Goal: Contribute content: Contribute content

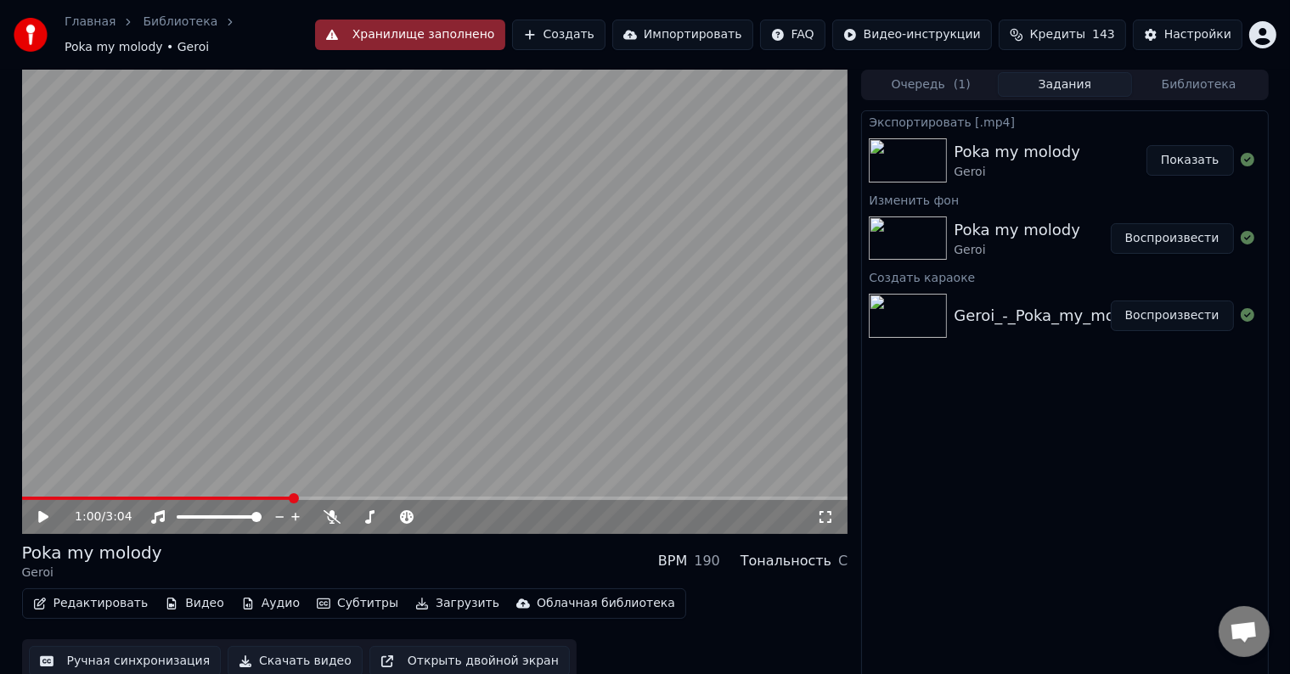
click at [489, 30] on button "Хранилище заполнено" at bounding box center [410, 35] width 190 height 31
click at [496, 28] on button "Хранилище заполнено" at bounding box center [410, 35] width 190 height 31
click at [597, 25] on button "Создать" at bounding box center [558, 35] width 93 height 31
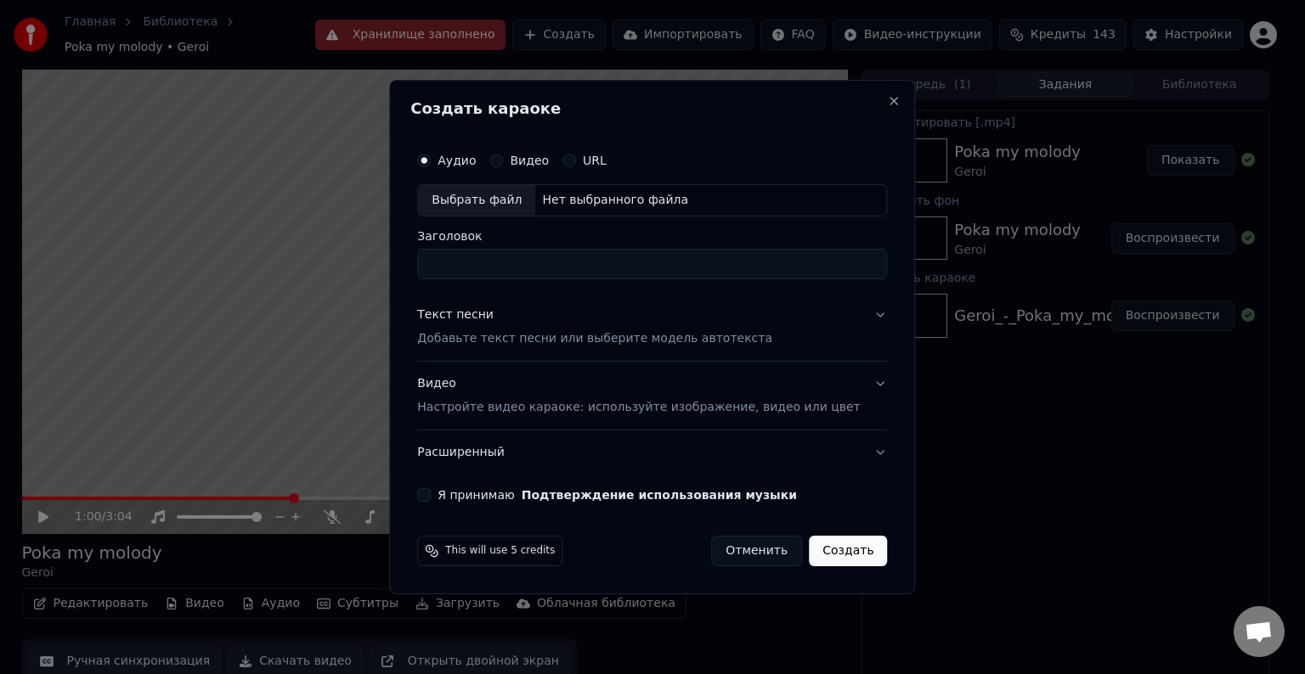
click at [576, 194] on div "Нет выбранного файла" at bounding box center [615, 200] width 160 height 17
type input "**********"
click at [493, 335] on p "Добавьте текст песни или выберите модель автотекста" at bounding box center [594, 338] width 355 height 17
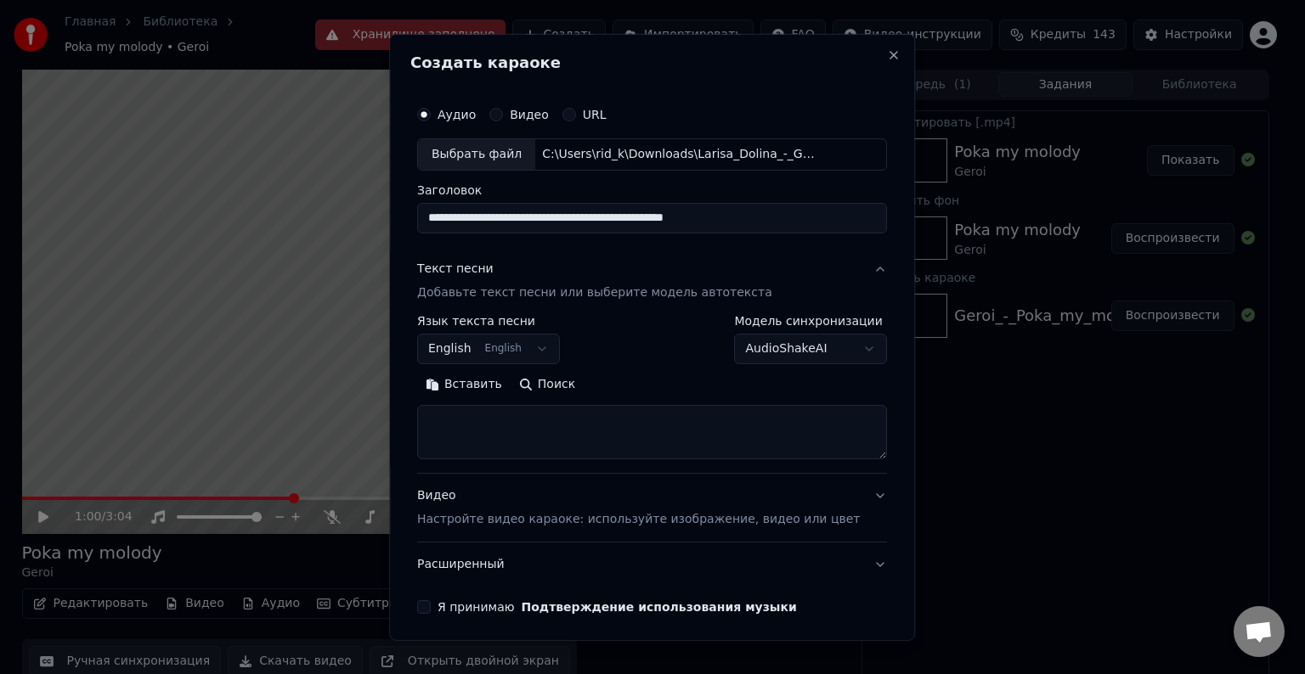
click at [469, 339] on button "English English" at bounding box center [488, 349] width 143 height 31
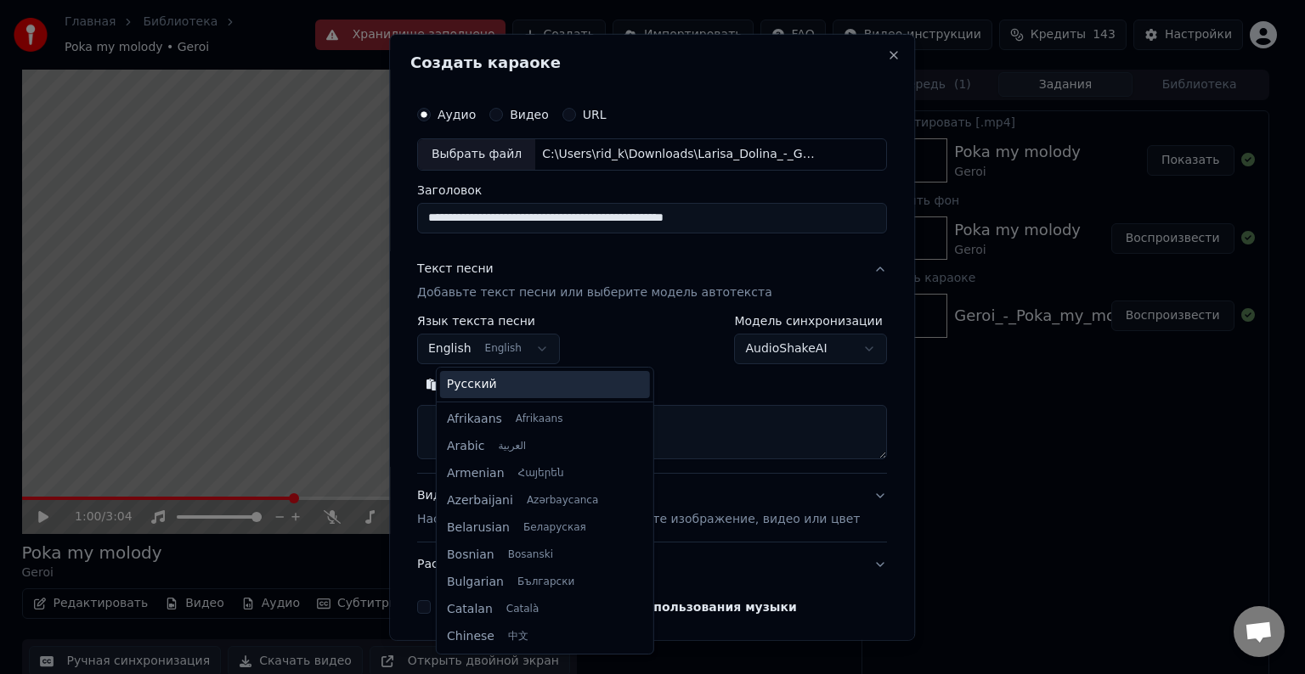
scroll to position [136, 0]
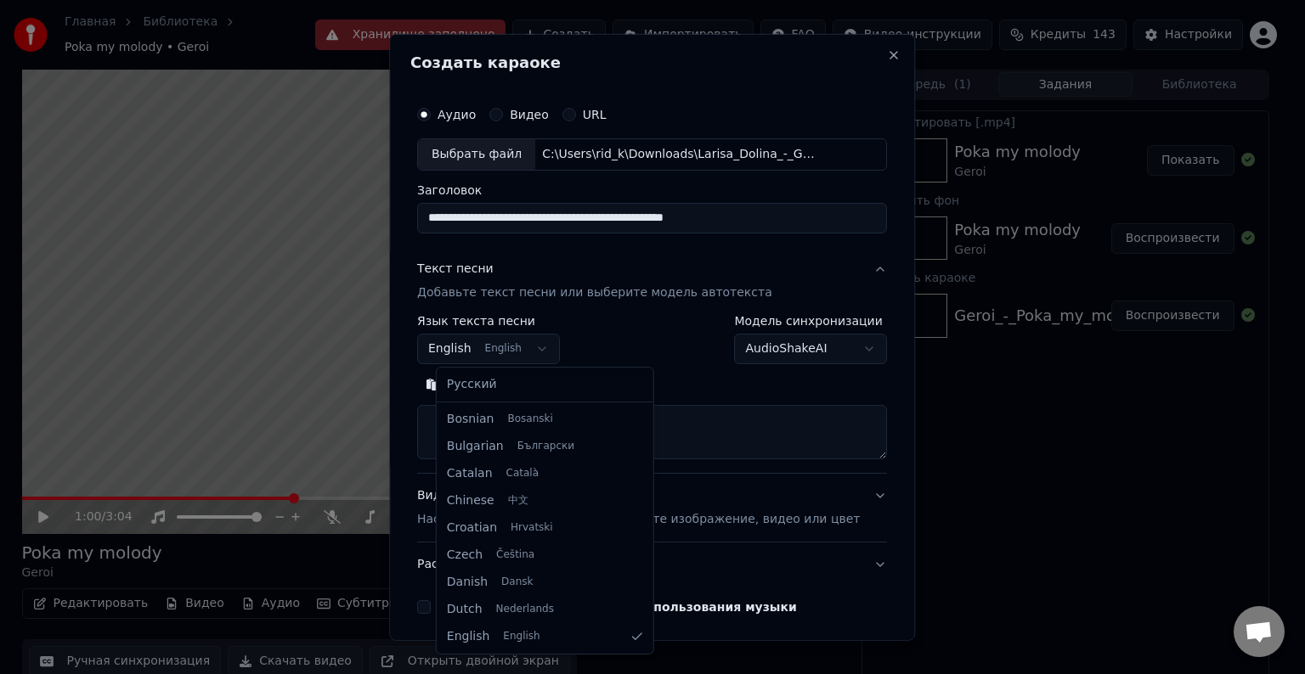
select select "**"
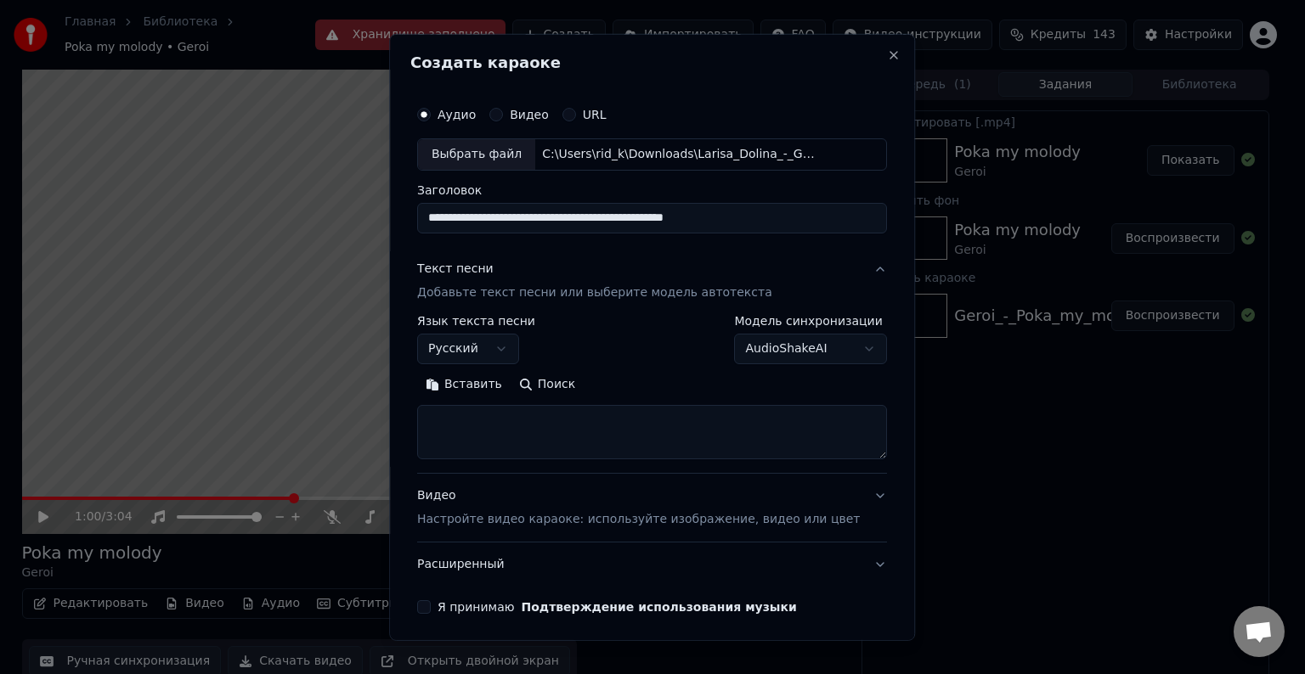
click at [482, 384] on button "Вставить" at bounding box center [463, 384] width 93 height 27
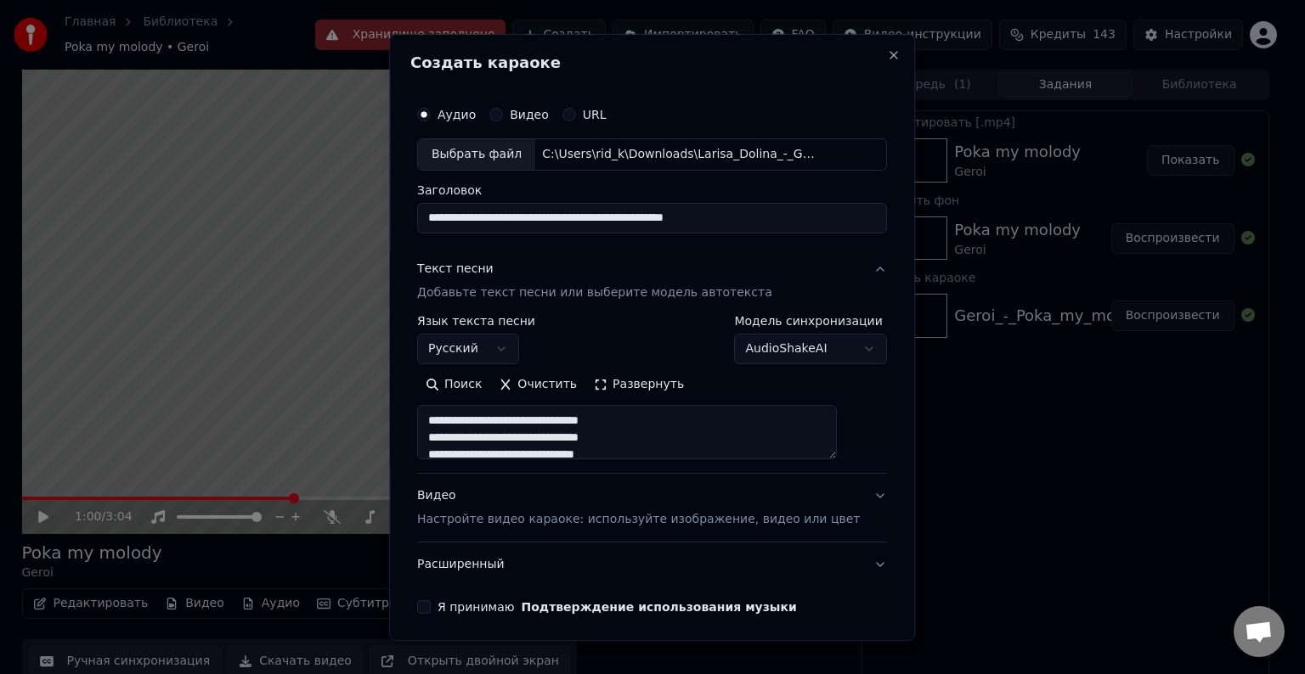
scroll to position [65, 0]
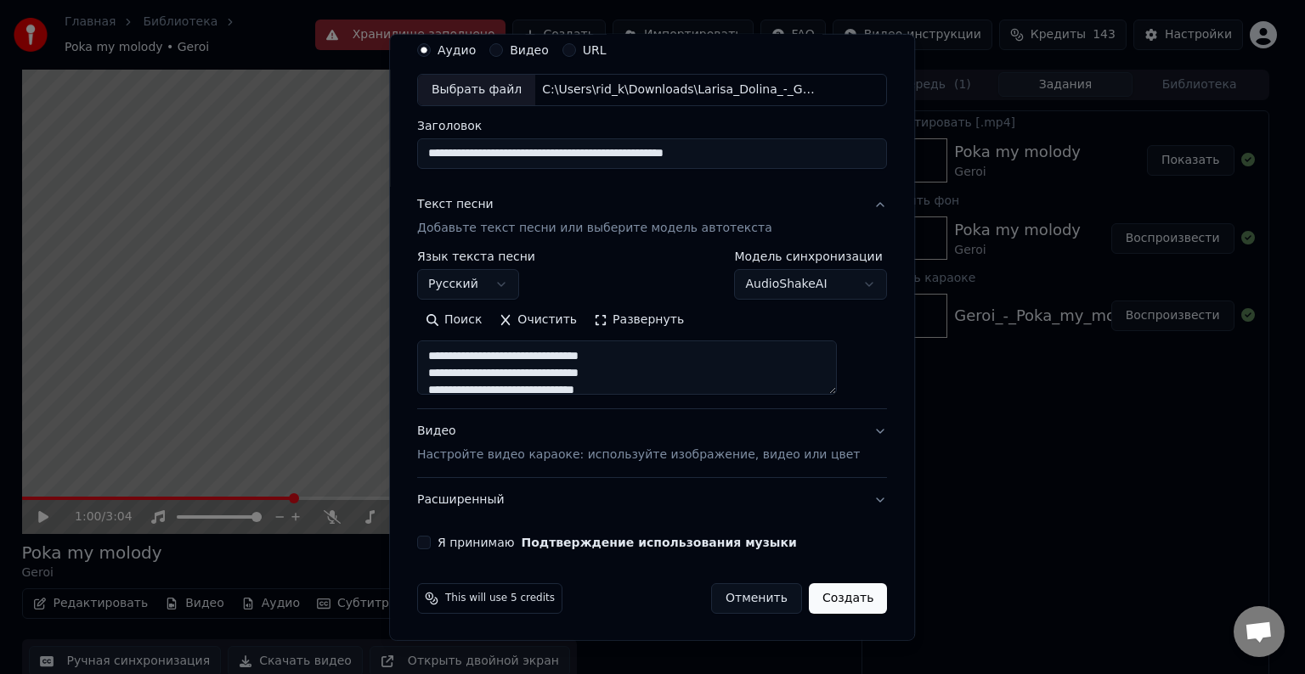
click at [454, 433] on div "Видео Настройте видео караоке: используйте изображение, видео или цвет" at bounding box center [638, 443] width 442 height 41
type textarea "**********"
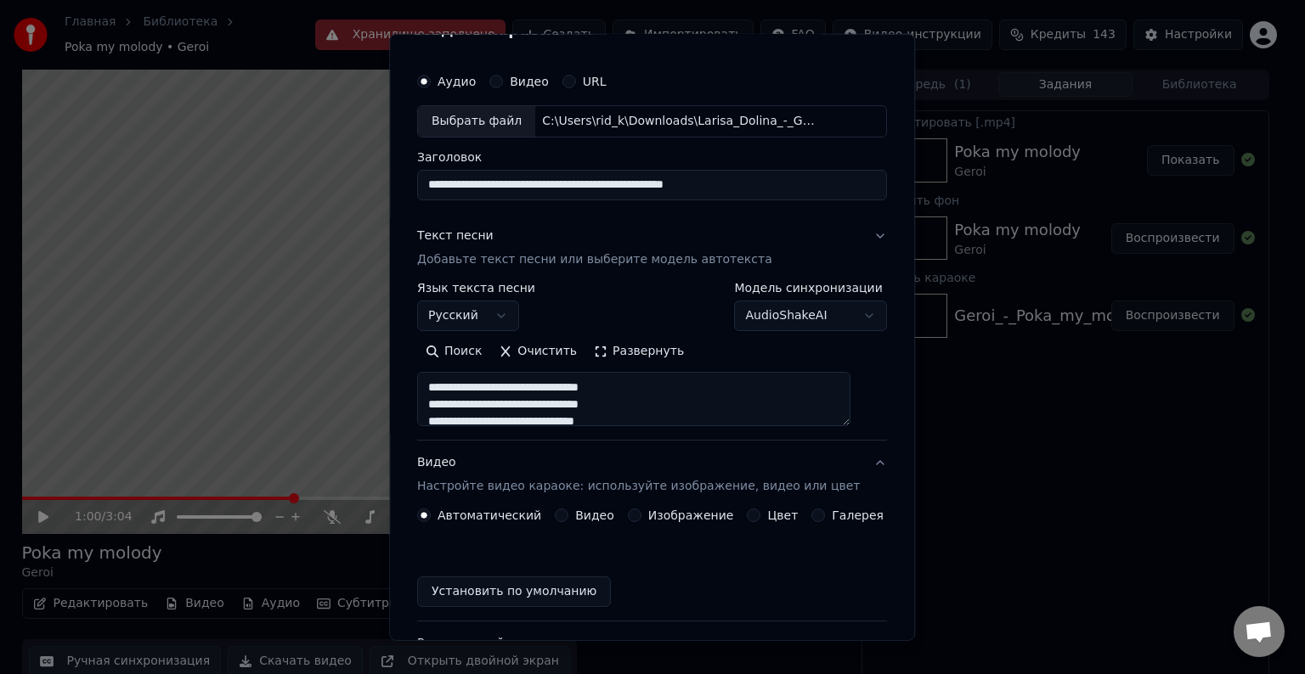
scroll to position [19, 0]
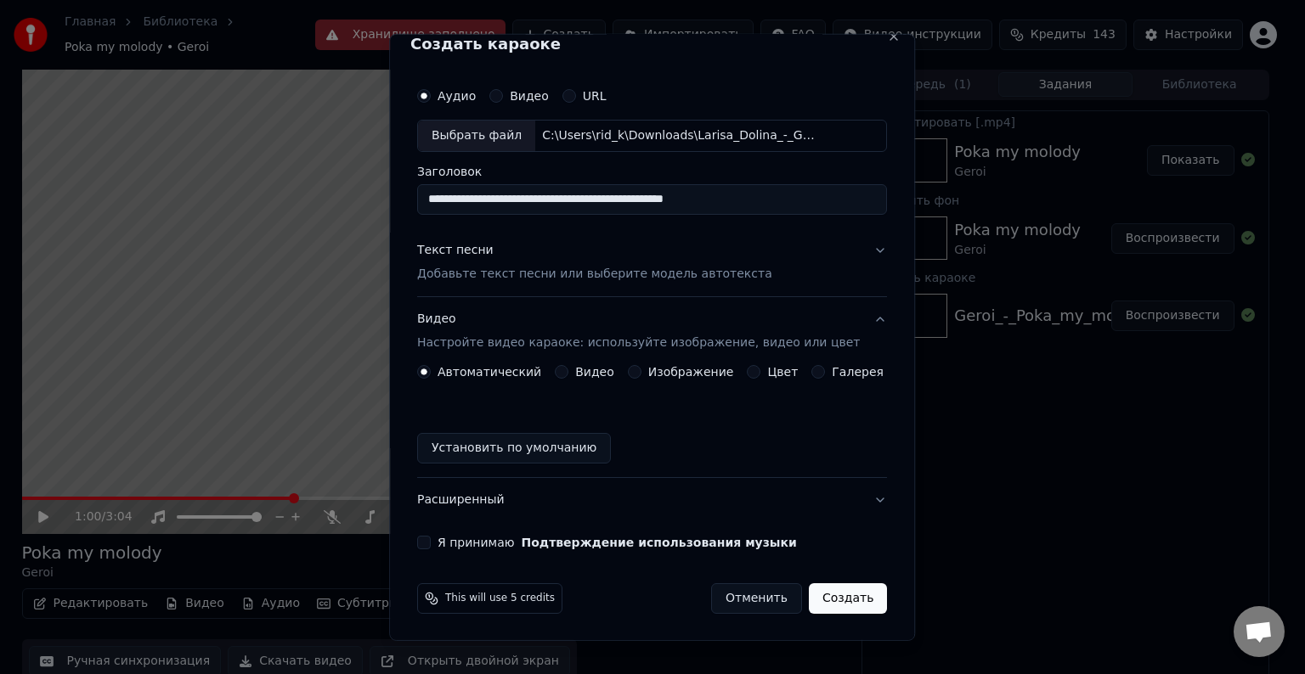
click at [649, 369] on label "Изображение" at bounding box center [691, 372] width 86 height 12
click at [641, 369] on button "Изображение" at bounding box center [635, 372] width 14 height 14
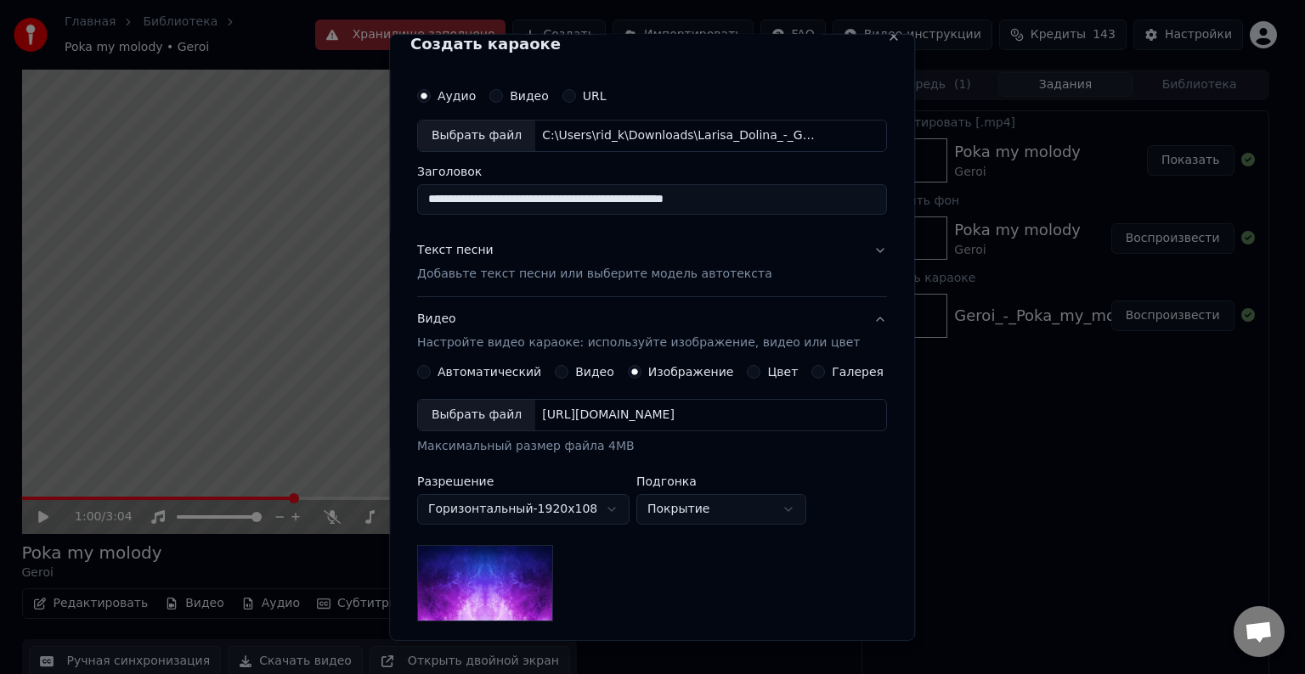
click at [517, 422] on div "Выбрать файл" at bounding box center [476, 415] width 117 height 31
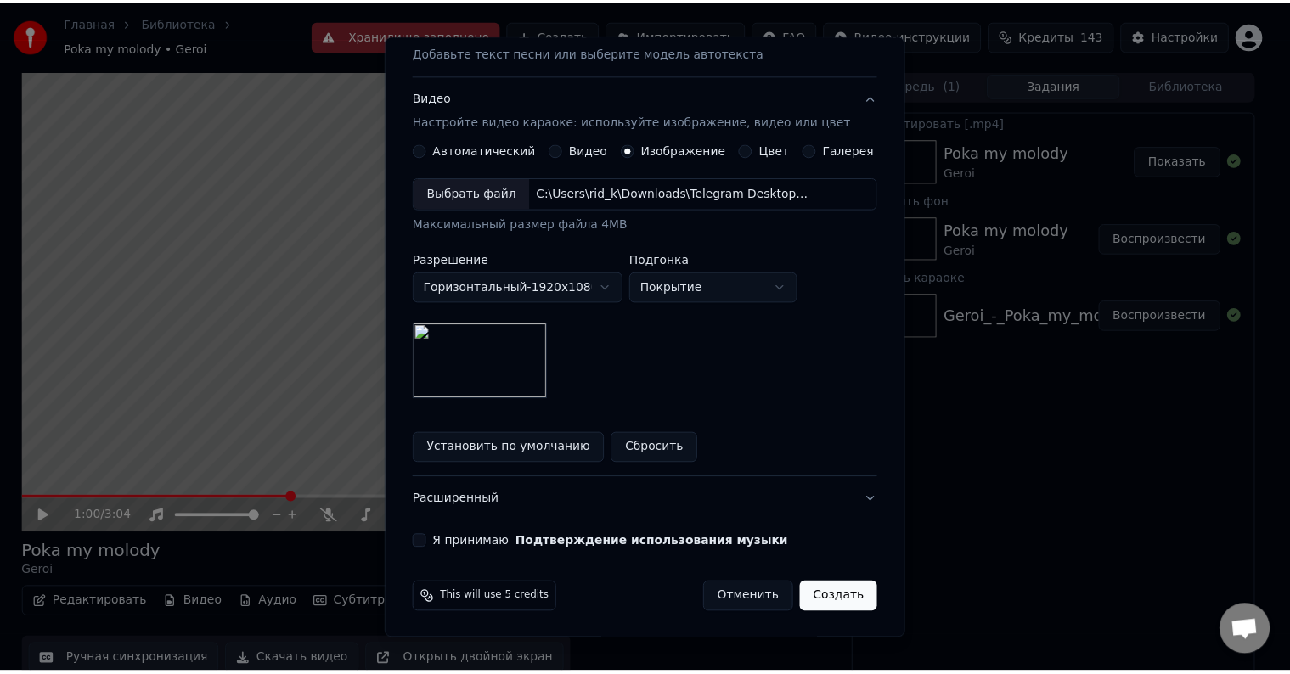
scroll to position [241, 0]
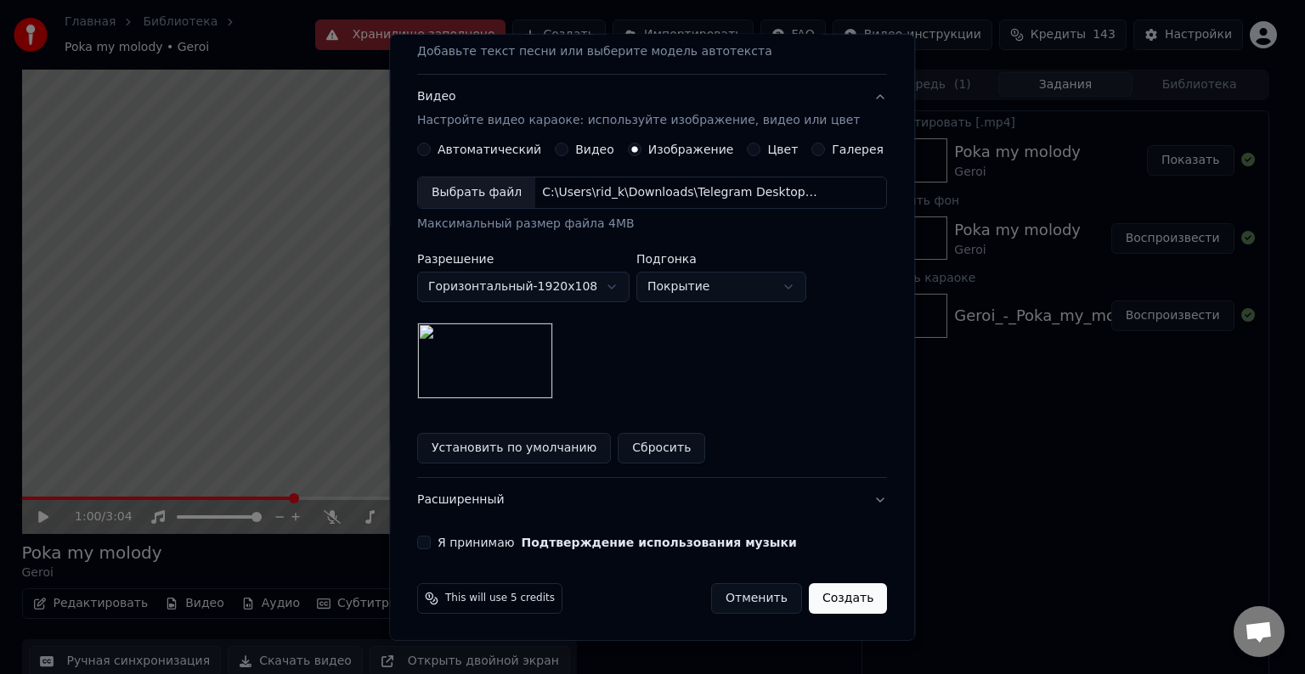
click at [442, 536] on div "Я принимаю Подтверждение использования музыки" at bounding box center [652, 543] width 470 height 14
click at [431, 542] on button "Я принимаю Подтверждение использования музыки" at bounding box center [424, 543] width 14 height 14
click at [833, 588] on button "Создать" at bounding box center [848, 598] width 78 height 31
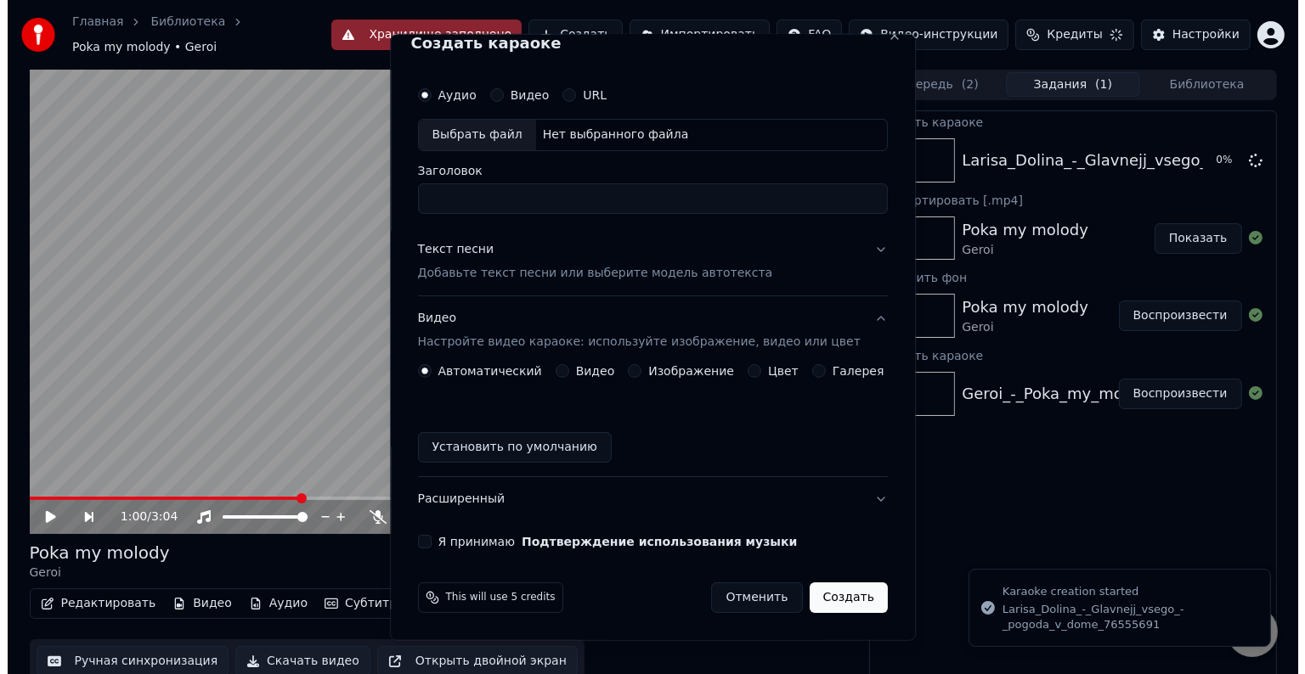
scroll to position [19, 0]
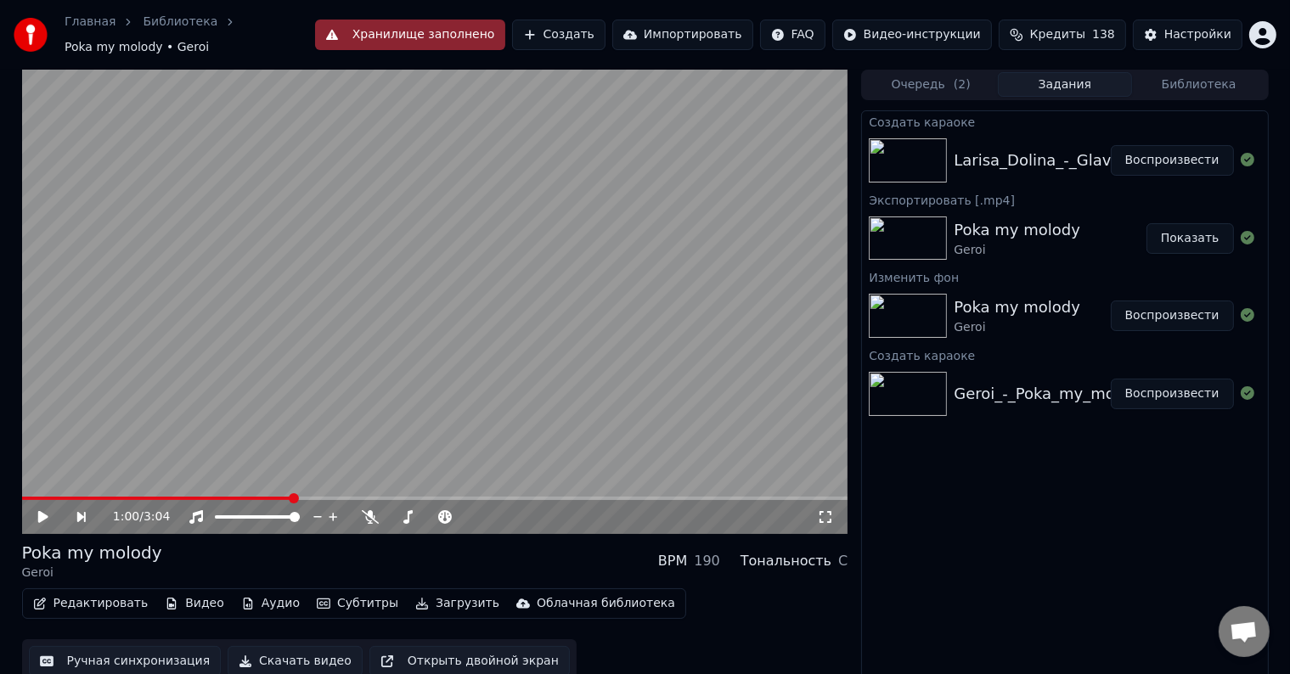
click at [1178, 173] on div "Larisa_Dolina_-_Glavnejj_vsego_-_pogoda_v_dome_76555691 Воспроизвести" at bounding box center [1064, 161] width 405 height 58
click at [1180, 160] on button "Воспроизвести" at bounding box center [1172, 160] width 123 height 31
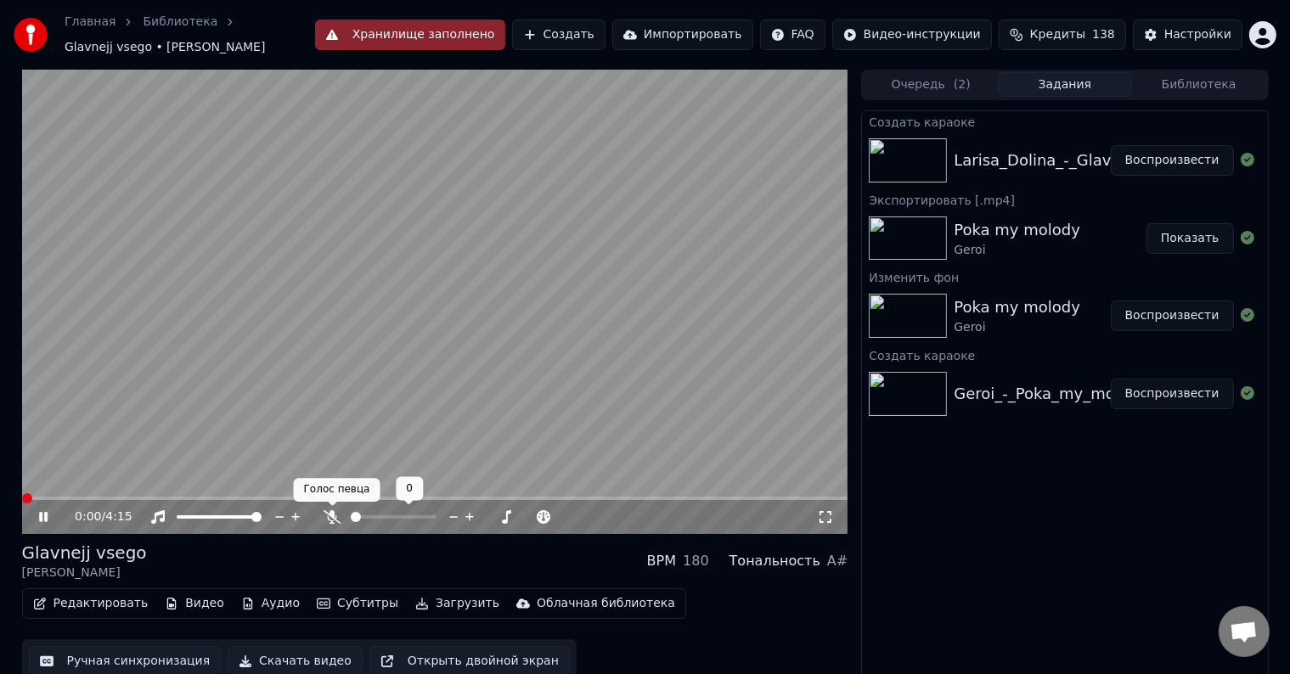
click at [336, 517] on icon at bounding box center [332, 517] width 17 height 14
click at [63, 499] on span at bounding box center [435, 498] width 826 height 3
click at [81, 499] on span at bounding box center [435, 498] width 826 height 3
click at [98, 499] on span at bounding box center [435, 498] width 826 height 3
click at [103, 499] on span at bounding box center [62, 498] width 81 height 3
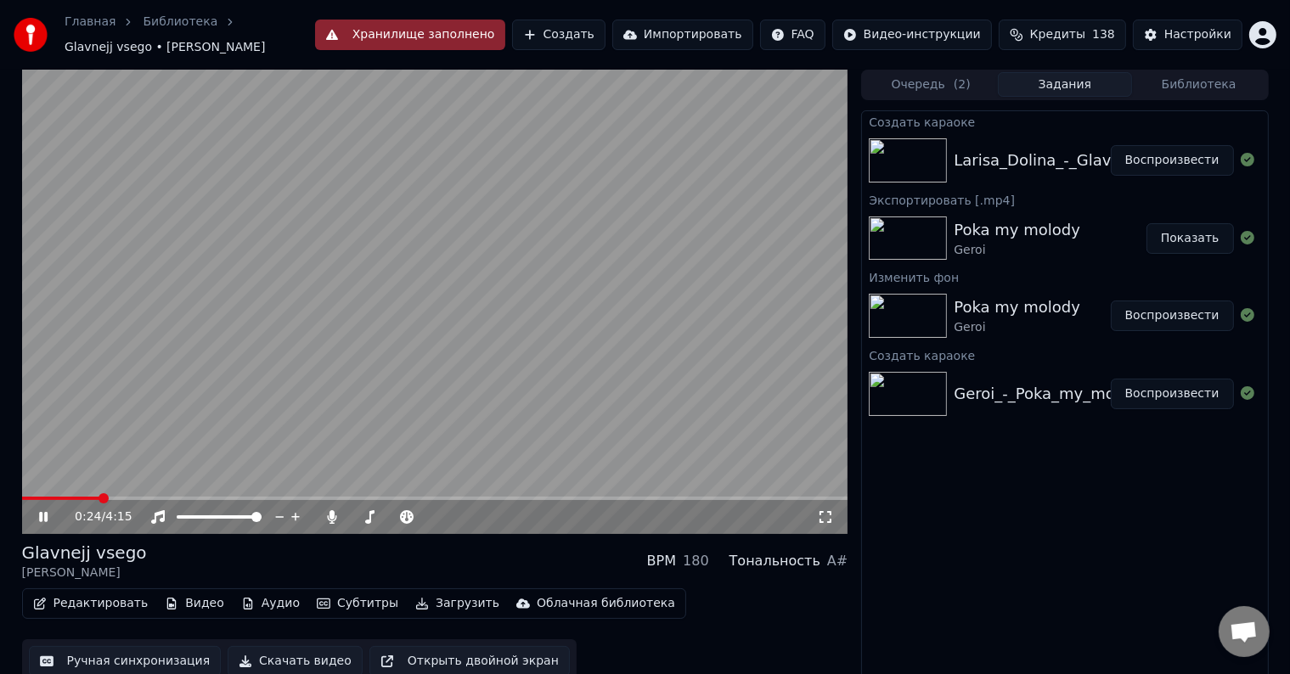
click at [98, 499] on span at bounding box center [60, 498] width 77 height 3
click at [94, 499] on span at bounding box center [59, 498] width 74 height 3
click at [82, 499] on span at bounding box center [59, 498] width 74 height 3
click at [39, 517] on icon at bounding box center [43, 517] width 8 height 10
click at [105, 608] on button "Редактировать" at bounding box center [90, 604] width 129 height 24
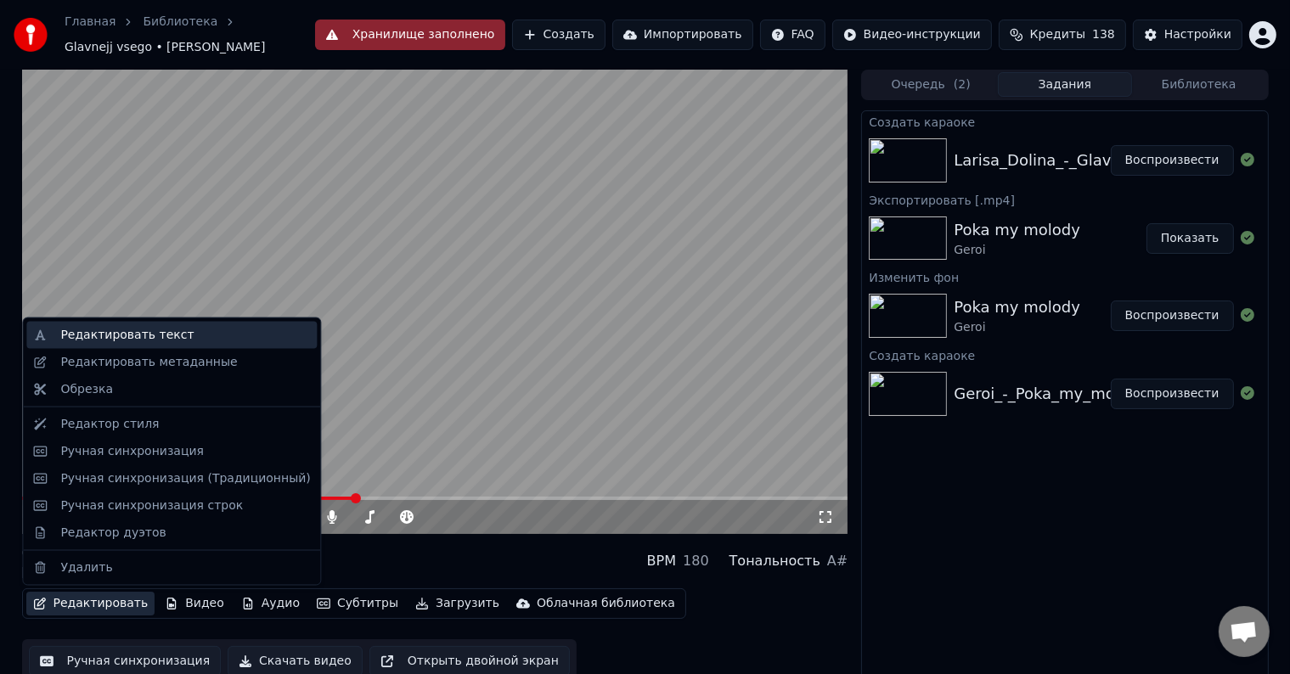
click at [113, 334] on div "Редактировать текст" at bounding box center [126, 335] width 133 height 17
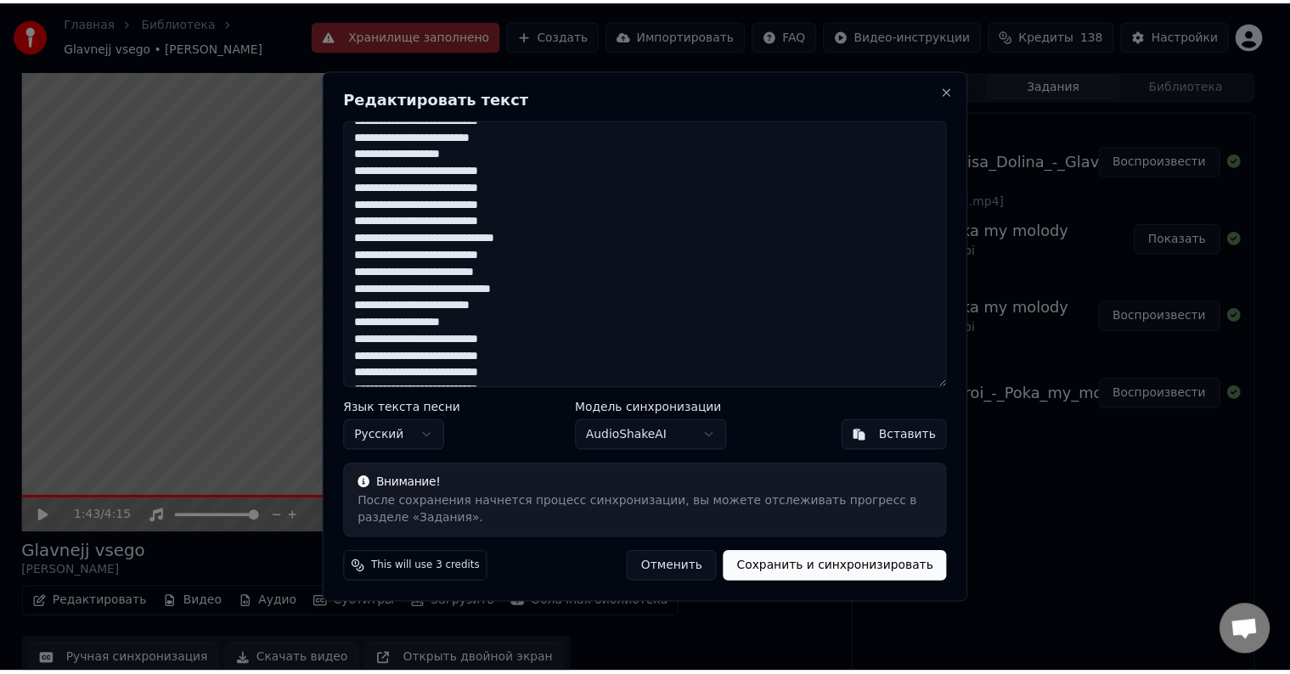
scroll to position [85, 0]
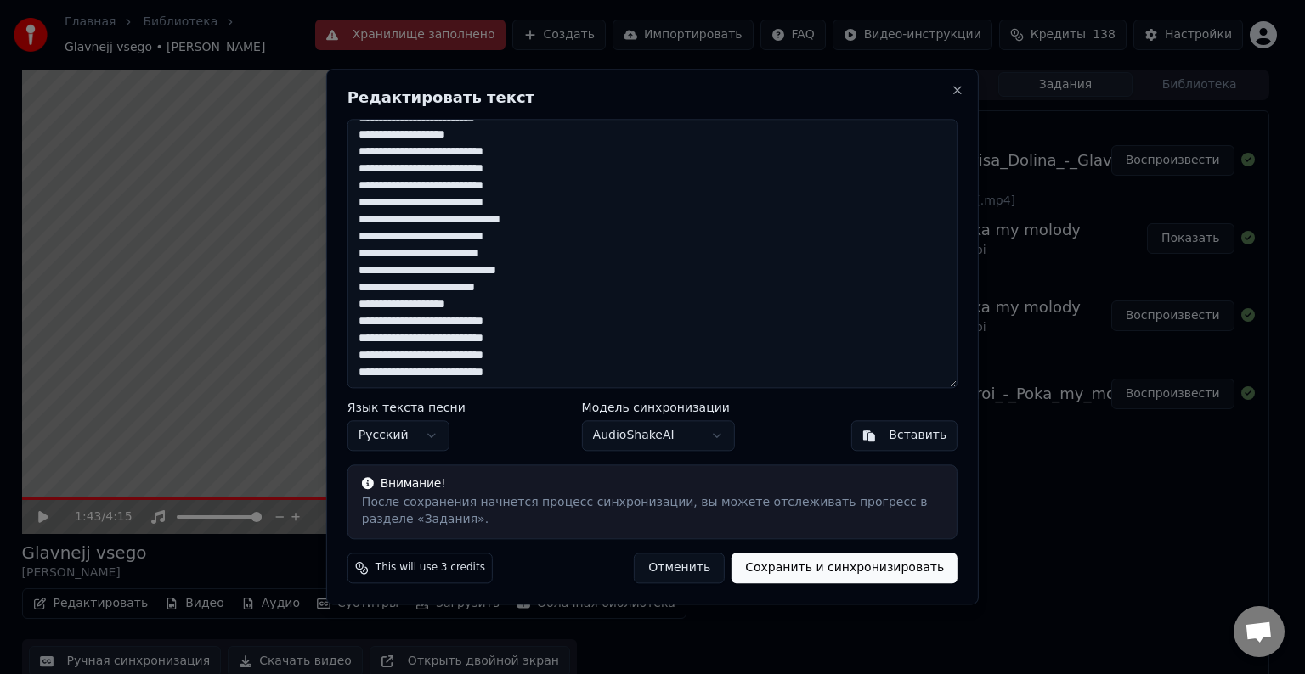
click at [694, 564] on button "Отменить" at bounding box center [679, 569] width 91 height 31
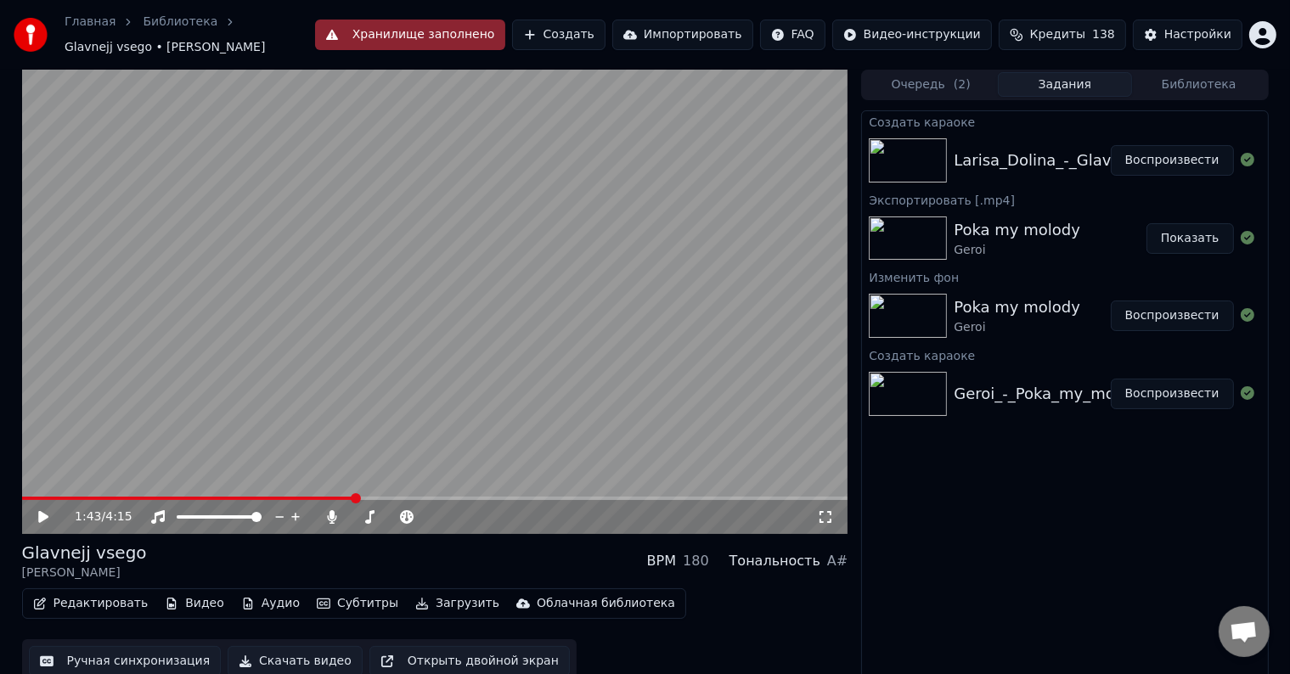
click at [78, 611] on button "Редактировать" at bounding box center [90, 604] width 129 height 24
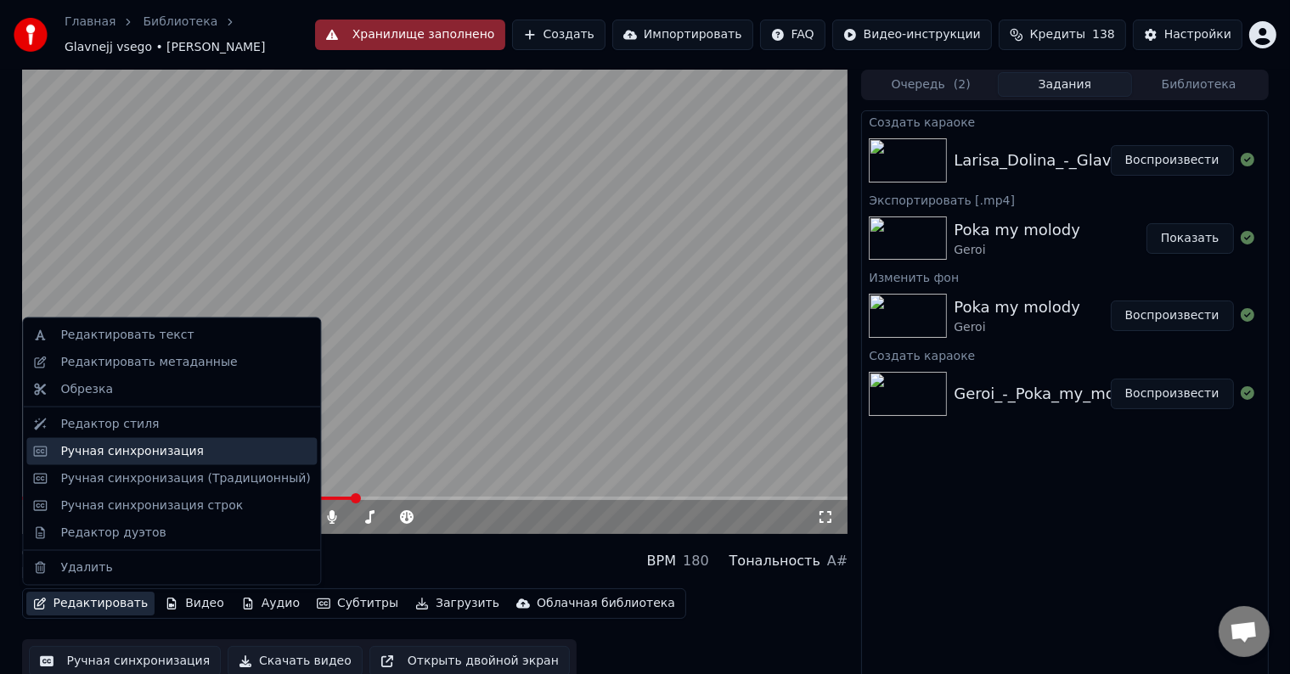
click at [95, 455] on div "Ручная синхронизация" at bounding box center [132, 451] width 144 height 17
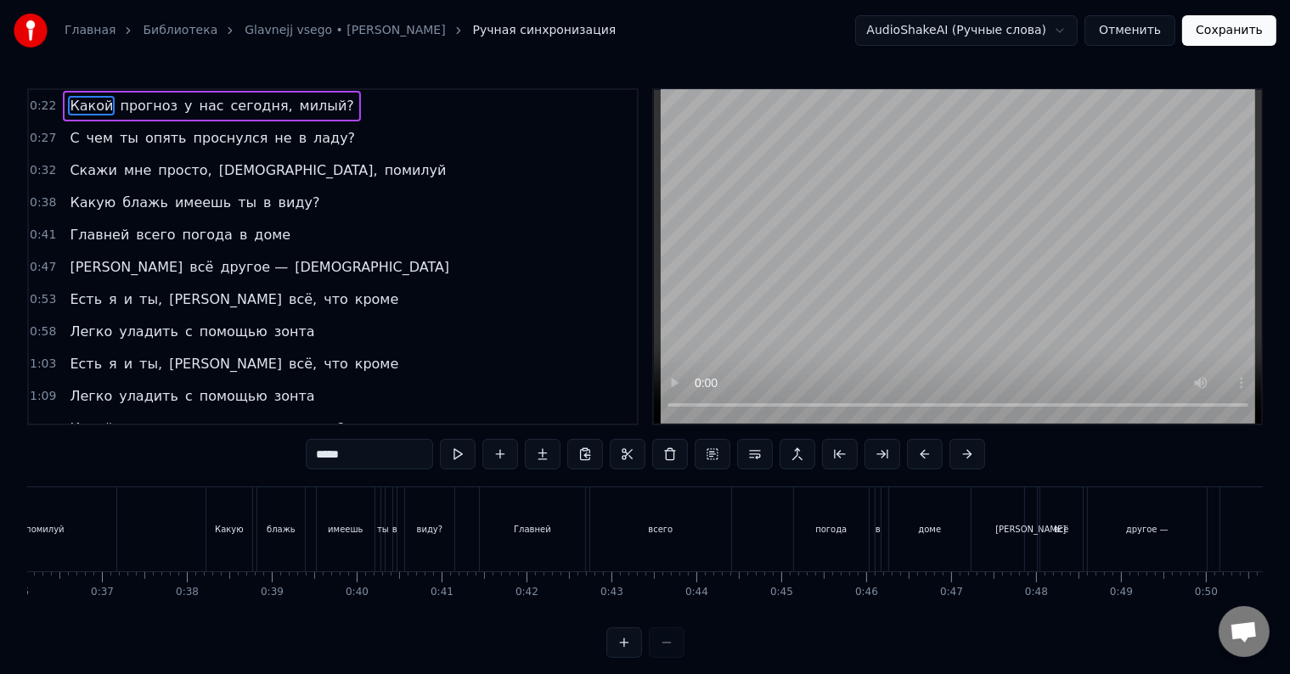
scroll to position [0, 2945]
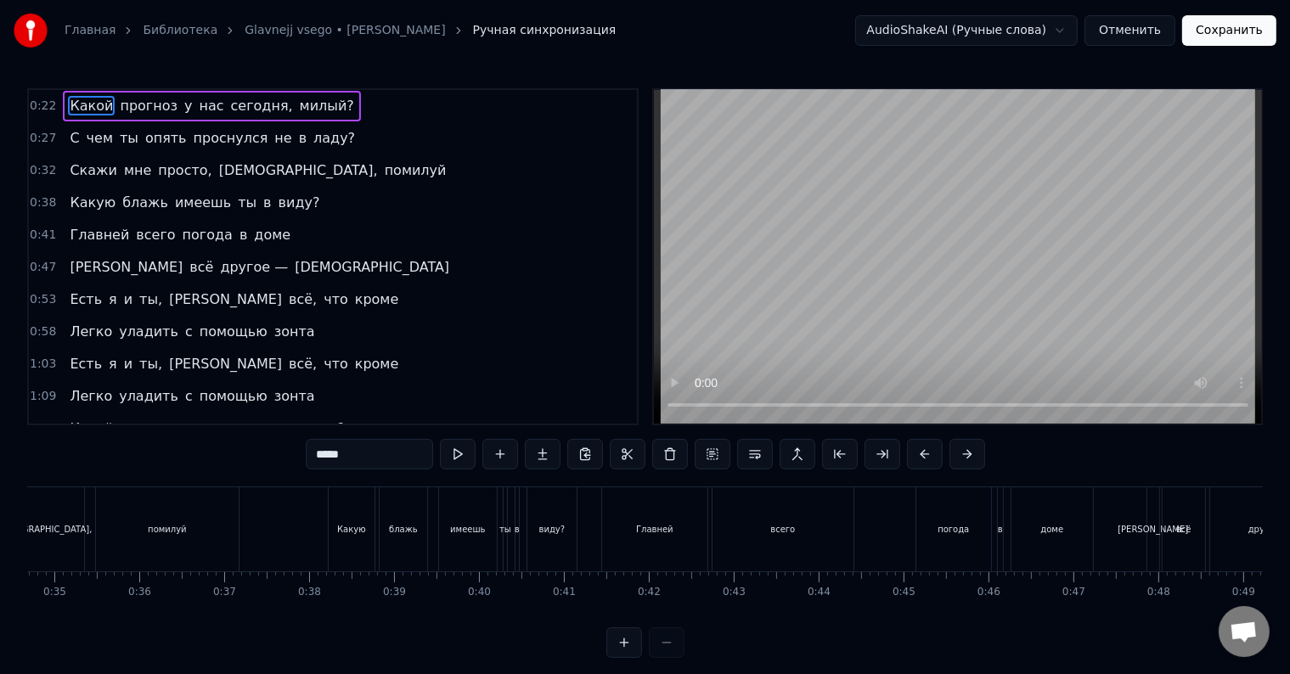
click at [537, 530] on div "виду?" at bounding box center [551, 529] width 49 height 84
type input "*****"
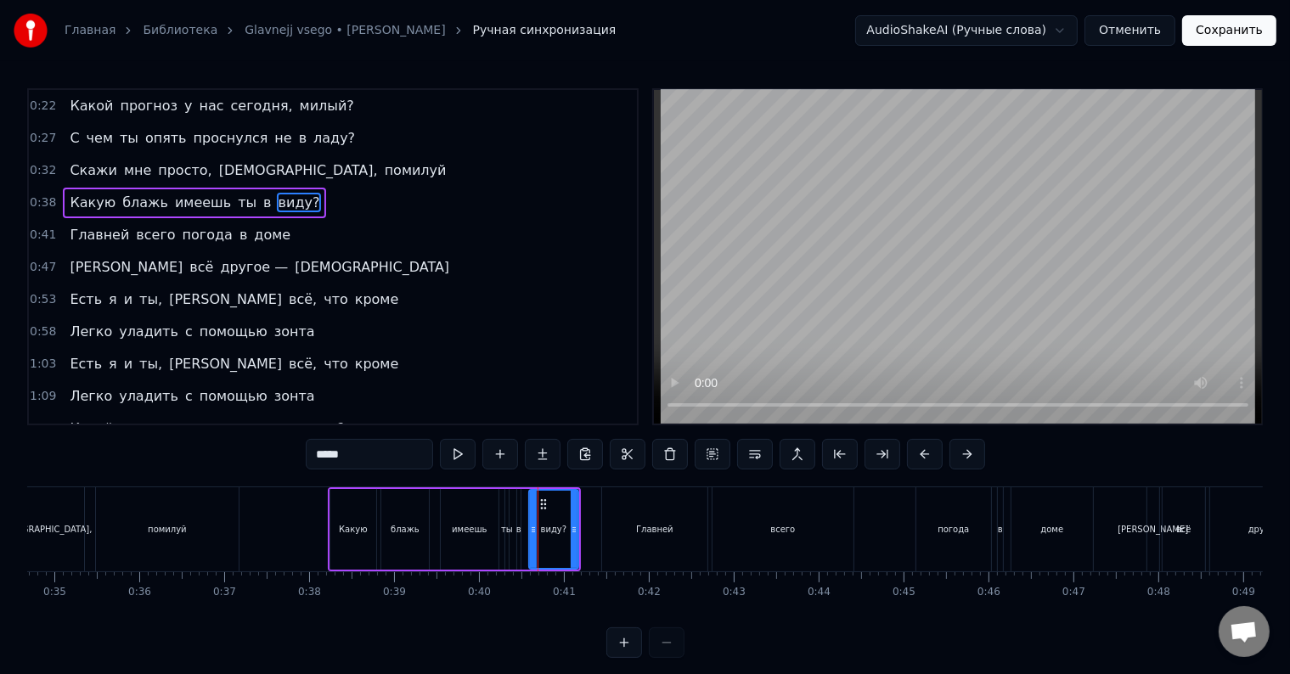
drag, startPoint x: 555, startPoint y: 521, endPoint x: 544, endPoint y: 523, distance: 11.2
click at [544, 523] on div "виду?" at bounding box center [554, 529] width 48 height 77
click at [668, 452] on button at bounding box center [670, 454] width 36 height 31
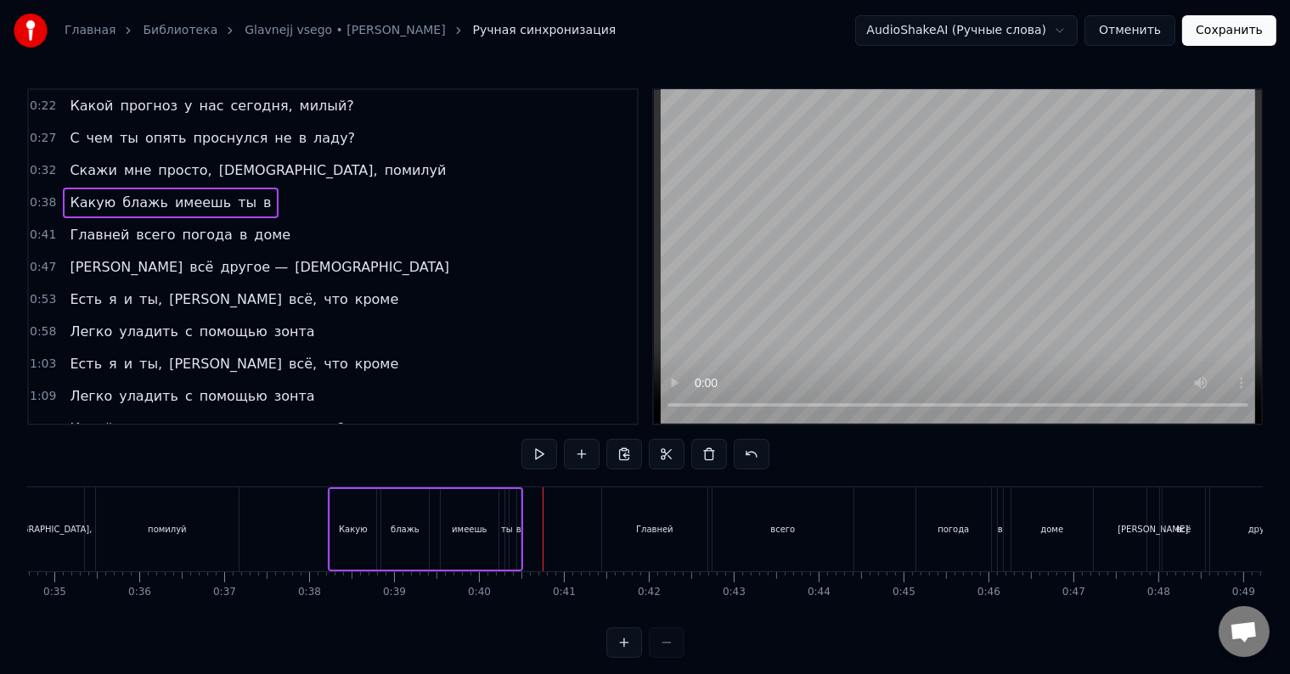
click at [645, 533] on div "Главней" at bounding box center [654, 529] width 37 height 13
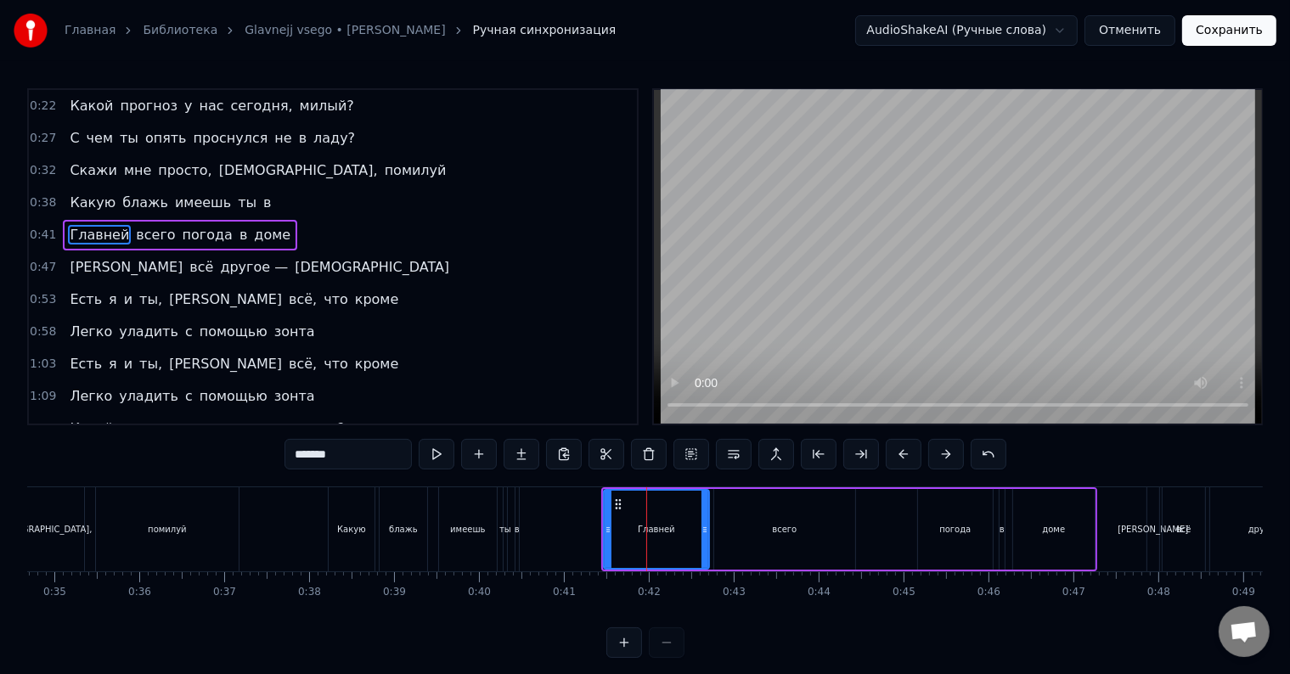
click at [472, 533] on div "имеешь" at bounding box center [467, 529] width 35 height 13
type input "******"
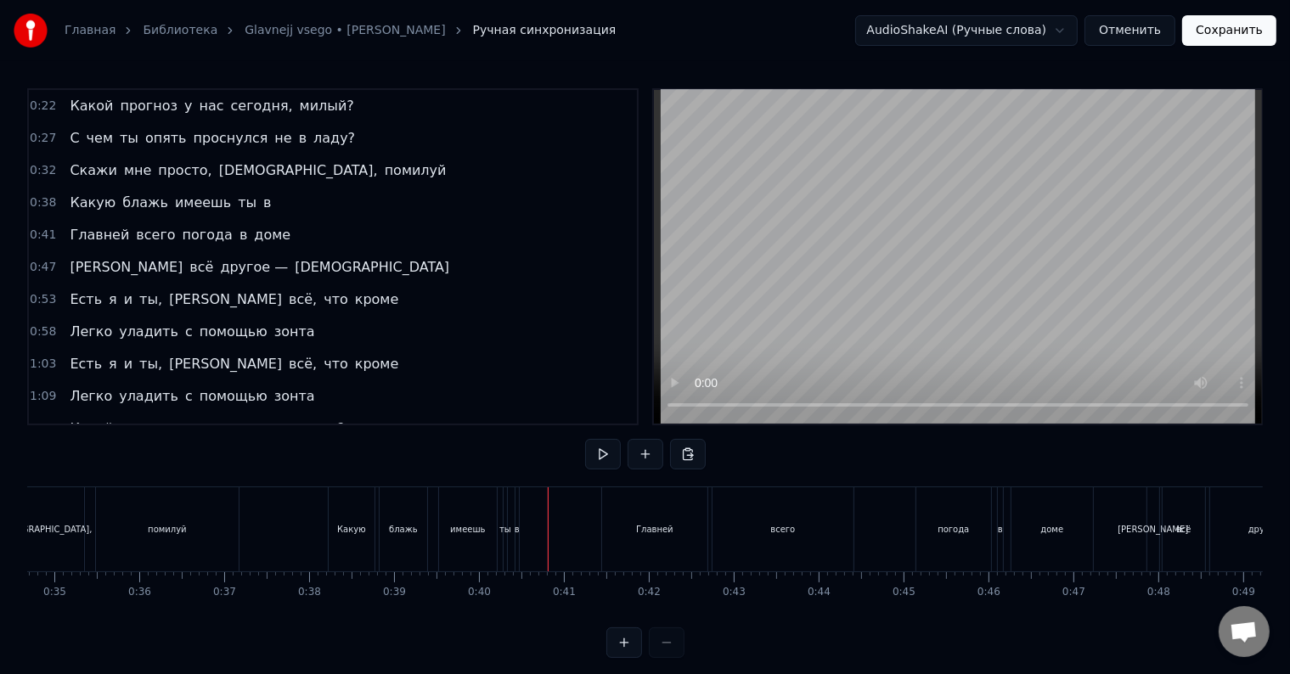
click at [512, 524] on div "Какую блажь имеешь ты [PERSON_NAME]" at bounding box center [425, 529] width 195 height 84
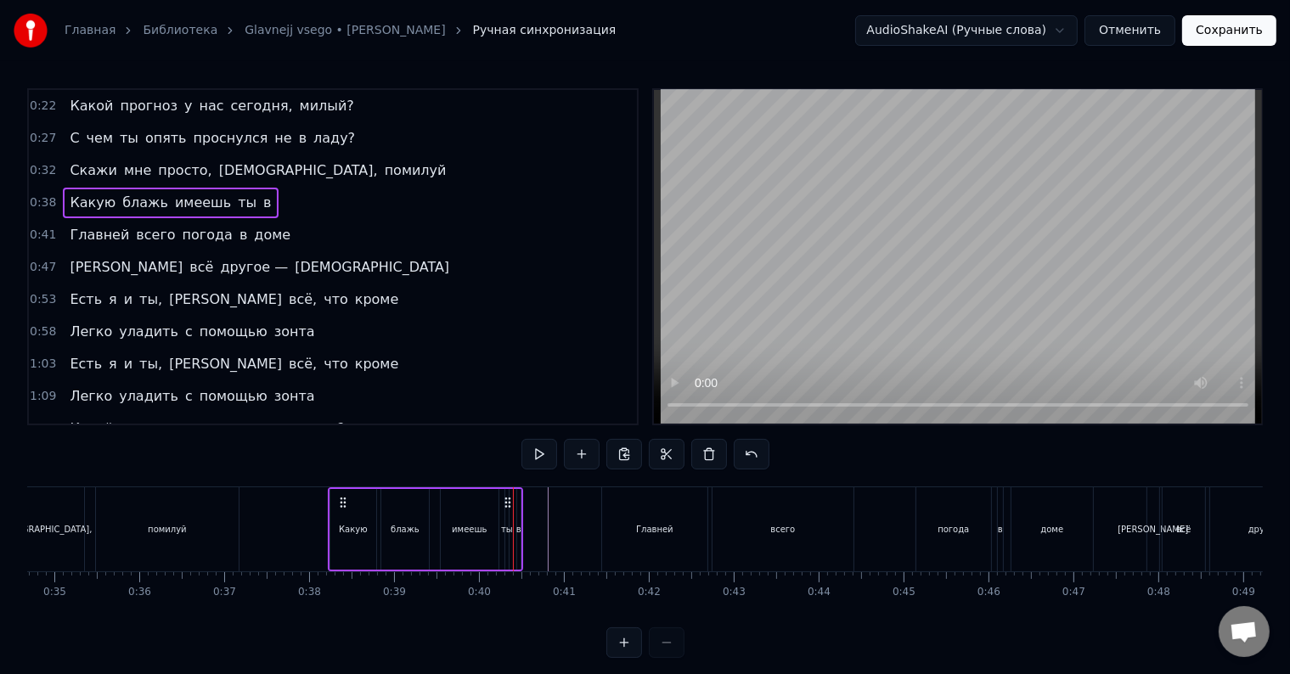
click at [517, 527] on div "в" at bounding box center [518, 529] width 5 height 13
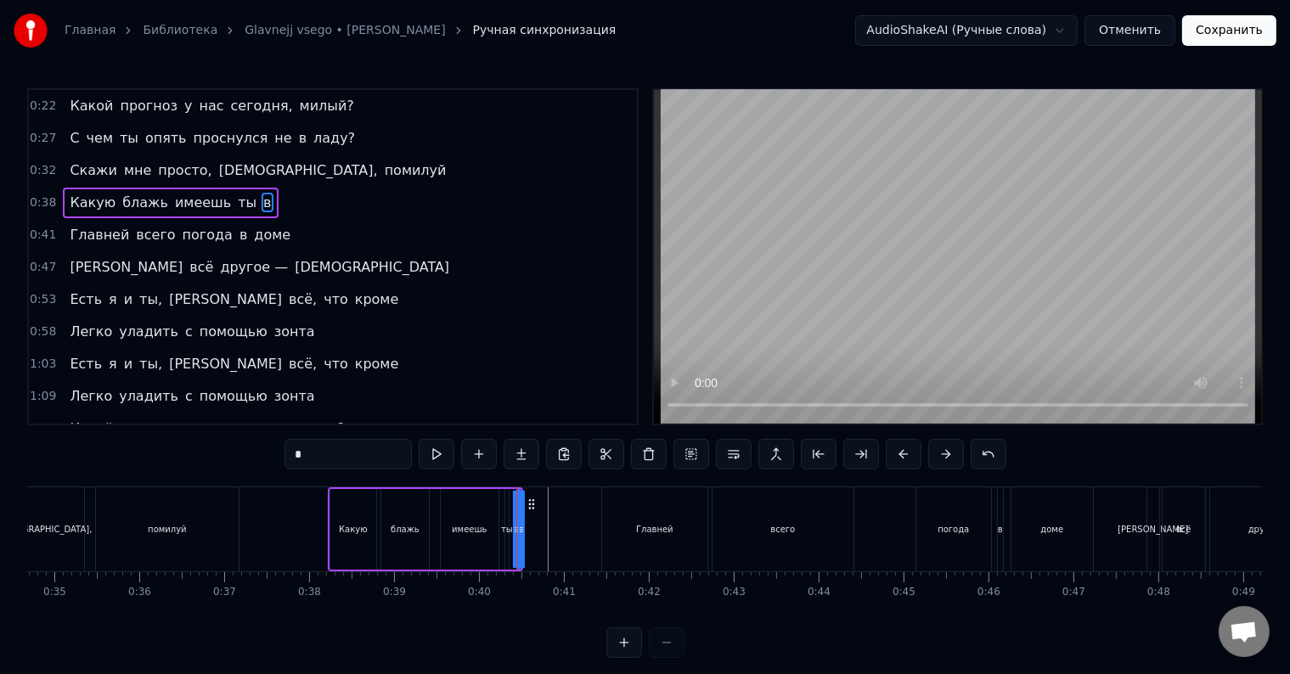
click at [460, 537] on div "имеешь" at bounding box center [470, 529] width 58 height 81
type input "******"
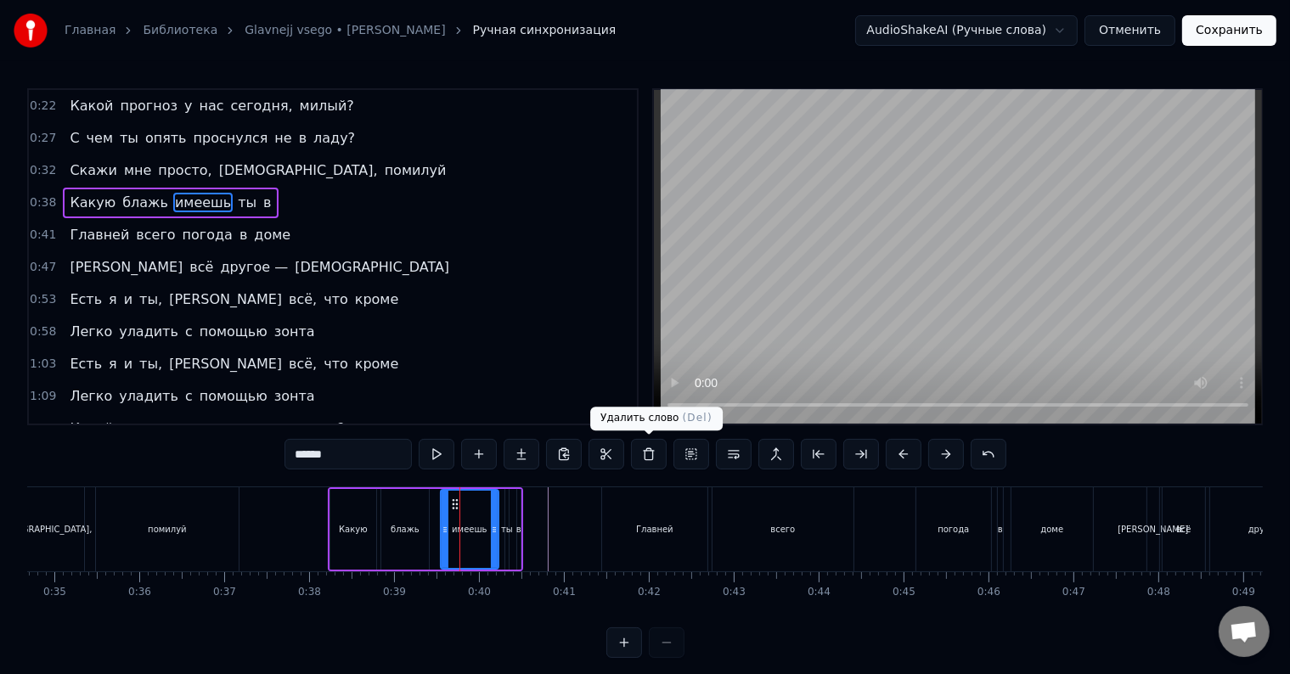
click at [635, 460] on button at bounding box center [649, 454] width 36 height 31
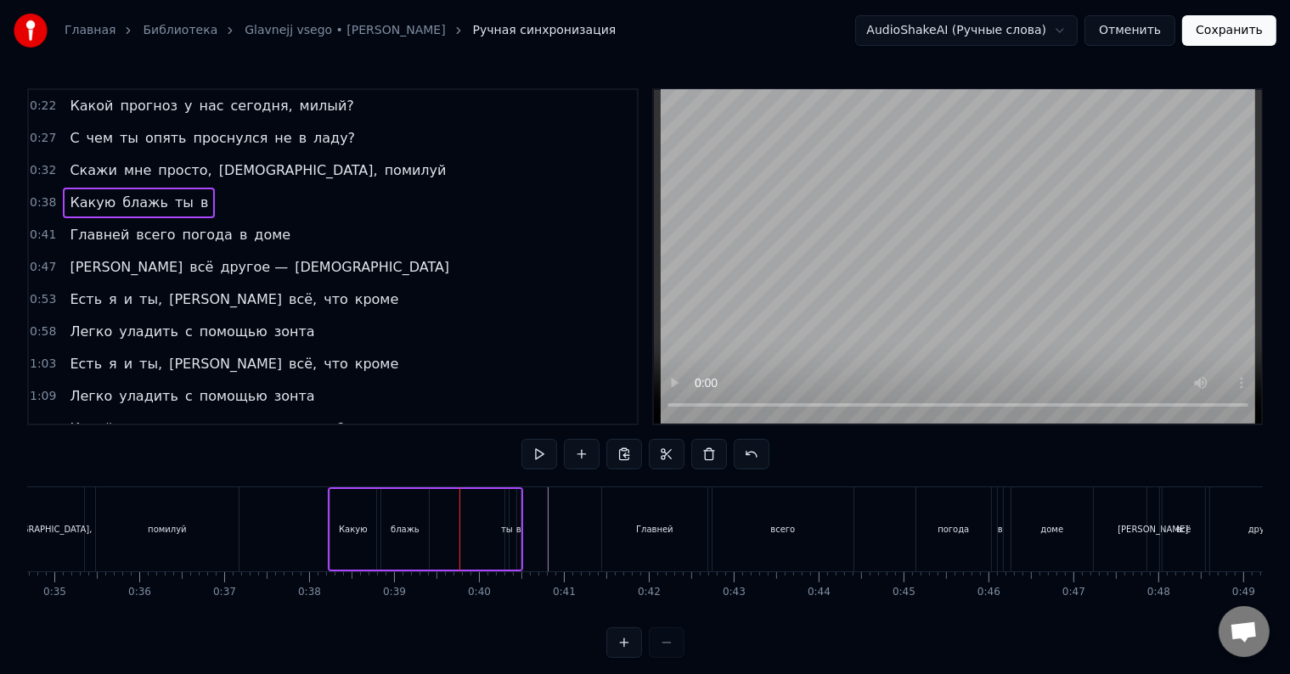
click at [513, 534] on div "Какую блажь ты в" at bounding box center [425, 529] width 195 height 84
click at [517, 527] on div "в" at bounding box center [518, 529] width 5 height 13
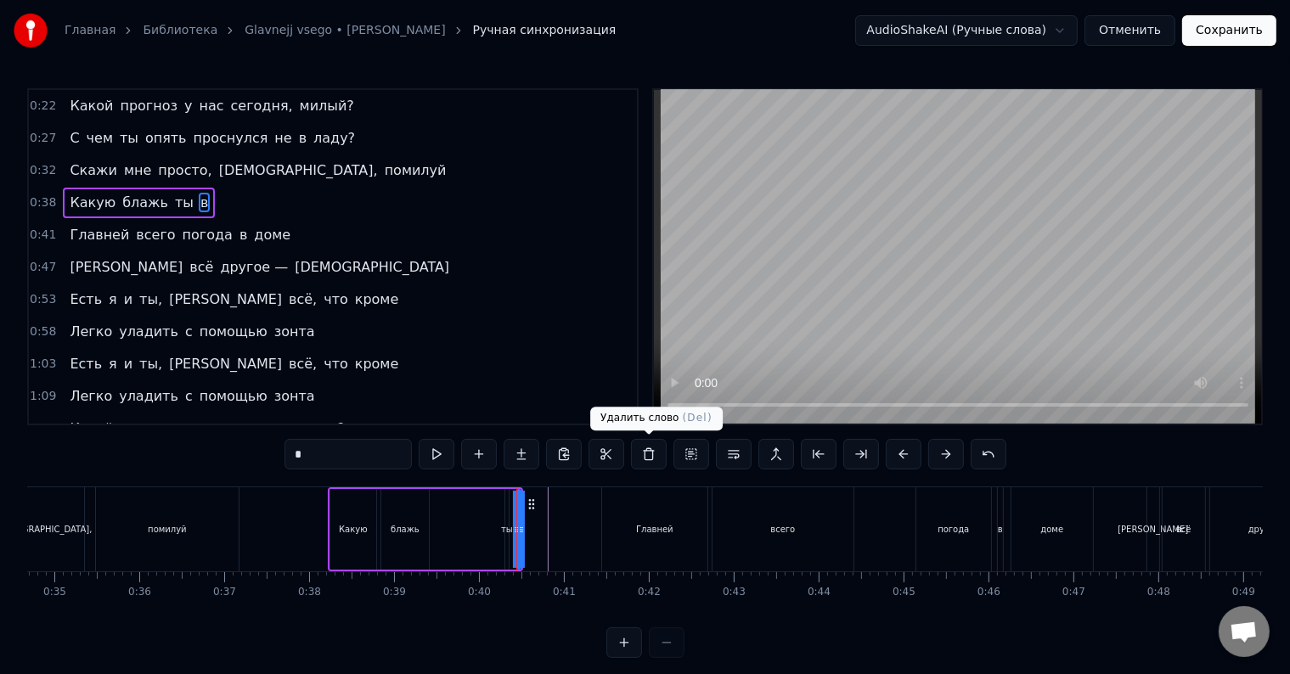
click at [642, 459] on button at bounding box center [649, 454] width 36 height 31
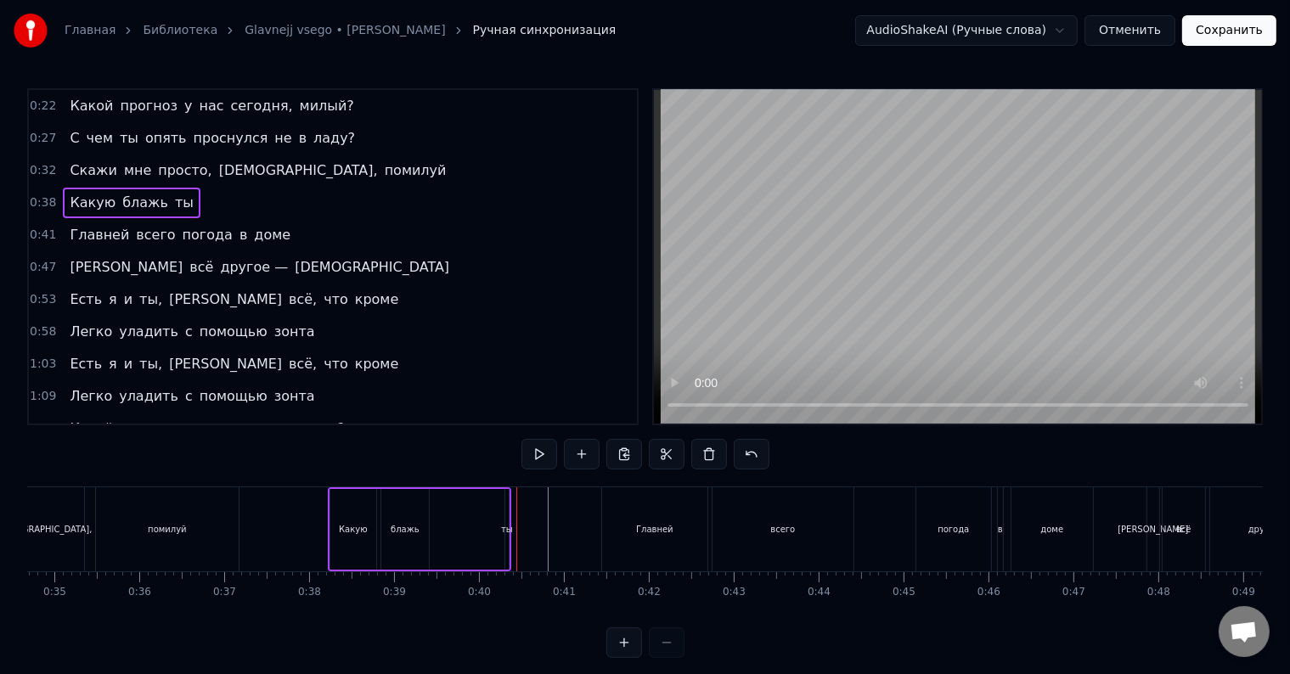
click at [506, 521] on div "ты" at bounding box center [506, 529] width 3 height 81
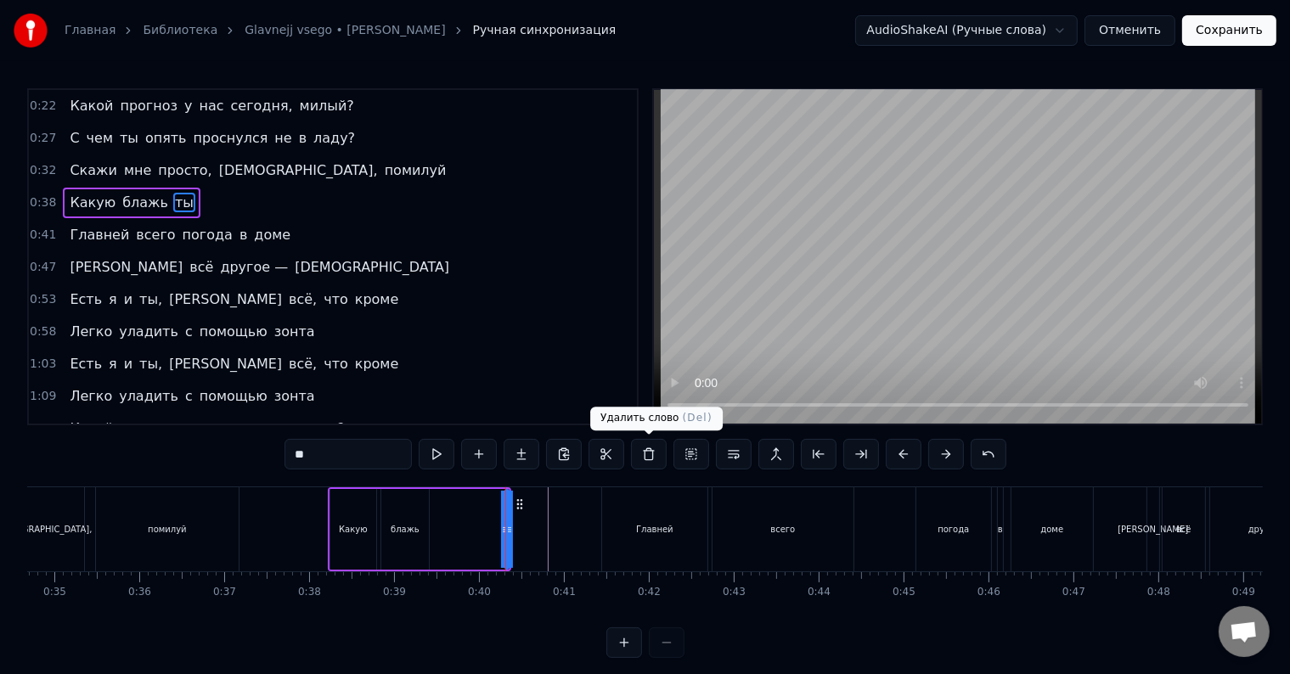
click at [656, 457] on button at bounding box center [649, 454] width 36 height 31
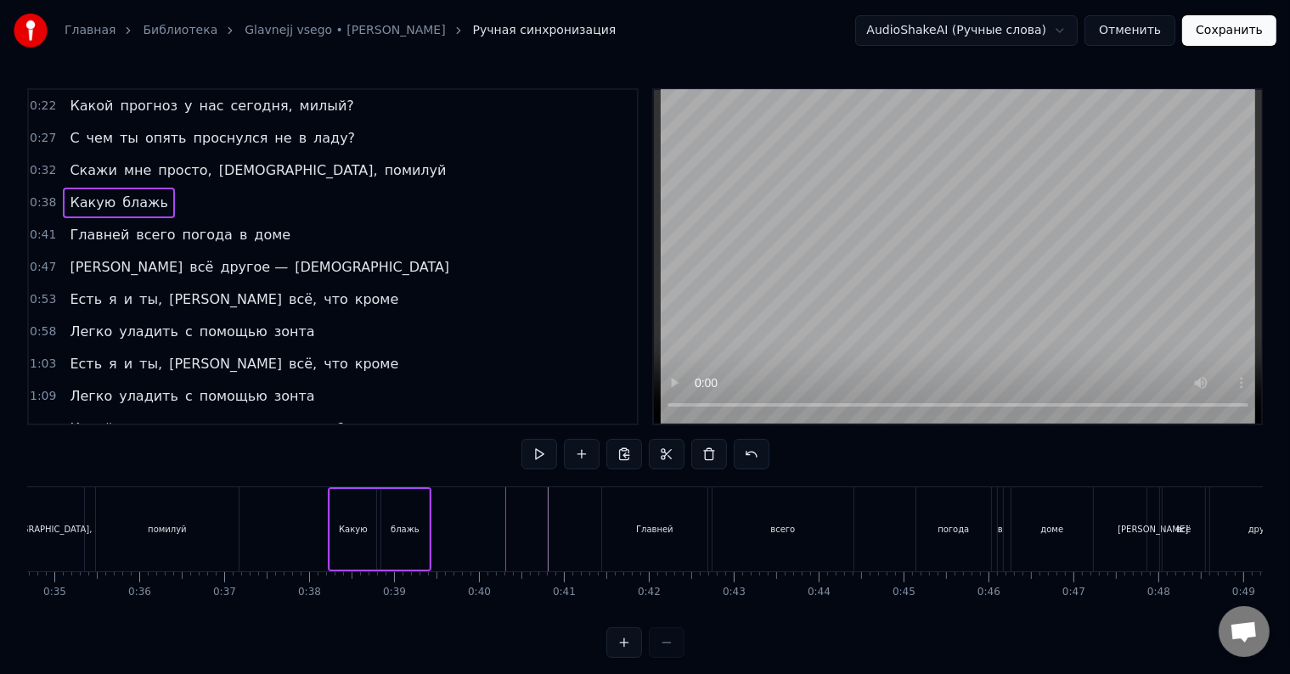
click at [394, 528] on div "блажь" at bounding box center [405, 529] width 29 height 13
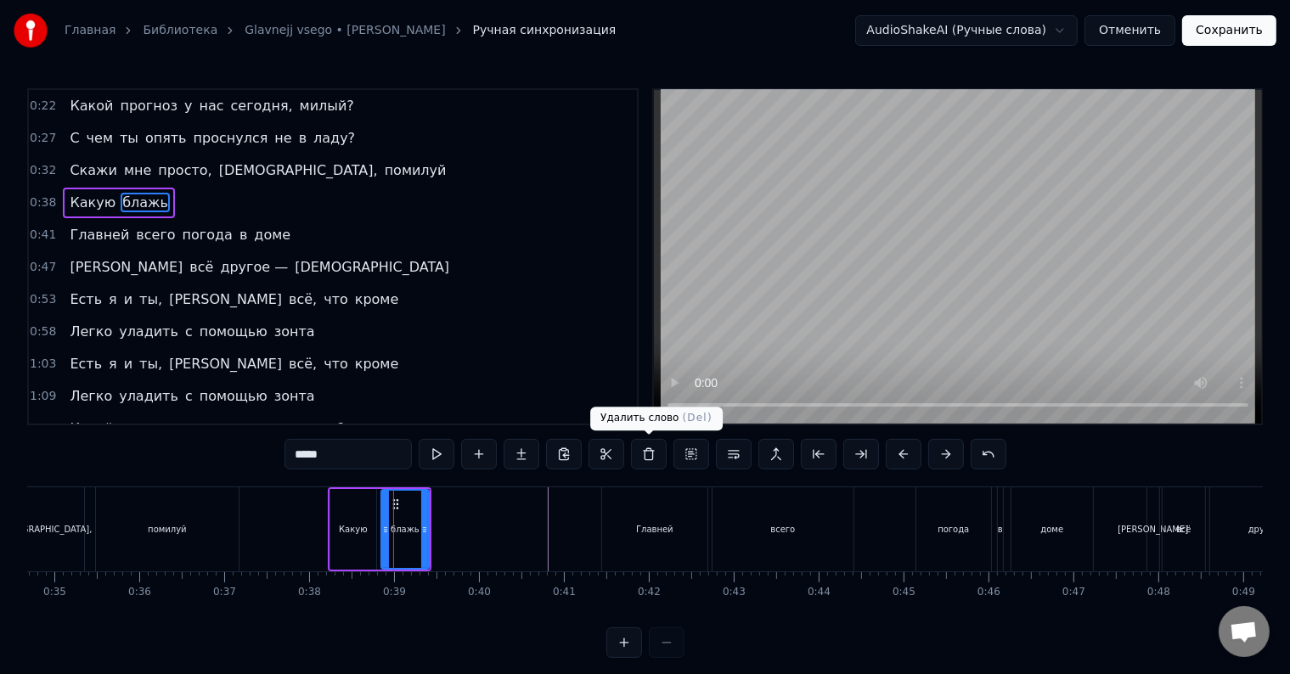
click at [643, 456] on button at bounding box center [649, 454] width 36 height 31
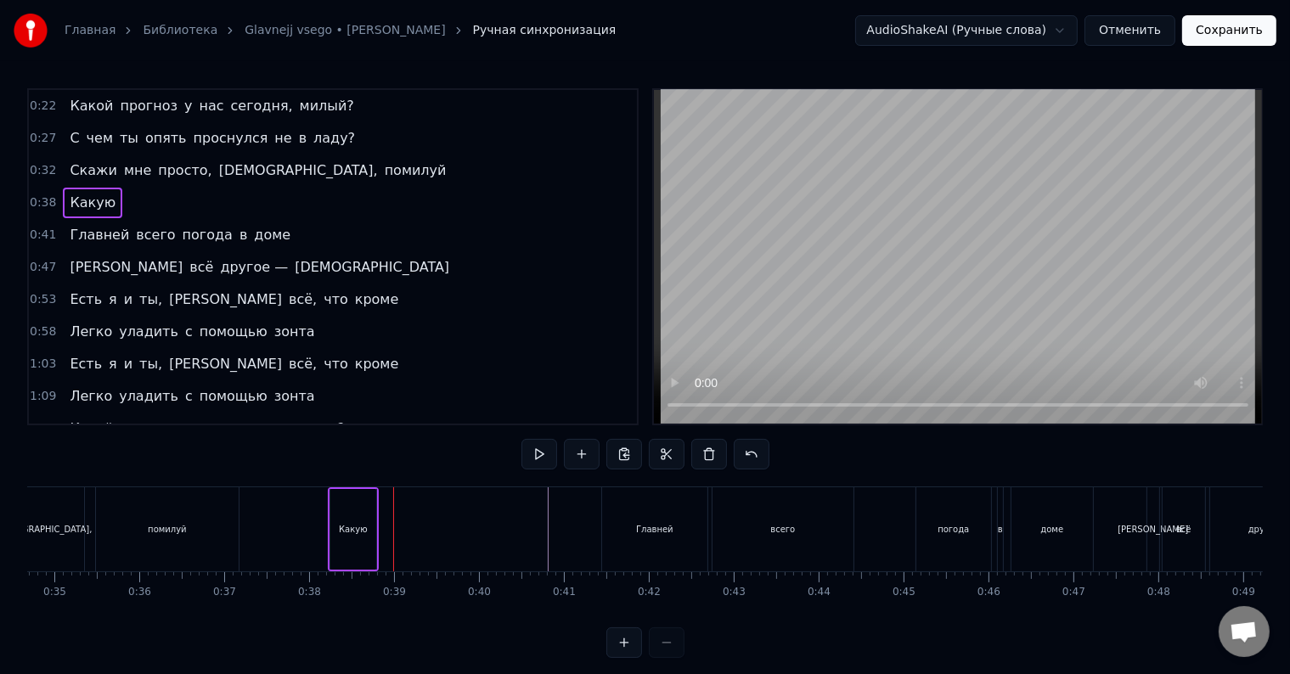
click at [343, 533] on div "Какую" at bounding box center [353, 529] width 29 height 13
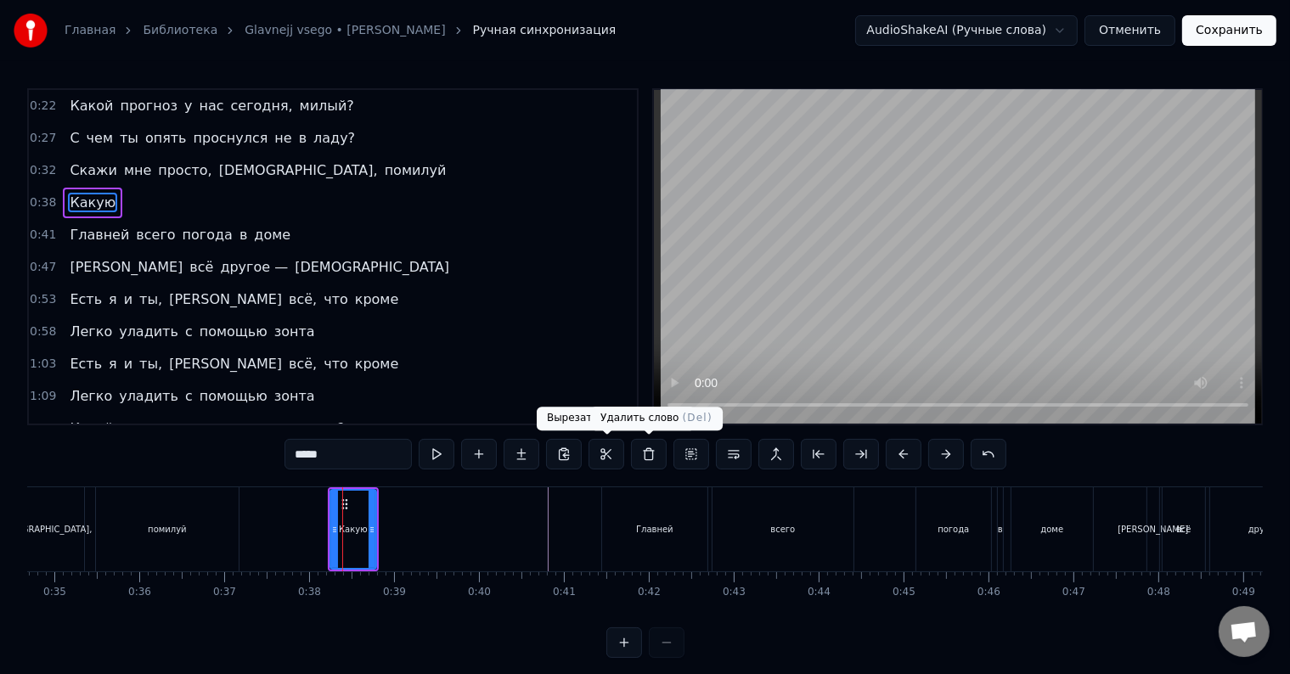
click at [642, 451] on button at bounding box center [649, 454] width 36 height 31
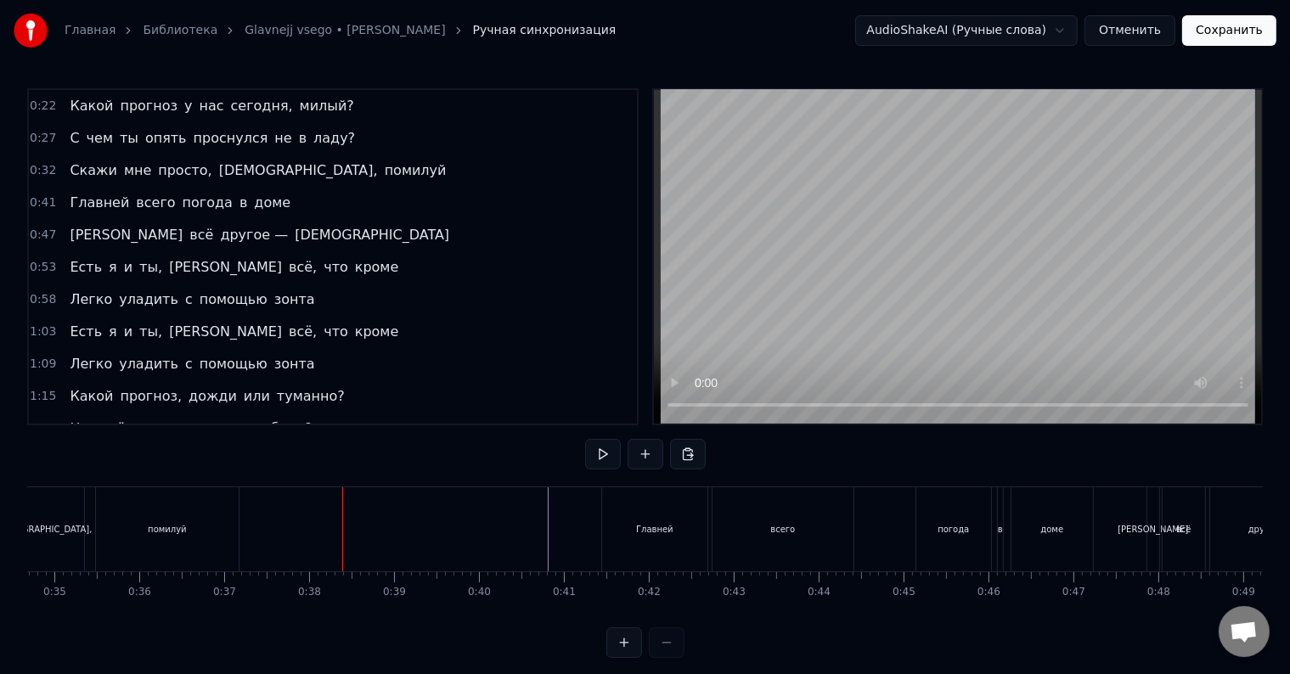
click at [600, 461] on button at bounding box center [603, 454] width 36 height 31
click at [600, 460] on button at bounding box center [603, 454] width 36 height 31
click at [606, 455] on button at bounding box center [603, 454] width 36 height 31
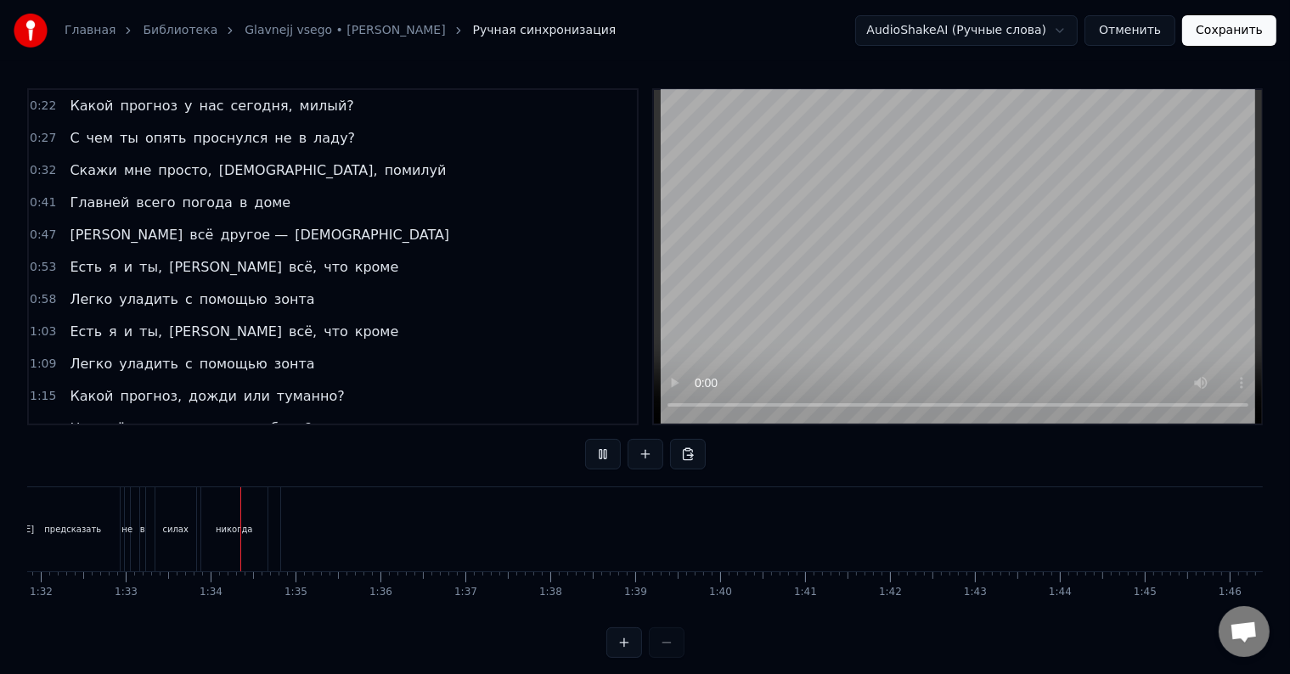
scroll to position [0, 7869]
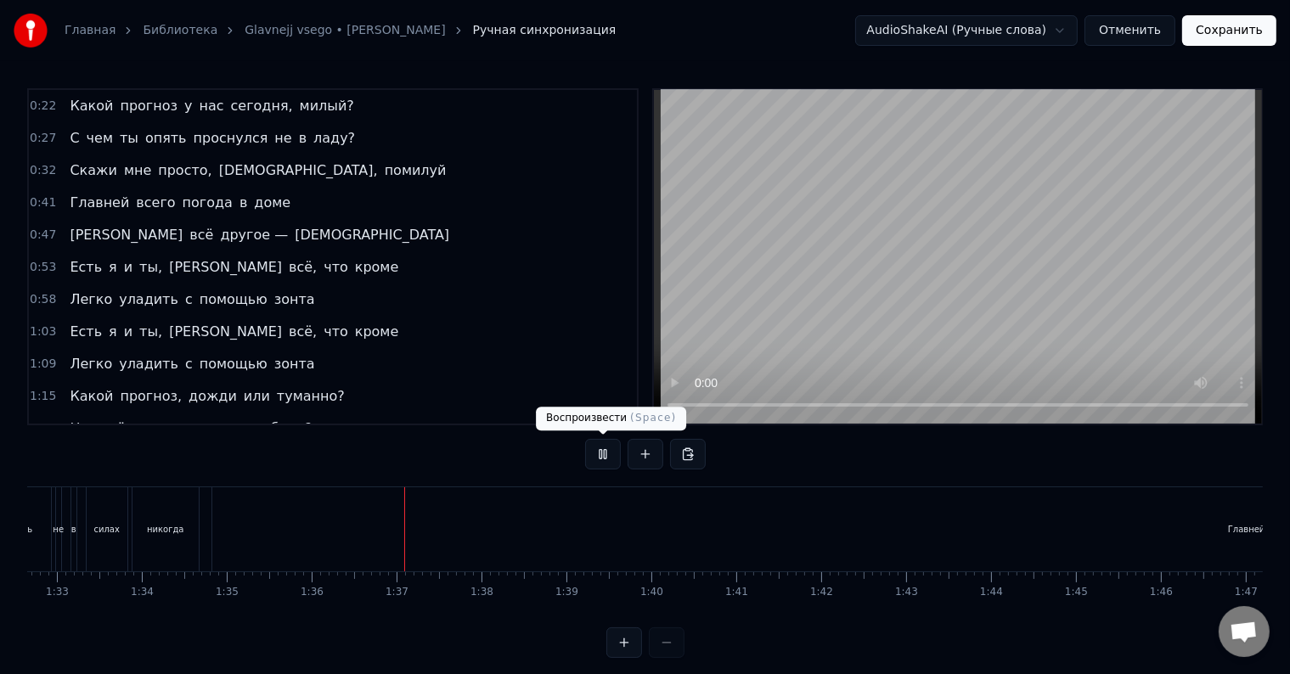
click at [603, 447] on button at bounding box center [603, 454] width 36 height 31
click at [1232, 520] on div "Главней" at bounding box center [1246, 529] width 2069 height 84
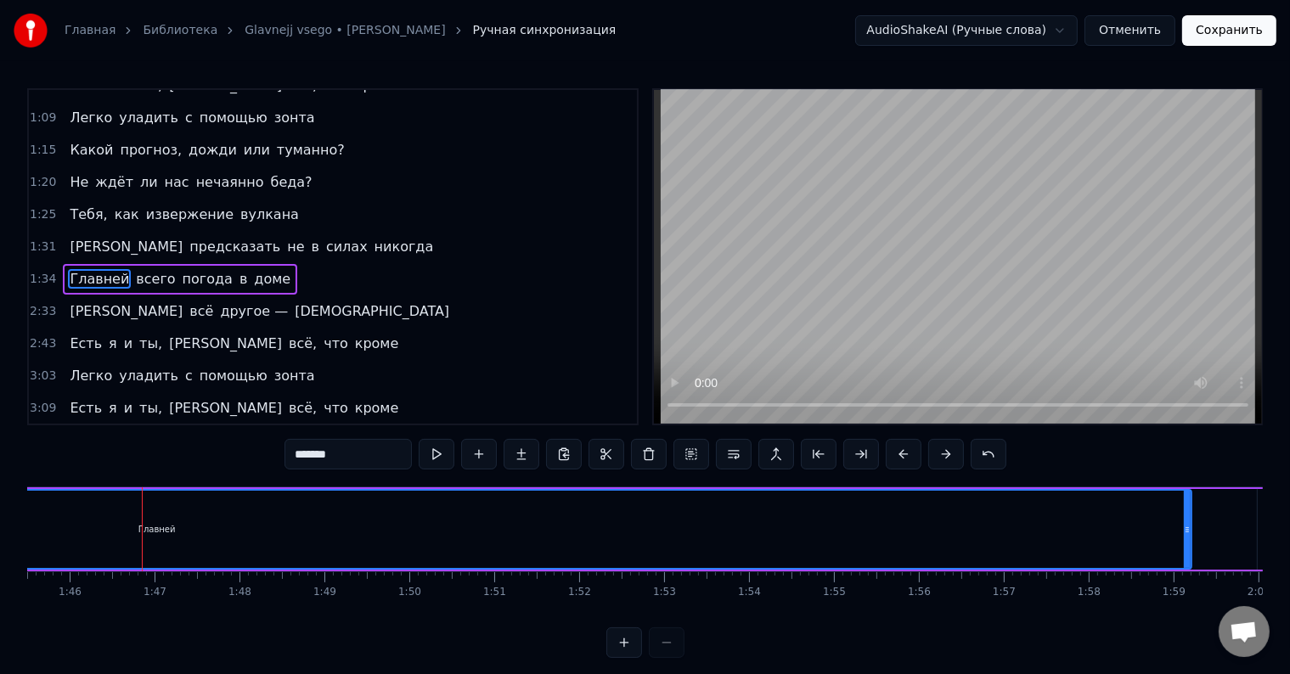
scroll to position [0, 8989]
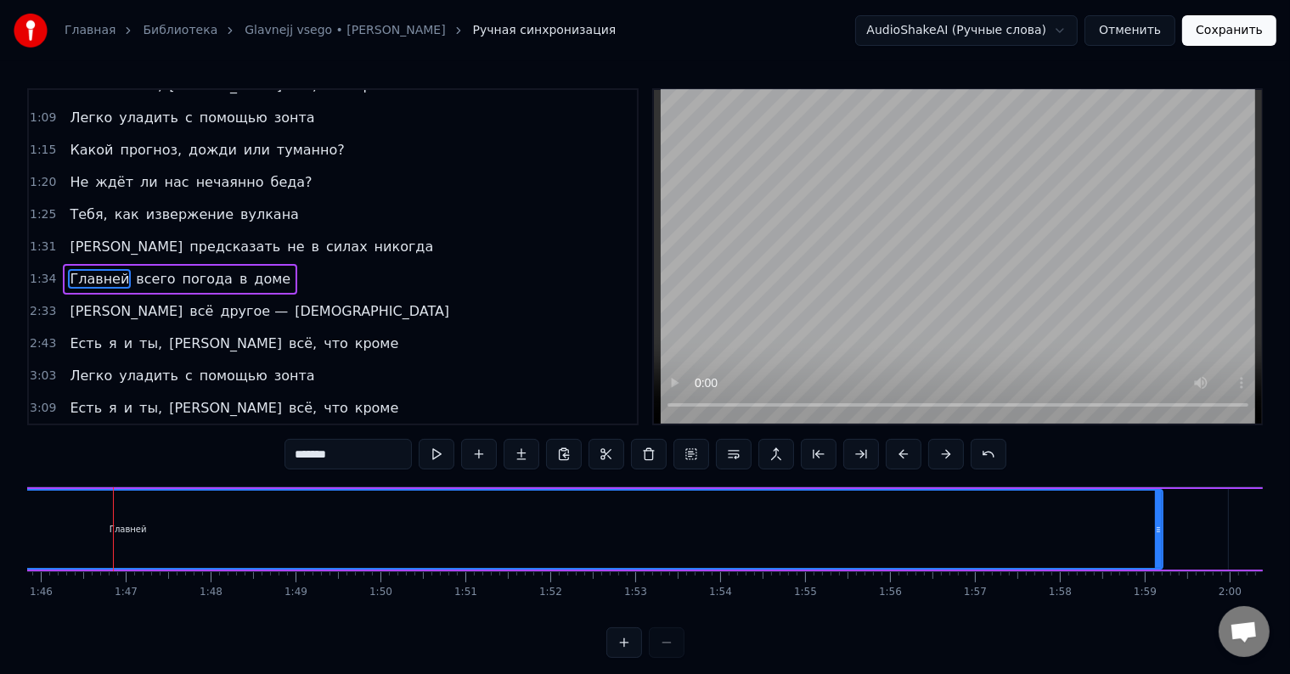
drag, startPoint x: 125, startPoint y: 531, endPoint x: 100, endPoint y: 530, distance: 24.6
click at [100, 530] on div "Главней" at bounding box center [128, 529] width 2067 height 77
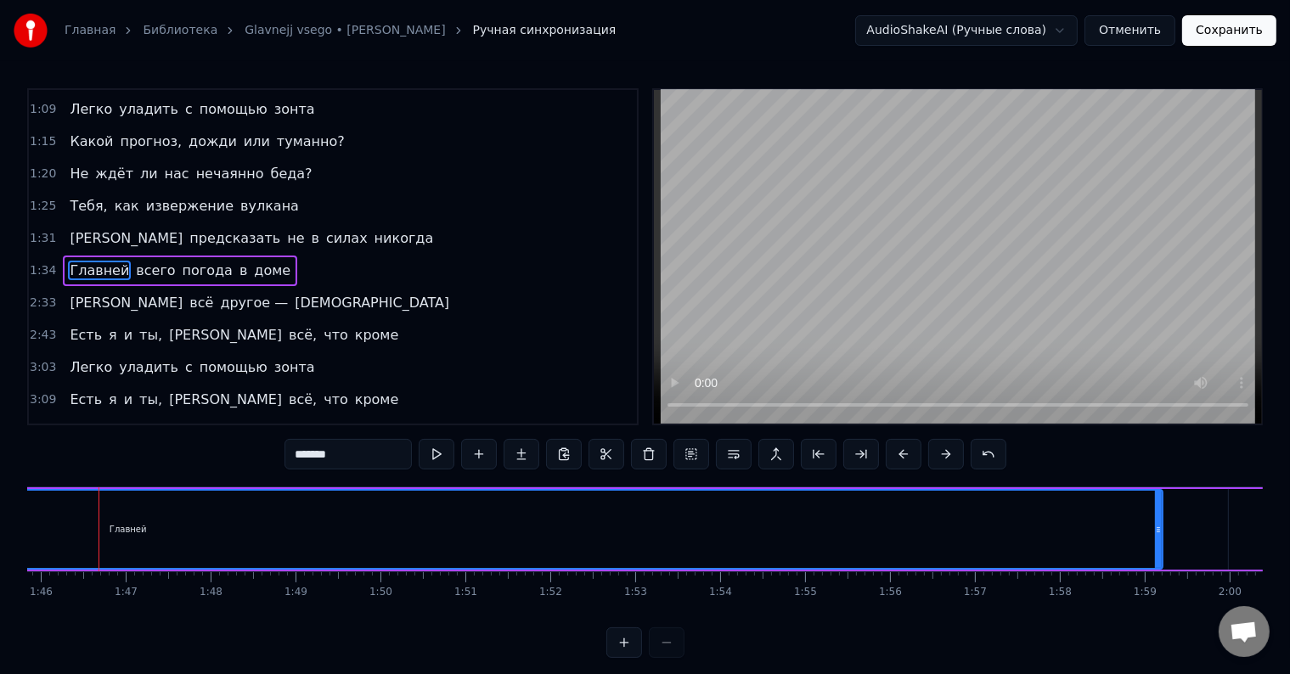
scroll to position [0, 8975]
click at [119, 526] on div "Главней" at bounding box center [141, 529] width 2067 height 77
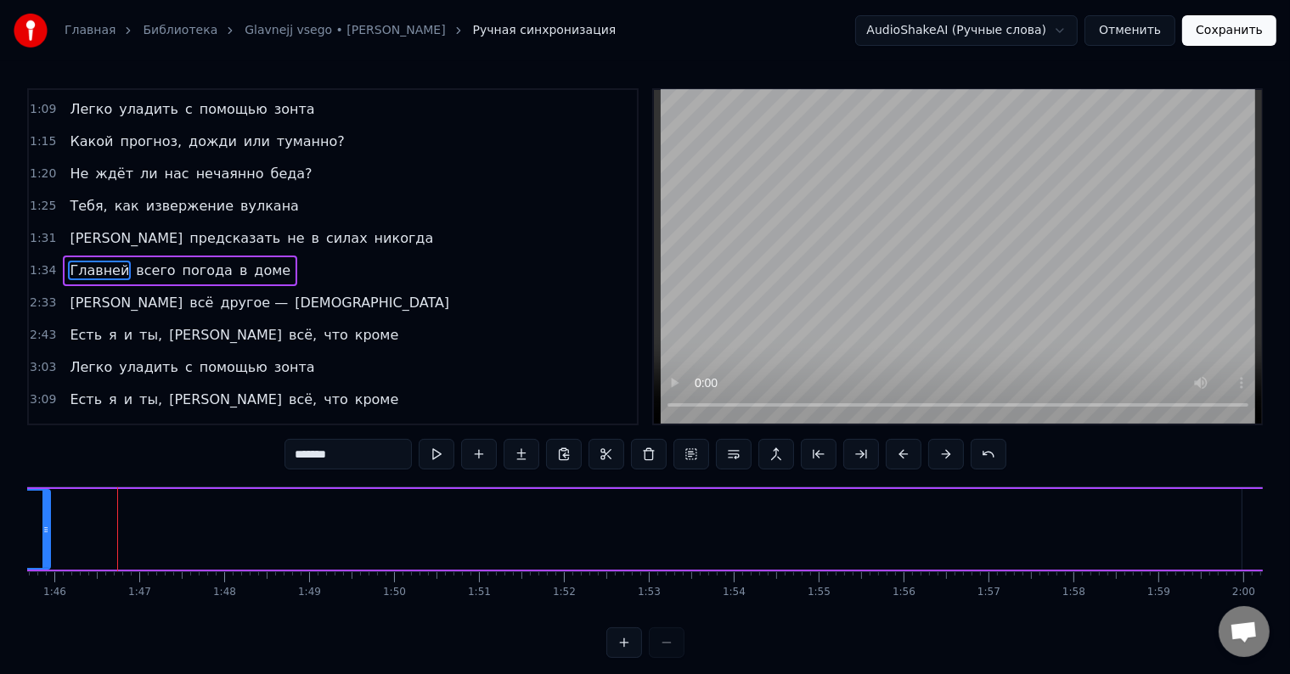
drag, startPoint x: 1172, startPoint y: 519, endPoint x: 46, endPoint y: 516, distance: 1126.2
click at [46, 516] on div at bounding box center [45, 529] width 7 height 77
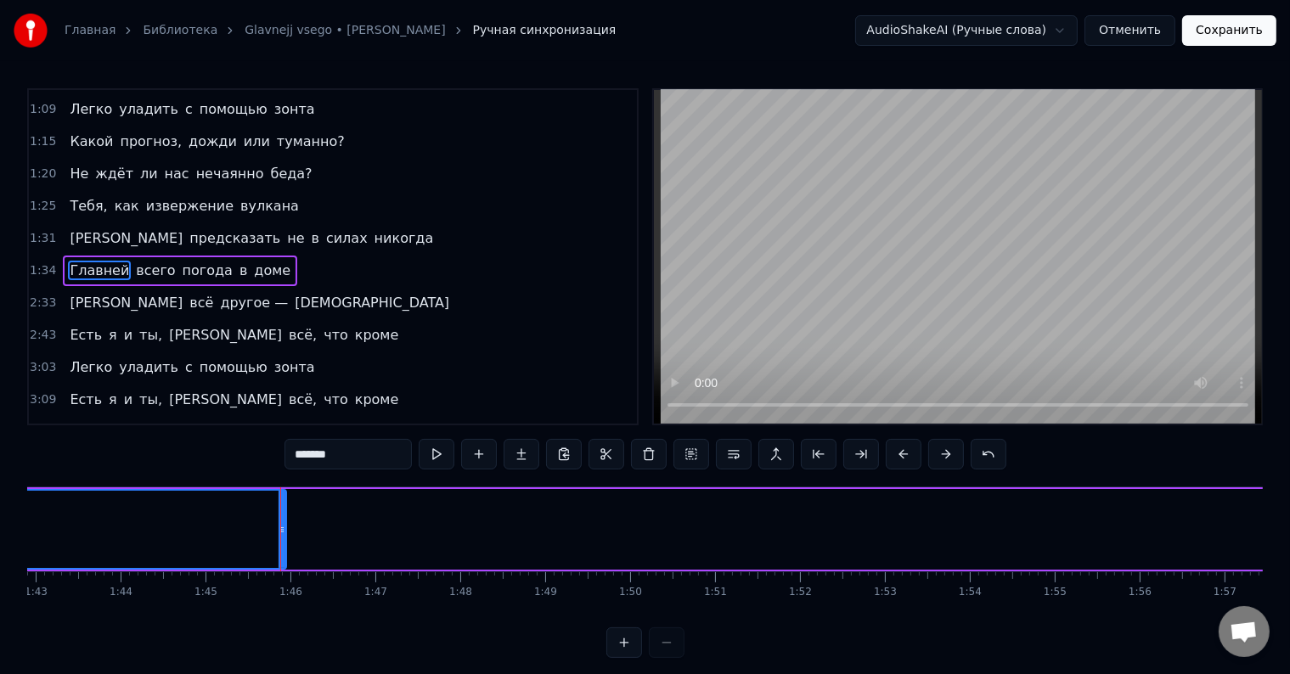
scroll to position [0, 8738]
click at [42, 612] on div "Какой прогноз у нас сегодня, милый? С чем ты опять проснулся не в ладу? Скажи м…" at bounding box center [645, 550] width 1236 height 127
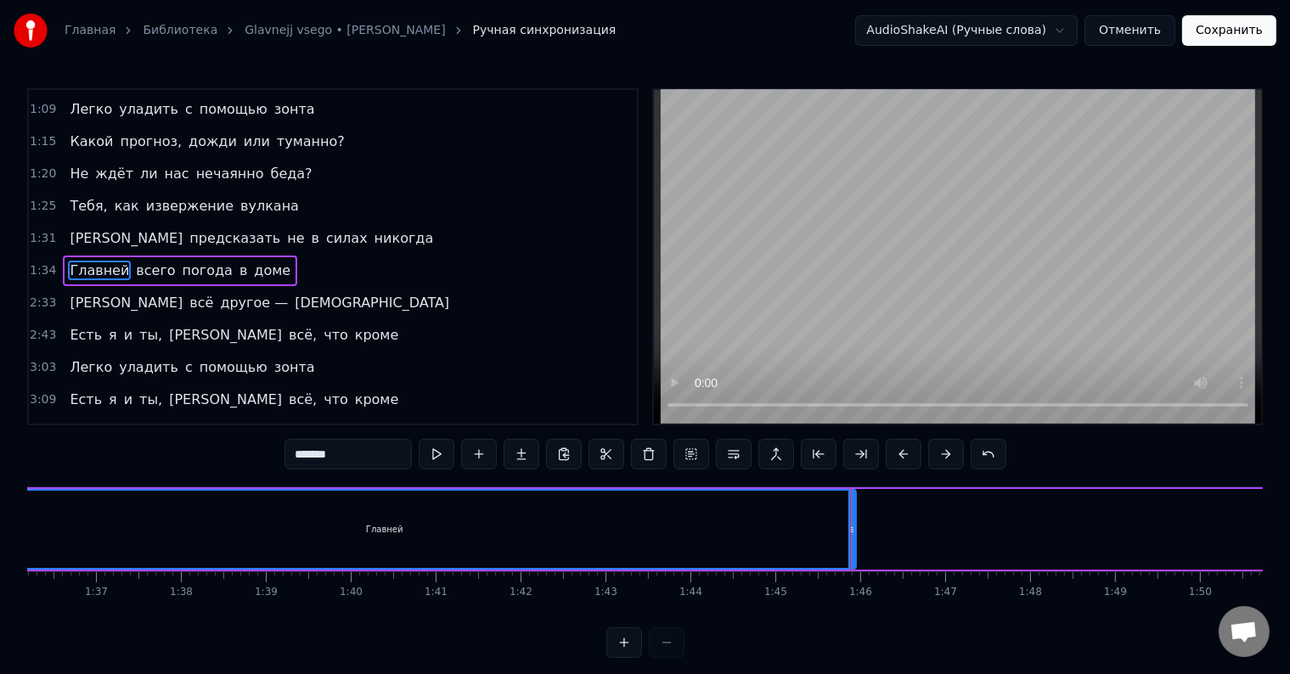
scroll to position [0, 8160]
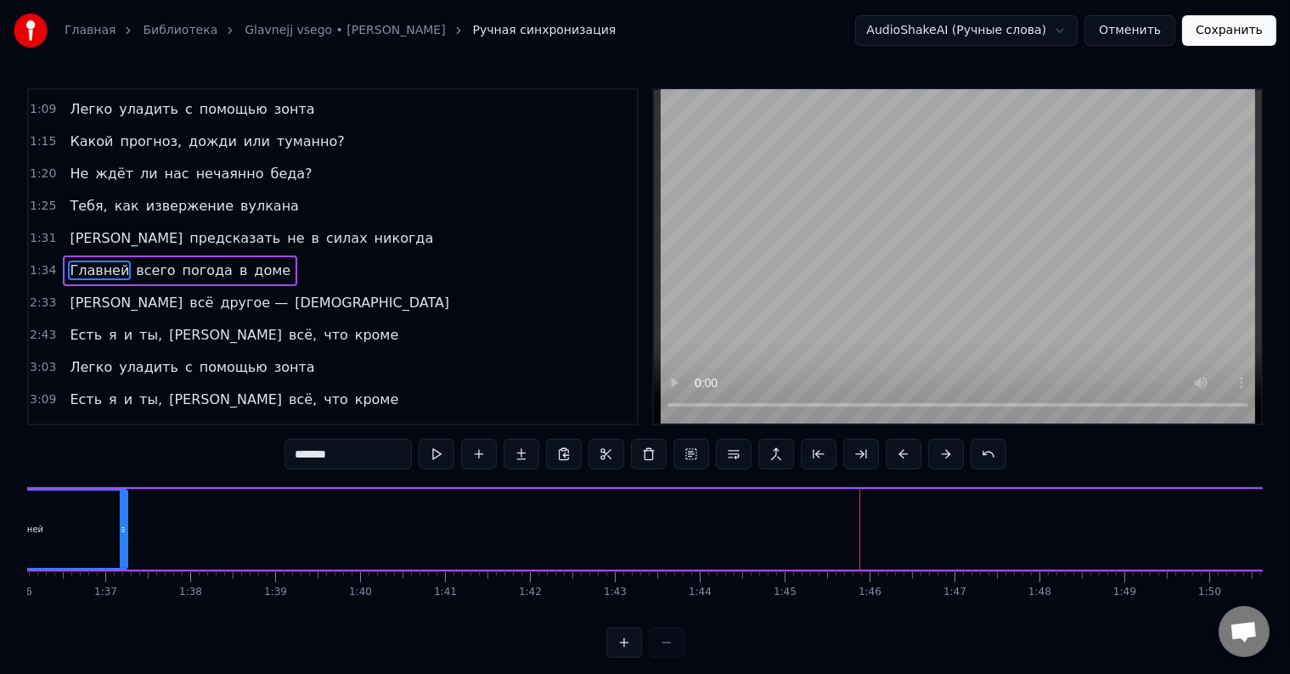
drag, startPoint x: 860, startPoint y: 521, endPoint x: 121, endPoint y: 547, distance: 739.4
click at [121, 547] on div at bounding box center [123, 529] width 7 height 77
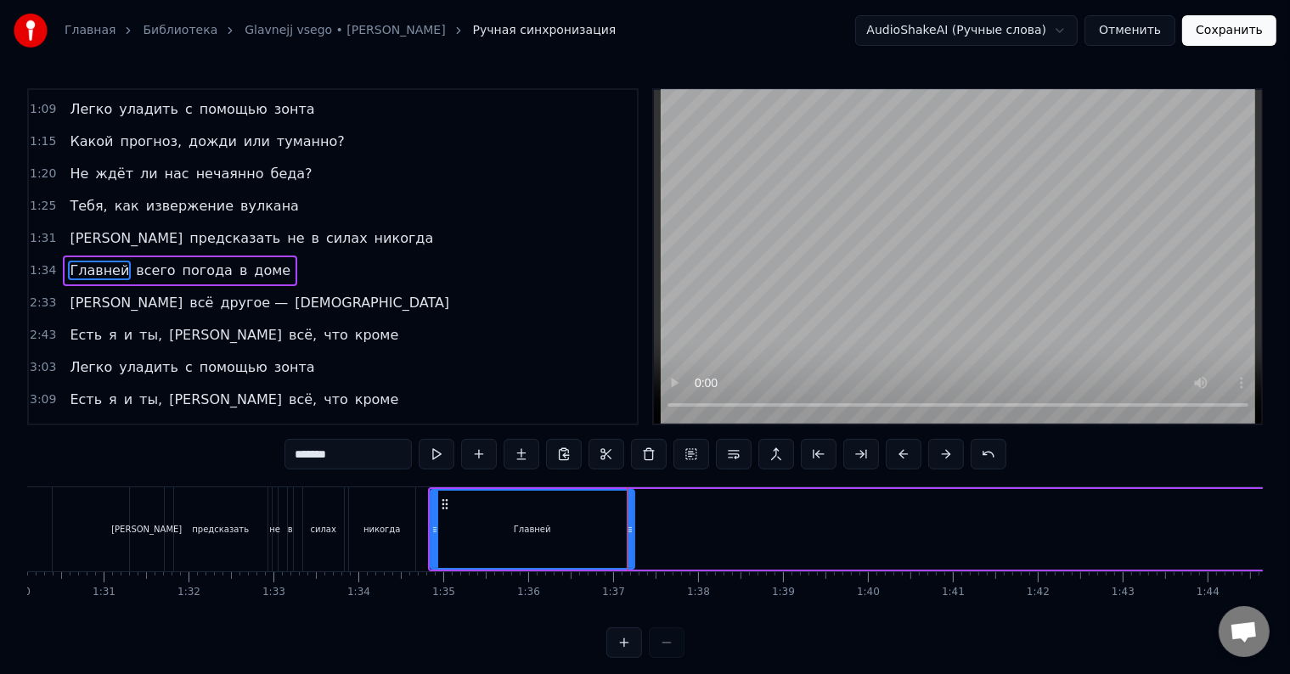
scroll to position [0, 7650]
drag, startPoint x: 632, startPoint y: 522, endPoint x: 505, endPoint y: 516, distance: 126.7
click at [505, 516] on div at bounding box center [505, 529] width 7 height 77
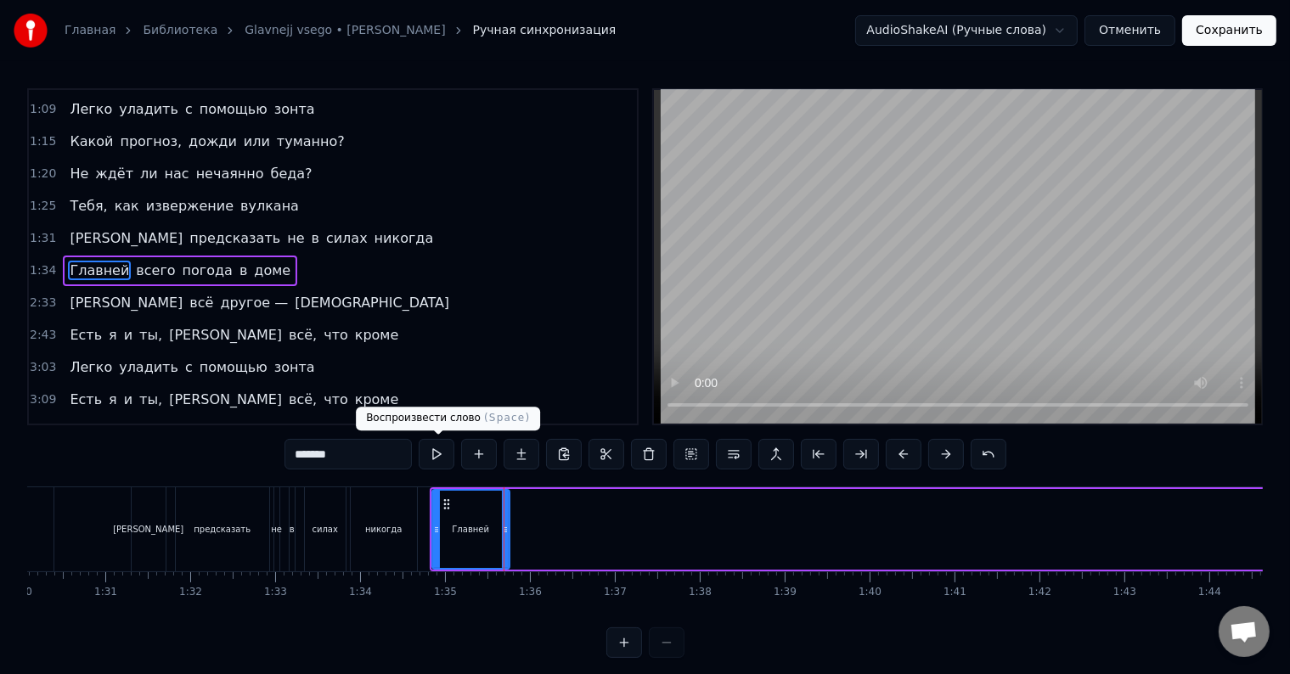
click at [432, 448] on button at bounding box center [437, 454] width 36 height 31
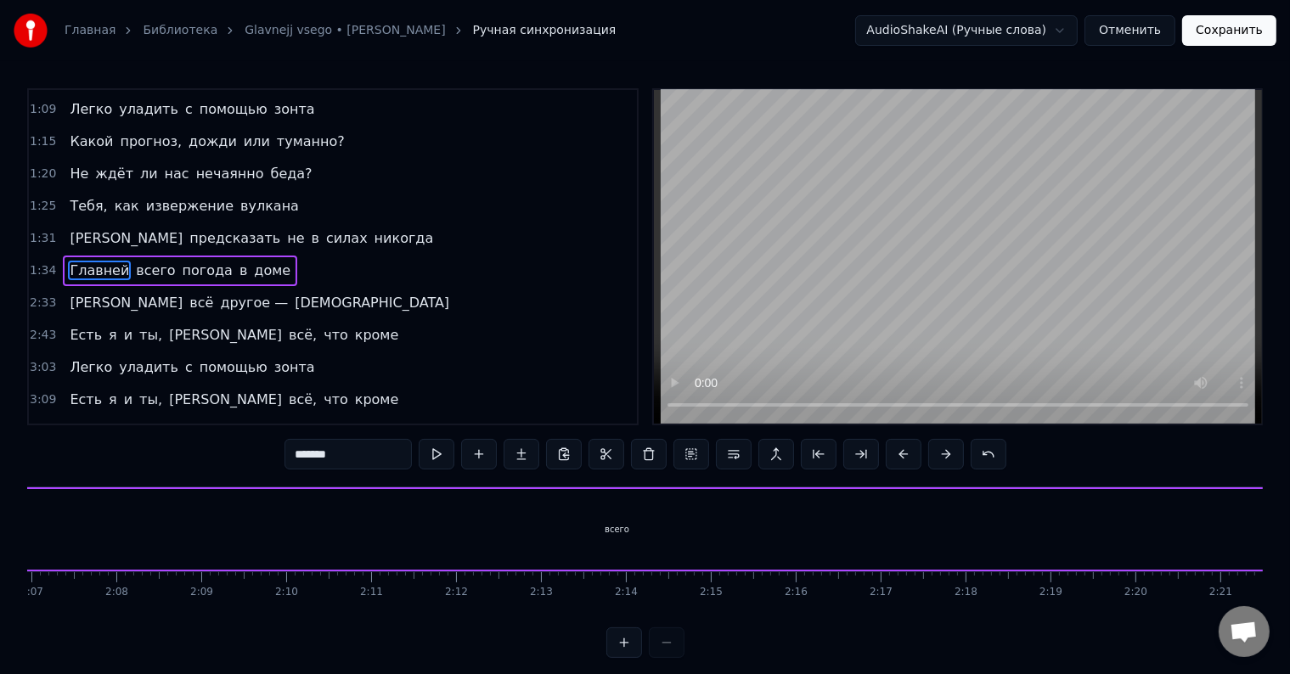
scroll to position [0, 10793]
click at [601, 515] on div "всего" at bounding box center [606, 529] width 2363 height 81
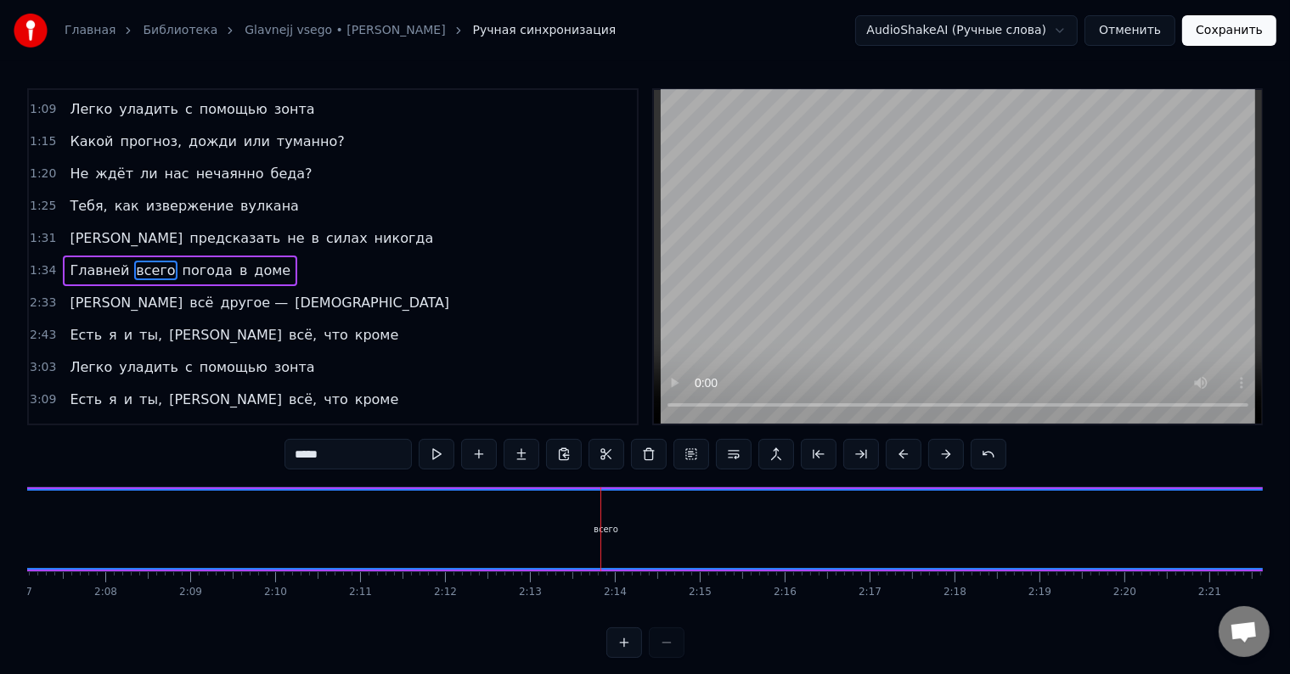
click at [607, 530] on div "всего" at bounding box center [606, 529] width 25 height 13
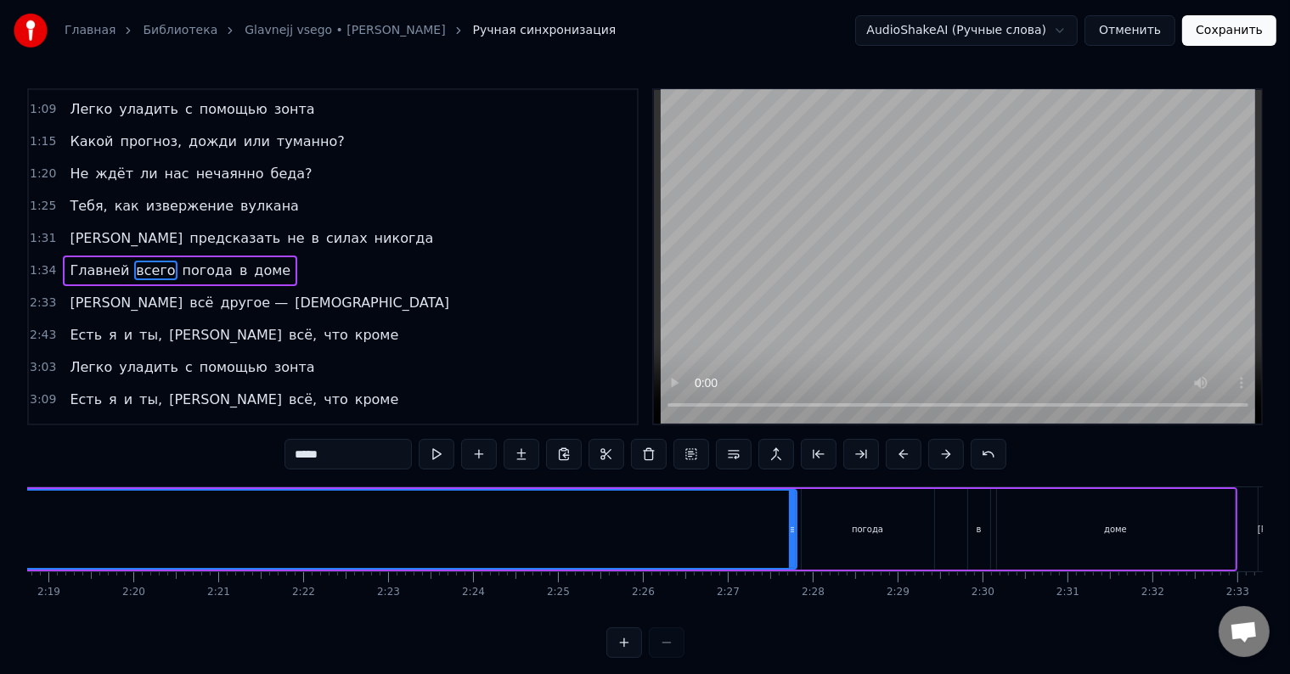
scroll to position [0, 11857]
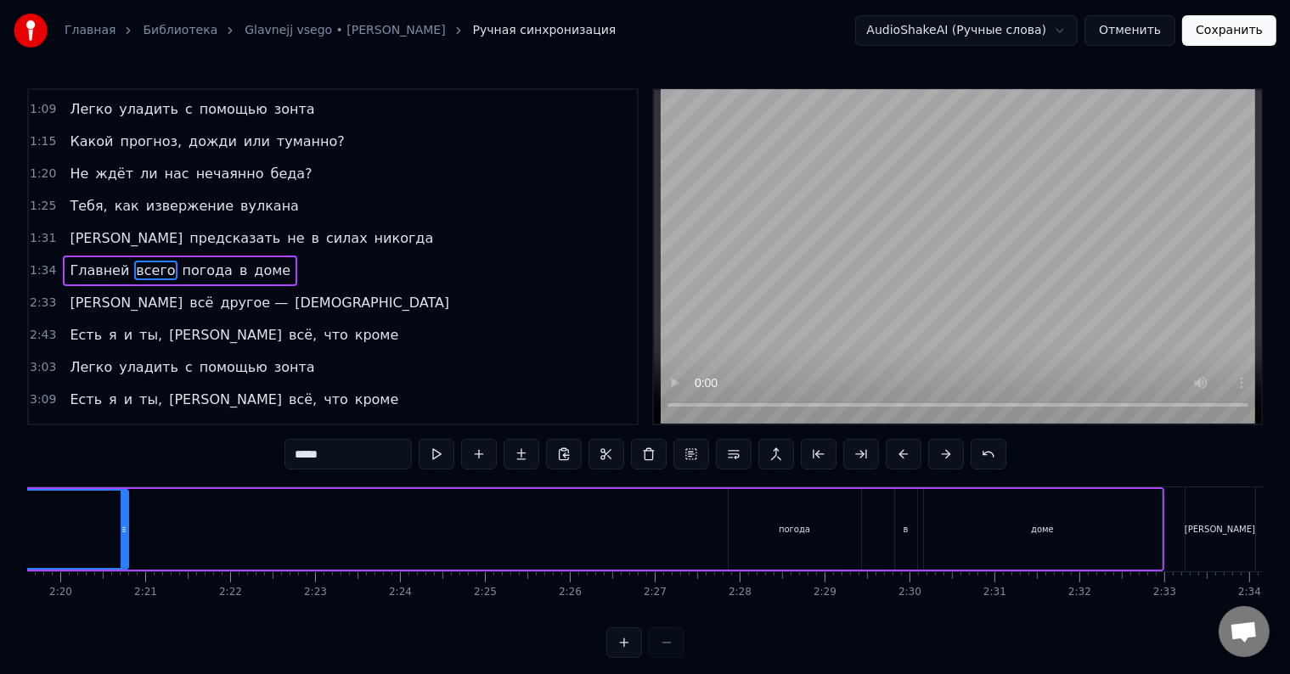
drag, startPoint x: 718, startPoint y: 527, endPoint x: 355, endPoint y: 510, distance: 363.0
click at [124, 520] on div at bounding box center [124, 529] width 7 height 77
click at [786, 525] on div "погода" at bounding box center [794, 529] width 31 height 13
type input "******"
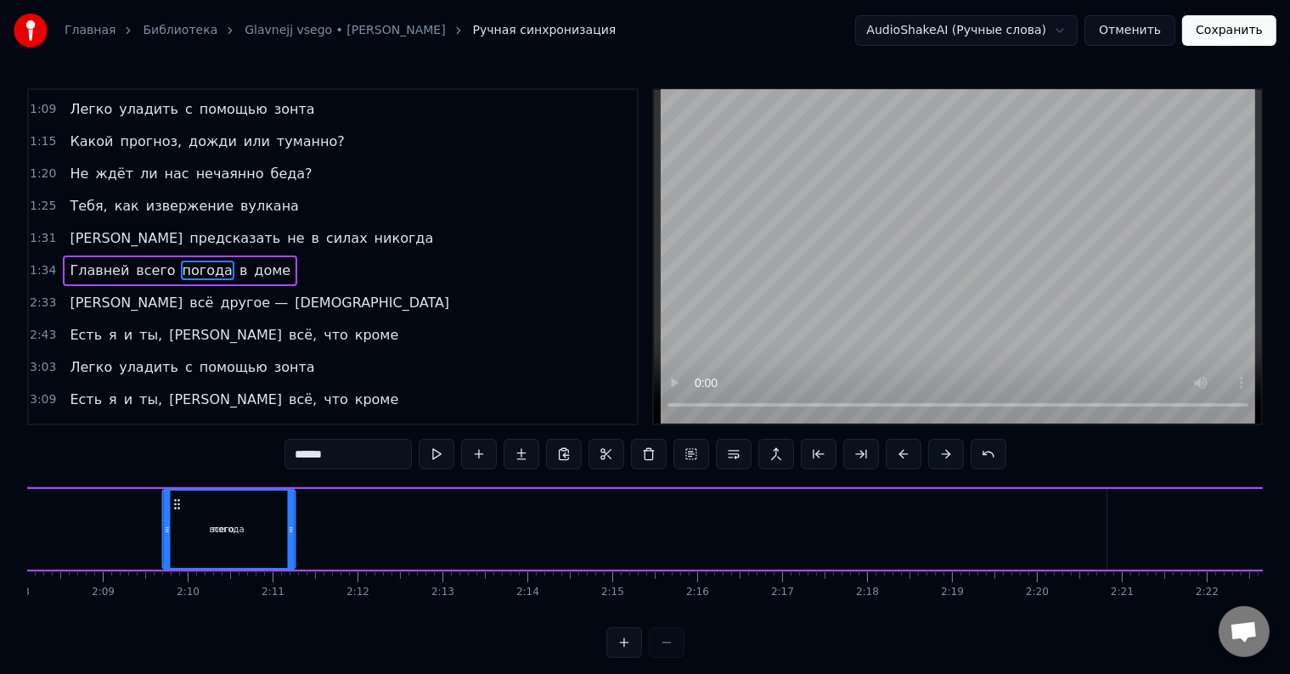
scroll to position [0, 10852]
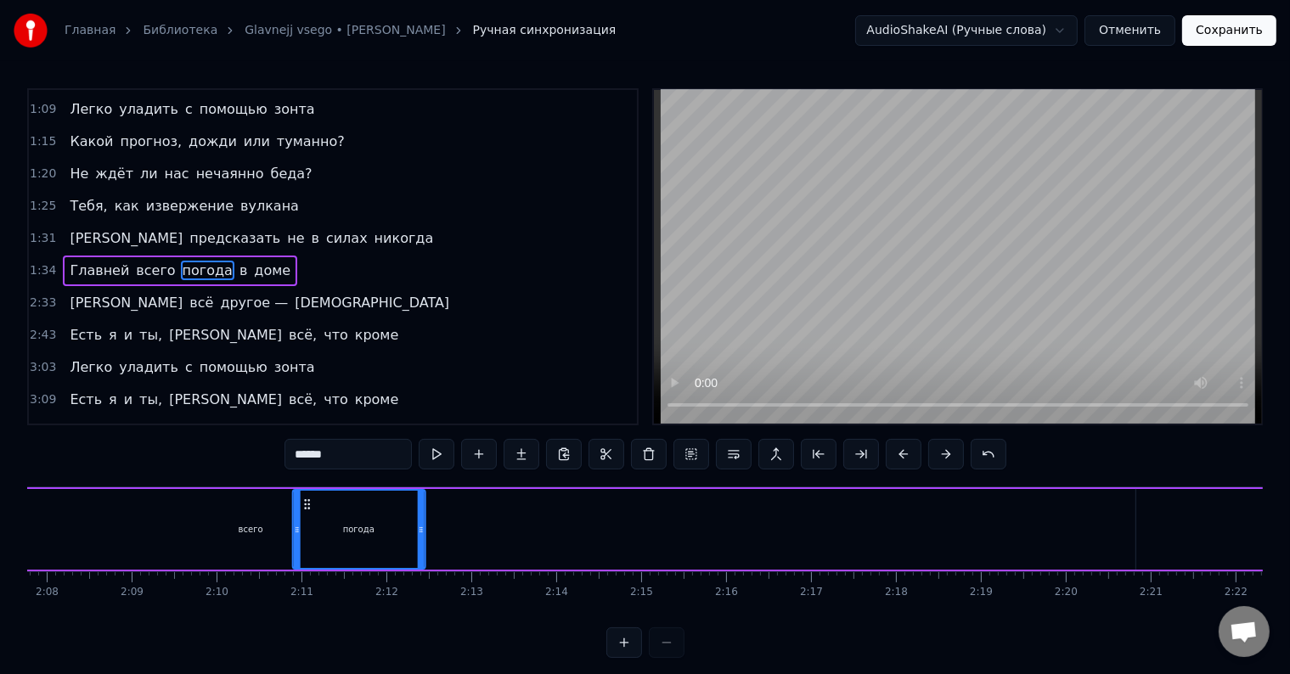
drag, startPoint x: 743, startPoint y: 504, endPoint x: 307, endPoint y: 533, distance: 437.5
click at [307, 533] on div "погода" at bounding box center [358, 529] width 131 height 77
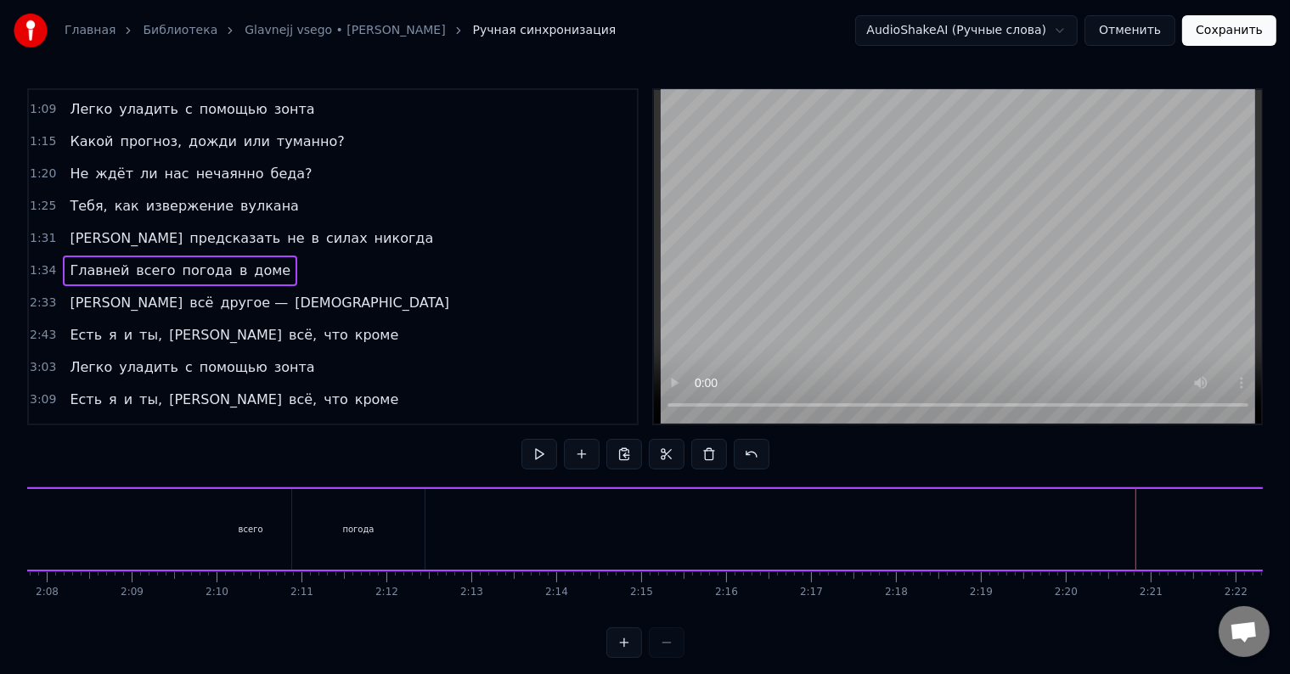
click at [1107, 522] on div "всего" at bounding box center [250, 529] width 1769 height 81
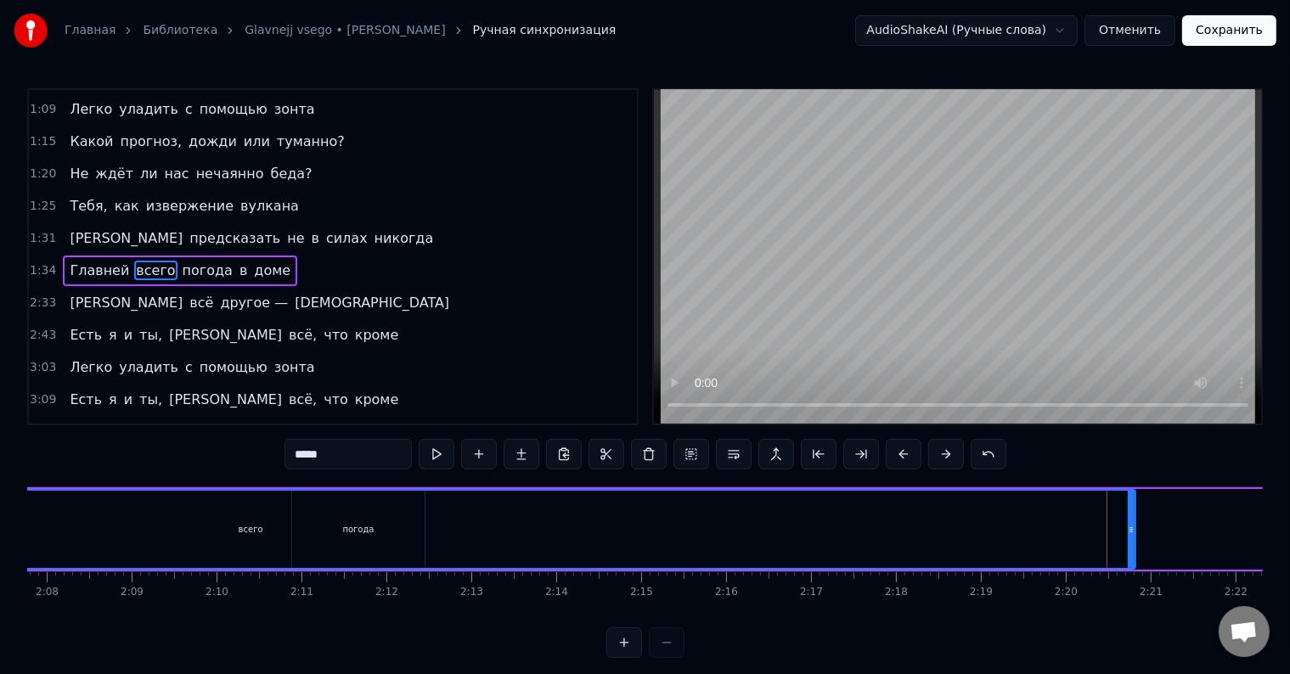
click at [1134, 523] on div "всего" at bounding box center [251, 529] width 1771 height 81
drag, startPoint x: 1132, startPoint y: 527, endPoint x: 1203, endPoint y: 525, distance: 70.5
click at [925, 525] on div "Какой прогноз у нас сегодня, милый? С чем ты опять проснулся не в ладу? Скажи м…" at bounding box center [37, 529] width 21723 height 85
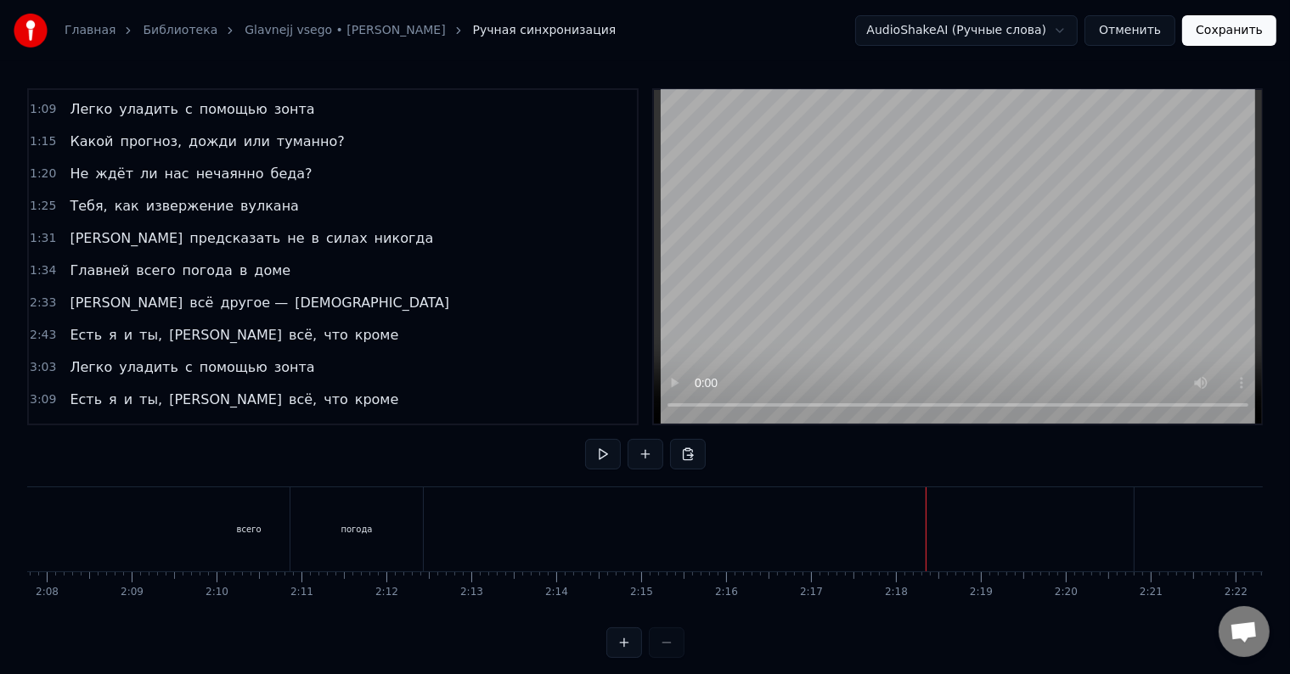
click at [1131, 528] on div "всего" at bounding box center [249, 529] width 1769 height 84
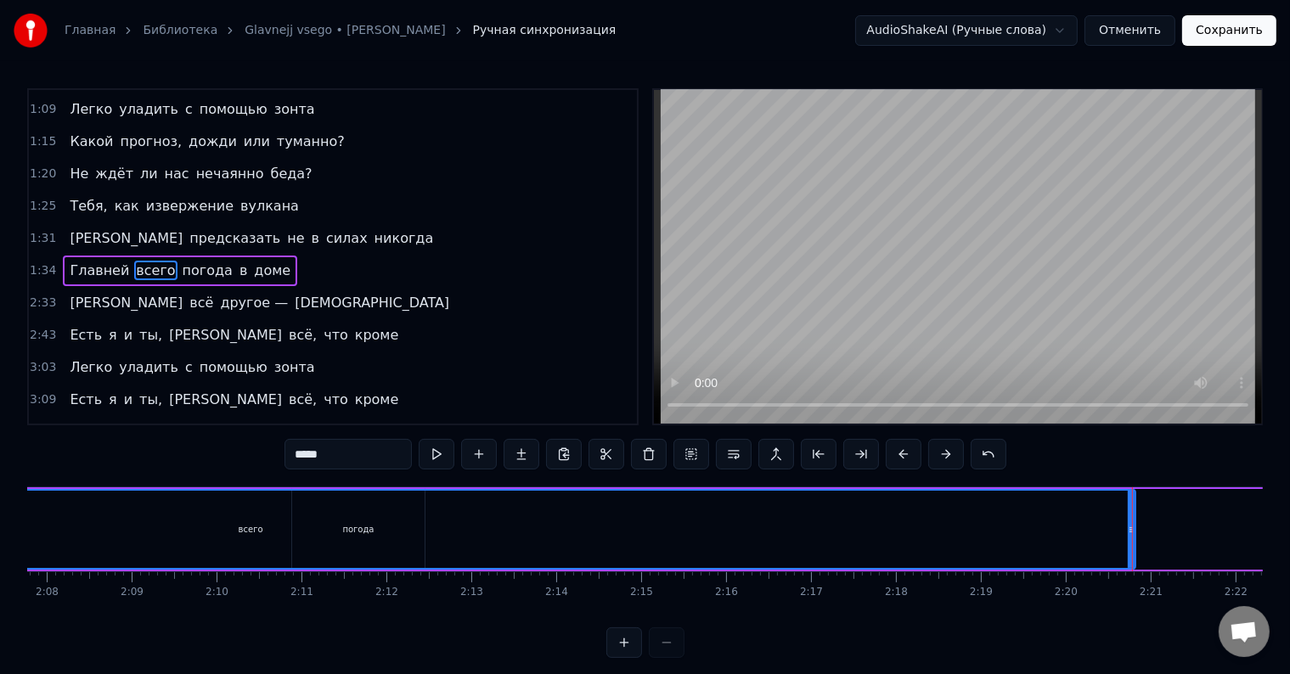
drag, startPoint x: 1131, startPoint y: 527, endPoint x: 1073, endPoint y: 525, distance: 58.7
click at [1073, 526] on div "Какой прогноз у нас сегодня, милый? С чем ты опять проснулся не в ладу? Скажи м…" at bounding box center [37, 529] width 21723 height 85
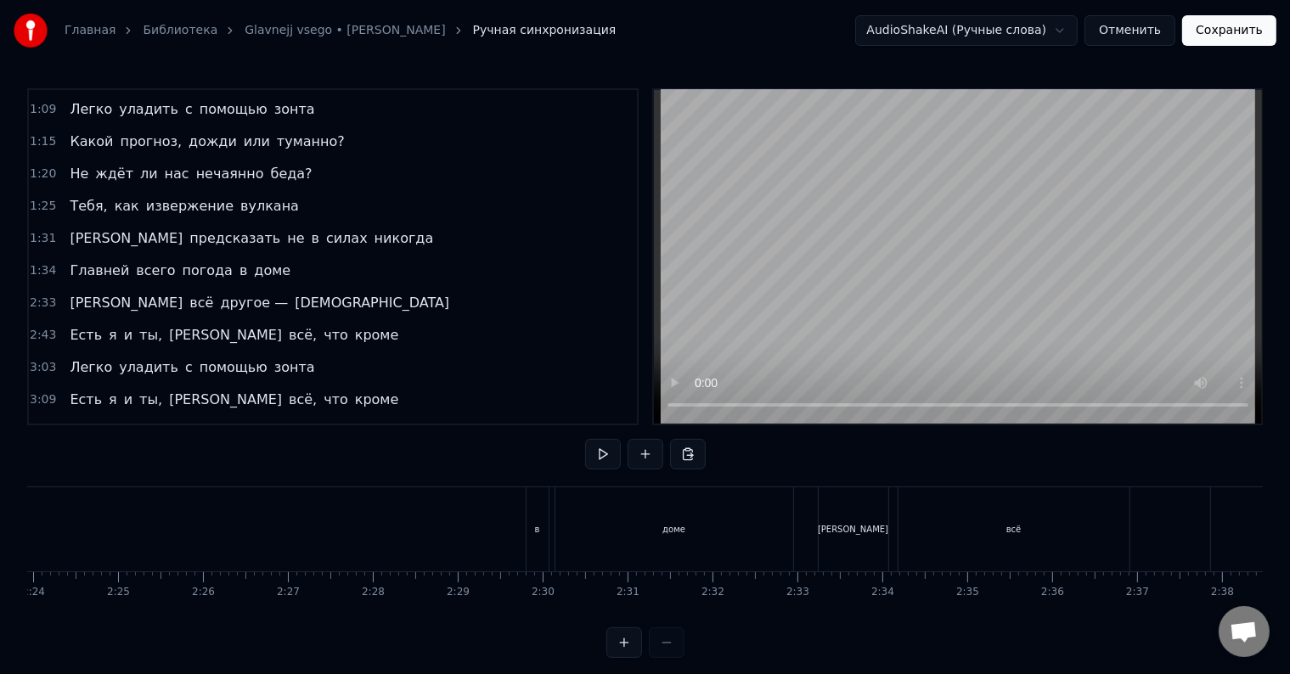
scroll to position [0, 12212]
click at [547, 521] on div "в" at bounding box center [549, 529] width 22 height 84
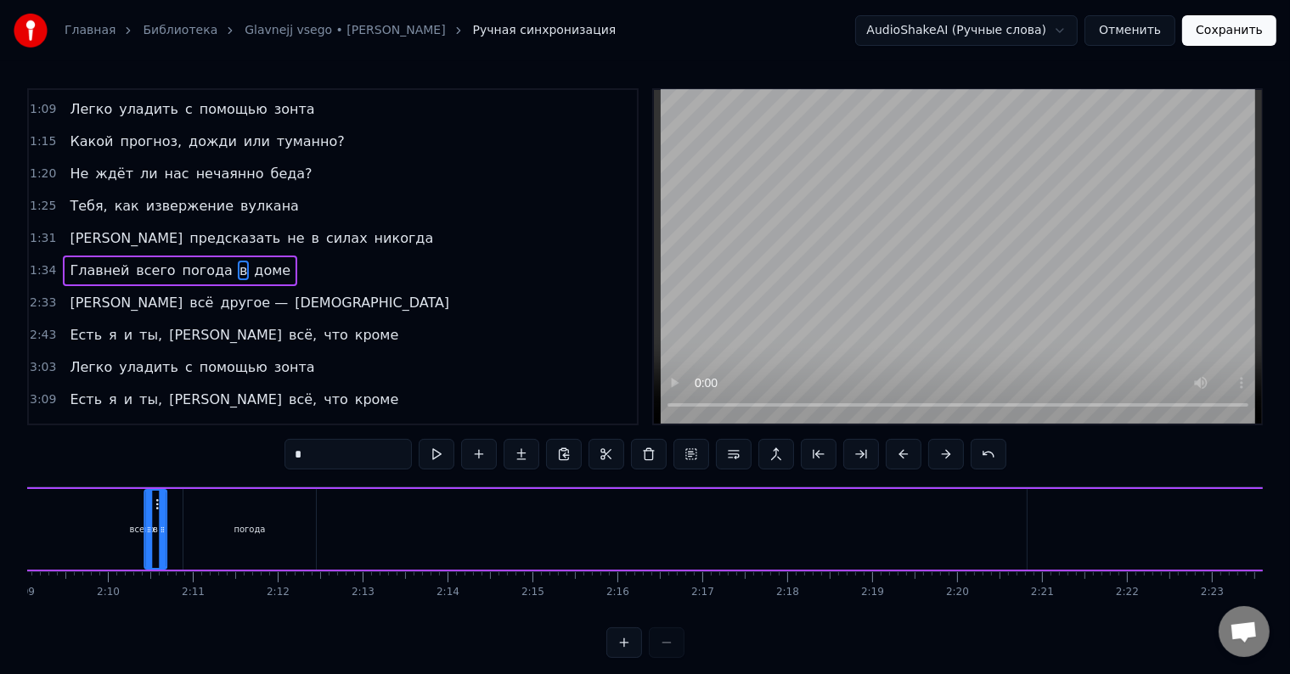
scroll to position [0, 10947]
drag, startPoint x: 552, startPoint y: 503, endPoint x: 332, endPoint y: 529, distance: 221.5
click at [332, 529] on div "в" at bounding box center [331, 529] width 20 height 77
drag, startPoint x: 347, startPoint y: 592, endPoint x: 178, endPoint y: 507, distance: 189.9
click at [178, 507] on div "Какой прогноз у нас сегодня, милый? С чем ты опять проснулся не в ладу? Скажи м…" at bounding box center [645, 550] width 1236 height 127
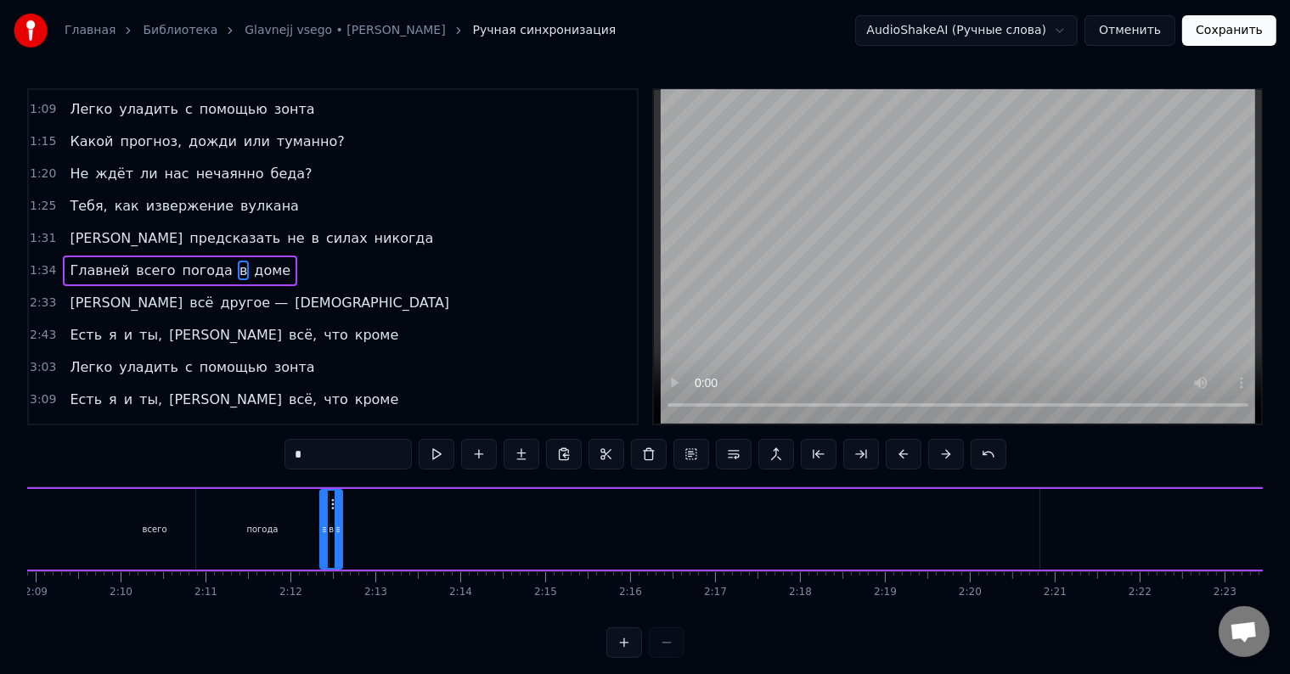
drag, startPoint x: 272, startPoint y: 525, endPoint x: 248, endPoint y: 516, distance: 25.3
click at [245, 516] on div "погода" at bounding box center [262, 529] width 132 height 81
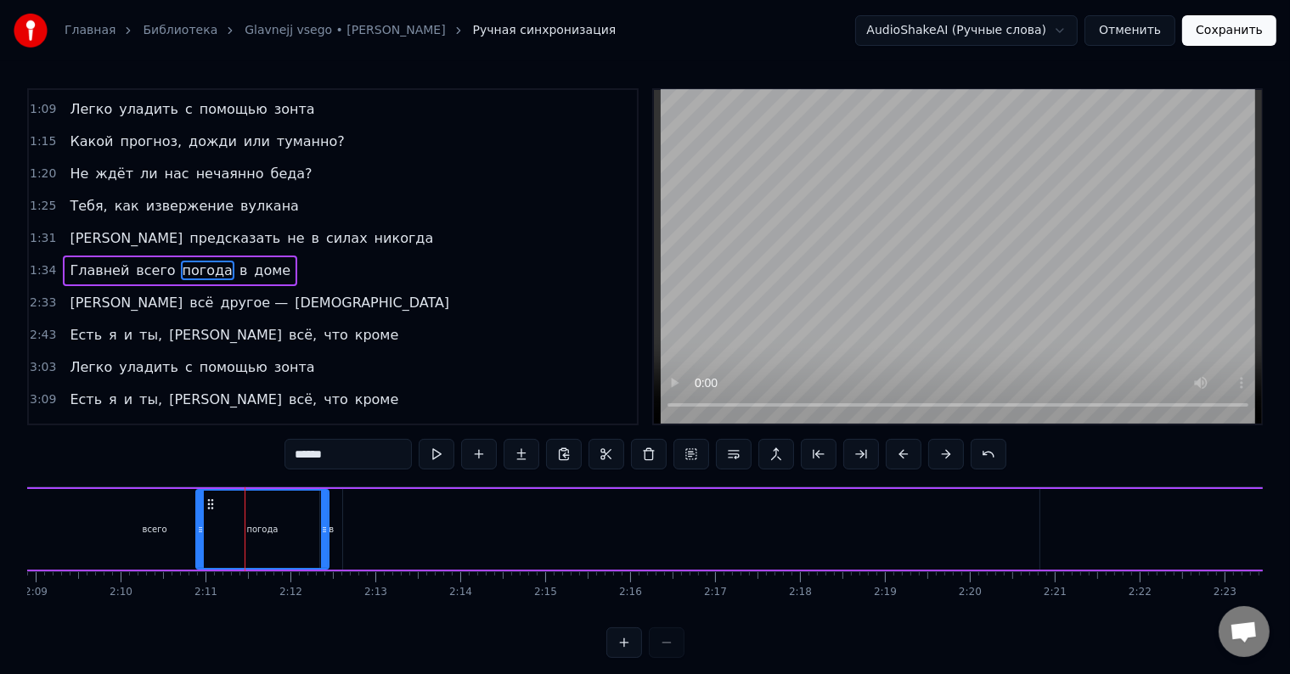
drag, startPoint x: 147, startPoint y: 527, endPoint x: 153, endPoint y: 514, distance: 14.8
click at [70, 515] on div "всего" at bounding box center [154, 529] width 1769 height 81
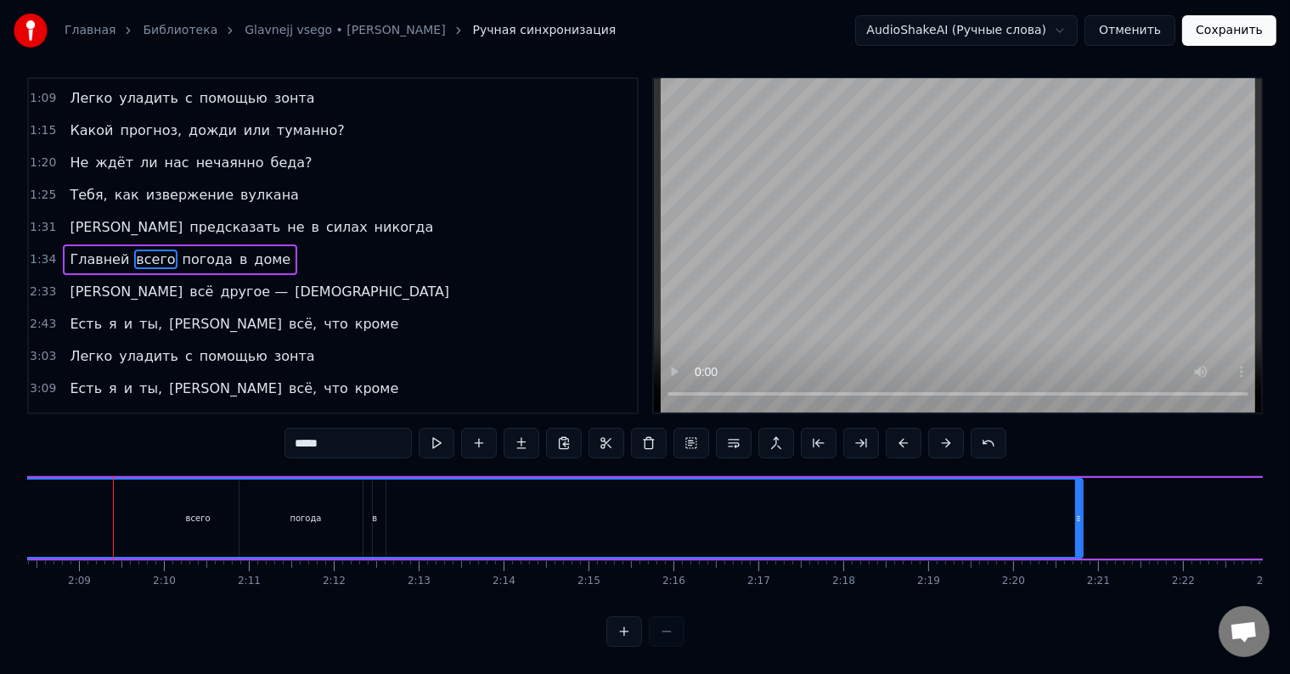
scroll to position [25, 0]
click at [185, 493] on div "всего" at bounding box center [198, 518] width 1767 height 77
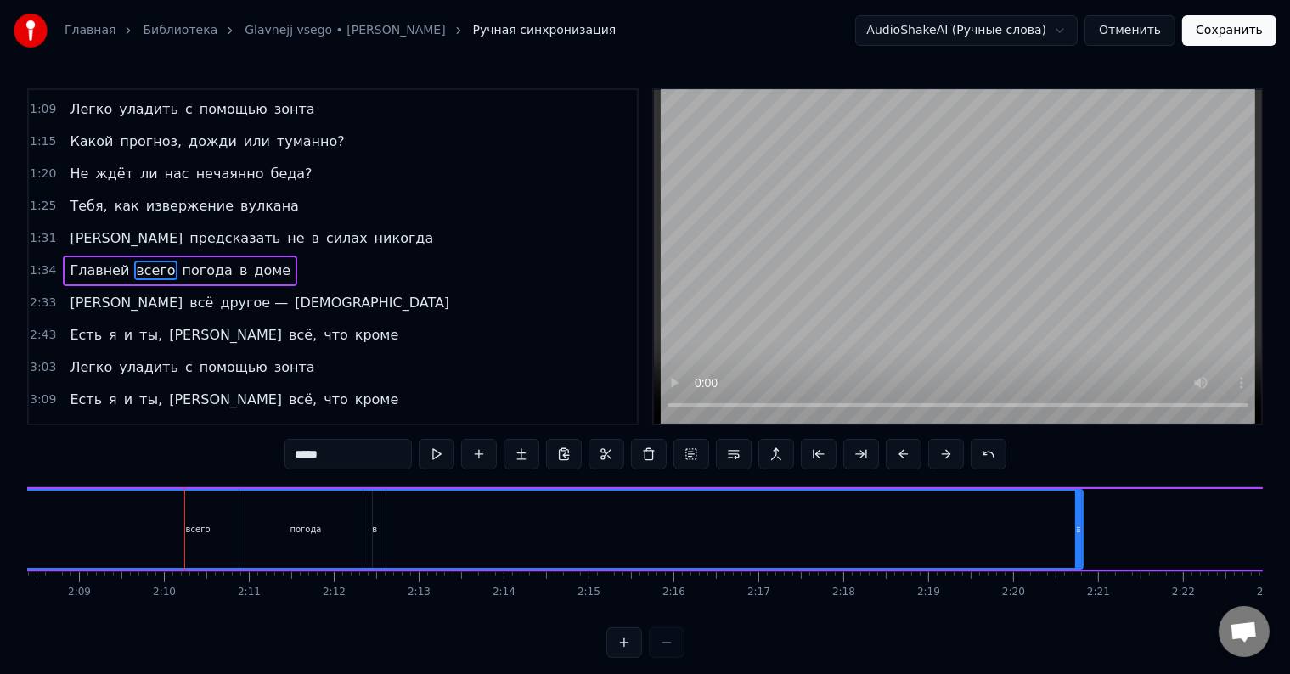
click at [190, 525] on div "всего" at bounding box center [198, 529] width 25 height 13
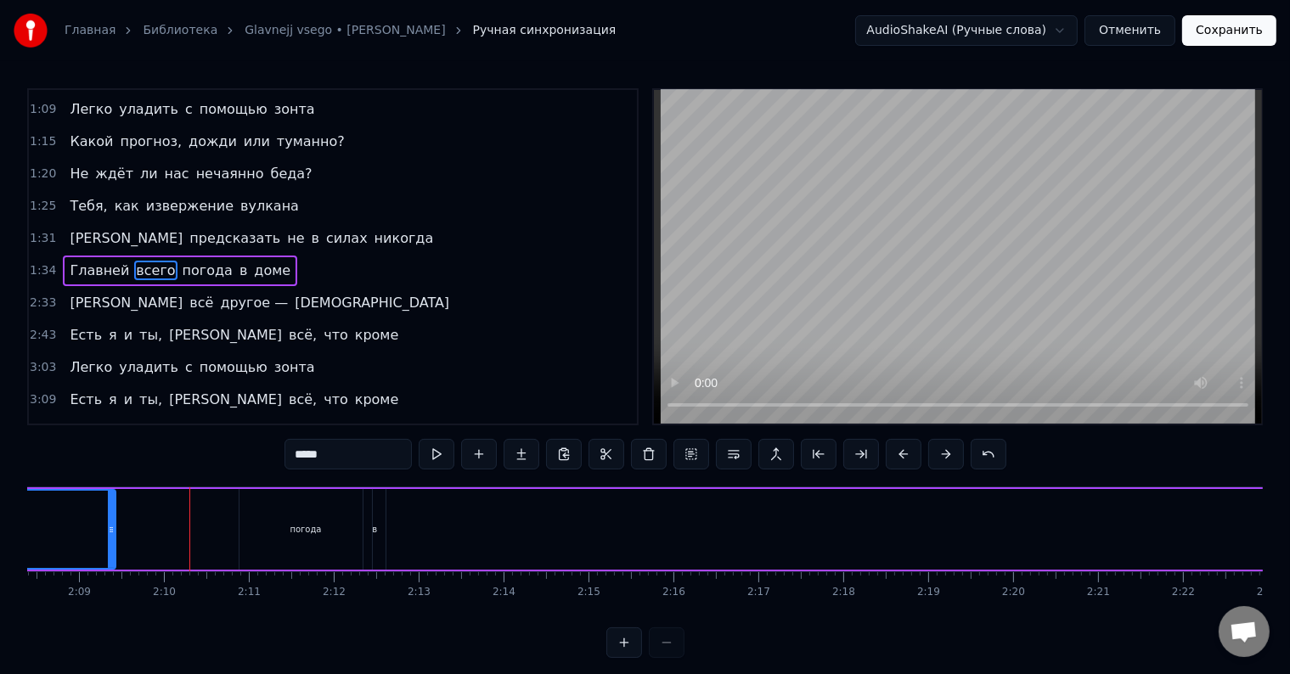
drag, startPoint x: 1063, startPoint y: 527, endPoint x: 111, endPoint y: 520, distance: 952.1
click at [111, 520] on div at bounding box center [111, 529] width 7 height 77
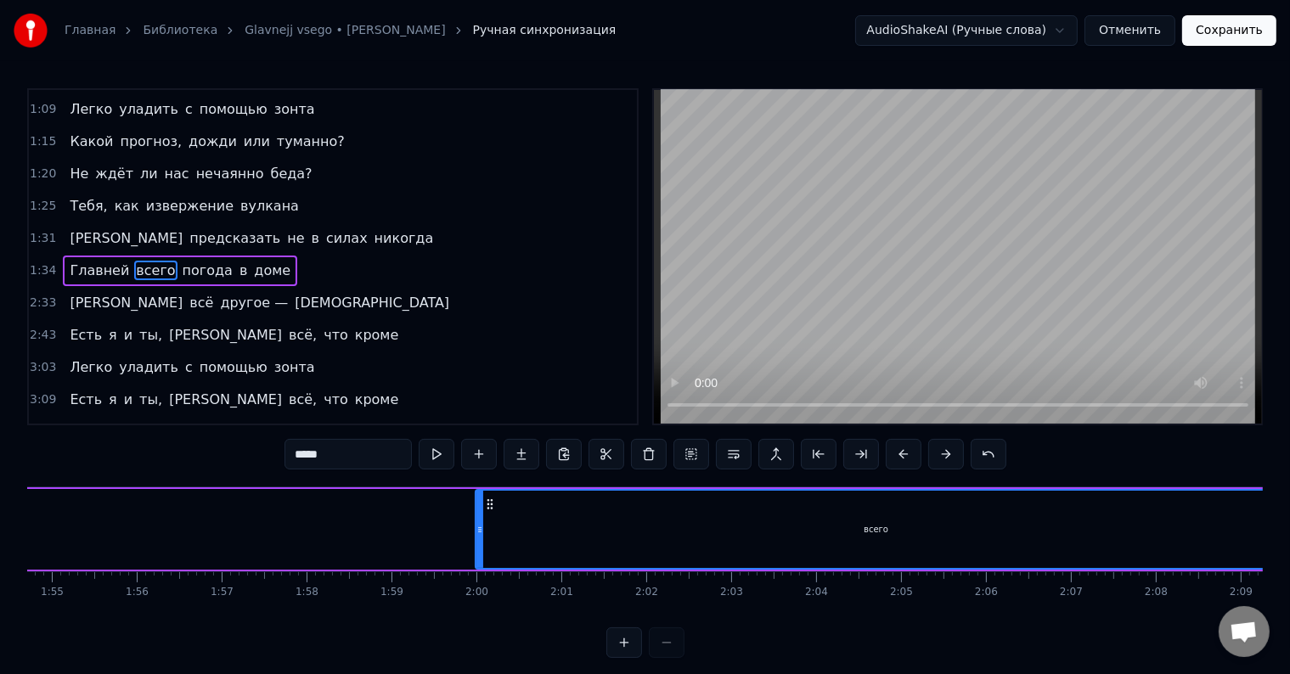
scroll to position [0, 9755]
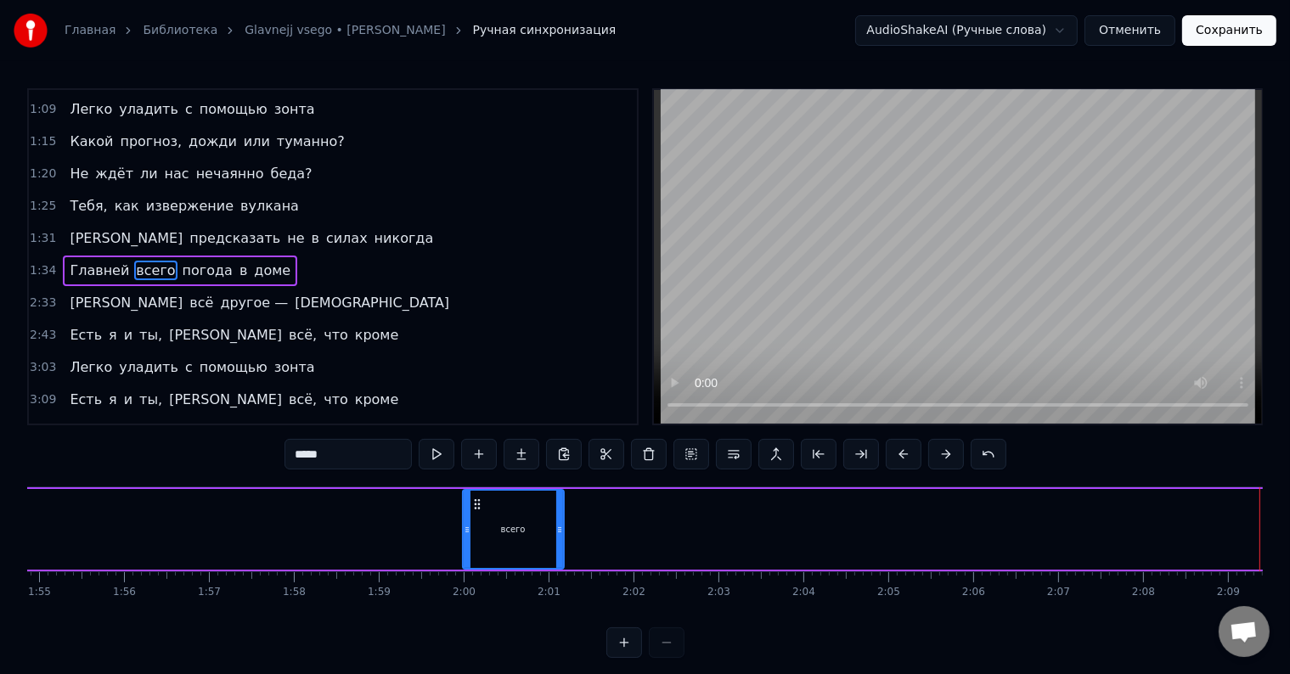
drag, startPoint x: 1260, startPoint y: 529, endPoint x: 560, endPoint y: 531, distance: 700.7
click at [560, 531] on icon at bounding box center [559, 530] width 7 height 14
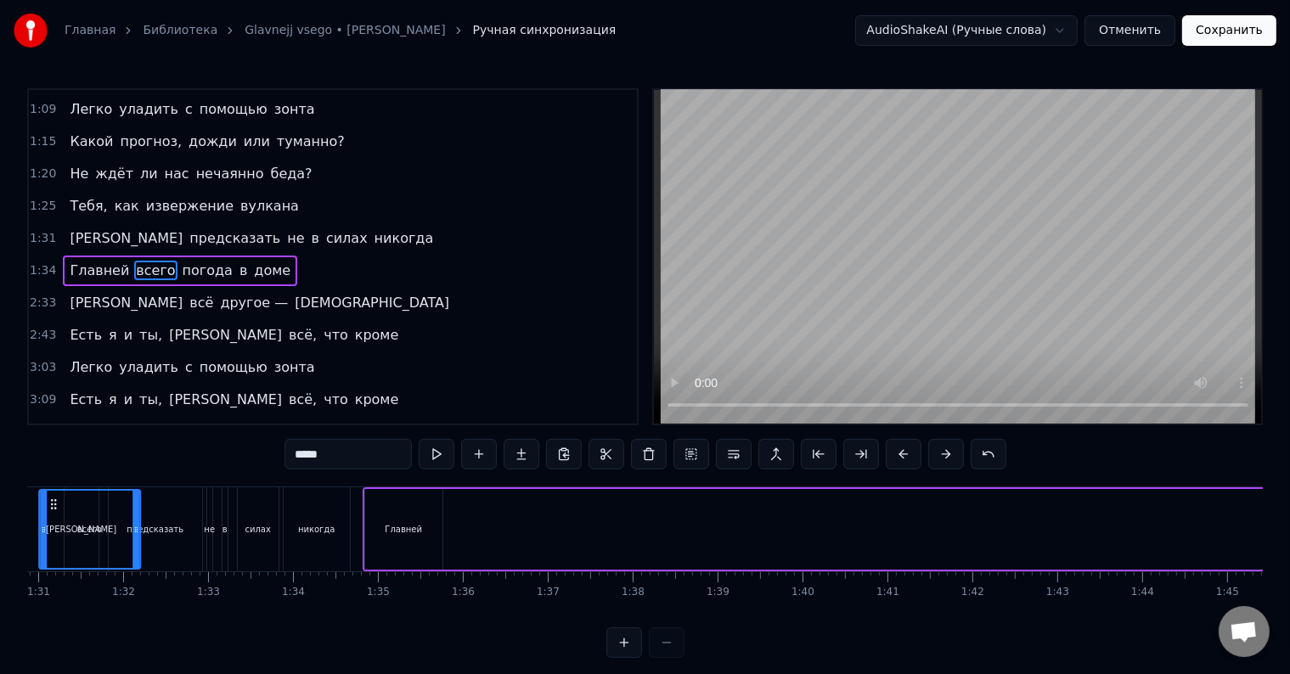
scroll to position [0, 7657]
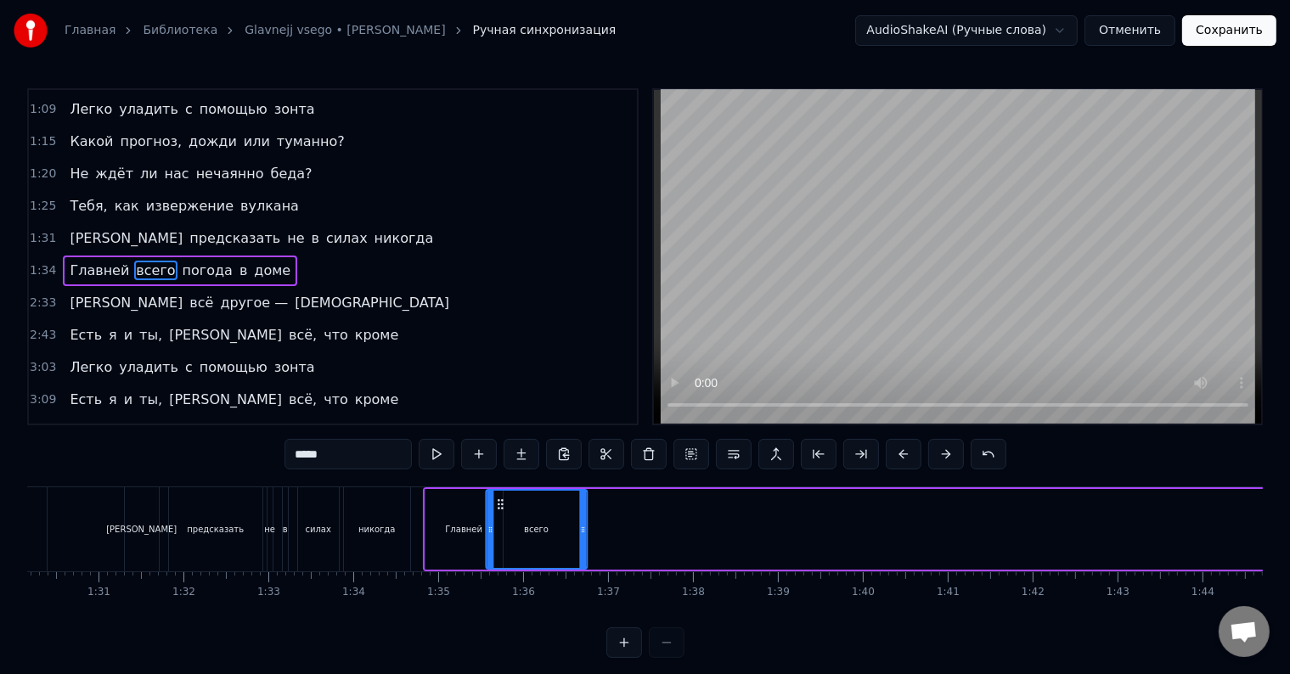
drag, startPoint x: 480, startPoint y: 504, endPoint x: 509, endPoint y: 523, distance: 34.9
click at [503, 527] on div "всего" at bounding box center [536, 529] width 99 height 77
drag, startPoint x: 583, startPoint y: 520, endPoint x: 552, endPoint y: 520, distance: 31.4
click at [552, 520] on div at bounding box center [550, 529] width 7 height 77
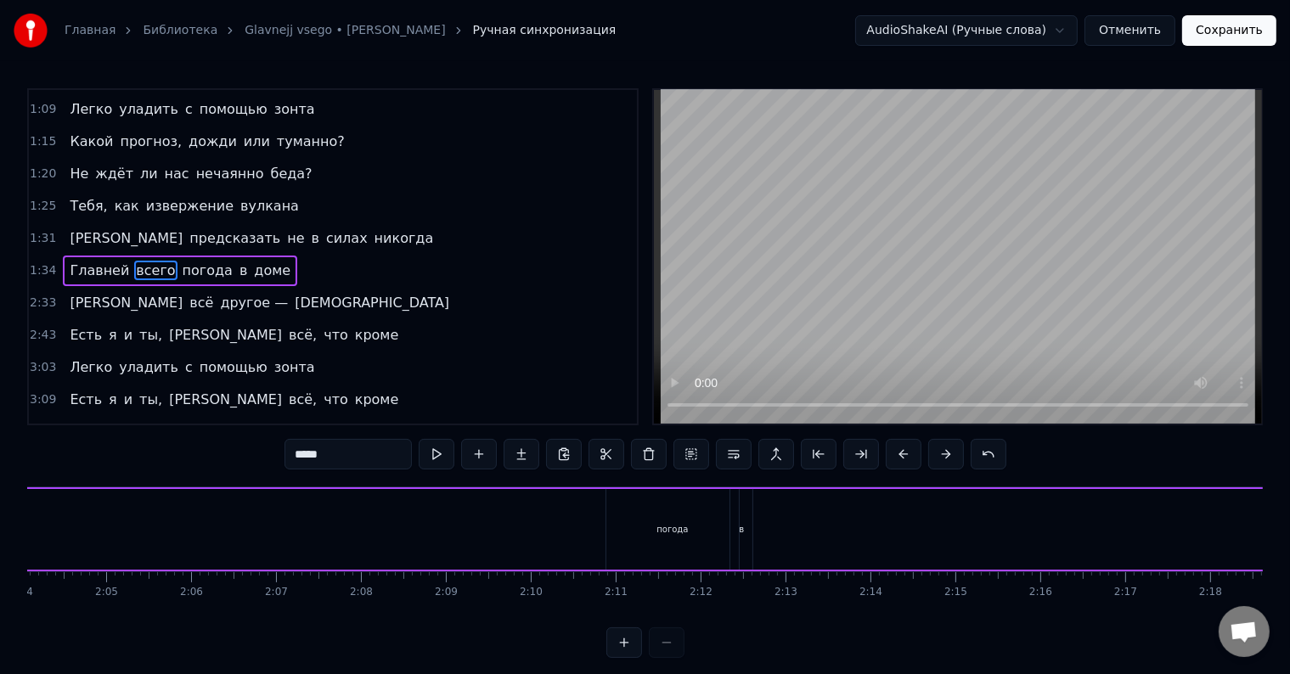
scroll to position [0, 10623]
click at [565, 522] on div "погода" at bounding box center [587, 529] width 132 height 81
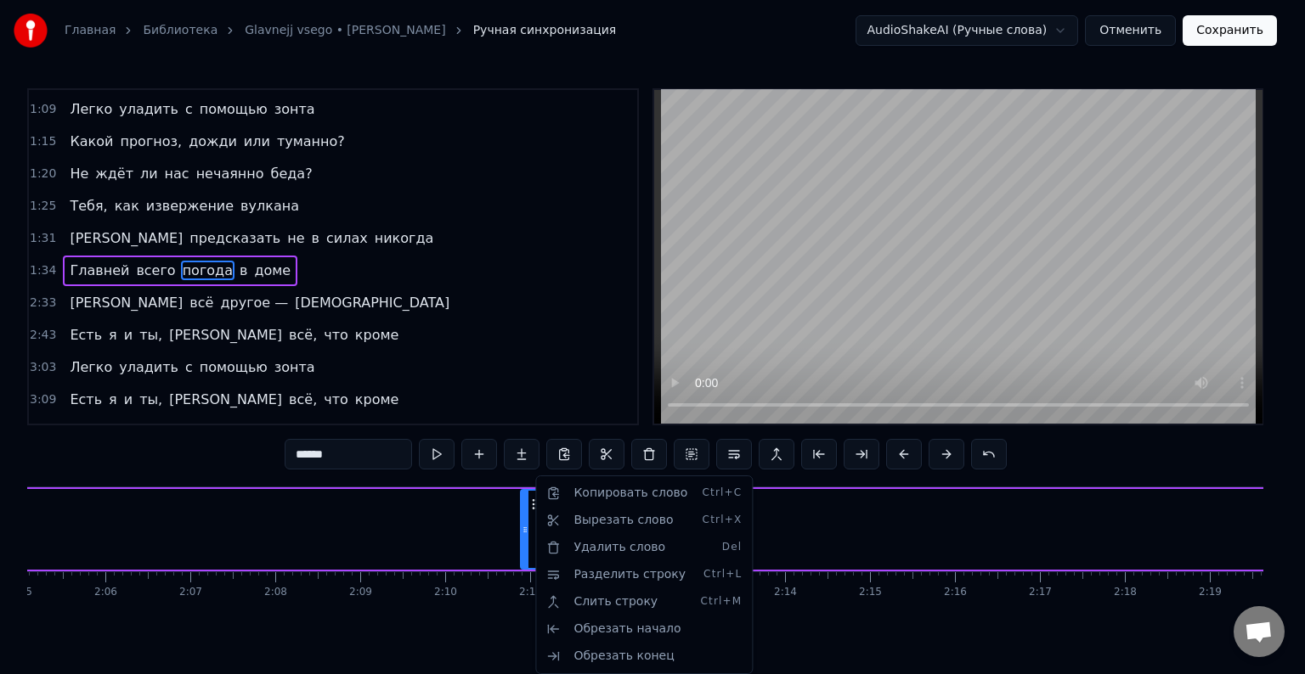
click at [487, 635] on html "Главная Библиотека Glavnejj vsego • [PERSON_NAME] Ручная синхронизация AudioSha…" at bounding box center [652, 342] width 1305 height 685
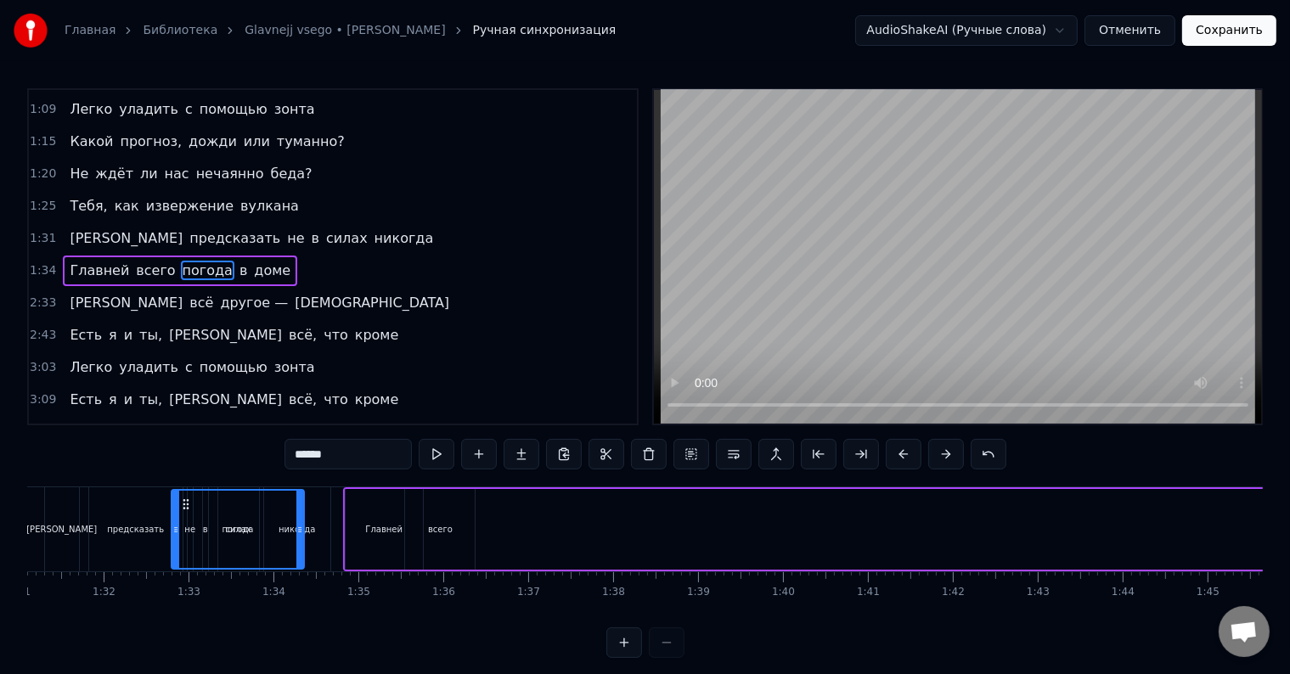
scroll to position [0, 7736]
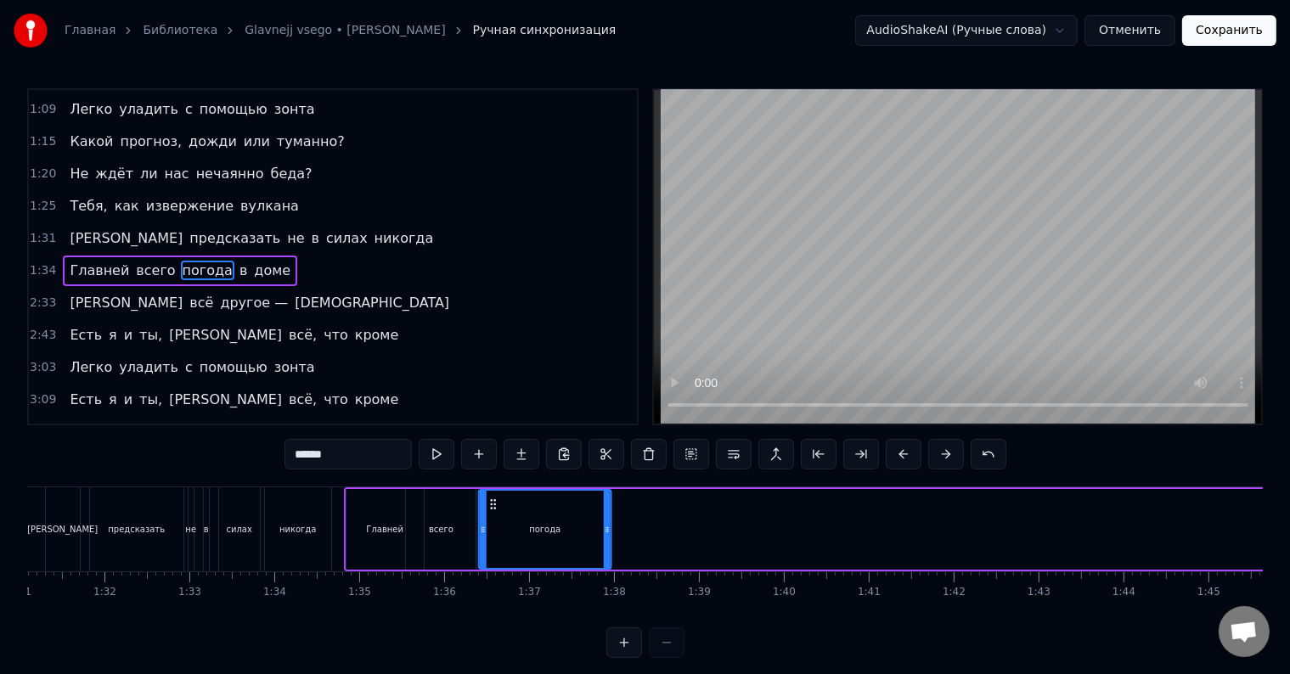
drag, startPoint x: 533, startPoint y: 499, endPoint x: 490, endPoint y: 513, distance: 44.6
click at [490, 513] on div "погода" at bounding box center [545, 529] width 131 height 77
drag, startPoint x: 607, startPoint y: 517, endPoint x: 524, endPoint y: 520, distance: 83.3
click at [524, 520] on div at bounding box center [524, 529] width 7 height 77
click at [238, 261] on span "в" at bounding box center [243, 271] width 11 height 20
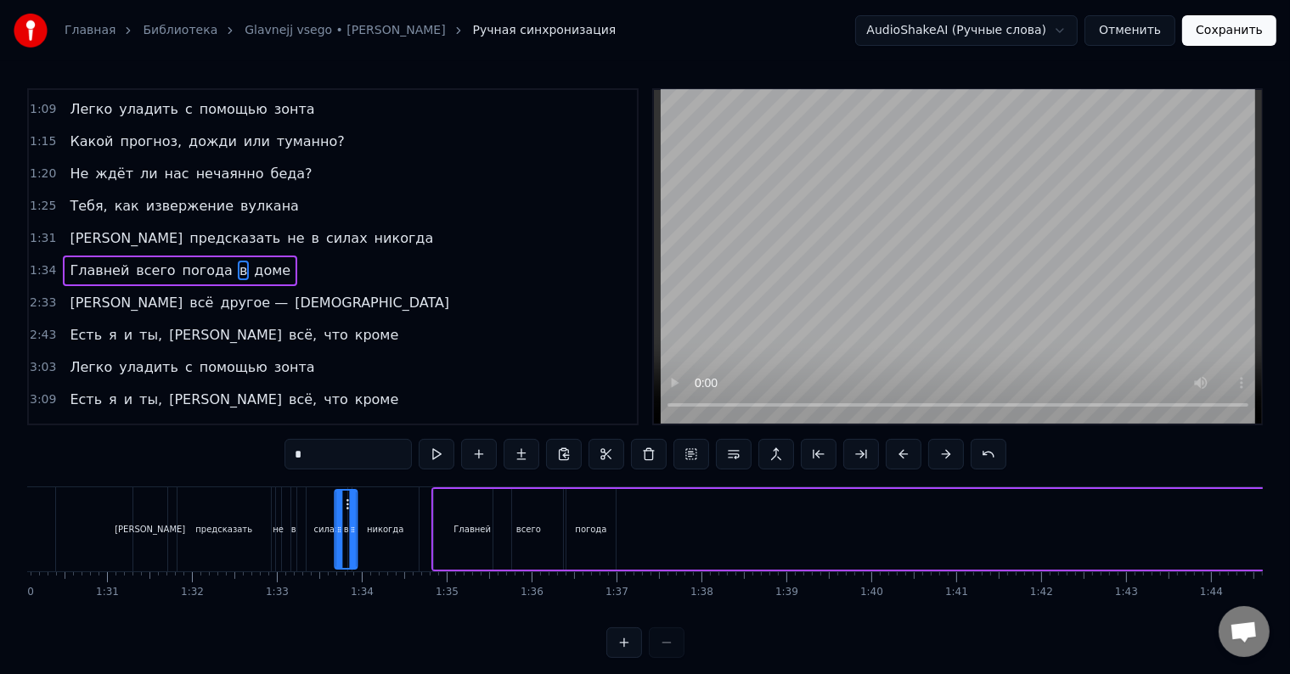
scroll to position [0, 7649]
drag, startPoint x: 126, startPoint y: 503, endPoint x: 623, endPoint y: 499, distance: 497.7
click at [623, 499] on icon at bounding box center [628, 505] width 14 height 14
click at [364, 526] on div "никогда" at bounding box center [385, 529] width 66 height 84
type input "*******"
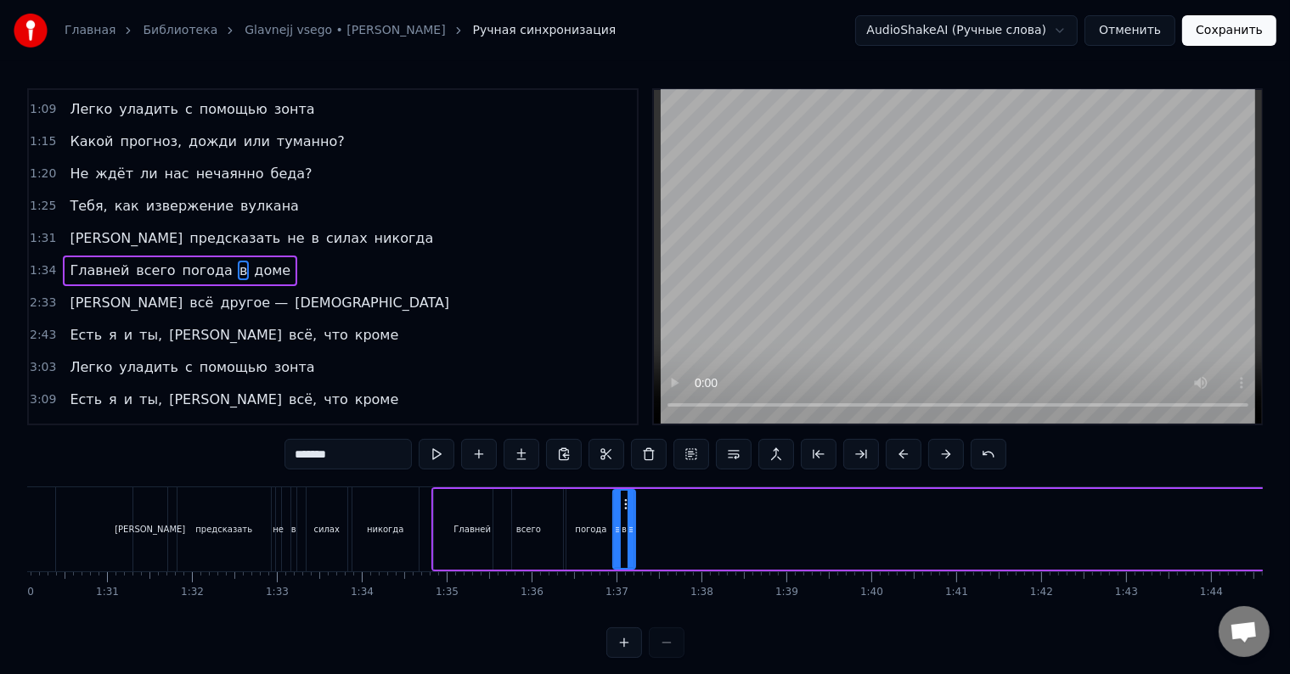
scroll to position [223, 0]
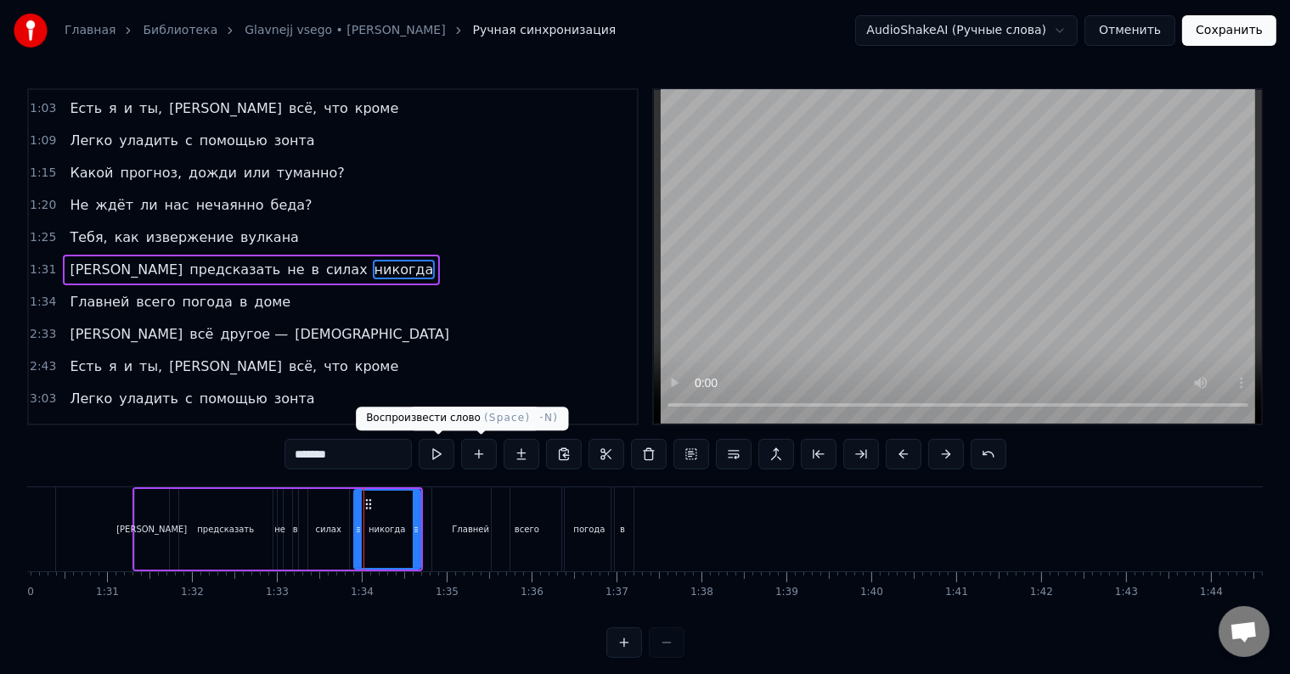
click at [444, 453] on button at bounding box center [437, 454] width 36 height 31
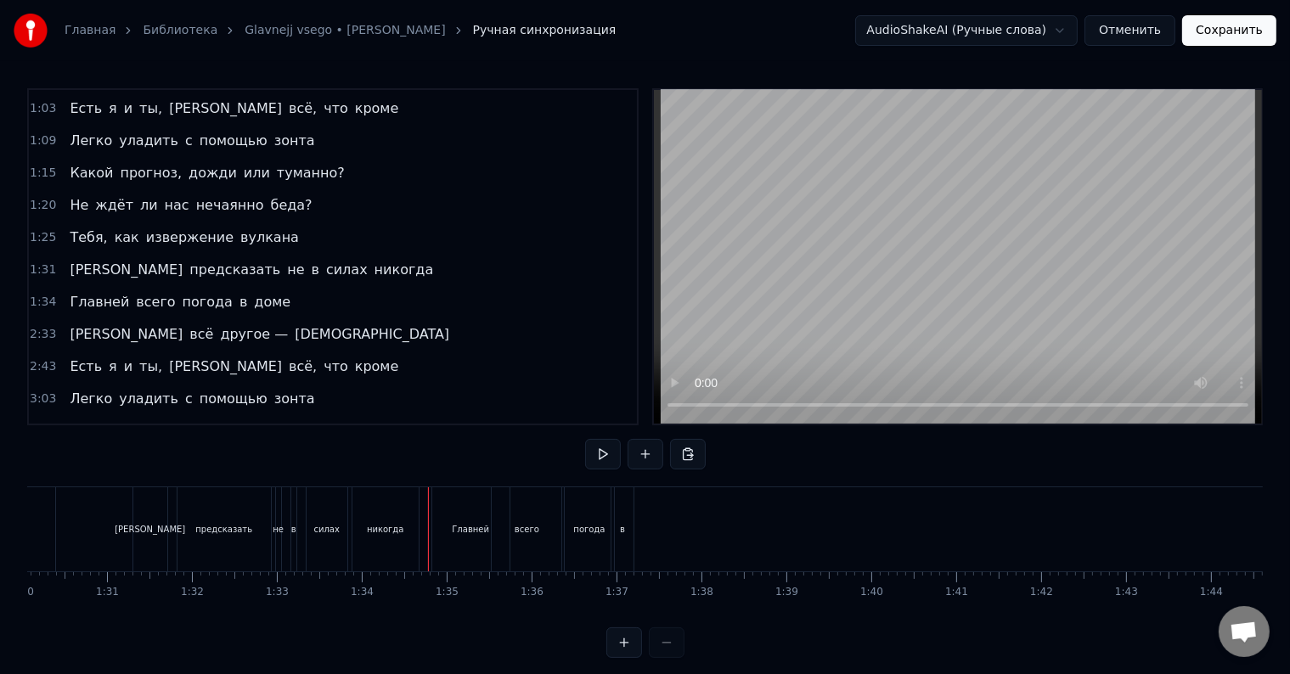
click at [436, 538] on div "Главней" at bounding box center [470, 529] width 77 height 84
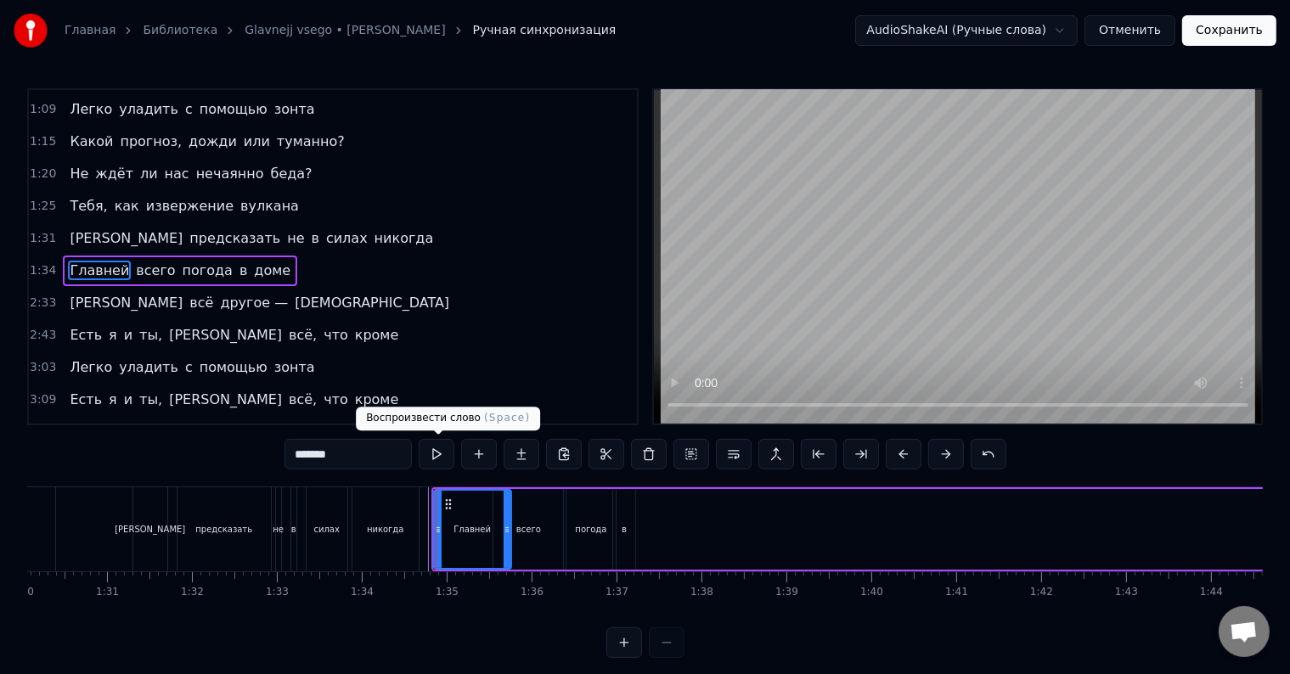
click at [435, 453] on button at bounding box center [437, 454] width 36 height 31
click at [440, 448] on button at bounding box center [437, 454] width 36 height 31
click at [431, 478] on div "0:22 Какой прогноз у нас сегодня, милый? 0:27 С чем ты опять проснулся не в лад…" at bounding box center [645, 373] width 1236 height 570
click at [439, 458] on button at bounding box center [437, 454] width 36 height 31
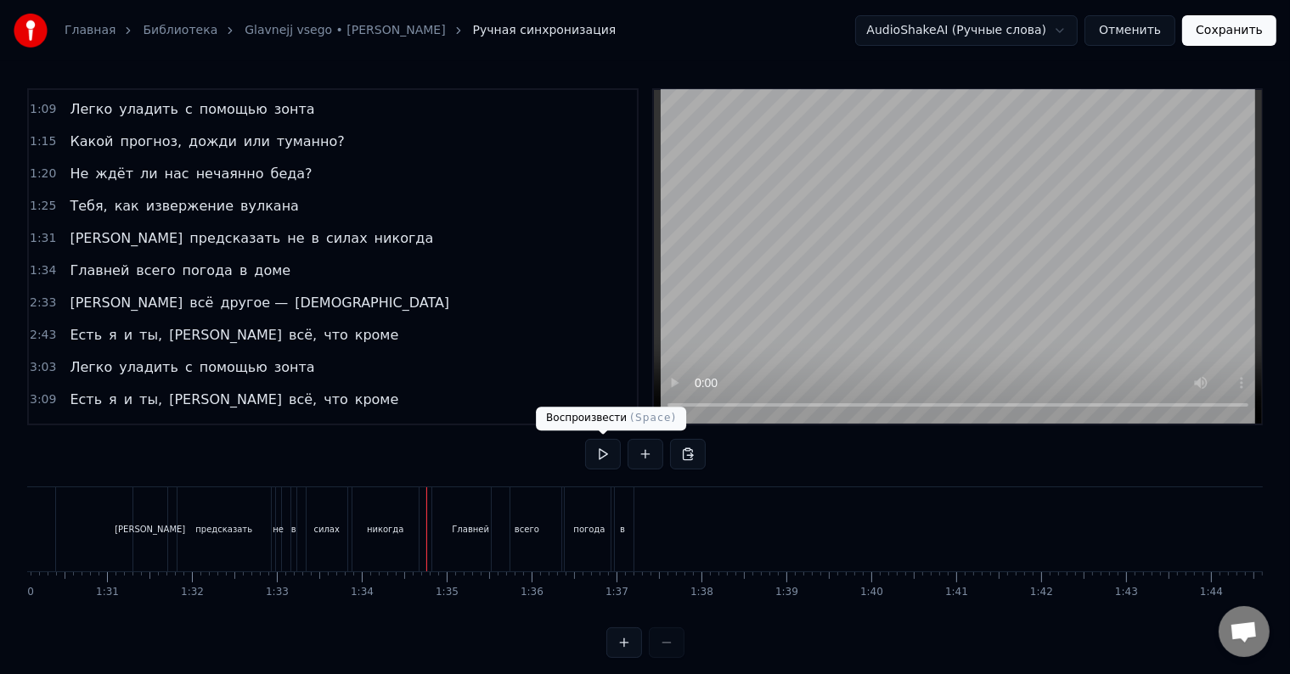
click at [596, 457] on button at bounding box center [603, 454] width 36 height 31
click at [472, 538] on div "Главней" at bounding box center [470, 529] width 77 height 84
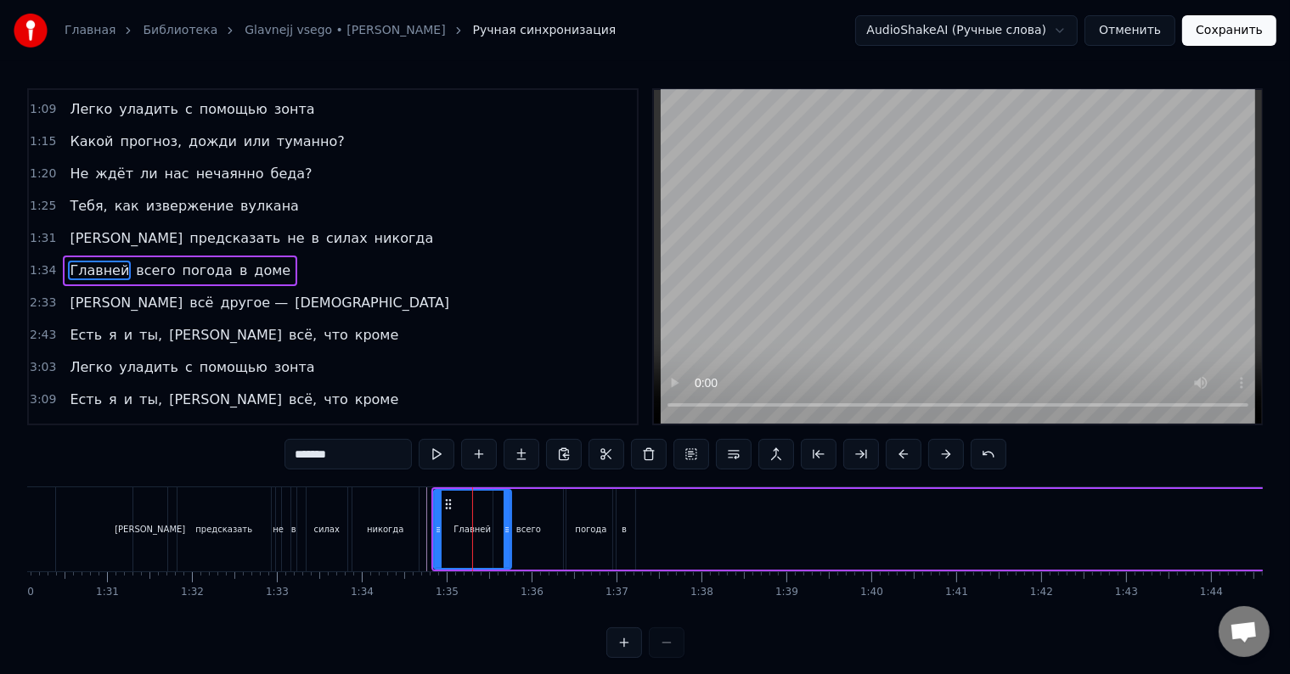
drag, startPoint x: 521, startPoint y: 528, endPoint x: 540, endPoint y: 531, distance: 18.9
click at [540, 531] on div "всего" at bounding box center [528, 529] width 70 height 81
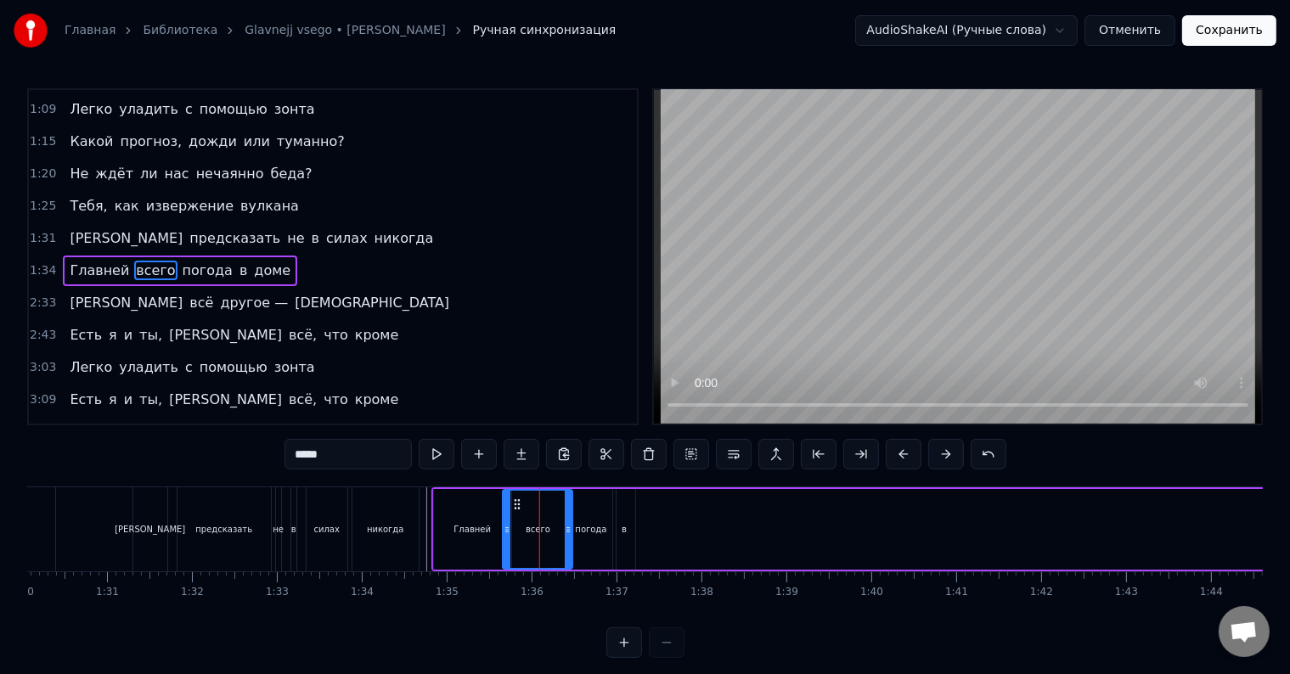
drag, startPoint x: 509, startPoint y: 503, endPoint x: 518, endPoint y: 503, distance: 9.3
click at [519, 504] on circle at bounding box center [519, 504] width 1 height 1
click at [348, 472] on div "0:22 Какой прогноз у нас сегодня, милый? 0:27 С чем ты опять проснулся не в лад…" at bounding box center [645, 373] width 1236 height 570
click at [85, 261] on span "Главней" at bounding box center [99, 271] width 63 height 20
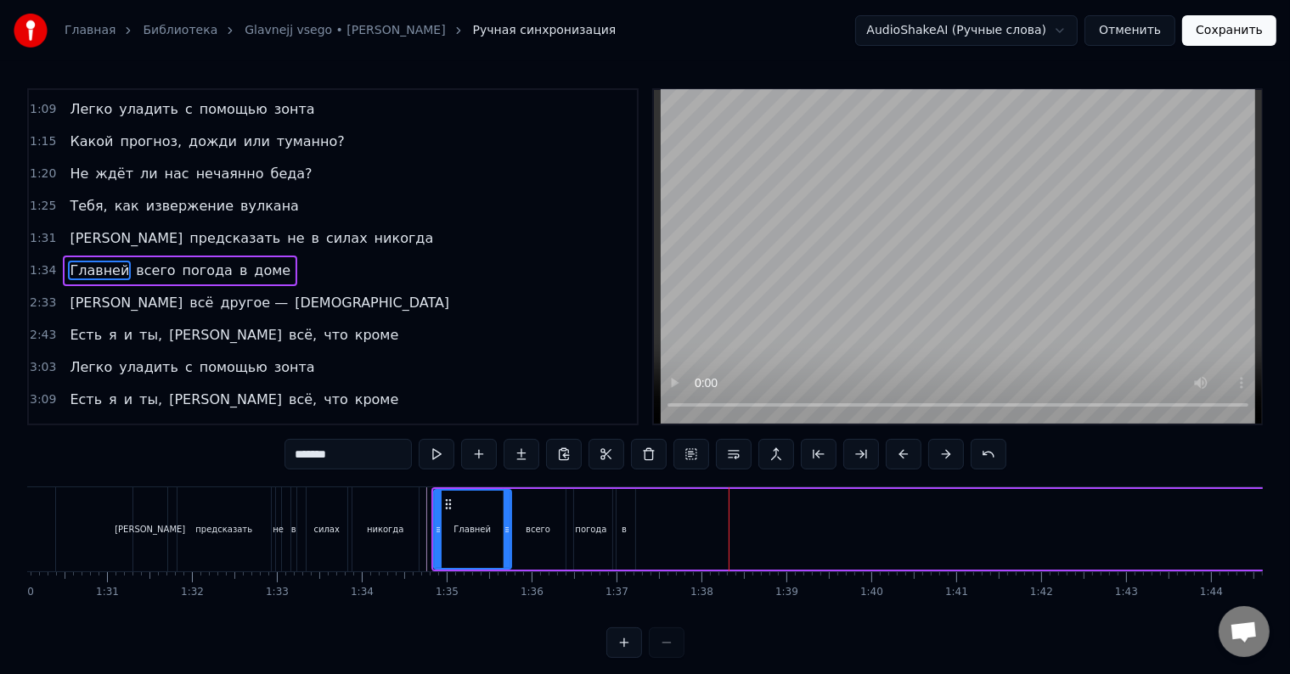
click at [598, 526] on div "погода" at bounding box center [590, 529] width 31 height 13
type input "******"
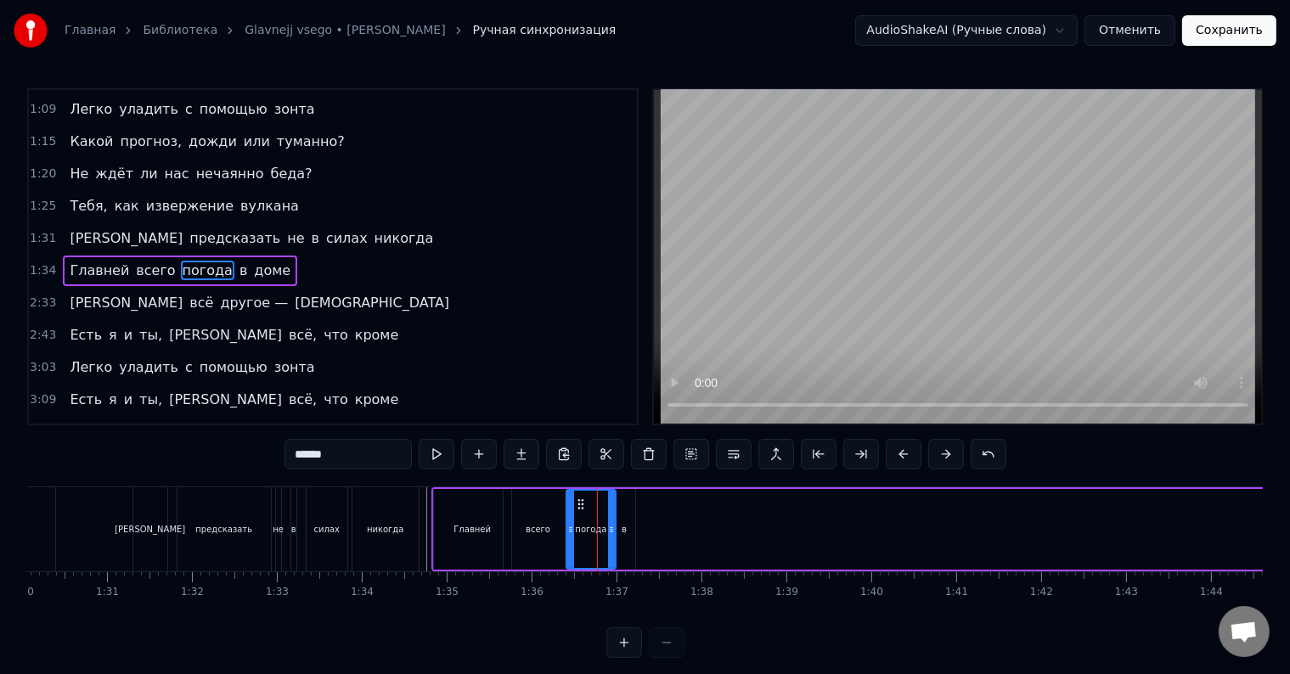
drag, startPoint x: 624, startPoint y: 531, endPoint x: 637, endPoint y: 533, distance: 13.0
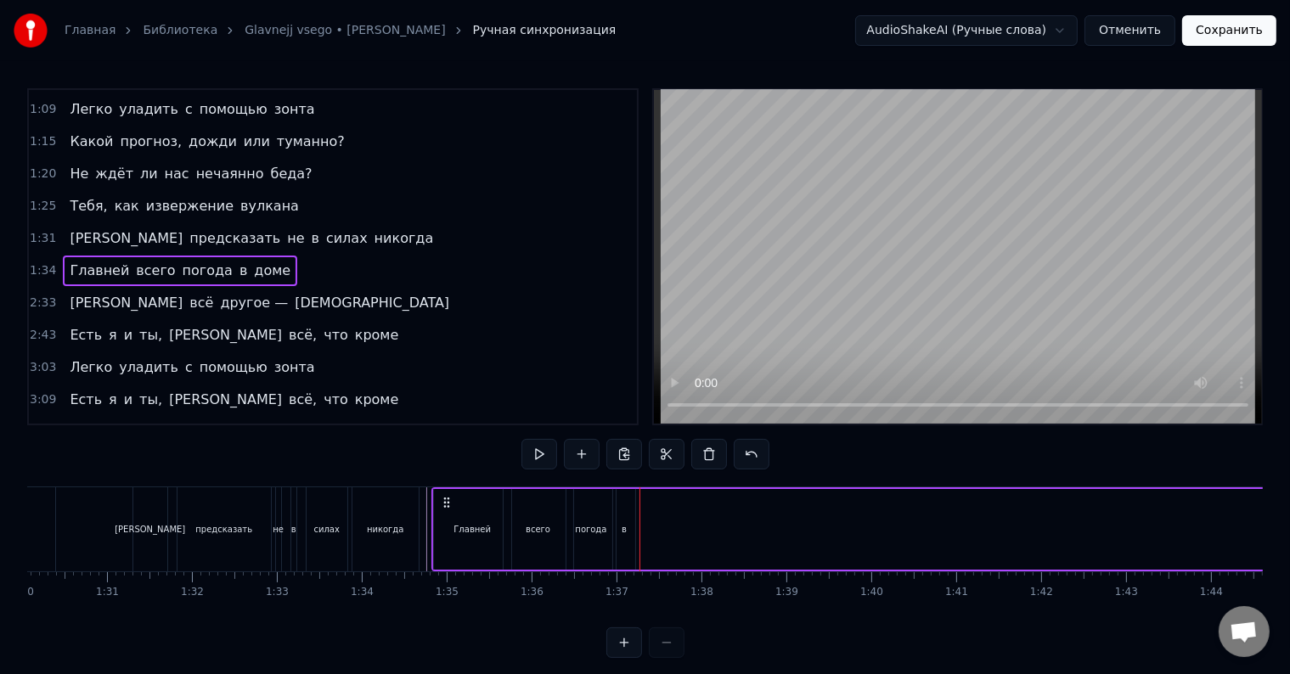
drag, startPoint x: 621, startPoint y: 499, endPoint x: 637, endPoint y: 516, distance: 24.1
click at [629, 530] on div "в" at bounding box center [624, 529] width 22 height 81
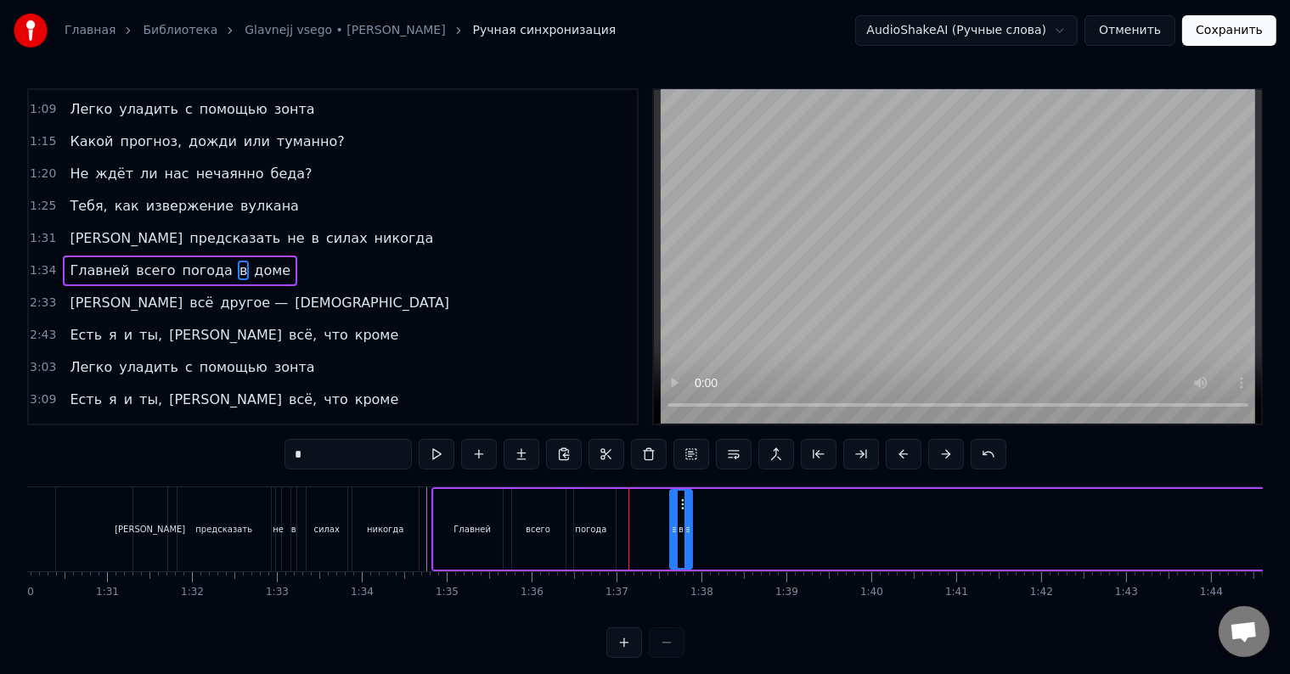
drag, startPoint x: 623, startPoint y: 499, endPoint x: 680, endPoint y: 510, distance: 57.8
click at [680, 510] on div "в" at bounding box center [681, 529] width 20 height 77
click at [589, 523] on div "погода" at bounding box center [590, 529] width 31 height 13
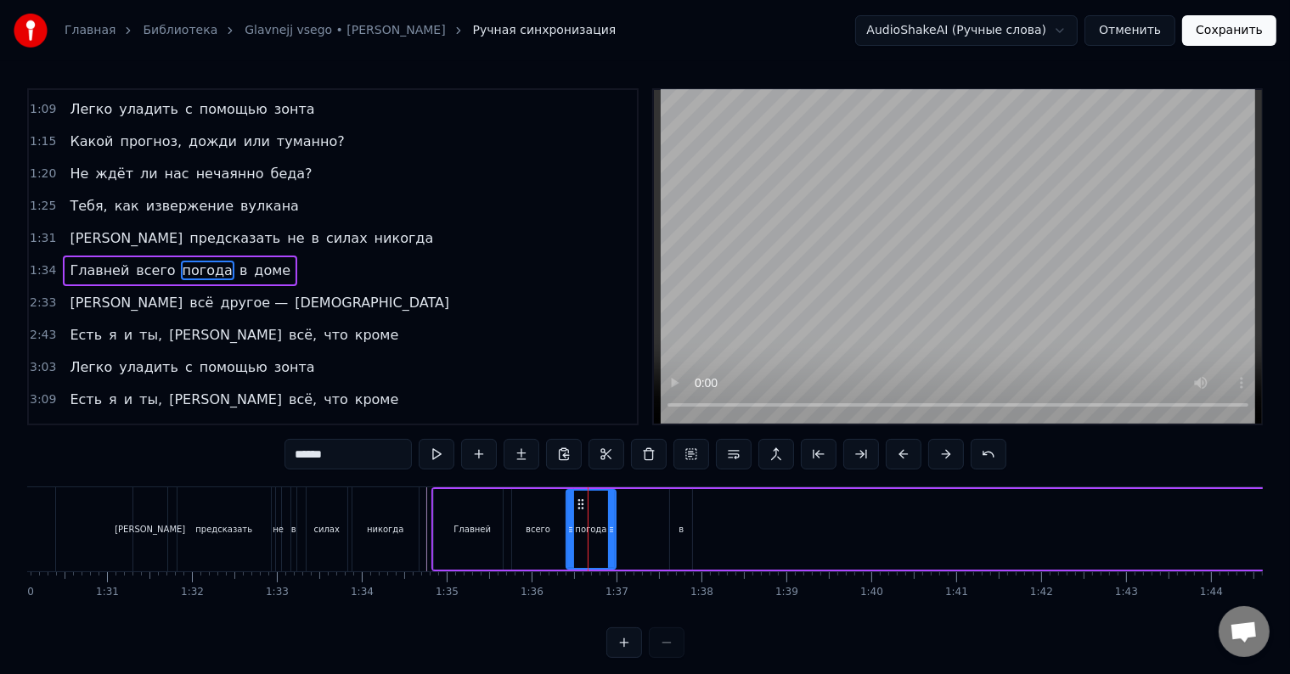
drag, startPoint x: 586, startPoint y: 514, endPoint x: 581, endPoint y: 502, distance: 12.9
click at [615, 502] on div "погода" at bounding box center [591, 529] width 51 height 81
drag, startPoint x: 582, startPoint y: 504, endPoint x: 628, endPoint y: 510, distance: 46.1
click at [628, 510] on icon at bounding box center [627, 505] width 14 height 14
click at [544, 525] on div "всего" at bounding box center [538, 529] width 25 height 13
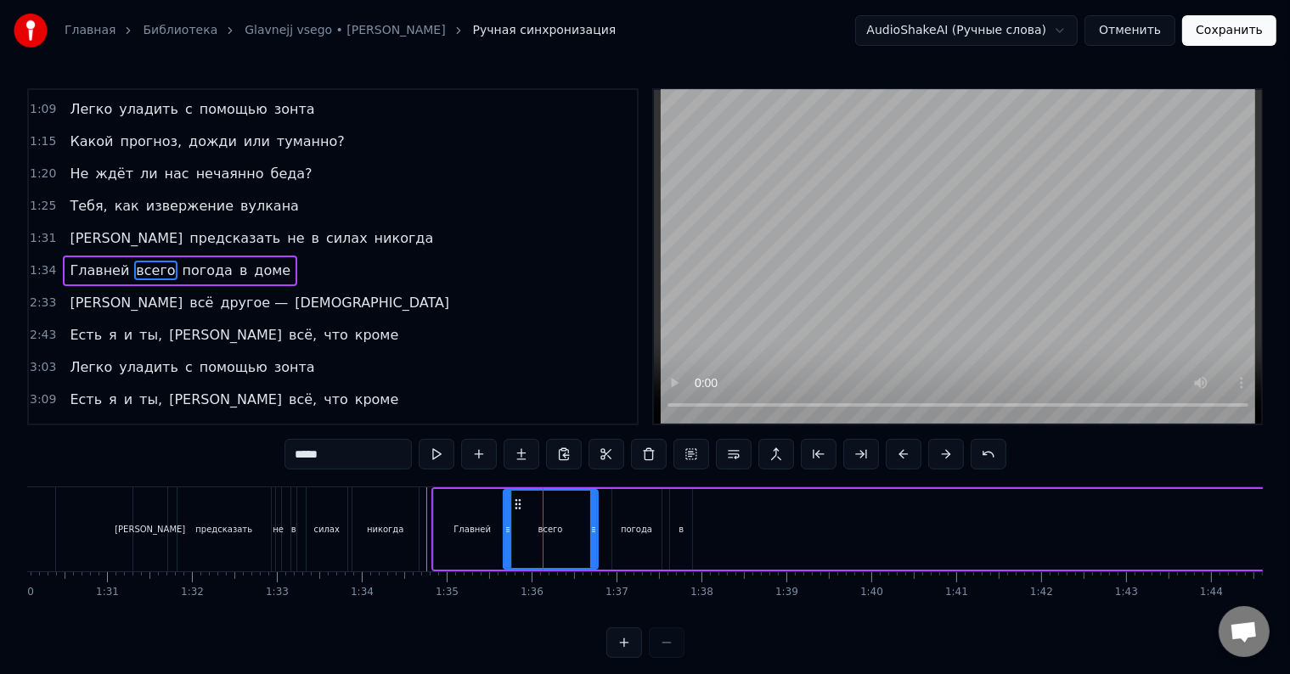
drag, startPoint x: 567, startPoint y: 525, endPoint x: 592, endPoint y: 525, distance: 24.6
click at [592, 525] on icon at bounding box center [593, 530] width 7 height 14
click at [416, 474] on div "0:22 Какой прогноз у нас сегодня, милый? 0:27 С чем ты опять проснулся не в лад…" at bounding box center [645, 373] width 1236 height 570
click at [71, 261] on span "Главней" at bounding box center [99, 271] width 63 height 20
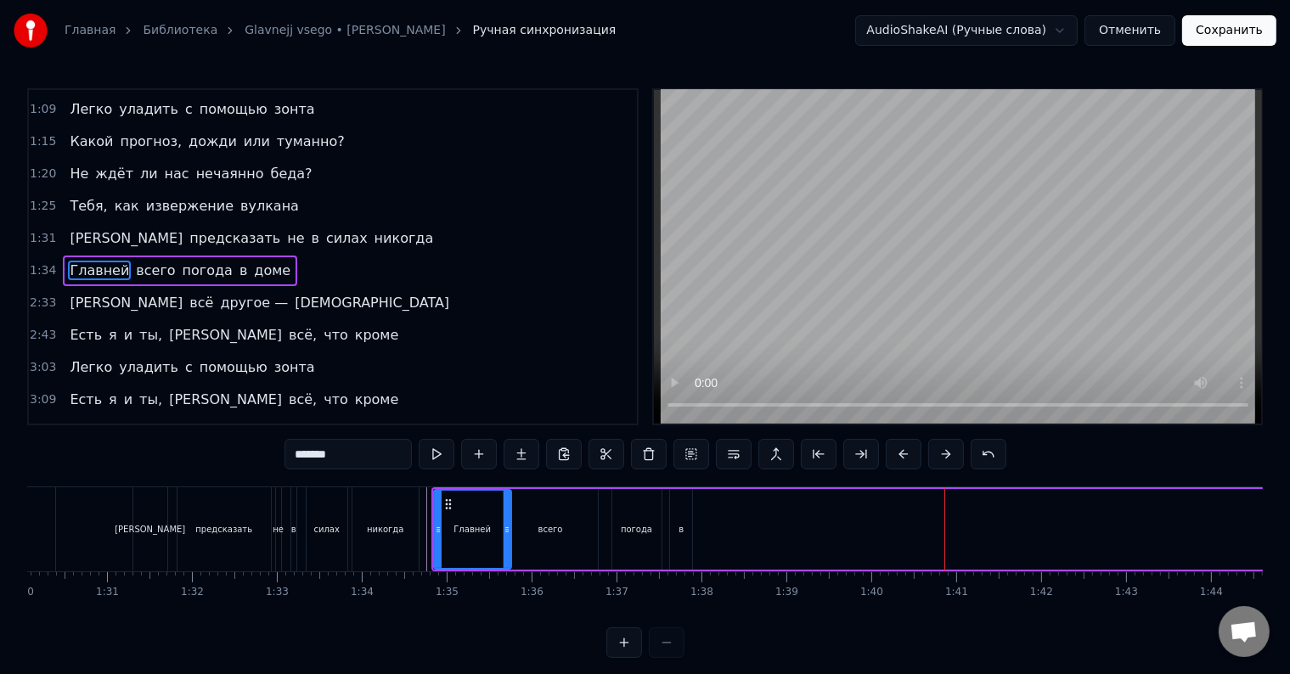
drag, startPoint x: 629, startPoint y: 533, endPoint x: 615, endPoint y: 533, distance: 14.4
click at [615, 533] on div "погода" at bounding box center [636, 529] width 49 height 81
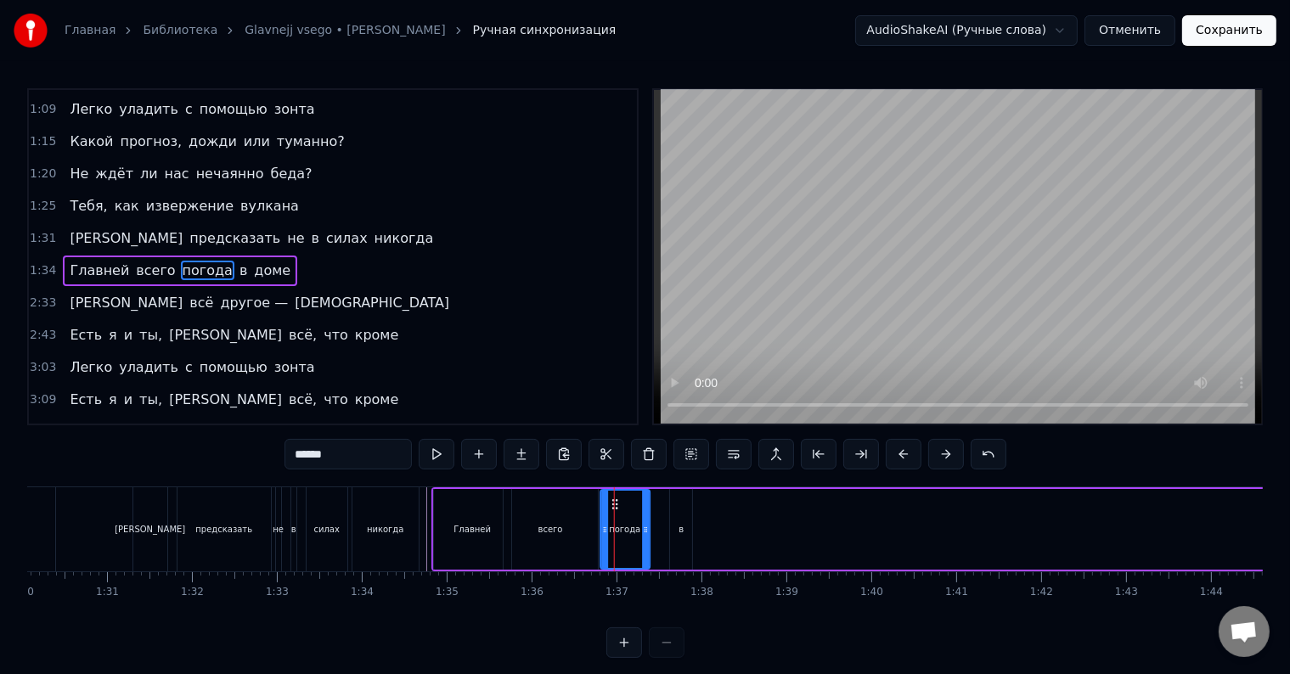
drag, startPoint x: 623, startPoint y: 503, endPoint x: 611, endPoint y: 505, distance: 12.2
click at [611, 505] on icon at bounding box center [615, 505] width 14 height 14
click at [673, 510] on div "в" at bounding box center [681, 529] width 22 height 81
drag, startPoint x: 681, startPoint y: 503, endPoint x: 672, endPoint y: 503, distance: 9.3
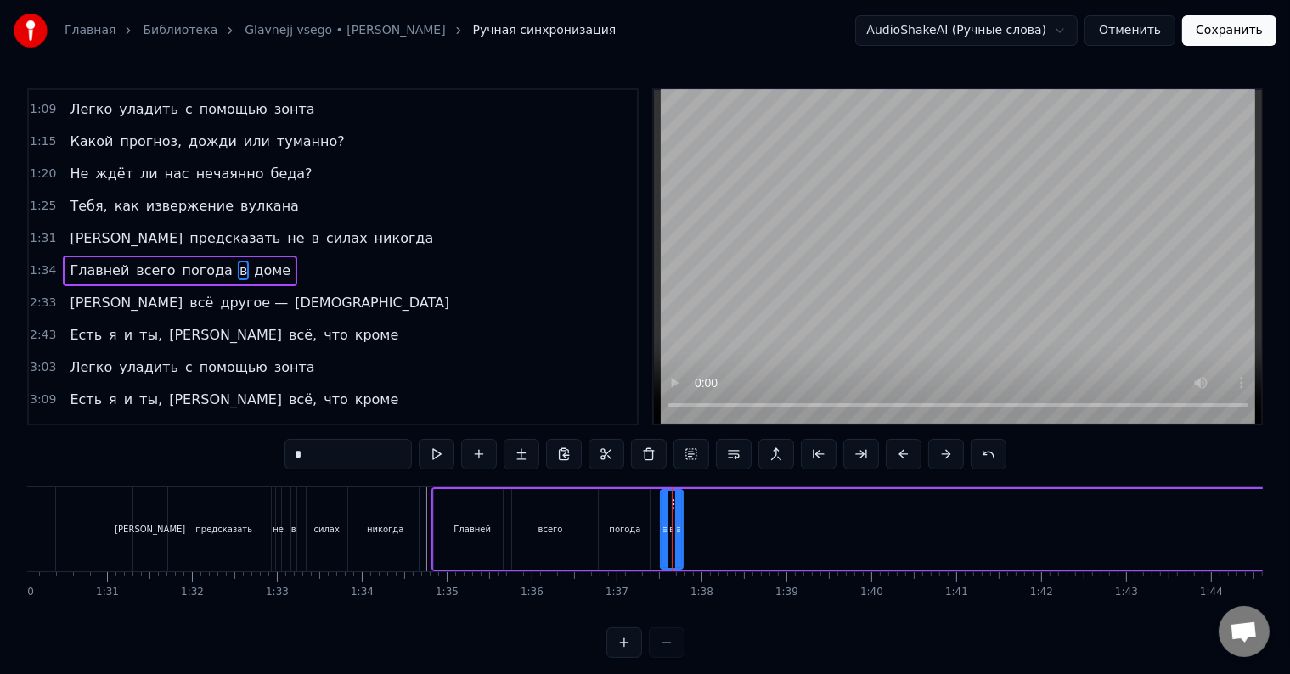
click at [252, 261] on span "доме" at bounding box center [272, 271] width 40 height 20
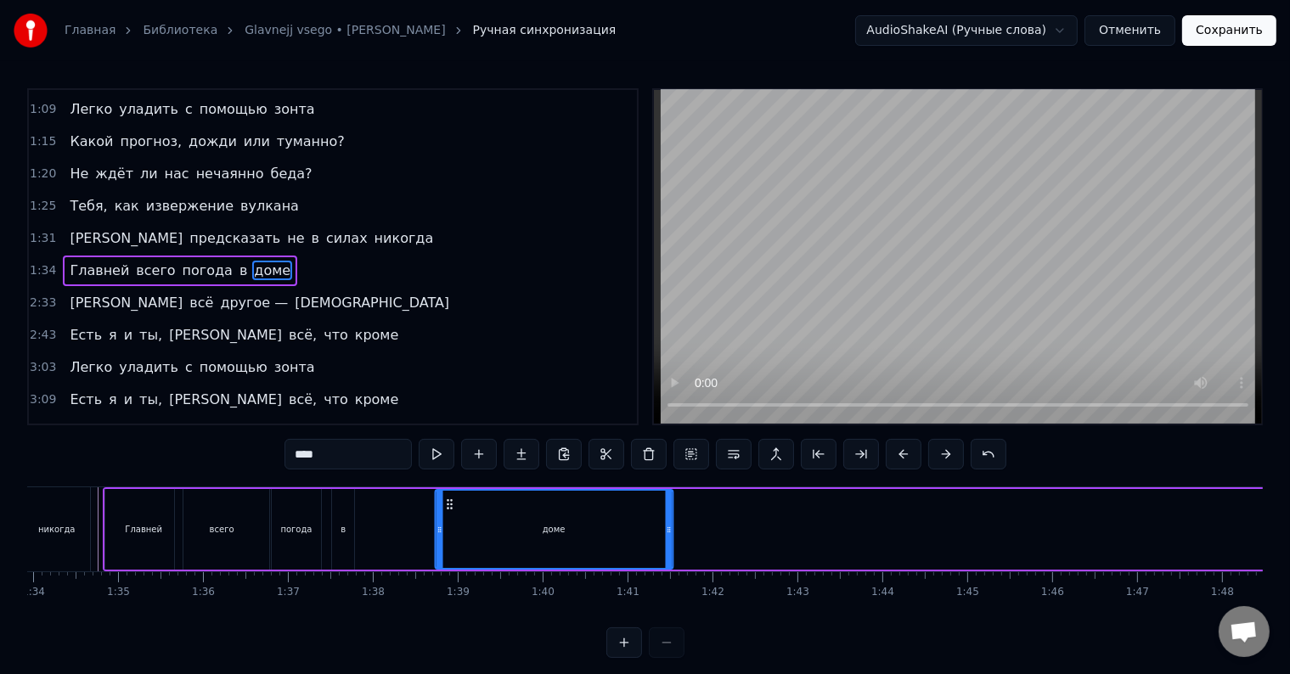
scroll to position [0, 7935]
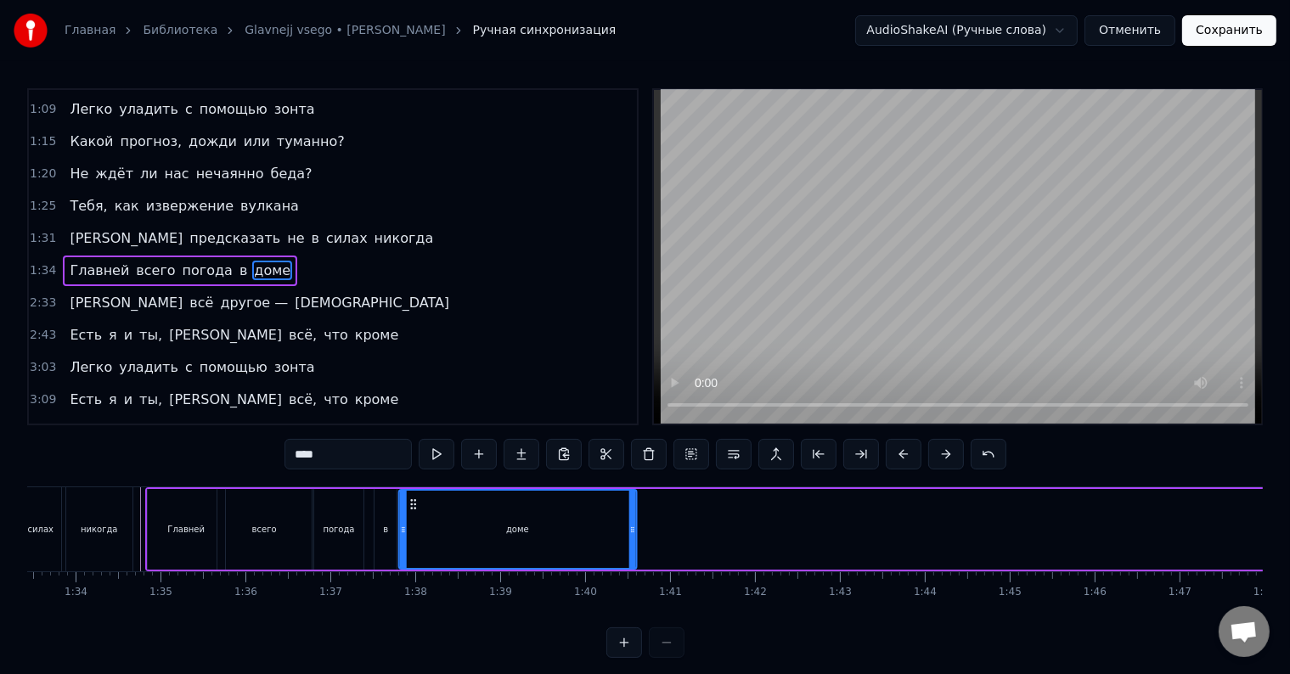
drag, startPoint x: 129, startPoint y: 504, endPoint x: 410, endPoint y: 524, distance: 281.8
click at [410, 525] on div "доме" at bounding box center [518, 529] width 236 height 77
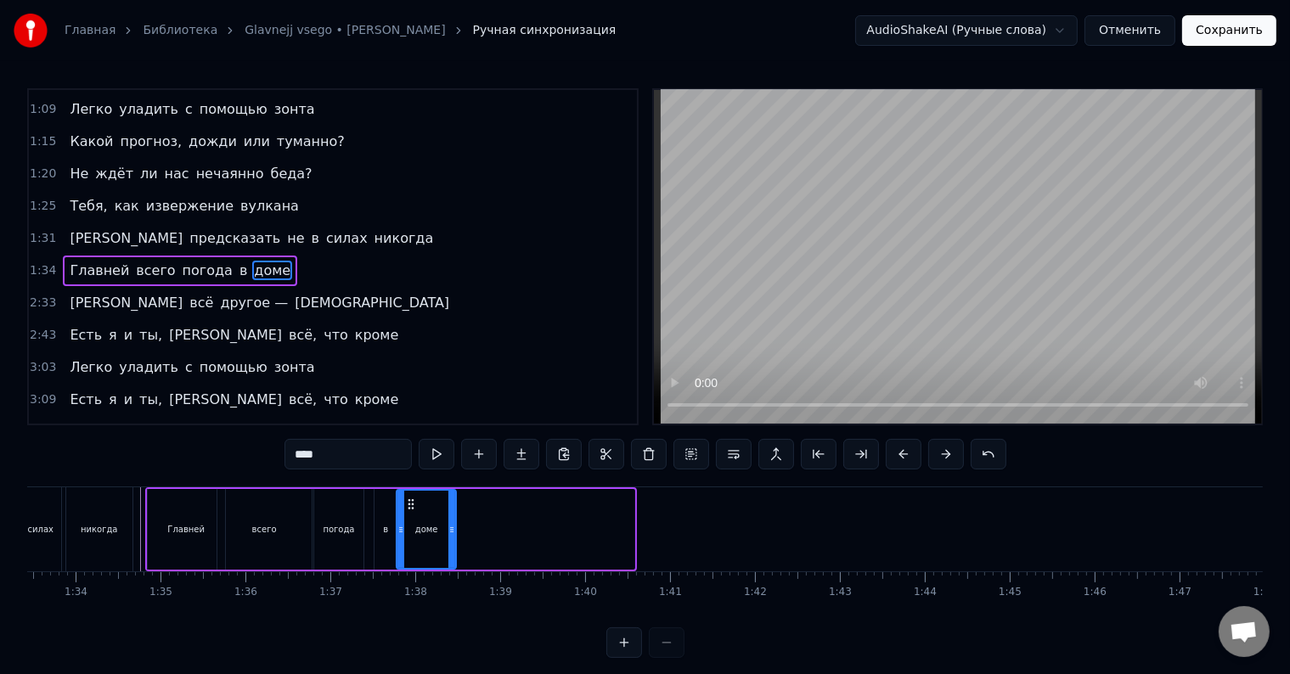
drag, startPoint x: 632, startPoint y: 531, endPoint x: 454, endPoint y: 536, distance: 178.4
click at [454, 536] on div at bounding box center [451, 529] width 7 height 77
click at [78, 264] on span "Главней" at bounding box center [99, 271] width 63 height 20
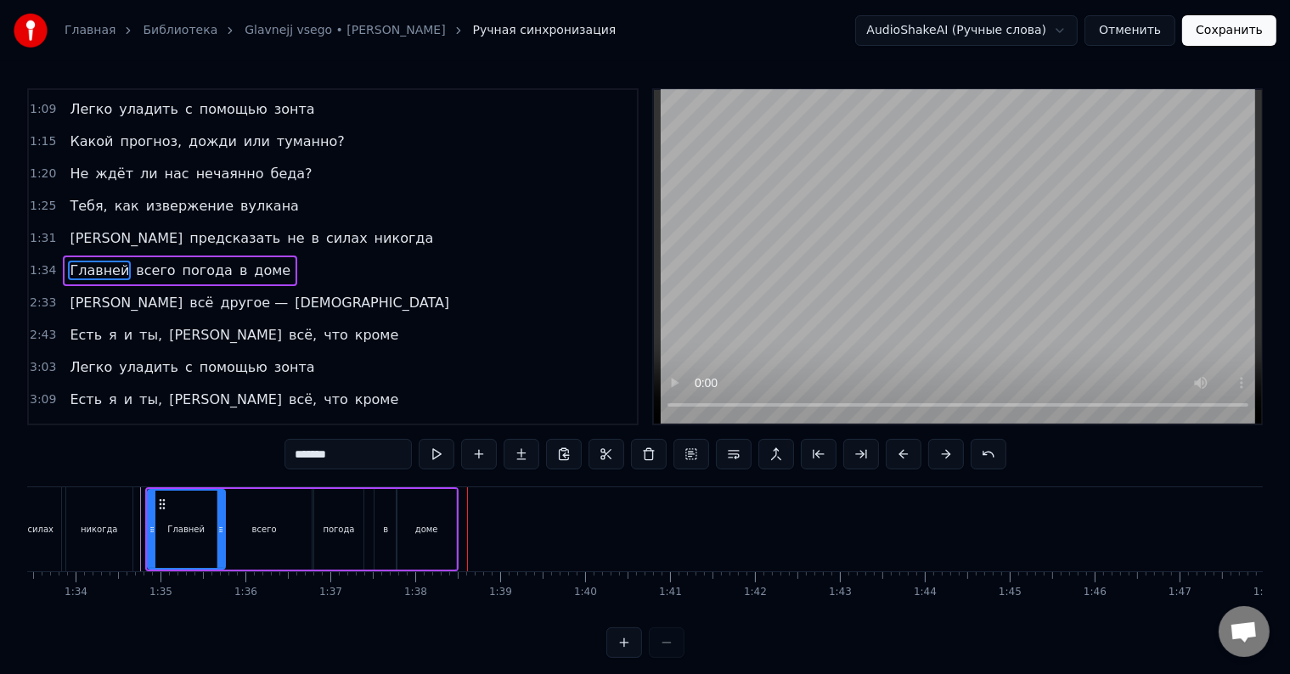
drag, startPoint x: 417, startPoint y: 529, endPoint x: 433, endPoint y: 527, distance: 16.2
click at [433, 527] on div "доме" at bounding box center [426, 529] width 23 height 13
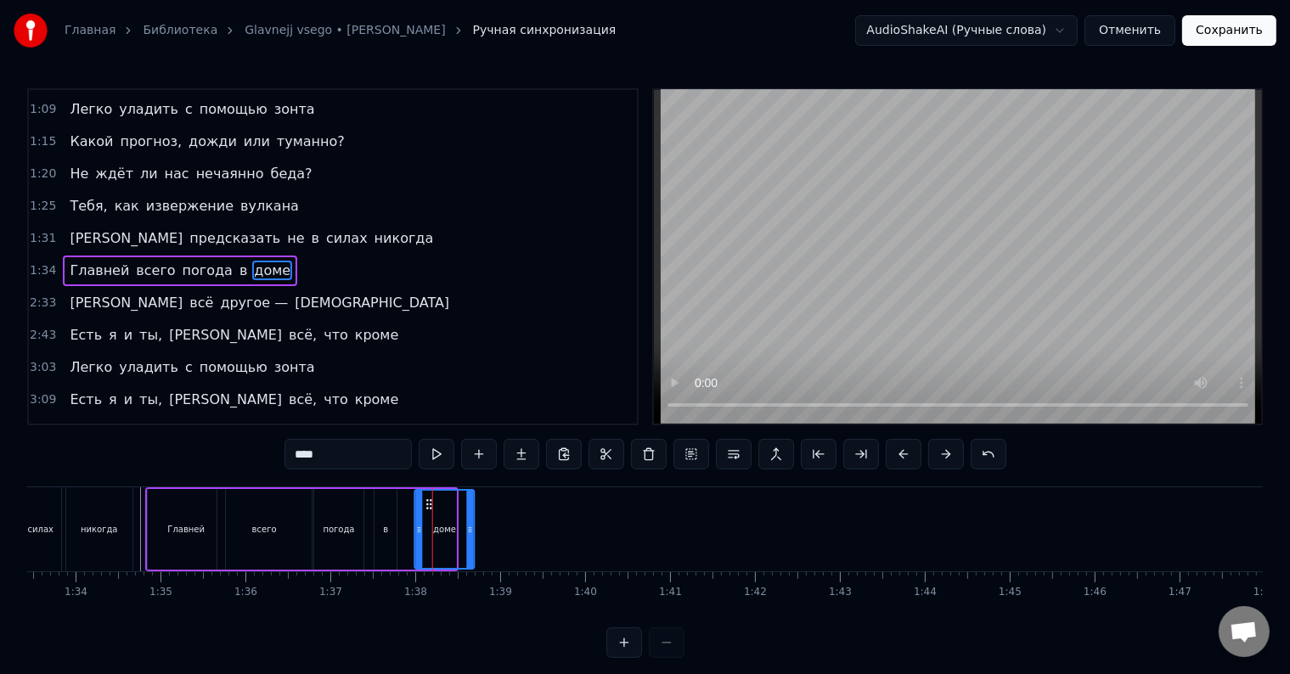
drag, startPoint x: 411, startPoint y: 503, endPoint x: 398, endPoint y: 518, distance: 19.9
click at [431, 504] on circle at bounding box center [431, 504] width 1 height 1
click at [352, 530] on div "погода" at bounding box center [338, 529] width 49 height 81
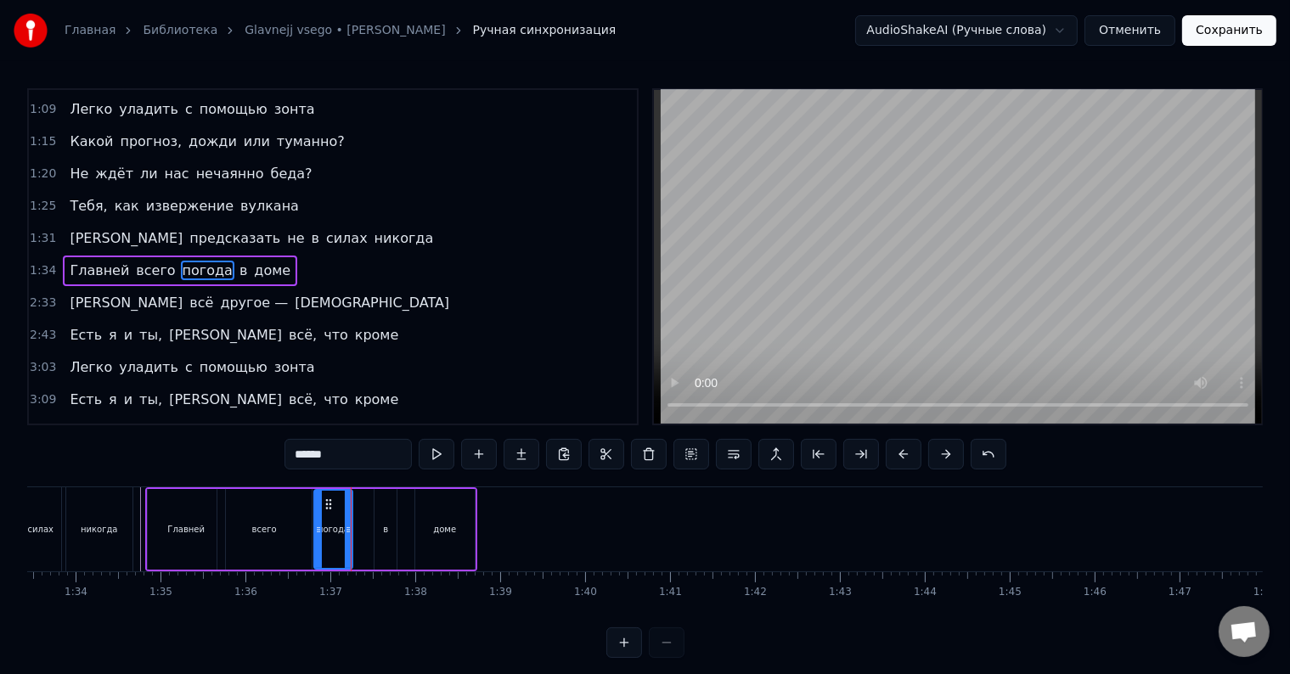
drag, startPoint x: 359, startPoint y: 512, endPoint x: 348, endPoint y: 512, distance: 11.0
click at [348, 512] on div at bounding box center [348, 529] width 7 height 77
drag, startPoint x: 323, startPoint y: 501, endPoint x: 306, endPoint y: 502, distance: 17.0
click at [306, 502] on icon at bounding box center [311, 505] width 14 height 14
click at [75, 262] on span "Главней" at bounding box center [99, 271] width 63 height 20
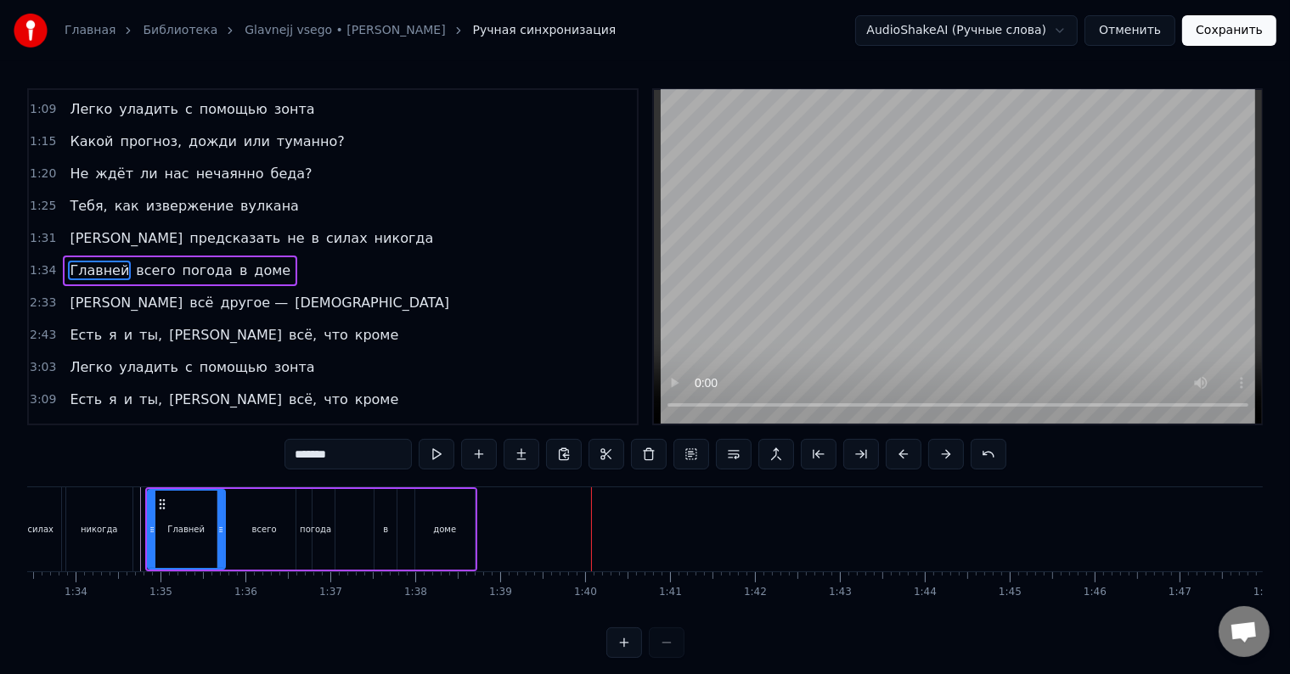
drag, startPoint x: 445, startPoint y: 516, endPoint x: 454, endPoint y: 517, distance: 9.4
click at [454, 517] on div "доме" at bounding box center [444, 529] width 59 height 81
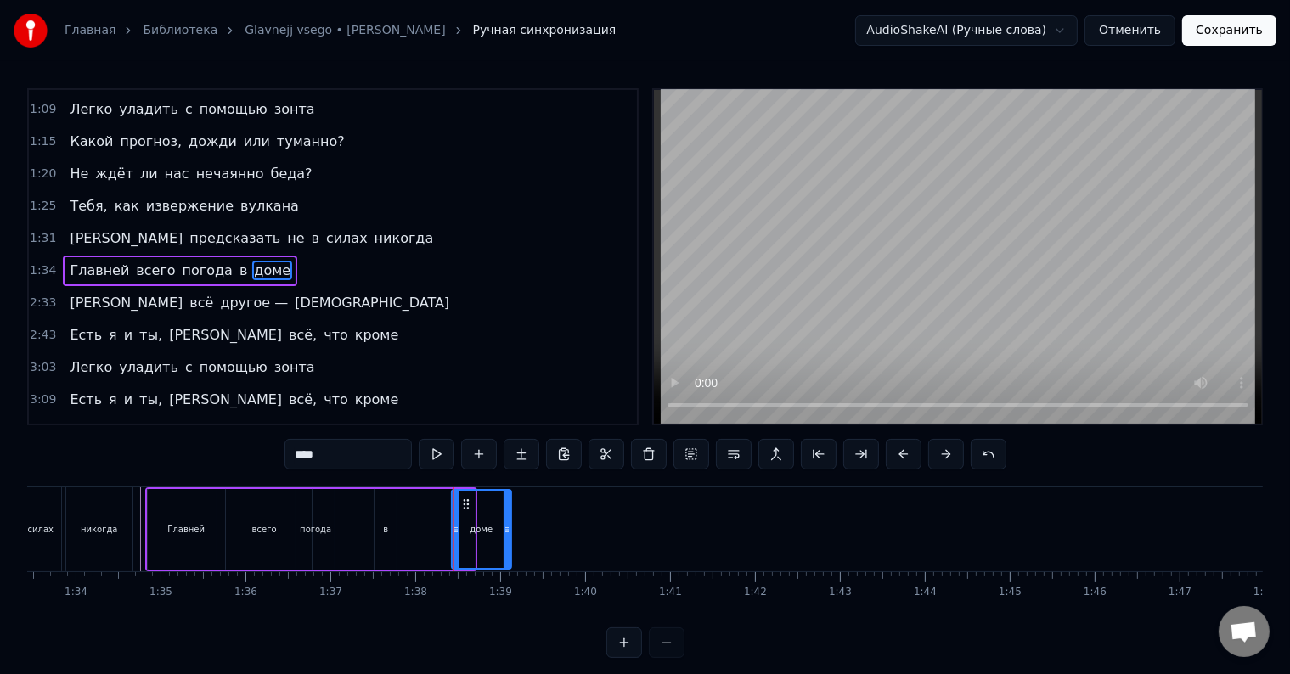
drag, startPoint x: 430, startPoint y: 499, endPoint x: 469, endPoint y: 503, distance: 39.3
click at [469, 503] on icon at bounding box center [466, 505] width 14 height 14
click at [380, 525] on div "в" at bounding box center [386, 529] width 22 height 81
click at [297, 499] on div "погода" at bounding box center [315, 529] width 38 height 81
type input "******"
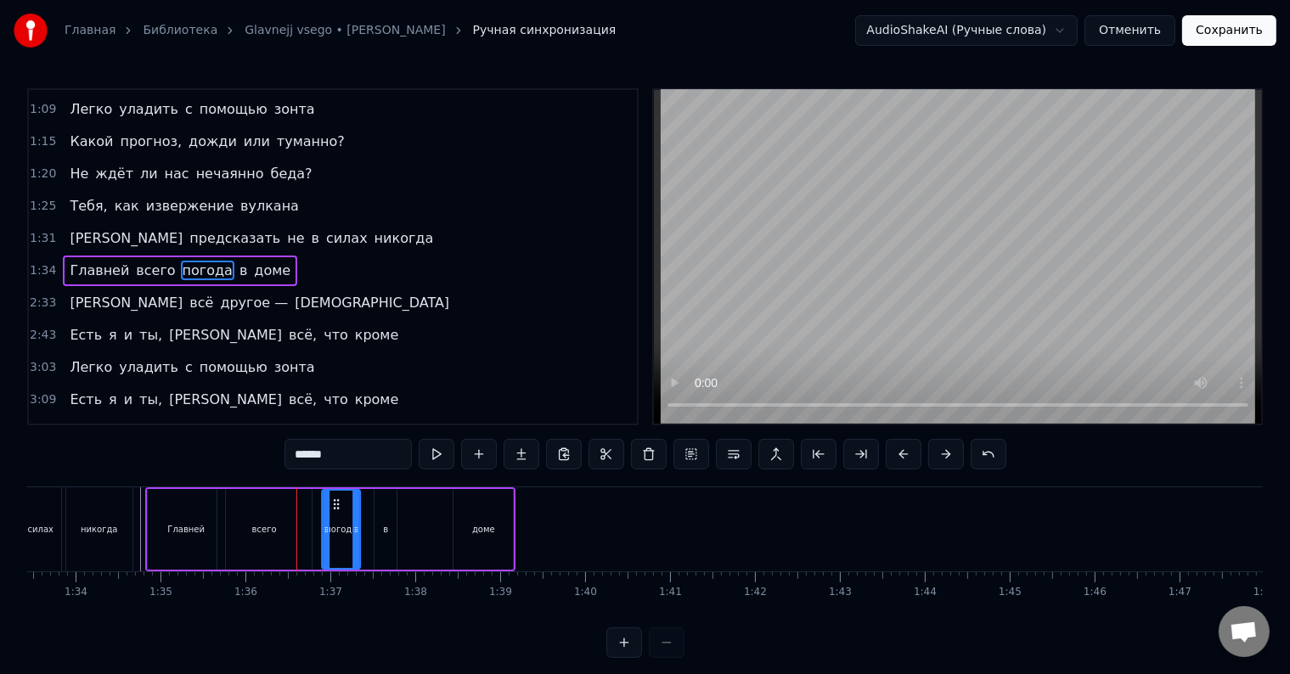
drag, startPoint x: 307, startPoint y: 499, endPoint x: 333, endPoint y: 503, distance: 26.5
click at [333, 503] on icon at bounding box center [337, 505] width 14 height 14
click at [78, 269] on div "Главней всего погода в доме" at bounding box center [180, 271] width 234 height 31
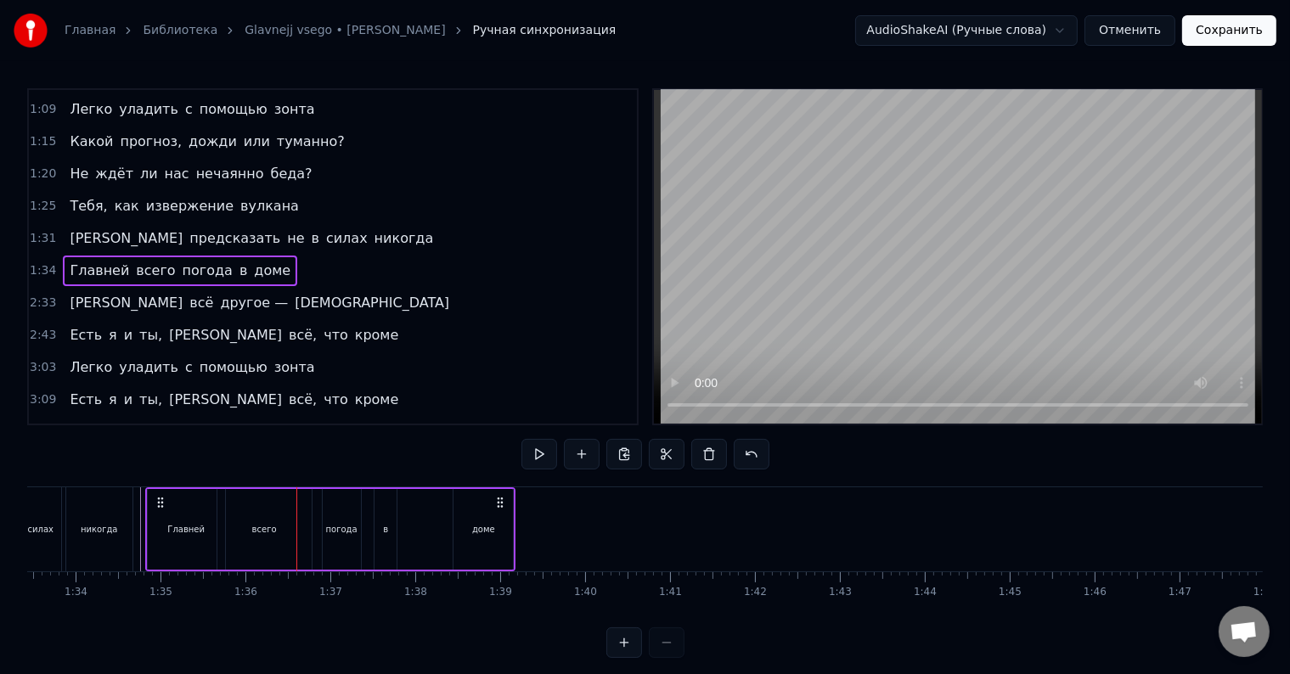
click at [78, 261] on span "Главней" at bounding box center [99, 271] width 63 height 20
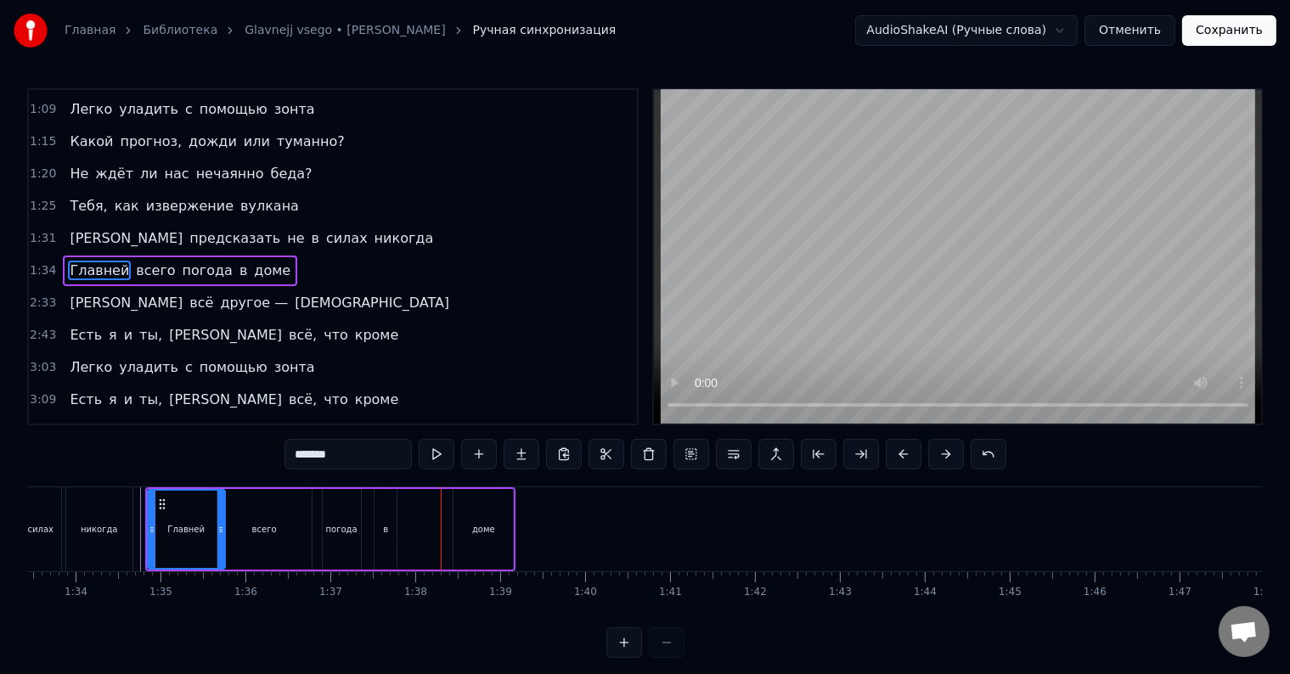
click at [386, 525] on div "в" at bounding box center [385, 529] width 5 height 13
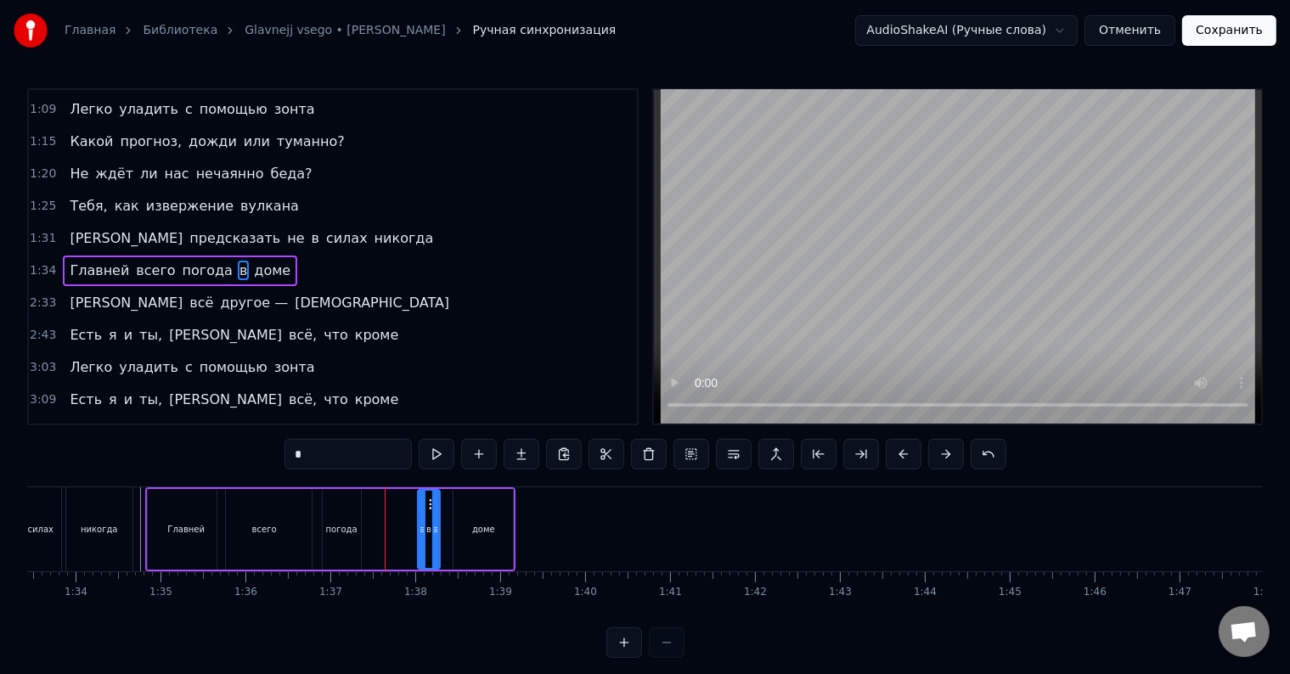
drag, startPoint x: 386, startPoint y: 502, endPoint x: 430, endPoint y: 507, distance: 43.6
click at [430, 507] on icon at bounding box center [432, 505] width 14 height 14
click at [330, 500] on div "погода" at bounding box center [342, 529] width 38 height 81
drag, startPoint x: 335, startPoint y: 500, endPoint x: 366, endPoint y: 504, distance: 31.6
click at [366, 504] on icon at bounding box center [368, 505] width 14 height 14
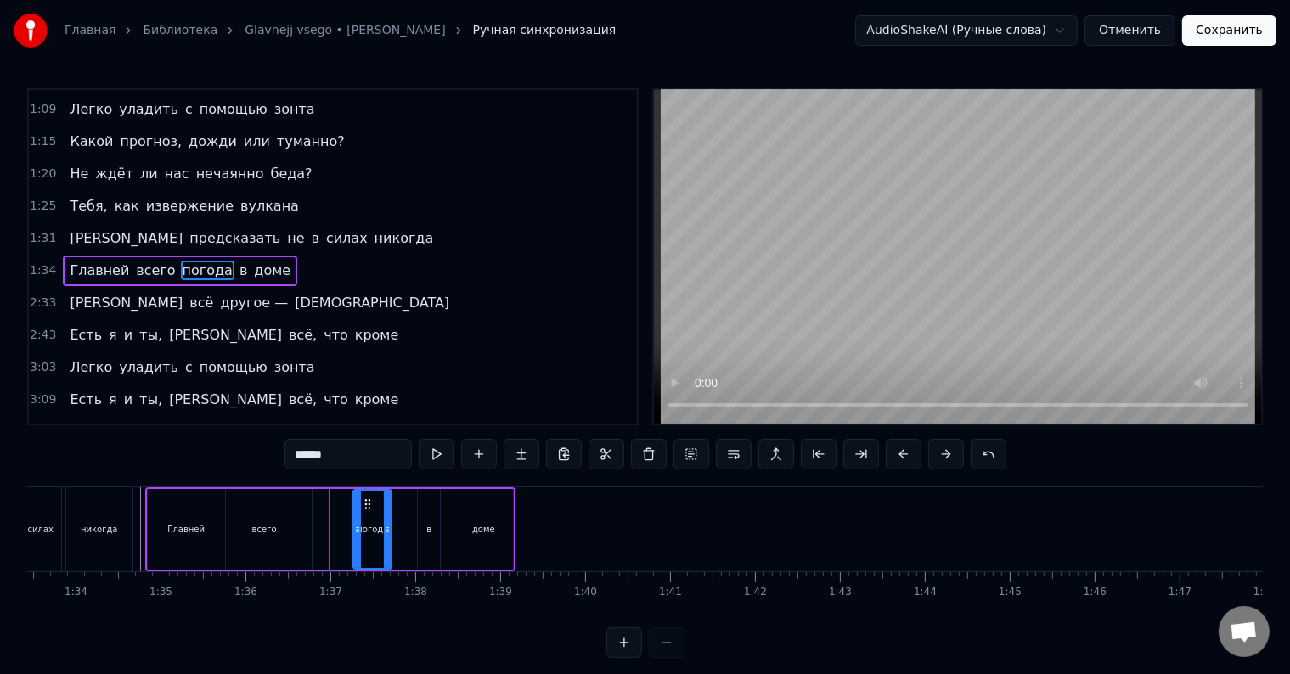
click at [81, 262] on span "Главней" at bounding box center [99, 271] width 63 height 20
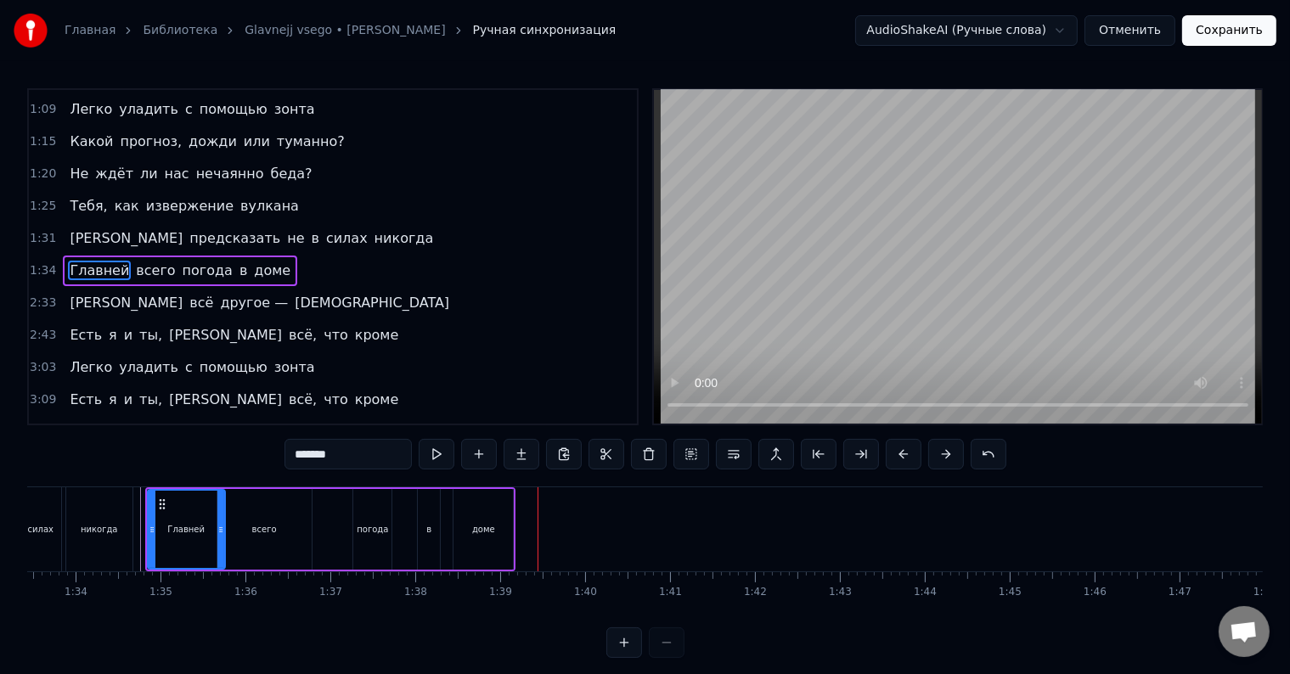
drag, startPoint x: 482, startPoint y: 516, endPoint x: 510, endPoint y: 517, distance: 28.0
click at [510, 517] on div "доме" at bounding box center [483, 529] width 59 height 81
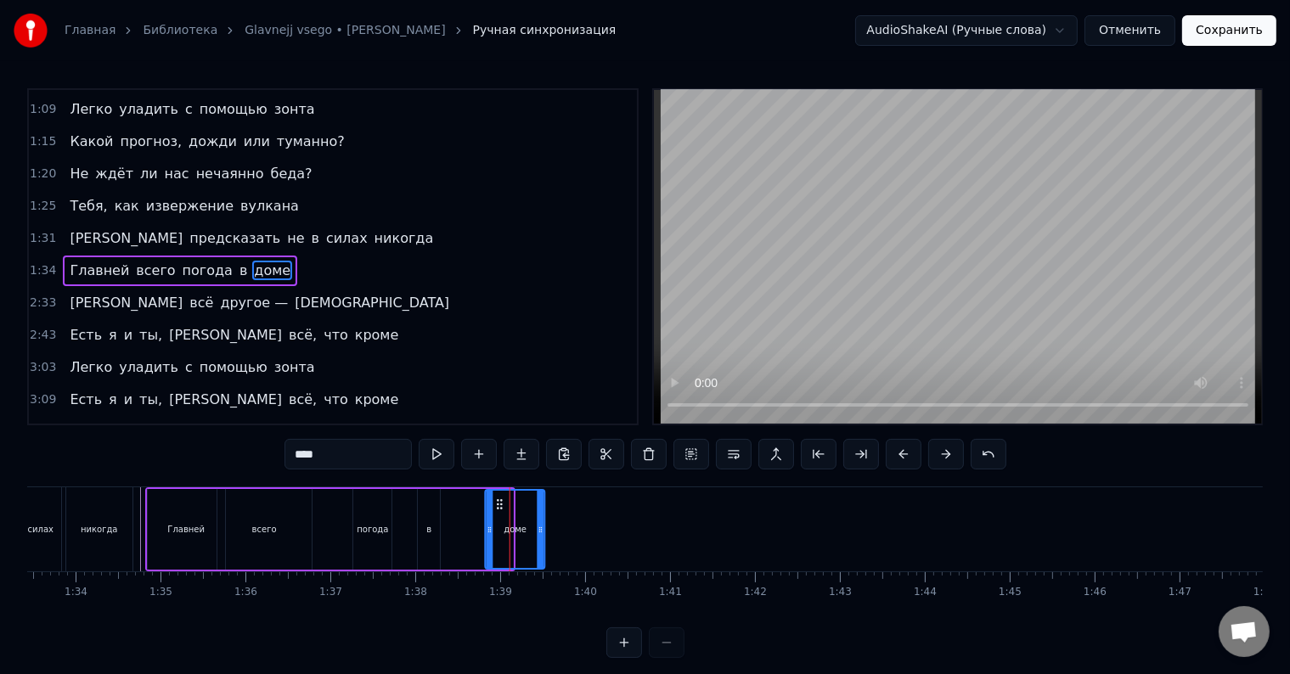
drag, startPoint x: 465, startPoint y: 502, endPoint x: 498, endPoint y: 505, distance: 32.5
click at [498, 505] on icon at bounding box center [500, 505] width 14 height 14
click at [425, 512] on div "в" at bounding box center [429, 529] width 22 height 81
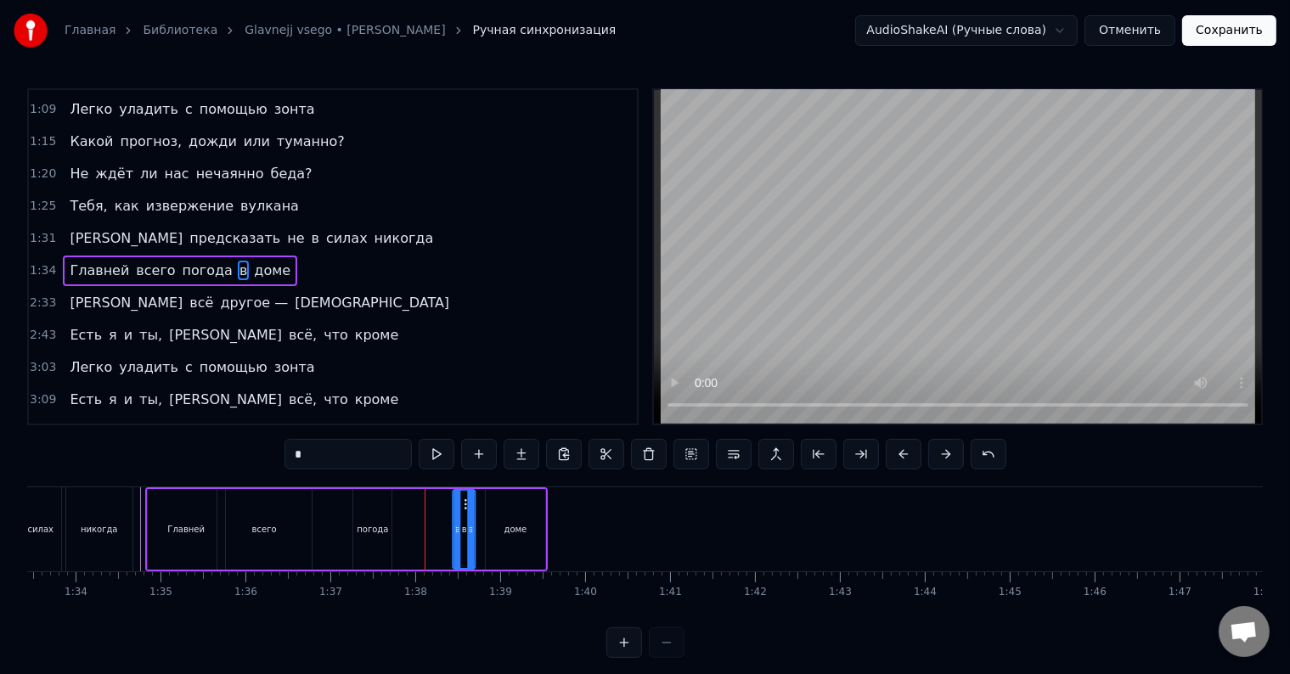
drag, startPoint x: 428, startPoint y: 499, endPoint x: 465, endPoint y: 505, distance: 37.8
click at [465, 505] on icon at bounding box center [468, 505] width 14 height 14
click at [375, 511] on div "погода" at bounding box center [372, 529] width 38 height 81
type input "******"
drag, startPoint x: 365, startPoint y: 499, endPoint x: 395, endPoint y: 504, distance: 30.0
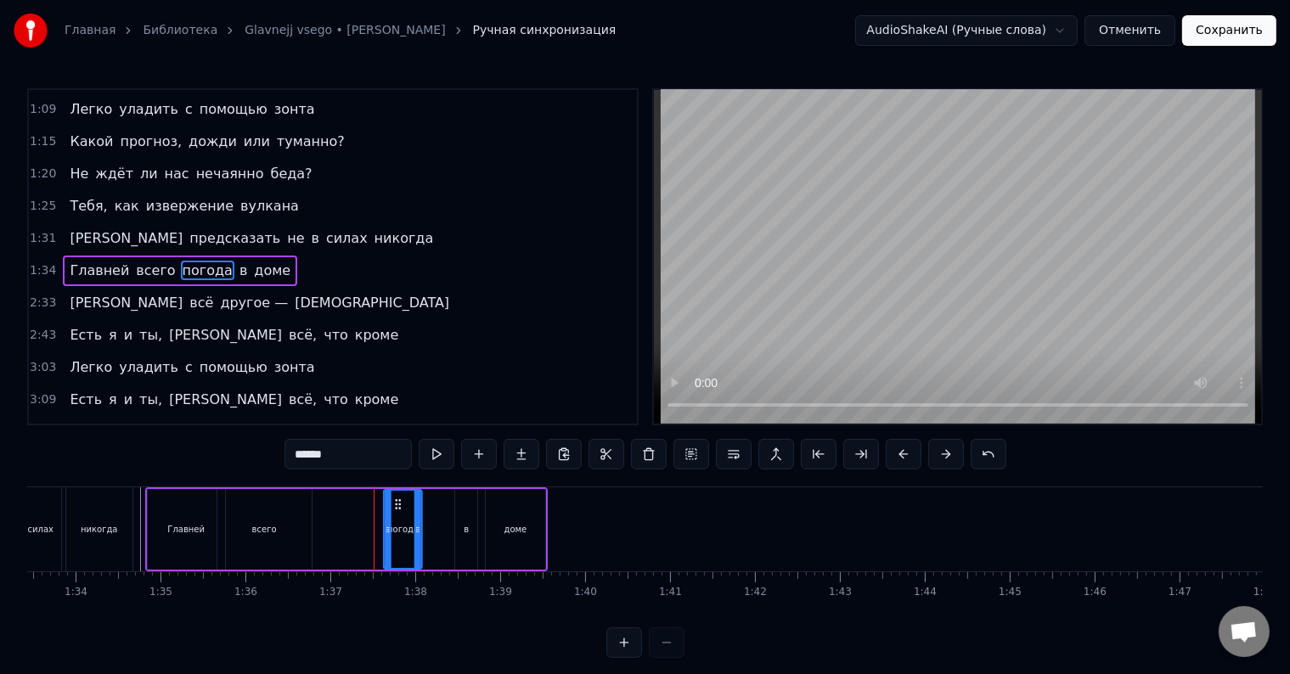
click at [395, 504] on icon at bounding box center [399, 505] width 14 height 14
drag, startPoint x: 421, startPoint y: 520, endPoint x: 431, endPoint y: 525, distance: 11.4
click at [438, 525] on div "Главней всего погода в доме" at bounding box center [346, 529] width 403 height 84
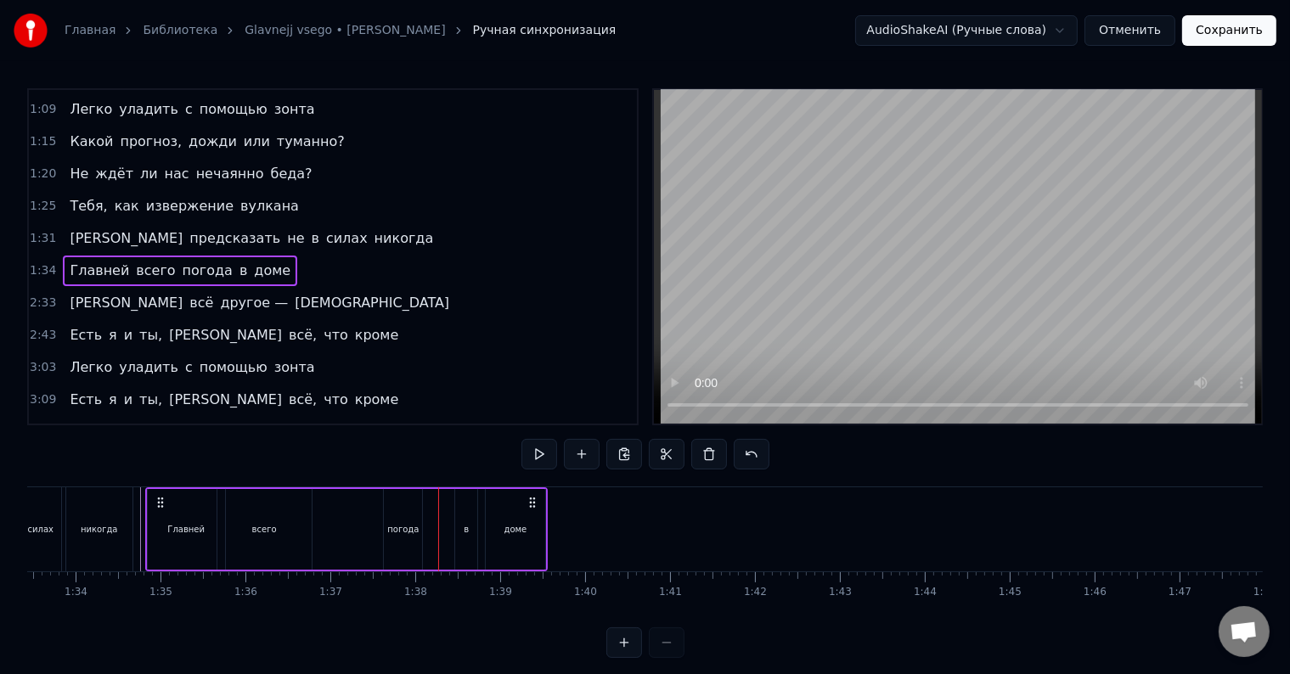
click at [414, 525] on div "погода" at bounding box center [402, 529] width 31 height 13
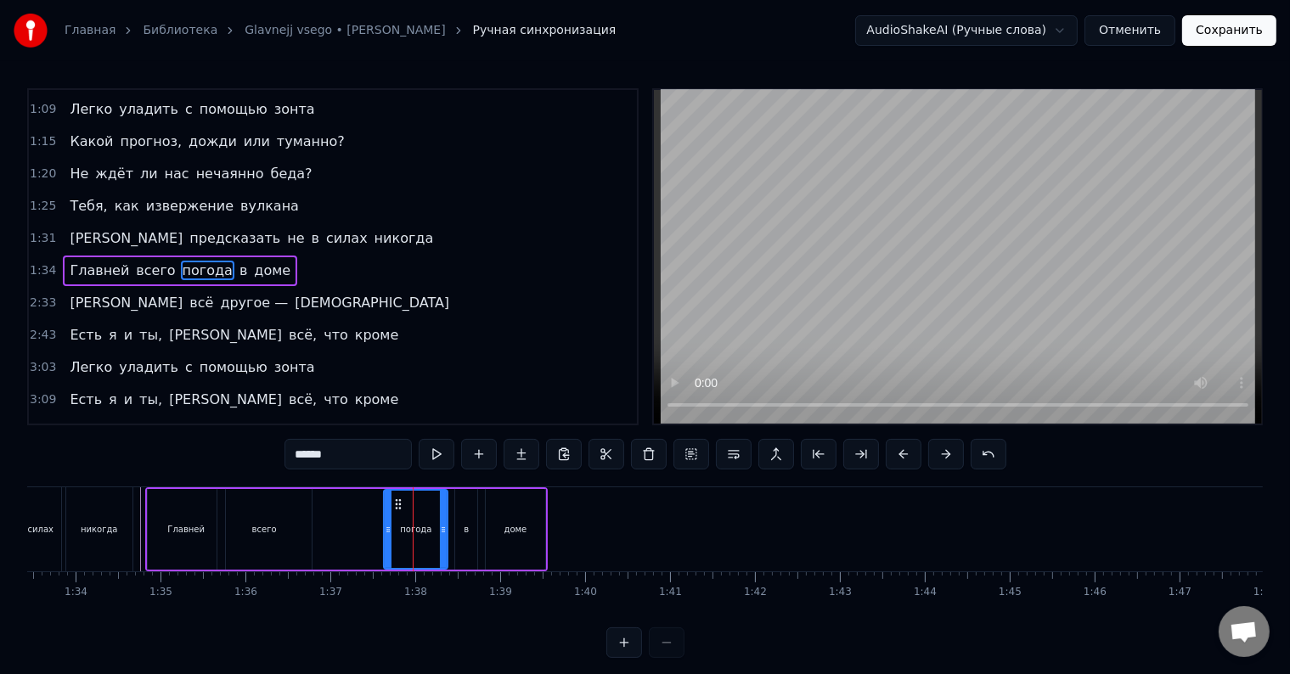
drag, startPoint x: 421, startPoint y: 527, endPoint x: 447, endPoint y: 527, distance: 25.5
click at [447, 527] on div "погода" at bounding box center [415, 529] width 65 height 81
click at [155, 496] on div "Главней" at bounding box center [186, 529] width 77 height 81
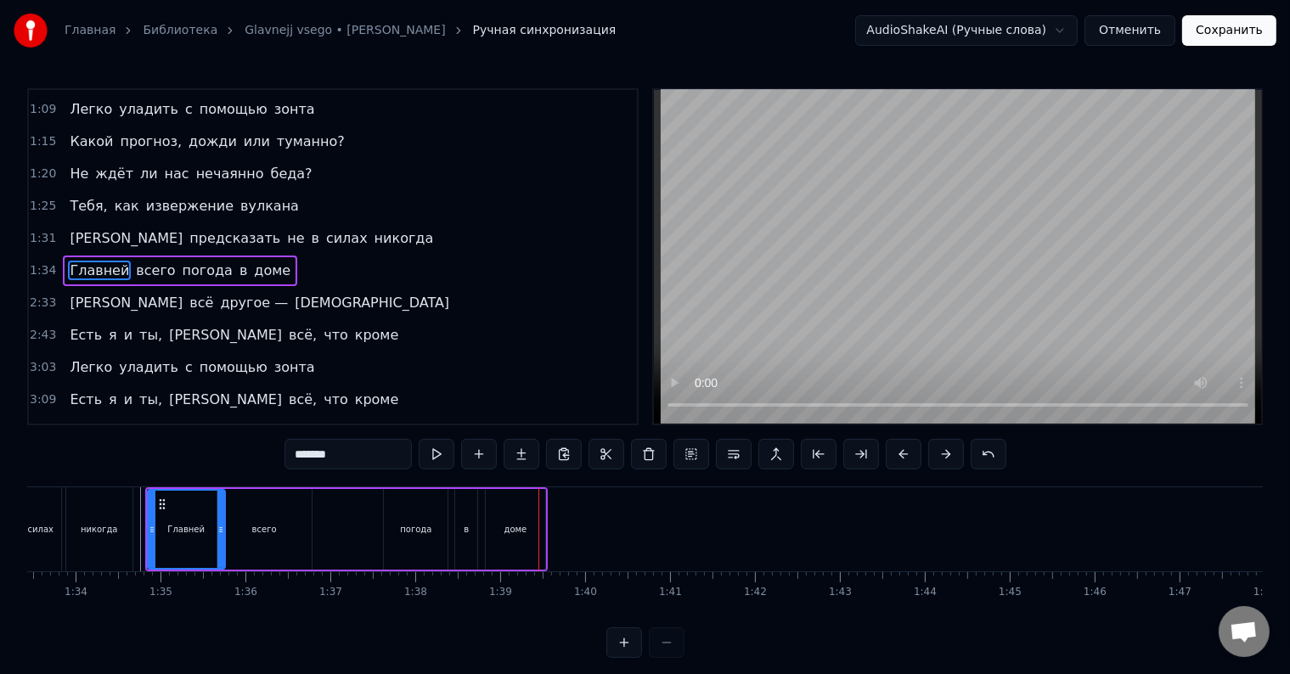
click at [506, 506] on div "доме" at bounding box center [515, 529] width 59 height 81
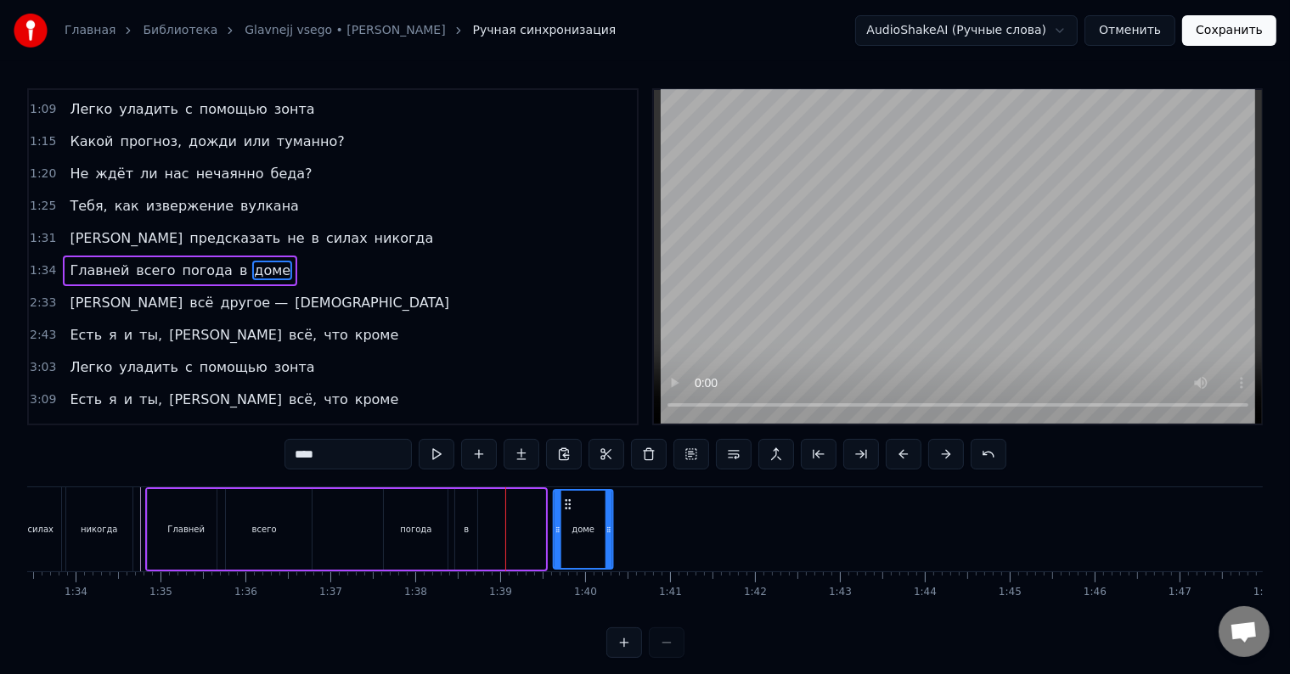
drag, startPoint x: 496, startPoint y: 501, endPoint x: 566, endPoint y: 507, distance: 70.7
click at [566, 507] on icon at bounding box center [568, 505] width 14 height 14
click at [470, 500] on div "в" at bounding box center [466, 529] width 22 height 81
drag, startPoint x: 466, startPoint y: 500, endPoint x: 545, endPoint y: 500, distance: 79.0
click at [545, 500] on icon at bounding box center [549, 505] width 14 height 14
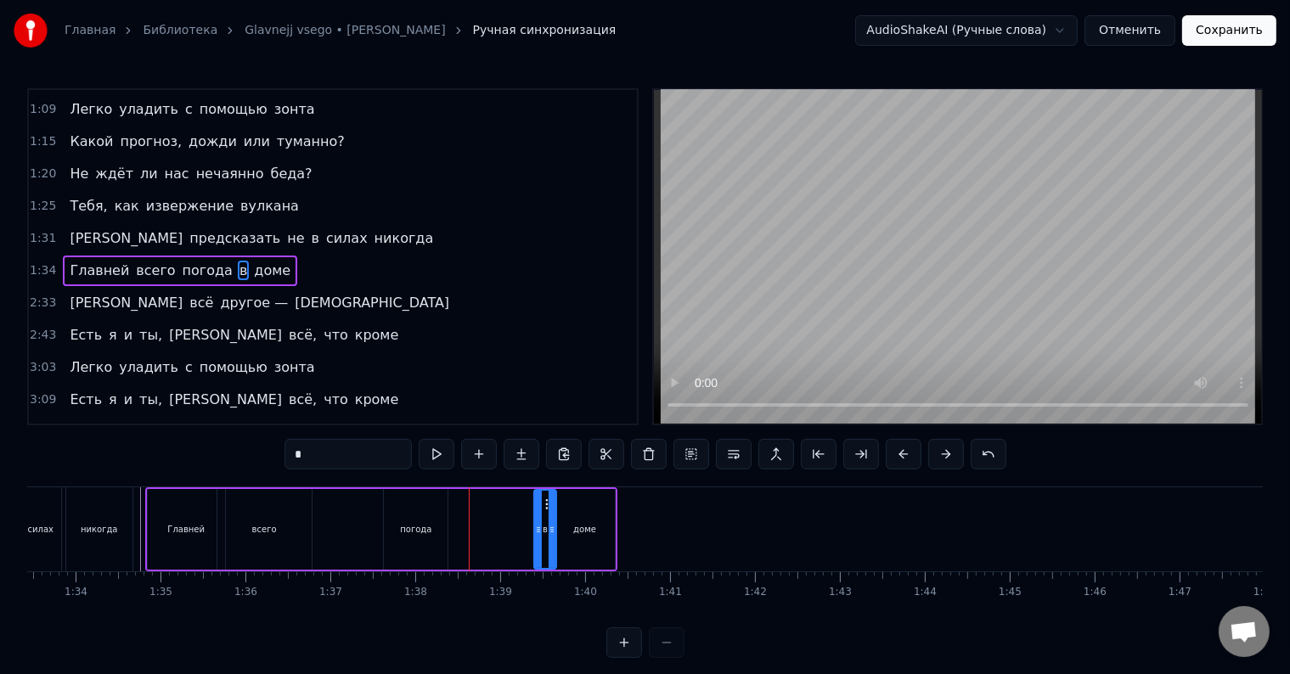
click at [408, 501] on div "погода" at bounding box center [416, 529] width 64 height 81
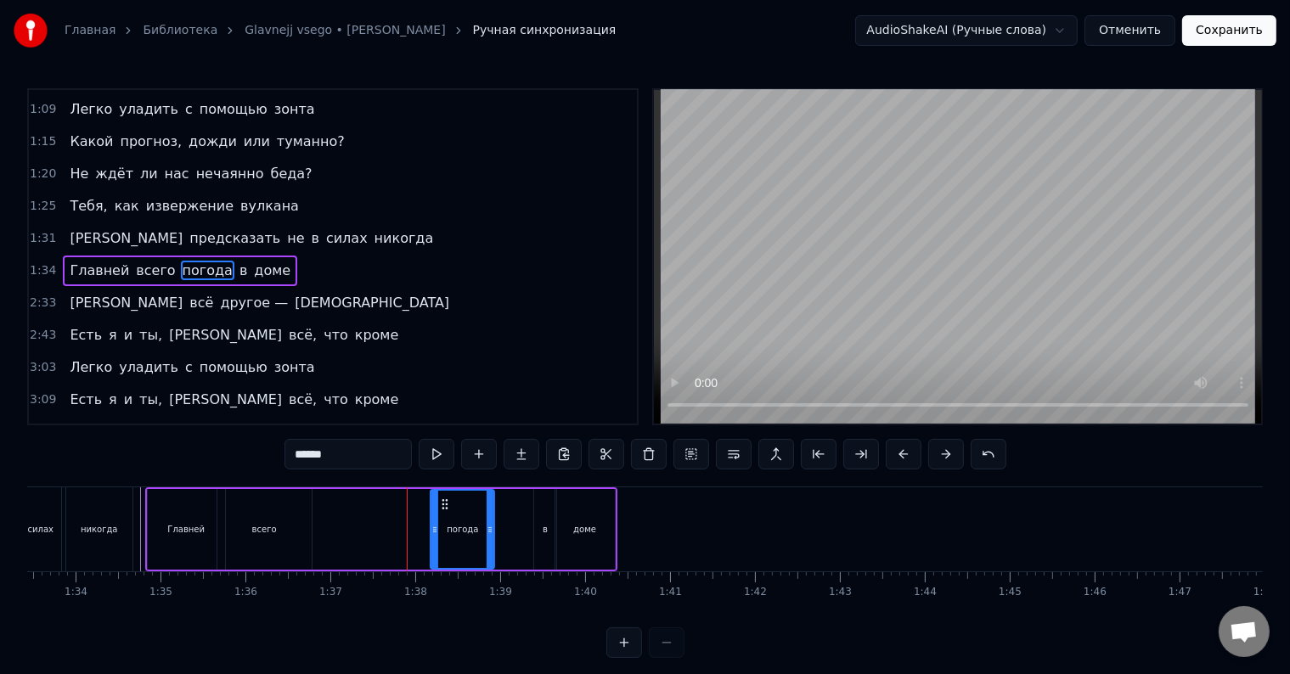
drag, startPoint x: 401, startPoint y: 501, endPoint x: 448, endPoint y: 503, distance: 47.6
click at [448, 503] on icon at bounding box center [446, 505] width 14 height 14
click at [289, 505] on div "всего" at bounding box center [264, 529] width 94 height 81
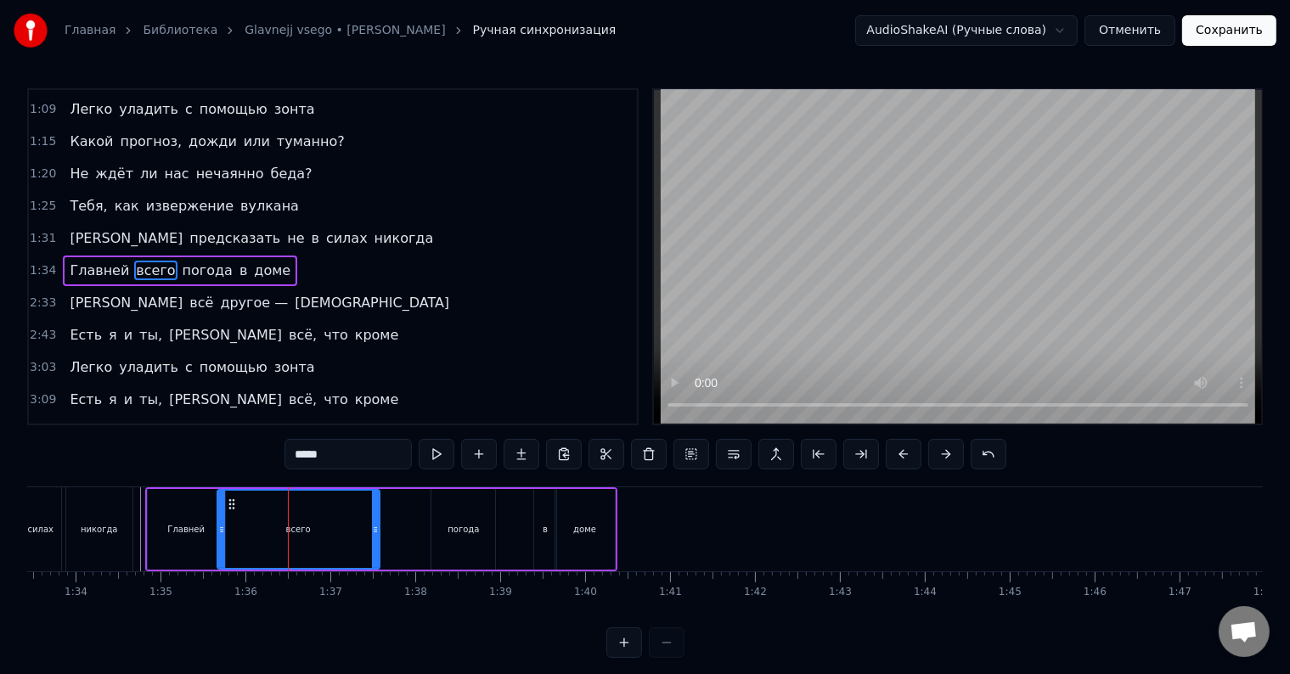
drag, startPoint x: 305, startPoint y: 521, endPoint x: 372, endPoint y: 526, distance: 67.2
click at [372, 526] on div at bounding box center [375, 529] width 7 height 77
click at [77, 261] on span "Главней" at bounding box center [99, 271] width 63 height 20
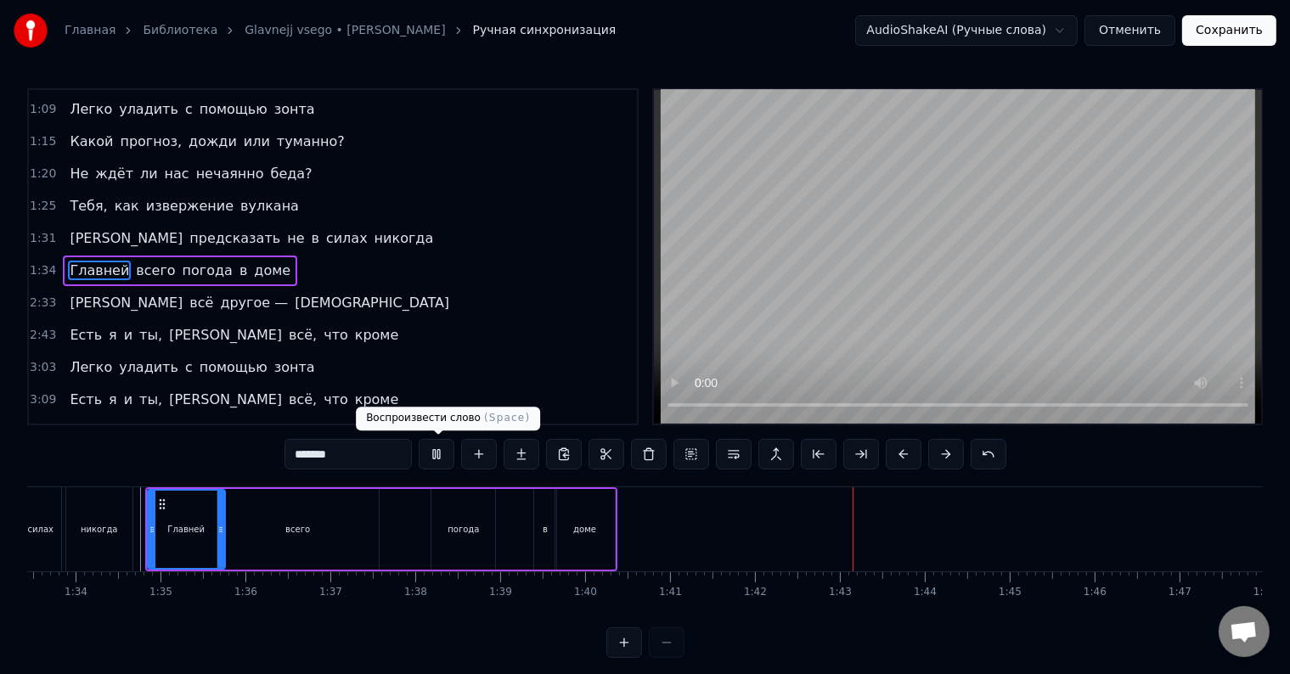
click at [448, 460] on button at bounding box center [437, 454] width 36 height 31
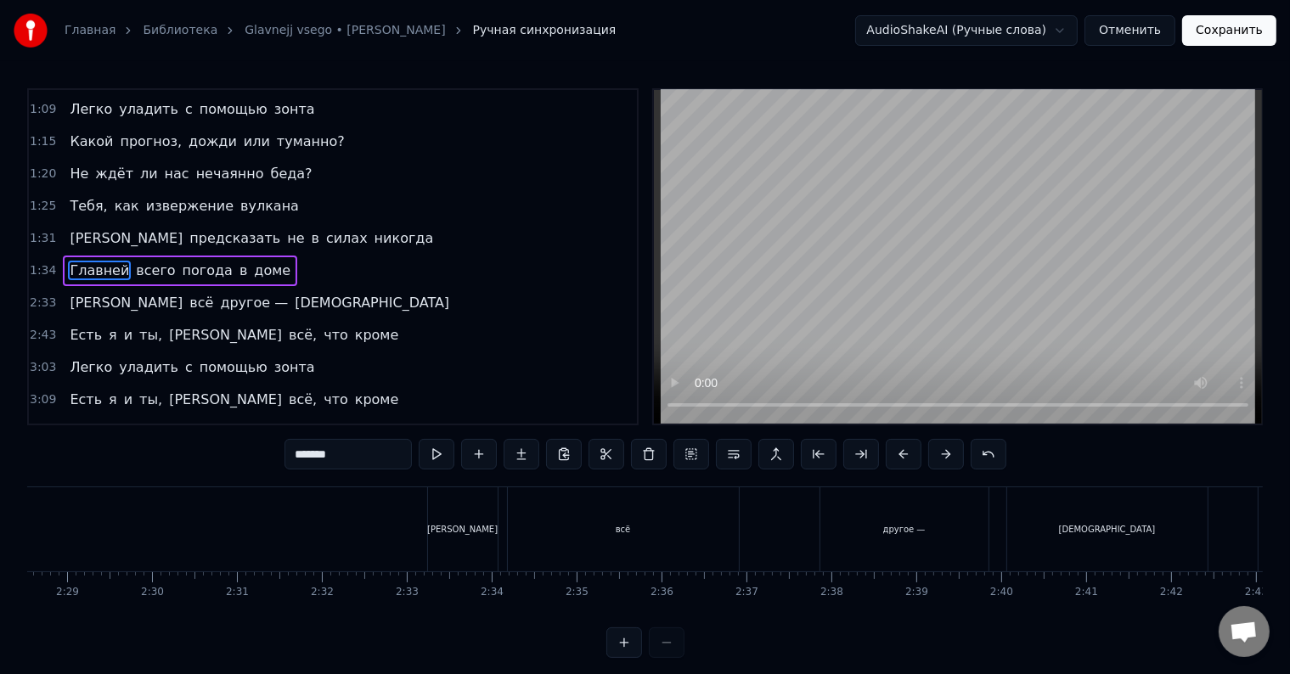
scroll to position [0, 12640]
click at [442, 530] on div "[PERSON_NAME]" at bounding box center [438, 529] width 70 height 84
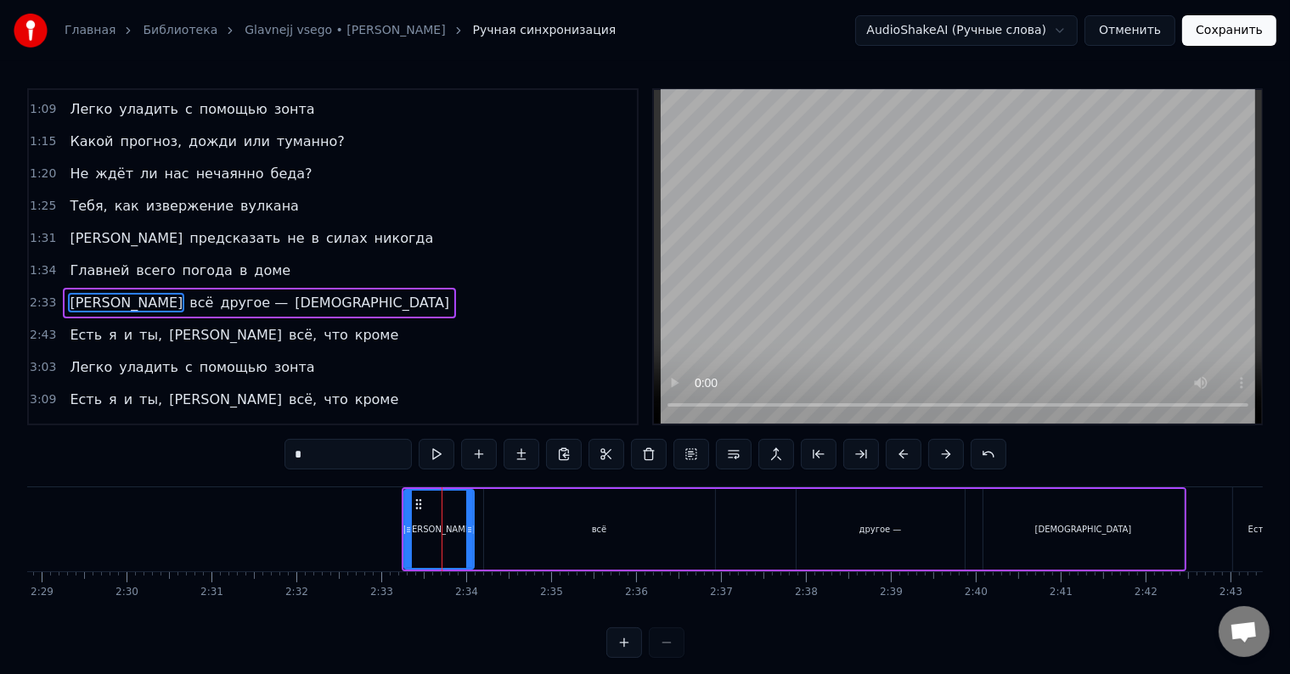
scroll to position [259, 0]
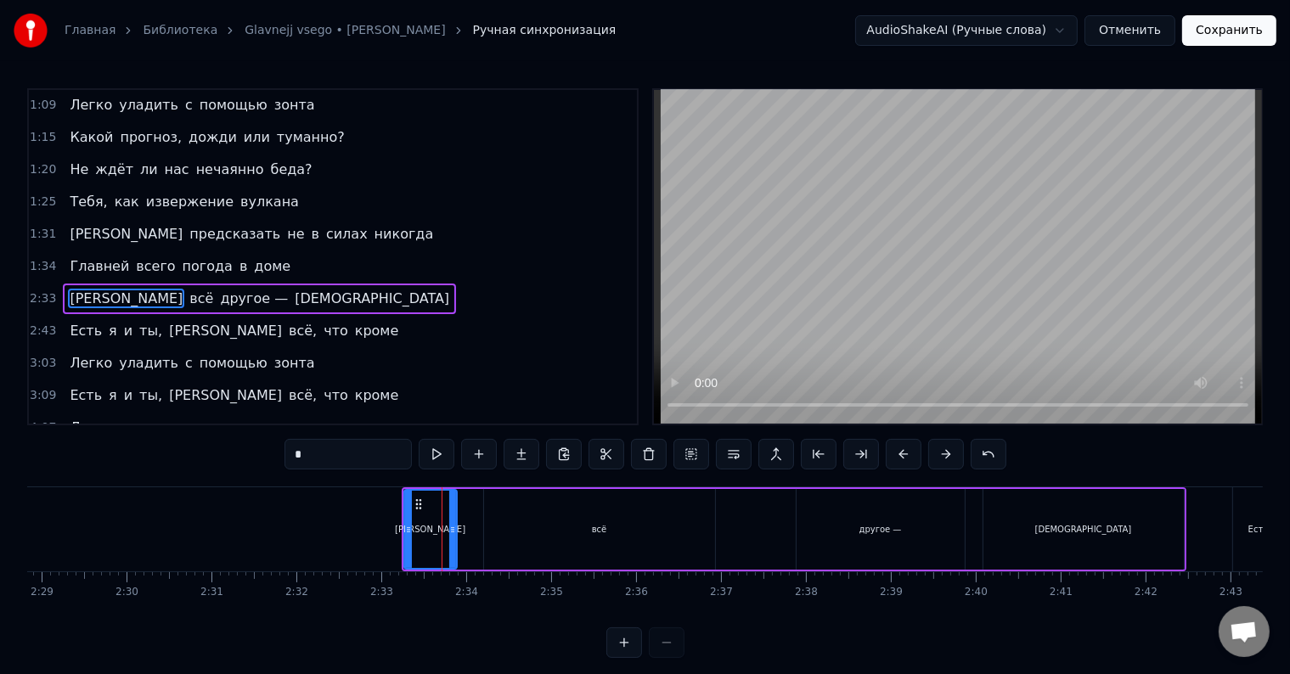
drag, startPoint x: 471, startPoint y: 517, endPoint x: 411, endPoint y: 520, distance: 59.5
click at [453, 520] on div at bounding box center [452, 529] width 7 height 77
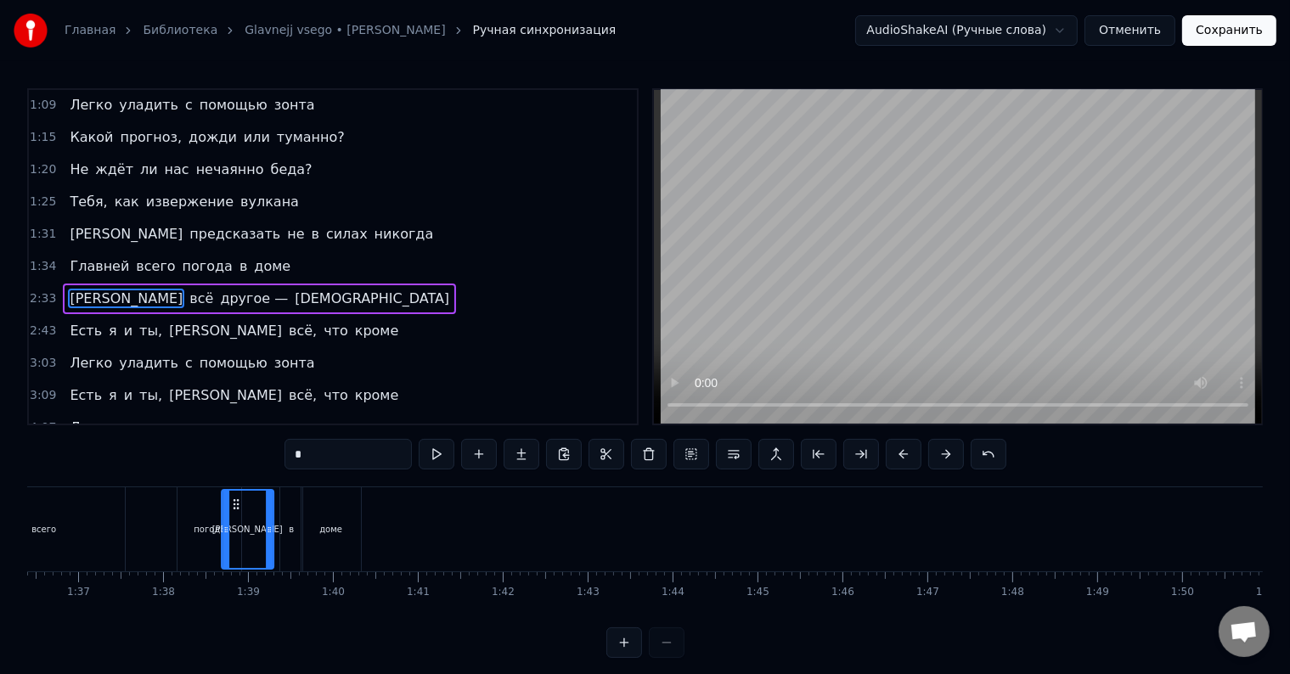
scroll to position [0, 8172]
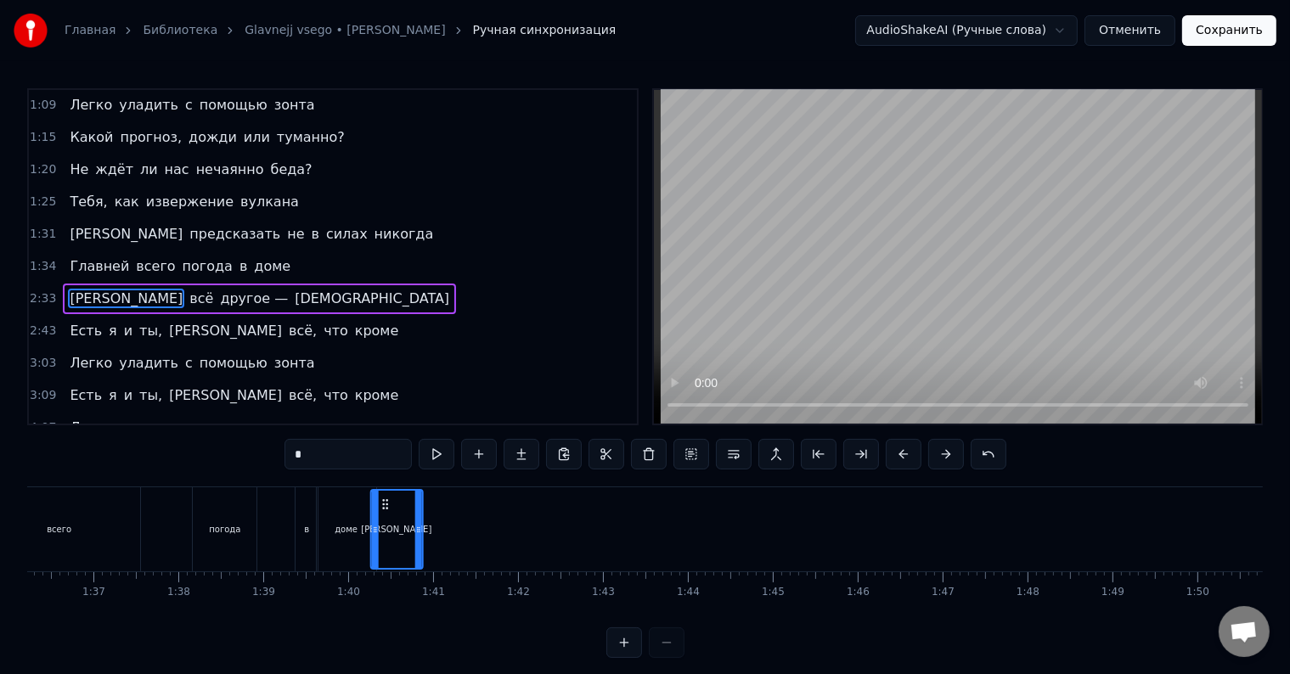
drag, startPoint x: 414, startPoint y: 501, endPoint x: 380, endPoint y: 533, distance: 45.7
click at [380, 533] on div "[PERSON_NAME]" at bounding box center [397, 529] width 50 height 77
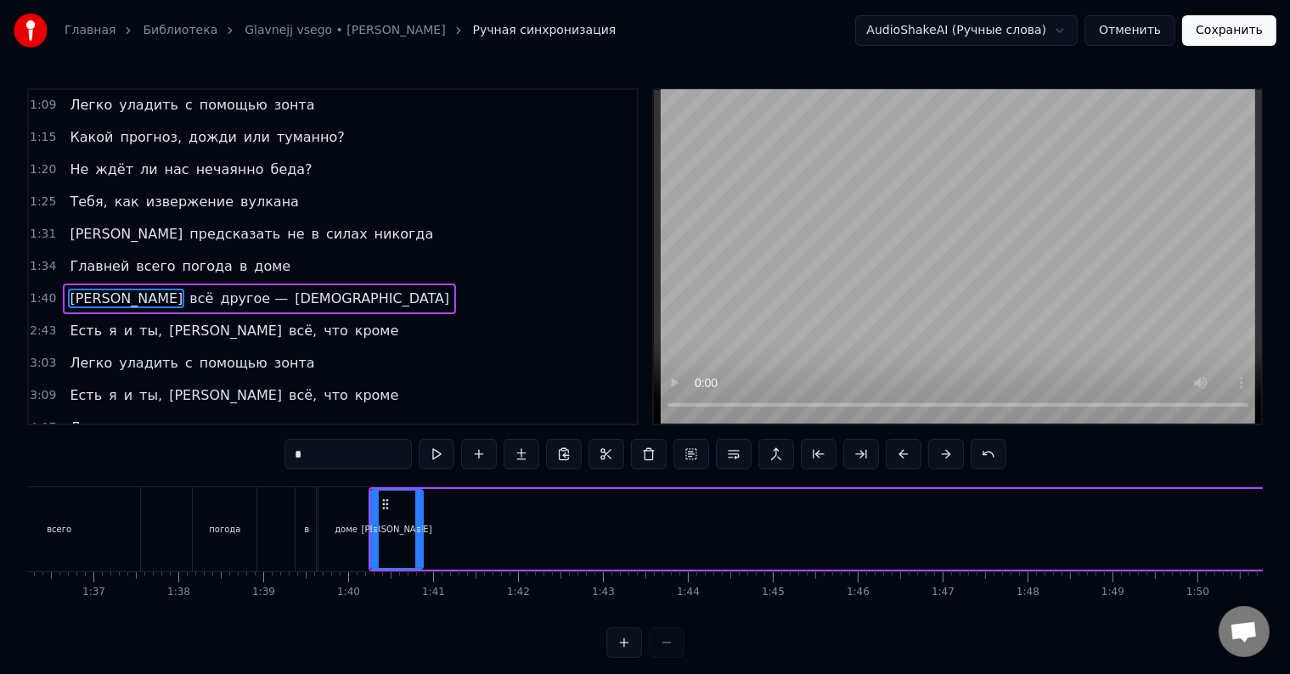
click at [188, 289] on span "всё" at bounding box center [201, 299] width 27 height 20
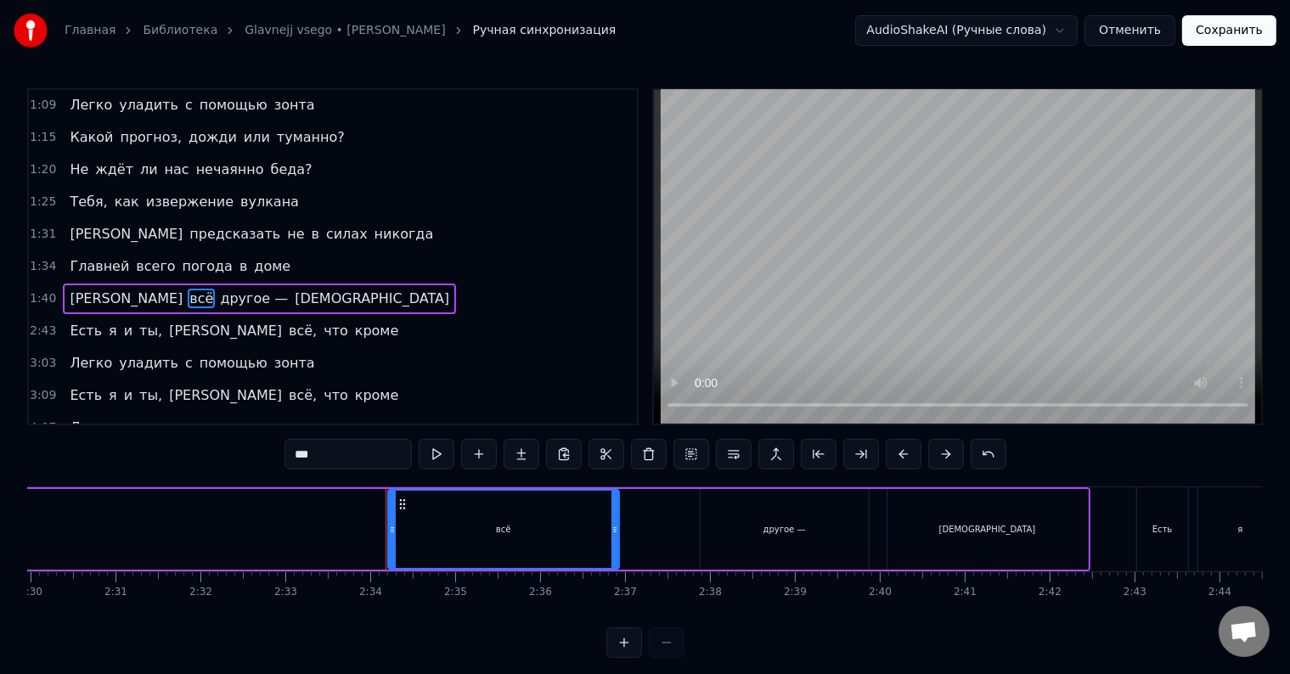
scroll to position [0, 13008]
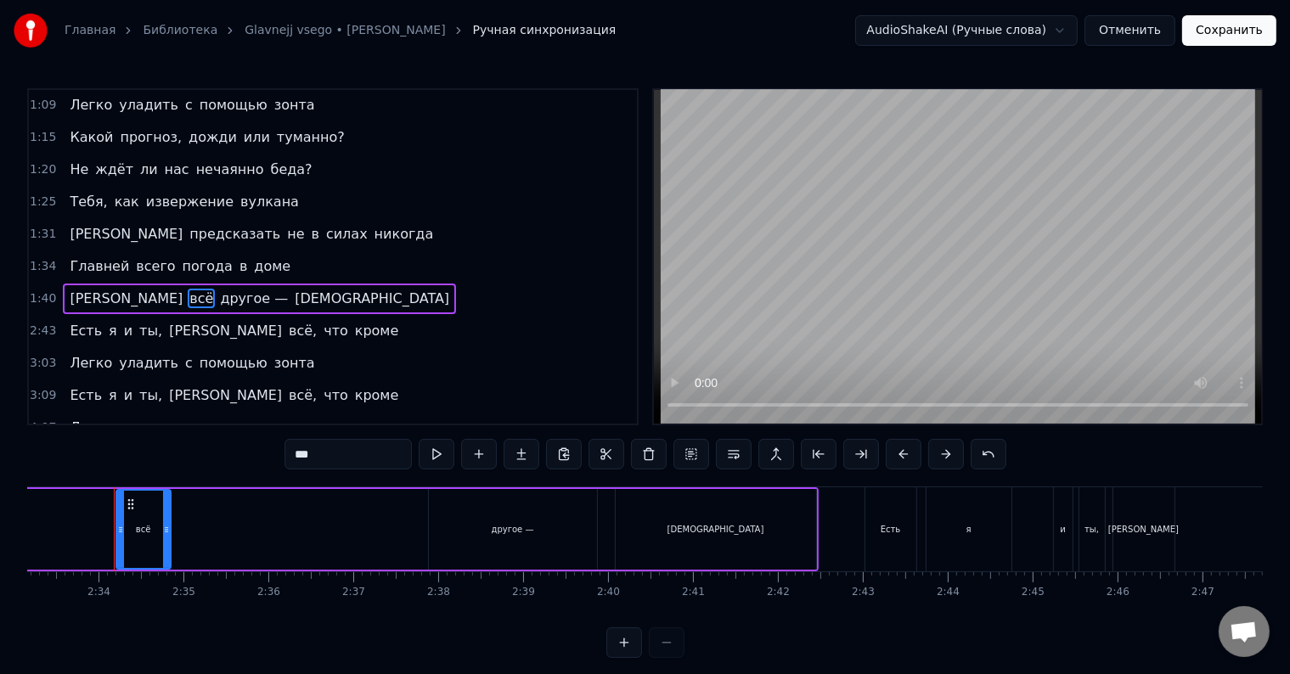
drag, startPoint x: 340, startPoint y: 533, endPoint x: 164, endPoint y: 529, distance: 175.9
click at [164, 529] on icon at bounding box center [166, 530] width 7 height 14
click at [545, 530] on div "другое —" at bounding box center [513, 529] width 168 height 81
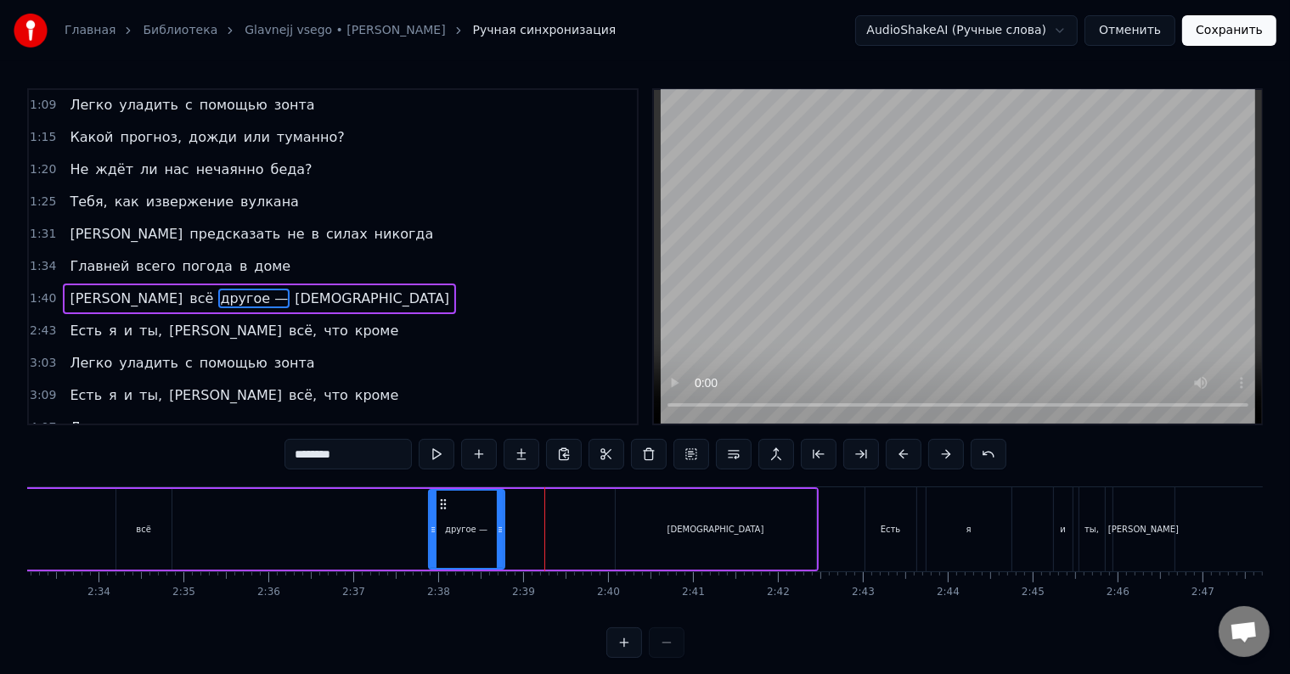
drag, startPoint x: 591, startPoint y: 523, endPoint x: 499, endPoint y: 528, distance: 92.7
click at [499, 528] on icon at bounding box center [500, 530] width 7 height 14
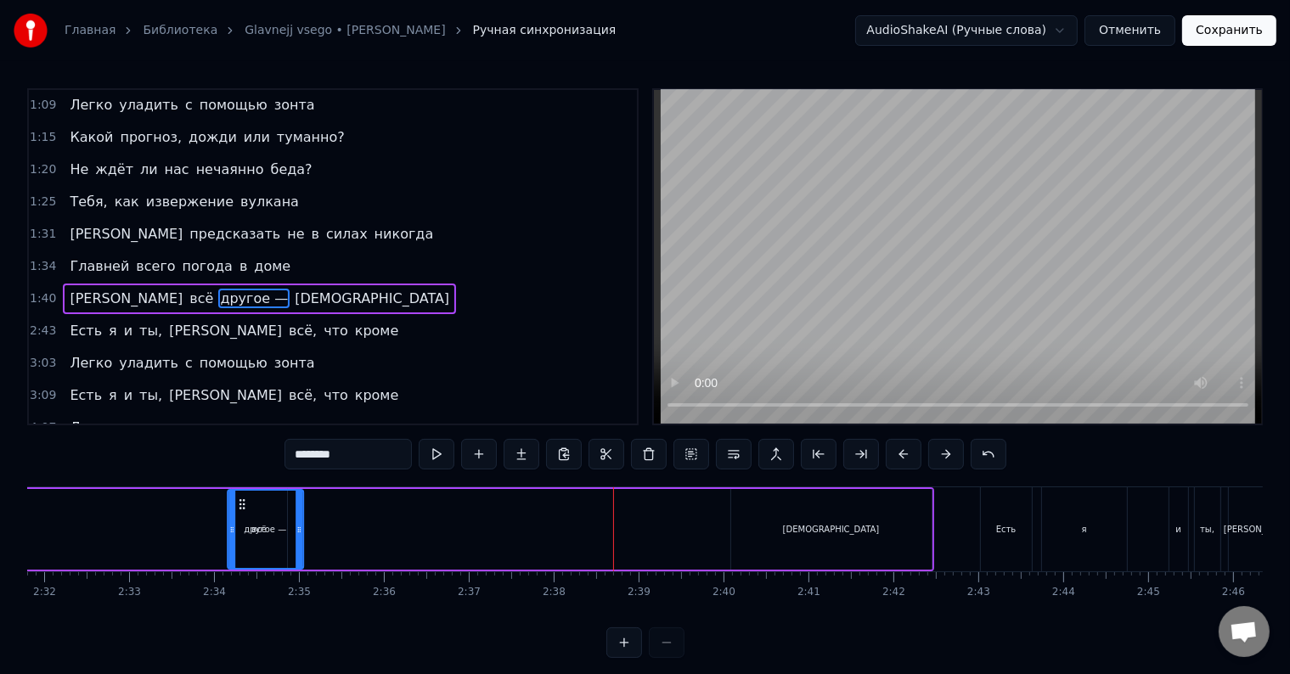
scroll to position [0, 12892]
drag, startPoint x: 442, startPoint y: 500, endPoint x: 307, endPoint y: 520, distance: 136.4
click at [307, 520] on div "другое —" at bounding box center [331, 529] width 74 height 77
click at [243, 506] on div "всё" at bounding box center [259, 529] width 55 height 81
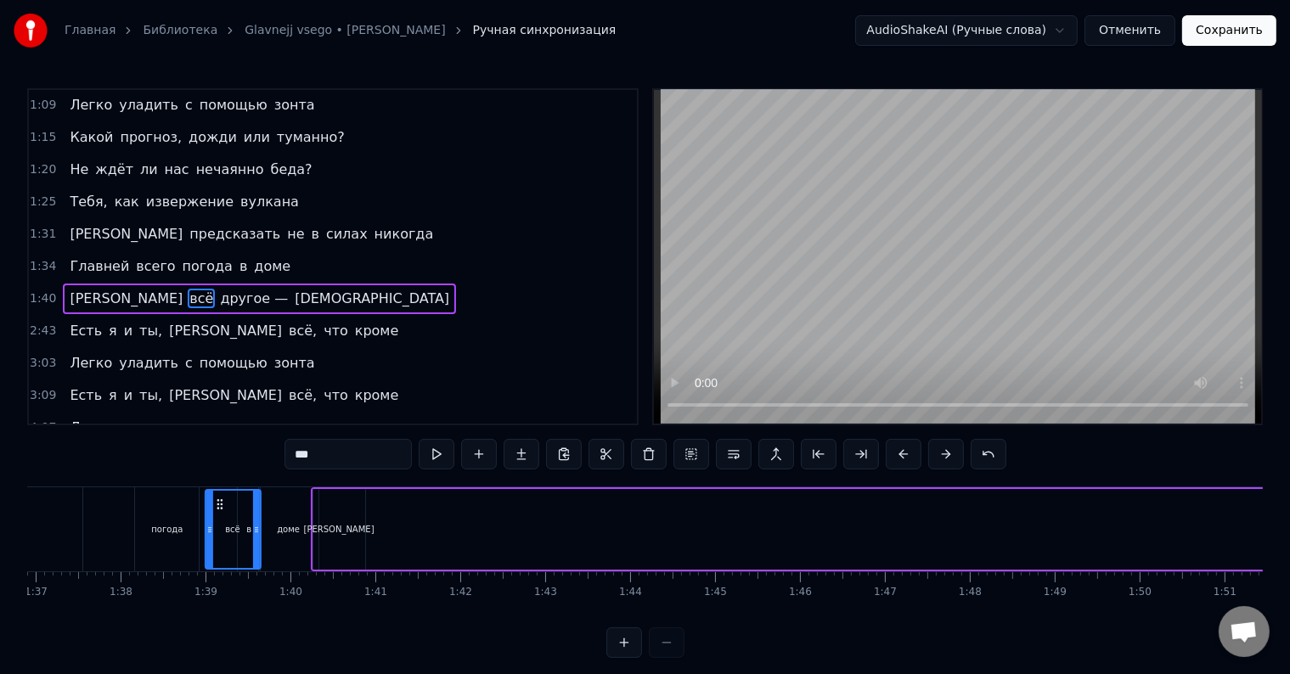
scroll to position [0, 8170]
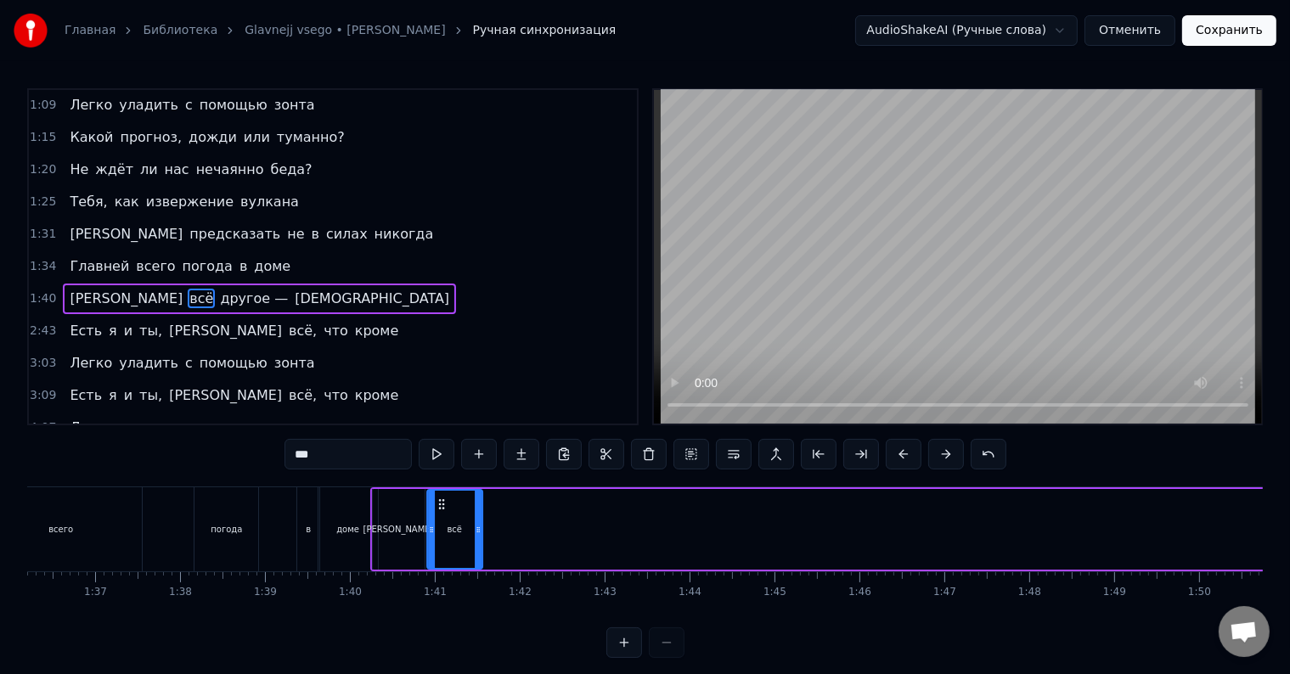
drag, startPoint x: 237, startPoint y: 504, endPoint x: 438, endPoint y: 533, distance: 203.3
click at [438, 533] on div "всё" at bounding box center [455, 529] width 54 height 77
click at [218, 289] on span "другое —" at bounding box center [253, 299] width 71 height 20
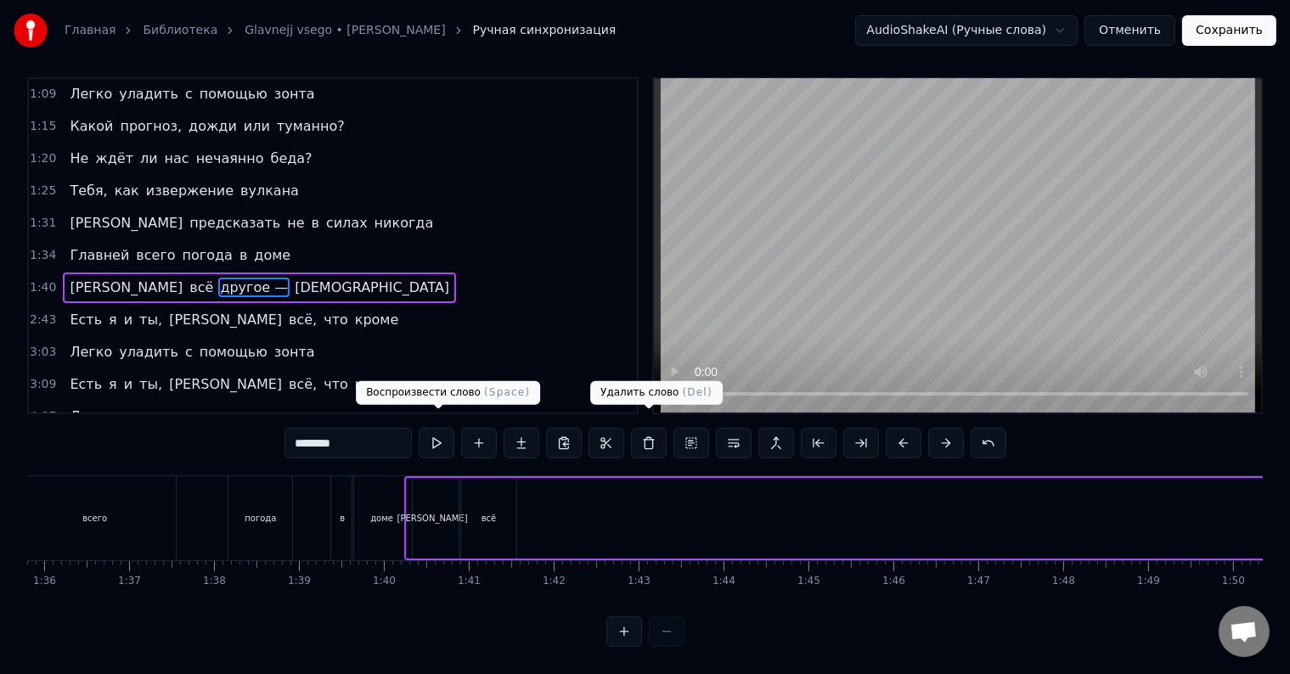
scroll to position [0, 8136]
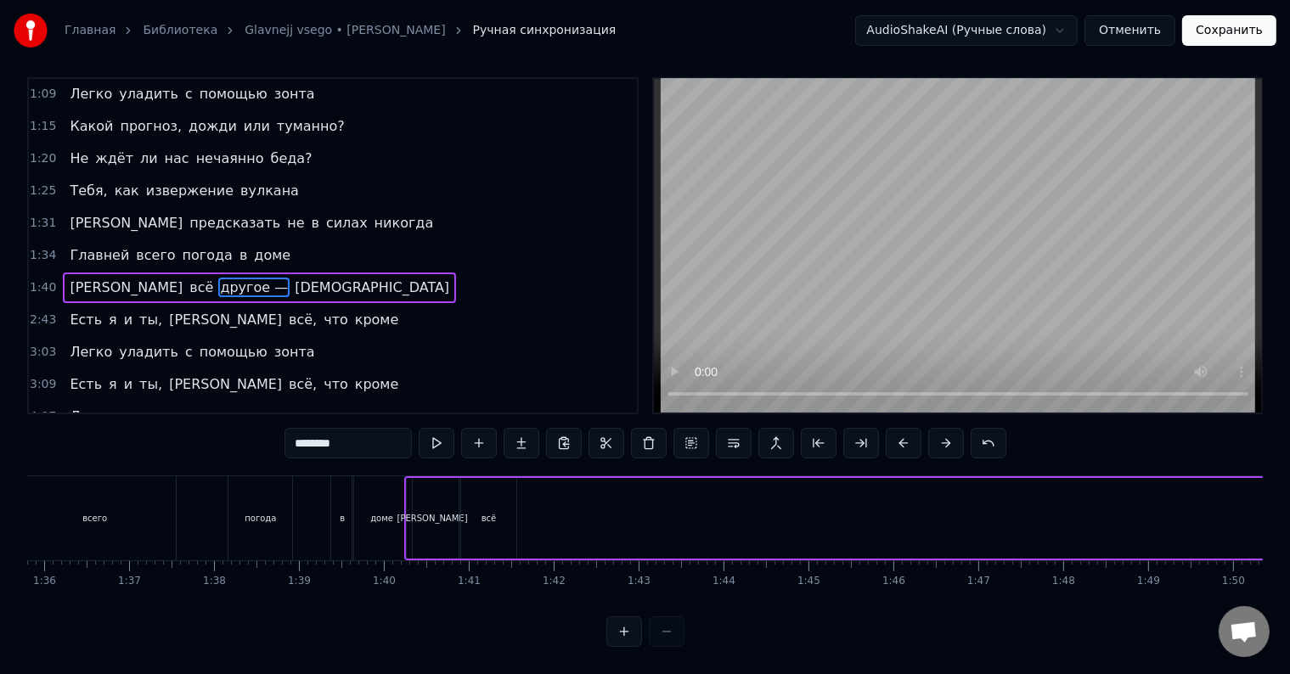
drag, startPoint x: 131, startPoint y: 499, endPoint x: 600, endPoint y: 493, distance: 468.8
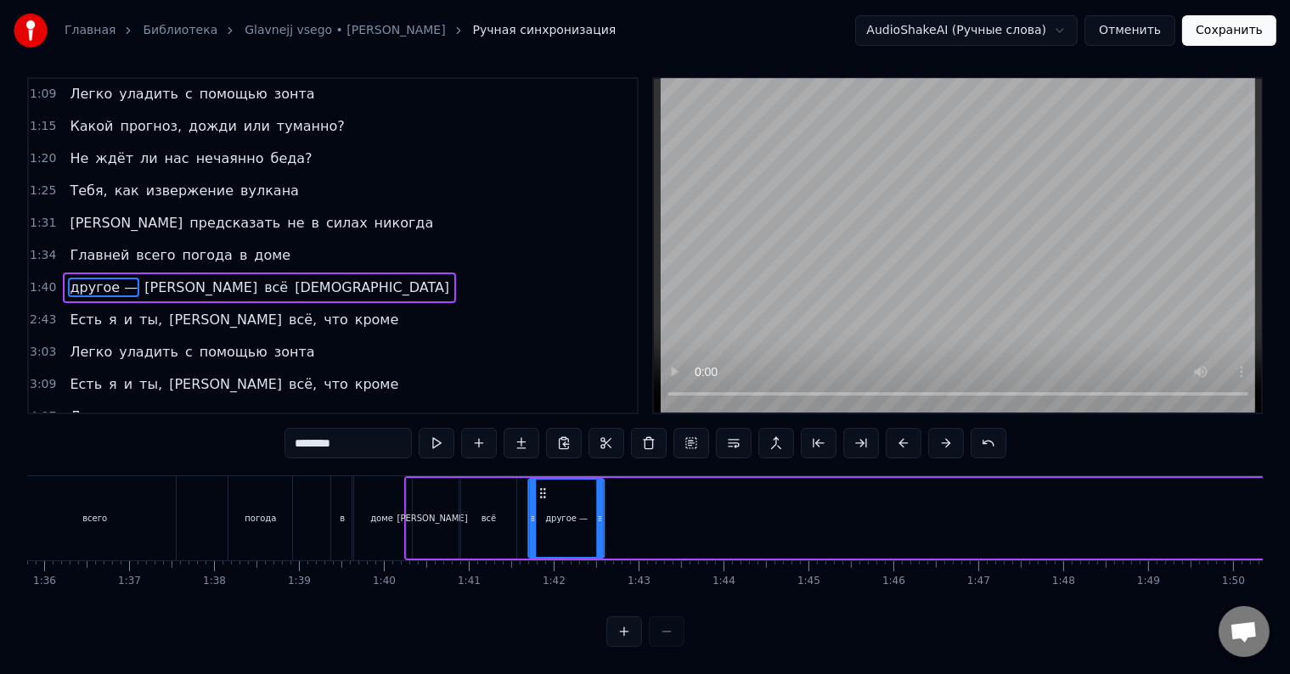
drag, startPoint x: 414, startPoint y: 473, endPoint x: 542, endPoint y: 481, distance: 127.6
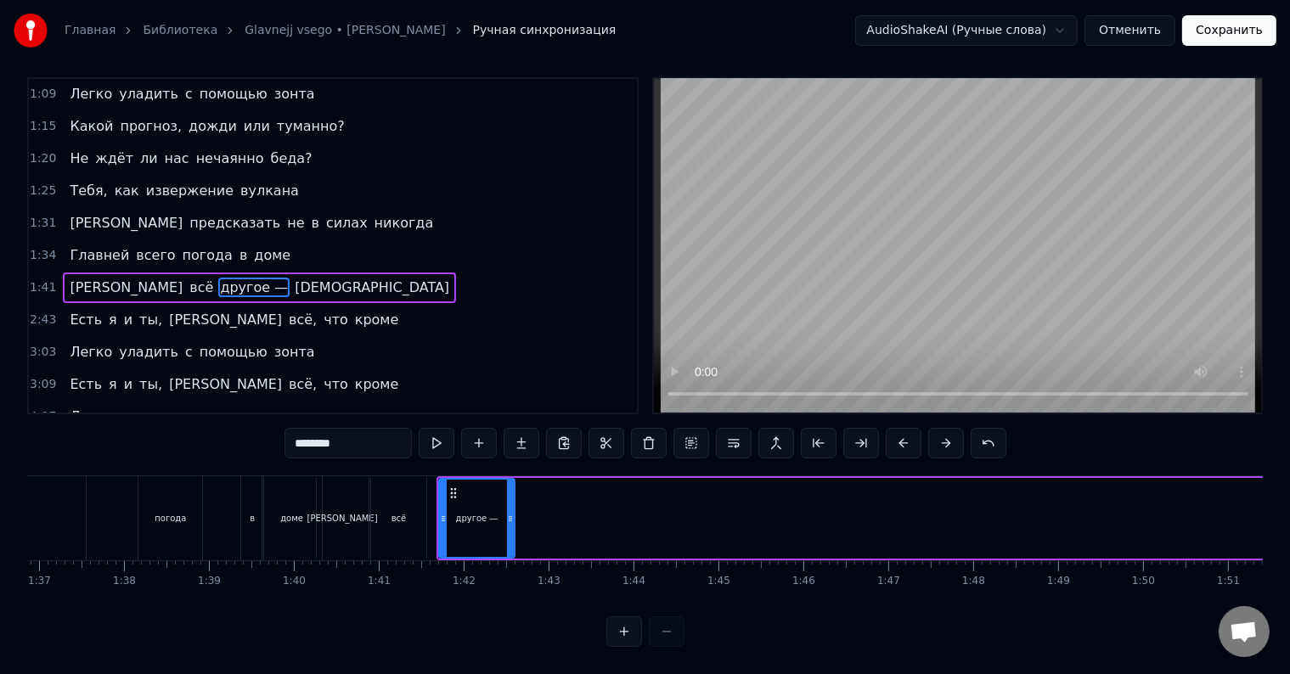
scroll to position [0, 8263]
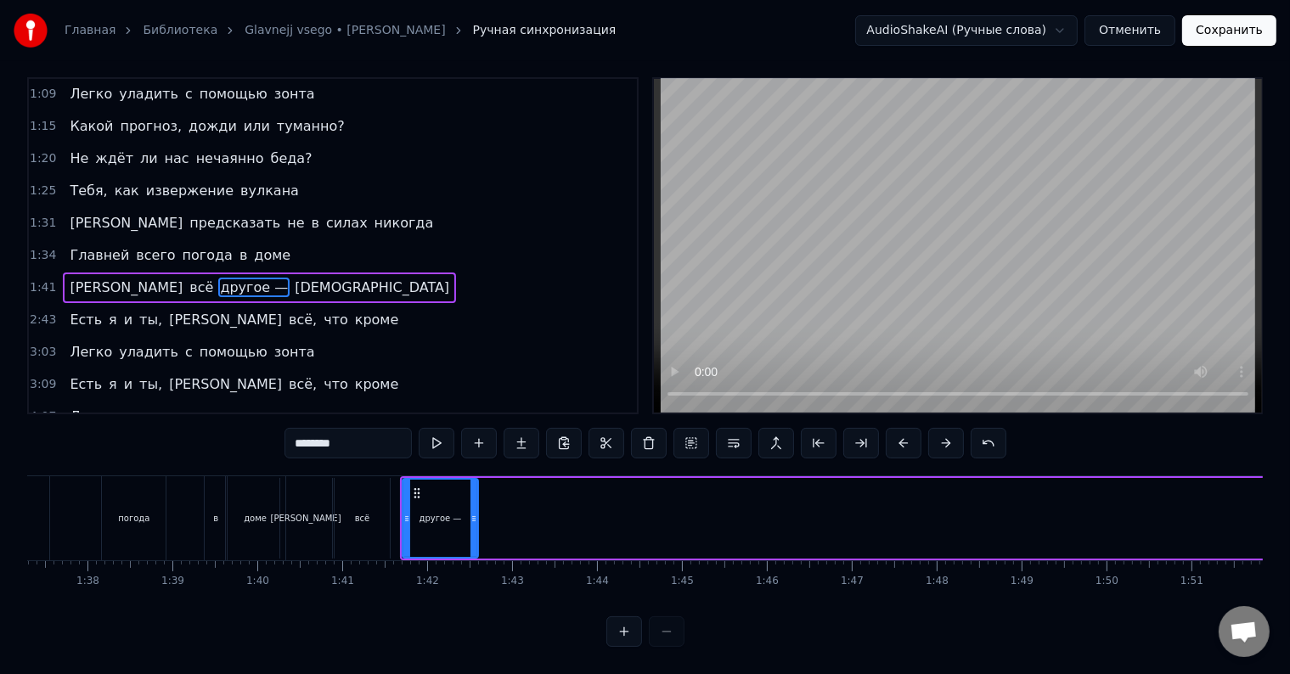
click at [293, 278] on span "[DEMOGRAPHIC_DATA]" at bounding box center [372, 288] width 158 height 20
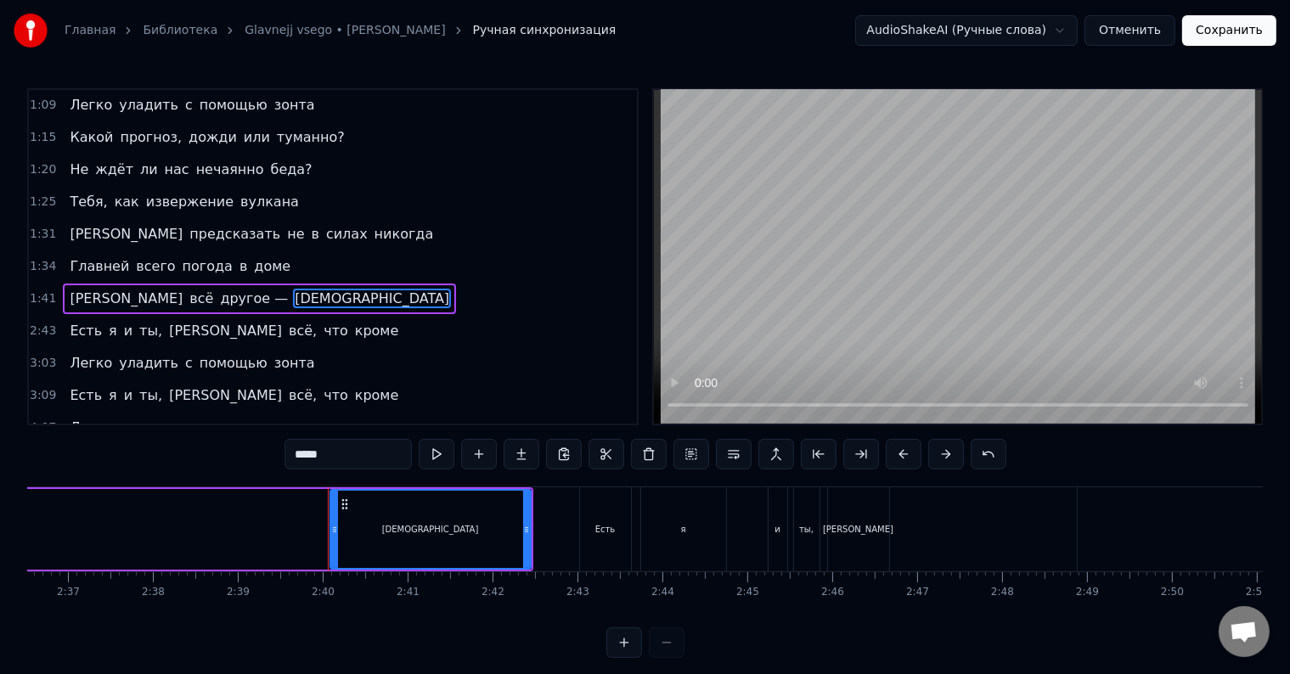
scroll to position [0, 13507]
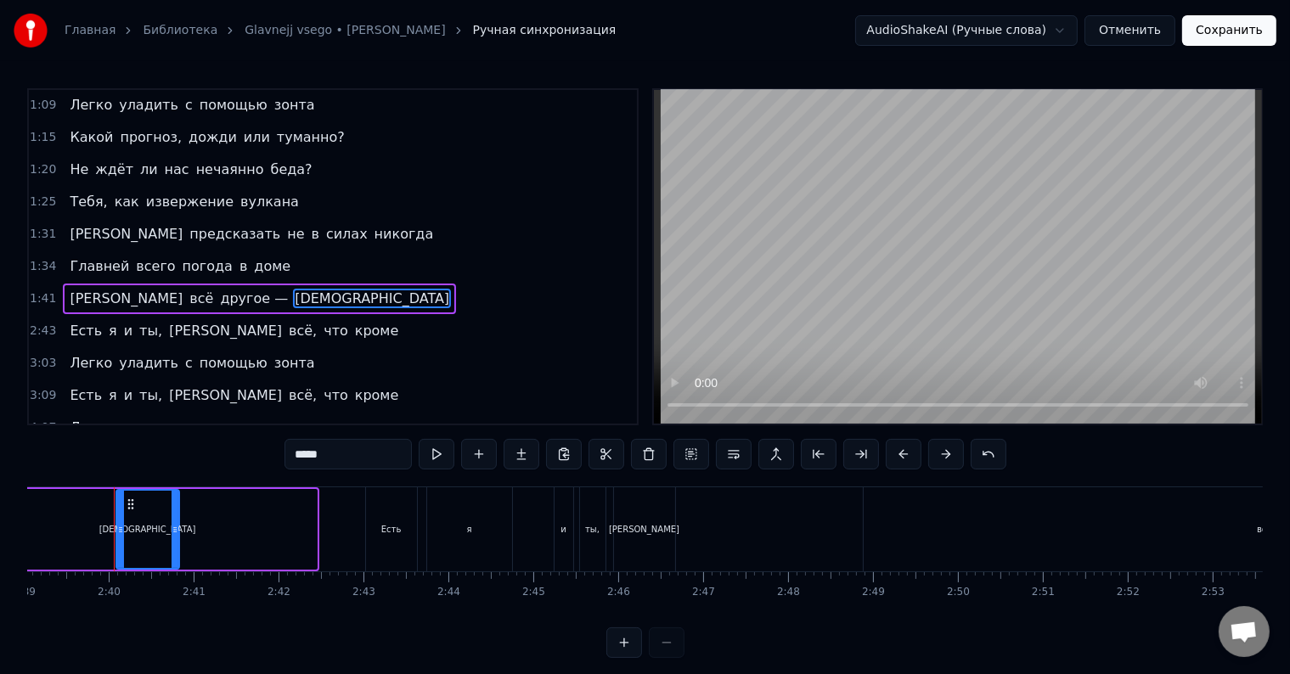
drag, startPoint x: 312, startPoint y: 521, endPoint x: 174, endPoint y: 520, distance: 137.6
click at [174, 520] on div at bounding box center [175, 529] width 7 height 77
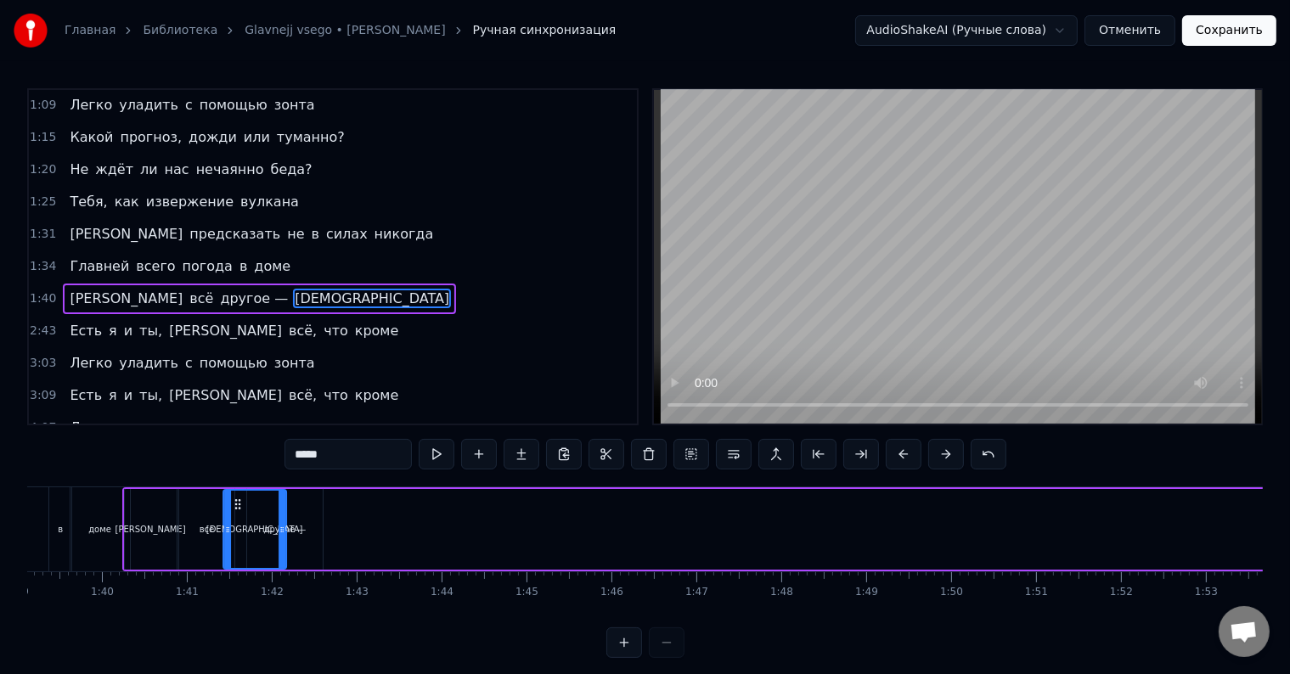
scroll to position [0, 8415]
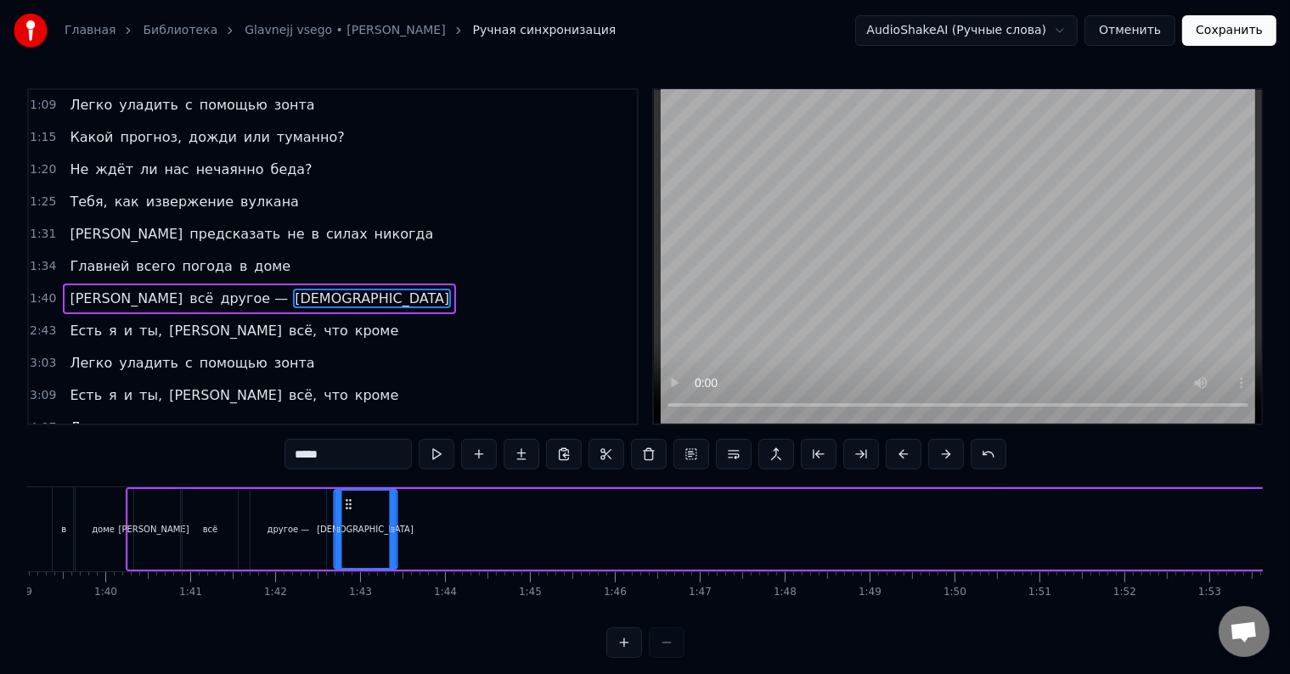
drag, startPoint x: 127, startPoint y: 501, endPoint x: 345, endPoint y: 525, distance: 219.6
click at [345, 525] on div "[DEMOGRAPHIC_DATA]" at bounding box center [365, 529] width 61 height 77
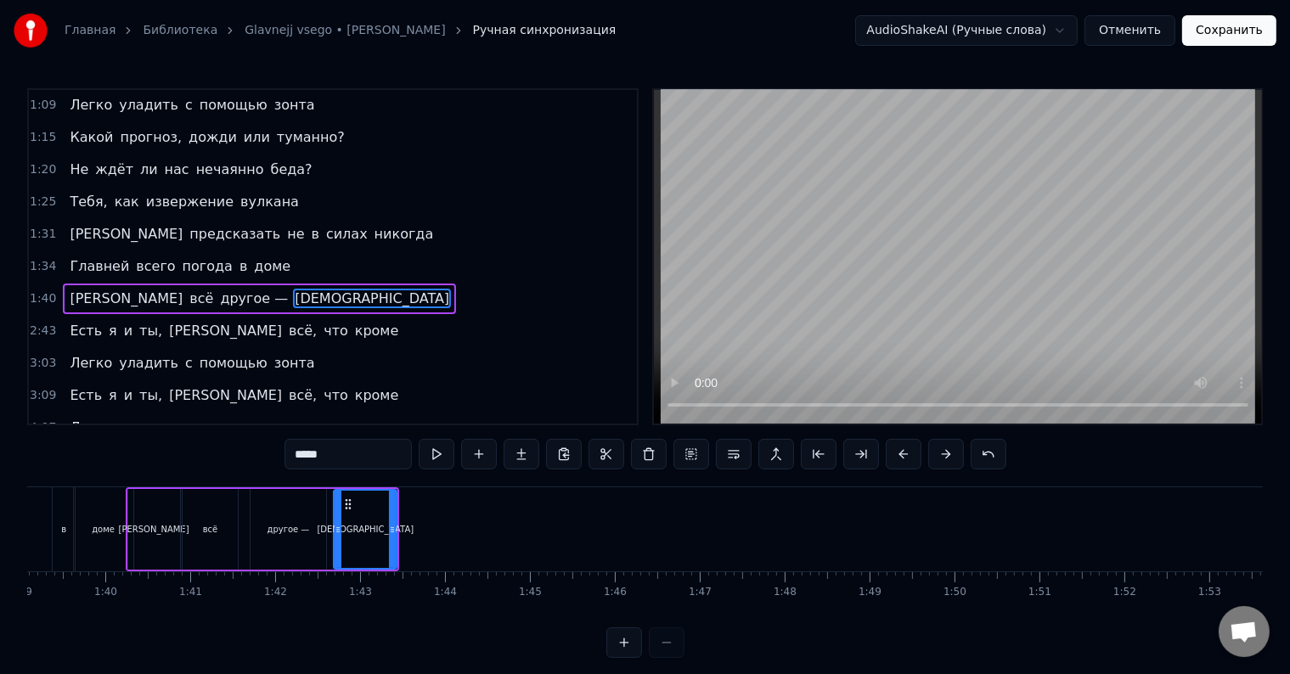
click at [58, 522] on div "в" at bounding box center [64, 529] width 22 height 84
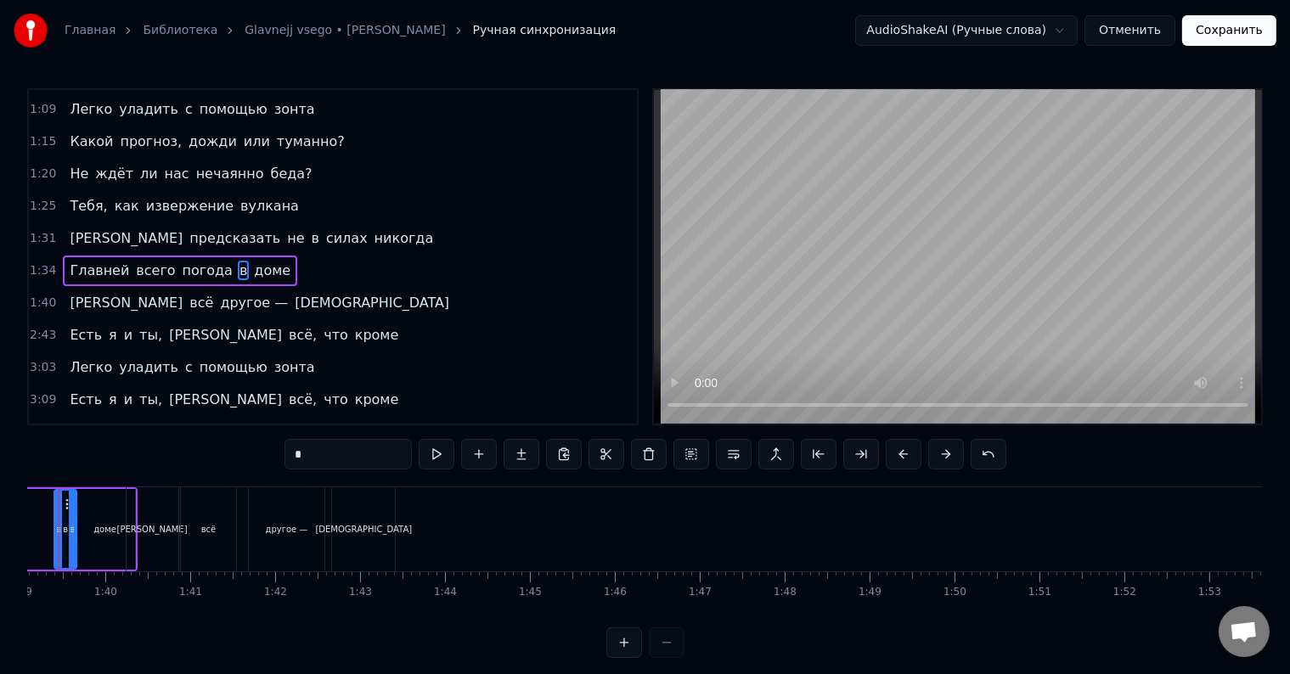
scroll to position [0, 8361]
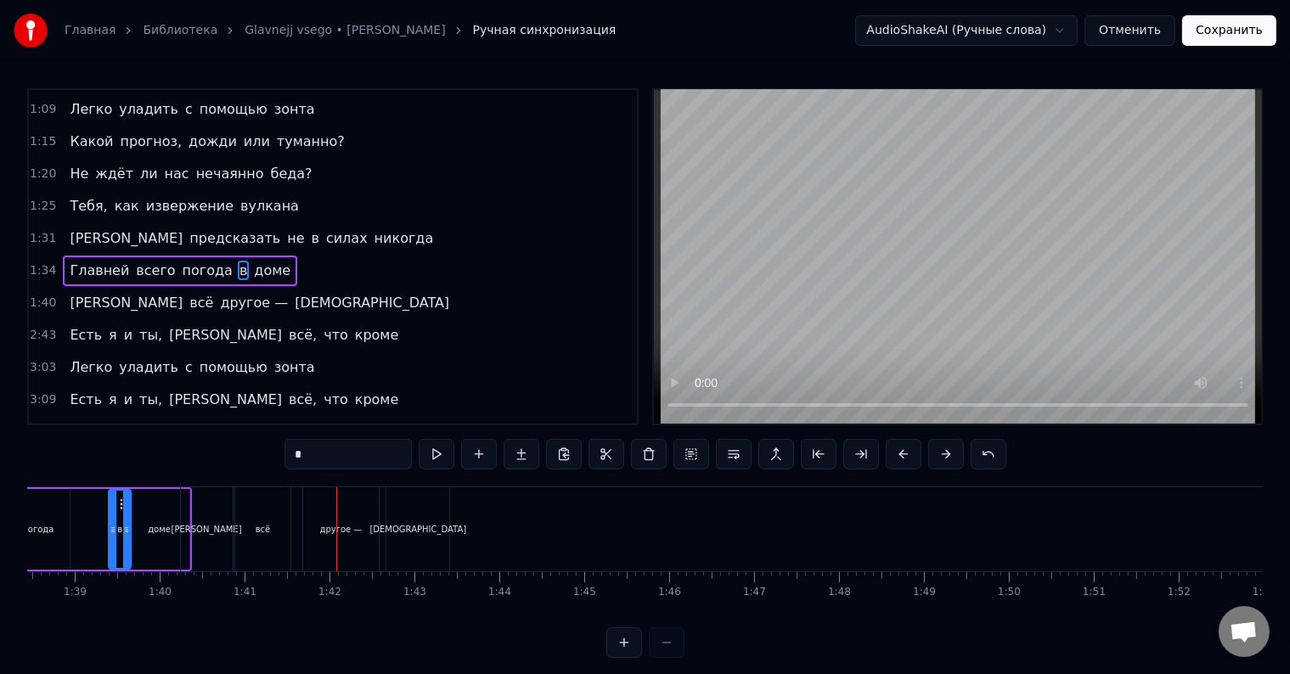
click at [217, 529] on div "[PERSON_NAME]" at bounding box center [207, 529] width 52 height 84
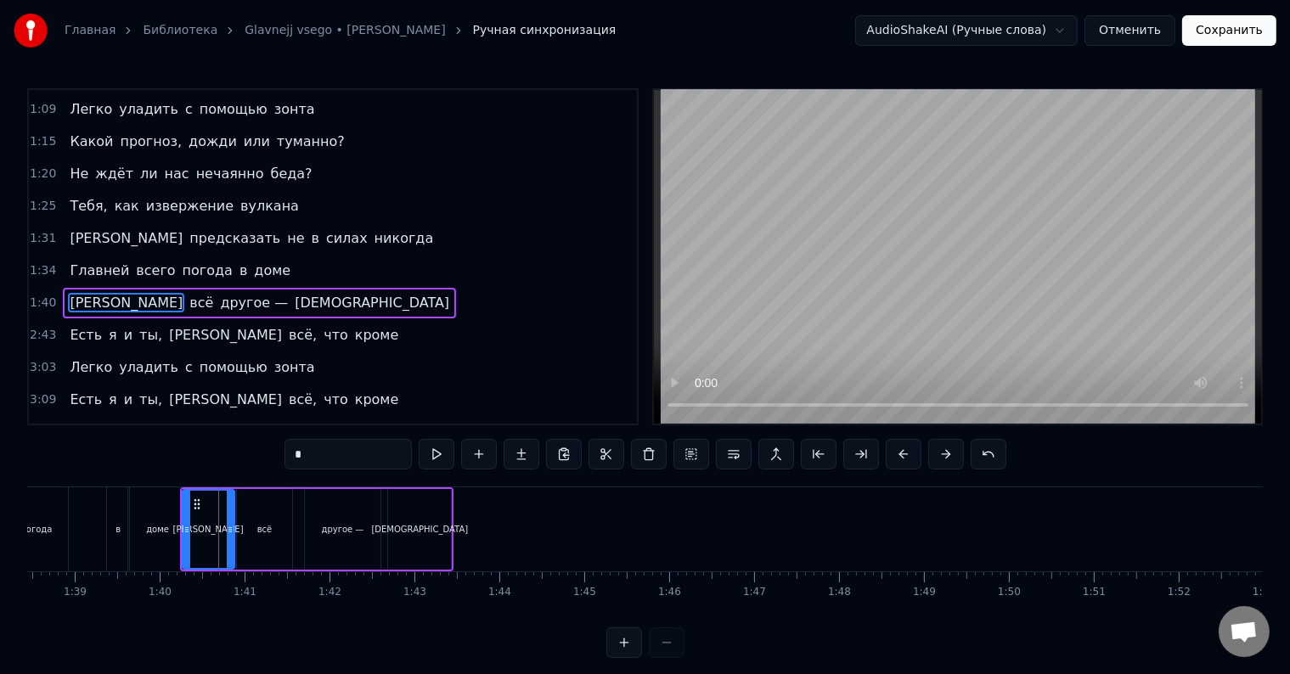
scroll to position [259, 0]
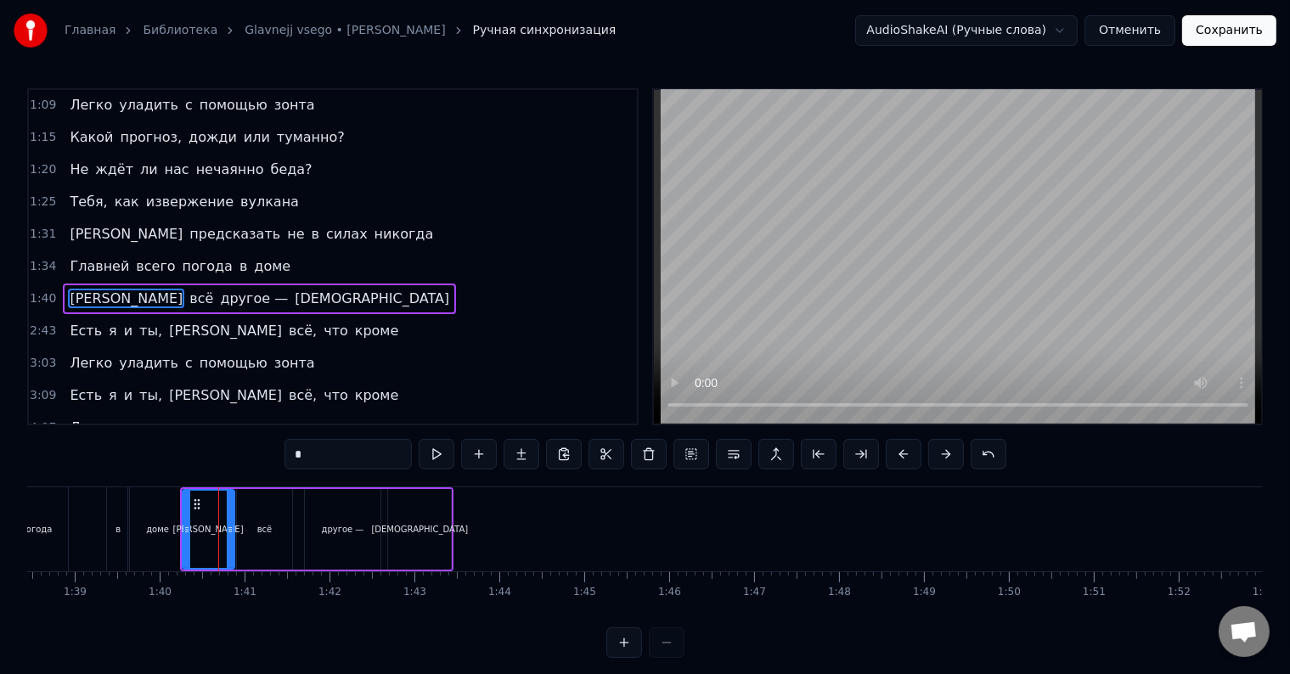
drag, startPoint x: 268, startPoint y: 521, endPoint x: 285, endPoint y: 523, distance: 17.1
click at [285, 523] on div "всё" at bounding box center [264, 529] width 55 height 81
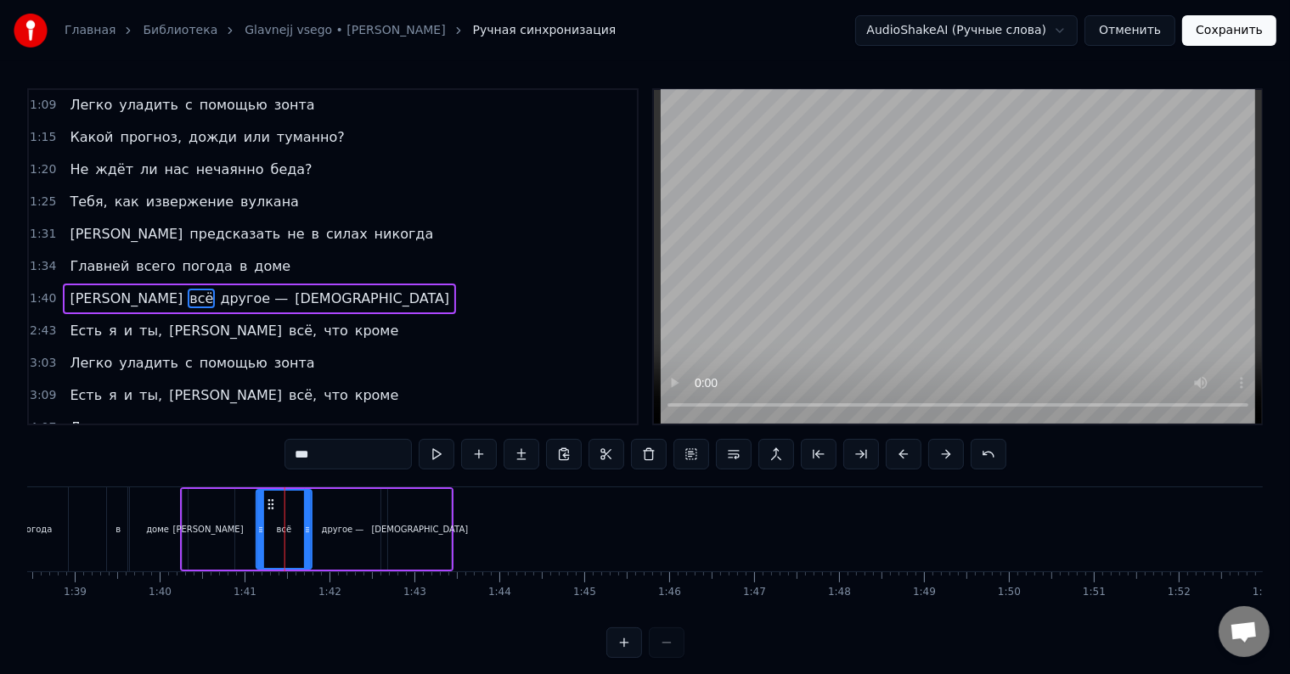
drag, startPoint x: 248, startPoint y: 503, endPoint x: 268, endPoint y: 504, distance: 20.4
click at [269, 504] on circle at bounding box center [269, 504] width 1 height 1
click at [202, 500] on div "[PERSON_NAME]" at bounding box center [209, 529] width 52 height 81
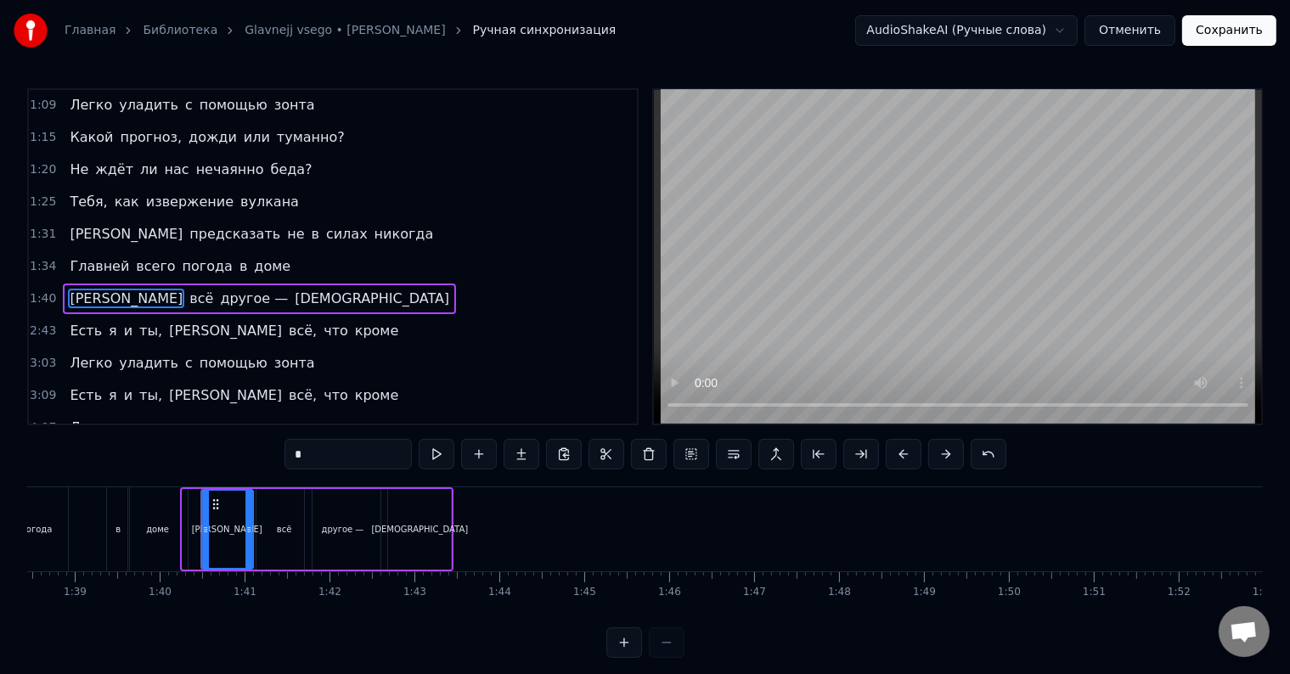
drag, startPoint x: 196, startPoint y: 500, endPoint x: 215, endPoint y: 503, distance: 18.9
click at [215, 503] on icon at bounding box center [216, 505] width 14 height 14
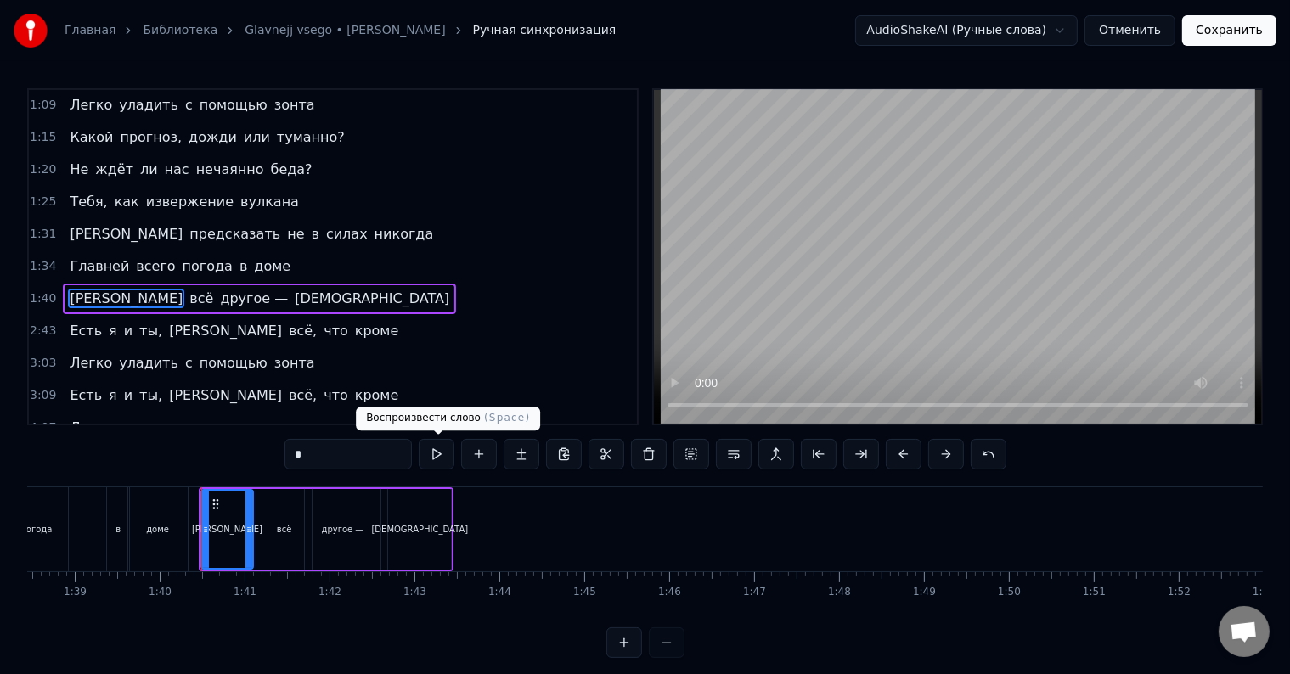
click at [434, 454] on button at bounding box center [437, 454] width 36 height 31
click at [173, 534] on div "доме" at bounding box center [157, 529] width 59 height 84
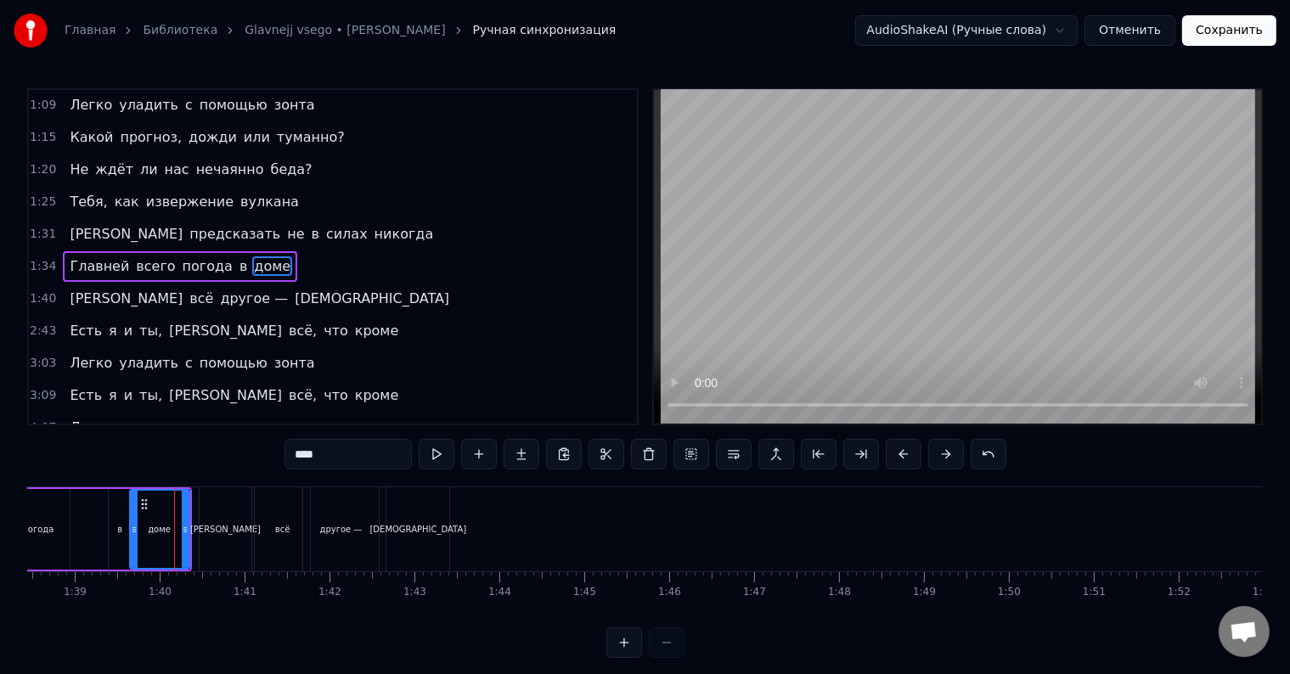
scroll to position [255, 0]
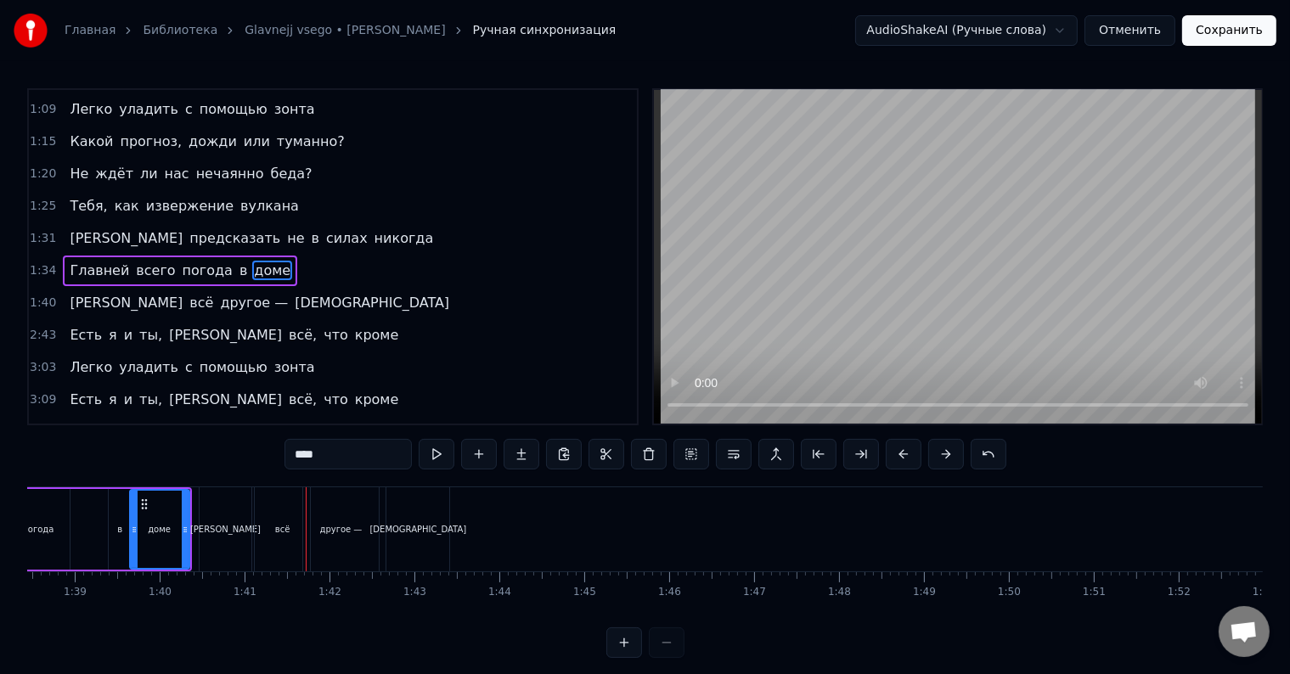
drag, startPoint x: 339, startPoint y: 510, endPoint x: 357, endPoint y: 510, distance: 17.8
click at [357, 510] on div "другое —" at bounding box center [341, 529] width 76 height 84
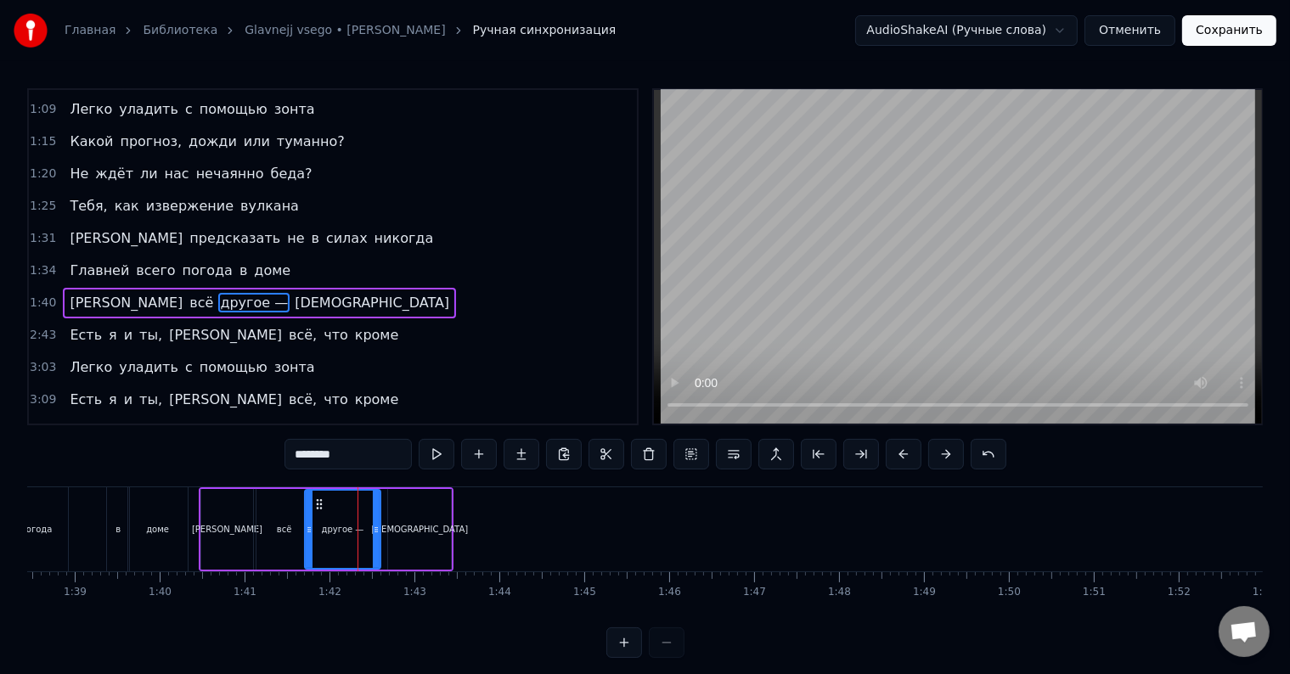
scroll to position [259, 0]
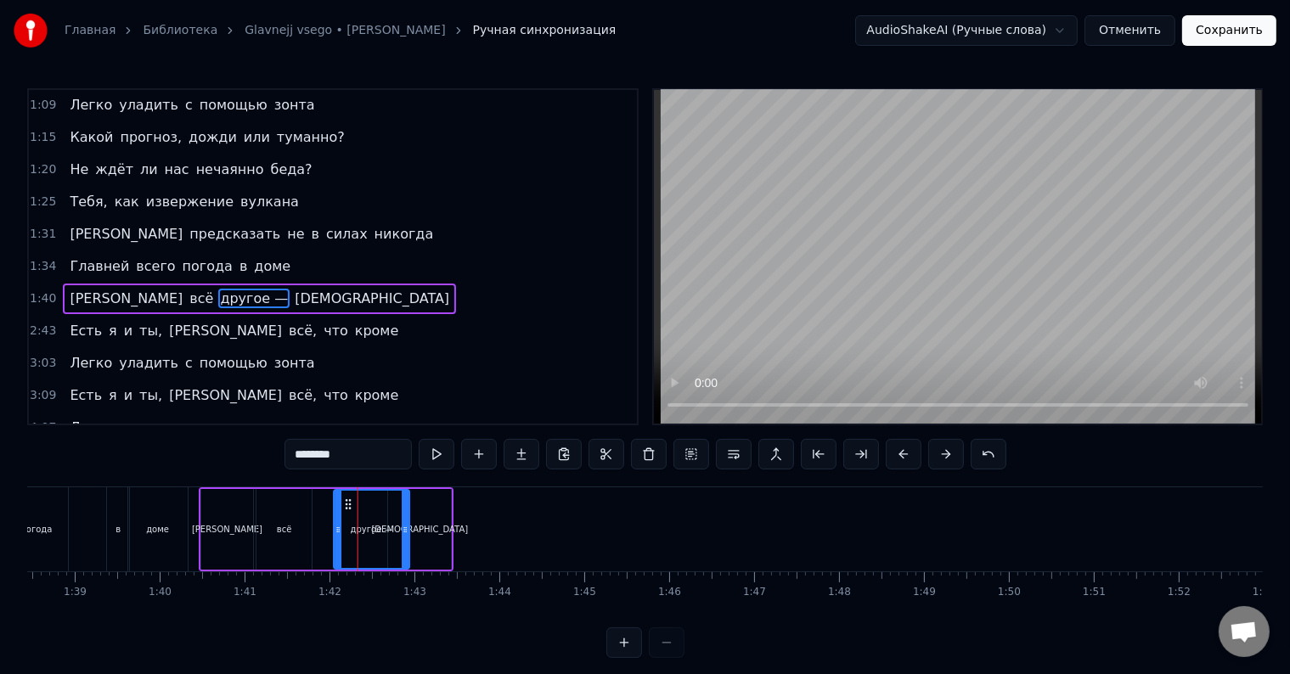
drag, startPoint x: 322, startPoint y: 503, endPoint x: 351, endPoint y: 506, distance: 29.1
click at [351, 506] on icon at bounding box center [348, 505] width 14 height 14
click at [273, 516] on div "всё" at bounding box center [283, 529] width 55 height 81
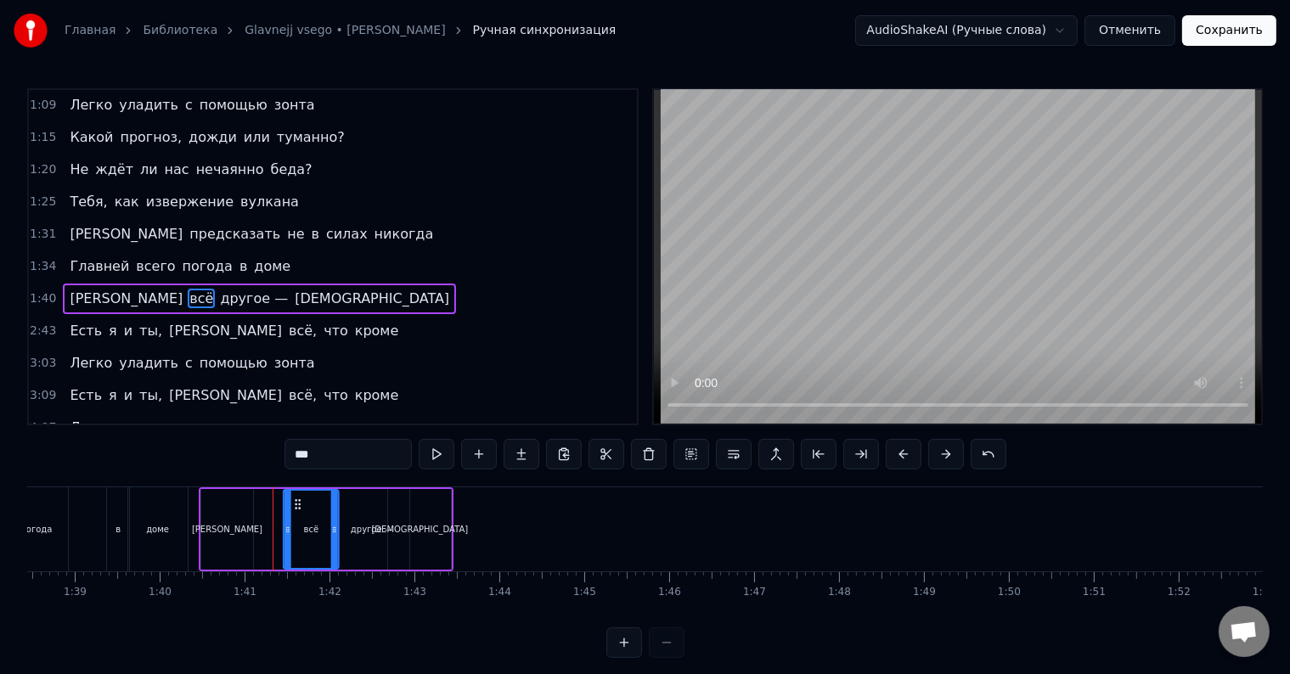
drag, startPoint x: 269, startPoint y: 502, endPoint x: 296, endPoint y: 509, distance: 28.0
click at [296, 509] on icon at bounding box center [298, 505] width 14 height 14
click at [220, 520] on div "[PERSON_NAME]" at bounding box center [227, 529] width 52 height 81
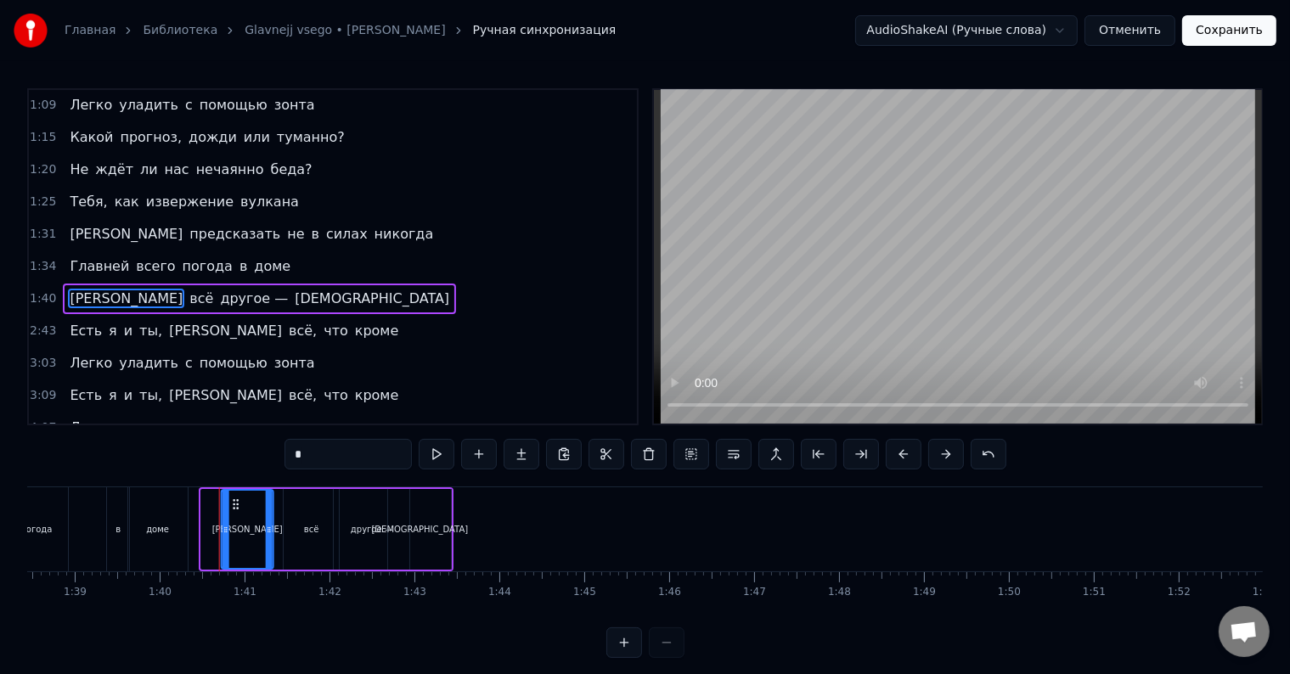
drag, startPoint x: 214, startPoint y: 500, endPoint x: 234, endPoint y: 501, distance: 20.4
click at [234, 501] on icon at bounding box center [236, 505] width 14 height 14
click at [68, 256] on span "Главней" at bounding box center [99, 266] width 63 height 20
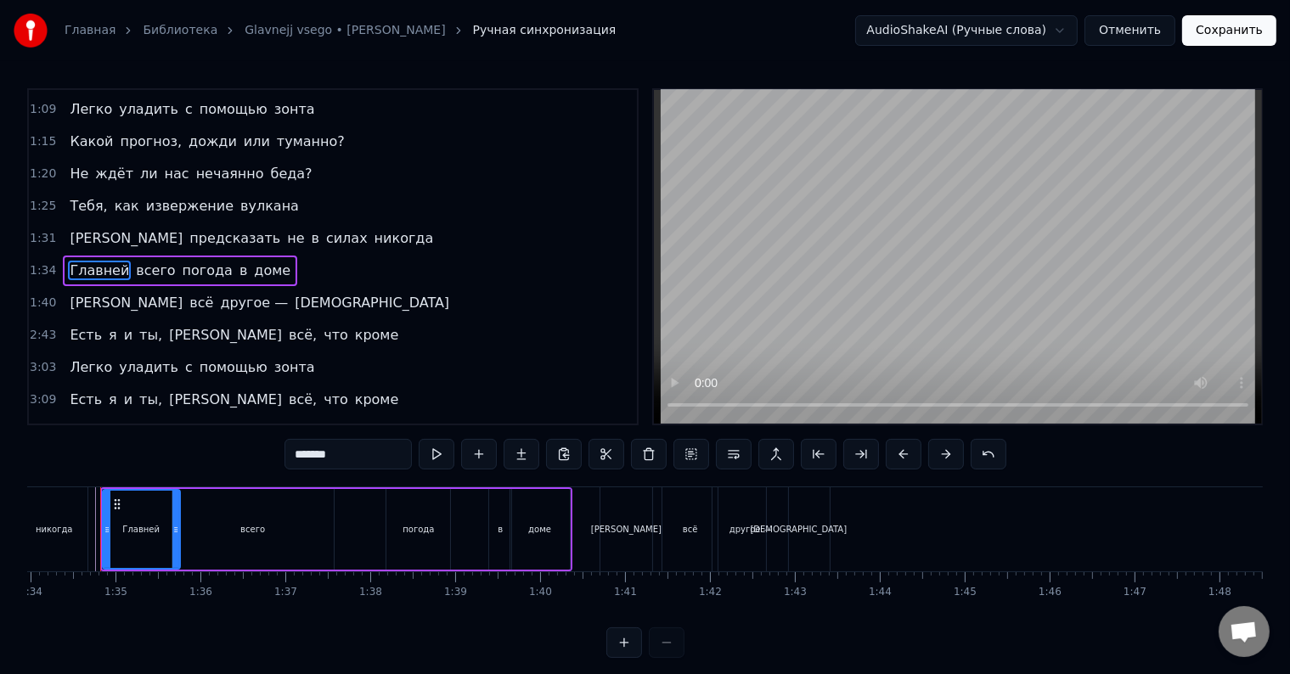
scroll to position [0, 7967]
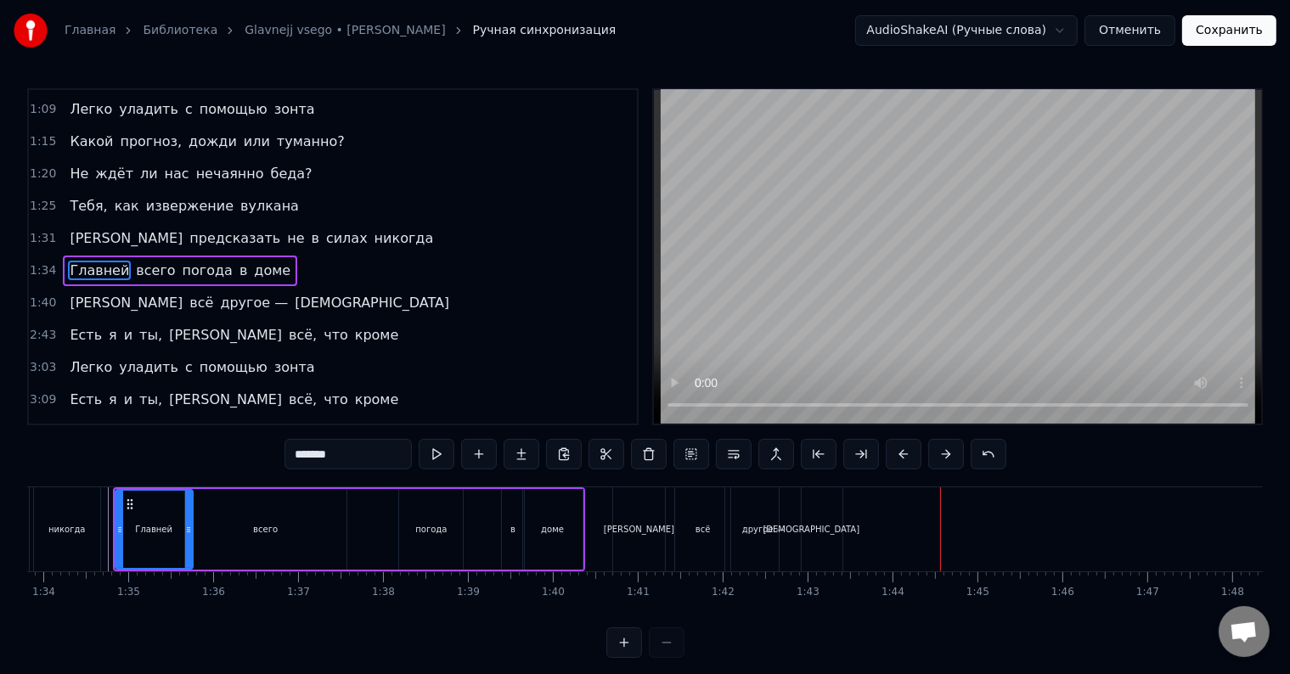
click at [786, 527] on div "[DEMOGRAPHIC_DATA]" at bounding box center [811, 529] width 63 height 84
type input "*****"
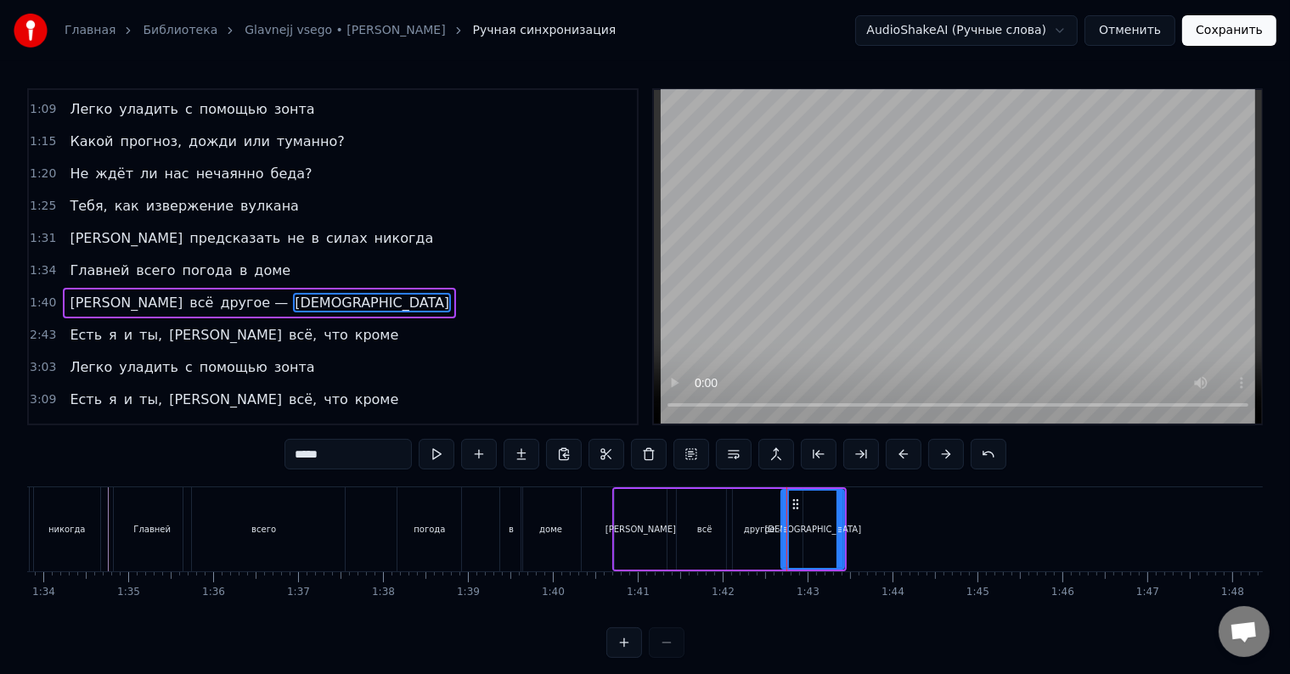
scroll to position [259, 0]
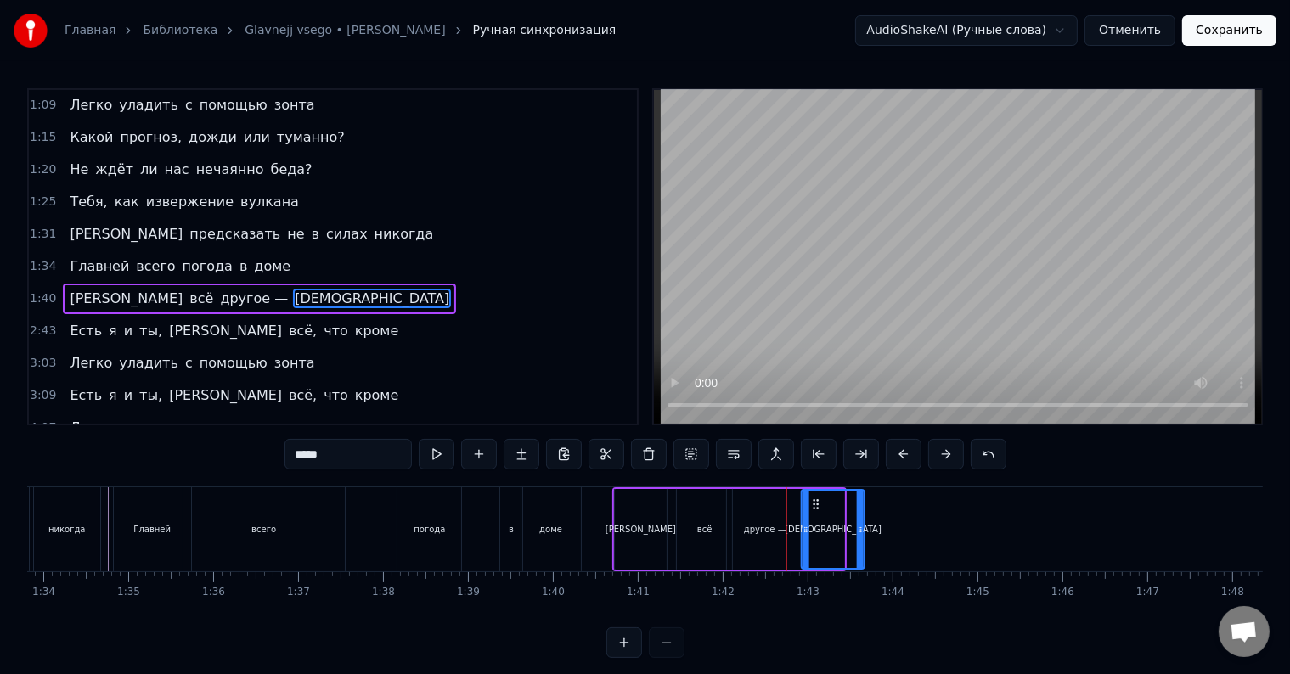
drag, startPoint x: 795, startPoint y: 501, endPoint x: 816, endPoint y: 499, distance: 21.4
click at [816, 499] on icon at bounding box center [816, 505] width 14 height 14
drag, startPoint x: 863, startPoint y: 527, endPoint x: 871, endPoint y: 486, distance: 42.3
click at [917, 521] on div at bounding box center [916, 529] width 7 height 77
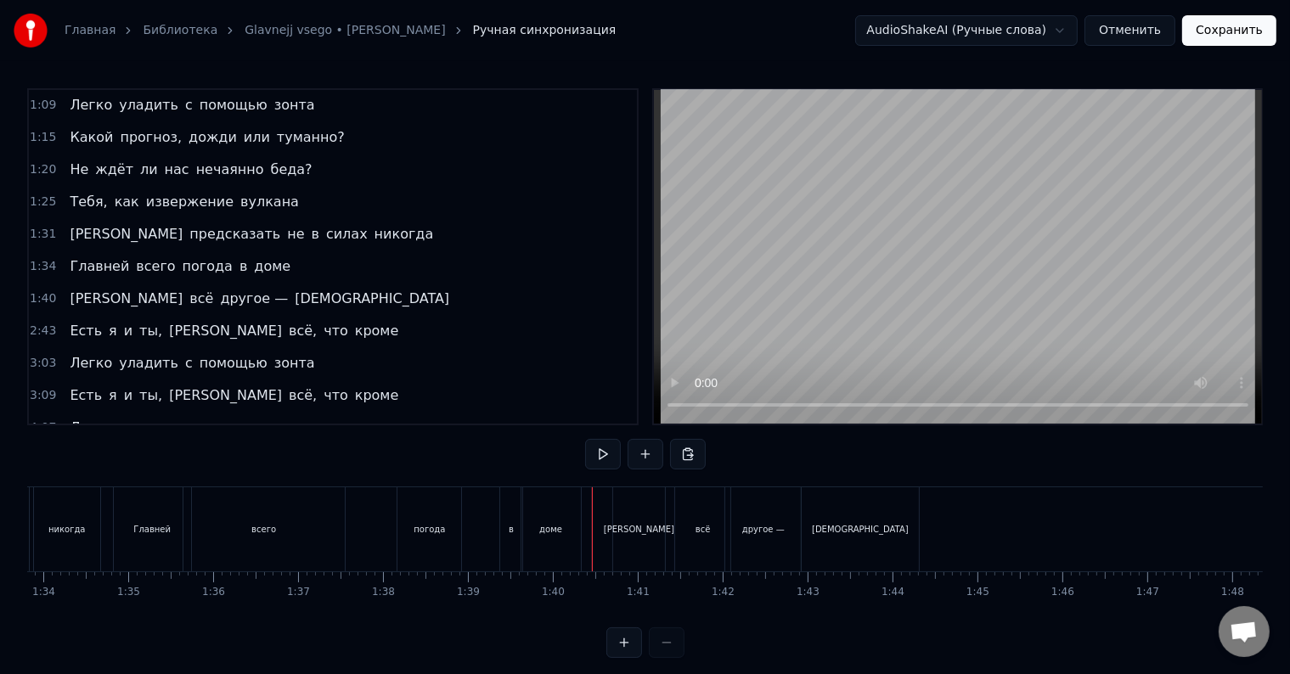
click at [68, 289] on span "[PERSON_NAME]" at bounding box center [126, 299] width 116 height 20
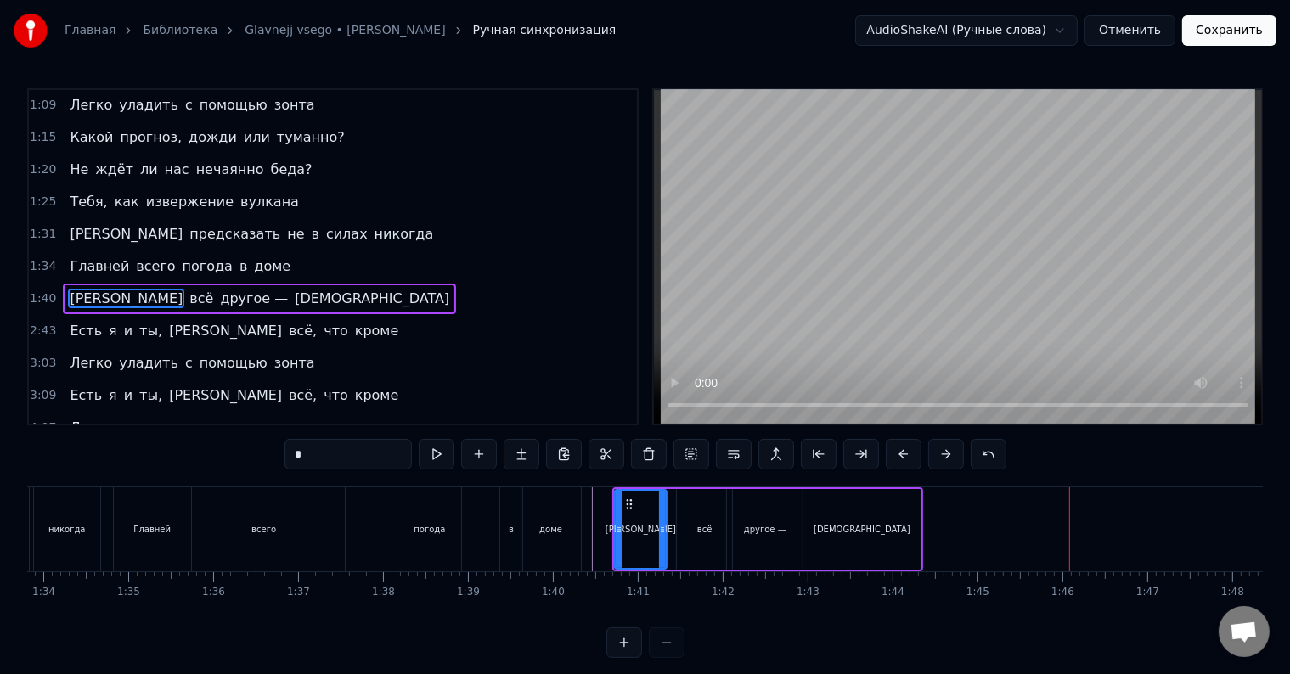
click at [893, 521] on div "[DEMOGRAPHIC_DATA]" at bounding box center [861, 529] width 117 height 81
type input "*****"
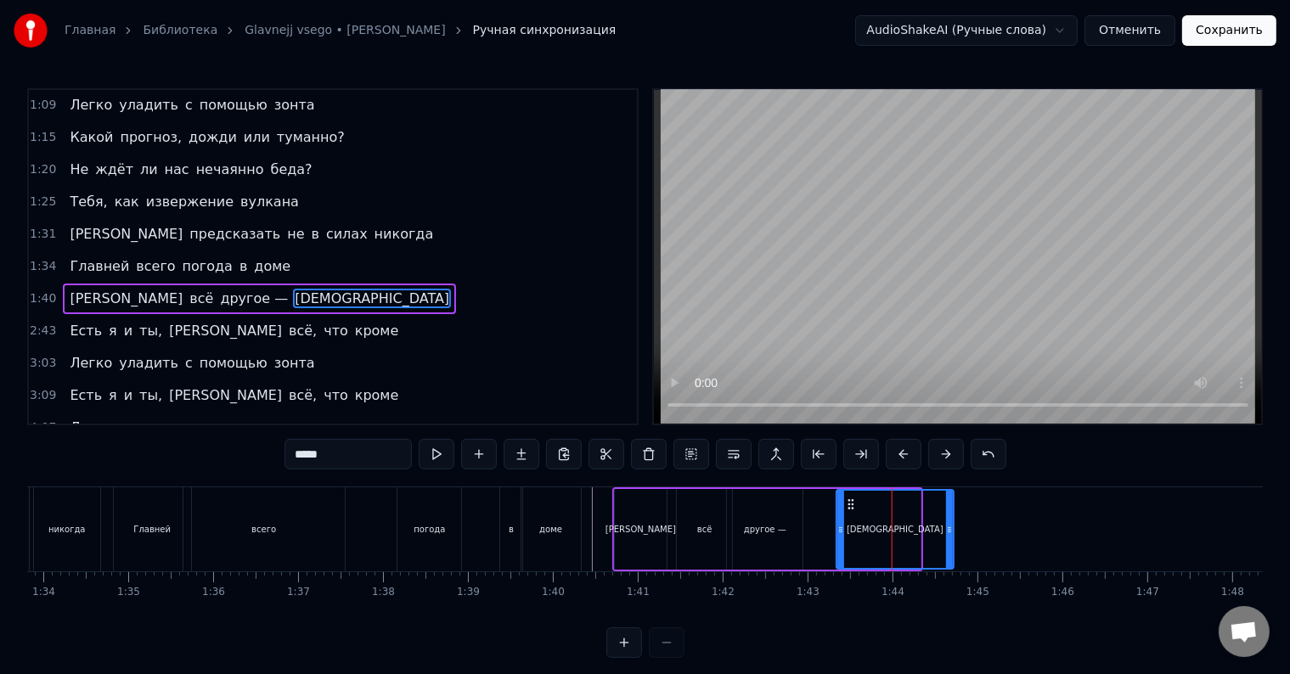
drag, startPoint x: 815, startPoint y: 503, endPoint x: 849, endPoint y: 501, distance: 34.0
click at [849, 501] on icon at bounding box center [851, 505] width 14 height 14
drag, startPoint x: 949, startPoint y: 527, endPoint x: 1050, endPoint y: 516, distance: 101.6
click at [1050, 516] on div at bounding box center [1050, 529] width 7 height 77
click at [78, 293] on div "А всё другое — [DEMOGRAPHIC_DATA]" at bounding box center [259, 299] width 393 height 31
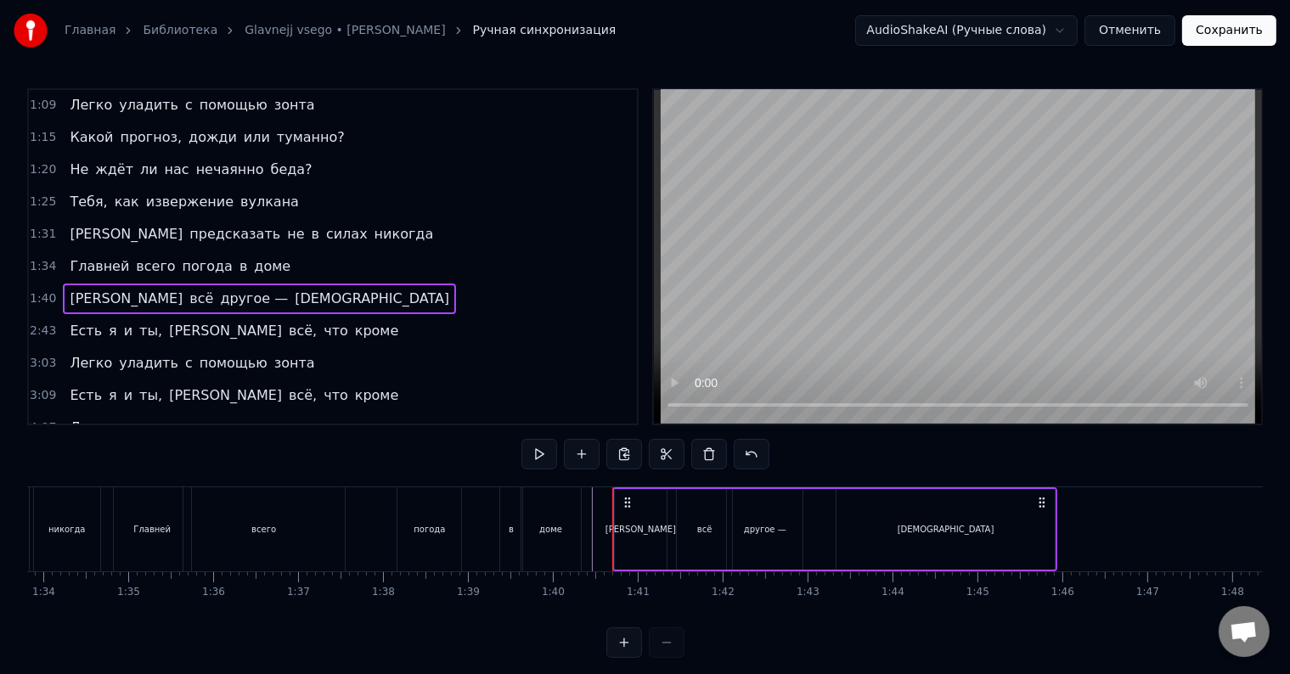
click at [68, 289] on span "[PERSON_NAME]" at bounding box center [126, 299] width 116 height 20
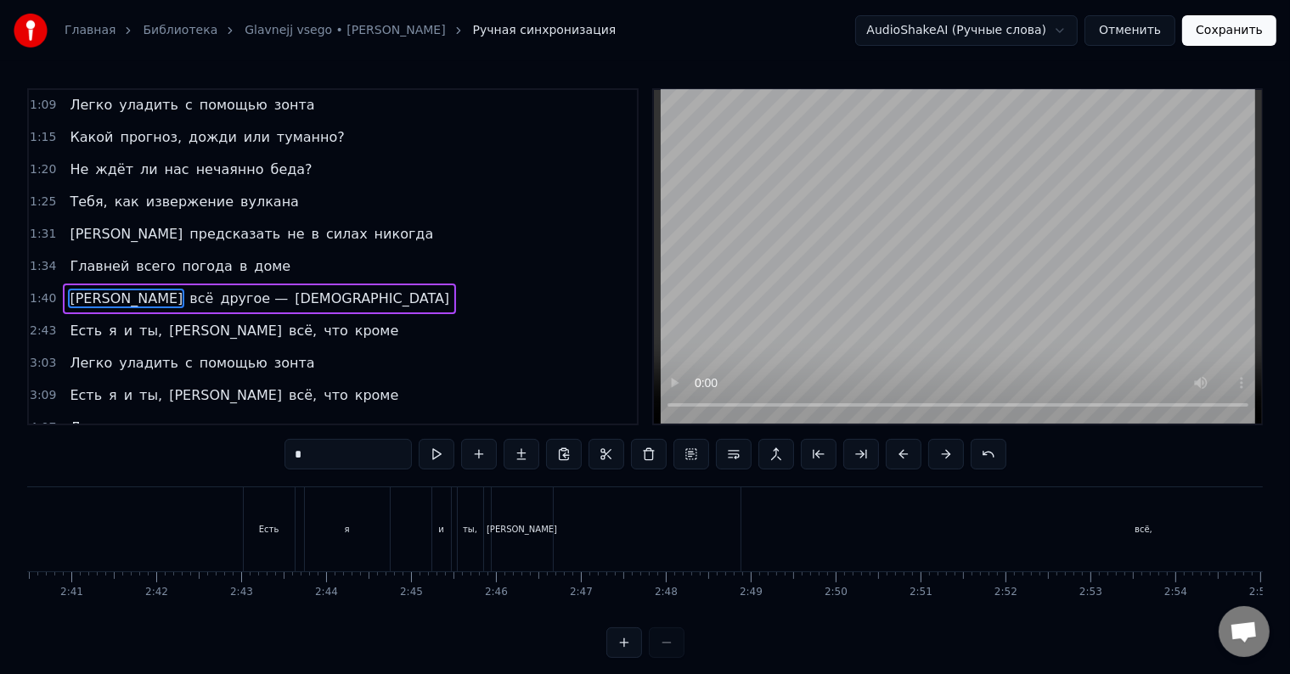
scroll to position [0, 13153]
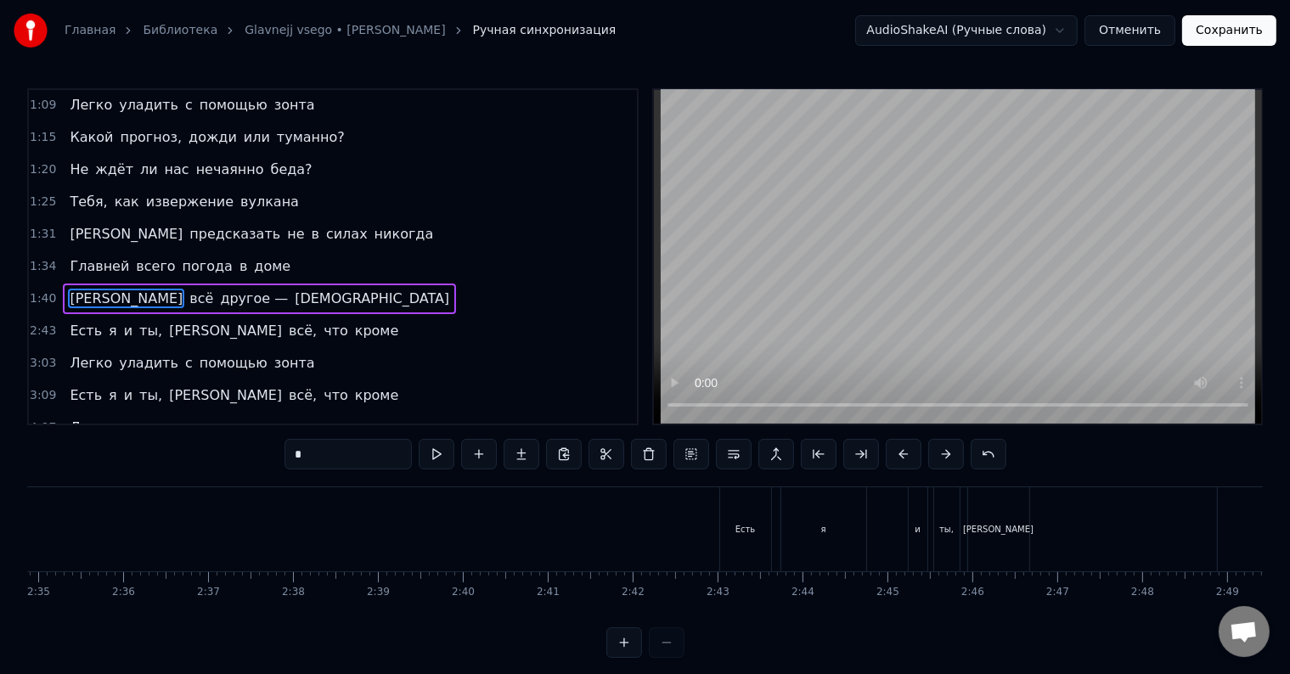
click at [759, 536] on div "Есть" at bounding box center [745, 529] width 51 height 84
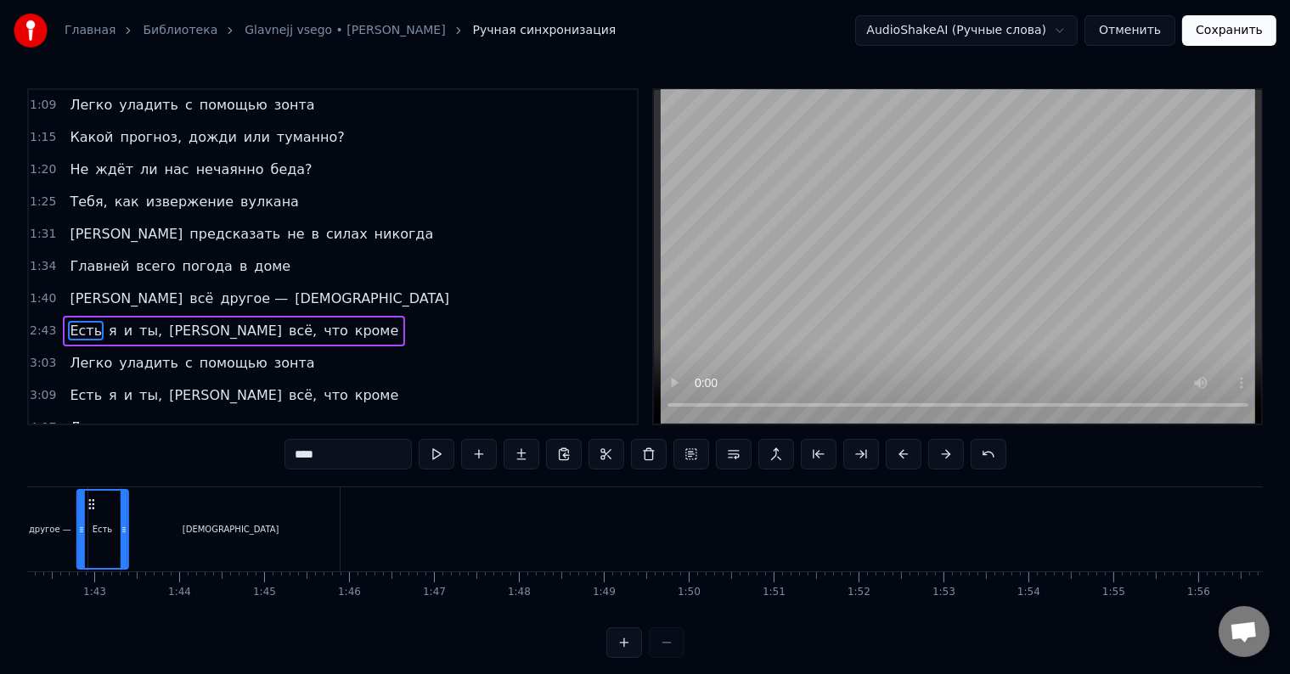
scroll to position [0, 8580]
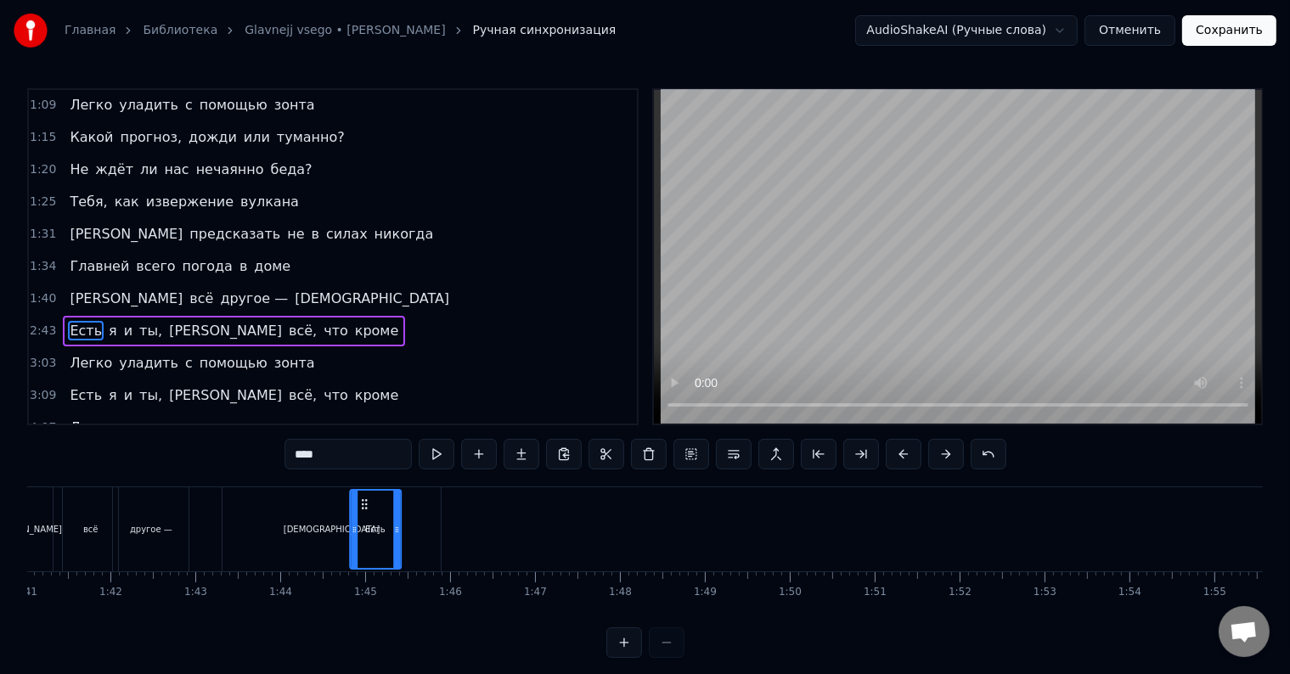
drag, startPoint x: 733, startPoint y: 502, endPoint x: 361, endPoint y: 522, distance: 372.6
click at [361, 522] on div "Есть" at bounding box center [375, 529] width 49 height 77
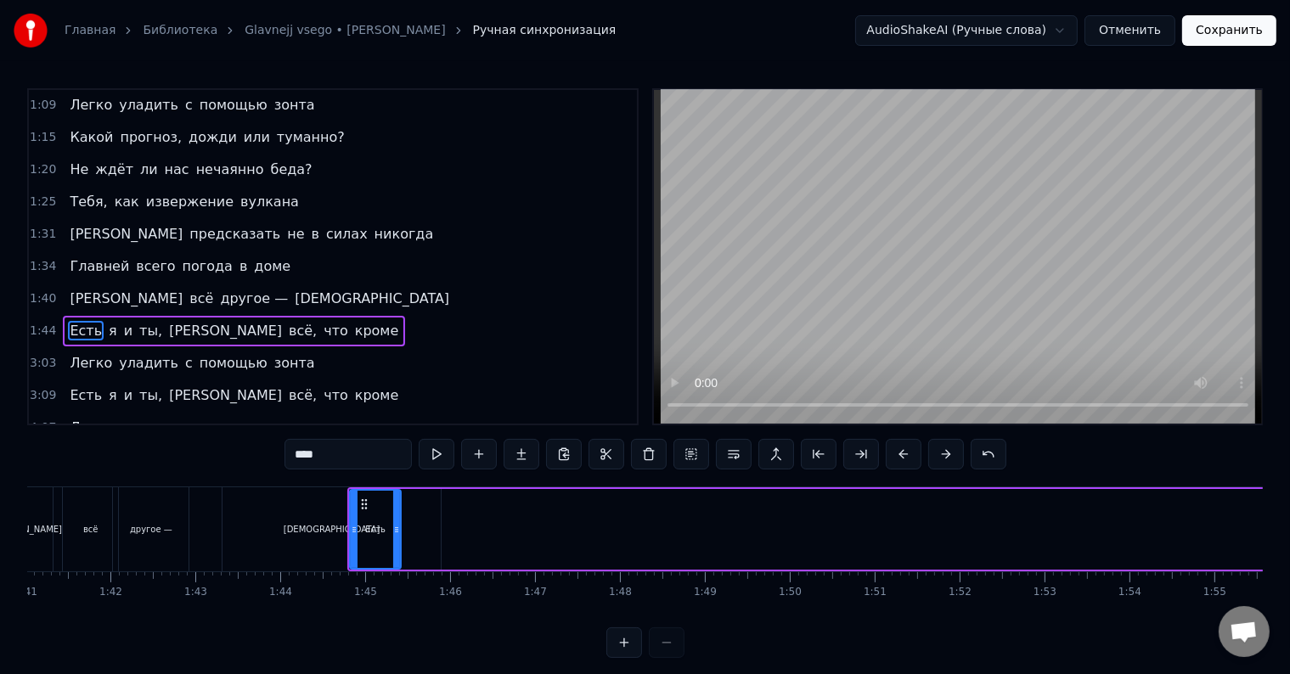
click at [122, 321] on span "и" at bounding box center [128, 331] width 12 height 20
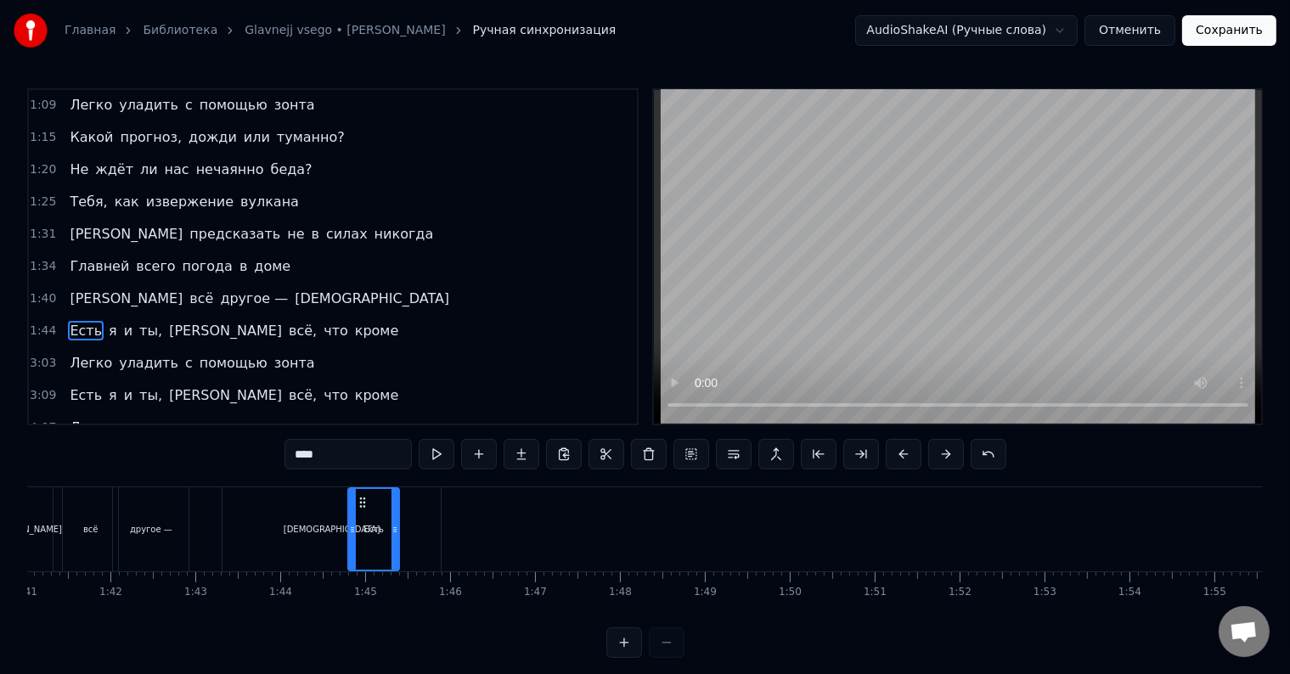
click at [107, 321] on span "я" at bounding box center [113, 331] width 12 height 20
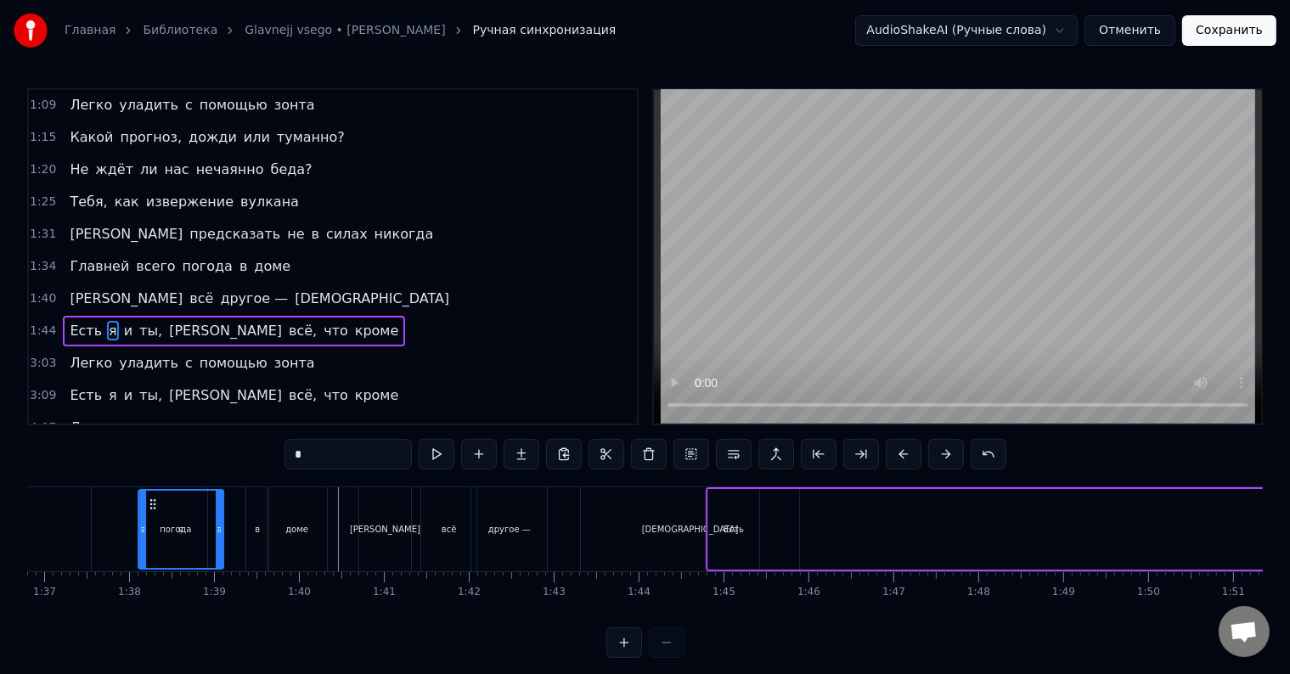
scroll to position [0, 8167]
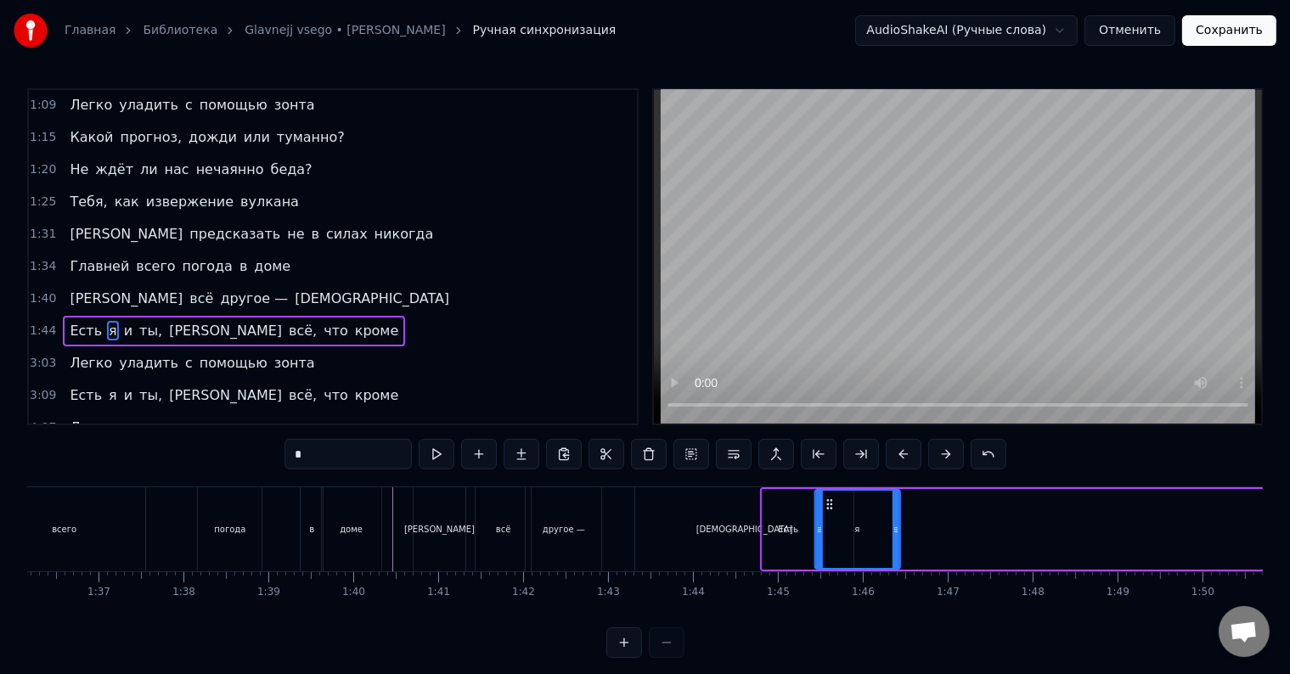
drag, startPoint x: 128, startPoint y: 503, endPoint x: 827, endPoint y: 528, distance: 699.4
click at [827, 528] on div "я" at bounding box center [857, 529] width 83 height 77
drag, startPoint x: 891, startPoint y: 513, endPoint x: 863, endPoint y: 516, distance: 28.2
click at [863, 516] on div at bounding box center [862, 529] width 7 height 77
click at [122, 321] on span "и" at bounding box center [128, 331] width 12 height 20
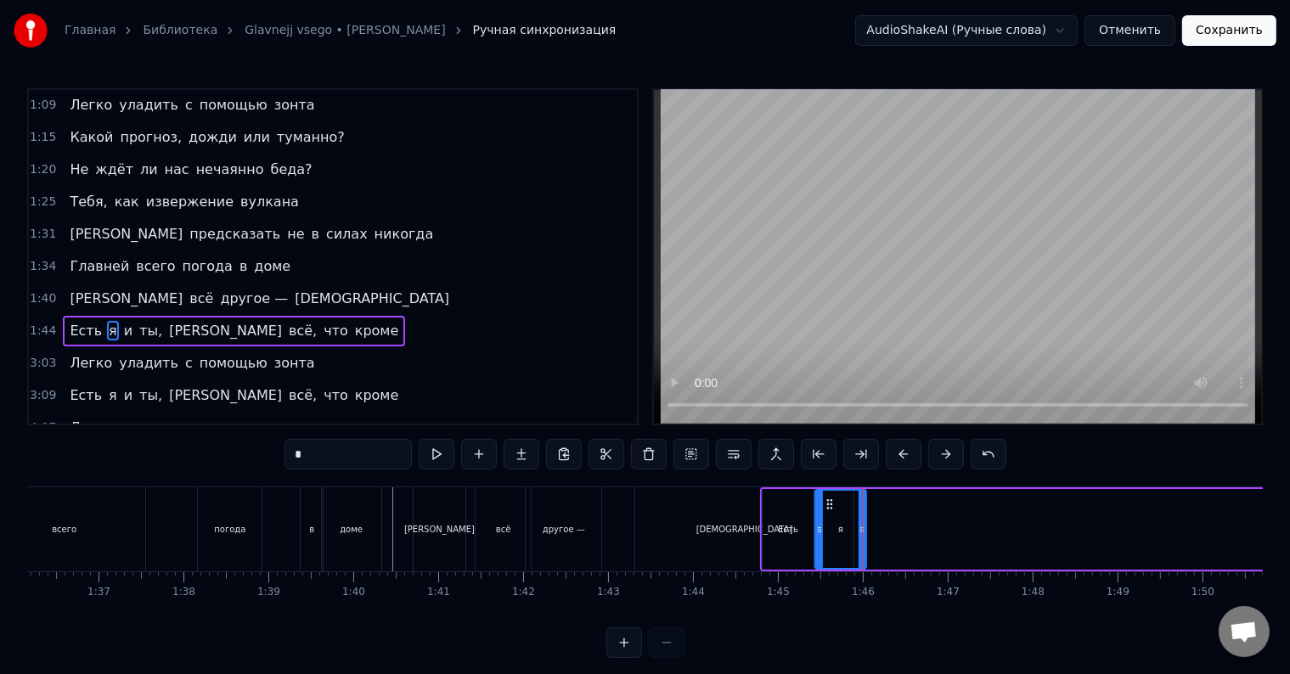
type input "*"
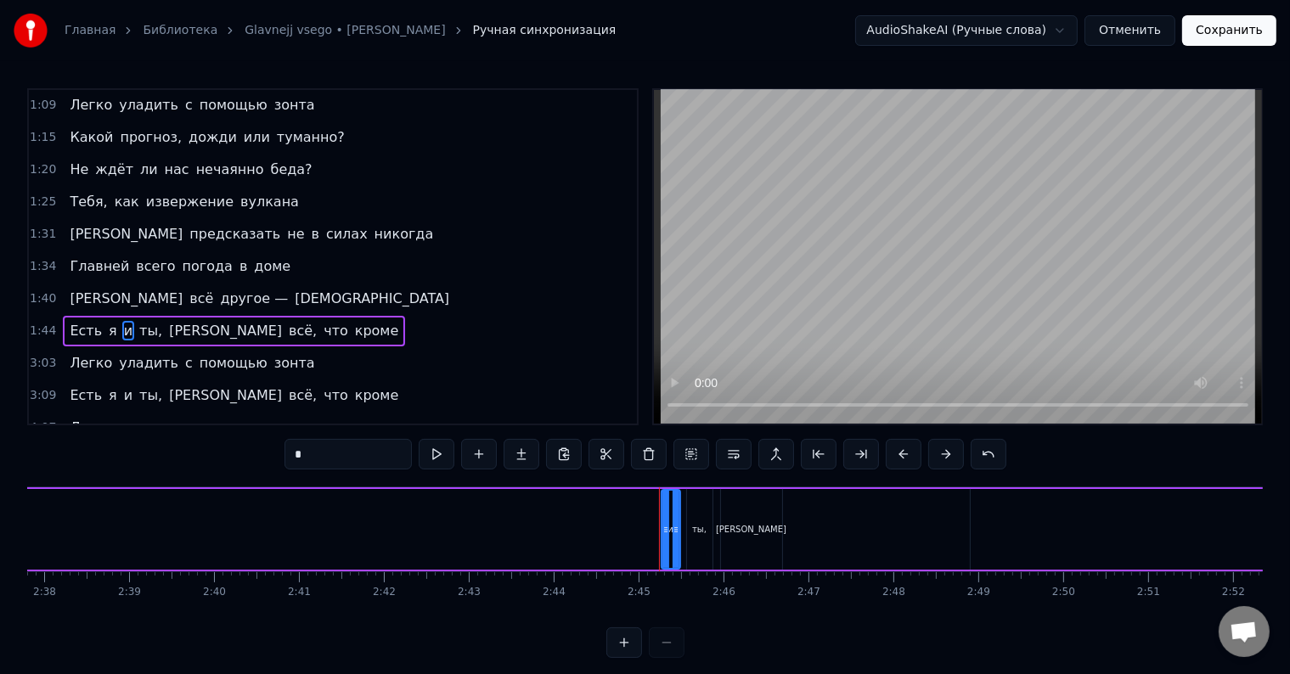
scroll to position [0, 13948]
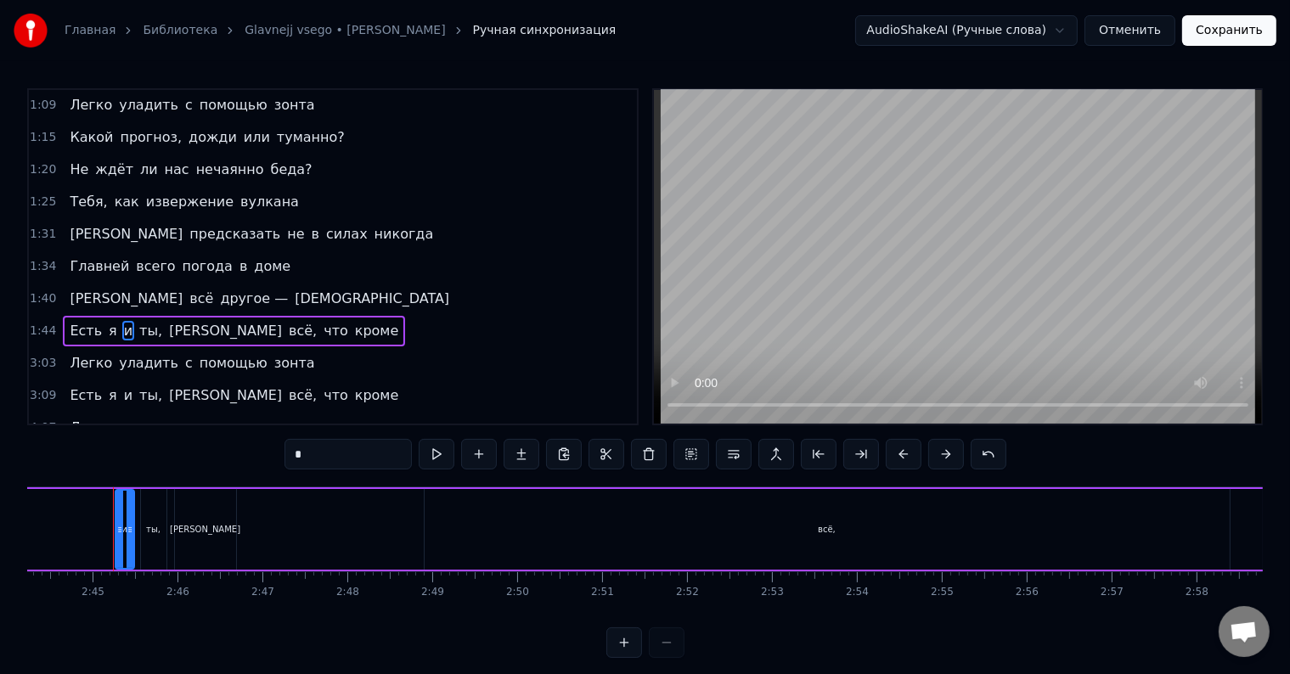
drag, startPoint x: 123, startPoint y: 525, endPoint x: 100, endPoint y: 523, distance: 23.0
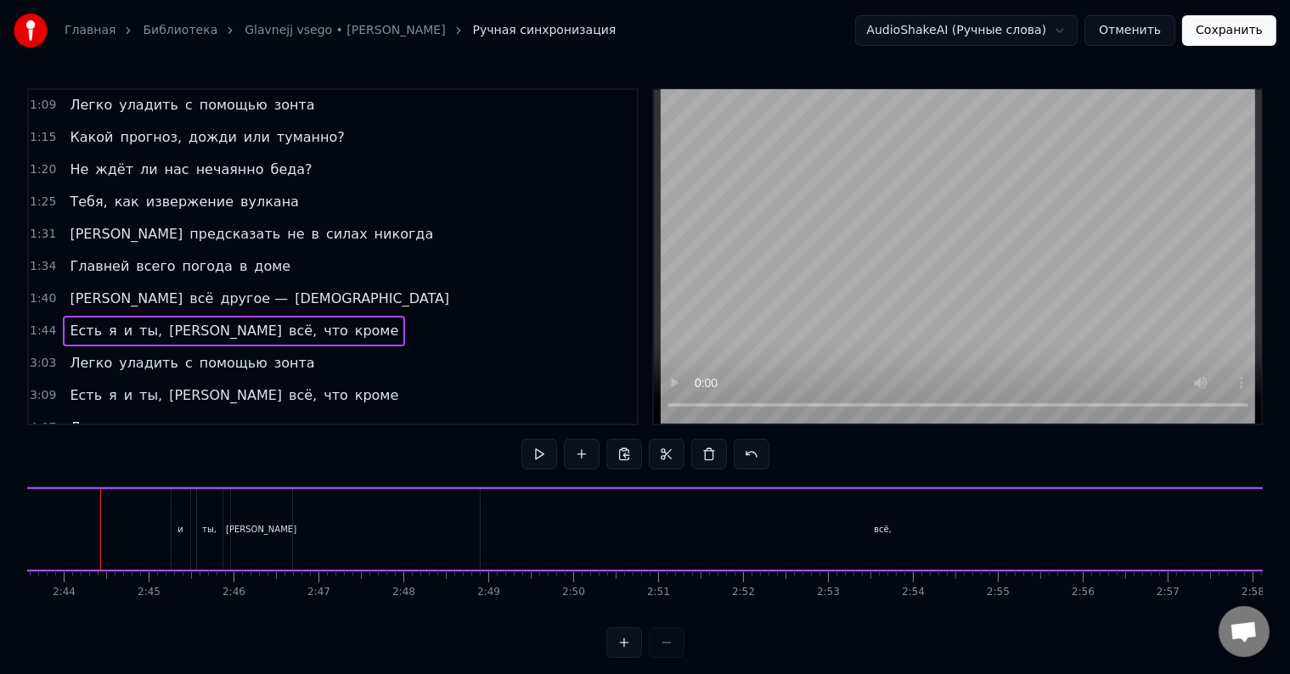
scroll to position [0, 13880]
click at [195, 525] on div "и" at bounding box center [192, 529] width 19 height 81
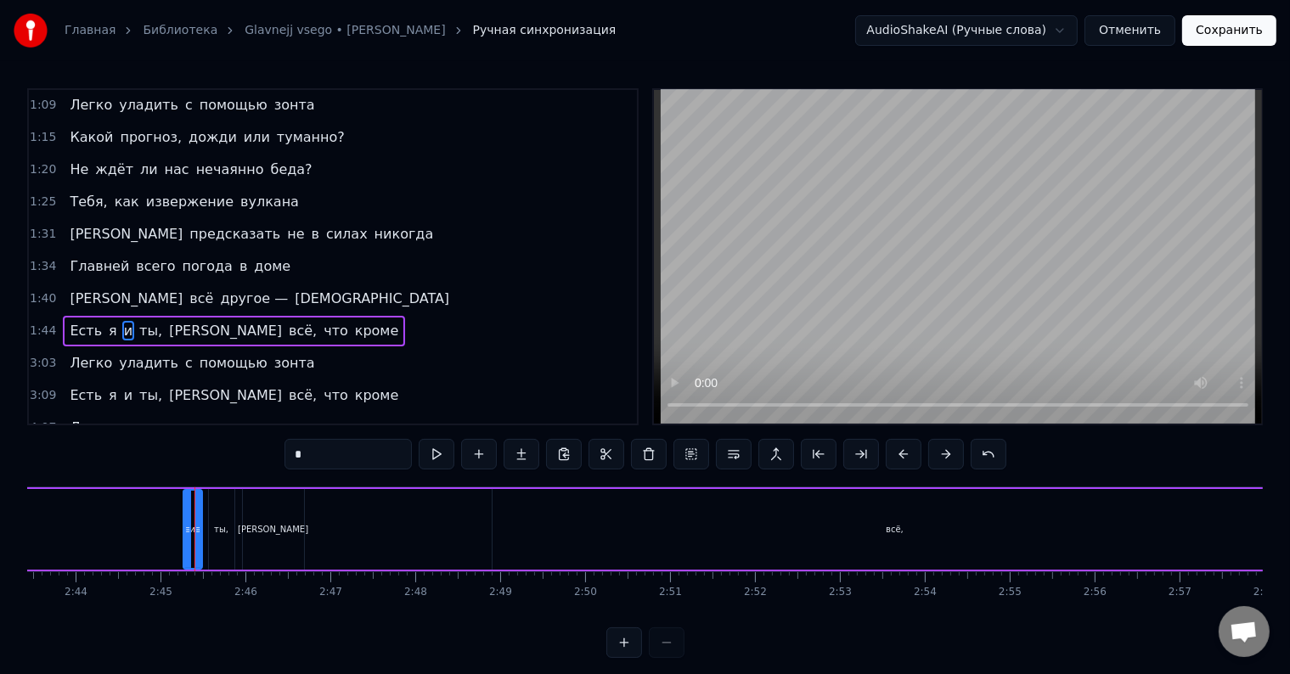
click at [191, 520] on div "и" at bounding box center [192, 529] width 17 height 77
drag, startPoint x: 187, startPoint y: 526, endPoint x: 162, endPoint y: 527, distance: 24.6
click at [162, 527] on icon at bounding box center [164, 530] width 7 height 14
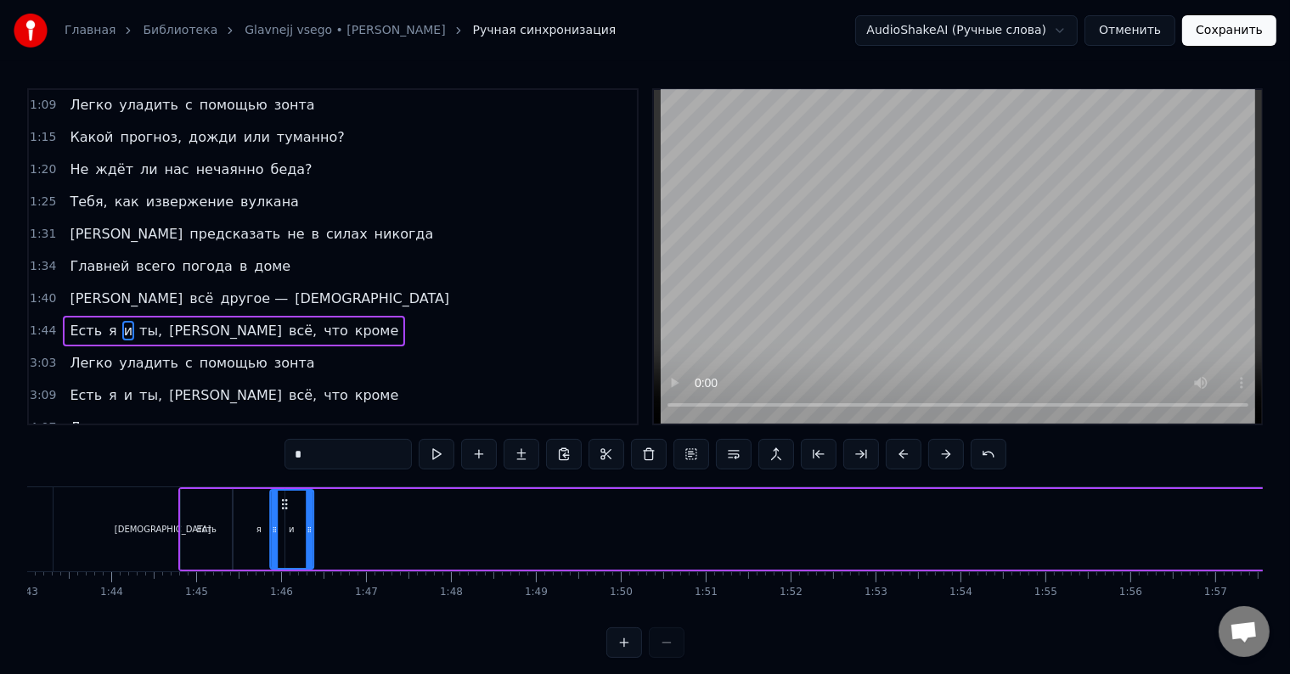
scroll to position [0, 8748]
drag, startPoint x: 170, startPoint y: 496, endPoint x: 285, endPoint y: 515, distance: 117.0
click at [285, 515] on div "и" at bounding box center [295, 529] width 42 height 77
drag, startPoint x: 133, startPoint y: 318, endPoint x: 167, endPoint y: 330, distance: 35.7
click at [138, 321] on span "ты," at bounding box center [151, 331] width 26 height 20
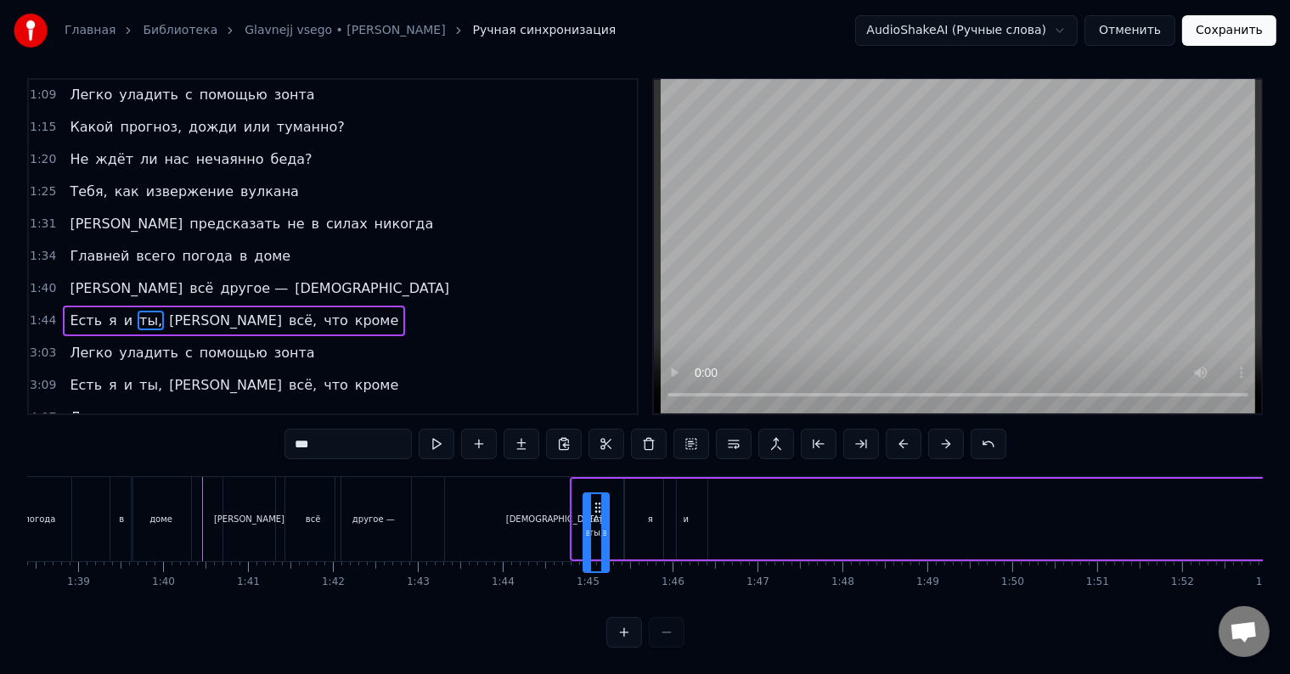
scroll to position [25, 0]
drag, startPoint x: 127, startPoint y: 499, endPoint x: 713, endPoint y: 469, distance: 586.8
click at [167, 310] on span "[PERSON_NAME]" at bounding box center [225, 320] width 116 height 20
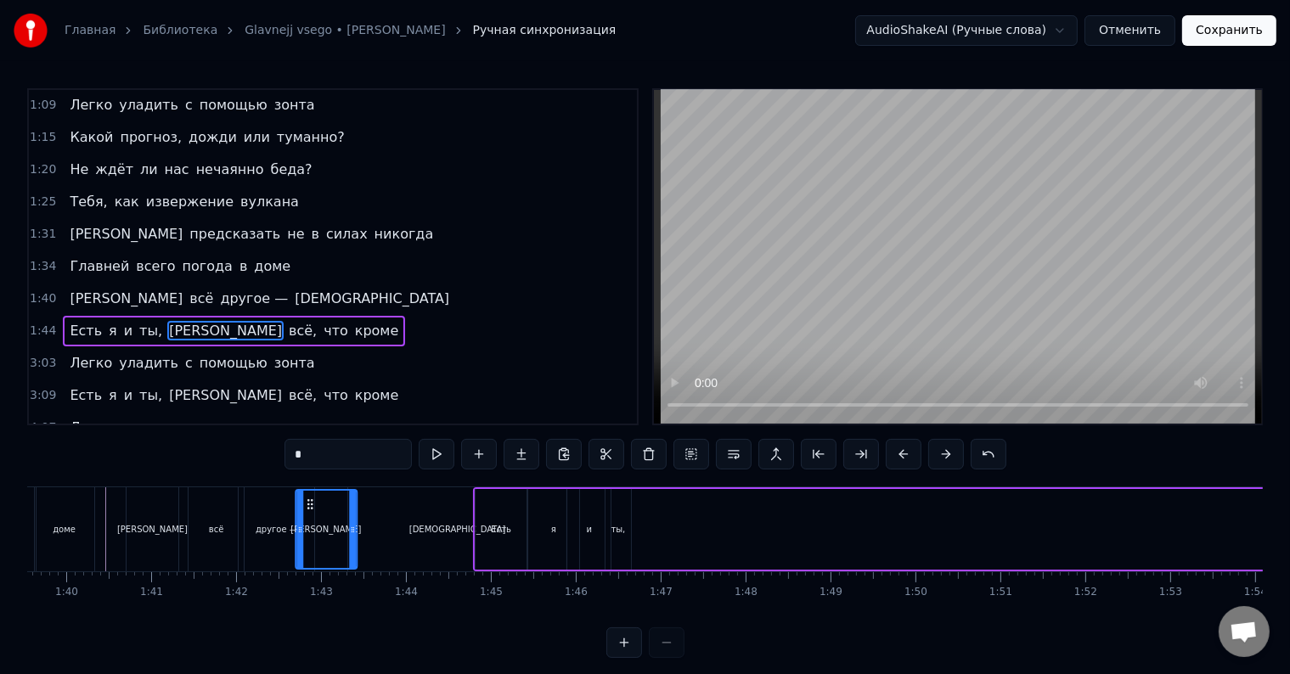
scroll to position [0, 8418]
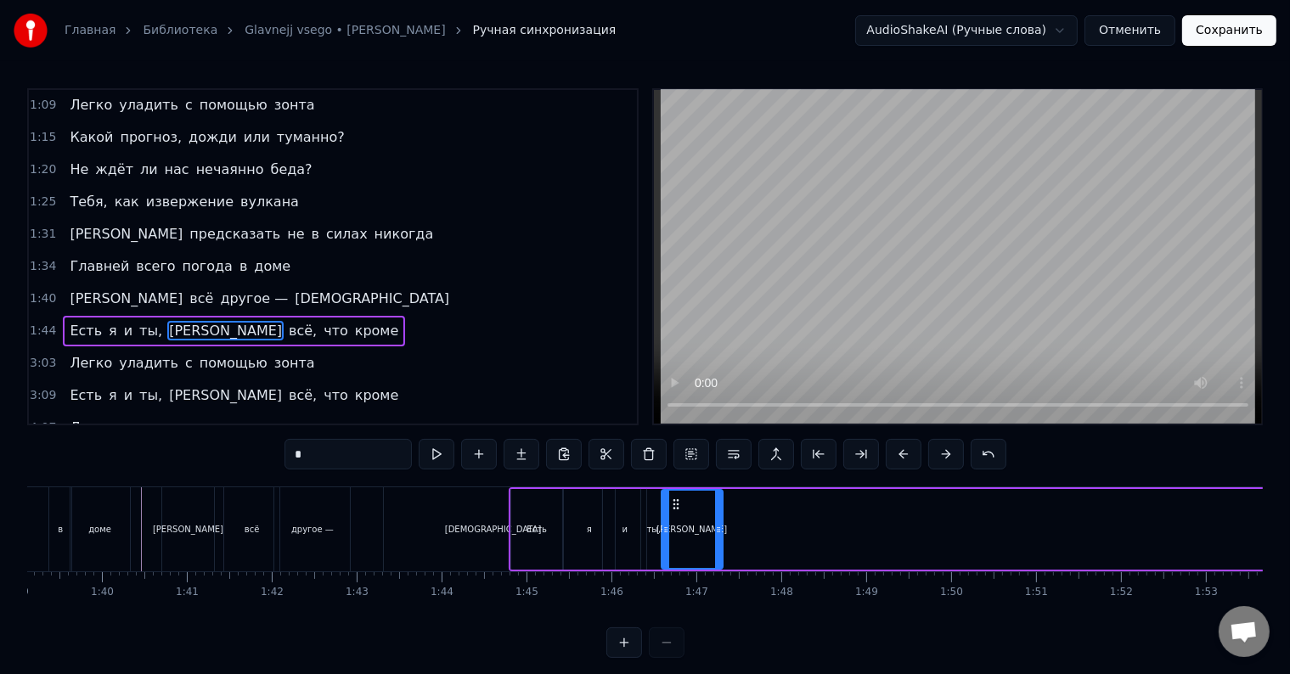
drag, startPoint x: 129, startPoint y: 505, endPoint x: 674, endPoint y: 496, distance: 545.3
click at [674, 498] on icon at bounding box center [676, 505] width 14 height 14
click at [287, 321] on span "всё," at bounding box center [302, 331] width 31 height 20
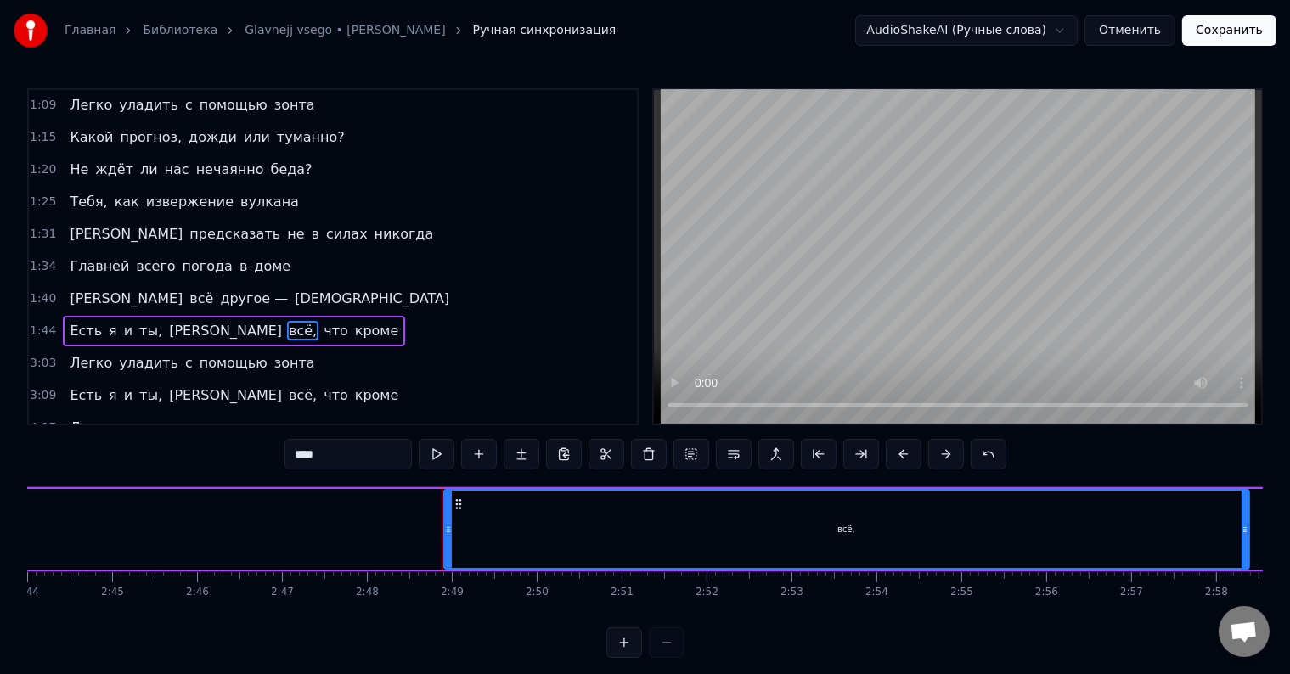
scroll to position [0, 14257]
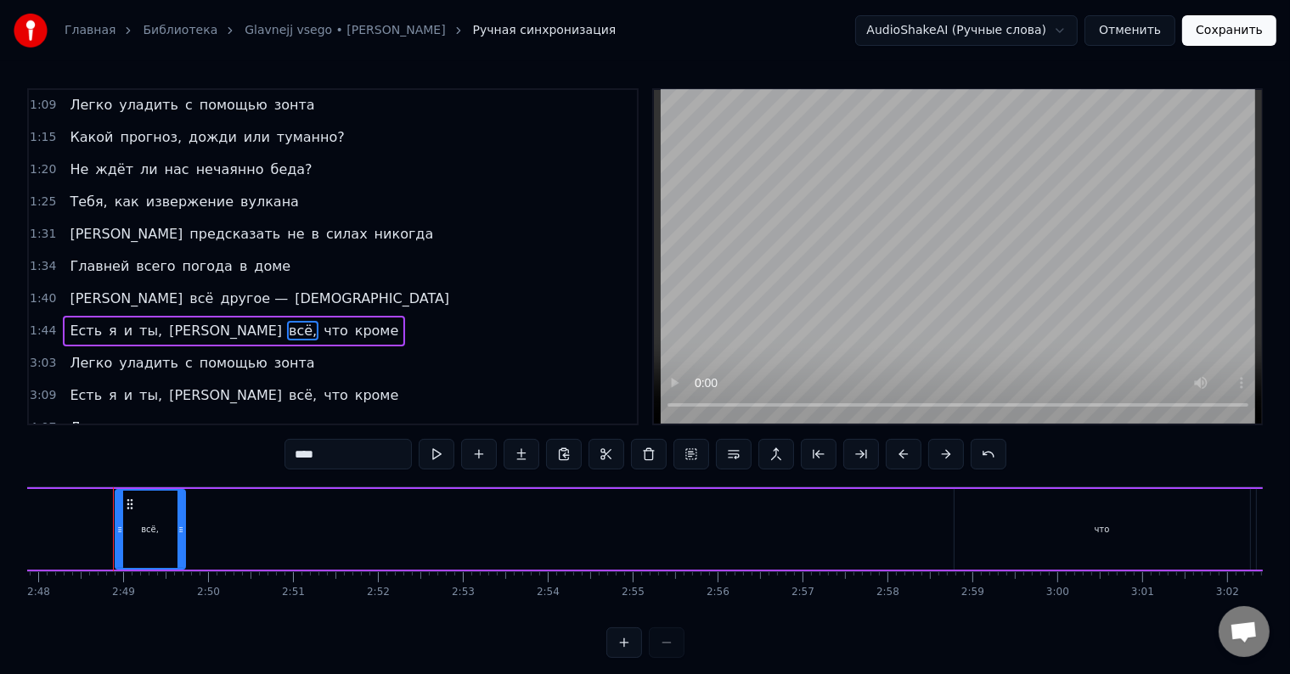
drag, startPoint x: 916, startPoint y: 524, endPoint x: 178, endPoint y: 516, distance: 737.2
click at [178, 516] on div at bounding box center [181, 529] width 7 height 77
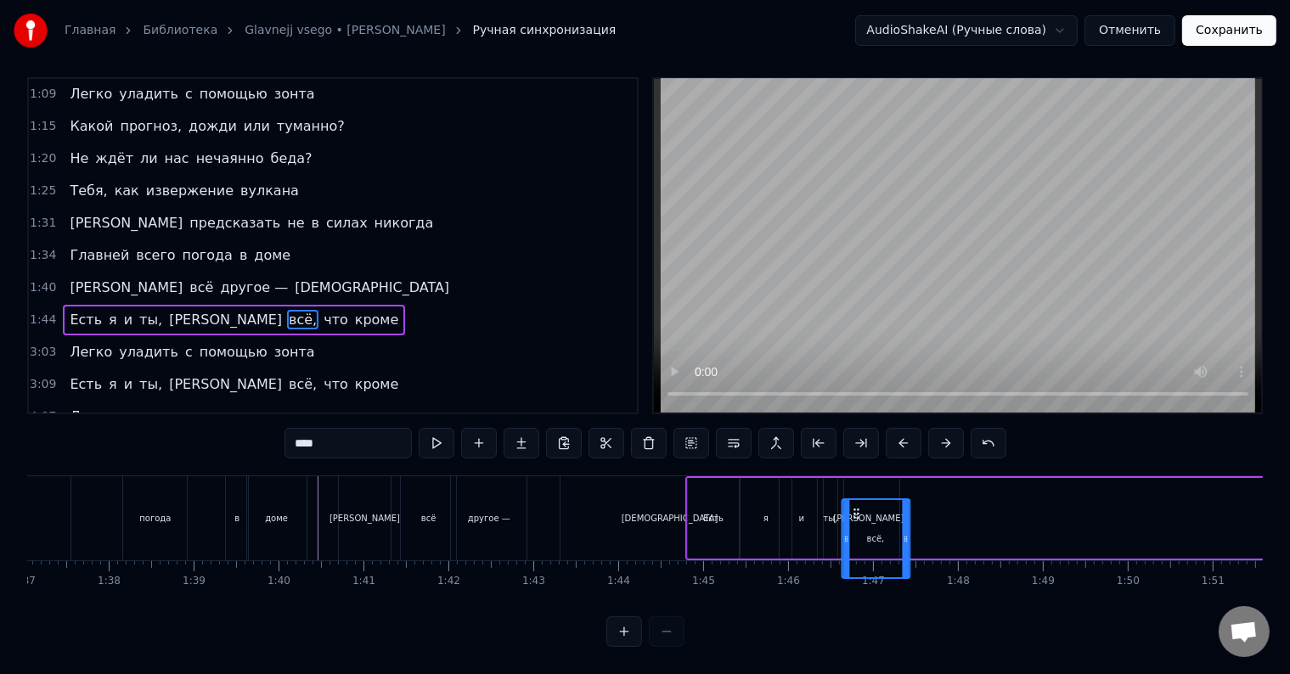
scroll to position [25, 0]
drag, startPoint x: 130, startPoint y: 504, endPoint x: 900, endPoint y: 484, distance: 770.6
click at [322, 310] on span "что" at bounding box center [336, 320] width 28 height 20
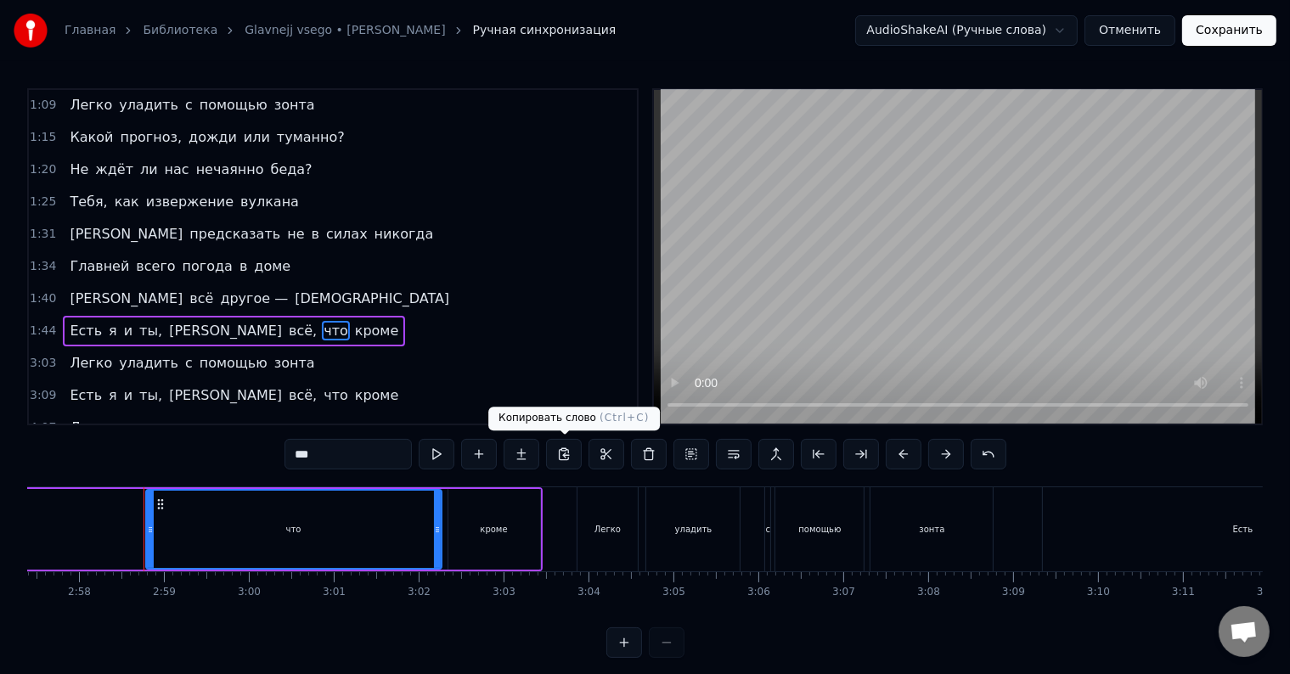
scroll to position [0, 15096]
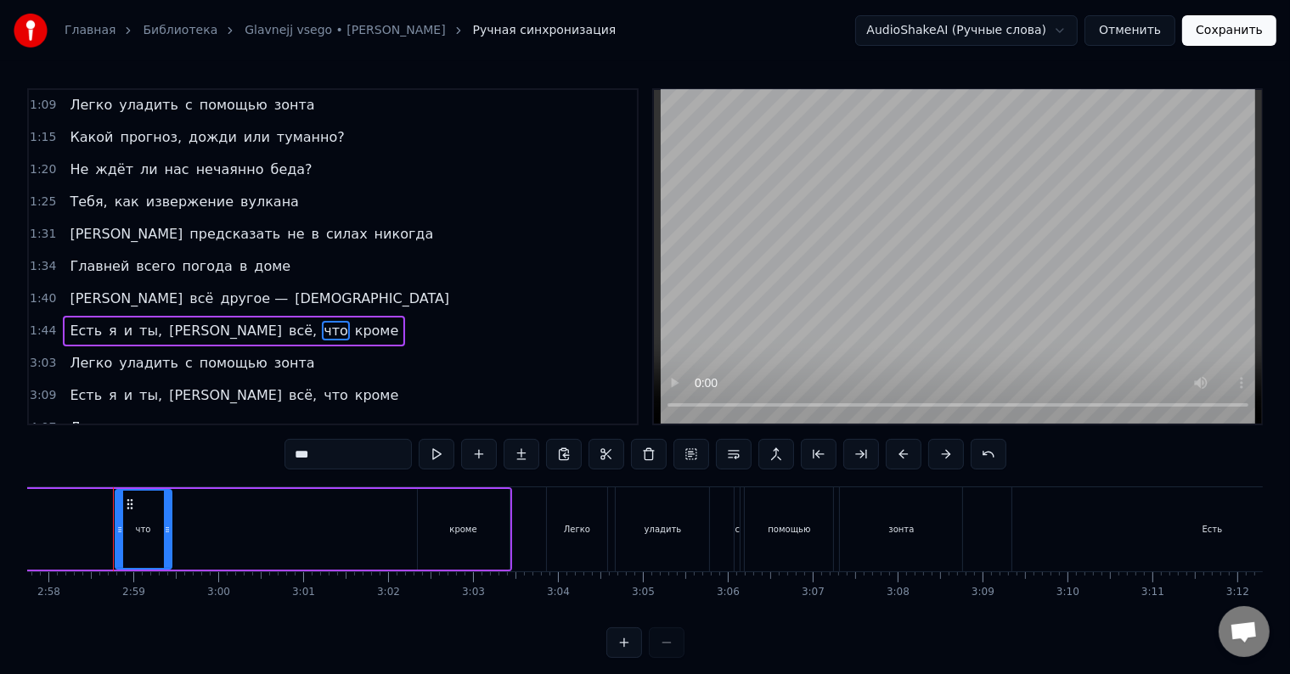
drag, startPoint x: 403, startPoint y: 511, endPoint x: 163, endPoint y: 515, distance: 239.5
click at [164, 515] on div at bounding box center [167, 529] width 7 height 77
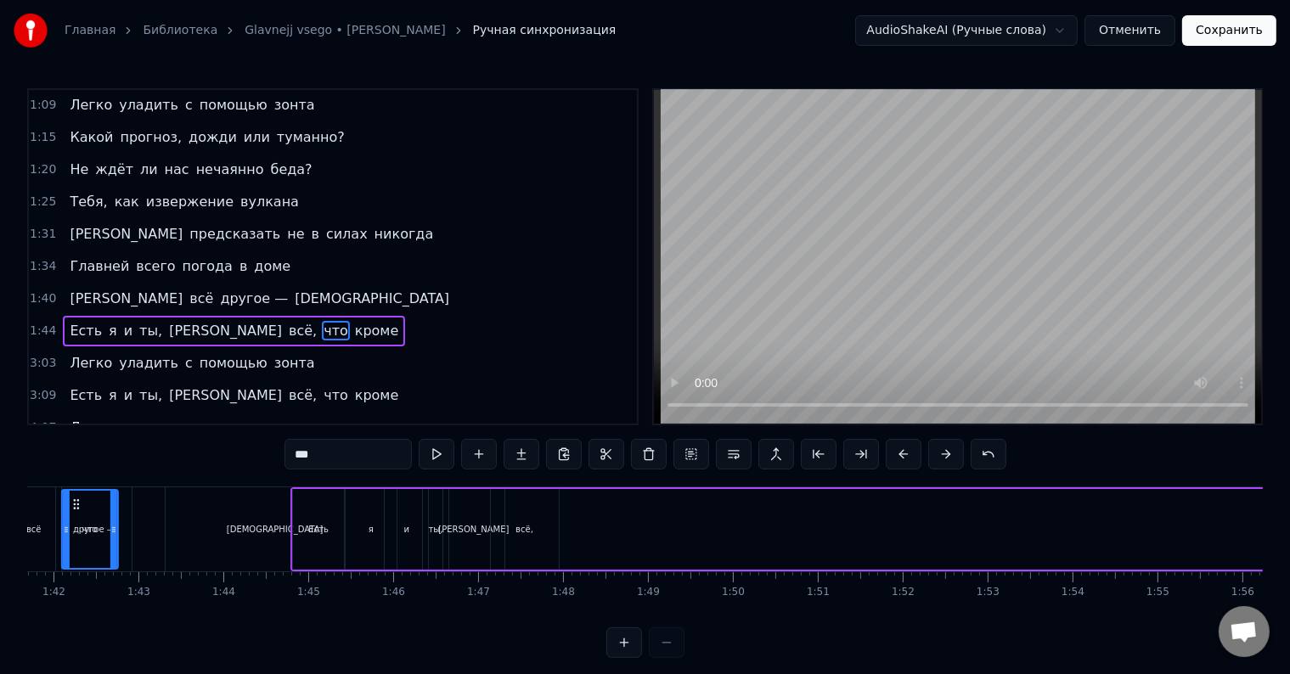
scroll to position [0, 8625]
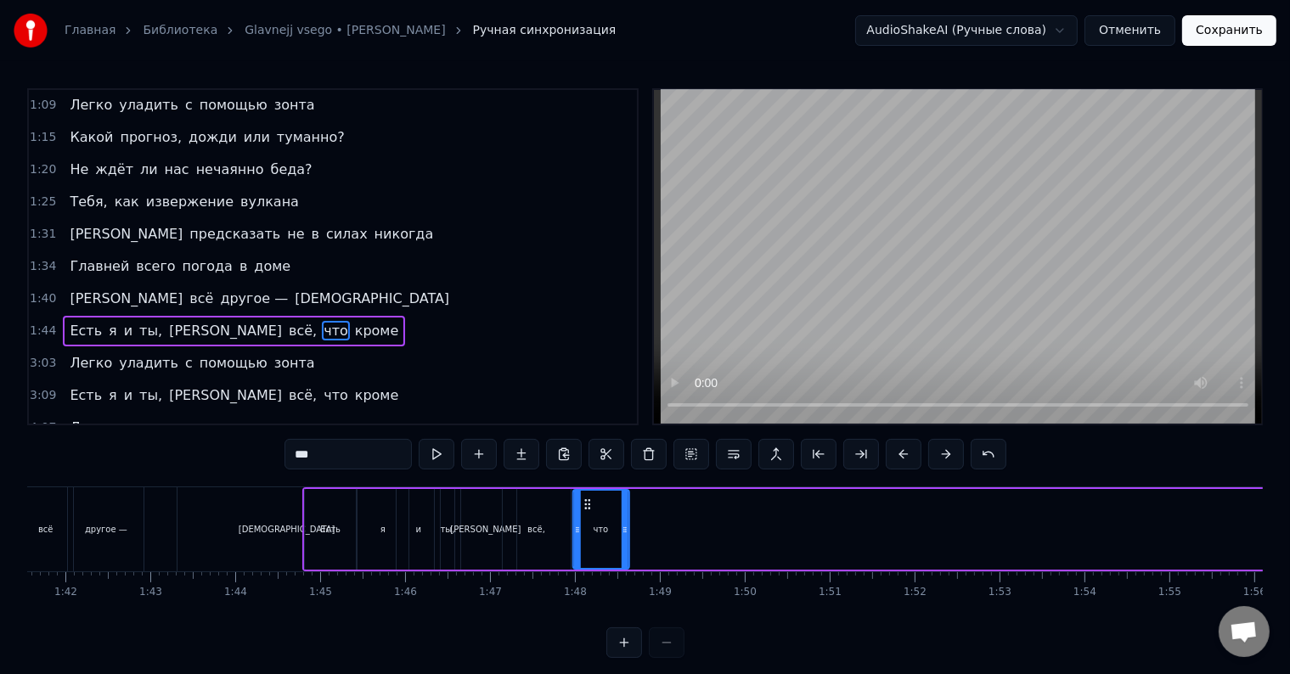
drag, startPoint x: 128, startPoint y: 499, endPoint x: 586, endPoint y: 491, distance: 457.9
click at [586, 491] on div "что" at bounding box center [601, 529] width 54 height 77
click at [353, 321] on span "кроме" at bounding box center [377, 331] width 48 height 20
type input "*****"
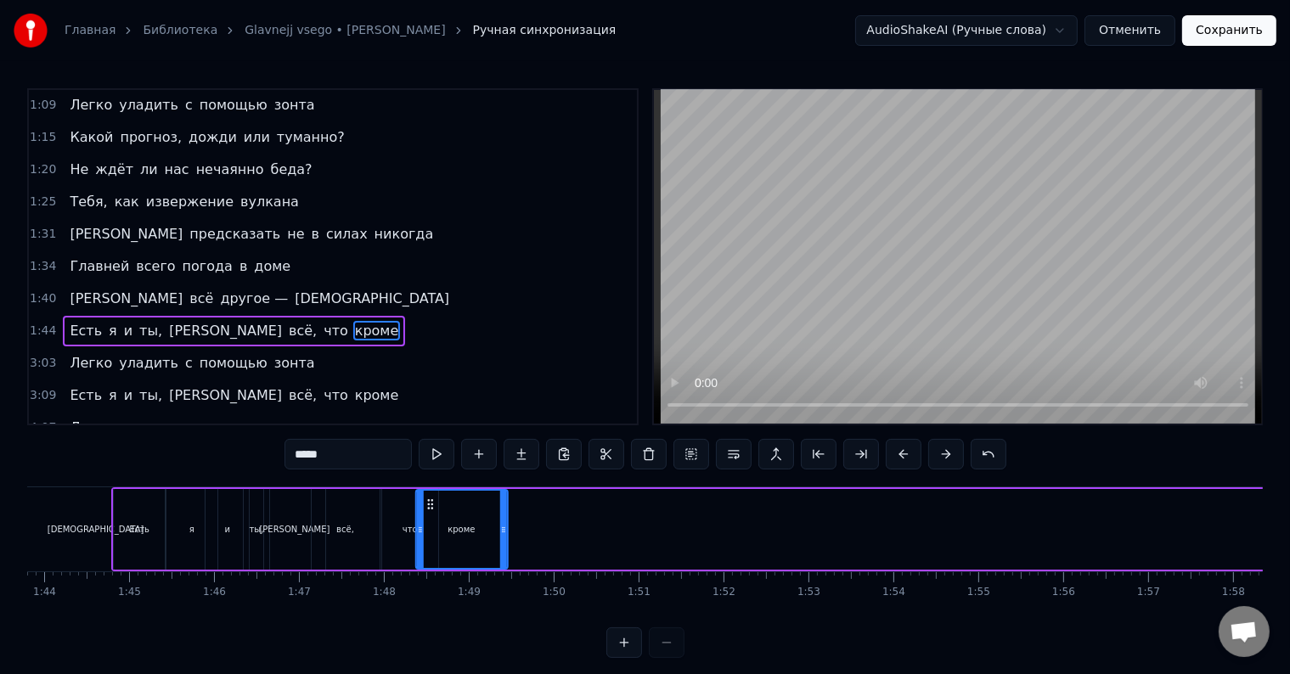
scroll to position [0, 8812]
drag, startPoint x: 127, startPoint y: 503, endPoint x: 452, endPoint y: 497, distance: 325.3
click at [452, 498] on icon at bounding box center [456, 505] width 14 height 14
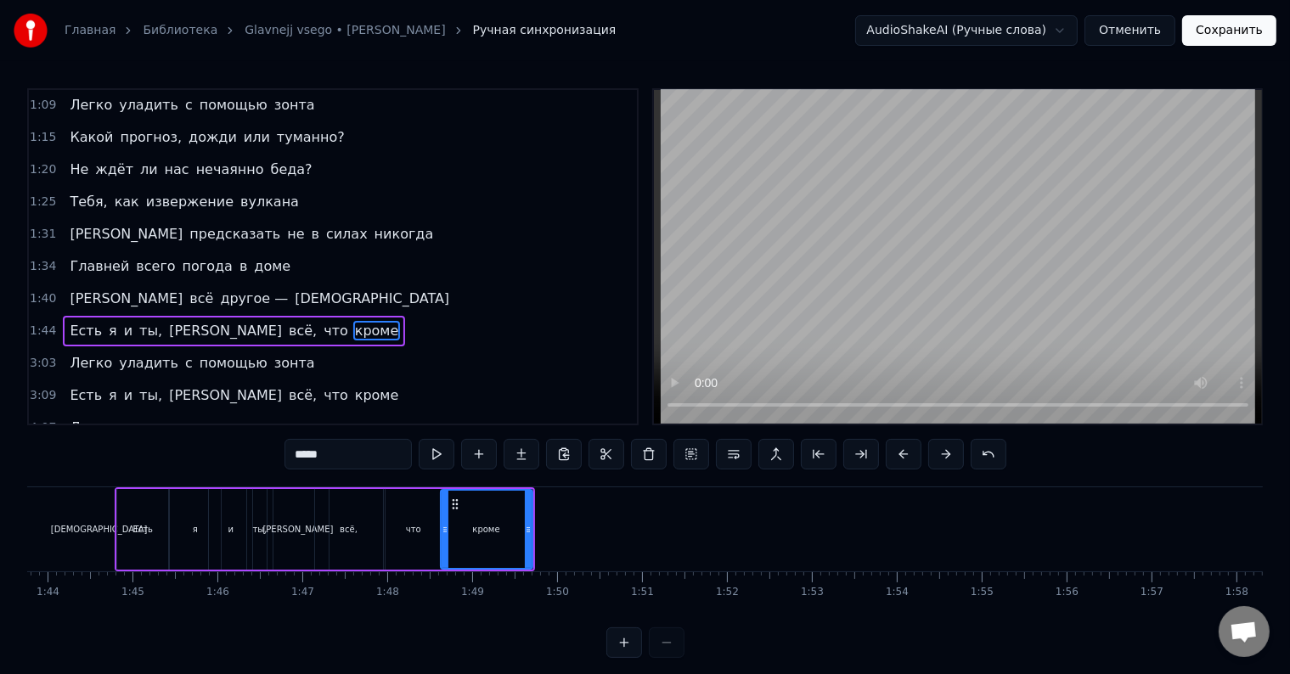
click at [113, 479] on div "0:22 Какой прогноз у нас сегодня, милый? 0:27 С чем ты опять проснулся не в лад…" at bounding box center [645, 373] width 1236 height 570
click at [78, 475] on div "0:22 Какой прогноз у нас сегодня, милый? 0:27 С чем ты опять проснулся не в лад…" at bounding box center [645, 373] width 1236 height 570
click at [63, 316] on div "Есть я и ты, а всё, что кроме" at bounding box center [234, 331] width 342 height 31
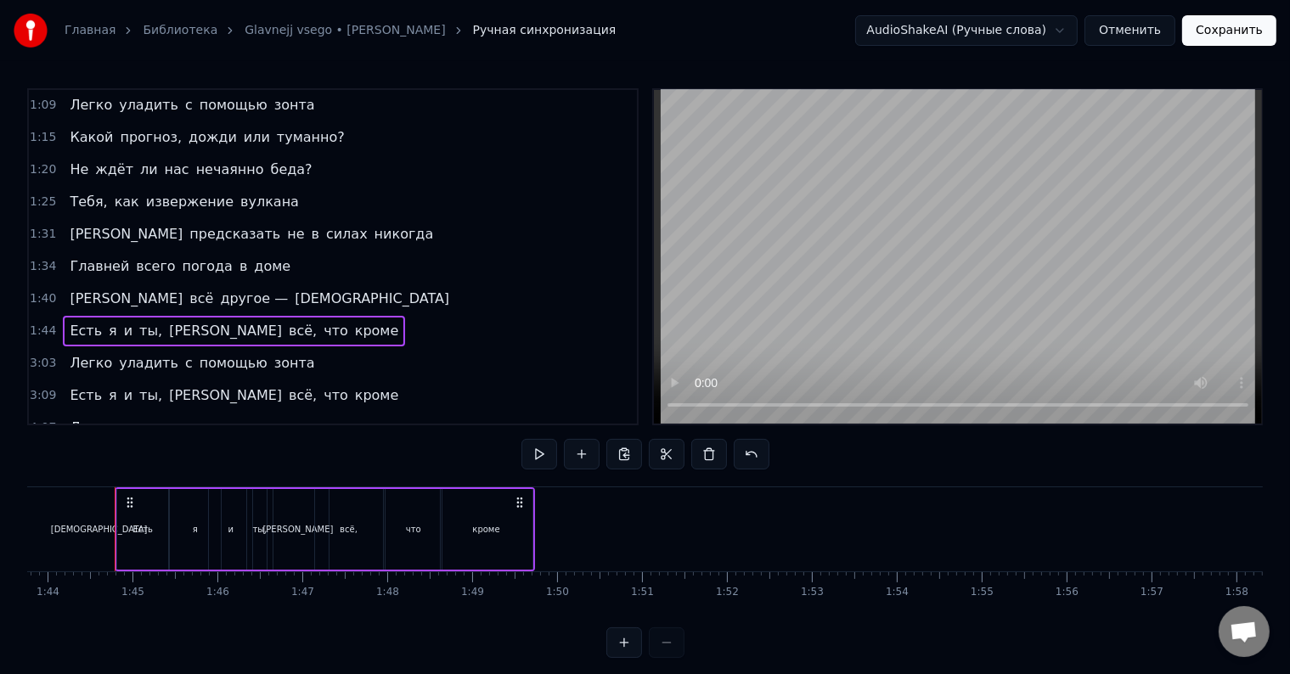
click at [68, 321] on span "Есть" at bounding box center [86, 331] width 36 height 20
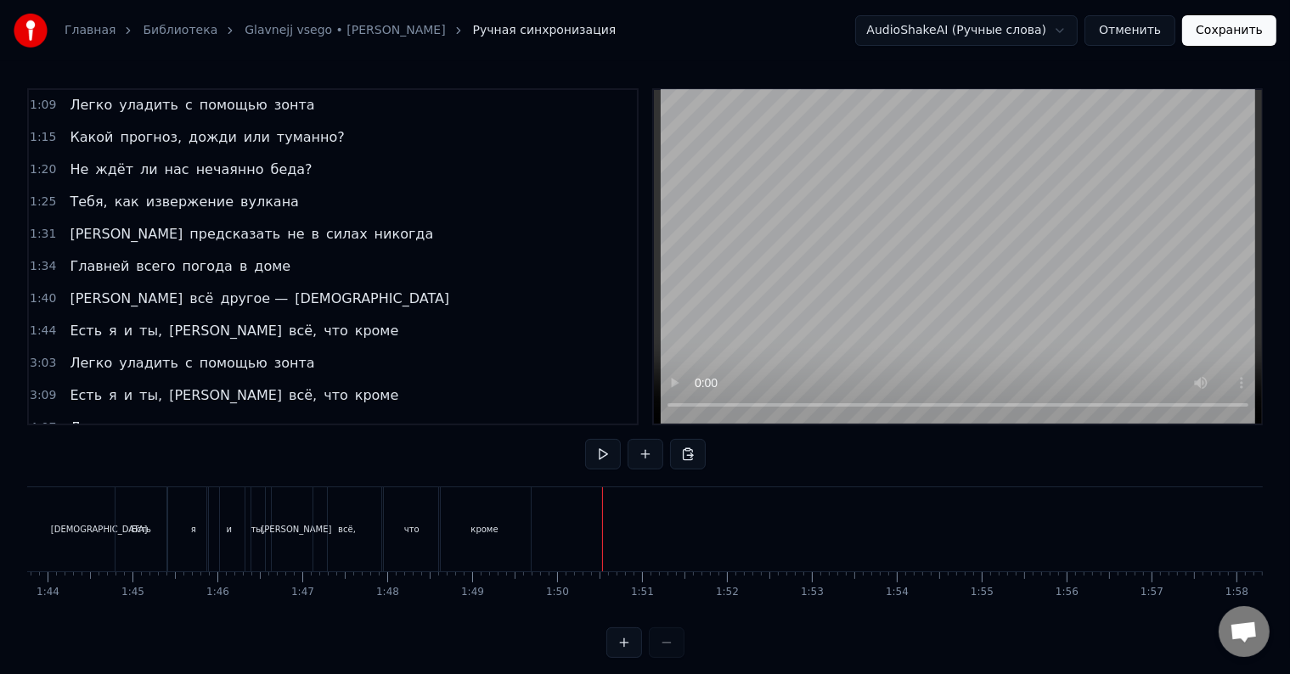
click at [455, 503] on div "кроме" at bounding box center [485, 529] width 92 height 84
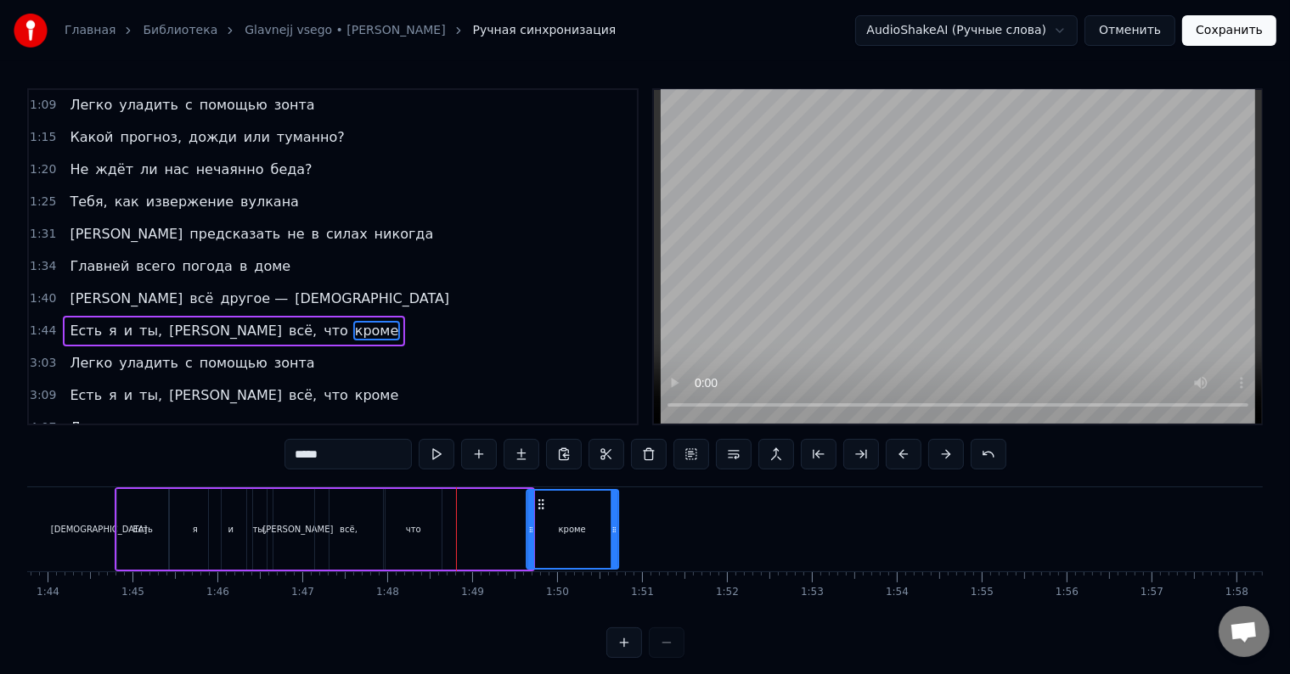
drag, startPoint x: 450, startPoint y: 501, endPoint x: 537, endPoint y: 505, distance: 86.7
click at [537, 505] on icon at bounding box center [541, 505] width 14 height 14
click at [398, 510] on div "что" at bounding box center [414, 529] width 56 height 81
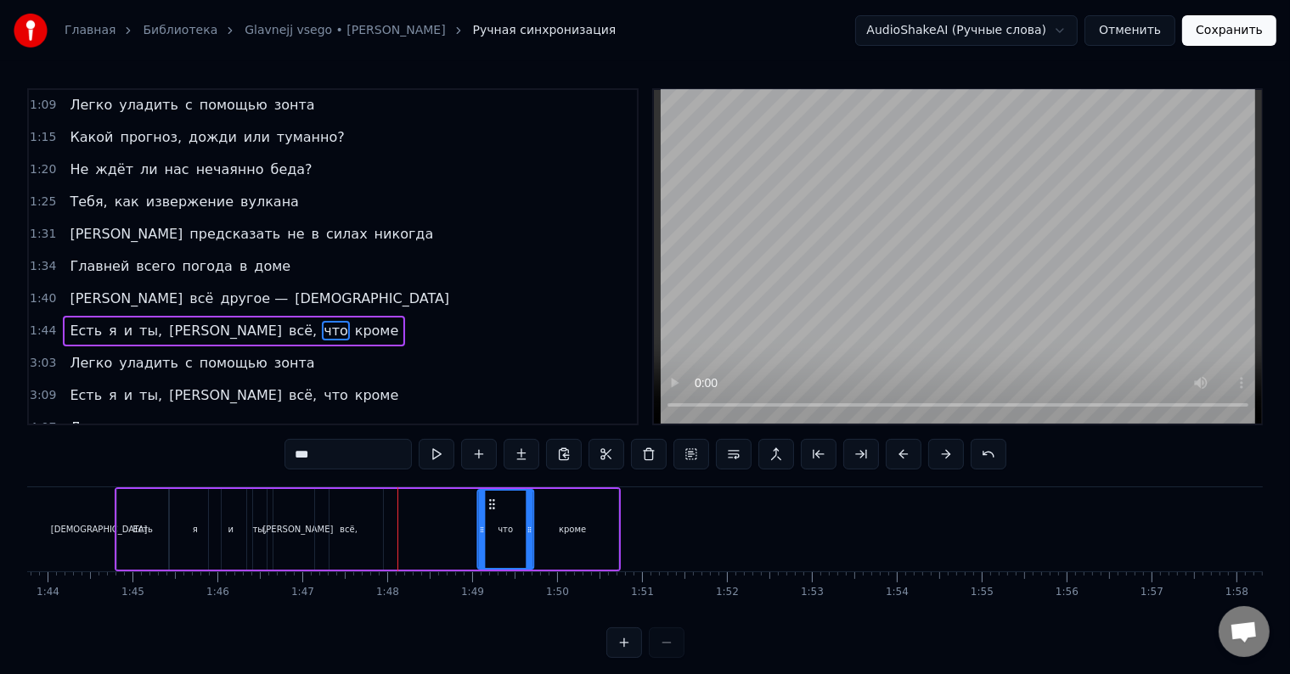
drag, startPoint x: 397, startPoint y: 499, endPoint x: 488, endPoint y: 510, distance: 91.4
click at [488, 510] on div "что" at bounding box center [506, 529] width 54 height 77
click at [327, 496] on div "всё," at bounding box center [349, 529] width 68 height 81
type input "****"
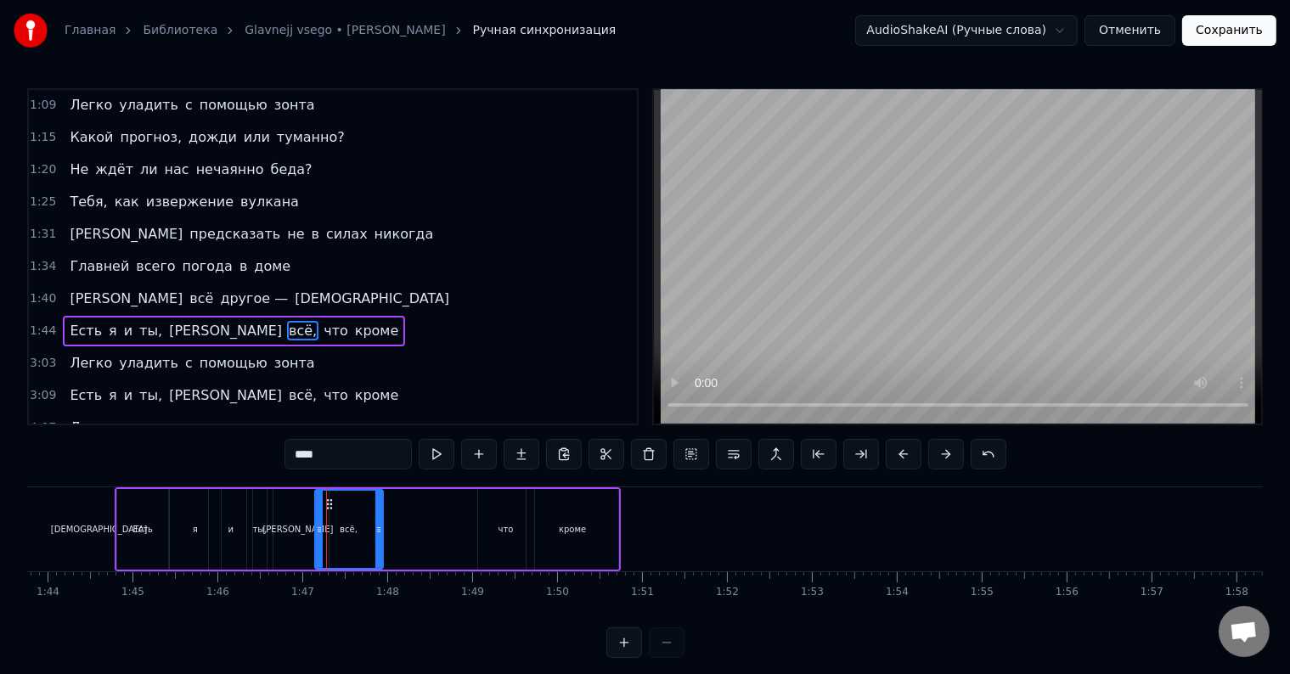
drag, startPoint x: 330, startPoint y: 502, endPoint x: 356, endPoint y: 501, distance: 26.3
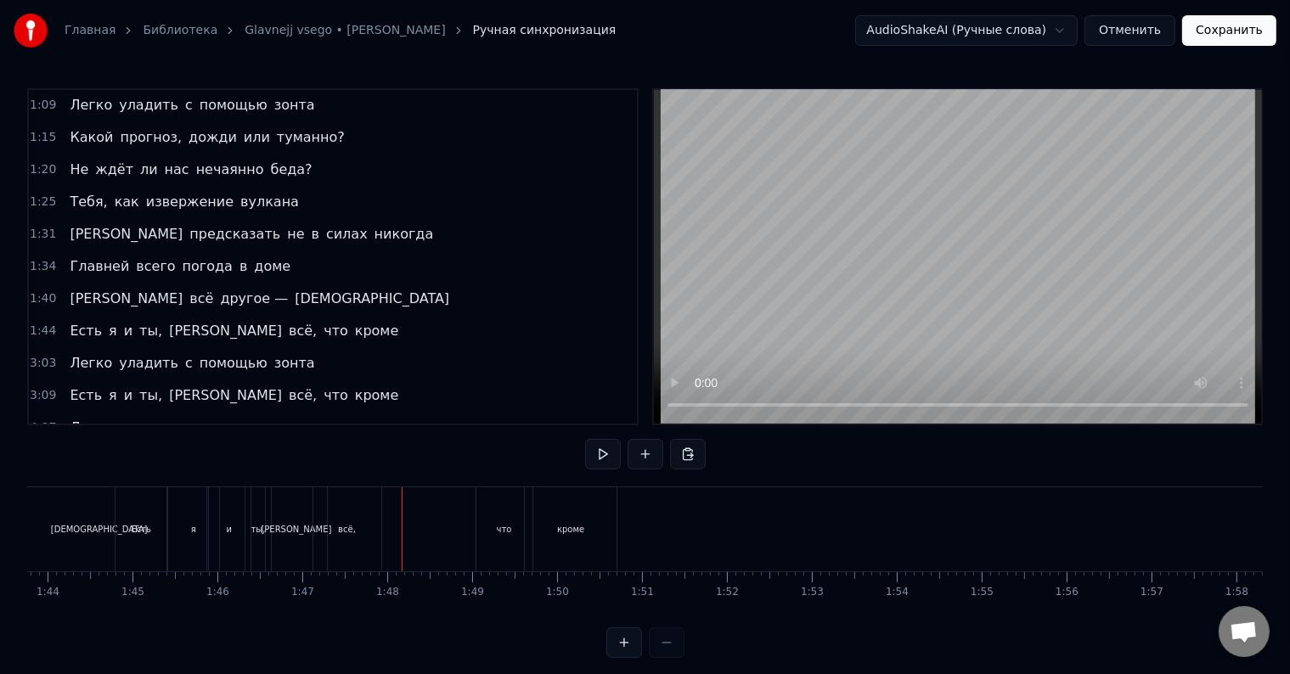
click at [329, 505] on div "всё," at bounding box center [347, 529] width 68 height 84
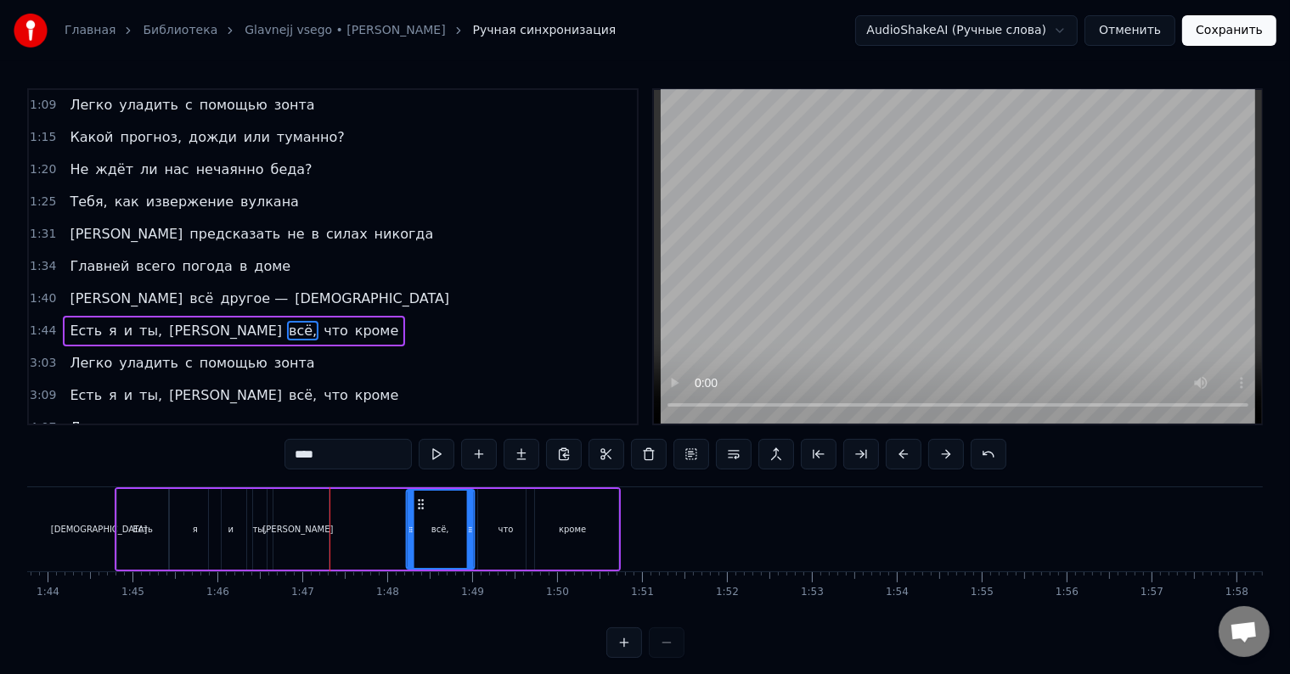
drag, startPoint x: 326, startPoint y: 503, endPoint x: 418, endPoint y: 510, distance: 92.0
click at [418, 510] on div "всё," at bounding box center [441, 529] width 66 height 77
click at [296, 503] on div "[PERSON_NAME]" at bounding box center [298, 529] width 61 height 81
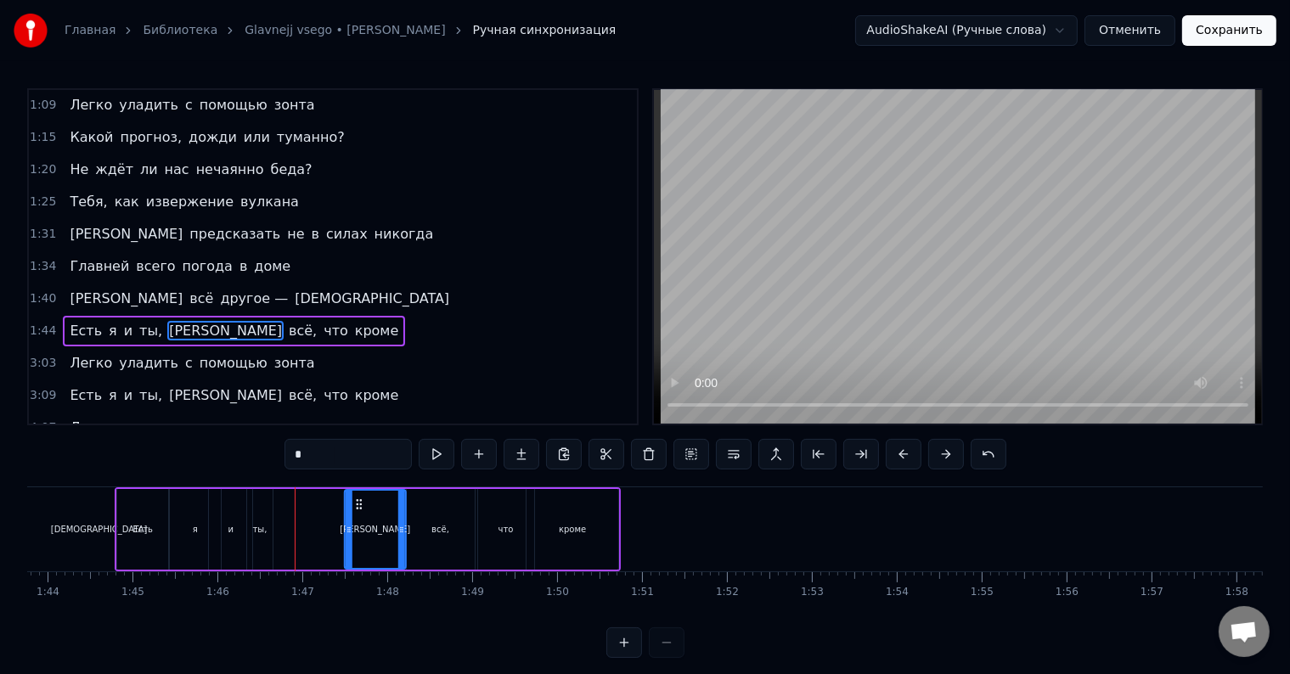
drag, startPoint x: 281, startPoint y: 502, endPoint x: 357, endPoint y: 510, distance: 76.0
click at [357, 510] on div "[PERSON_NAME]" at bounding box center [375, 529] width 59 height 77
click at [258, 500] on div "ты," at bounding box center [259, 529] width 25 height 81
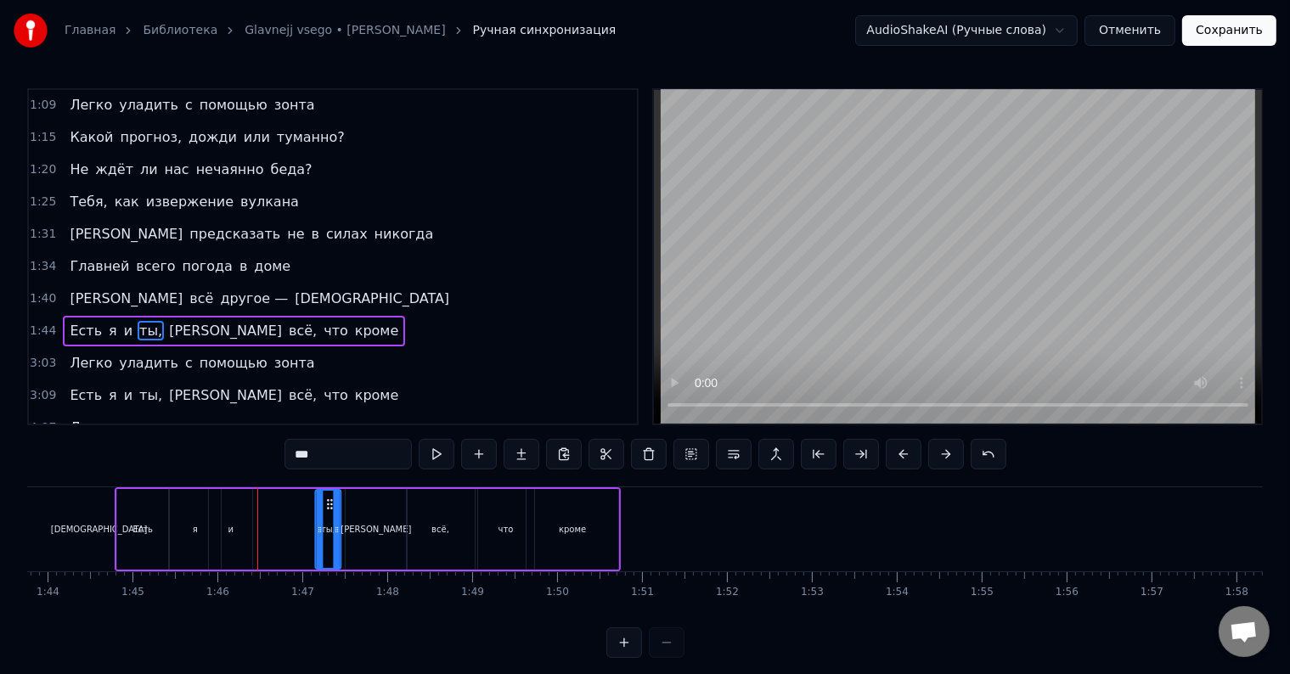
drag, startPoint x: 258, startPoint y: 499, endPoint x: 330, endPoint y: 508, distance: 72.8
click at [330, 508] on icon at bounding box center [331, 505] width 14 height 14
click at [231, 512] on div "и" at bounding box center [230, 529] width 43 height 81
drag, startPoint x: 221, startPoint y: 499, endPoint x: 282, endPoint y: 506, distance: 61.5
click at [282, 506] on icon at bounding box center [285, 505] width 14 height 14
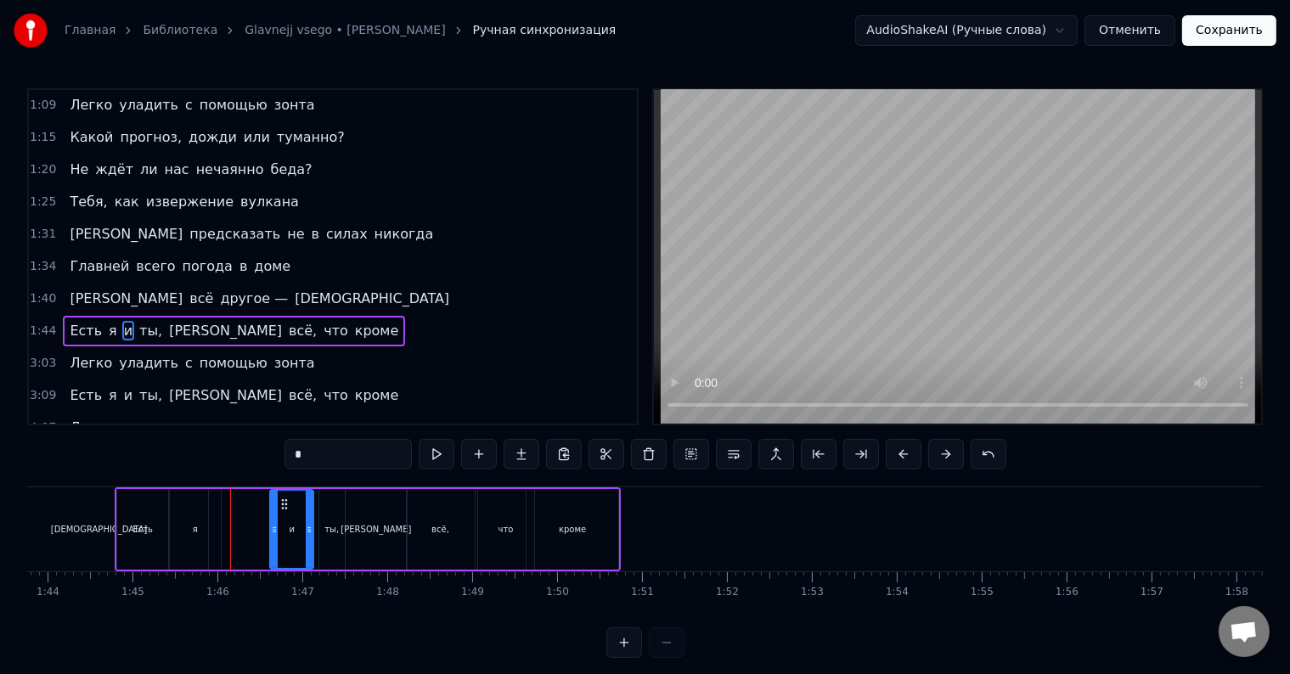
click at [199, 506] on div "я" at bounding box center [195, 529] width 51 height 81
drag, startPoint x: 186, startPoint y: 500, endPoint x: 240, endPoint y: 506, distance: 53.8
click at [240, 506] on icon at bounding box center [238, 505] width 14 height 14
click at [139, 513] on div "Есть" at bounding box center [142, 529] width 51 height 81
type input "****"
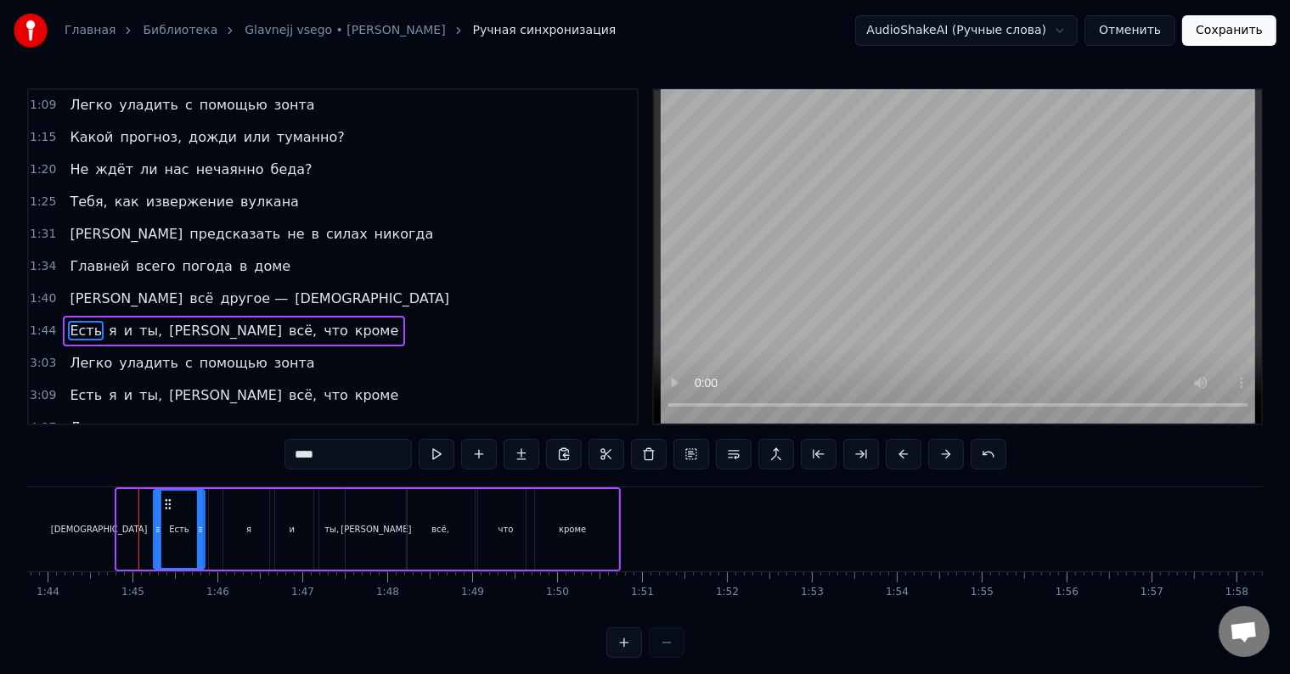
drag, startPoint x: 131, startPoint y: 503, endPoint x: 167, endPoint y: 503, distance: 36.5
click at [167, 503] on icon at bounding box center [168, 505] width 14 height 14
drag, startPoint x: 166, startPoint y: 503, endPoint x: 189, endPoint y: 506, distance: 22.3
click at [189, 506] on icon at bounding box center [191, 505] width 14 height 14
click at [91, 465] on div "0:22 Какой прогноз у нас сегодня, милый? 0:27 С чем ты опять проснулся не в лад…" at bounding box center [645, 373] width 1236 height 570
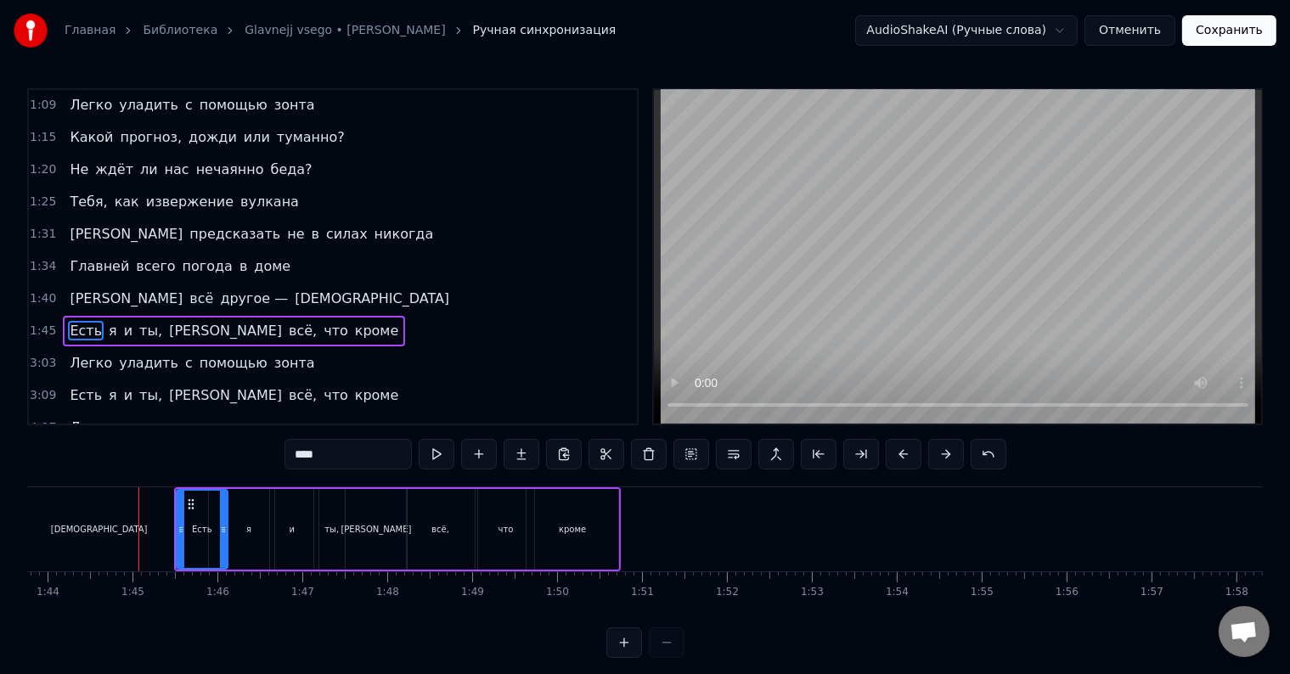
click at [65, 293] on div "А всё другое — [DEMOGRAPHIC_DATA]" at bounding box center [259, 299] width 393 height 31
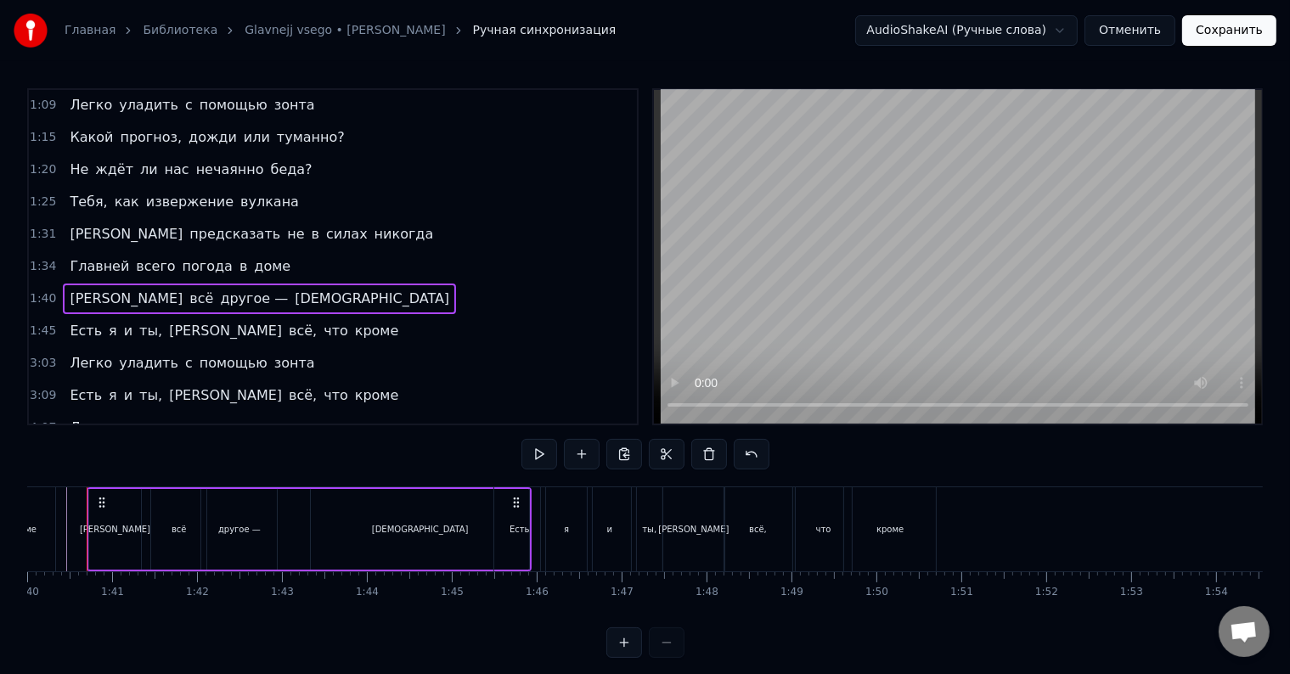
scroll to position [0, 8467]
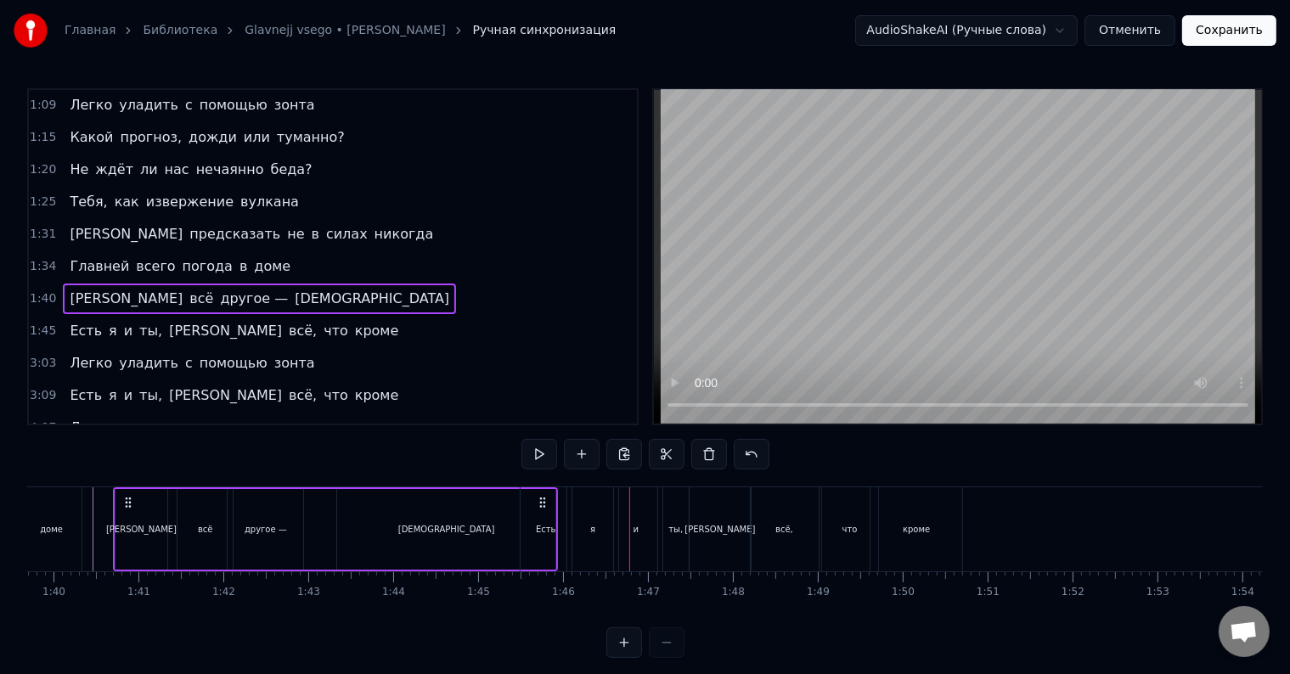
click at [720, 529] on div "[PERSON_NAME]" at bounding box center [720, 529] width 70 height 13
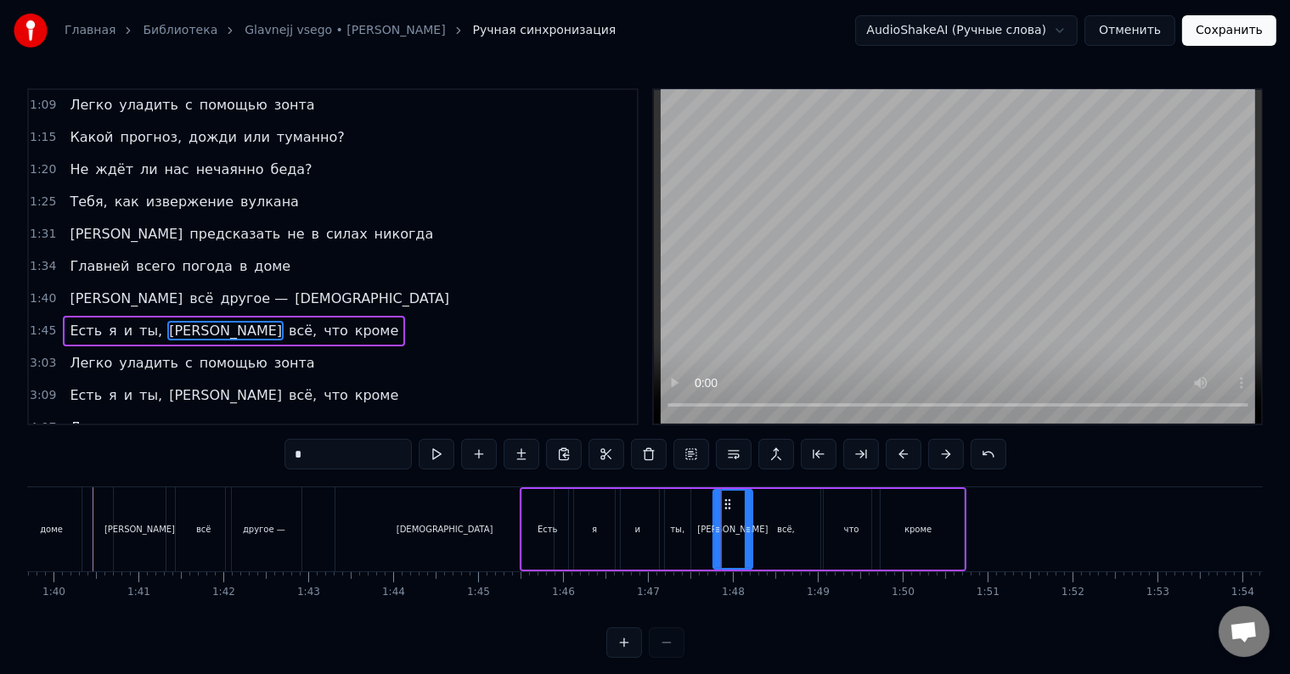
drag, startPoint x: 695, startPoint y: 513, endPoint x: 717, endPoint y: 515, distance: 22.1
click at [717, 515] on div at bounding box center [717, 529] width 7 height 77
click at [655, 521] on div "и" at bounding box center [637, 529] width 43 height 81
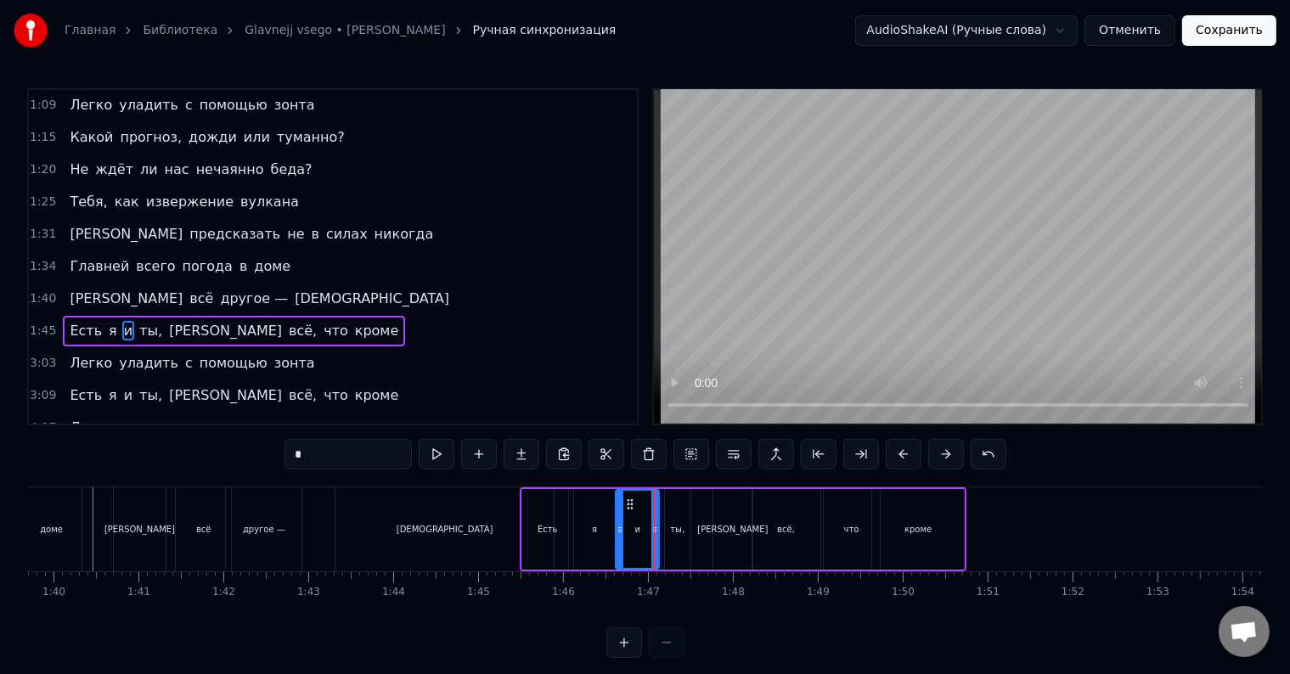
click at [671, 521] on div "ты," at bounding box center [677, 529] width 25 height 81
click at [760, 511] on div "всё," at bounding box center [786, 529] width 68 height 81
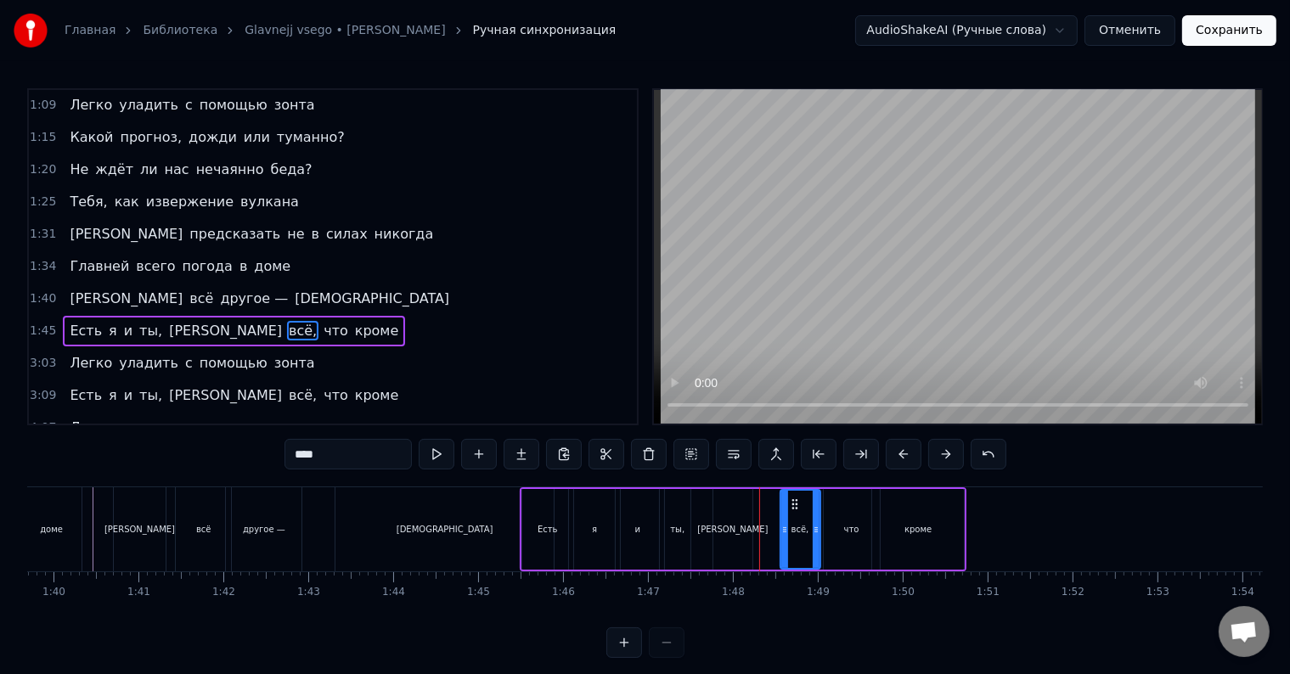
drag, startPoint x: 755, startPoint y: 502, endPoint x: 783, endPoint y: 509, distance: 28.8
click at [783, 509] on div at bounding box center [784, 529] width 7 height 77
click at [735, 530] on div "[PERSON_NAME]" at bounding box center [732, 529] width 39 height 81
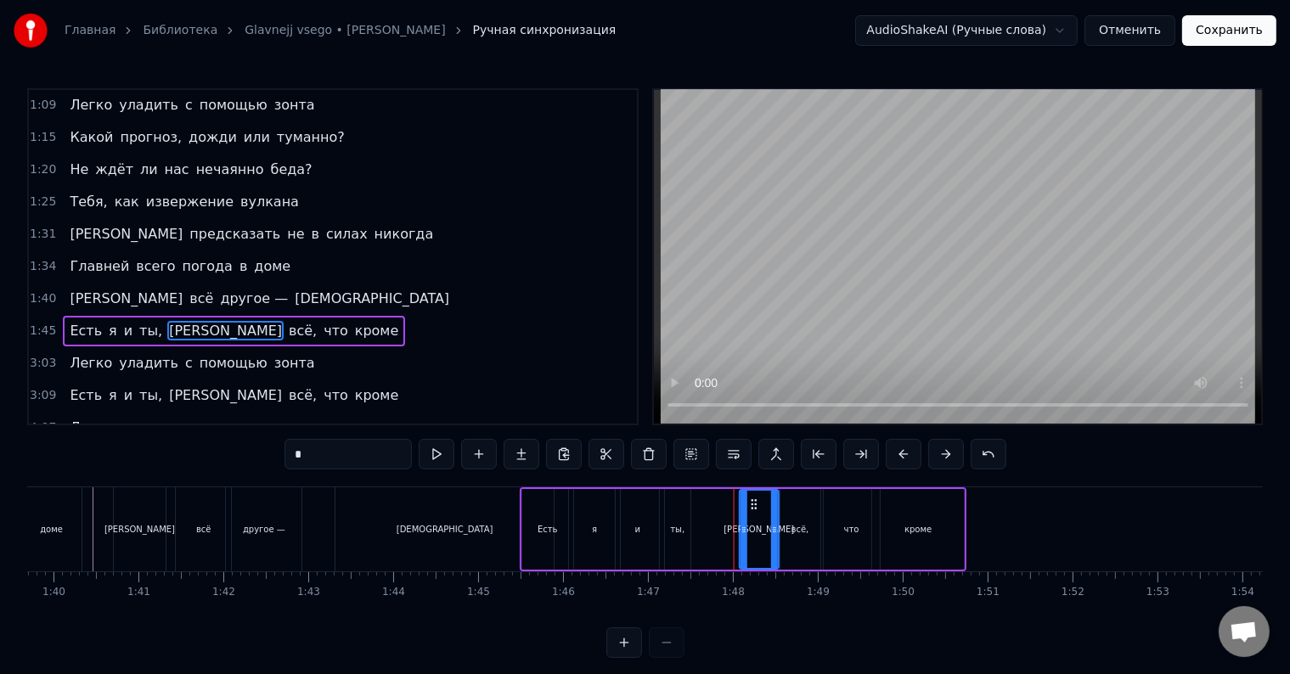
drag, startPoint x: 725, startPoint y: 503, endPoint x: 751, endPoint y: 506, distance: 25.7
click at [751, 506] on icon at bounding box center [754, 505] width 14 height 14
click at [674, 507] on div "ты," at bounding box center [677, 529] width 25 height 81
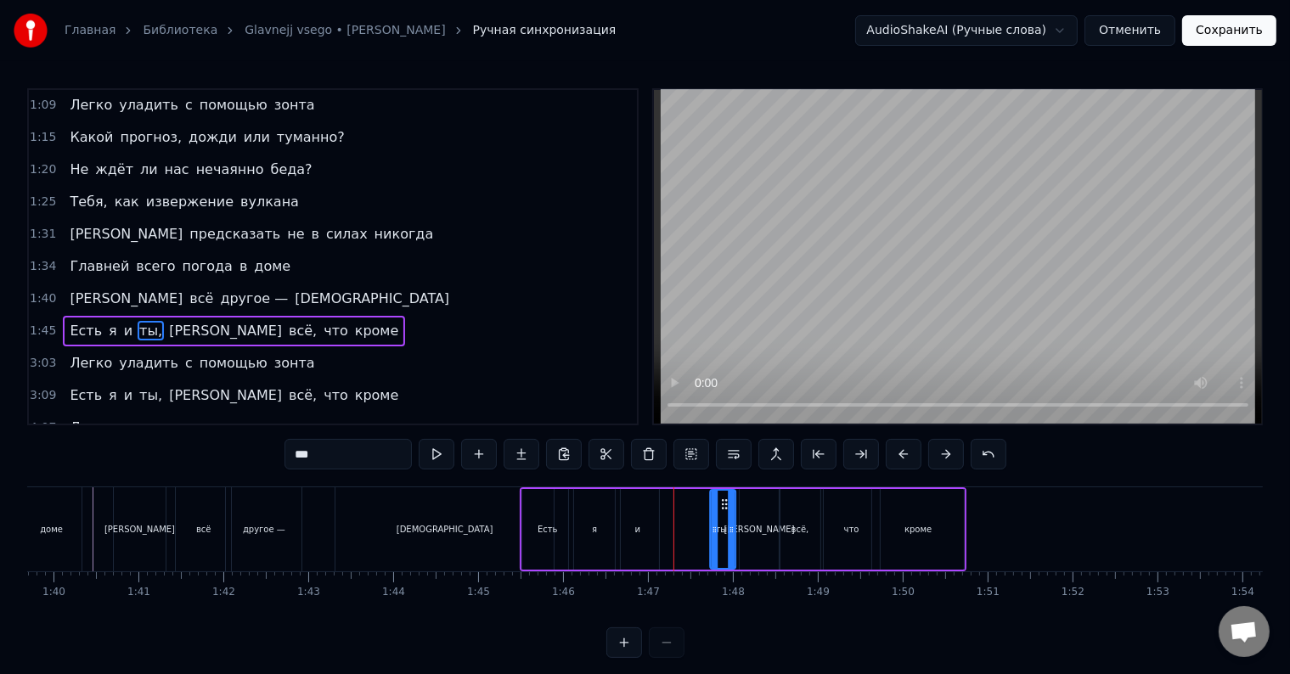
drag, startPoint x: 676, startPoint y: 501, endPoint x: 722, endPoint y: 509, distance: 46.5
click at [722, 509] on icon at bounding box center [725, 505] width 14 height 14
click at [637, 516] on div "и" at bounding box center [637, 529] width 43 height 81
drag, startPoint x: 625, startPoint y: 503, endPoint x: 690, endPoint y: 508, distance: 65.6
click at [690, 508] on icon at bounding box center [697, 505] width 14 height 14
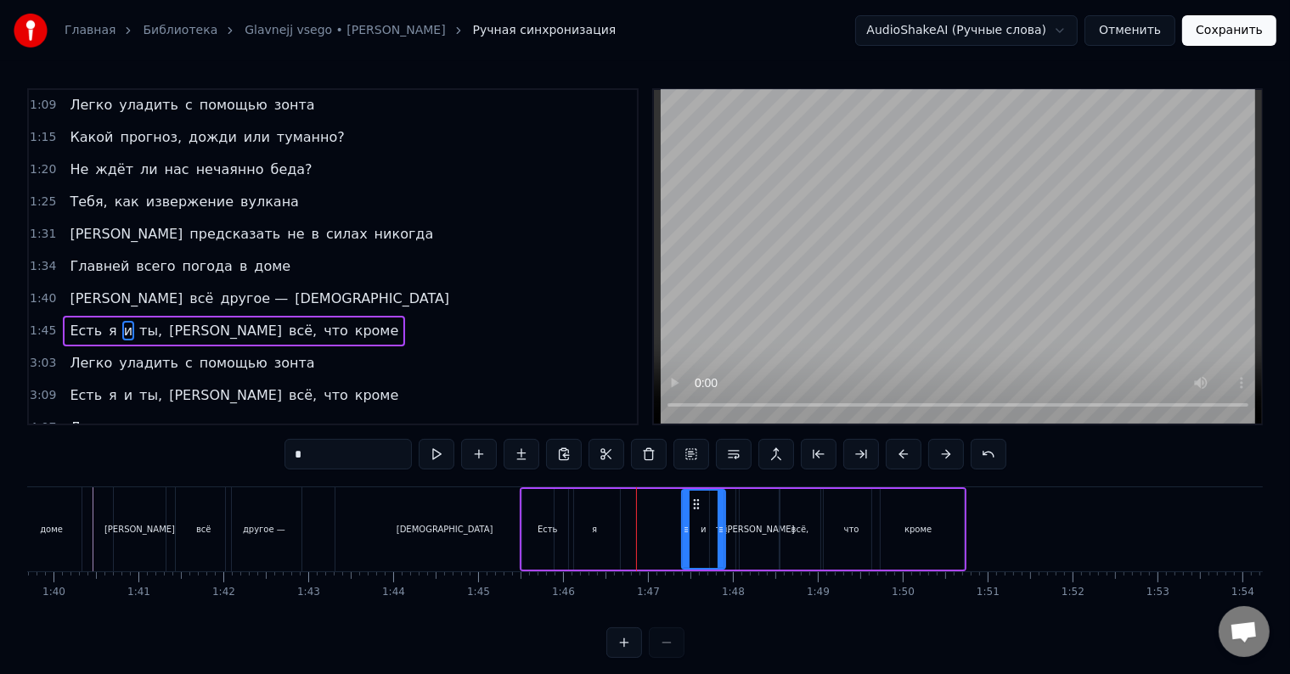
click at [581, 507] on div "я" at bounding box center [594, 529] width 51 height 81
type input "*"
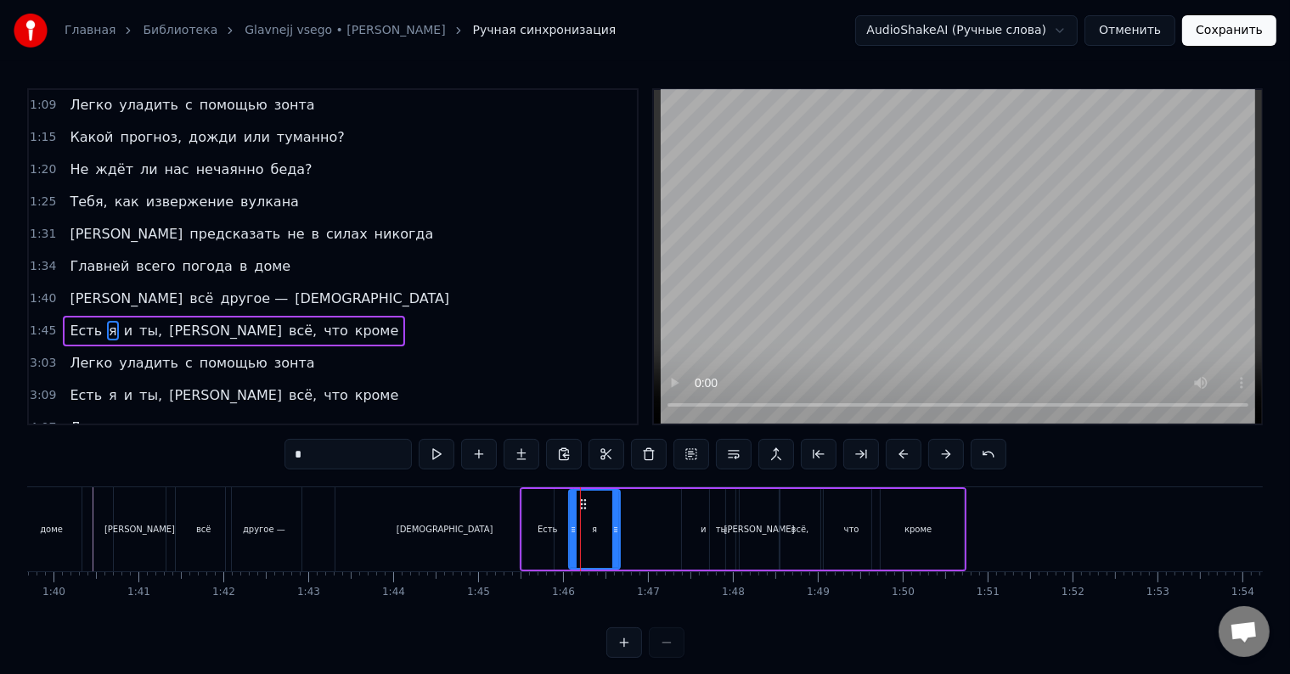
drag, startPoint x: 579, startPoint y: 499, endPoint x: 634, endPoint y: 499, distance: 54.4
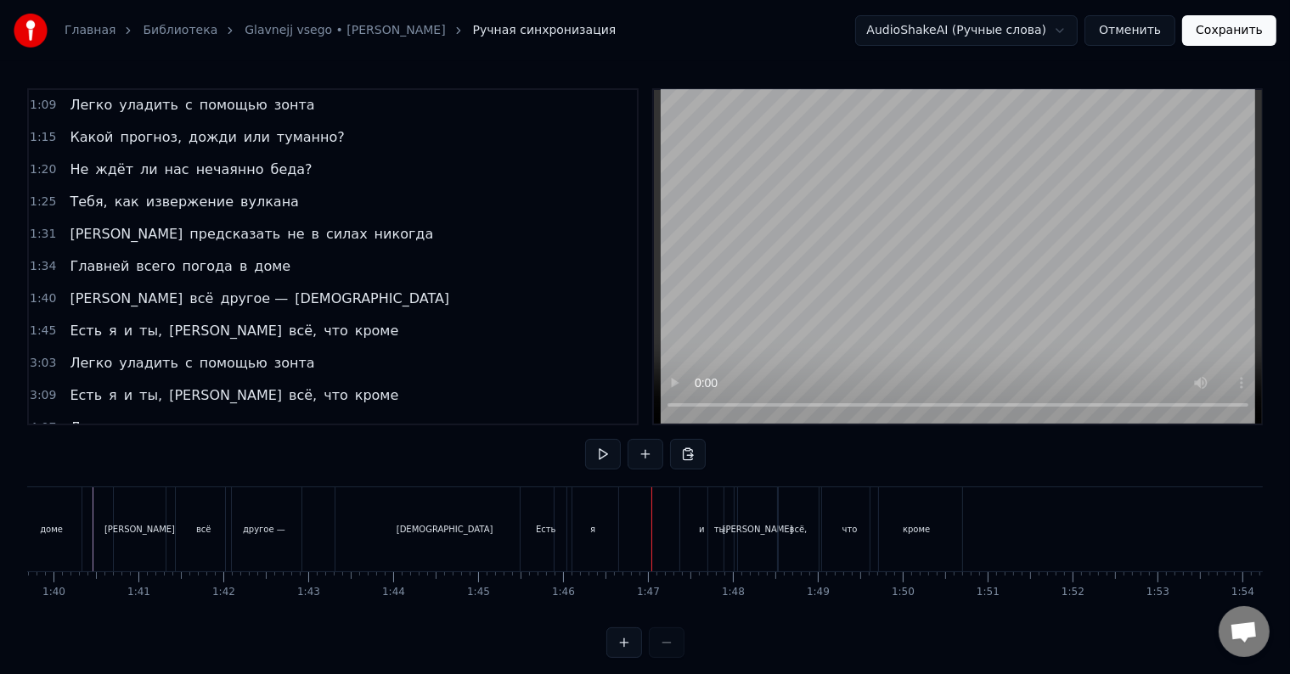
click at [588, 504] on div "я" at bounding box center [592, 529] width 51 height 84
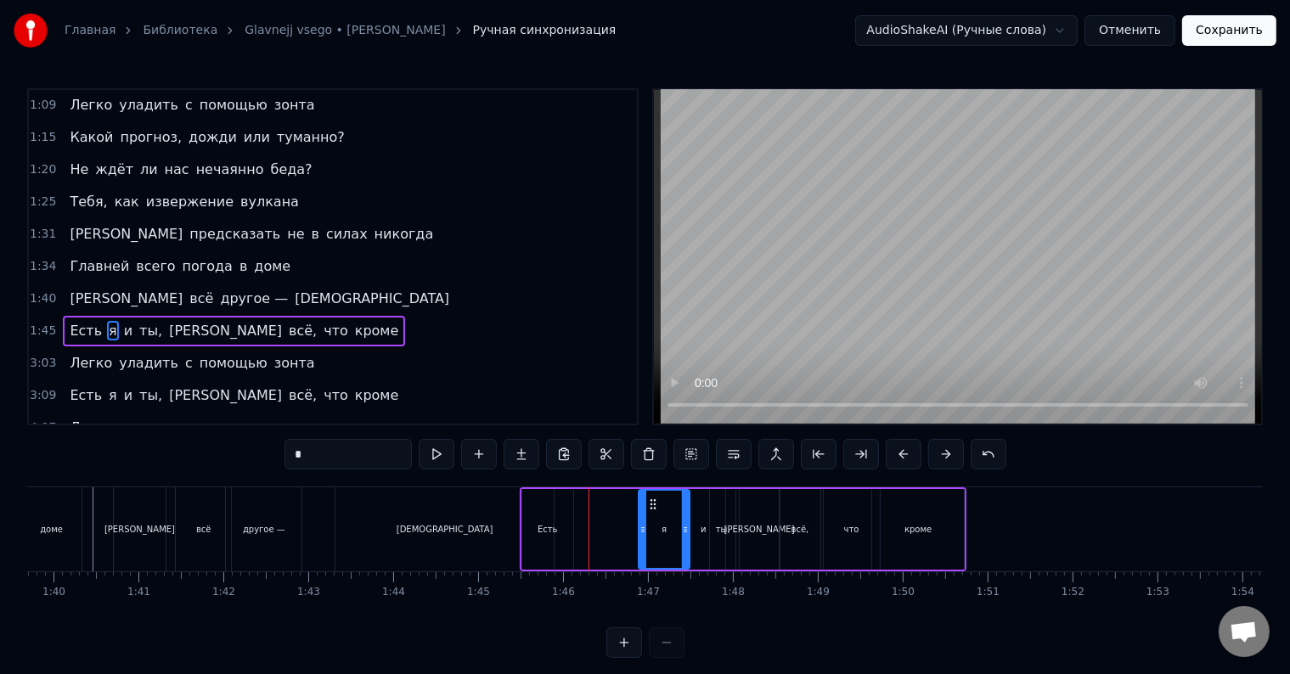
drag, startPoint x: 584, startPoint y: 503, endPoint x: 654, endPoint y: 508, distance: 69.8
click at [654, 508] on icon at bounding box center [653, 505] width 14 height 14
click at [538, 509] on div "Есть" at bounding box center [547, 529] width 51 height 81
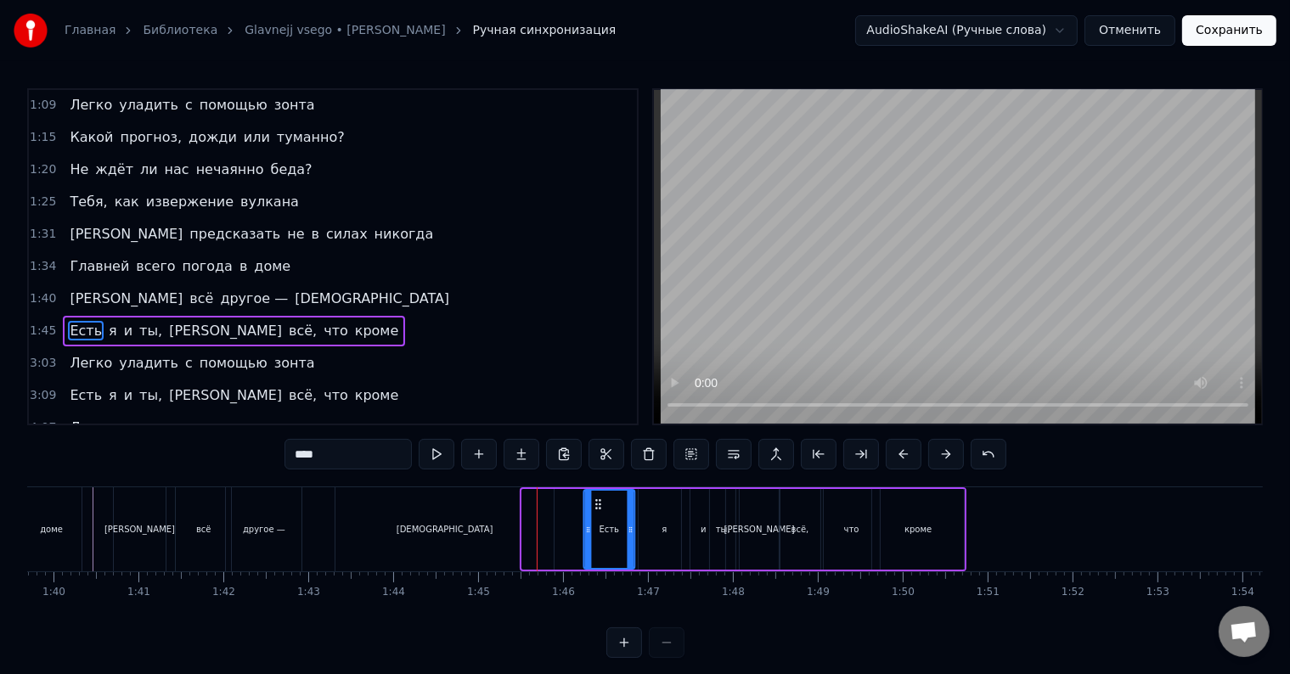
drag, startPoint x: 534, startPoint y: 498, endPoint x: 596, endPoint y: 502, distance: 62.1
click at [596, 502] on icon at bounding box center [599, 505] width 14 height 14
click at [70, 290] on span "[PERSON_NAME]" at bounding box center [126, 299] width 116 height 20
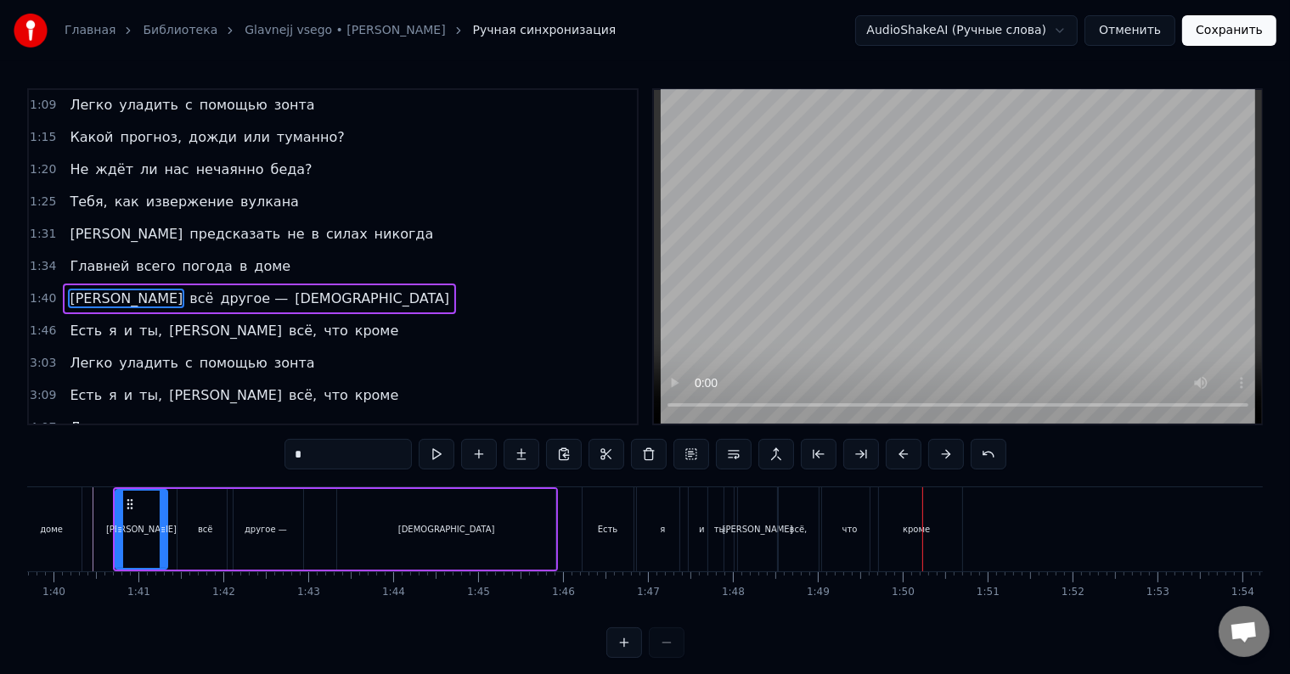
click at [792, 524] on div "всё," at bounding box center [799, 529] width 18 height 13
type input "****"
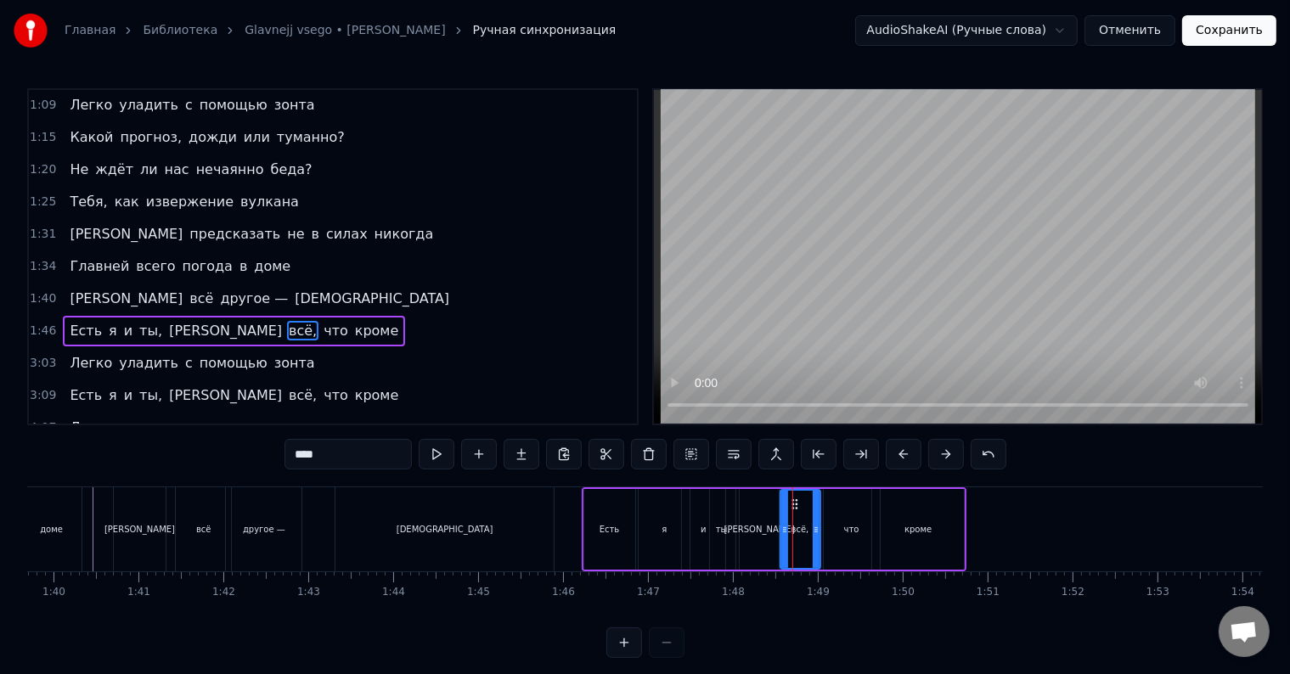
drag, startPoint x: 792, startPoint y: 500, endPoint x: 813, endPoint y: 502, distance: 21.3
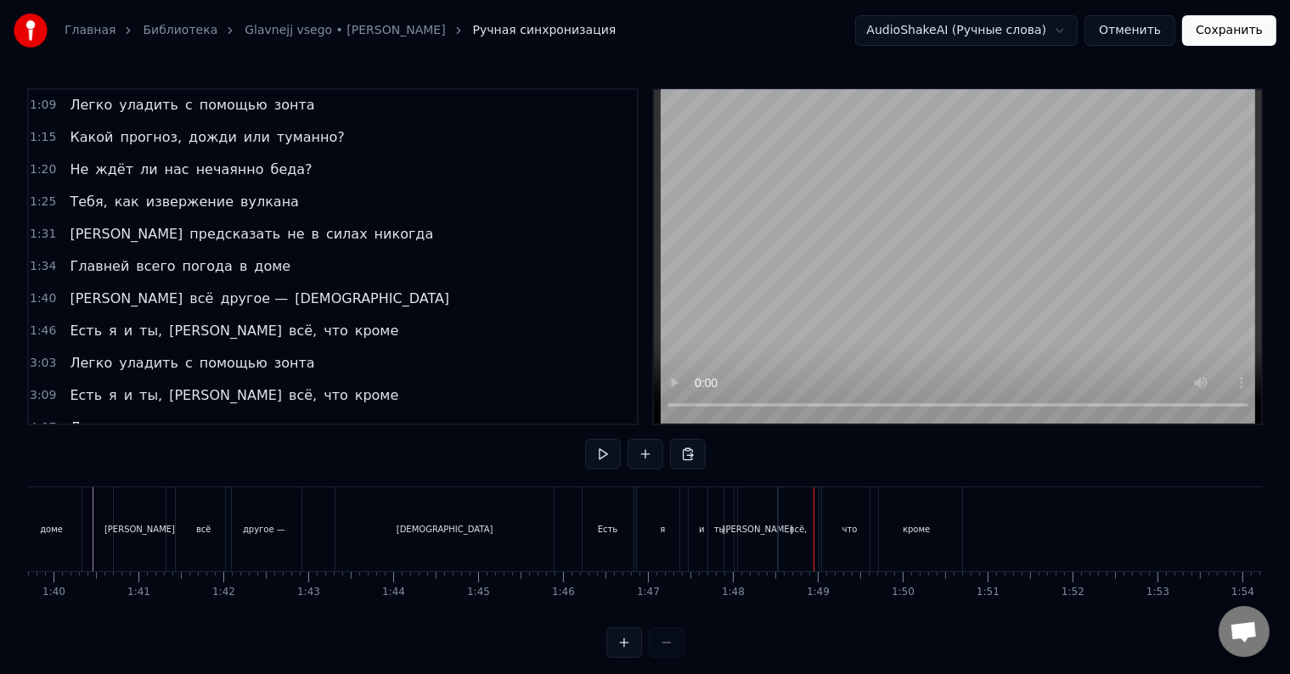
click at [883, 504] on div "кроме" at bounding box center [917, 529] width 92 height 84
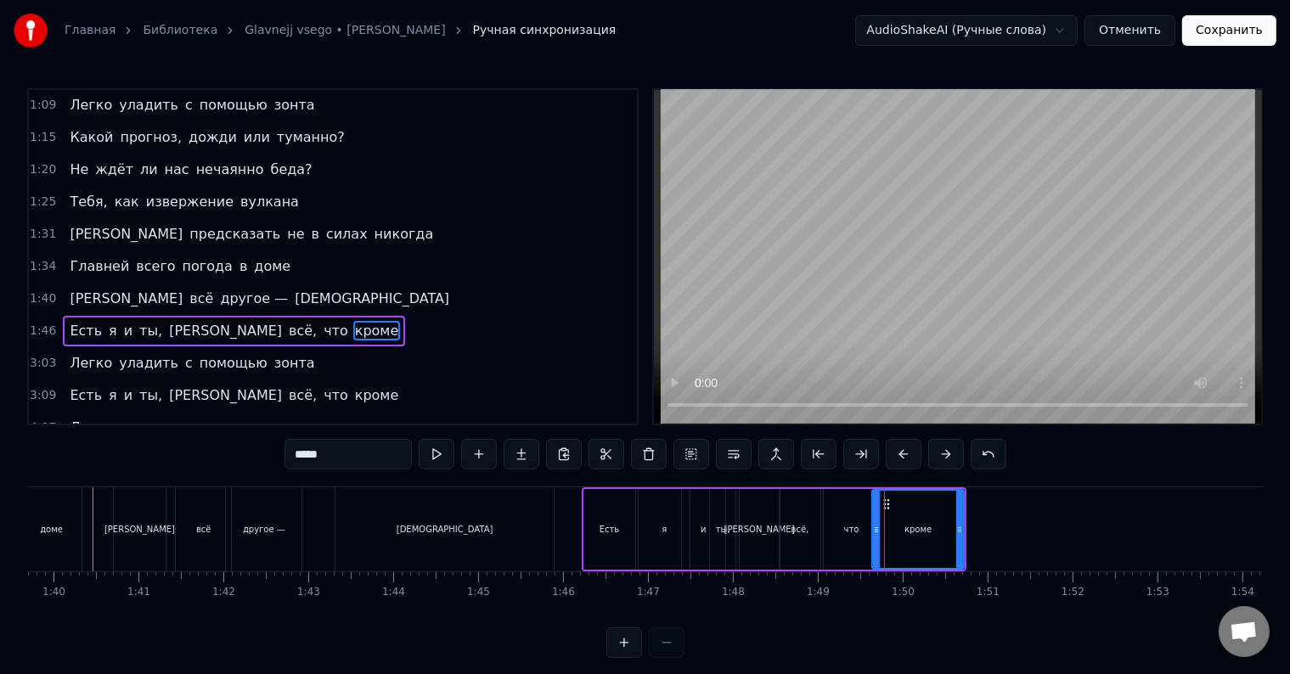
drag, startPoint x: 883, startPoint y: 500, endPoint x: 924, endPoint y: 506, distance: 41.2
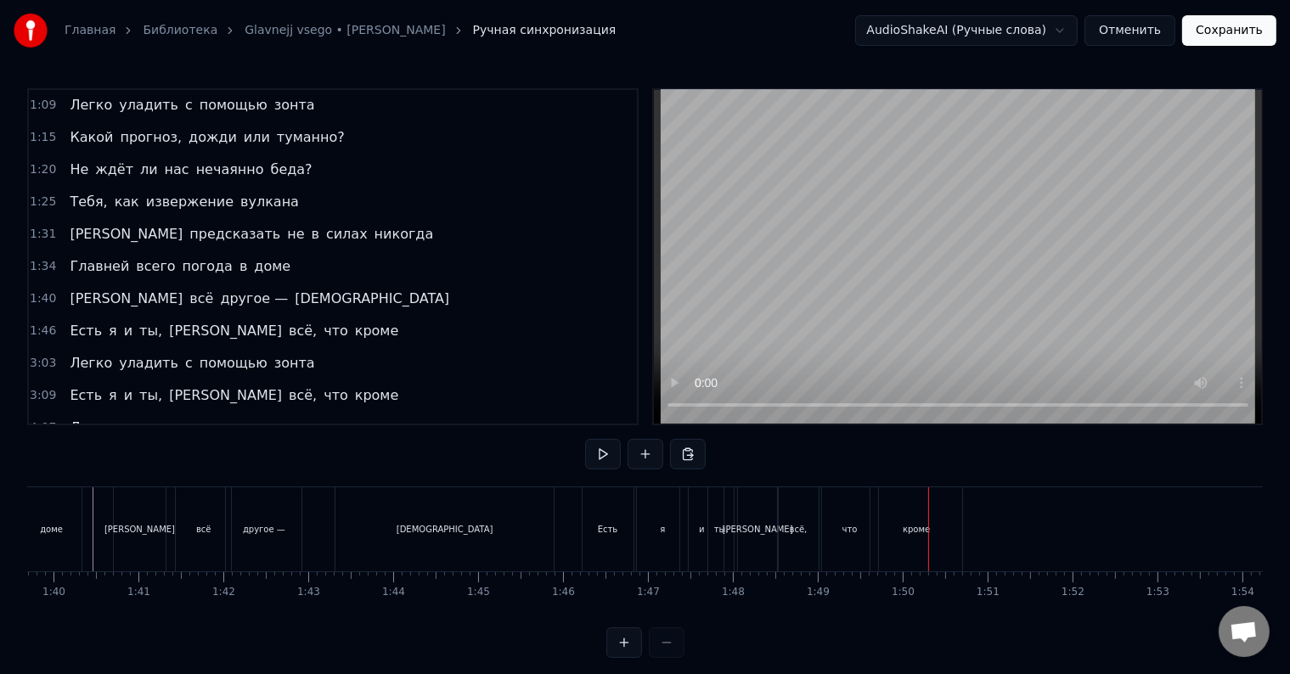
click at [887, 516] on div "кроме" at bounding box center [917, 529] width 92 height 84
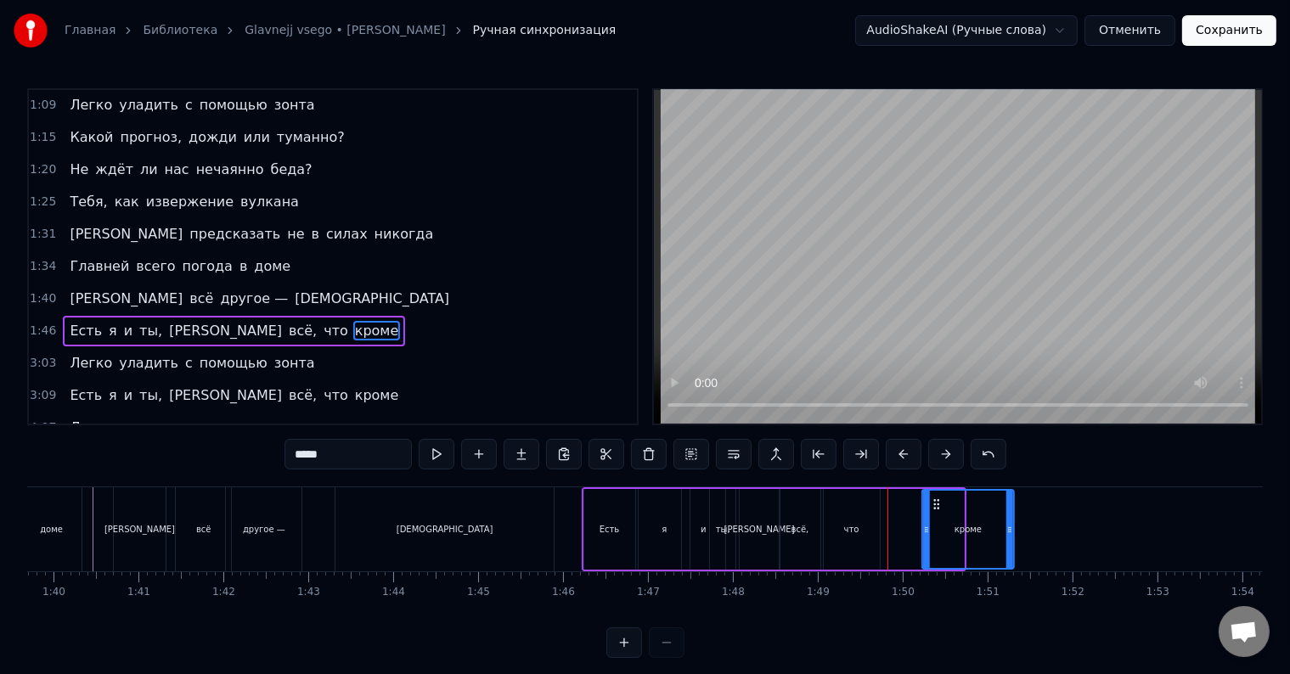
drag, startPoint x: 885, startPoint y: 499, endPoint x: 936, endPoint y: 503, distance: 51.1
click at [936, 503] on icon at bounding box center [937, 505] width 14 height 14
click at [848, 523] on div "что" at bounding box center [851, 529] width 15 height 13
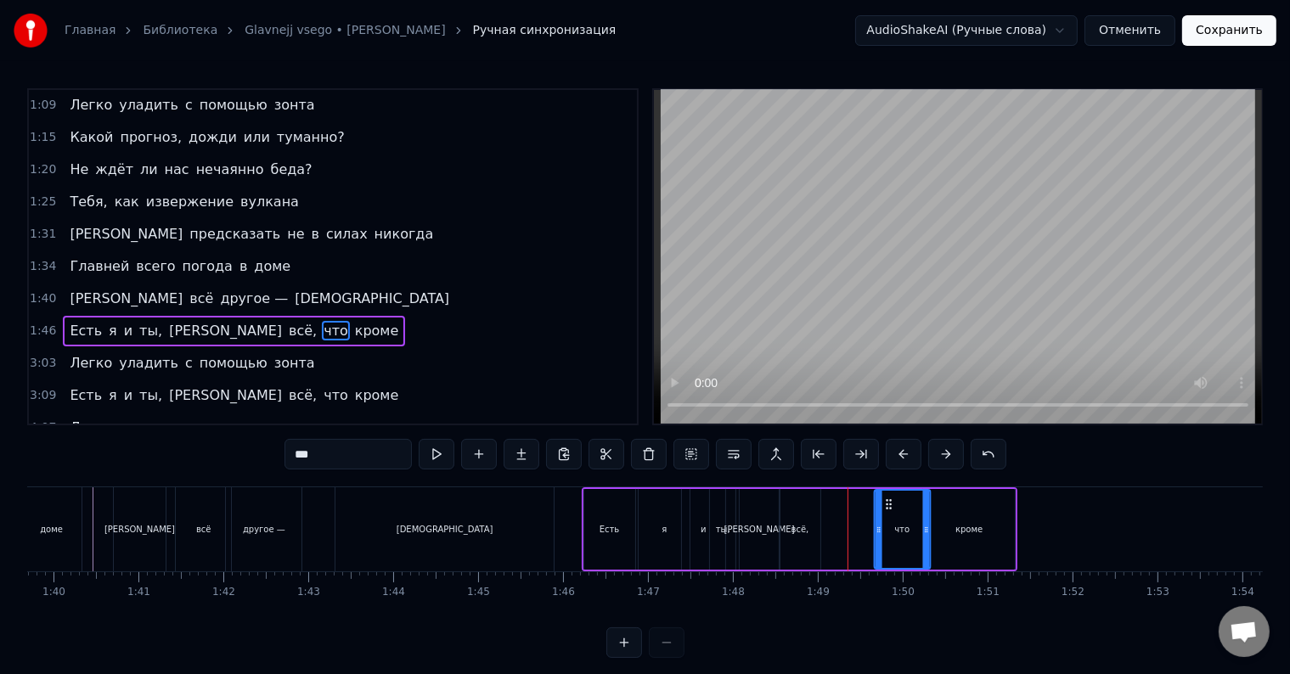
drag, startPoint x: 837, startPoint y: 502, endPoint x: 888, endPoint y: 501, distance: 50.1
click at [888, 501] on icon at bounding box center [889, 505] width 14 height 14
click at [809, 518] on div "всё," at bounding box center [801, 529] width 40 height 81
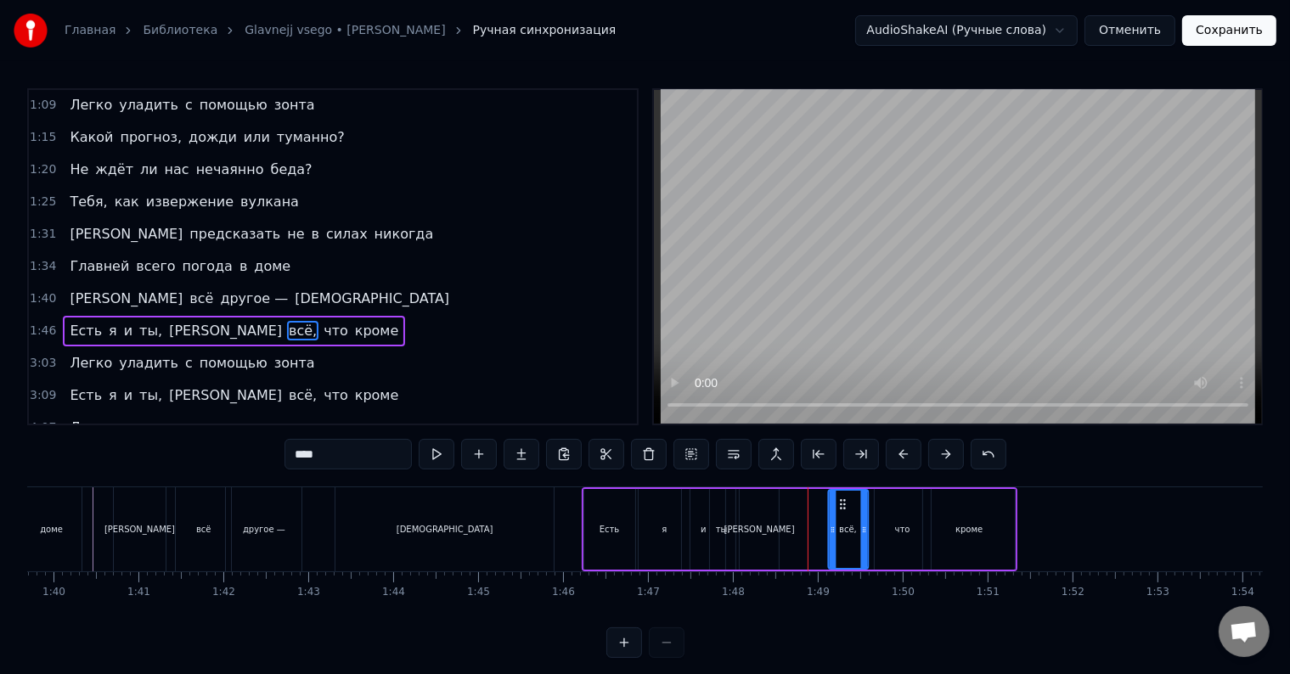
drag, startPoint x: 790, startPoint y: 503, endPoint x: 838, endPoint y: 506, distance: 48.5
click at [838, 506] on icon at bounding box center [843, 505] width 14 height 14
click at [68, 289] on span "[PERSON_NAME]" at bounding box center [126, 299] width 116 height 20
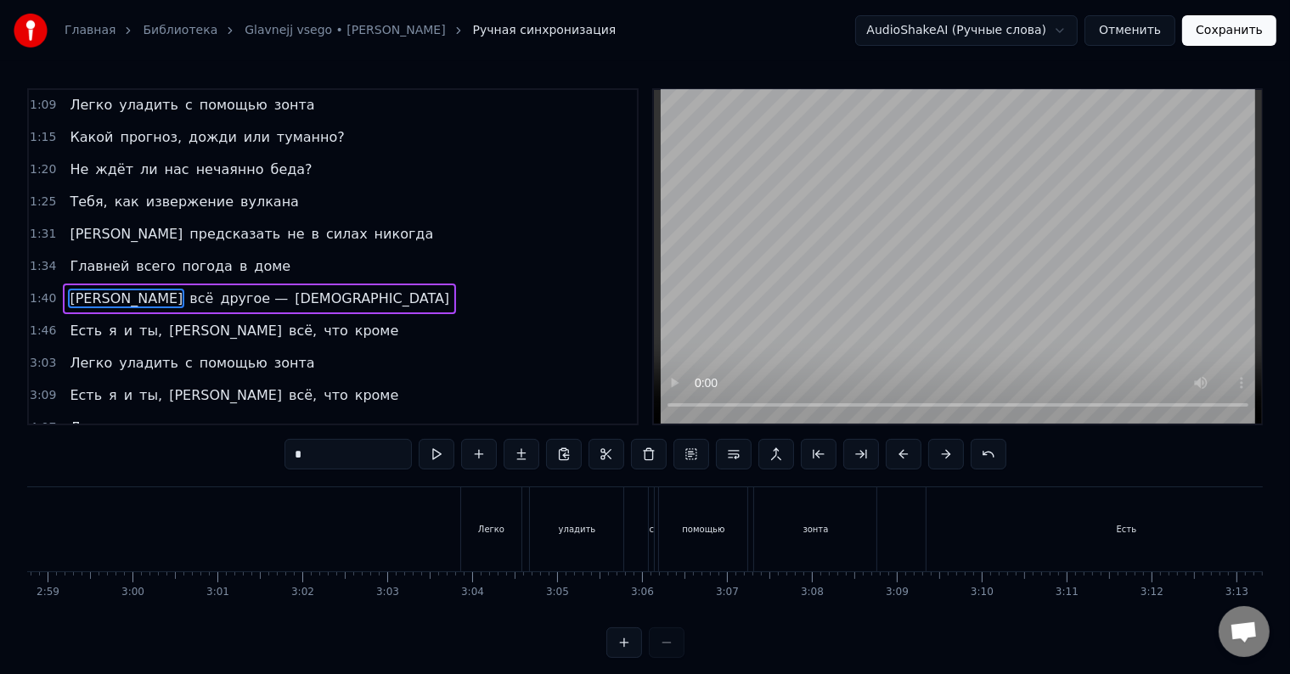
scroll to position [0, 15084]
click at [589, 511] on div "Легко" at bounding box center [589, 529] width 61 height 84
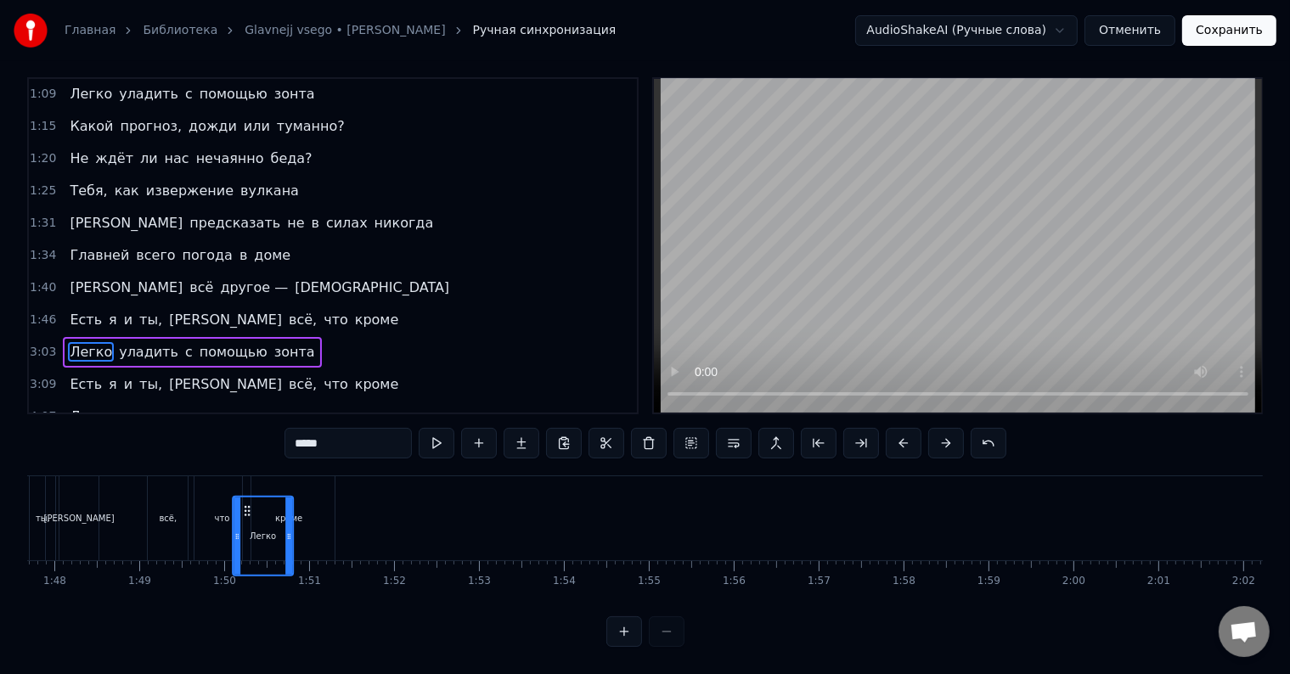
scroll to position [0, 9127]
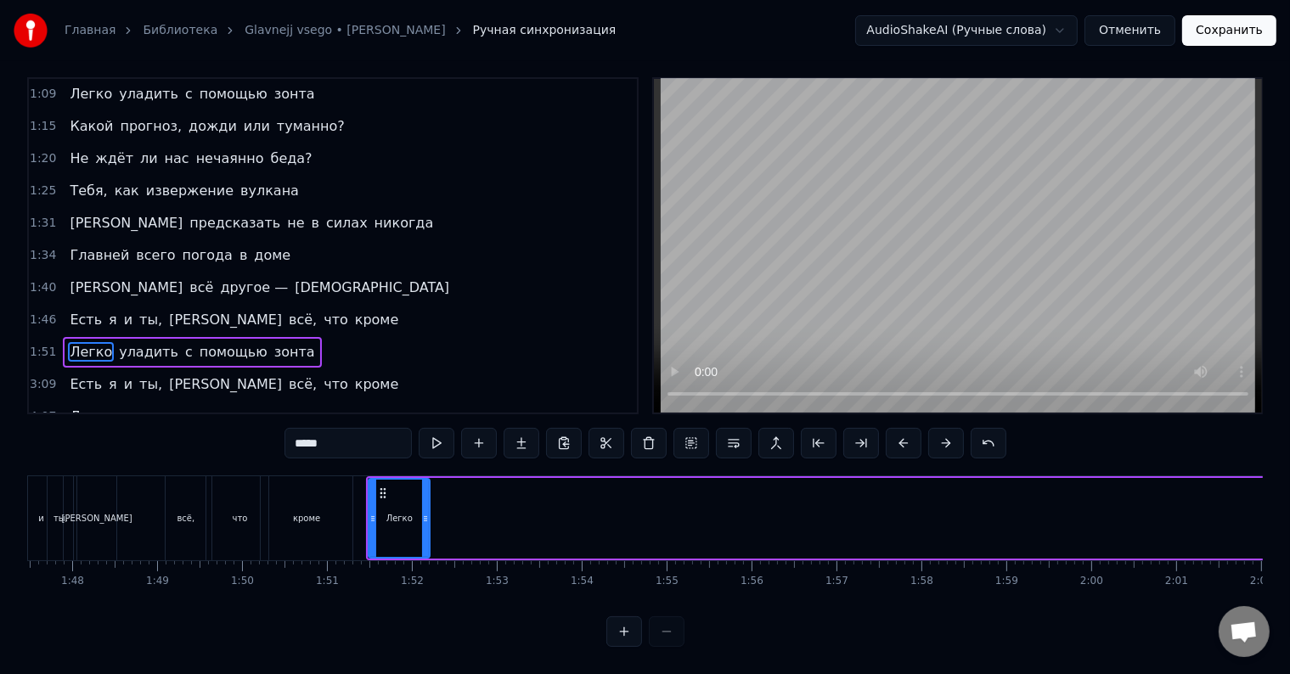
click at [126, 342] on span "уладить" at bounding box center [148, 352] width 63 height 20
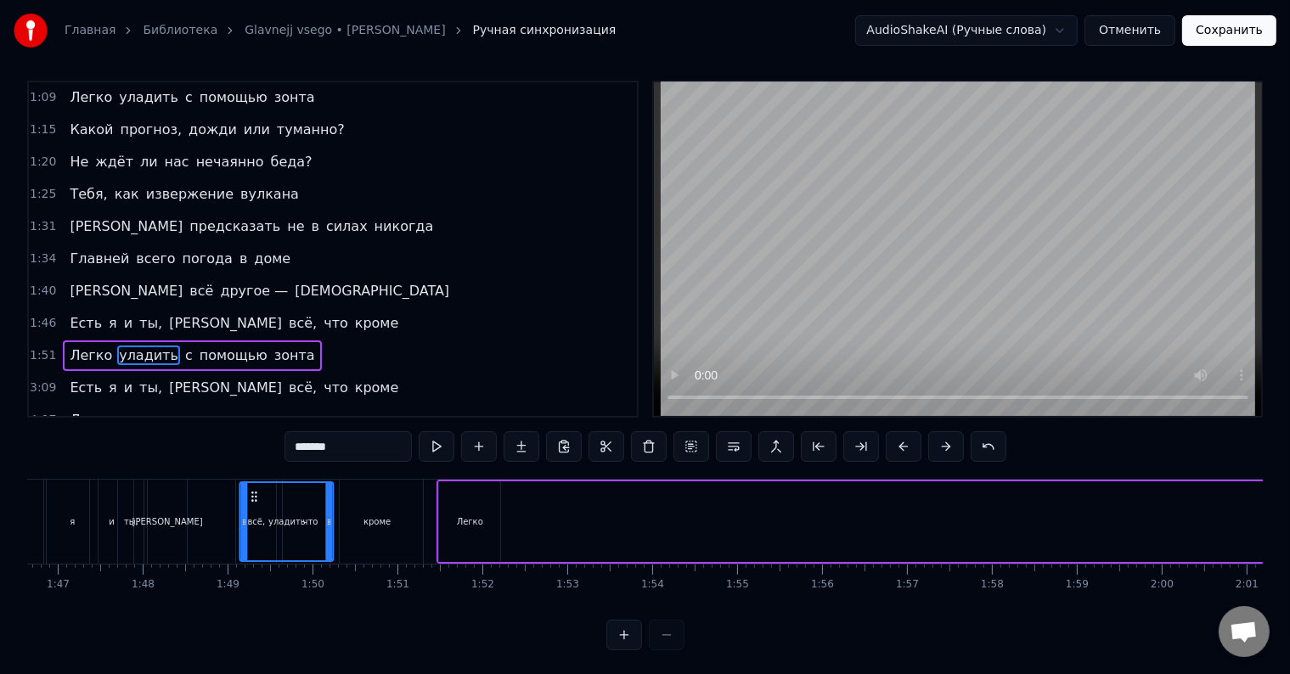
scroll to position [0, 9048]
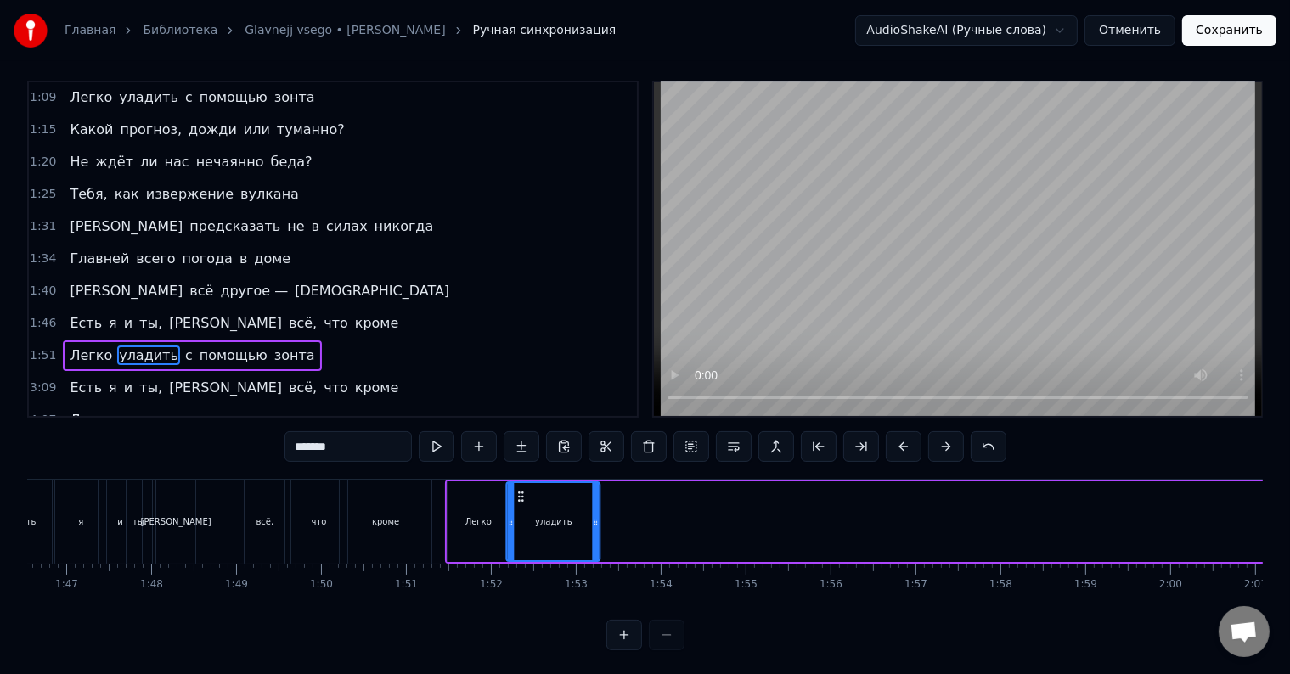
drag, startPoint x: 127, startPoint y: 495, endPoint x: 519, endPoint y: 492, distance: 391.5
click at [519, 492] on icon at bounding box center [522, 497] width 14 height 14
click at [183, 346] on span "с" at bounding box center [188, 356] width 11 height 20
type input "*"
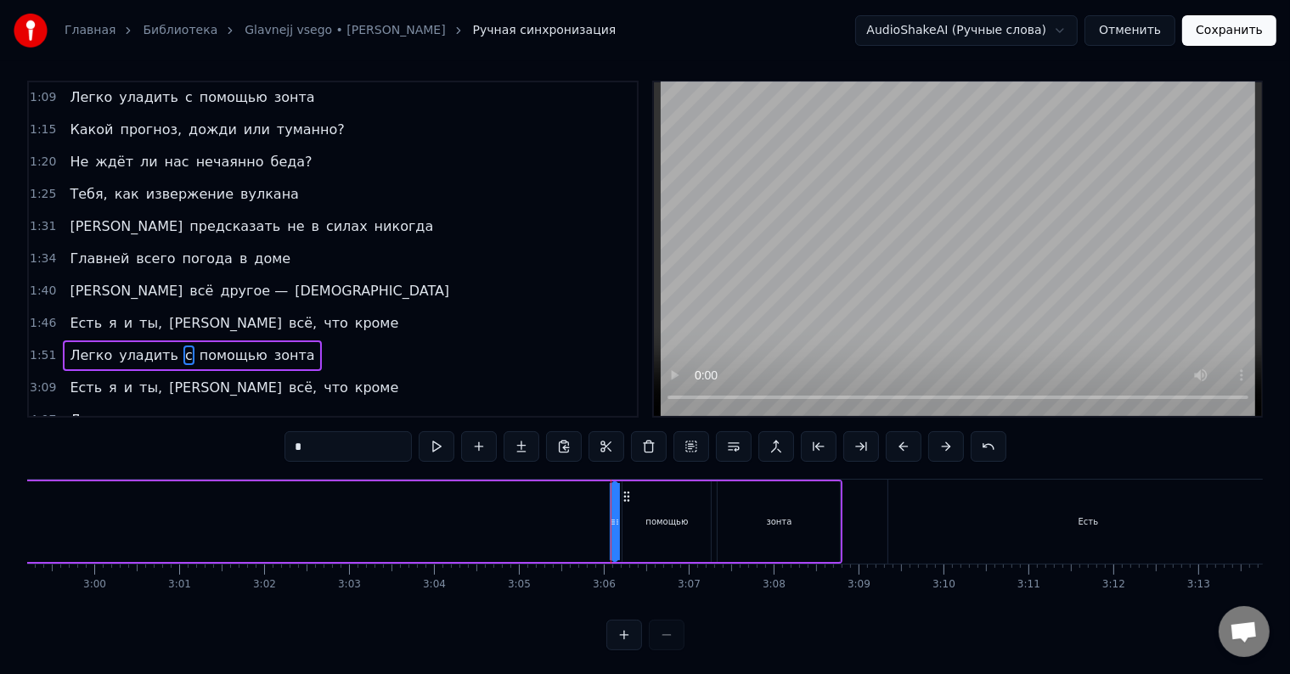
scroll to position [0, 15208]
drag, startPoint x: 627, startPoint y: 510, endPoint x: 557, endPoint y: 517, distance: 70.0
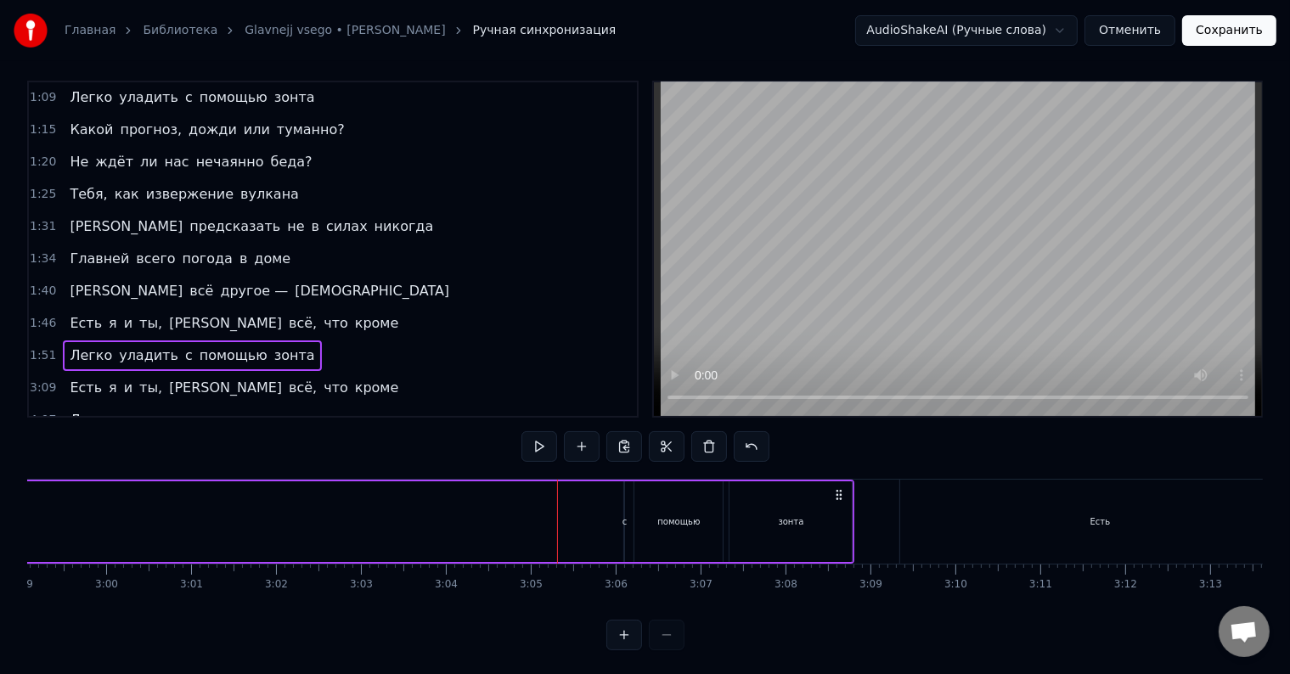
click at [623, 513] on div "с" at bounding box center [624, 522] width 2 height 81
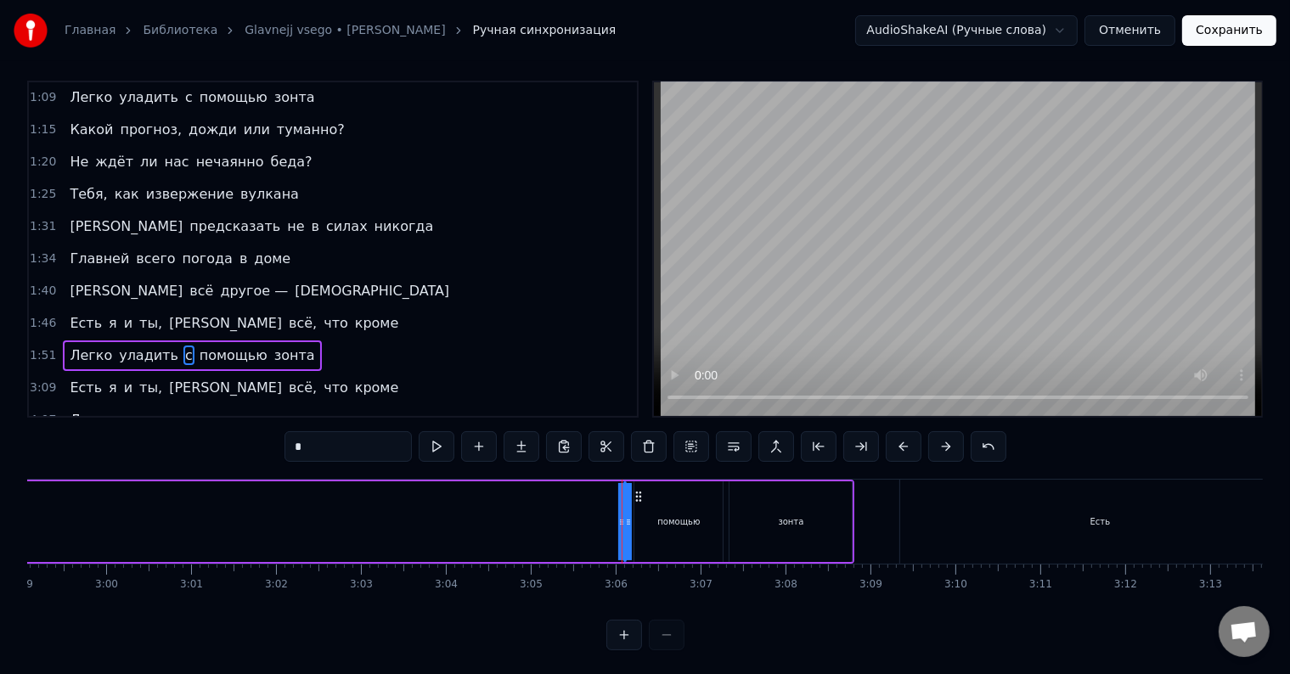
drag, startPoint x: 623, startPoint y: 513, endPoint x: 665, endPoint y: 521, distance: 43.1
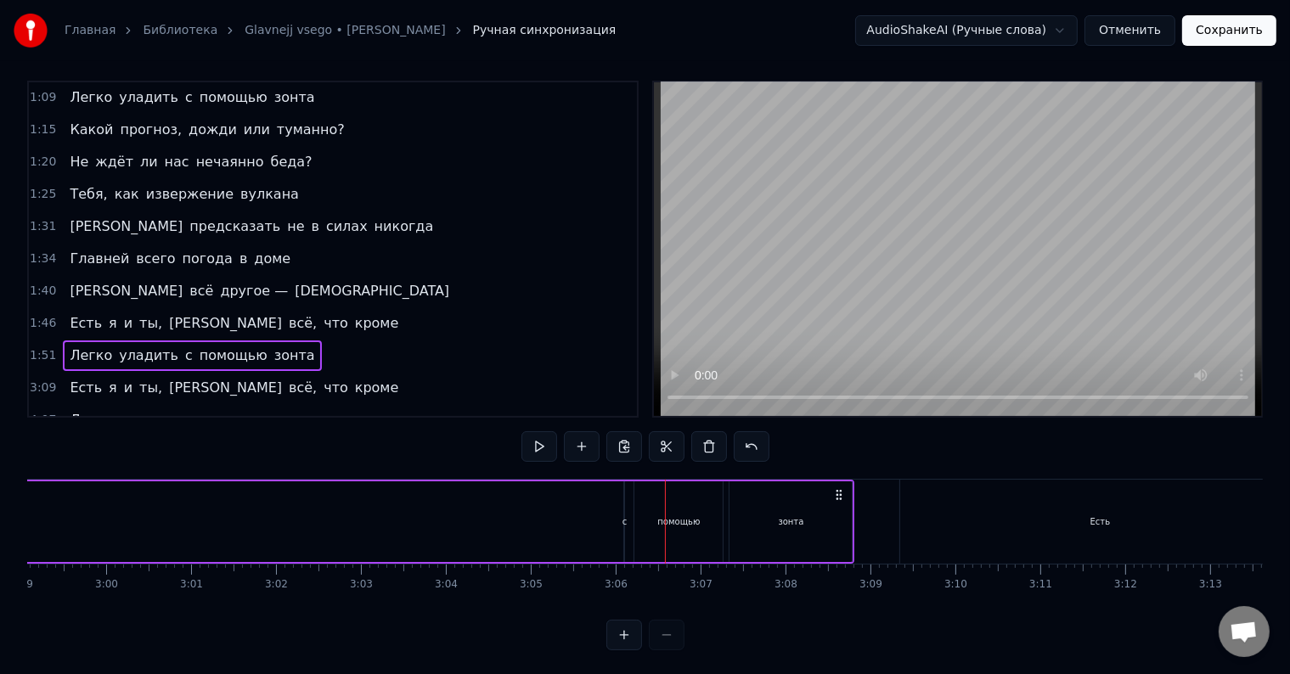
click at [623, 521] on div "с" at bounding box center [625, 522] width 5 height 13
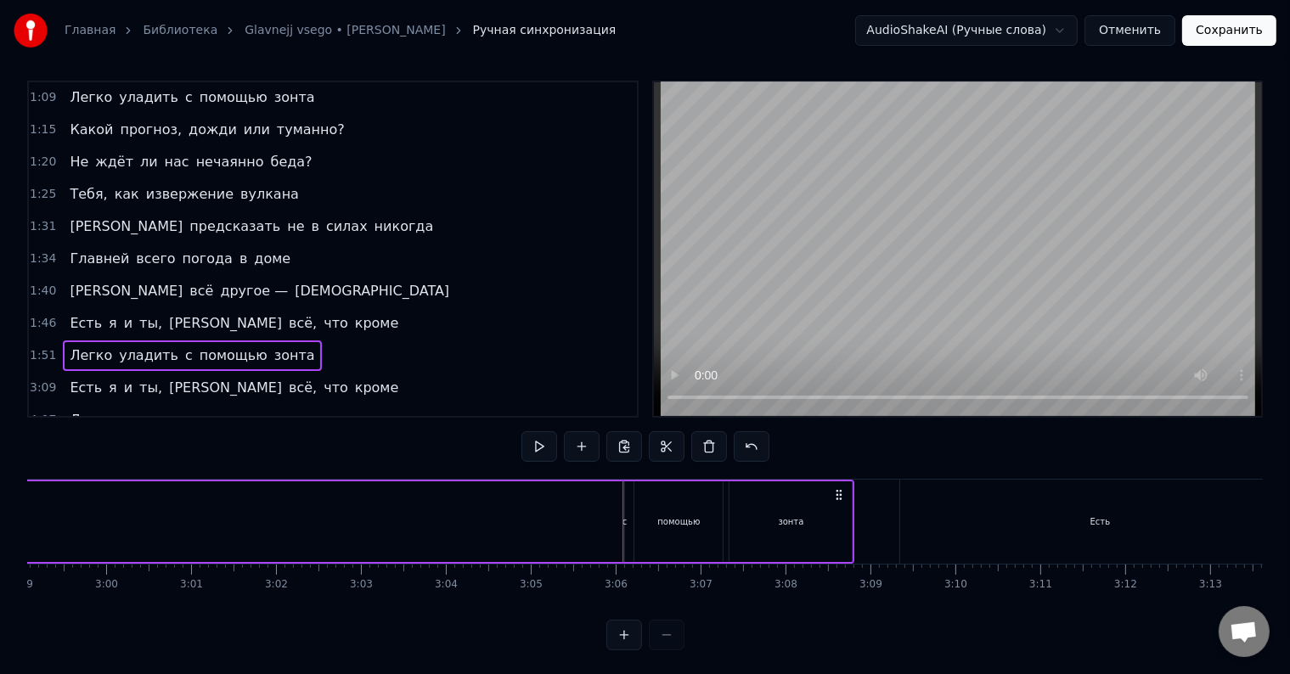
click at [623, 519] on div "с" at bounding box center [625, 522] width 5 height 13
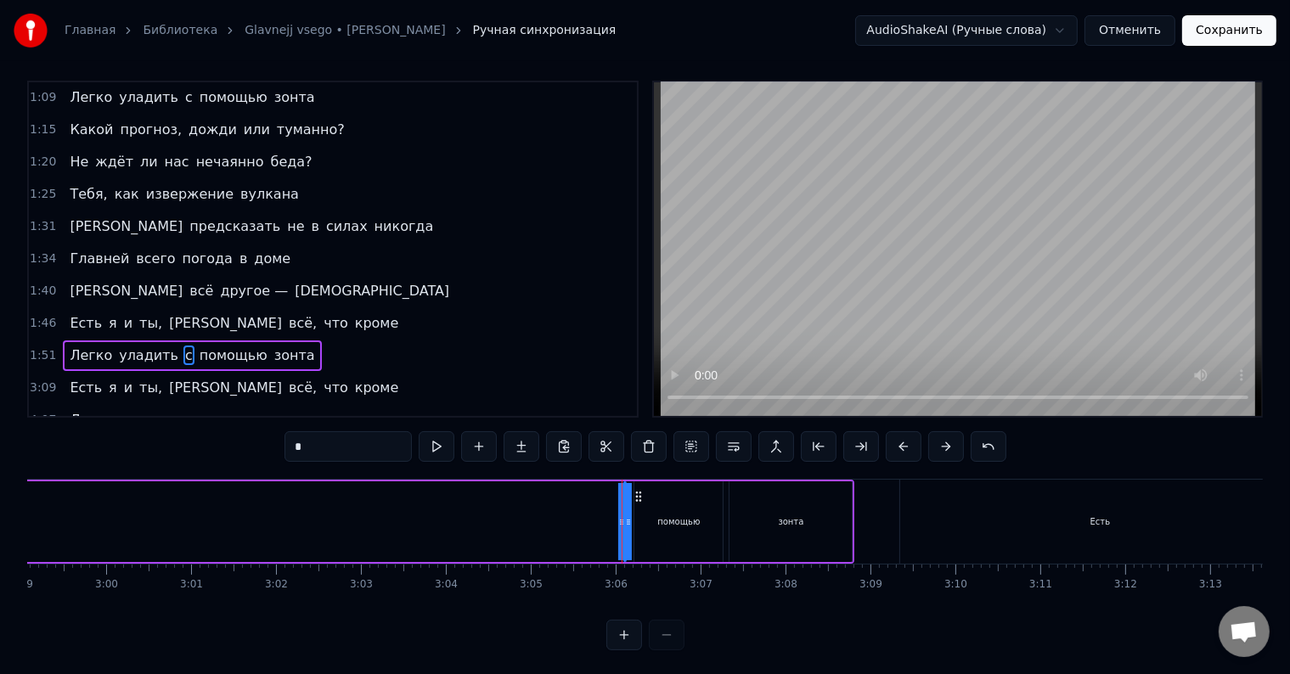
drag, startPoint x: 626, startPoint y: 519, endPoint x: 662, endPoint y: 519, distance: 35.7
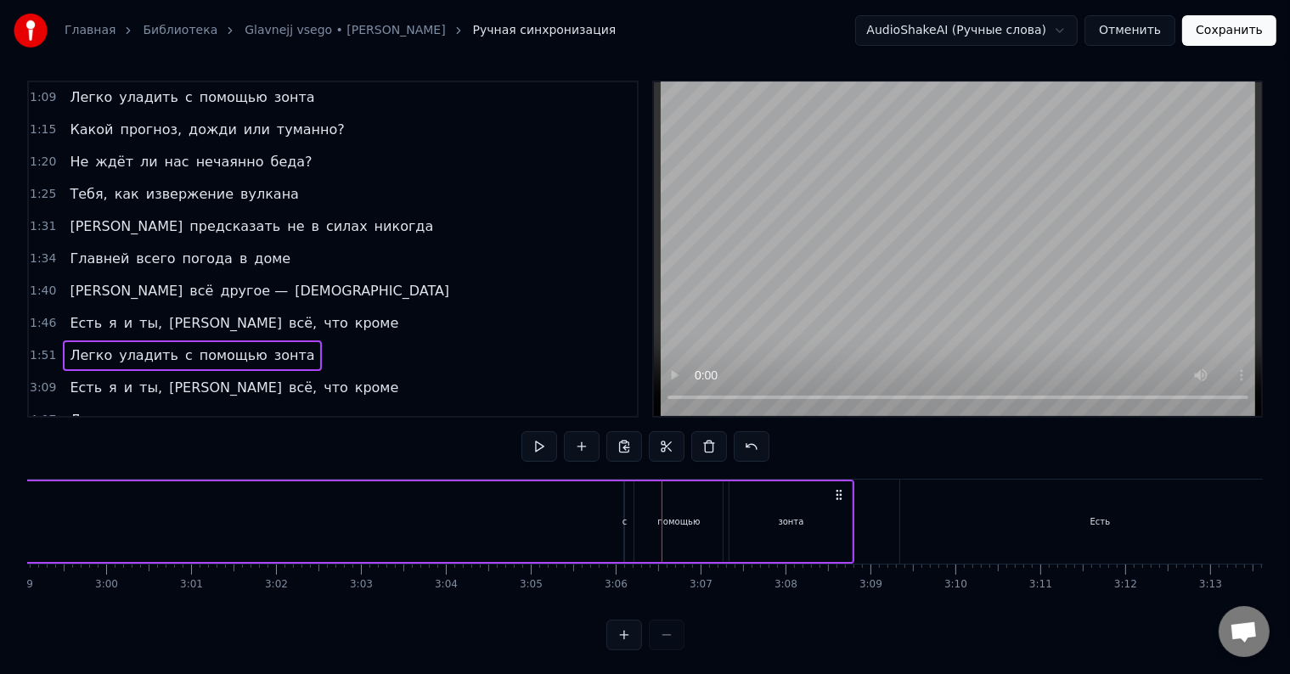
click at [615, 642] on button at bounding box center [624, 635] width 36 height 31
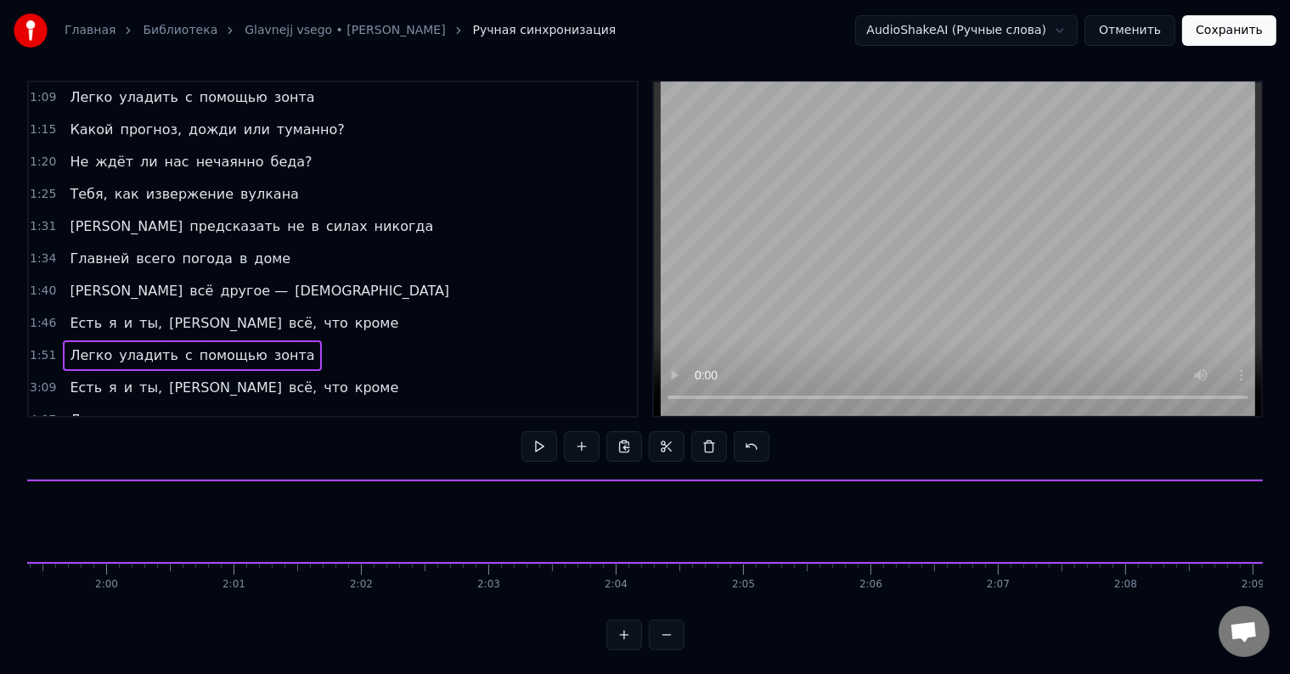
click at [616, 642] on button at bounding box center [624, 635] width 36 height 31
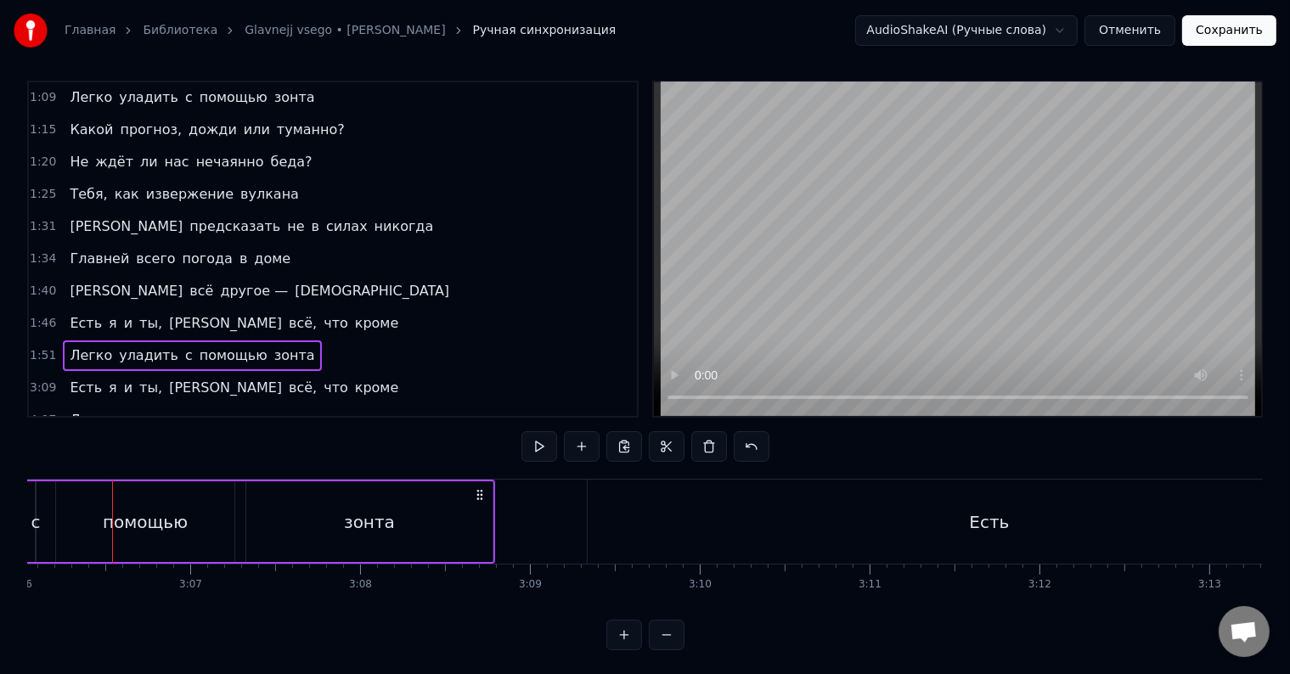
click at [183, 346] on span "с" at bounding box center [188, 356] width 11 height 20
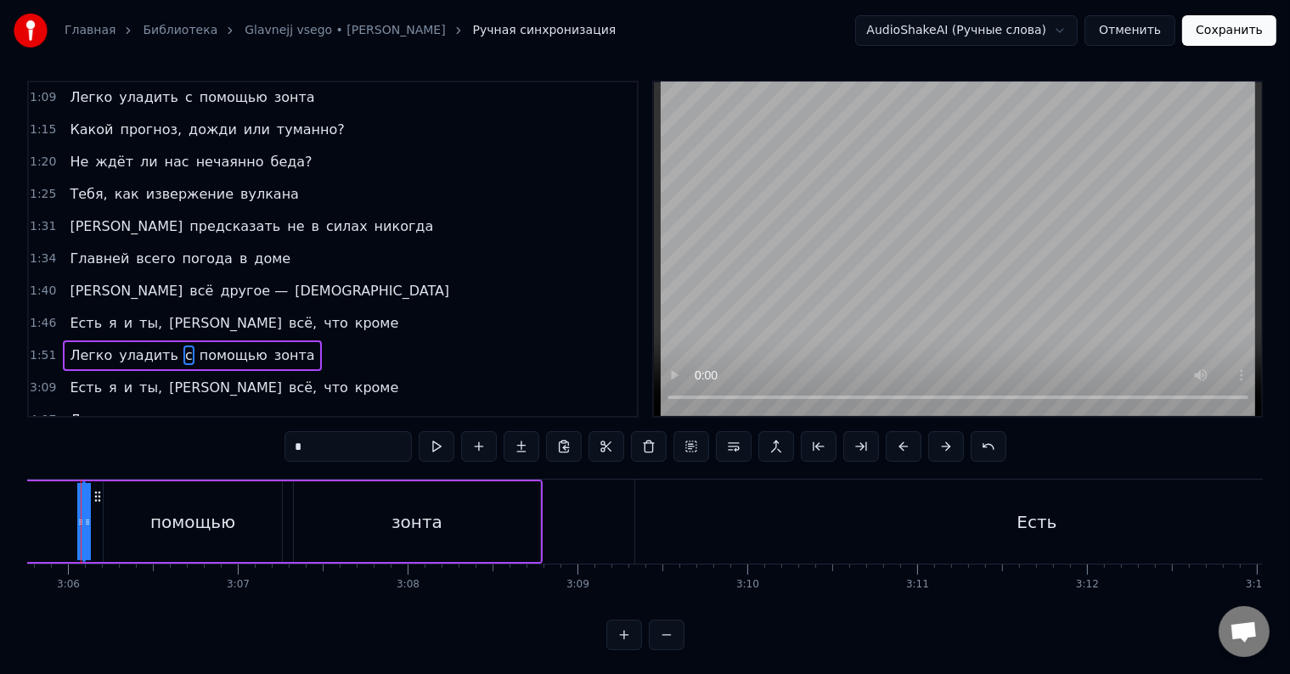
scroll to position [0, 31521]
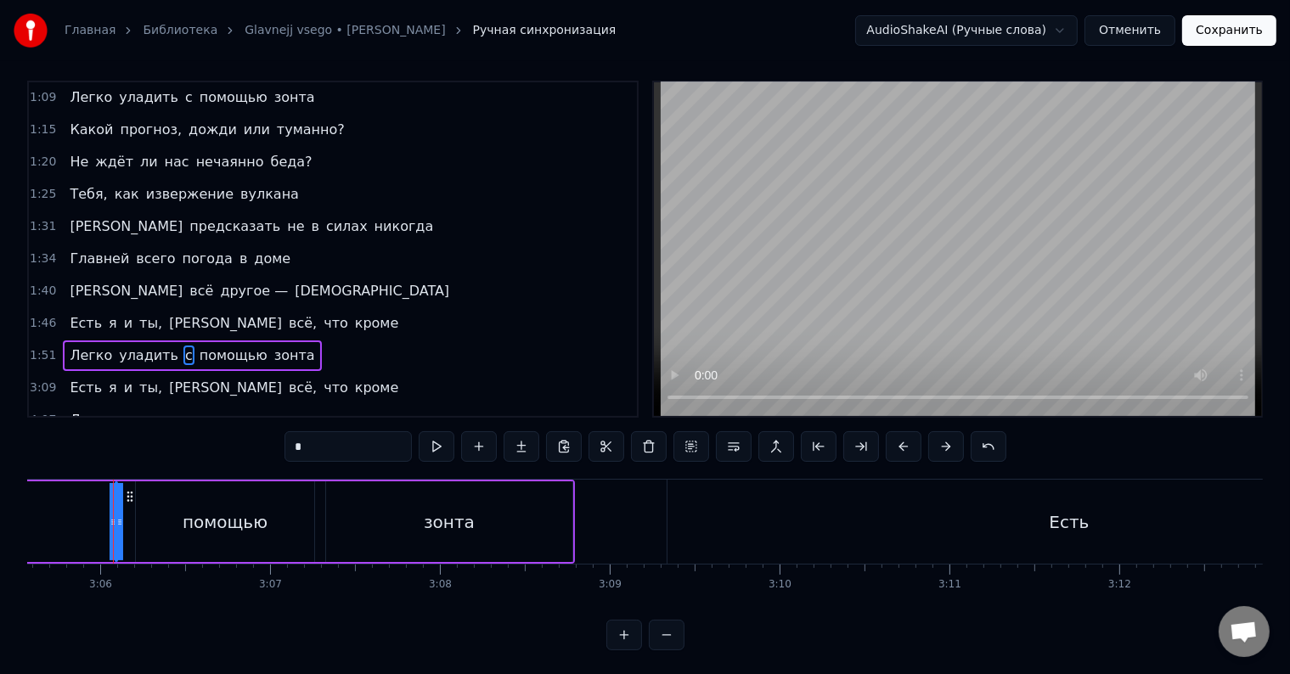
drag, startPoint x: 118, startPoint y: 520, endPoint x: 132, endPoint y: 518, distance: 13.7
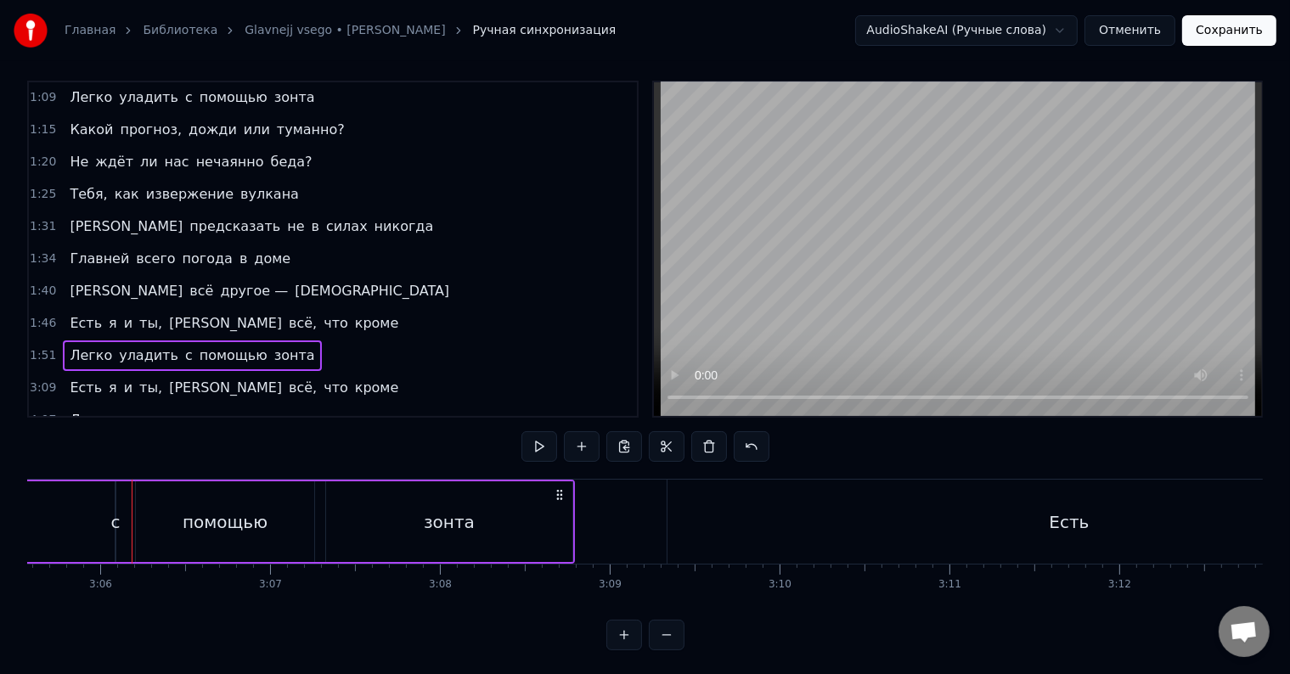
click at [116, 518] on div "с" at bounding box center [114, 522] width 9 height 25
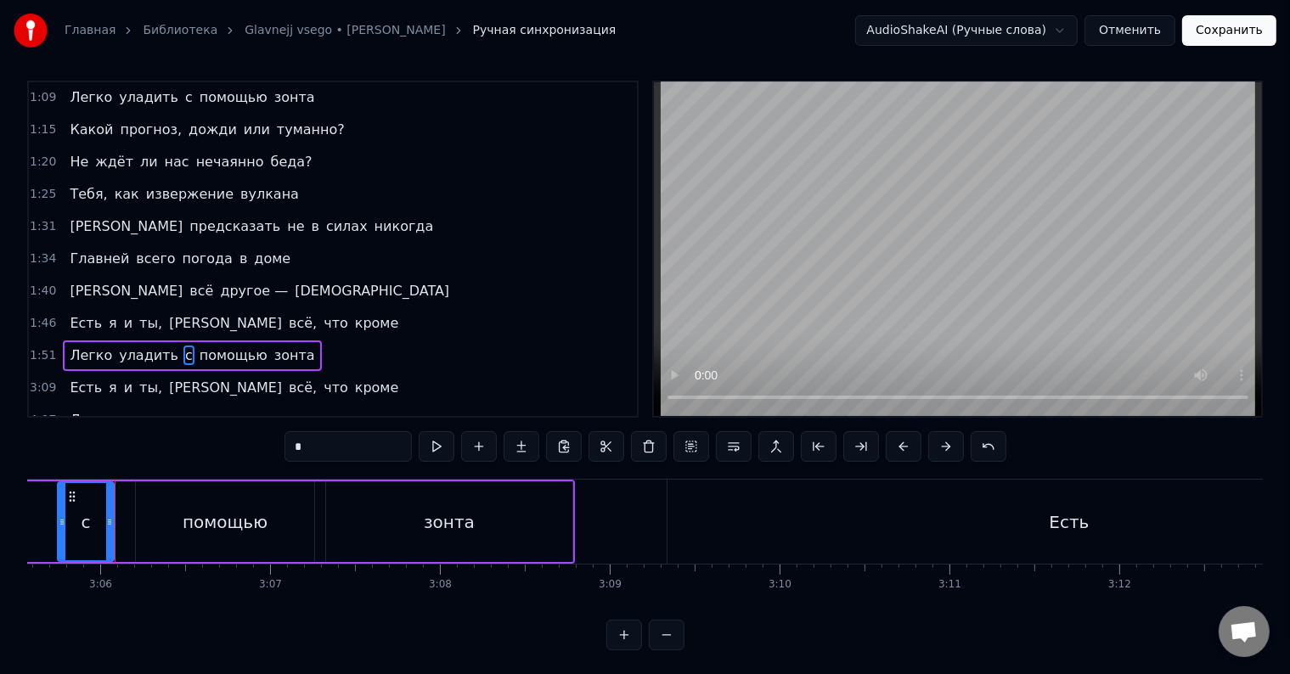
drag, startPoint x: 116, startPoint y: 518, endPoint x: 58, endPoint y: 518, distance: 57.8
click at [59, 518] on icon at bounding box center [62, 523] width 7 height 14
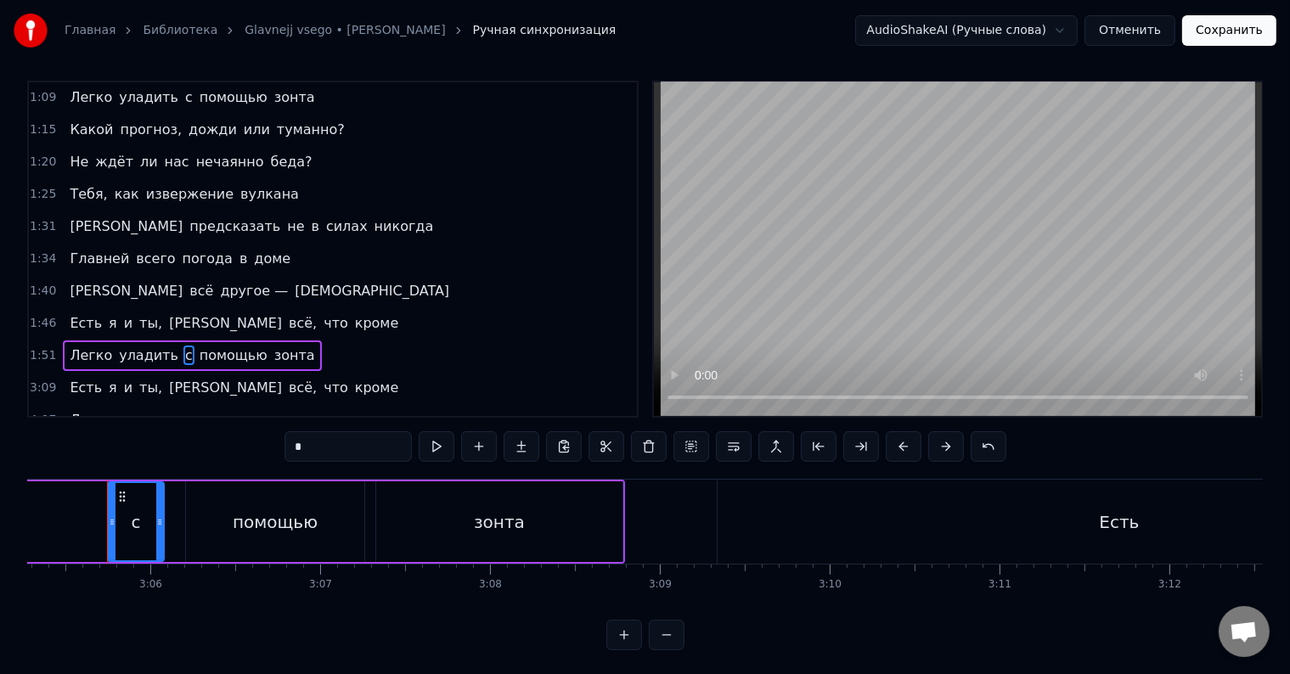
scroll to position [0, 31465]
click at [662, 647] on button at bounding box center [667, 635] width 36 height 31
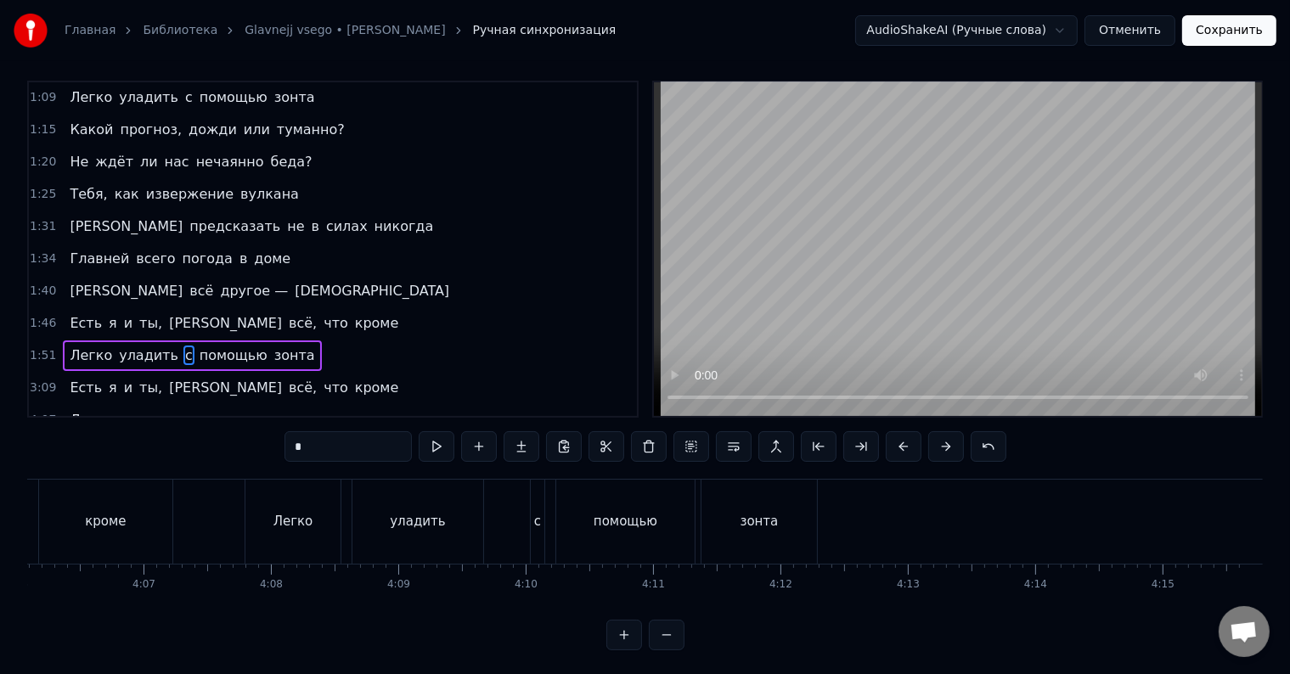
click at [662, 646] on button at bounding box center [667, 635] width 36 height 31
click at [662, 646] on div at bounding box center [645, 635] width 78 height 31
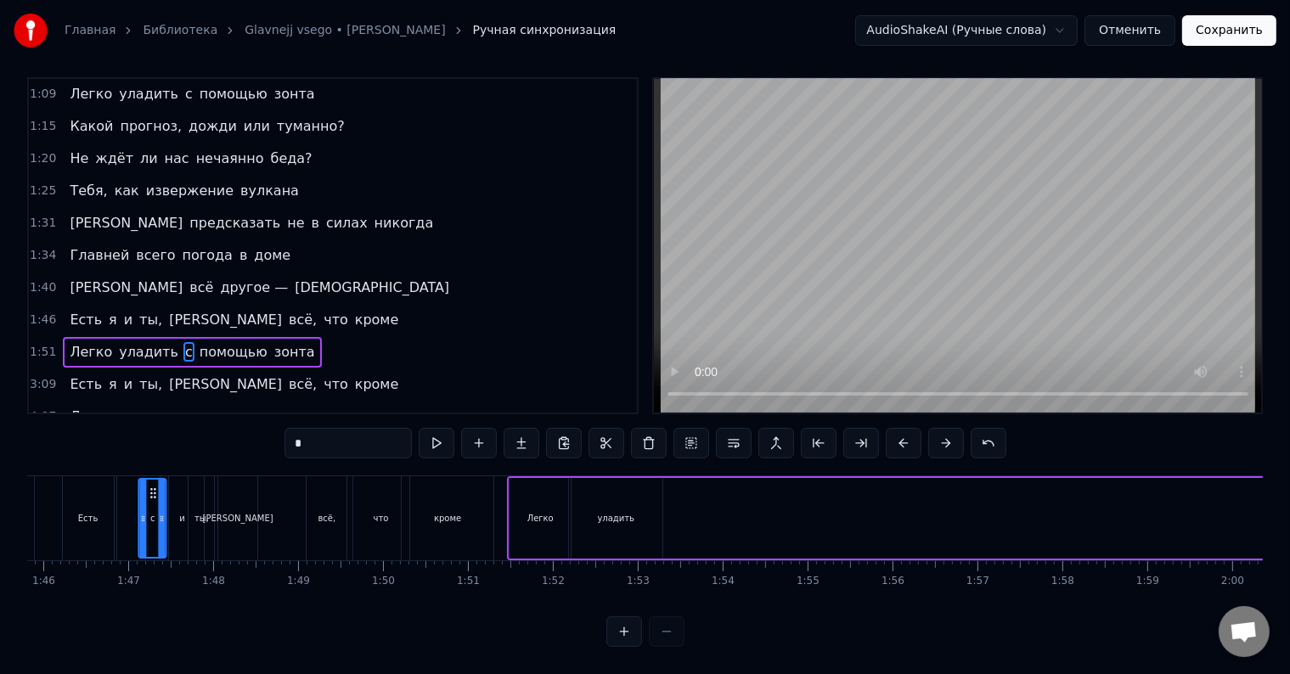
scroll to position [24, 0]
drag, startPoint x: 126, startPoint y: 496, endPoint x: 657, endPoint y: 487, distance: 531.7
click at [657, 495] on div "с" at bounding box center [659, 533] width 25 height 77
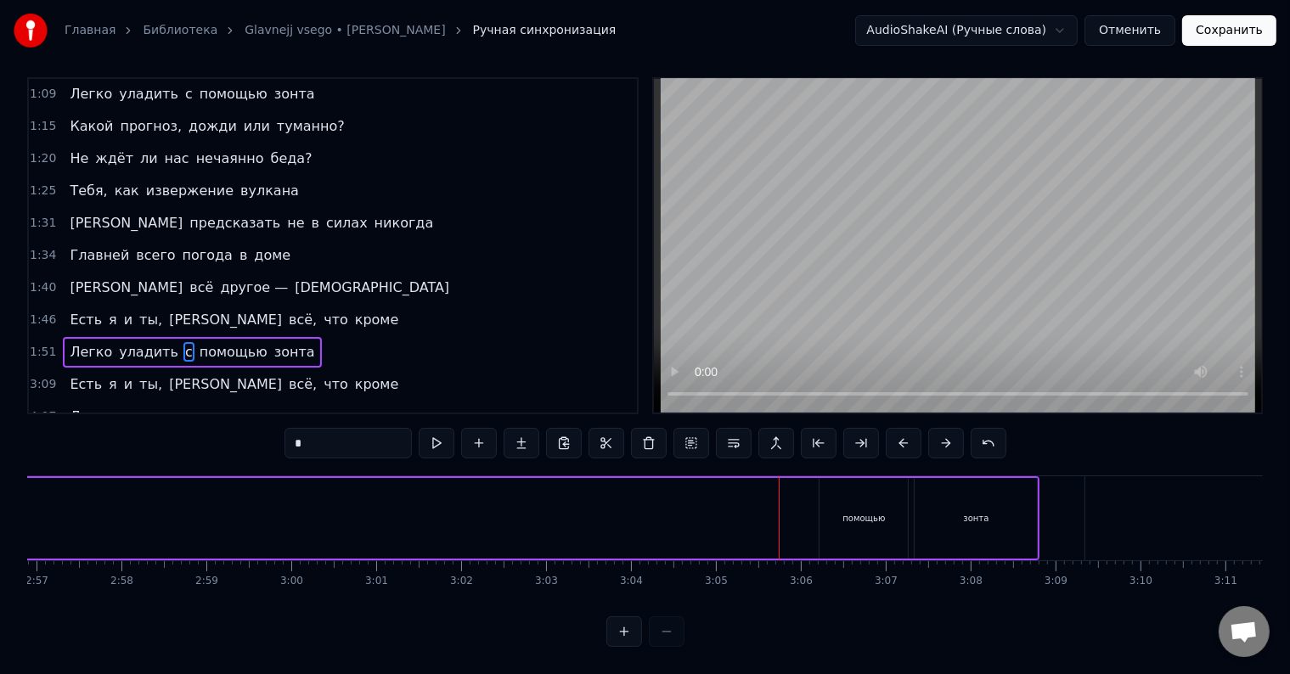
scroll to position [0, 14876]
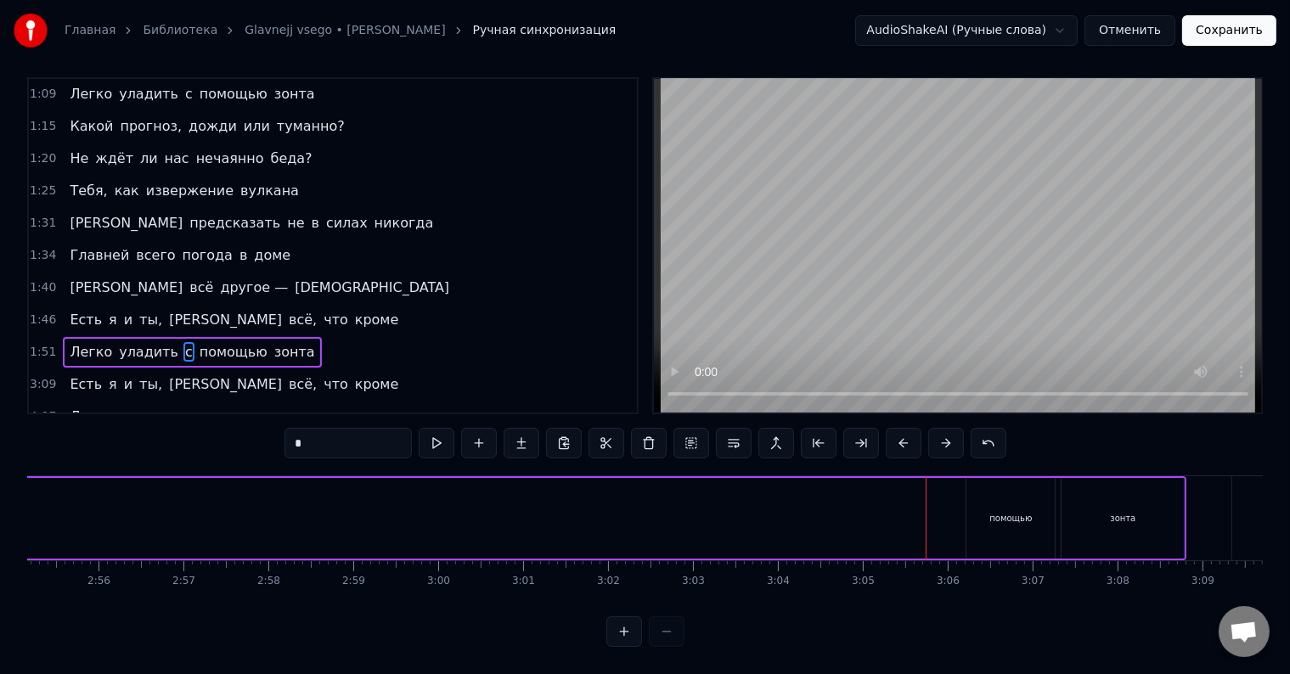
click at [993, 512] on div "помощью" at bounding box center [1010, 518] width 42 height 13
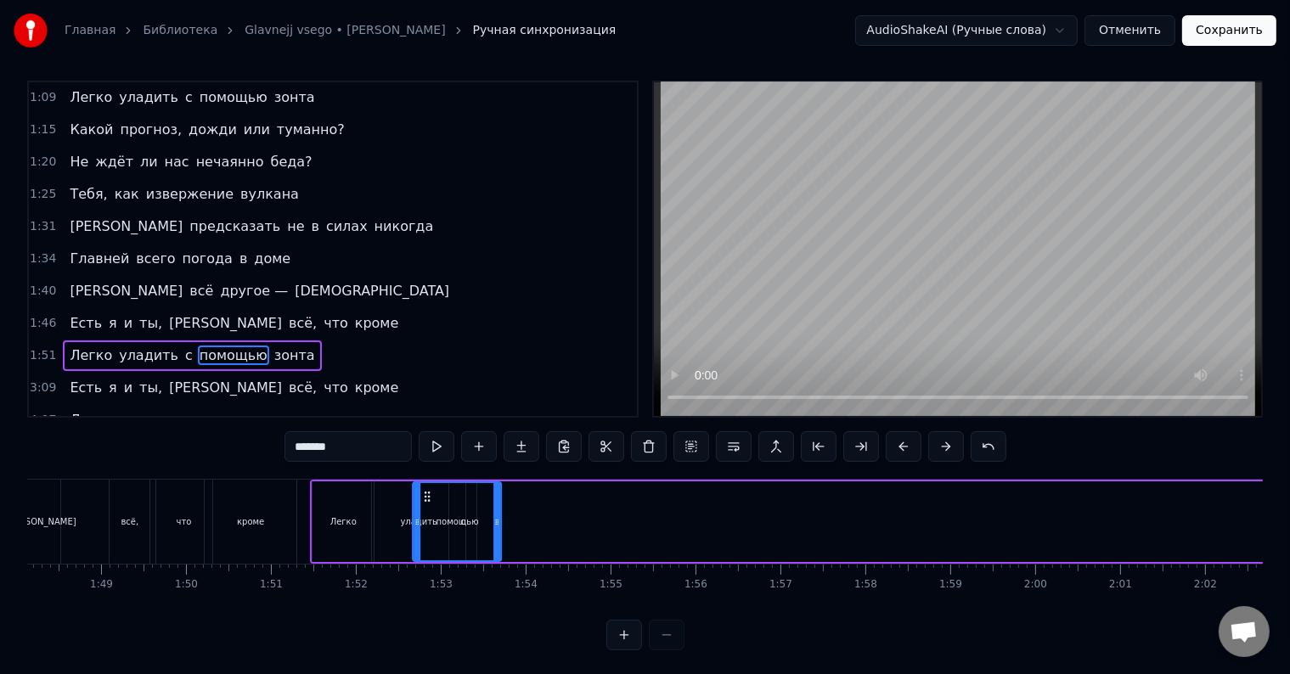
scroll to position [0, 9160]
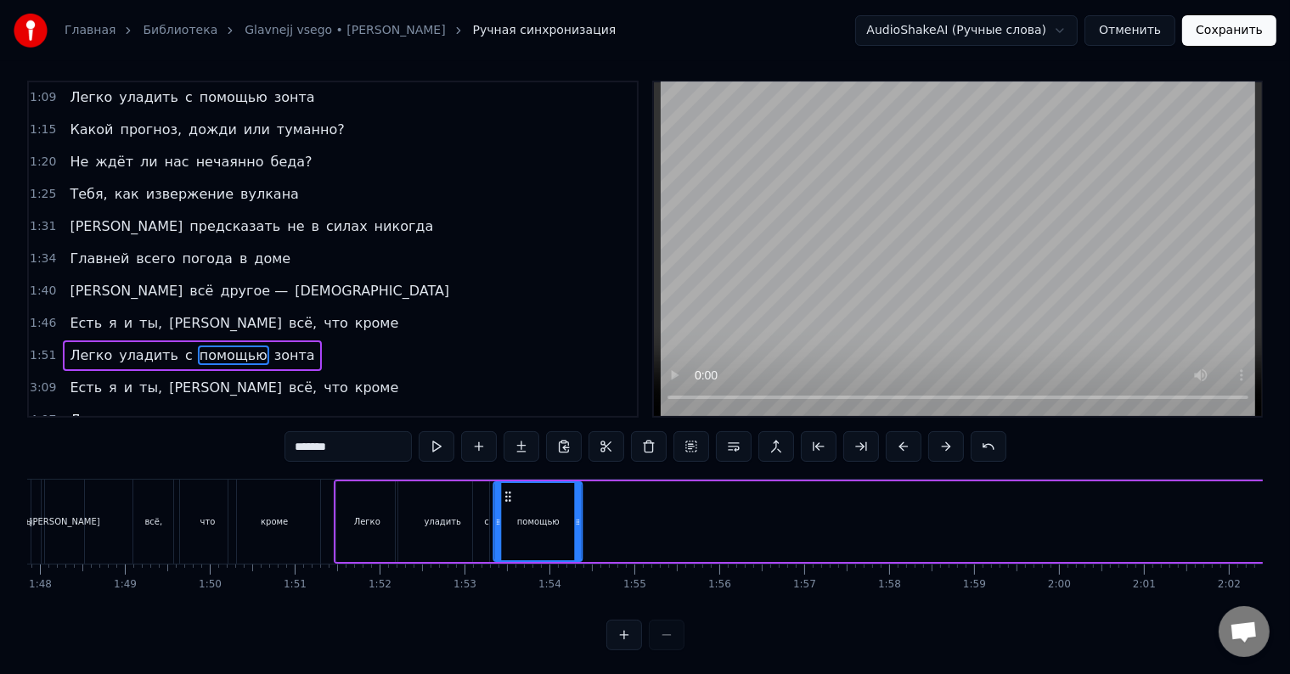
drag, startPoint x: 979, startPoint y: 498, endPoint x: 507, endPoint y: 510, distance: 472.4
click at [507, 510] on div "помощью" at bounding box center [538, 521] width 87 height 77
drag, startPoint x: 578, startPoint y: 511, endPoint x: 563, endPoint y: 512, distance: 15.3
click at [563, 512] on div at bounding box center [563, 521] width 7 height 77
click at [273, 346] on span "зонта" at bounding box center [295, 356] width 44 height 20
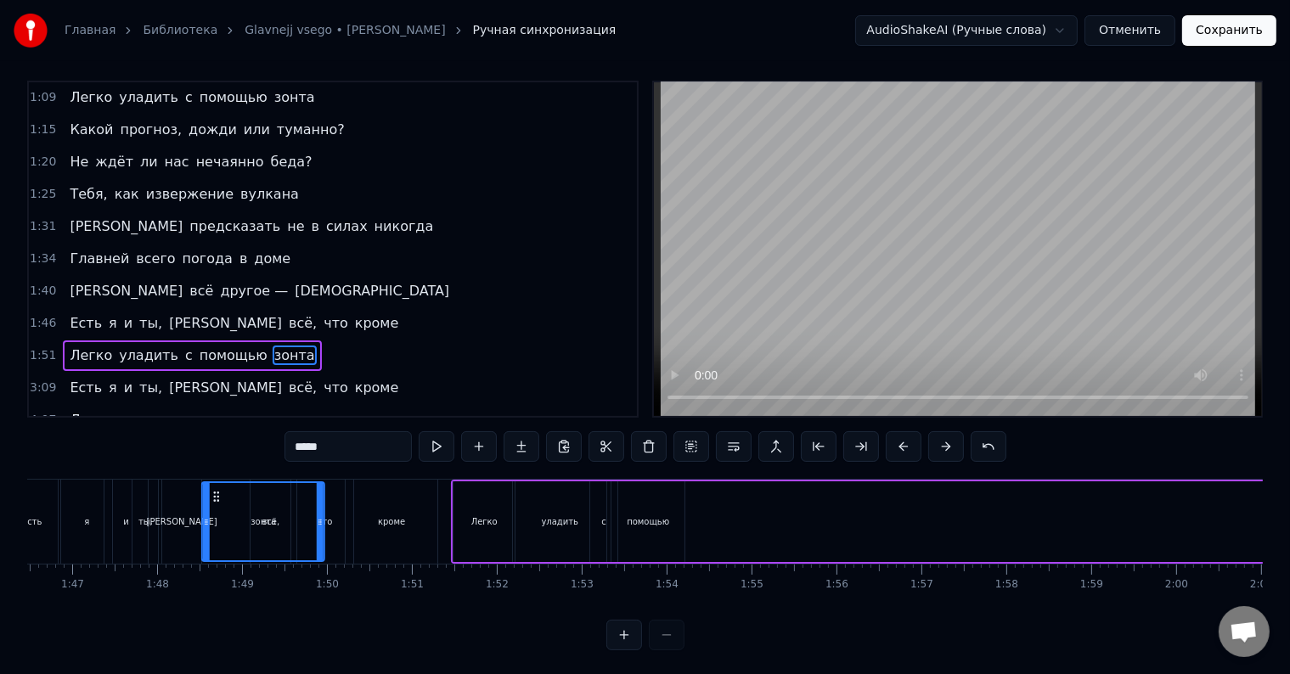
scroll to position [0, 9042]
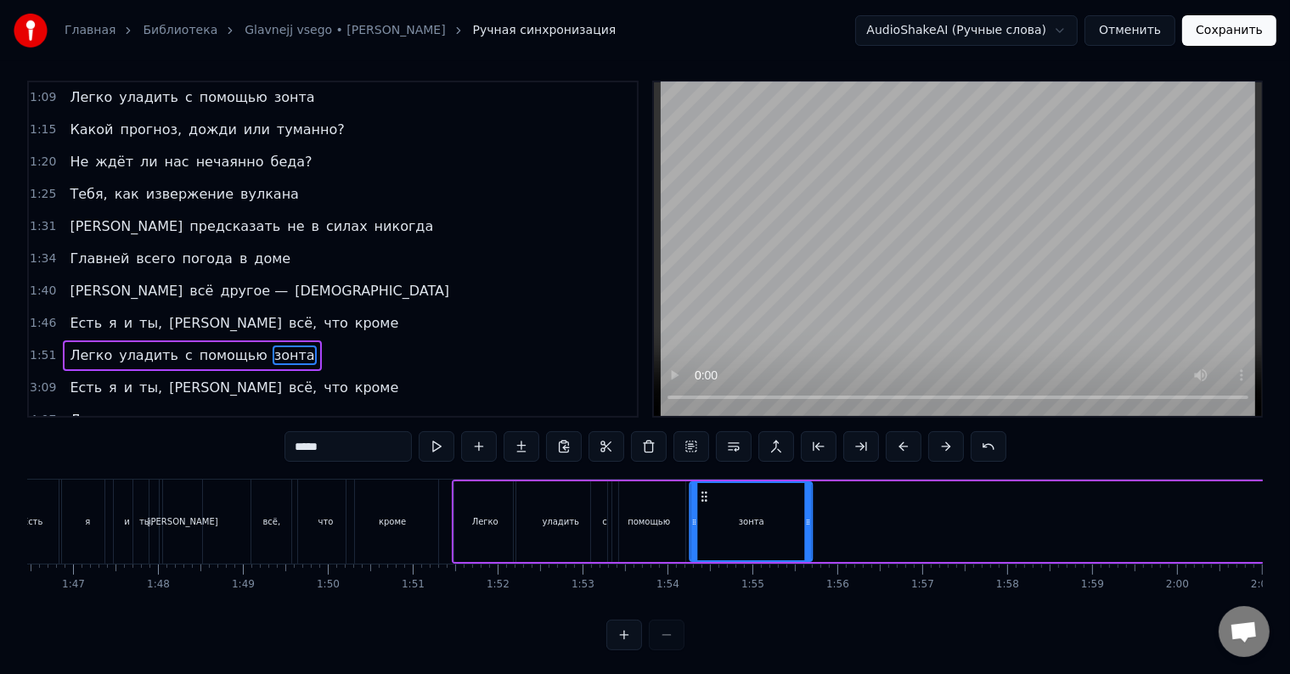
drag, startPoint x: 126, startPoint y: 494, endPoint x: 702, endPoint y: 504, distance: 575.9
click at [702, 504] on div "зонта" at bounding box center [751, 521] width 121 height 77
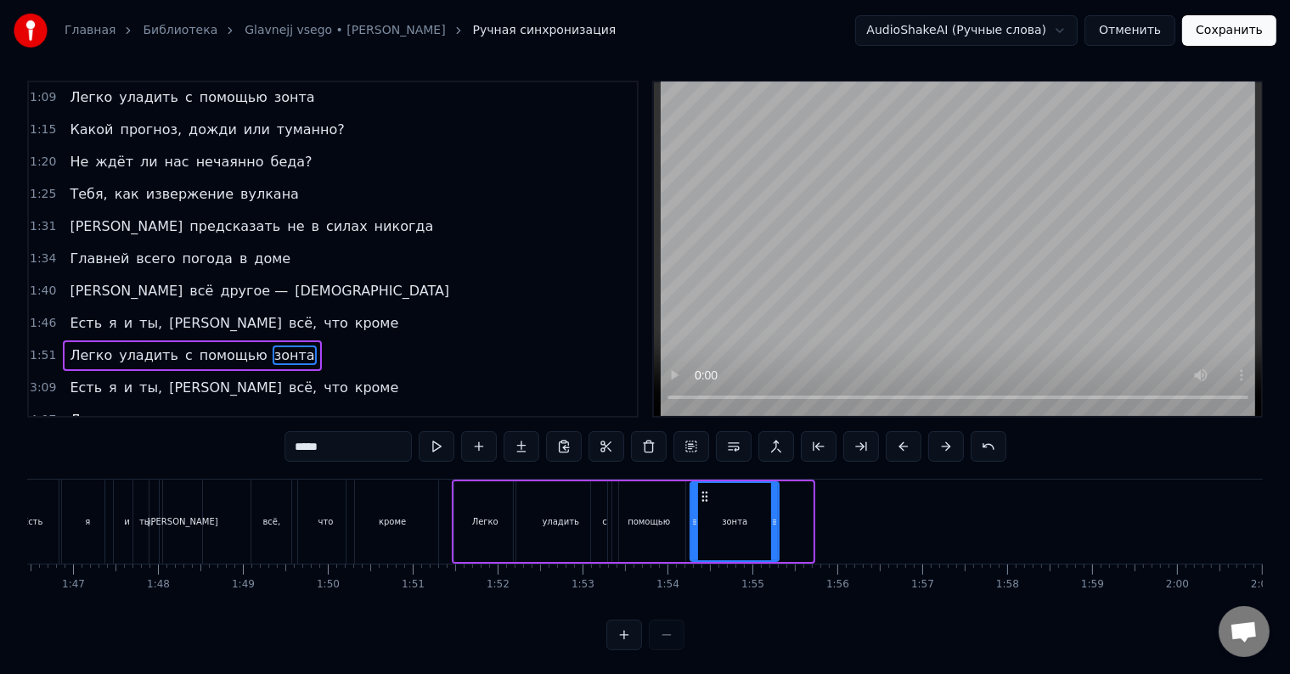
drag, startPoint x: 809, startPoint y: 512, endPoint x: 775, endPoint y: 516, distance: 34.1
click at [775, 516] on div at bounding box center [774, 521] width 7 height 77
click at [631, 519] on div "помощью" at bounding box center [649, 522] width 42 height 13
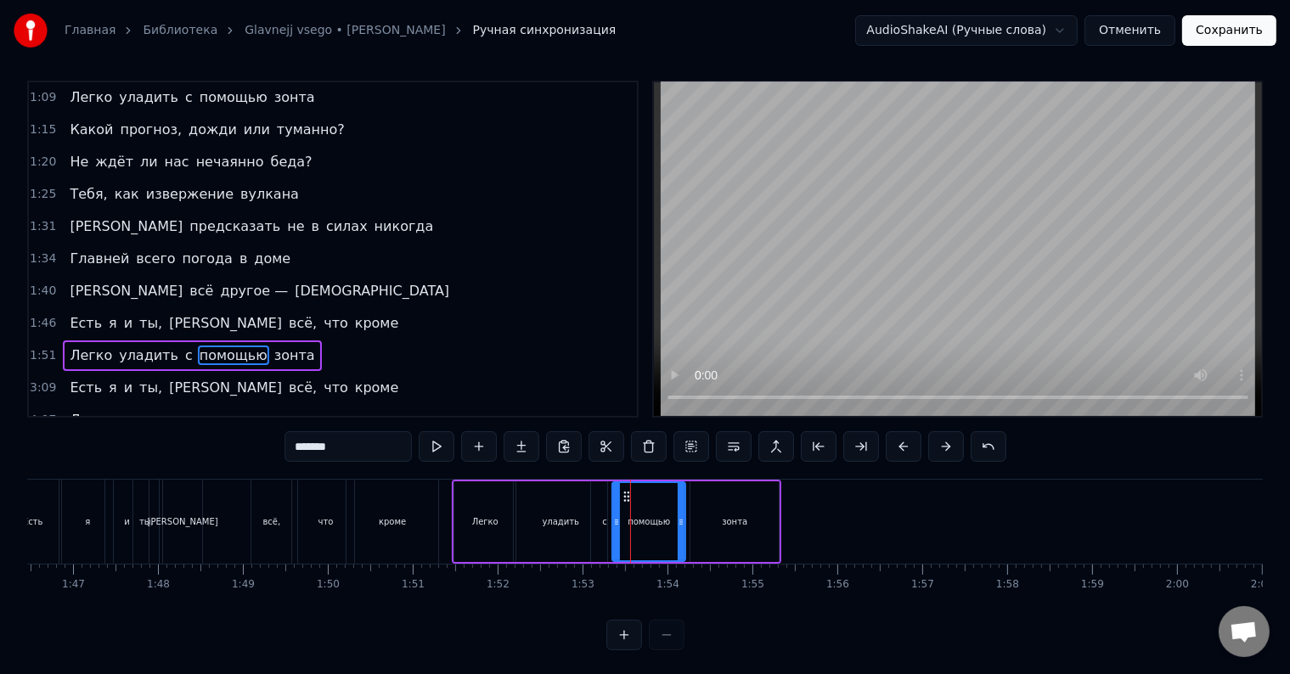
drag, startPoint x: 432, startPoint y: 510, endPoint x: 417, endPoint y: 510, distance: 15.3
click at [425, 510] on div "кроме" at bounding box center [393, 522] width 92 height 84
type input "*****"
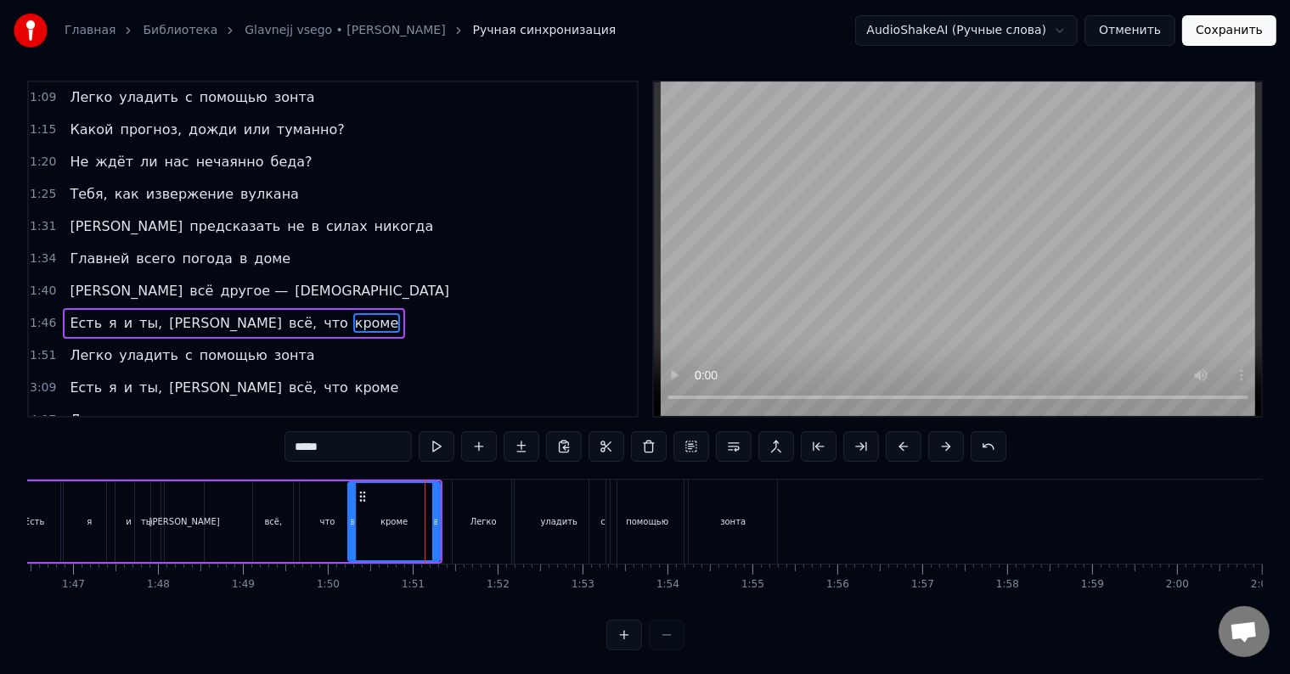
scroll to position [0, 0]
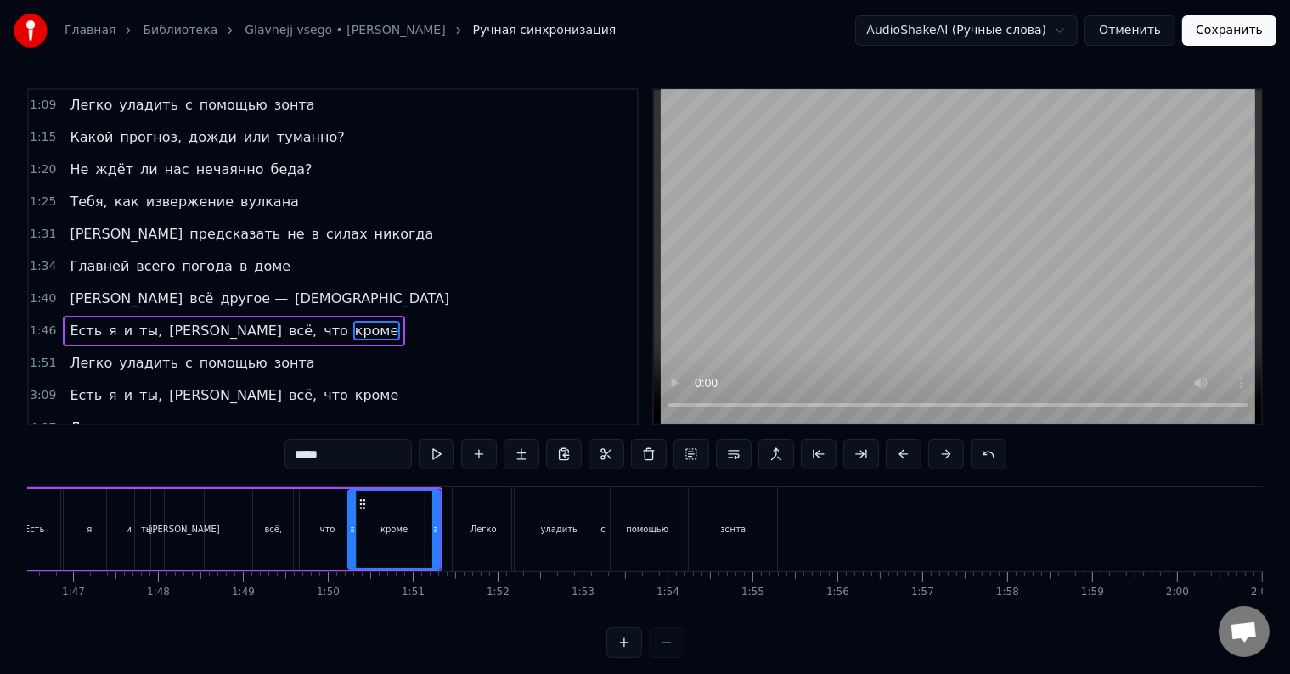
click at [217, 530] on div "Есть я и ты, а всё, что кроме" at bounding box center [225, 529] width 437 height 84
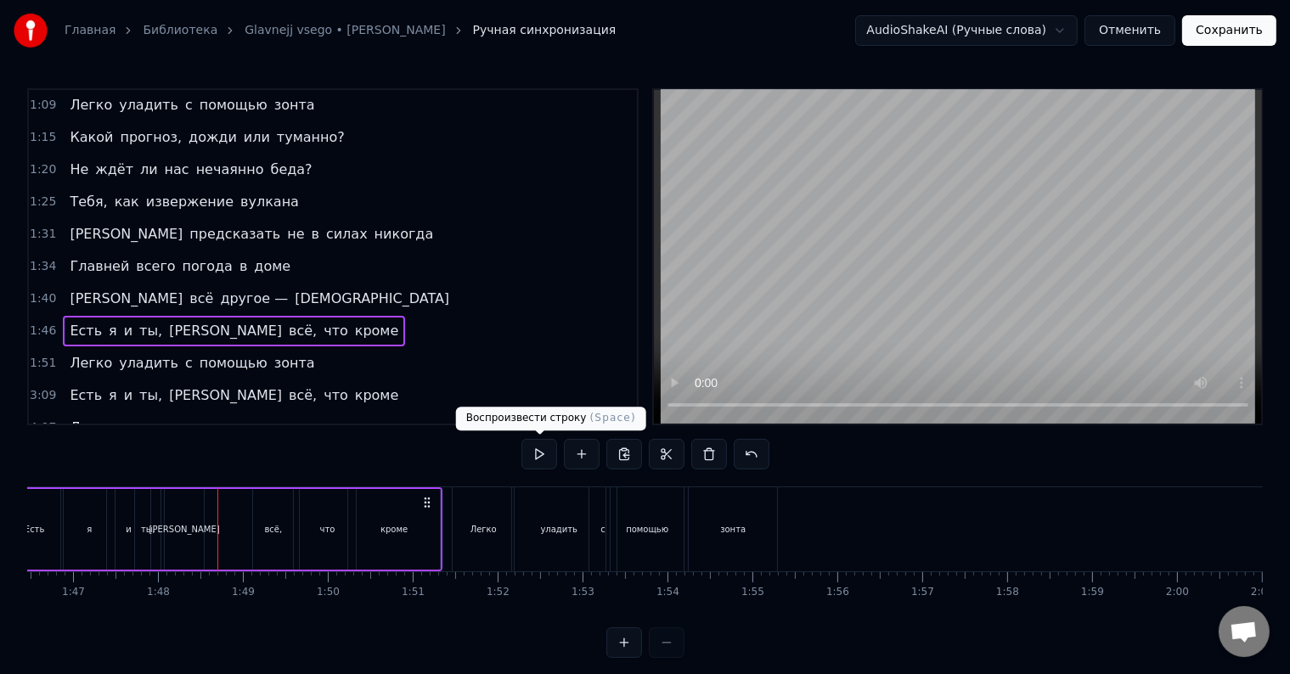
click at [533, 455] on button at bounding box center [539, 454] width 36 height 31
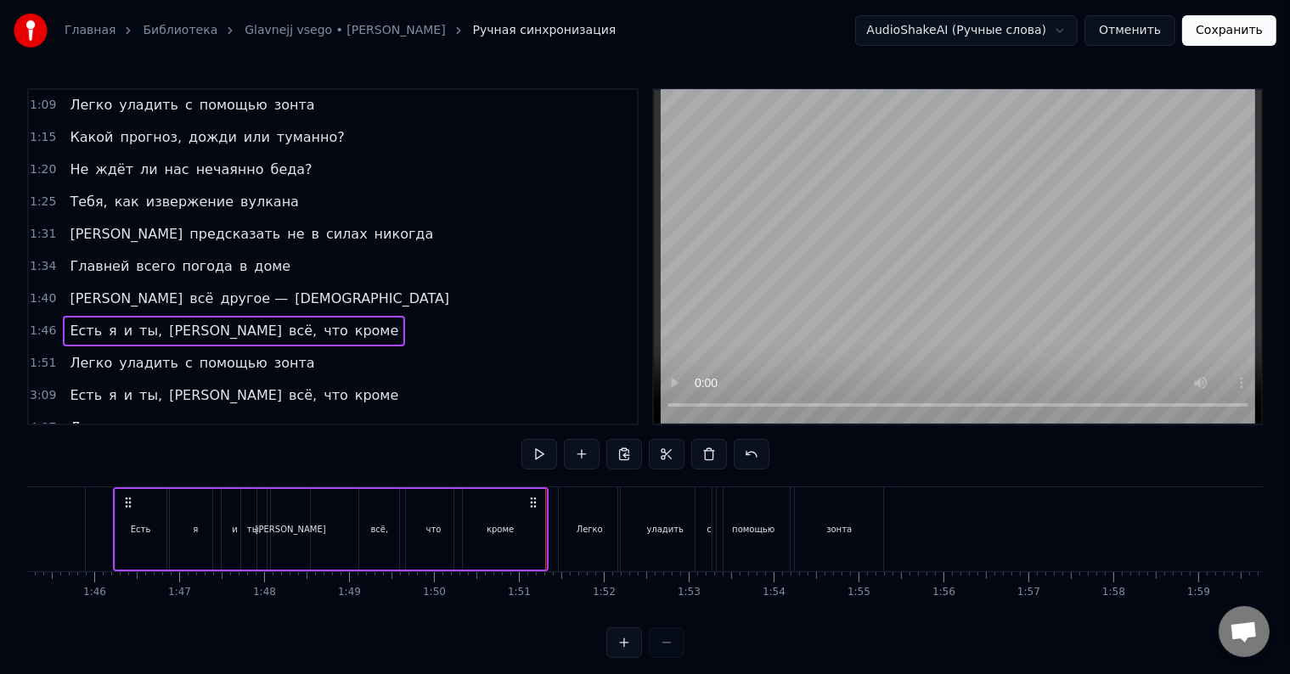
click at [68, 353] on span "Легко" at bounding box center [91, 363] width 46 height 20
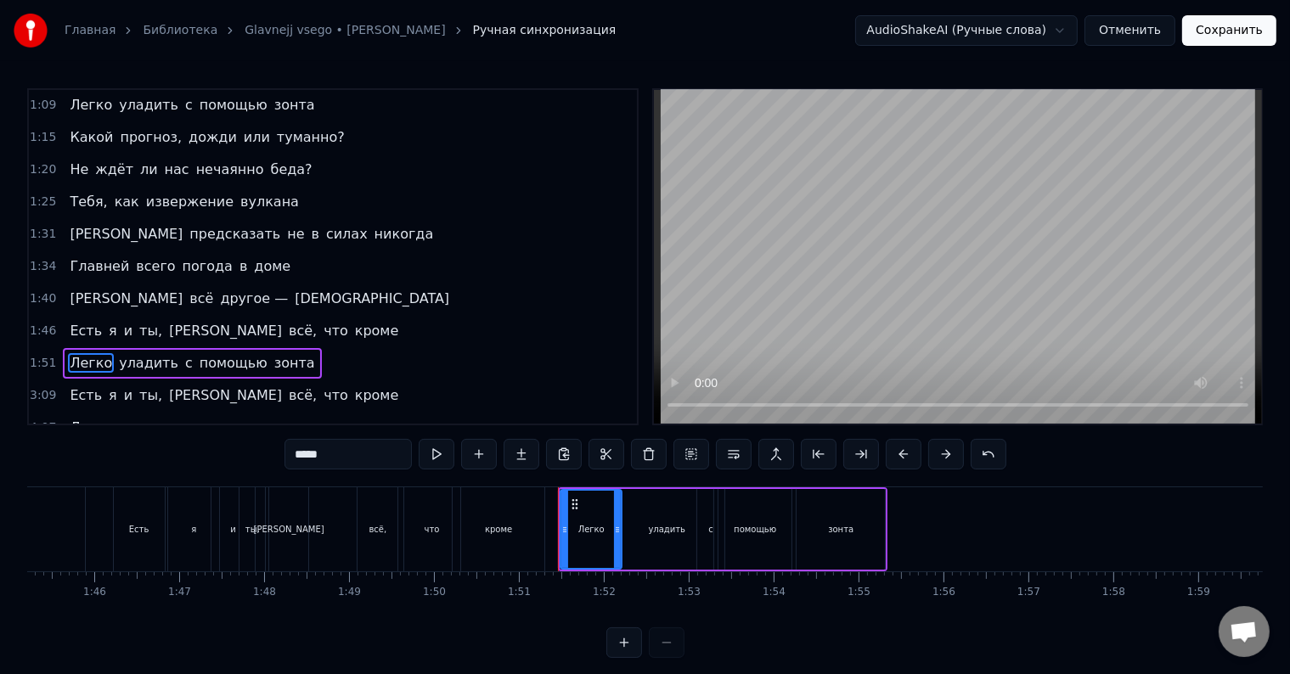
scroll to position [8, 0]
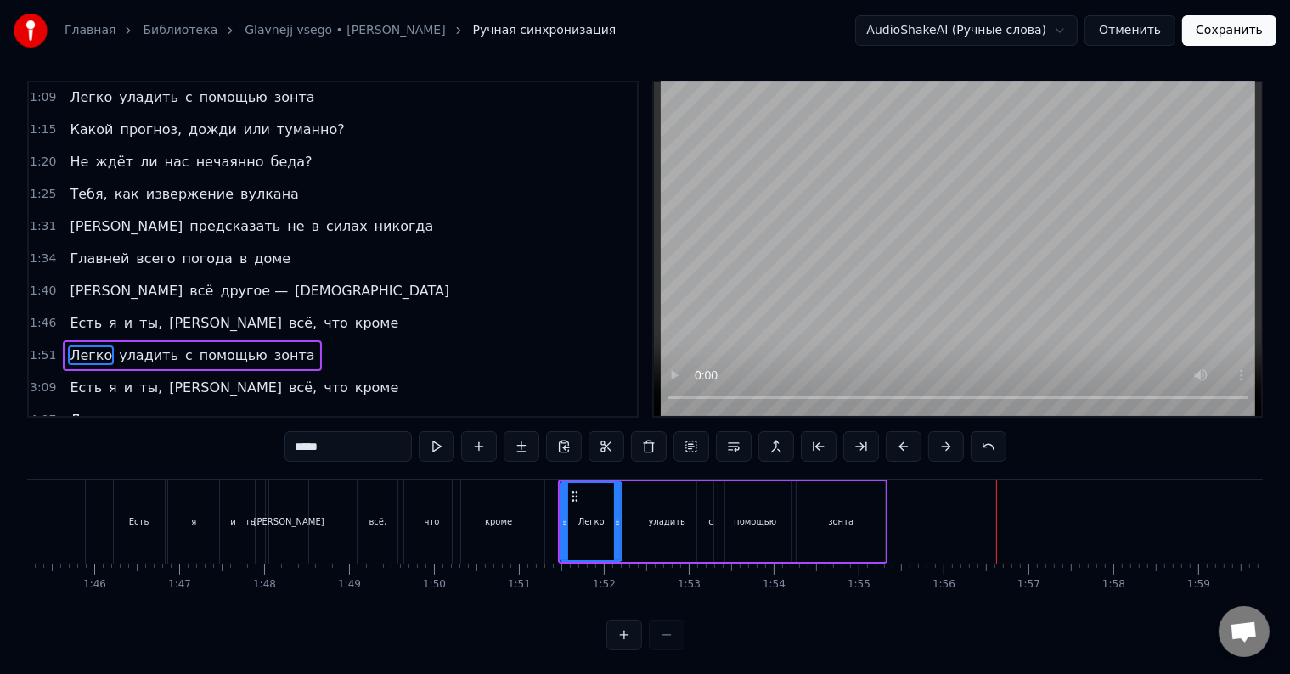
click at [838, 538] on div "зонта" at bounding box center [841, 522] width 88 height 81
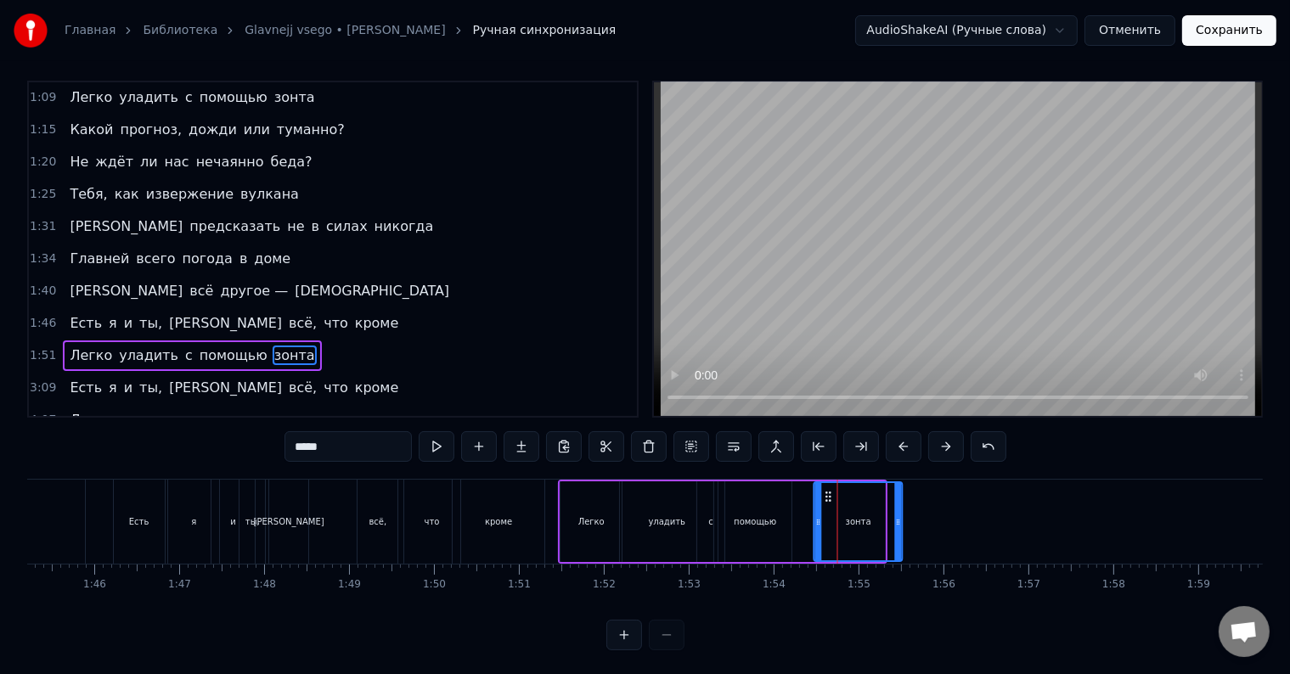
drag, startPoint x: 809, startPoint y: 493, endPoint x: 832, endPoint y: 493, distance: 23.8
click at [832, 493] on icon at bounding box center [829, 497] width 14 height 14
click at [762, 521] on div "помощью" at bounding box center [755, 522] width 42 height 13
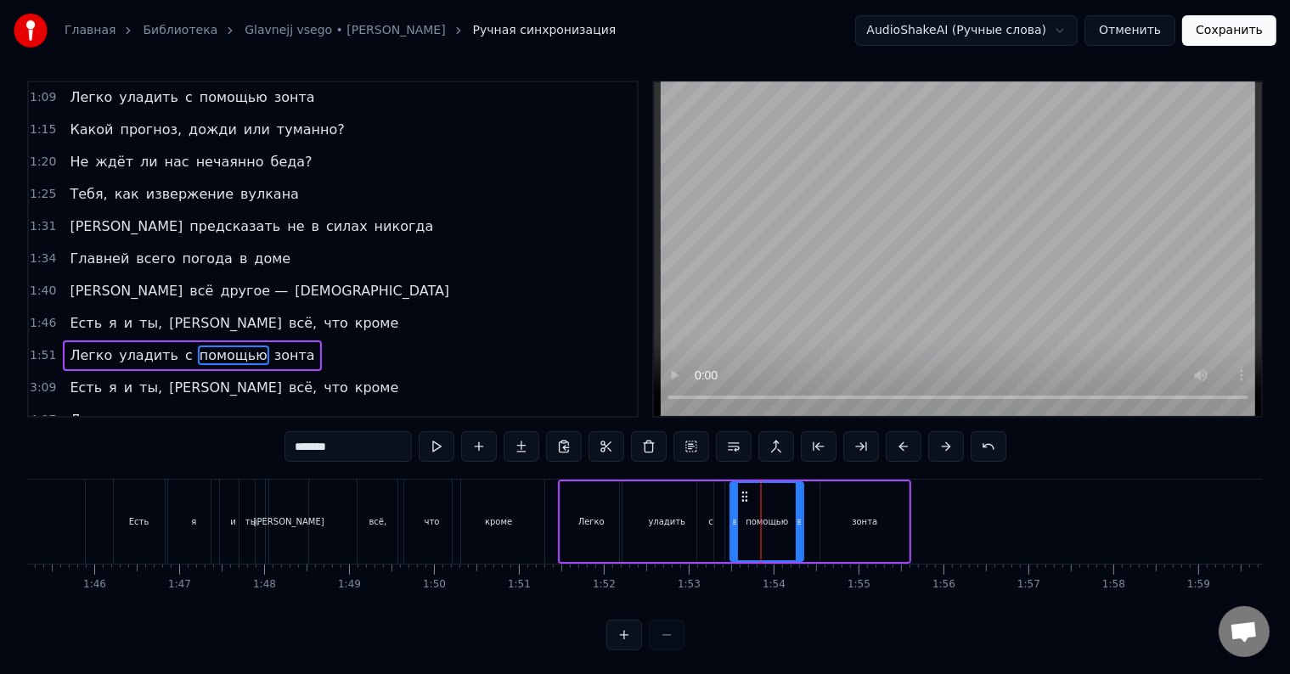
drag, startPoint x: 730, startPoint y: 493, endPoint x: 742, endPoint y: 493, distance: 11.9
click at [742, 493] on icon at bounding box center [746, 497] width 14 height 14
click at [883, 527] on div "зонта" at bounding box center [864, 522] width 88 height 81
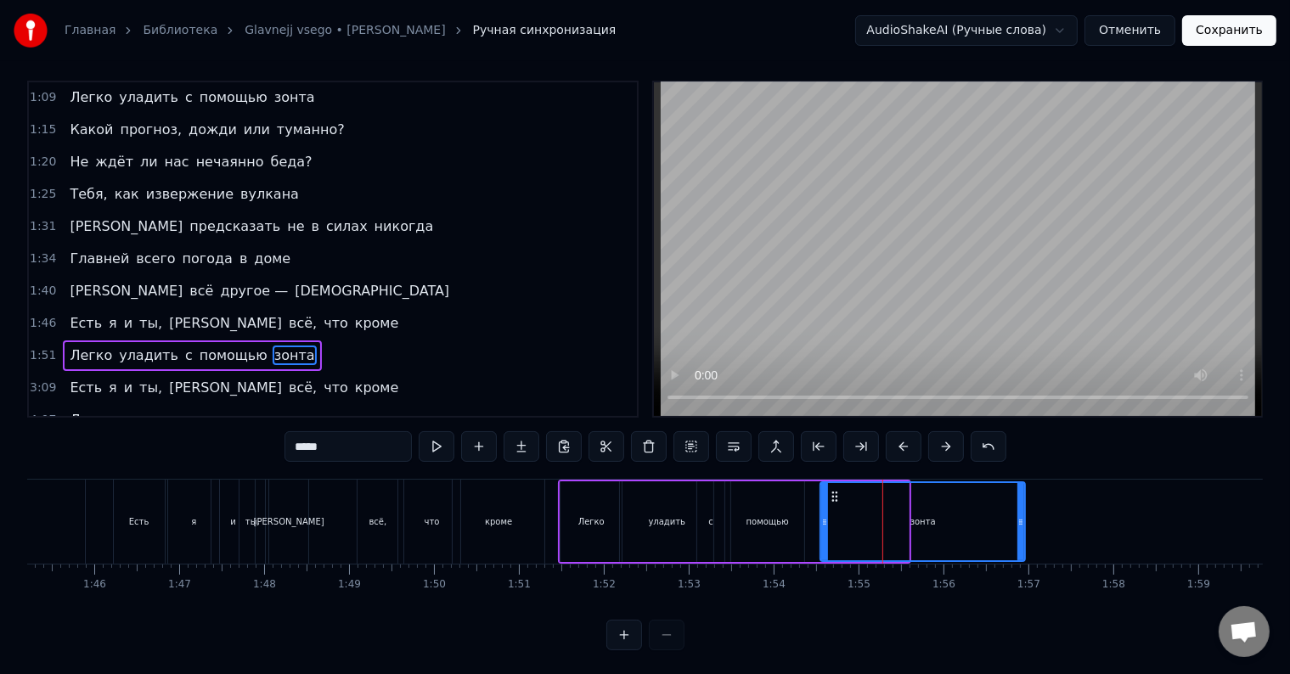
drag, startPoint x: 906, startPoint y: 519, endPoint x: 1023, endPoint y: 520, distance: 116.4
click at [1023, 520] on icon at bounding box center [1020, 523] width 7 height 14
click at [69, 346] on span "Легко" at bounding box center [91, 356] width 46 height 20
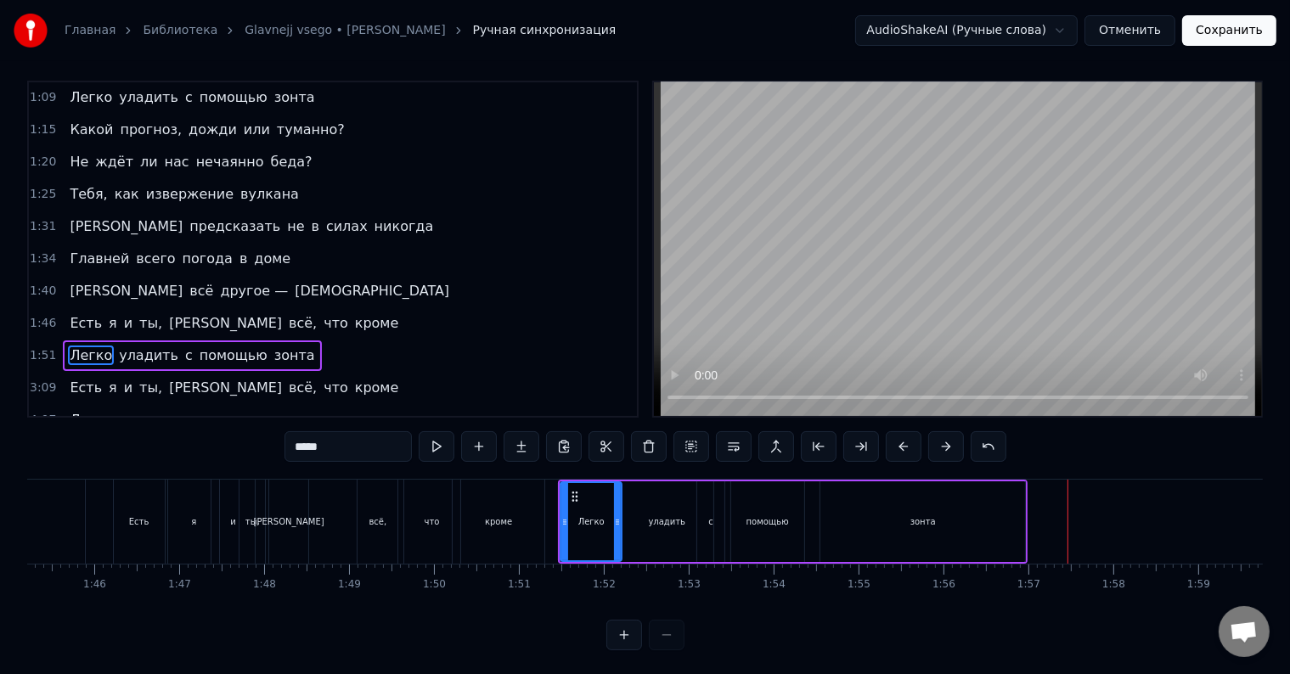
click at [1012, 534] on div "зонта" at bounding box center [922, 522] width 205 height 81
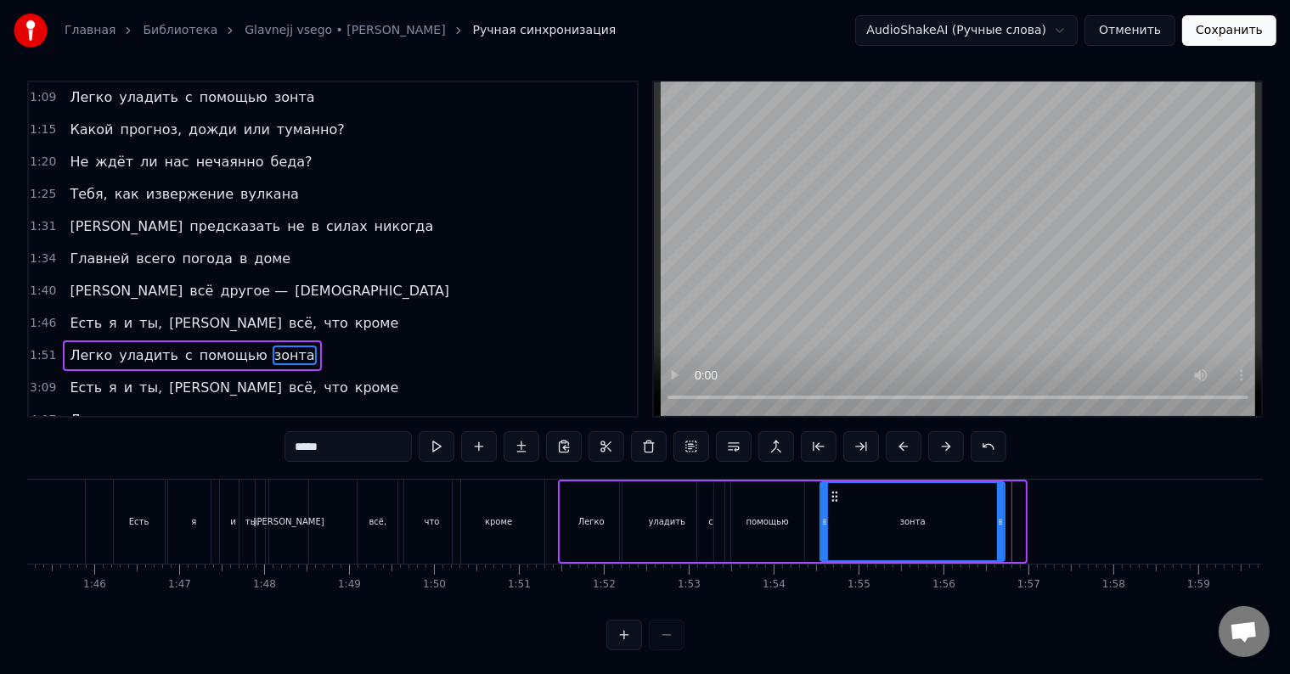
drag, startPoint x: 1023, startPoint y: 520, endPoint x: 1002, endPoint y: 521, distance: 20.5
click at [1002, 521] on icon at bounding box center [1000, 523] width 7 height 14
click at [576, 503] on div "Легко" at bounding box center [591, 522] width 61 height 81
type input "*****"
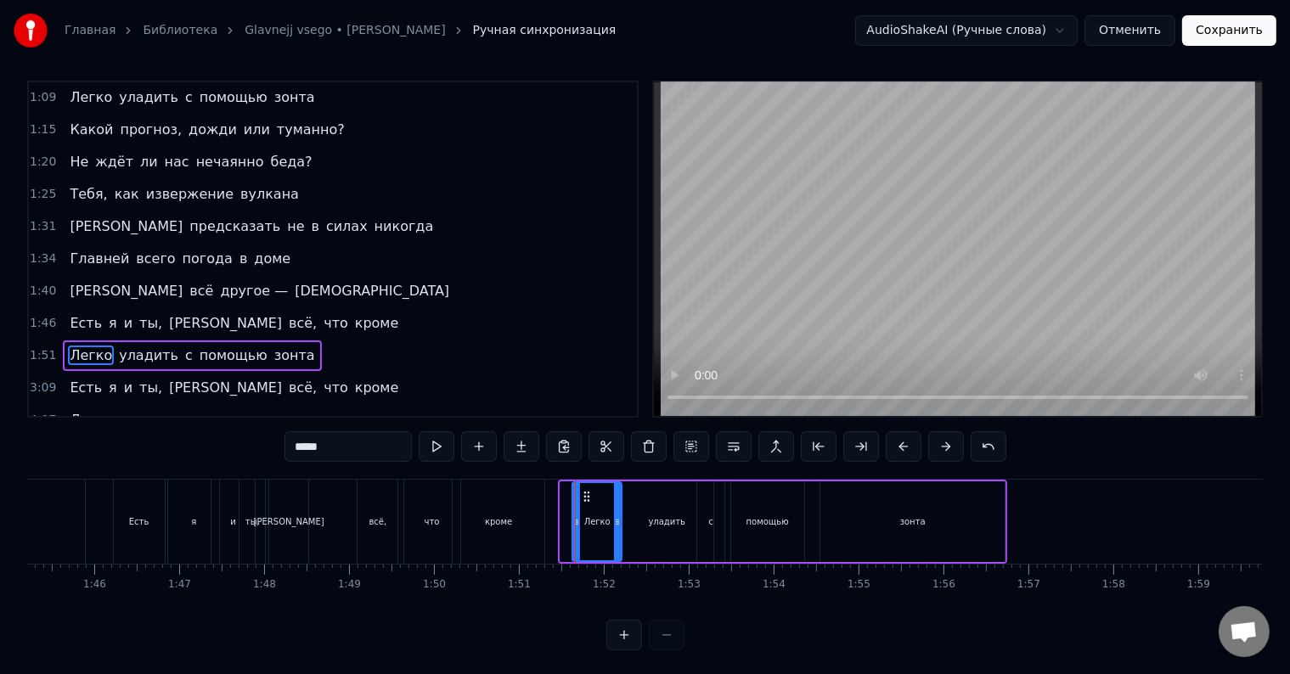
drag, startPoint x: 562, startPoint y: 499, endPoint x: 574, endPoint y: 499, distance: 11.9
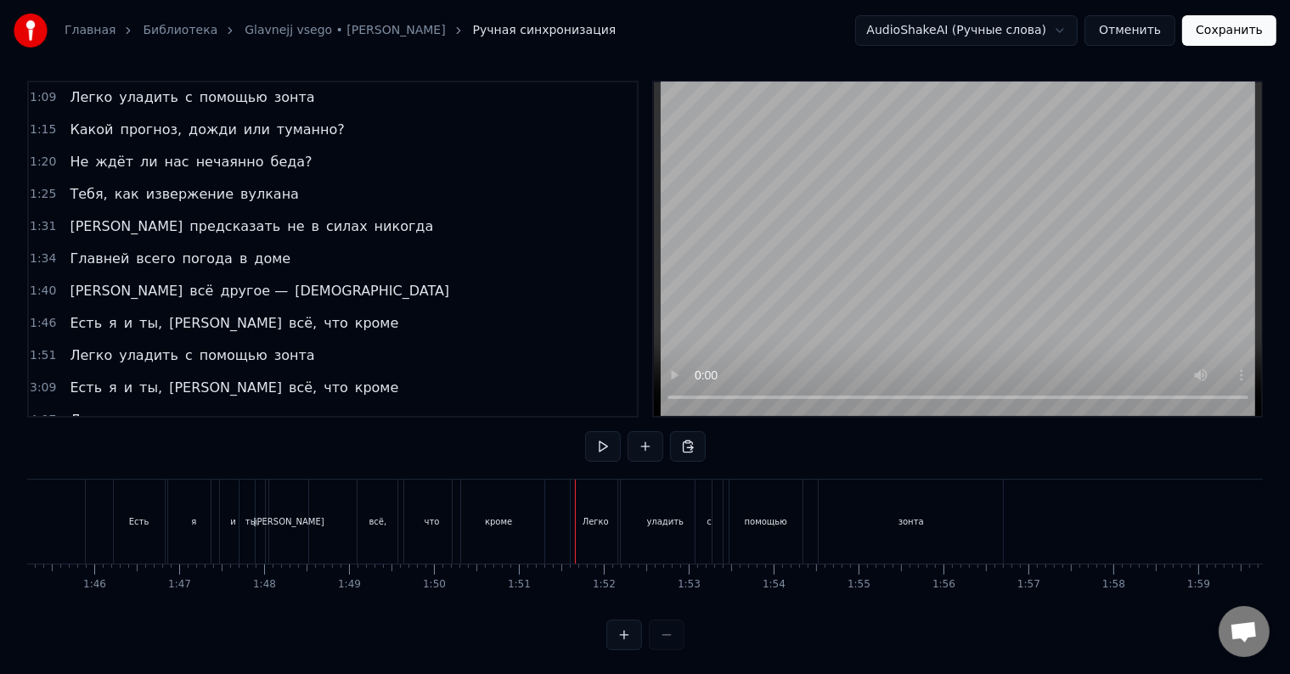
click at [68, 346] on span "Легко" at bounding box center [91, 356] width 46 height 20
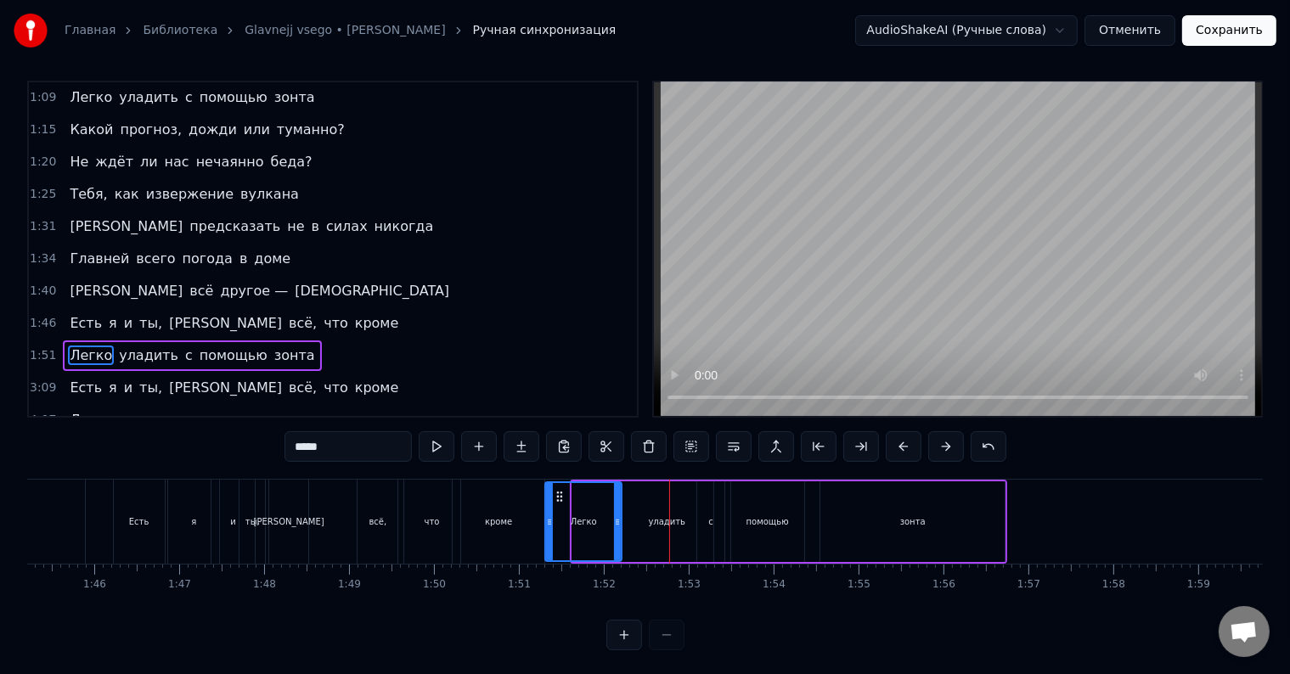
drag, startPoint x: 572, startPoint y: 504, endPoint x: 545, endPoint y: 506, distance: 27.2
click at [546, 506] on div at bounding box center [549, 521] width 7 height 77
click at [72, 313] on span "Есть" at bounding box center [86, 323] width 36 height 20
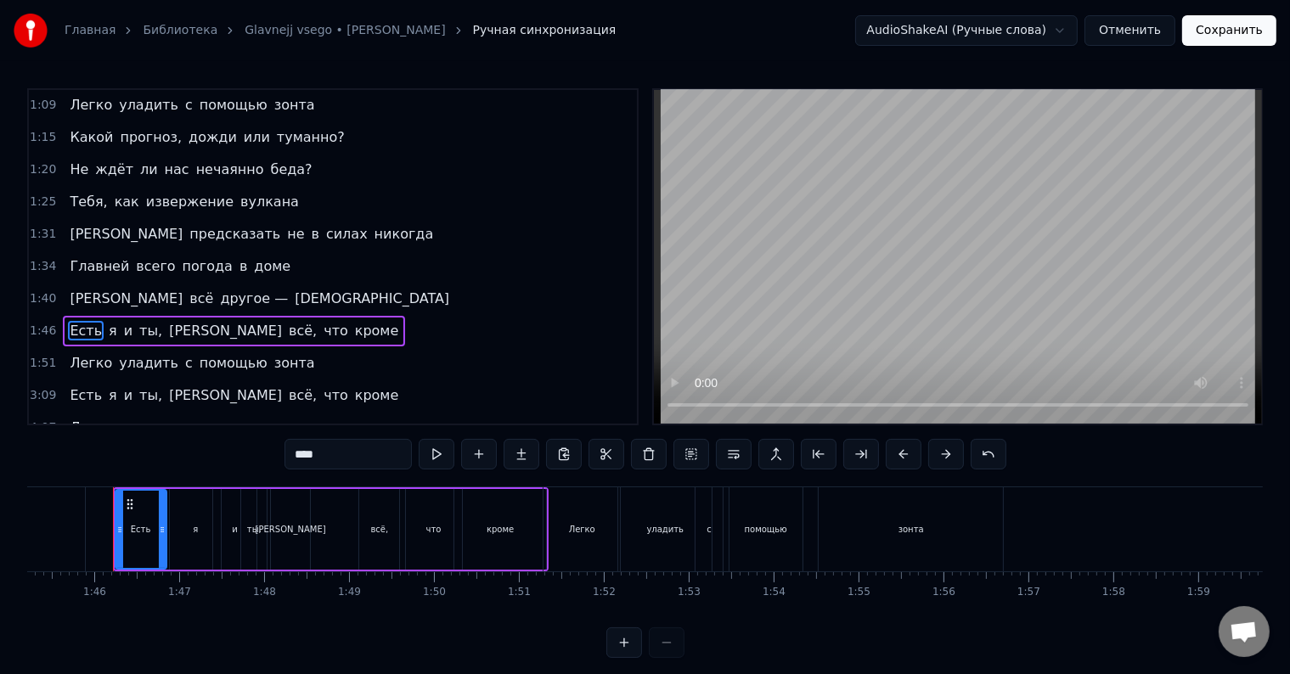
scroll to position [0, 8935]
click at [578, 528] on div "Легко" at bounding box center [583, 529] width 26 height 13
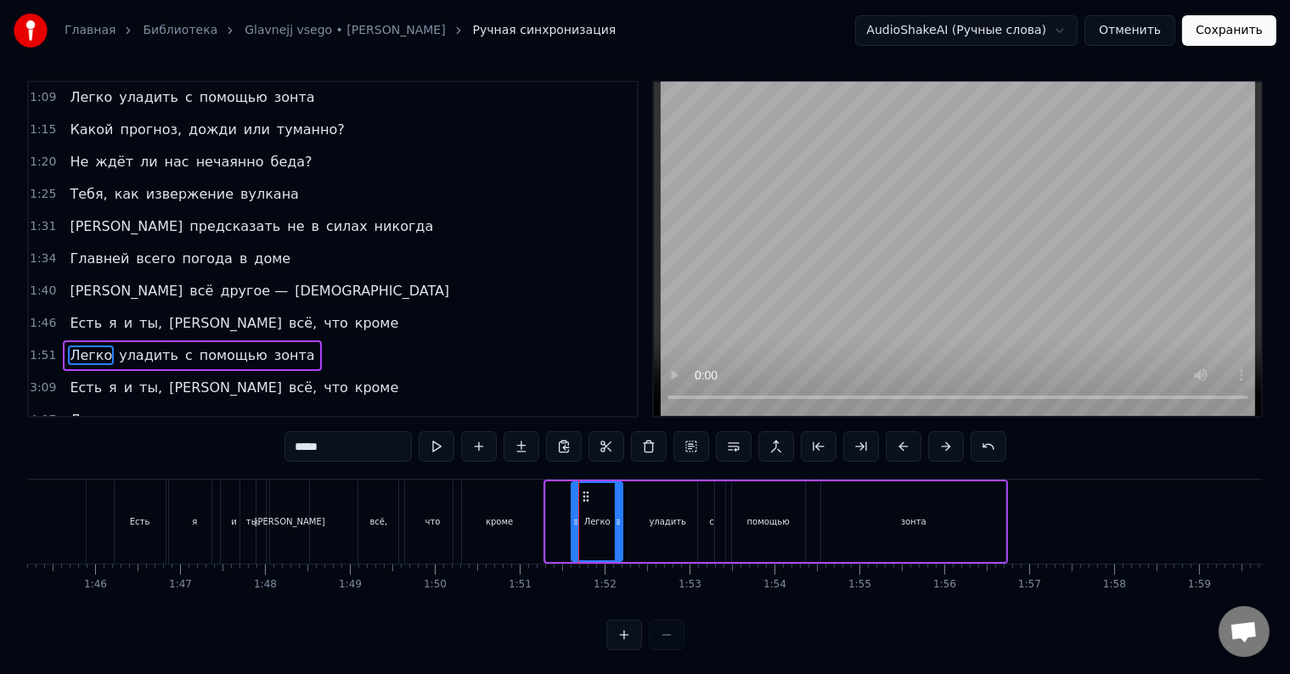
drag, startPoint x: 549, startPoint y: 499, endPoint x: 574, endPoint y: 503, distance: 25.7
click at [574, 503] on div at bounding box center [575, 521] width 7 height 77
click at [675, 527] on div "уладить" at bounding box center [667, 522] width 93 height 81
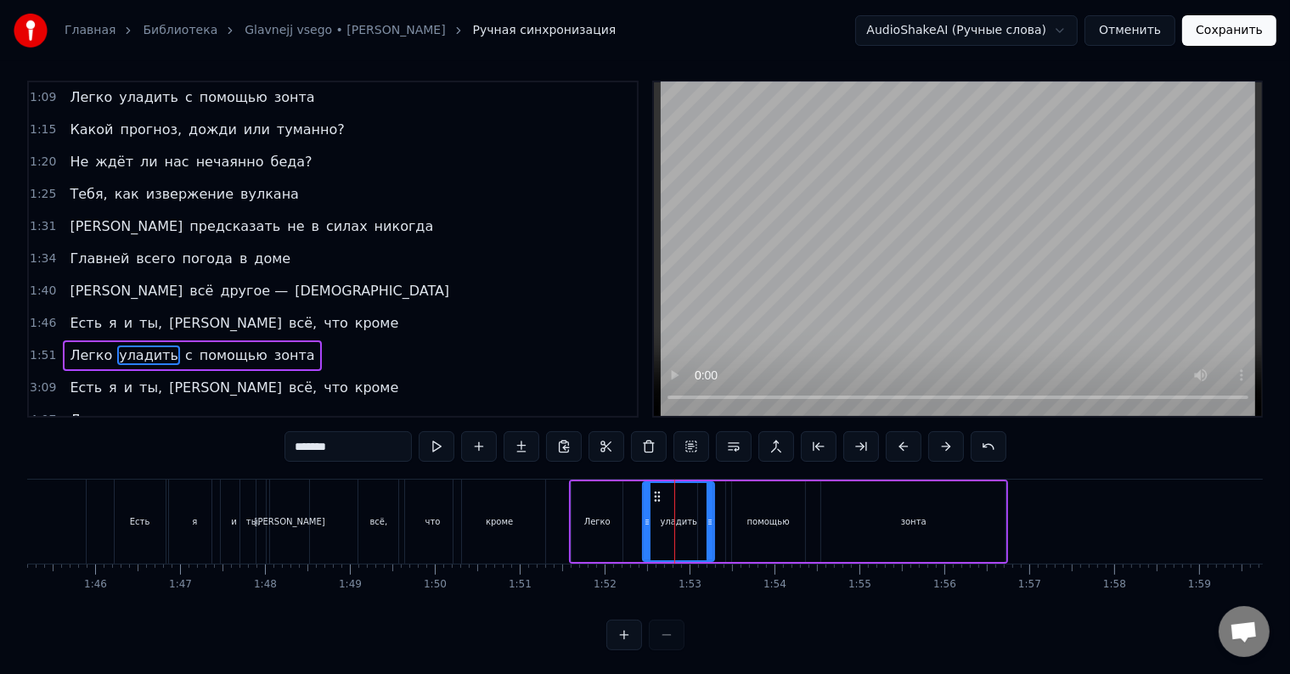
drag, startPoint x: 623, startPoint y: 496, endPoint x: 642, endPoint y: 499, distance: 18.9
click at [644, 499] on div at bounding box center [647, 521] width 7 height 77
click at [599, 513] on div "Легко" at bounding box center [597, 522] width 51 height 81
type input "*****"
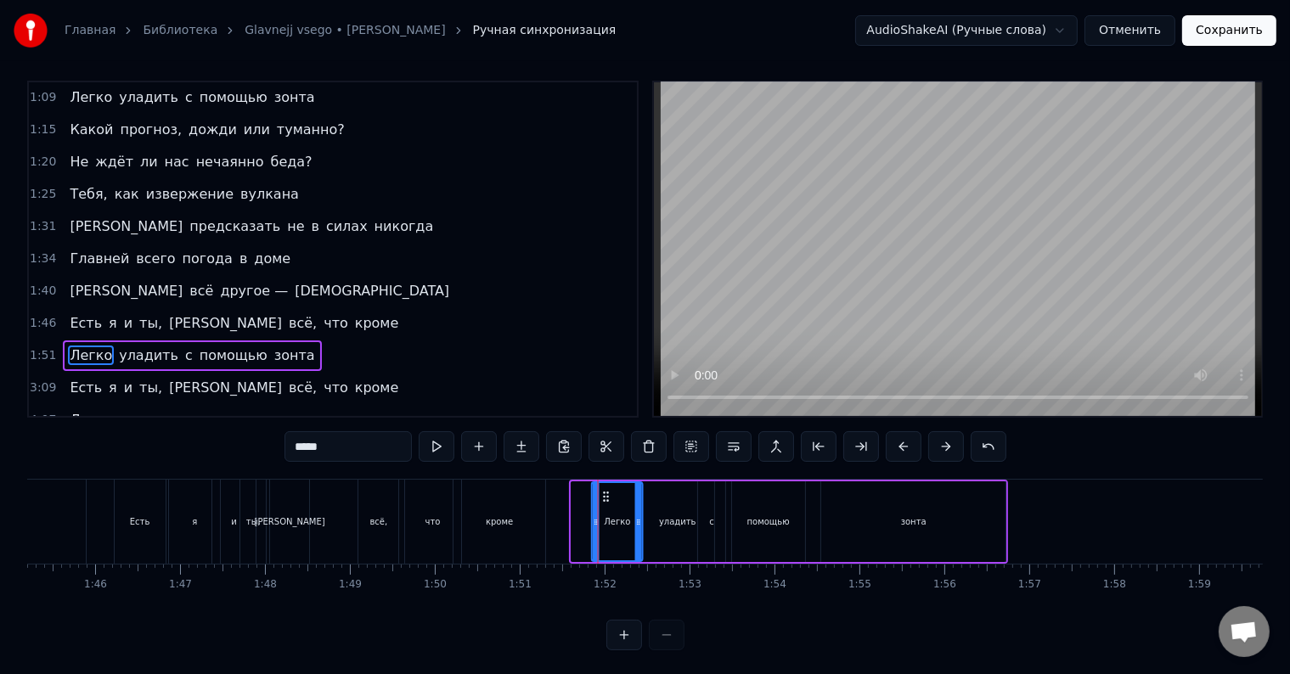
drag, startPoint x: 586, startPoint y: 489, endPoint x: 606, endPoint y: 494, distance: 21.0
click at [606, 494] on icon at bounding box center [607, 497] width 14 height 14
click at [63, 341] on div "Легко уладить с помощью зонта" at bounding box center [192, 356] width 258 height 31
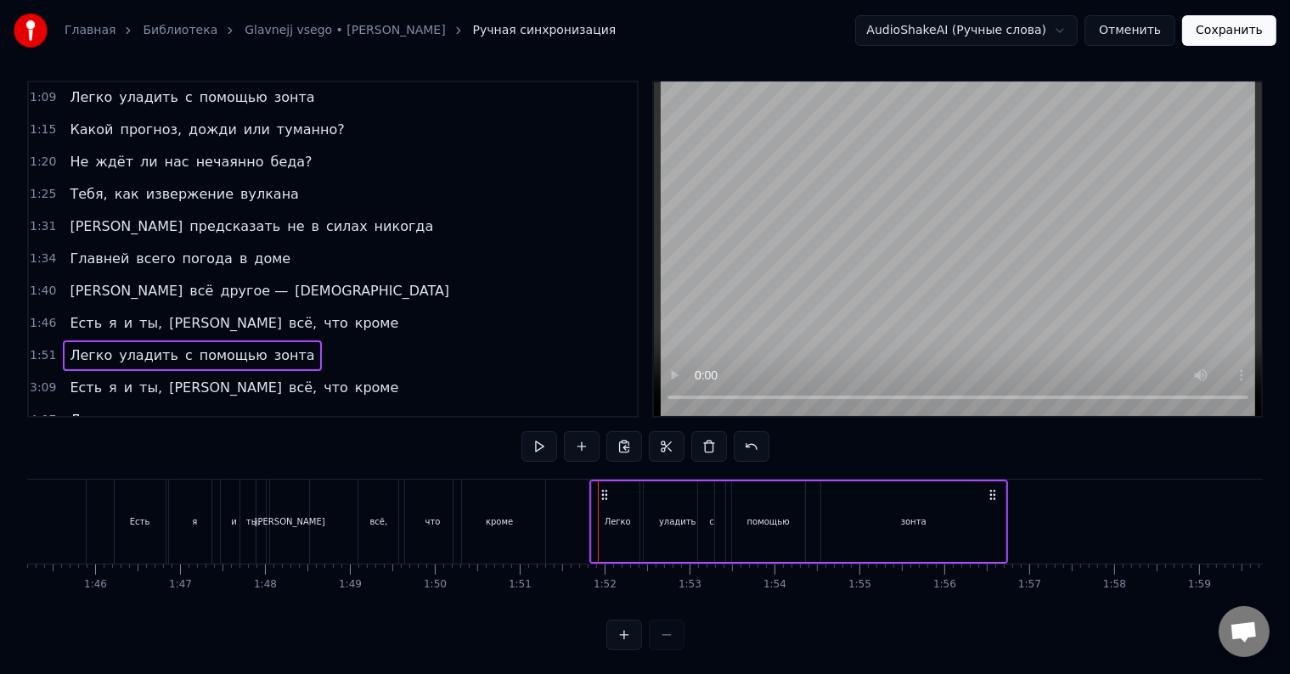
click at [68, 346] on span "Легко" at bounding box center [91, 356] width 46 height 20
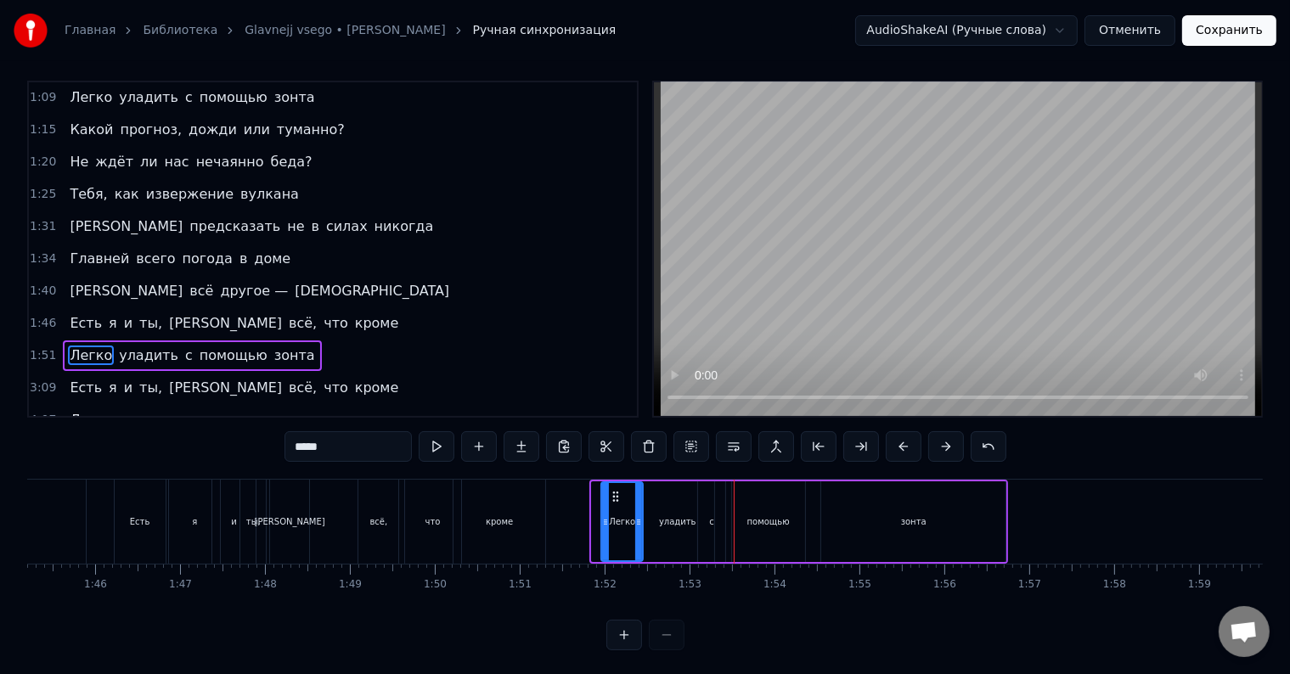
drag, startPoint x: 595, startPoint y: 504, endPoint x: 605, endPoint y: 504, distance: 9.4
click at [605, 504] on div at bounding box center [605, 521] width 7 height 77
click at [642, 512] on div "Легко" at bounding box center [621, 522] width 43 height 81
drag, startPoint x: 639, startPoint y: 513, endPoint x: 649, endPoint y: 513, distance: 10.2
click at [649, 513] on div at bounding box center [648, 521] width 7 height 77
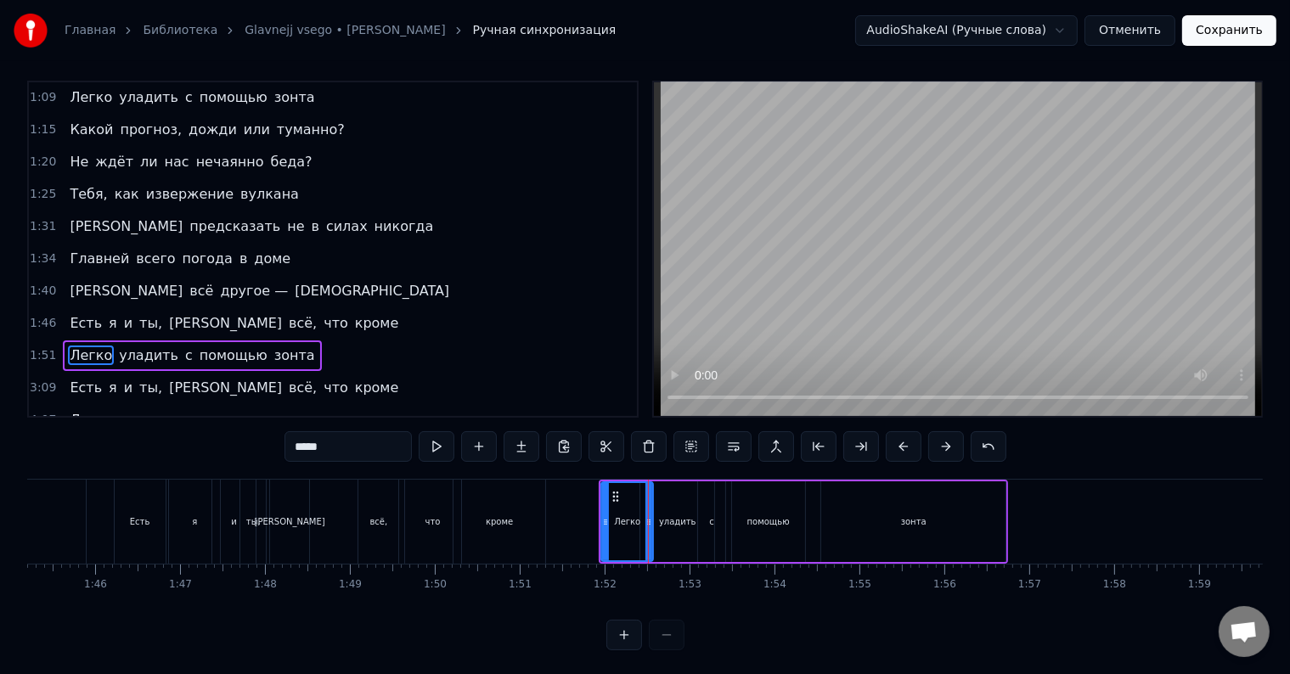
click at [70, 346] on span "Легко" at bounding box center [91, 356] width 46 height 20
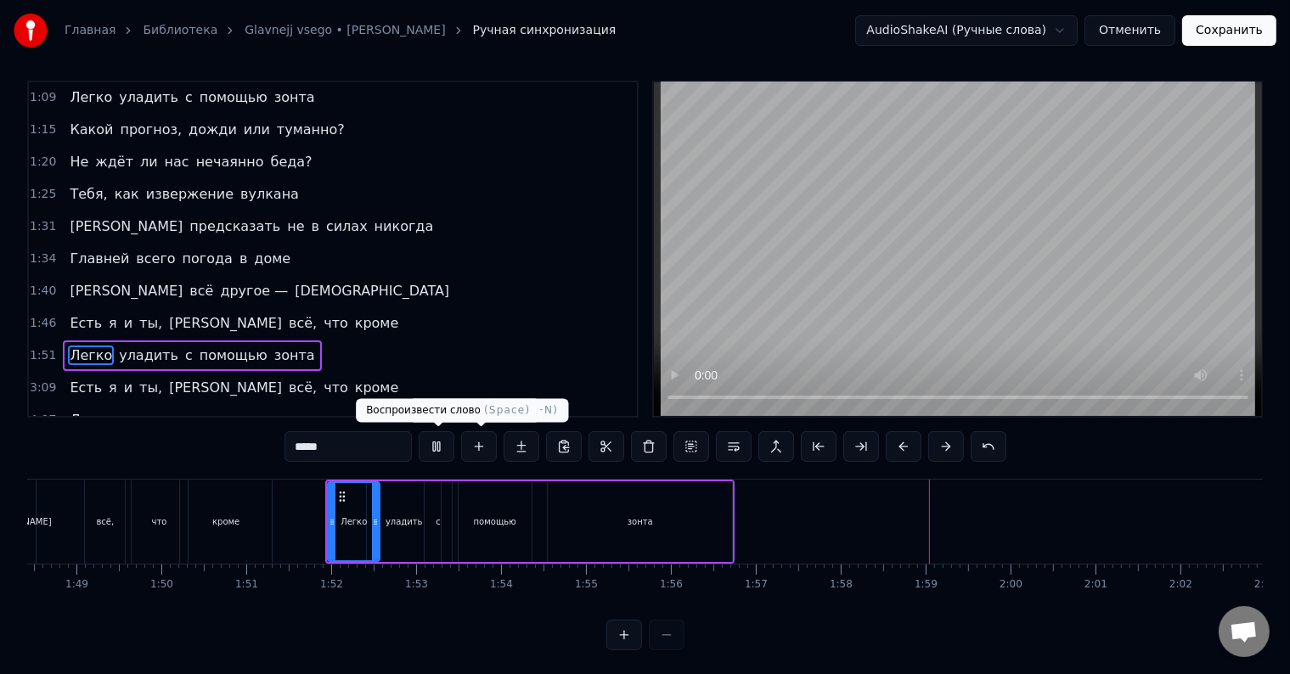
click at [453, 445] on button at bounding box center [437, 446] width 36 height 31
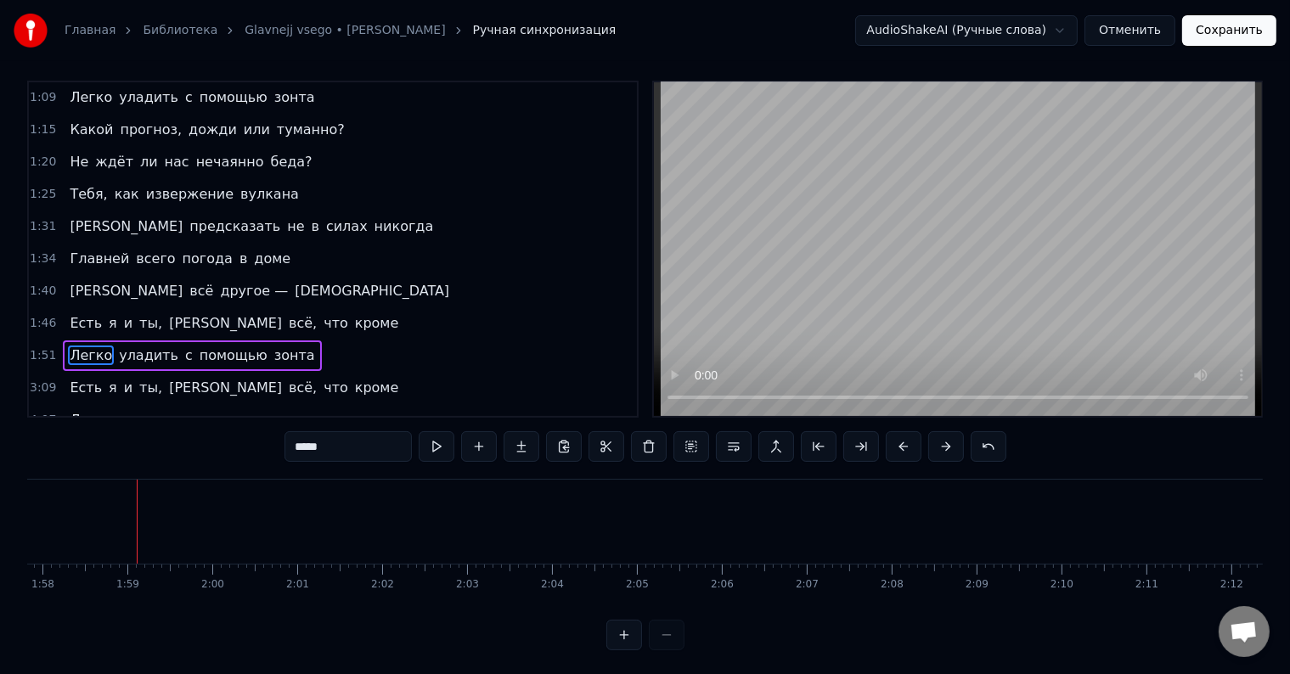
scroll to position [0, 10007]
click at [75, 378] on span "Есть" at bounding box center [86, 388] width 36 height 20
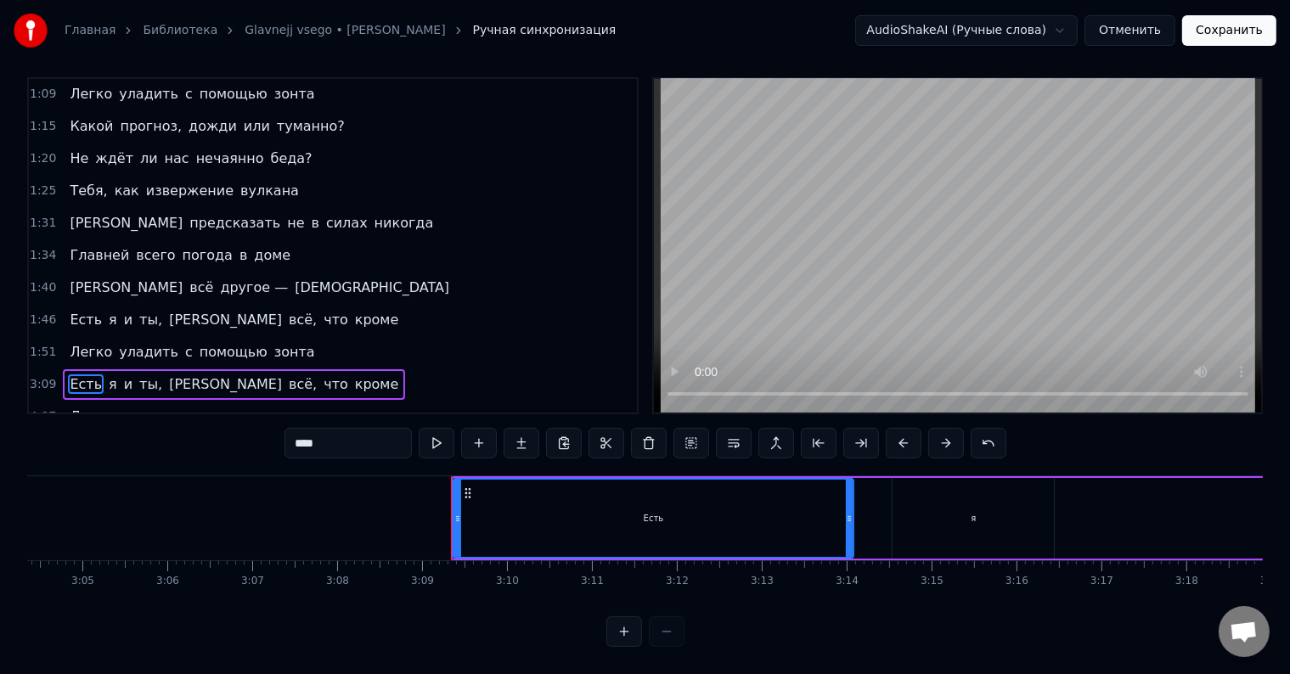
scroll to position [0, 15994]
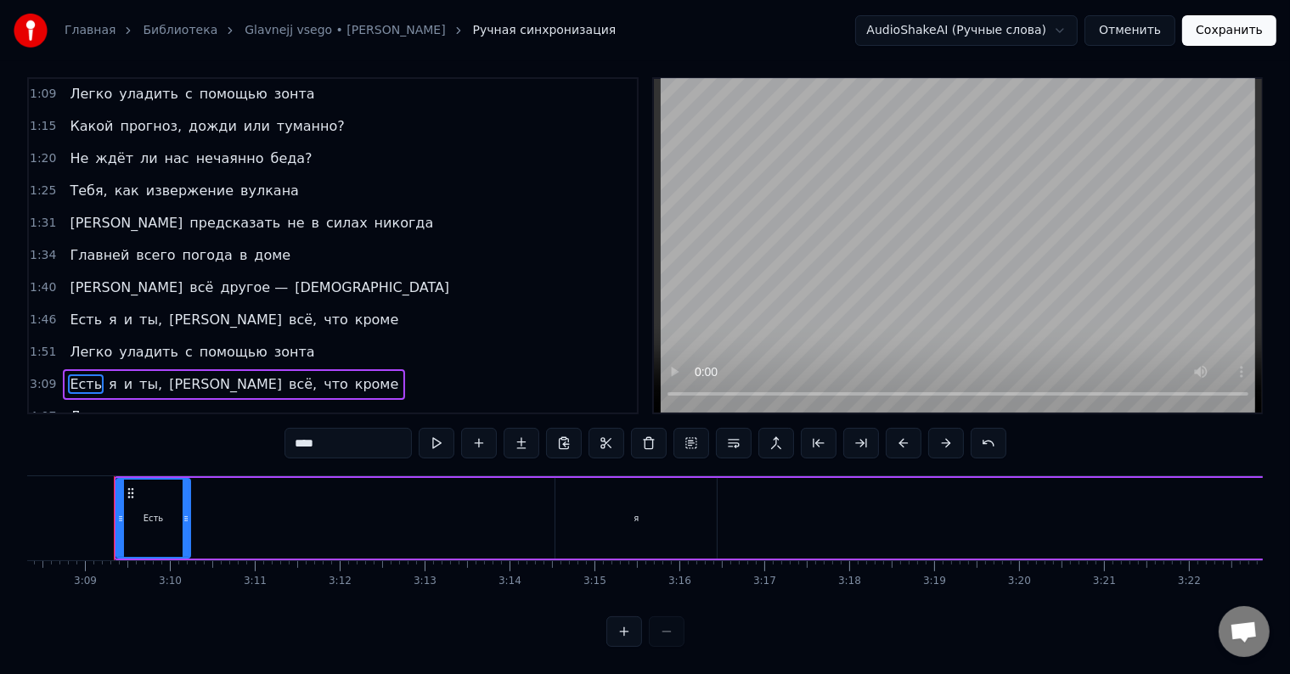
drag, startPoint x: 510, startPoint y: 499, endPoint x: 178, endPoint y: 498, distance: 332.1
click at [183, 512] on icon at bounding box center [186, 519] width 7 height 14
click at [623, 487] on div "я" at bounding box center [635, 518] width 161 height 81
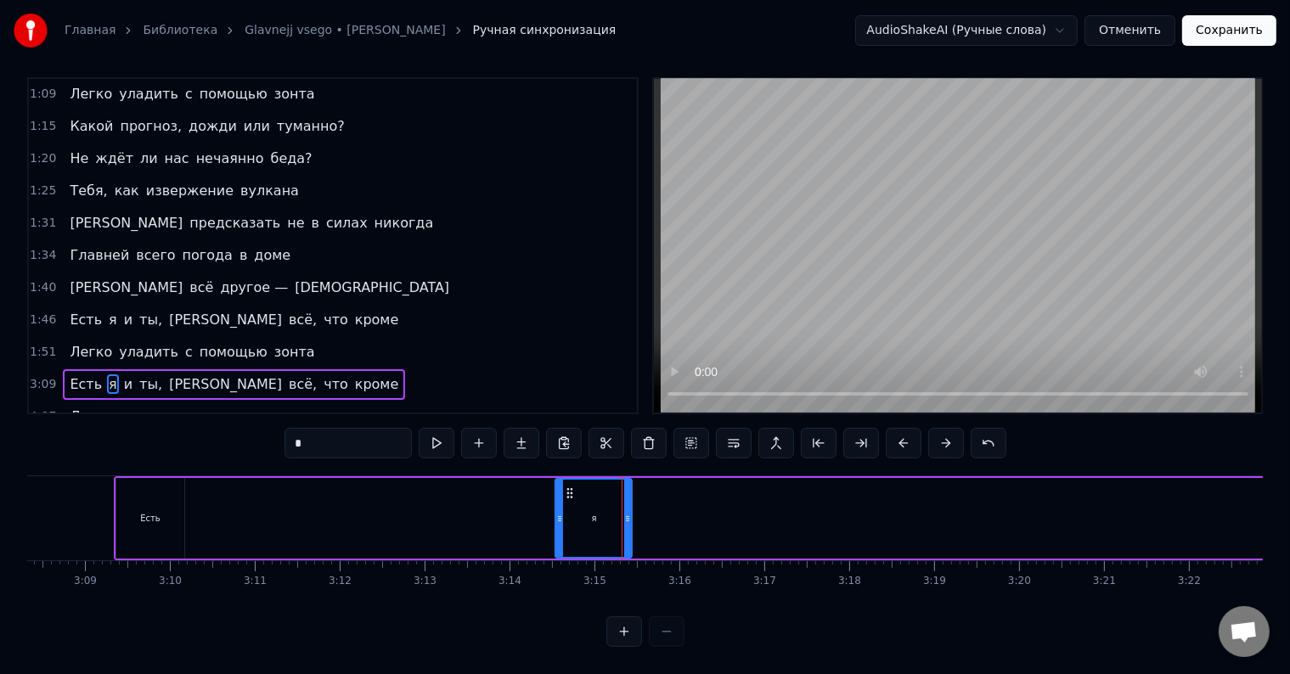
drag, startPoint x: 709, startPoint y: 498, endPoint x: 568, endPoint y: 489, distance: 141.2
click at [628, 513] on div at bounding box center [627, 518] width 7 height 77
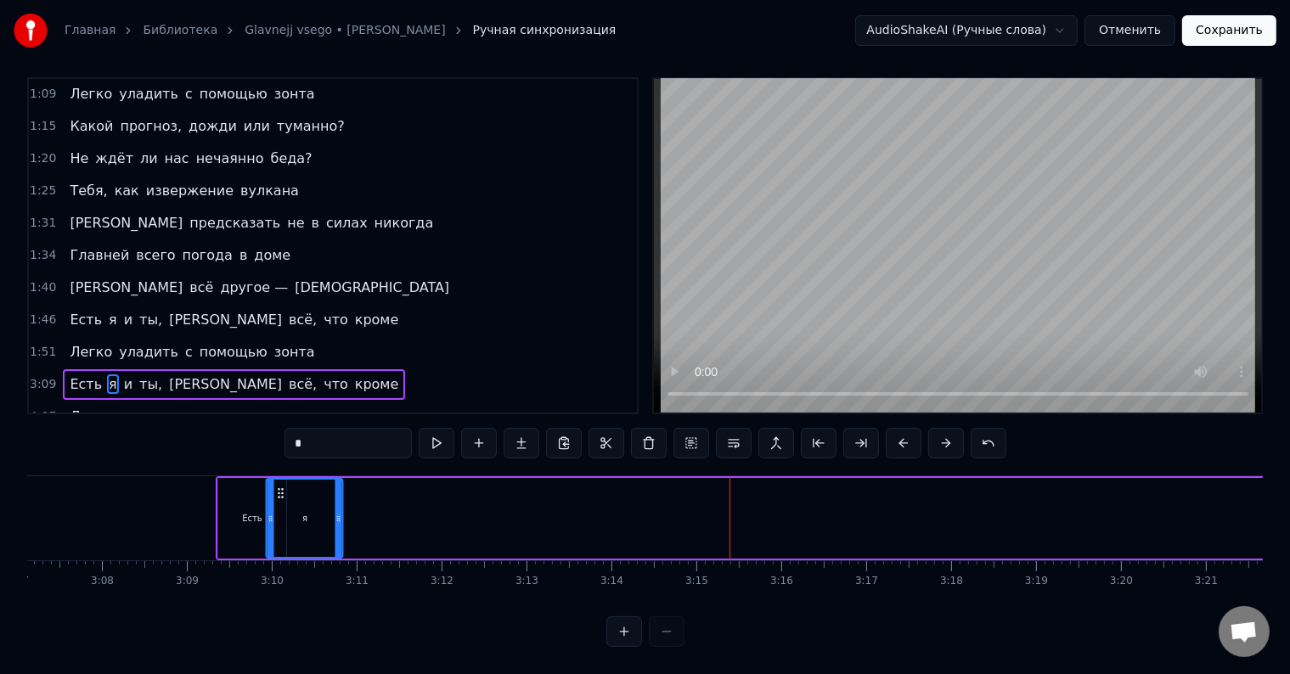
scroll to position [0, 15891]
drag, startPoint x: 567, startPoint y: 476, endPoint x: 312, endPoint y: 487, distance: 255.9
click at [312, 487] on div "я" at bounding box center [326, 518] width 75 height 77
click at [230, 478] on div "Есть" at bounding box center [253, 518] width 69 height 81
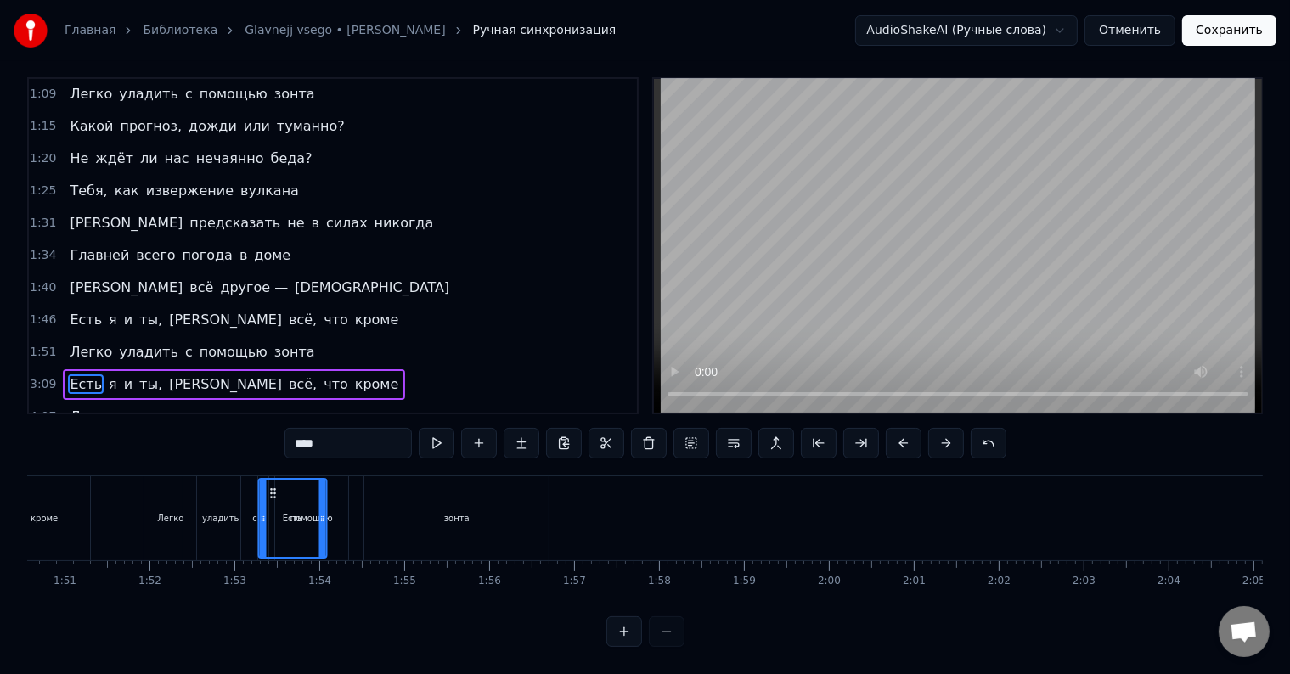
scroll to position [0, 9356]
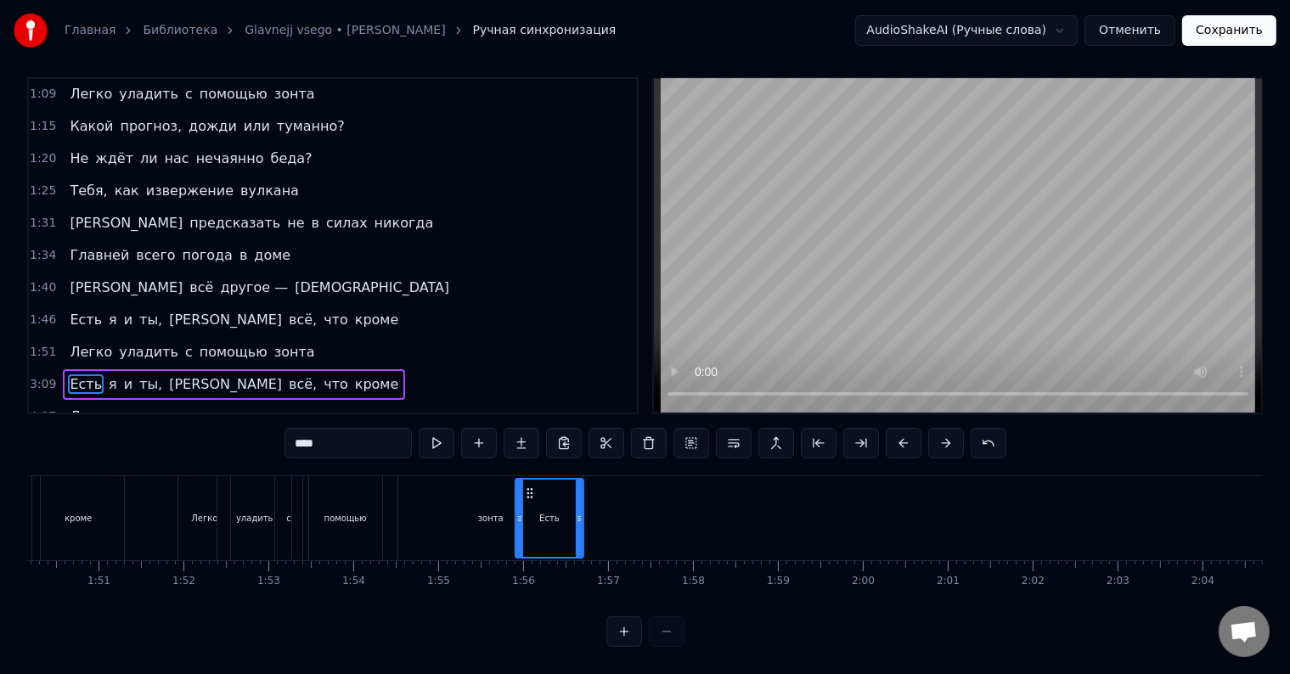
drag, startPoint x: 230, startPoint y: 476, endPoint x: 527, endPoint y: 480, distance: 296.4
click at [527, 487] on icon at bounding box center [530, 494] width 14 height 14
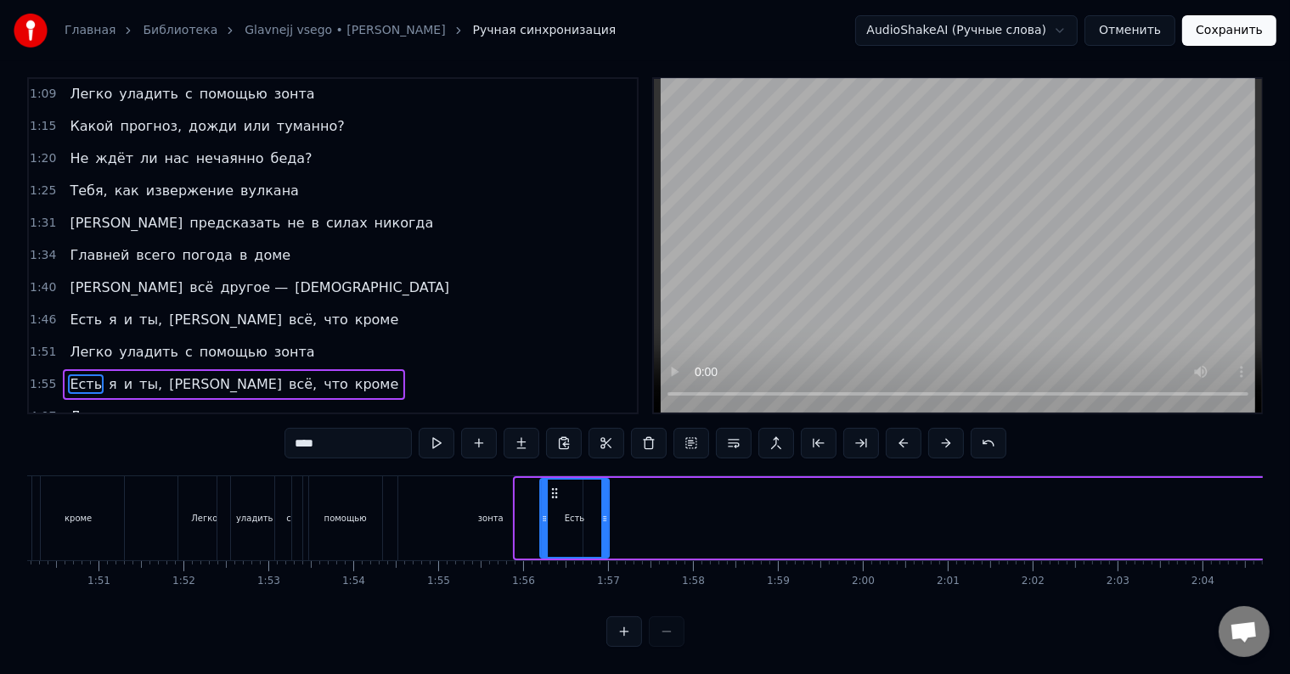
drag, startPoint x: 527, startPoint y: 479, endPoint x: 554, endPoint y: 474, distance: 26.8
click at [554, 487] on icon at bounding box center [555, 494] width 14 height 14
drag, startPoint x: 555, startPoint y: 479, endPoint x: 539, endPoint y: 479, distance: 15.3
click at [539, 487] on icon at bounding box center [539, 494] width 14 height 14
click at [107, 375] on span "я" at bounding box center [113, 385] width 12 height 20
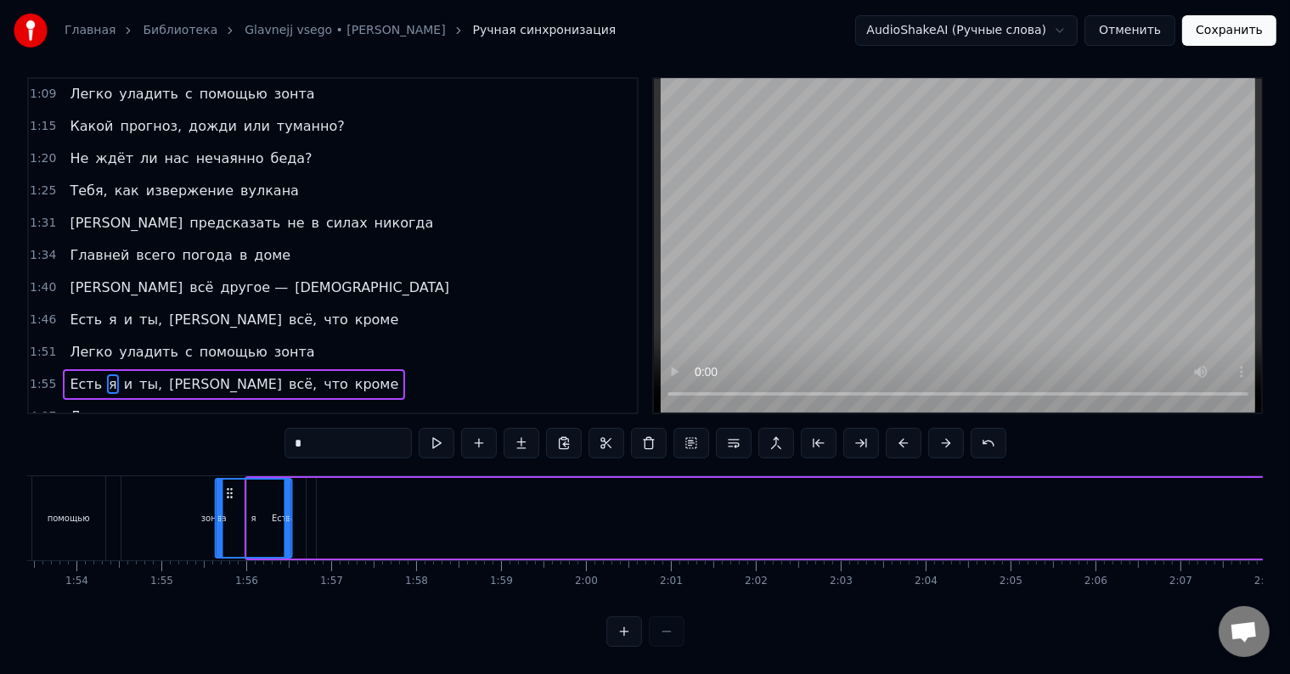
scroll to position [0, 9600]
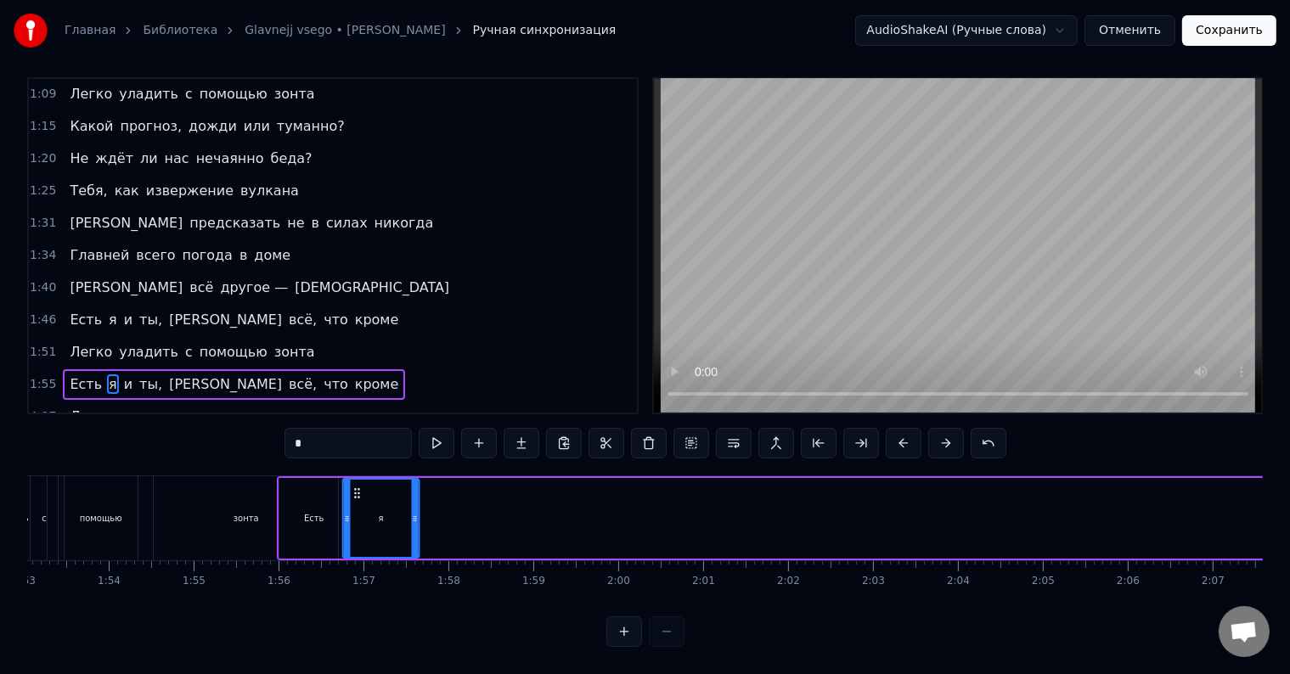
drag, startPoint x: 126, startPoint y: 472, endPoint x: 353, endPoint y: 471, distance: 227.6
click at [353, 487] on icon at bounding box center [358, 494] width 14 height 14
click at [122, 375] on span "и" at bounding box center [128, 385] width 12 height 20
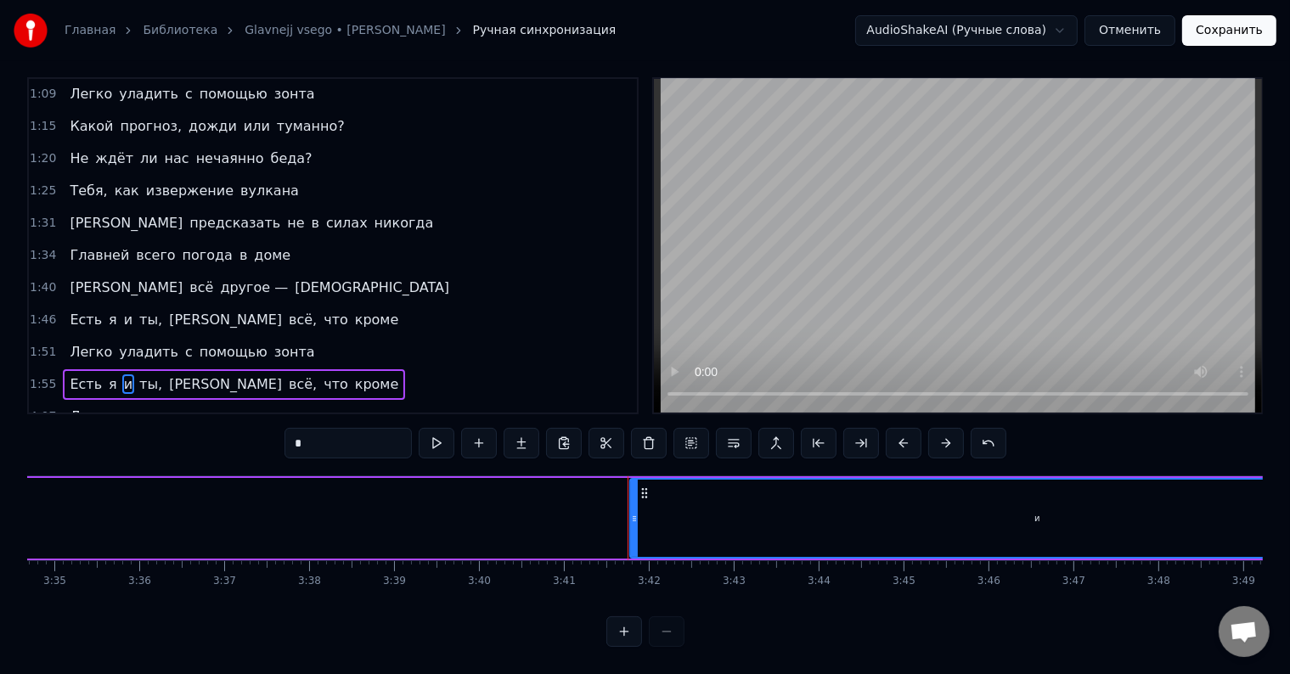
scroll to position [0, 18748]
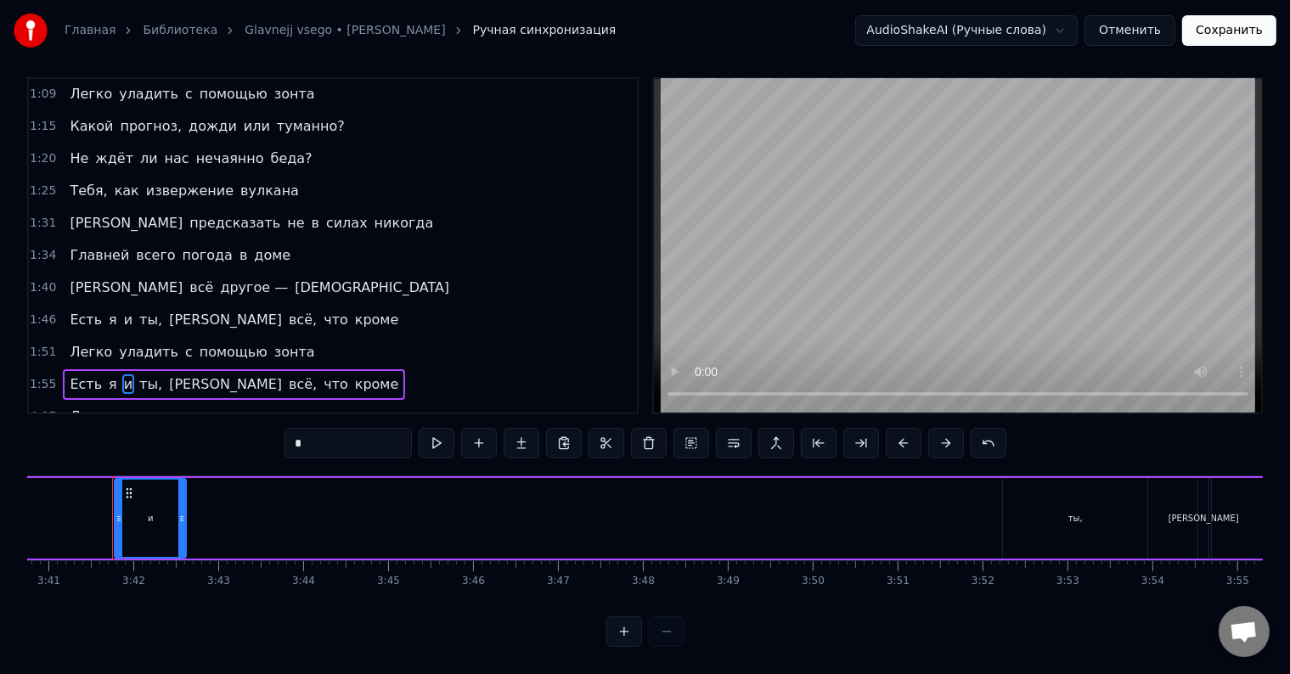
drag, startPoint x: 918, startPoint y: 496, endPoint x: 180, endPoint y: 506, distance: 738.1
click at [180, 506] on div at bounding box center [181, 518] width 7 height 77
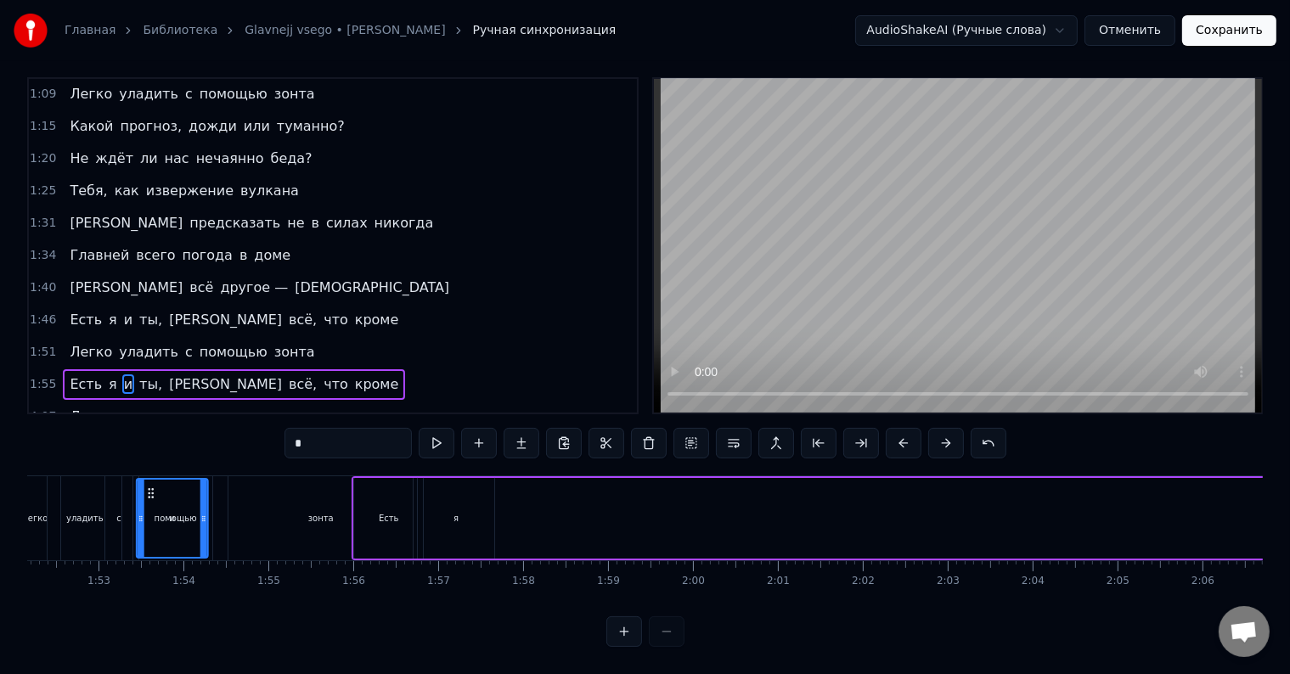
scroll to position [0, 9509]
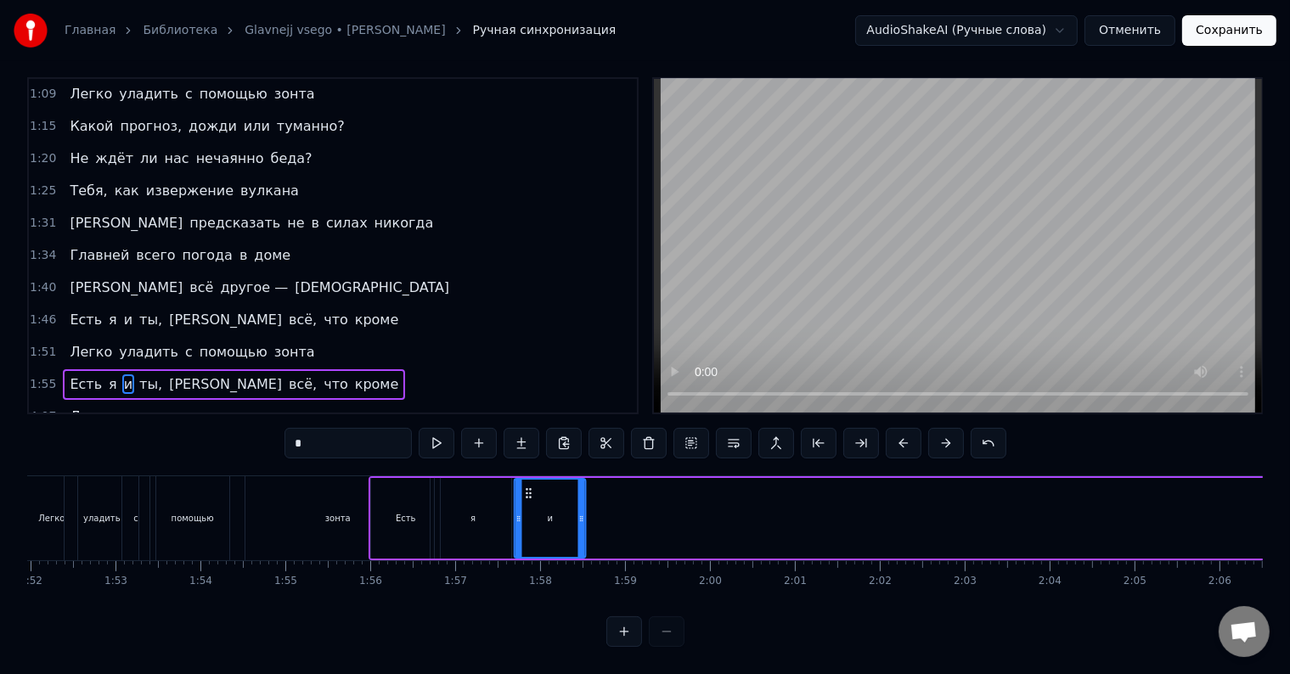
drag, startPoint x: 129, startPoint y: 476, endPoint x: 528, endPoint y: 489, distance: 399.4
click at [528, 489] on div "и" at bounding box center [551, 518] width 70 height 77
click at [362, 476] on div "зонта" at bounding box center [337, 518] width 184 height 84
type input "*****"
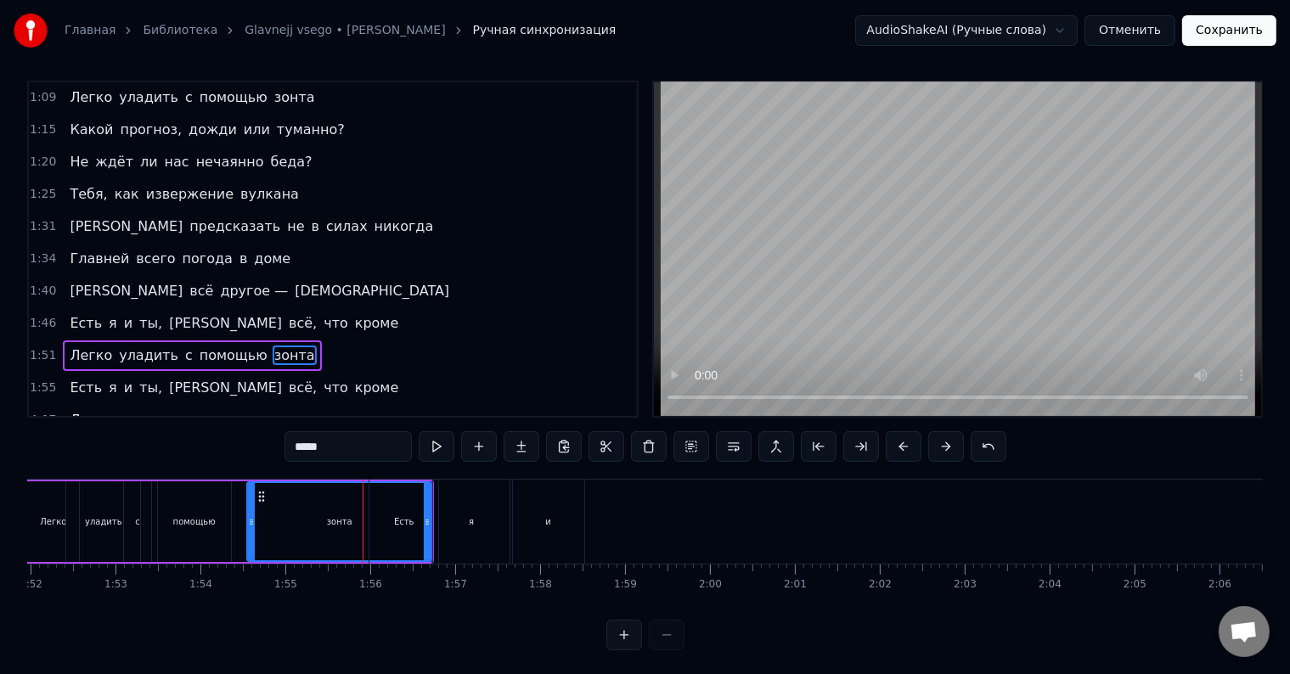
click at [63, 375] on div "Есть я и ты, а всё, что кроме" at bounding box center [234, 388] width 342 height 31
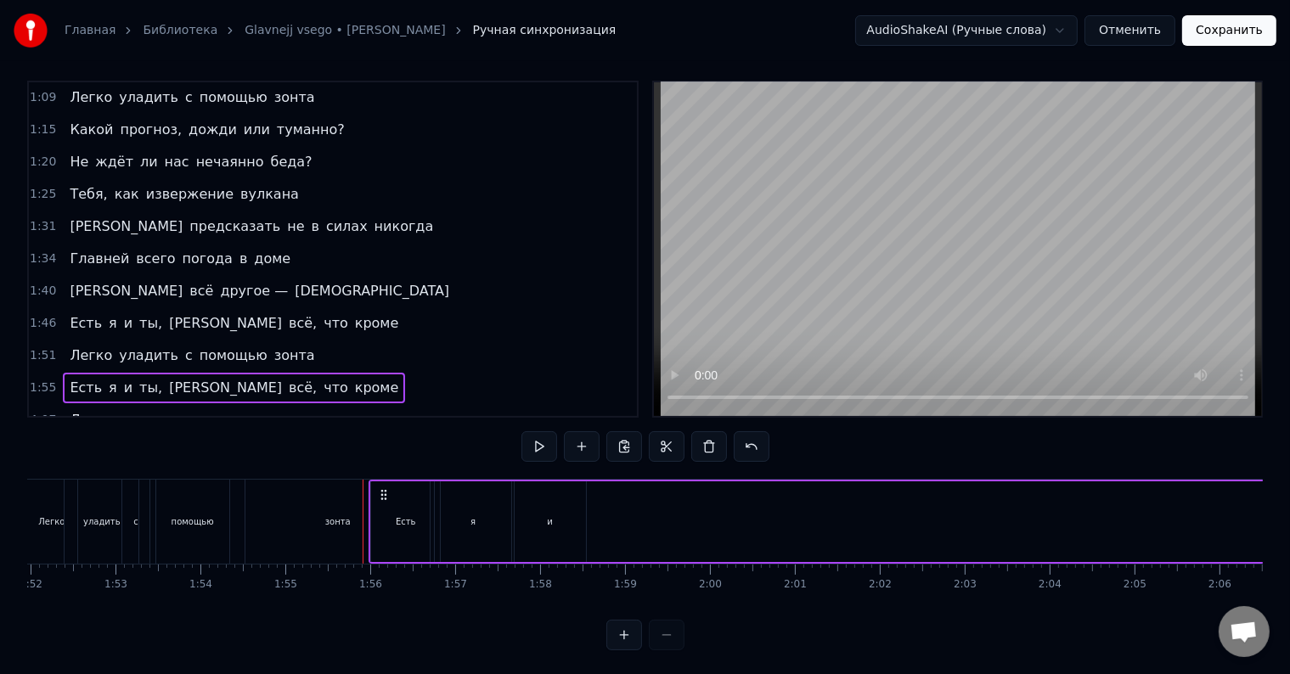
click at [68, 378] on span "Есть" at bounding box center [86, 388] width 36 height 20
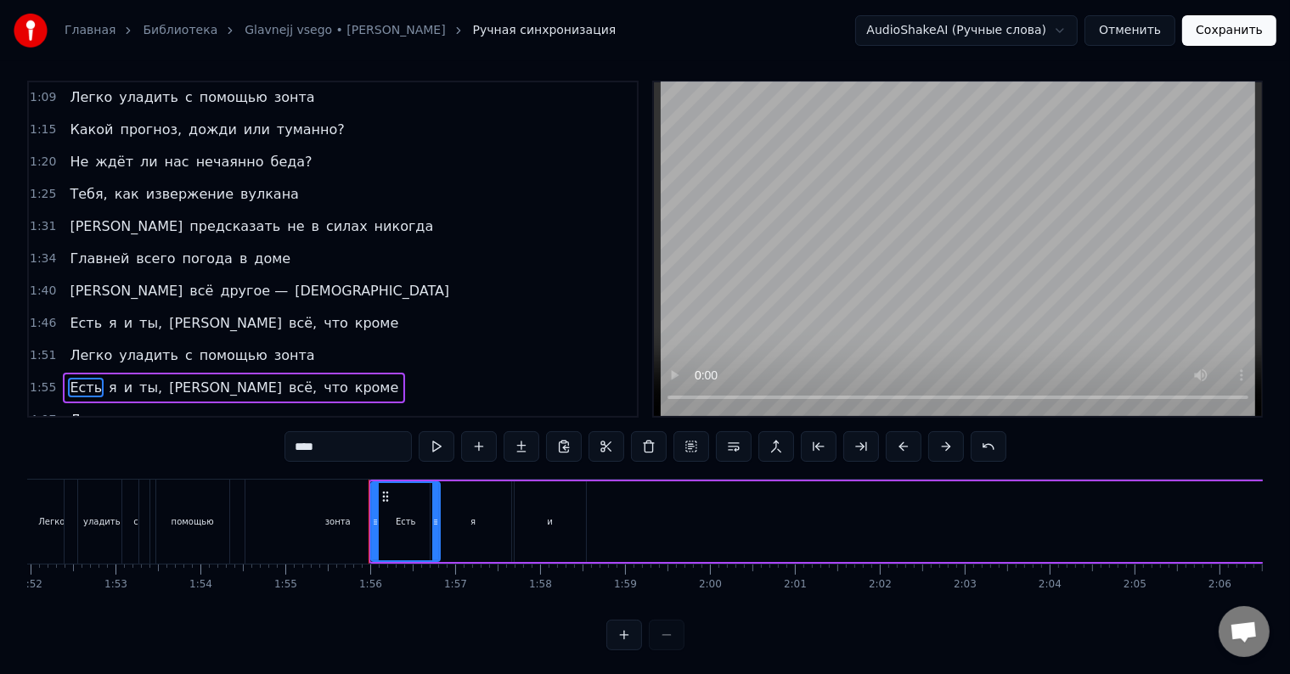
scroll to position [25, 0]
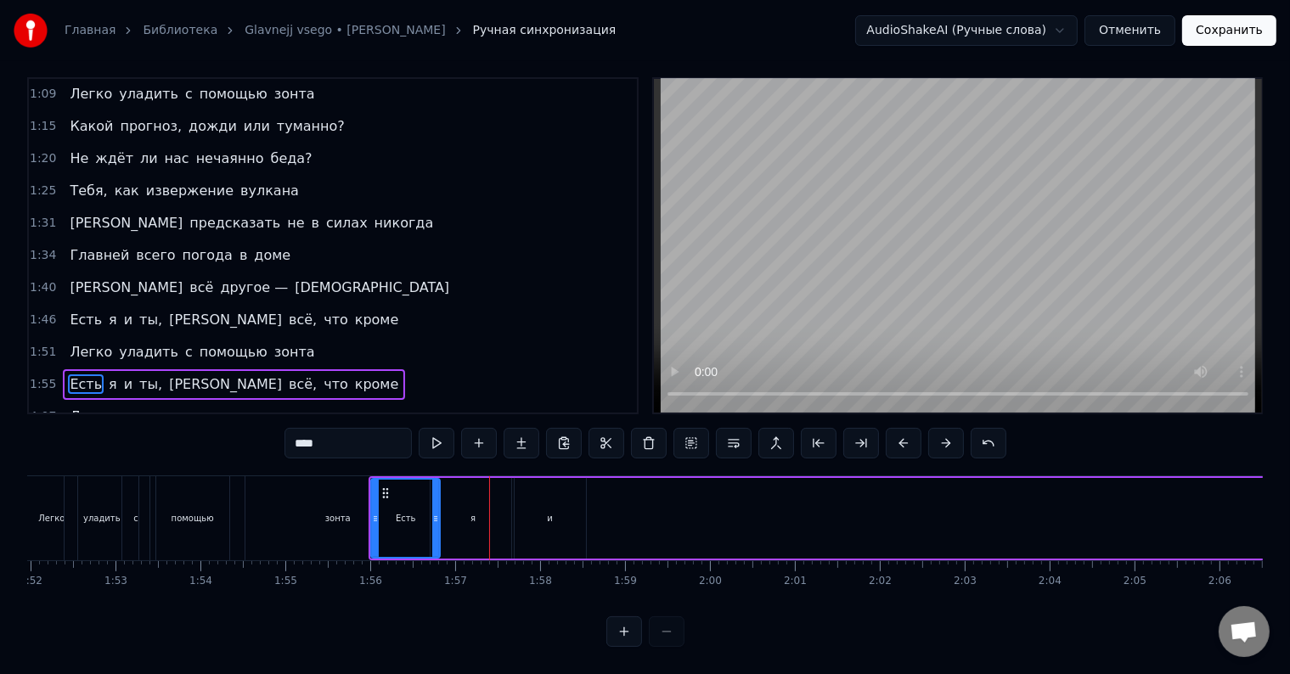
click at [549, 493] on div "и" at bounding box center [550, 518] width 71 height 81
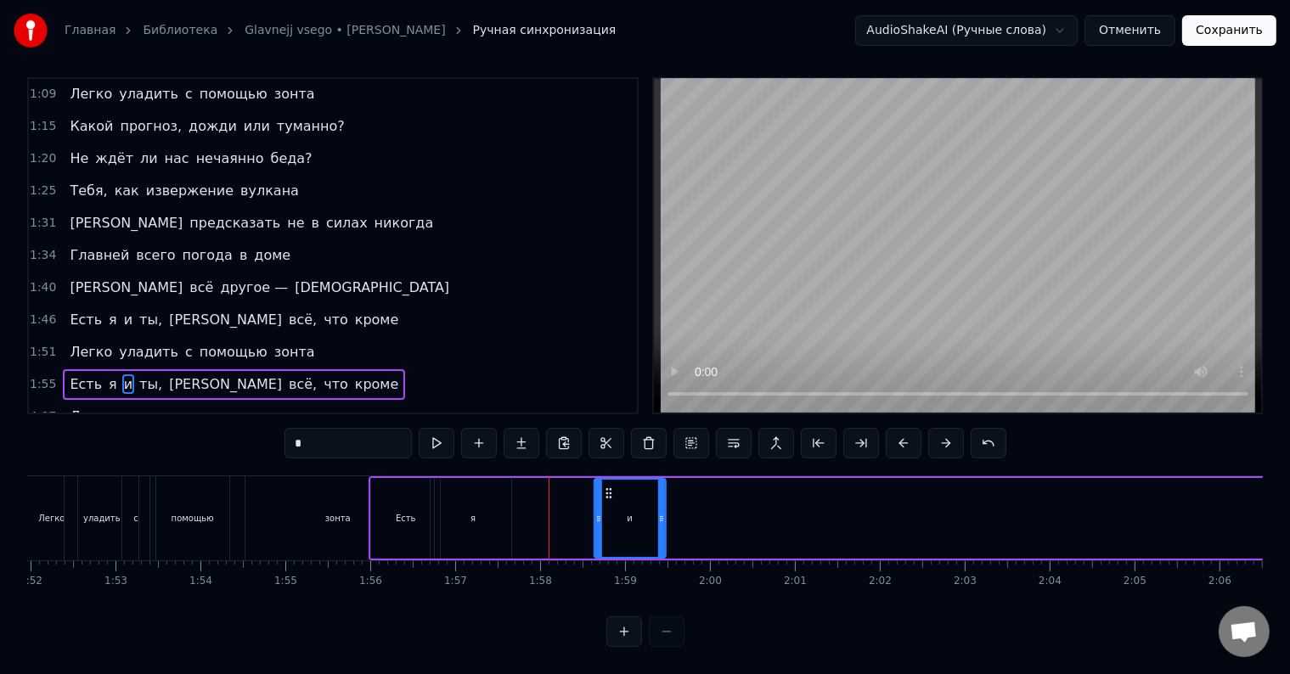
drag, startPoint x: 528, startPoint y: 476, endPoint x: 608, endPoint y: 481, distance: 80.0
click at [608, 487] on icon at bounding box center [609, 494] width 14 height 14
click at [466, 479] on div "я" at bounding box center [473, 518] width 76 height 81
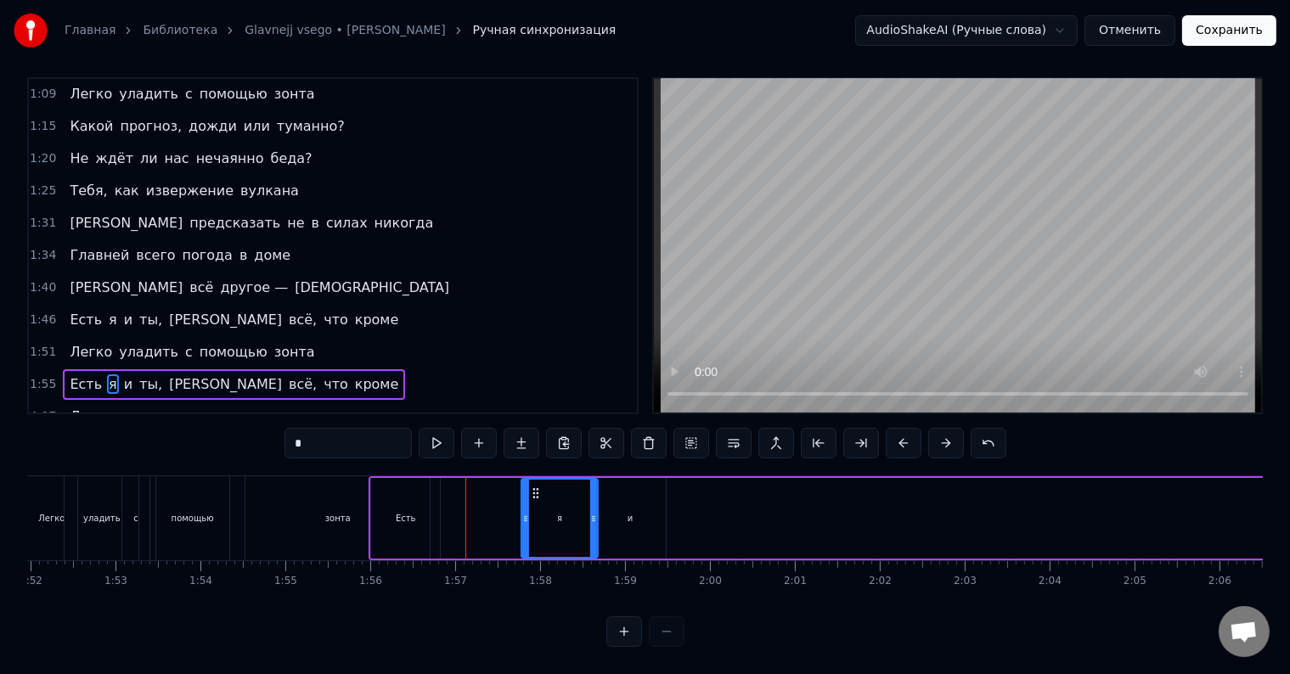
drag, startPoint x: 446, startPoint y: 476, endPoint x: 533, endPoint y: 482, distance: 87.7
click at [533, 487] on icon at bounding box center [536, 494] width 14 height 14
click at [384, 478] on div "Есть" at bounding box center [405, 518] width 69 height 81
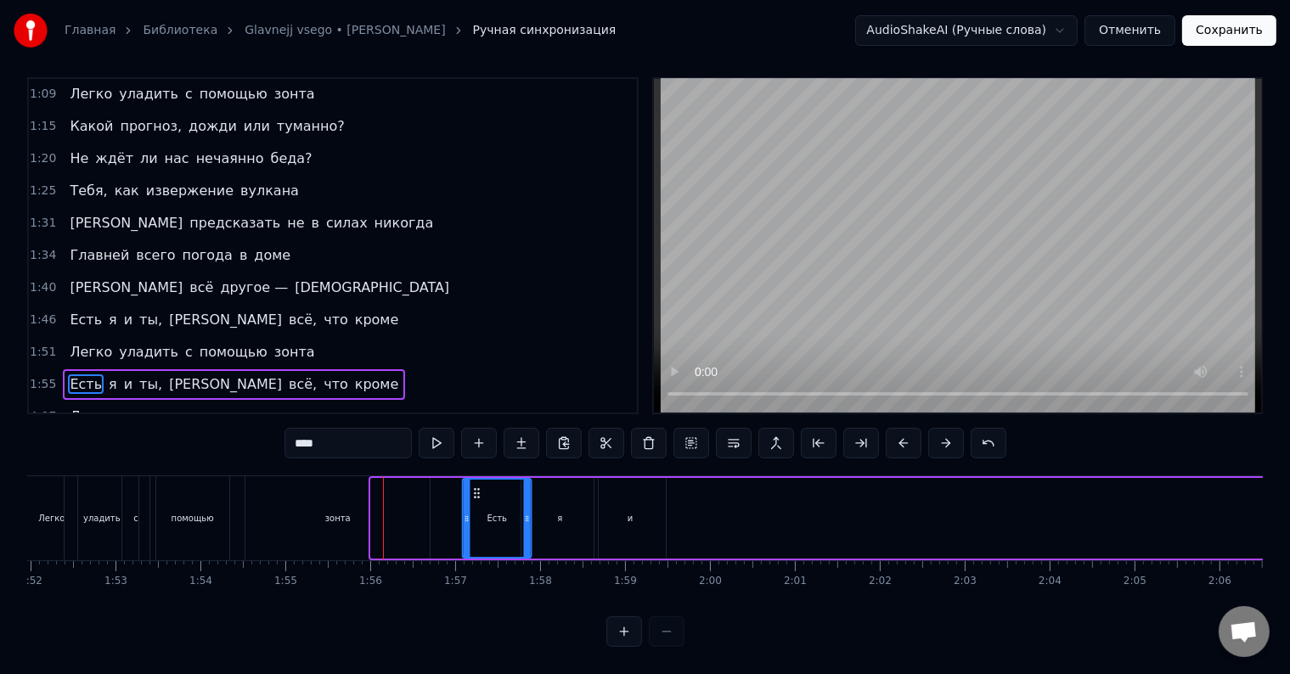
drag, startPoint x: 384, startPoint y: 476, endPoint x: 476, endPoint y: 482, distance: 91.9
click at [476, 487] on icon at bounding box center [478, 494] width 14 height 14
click at [359, 498] on div "зонта" at bounding box center [337, 518] width 184 height 84
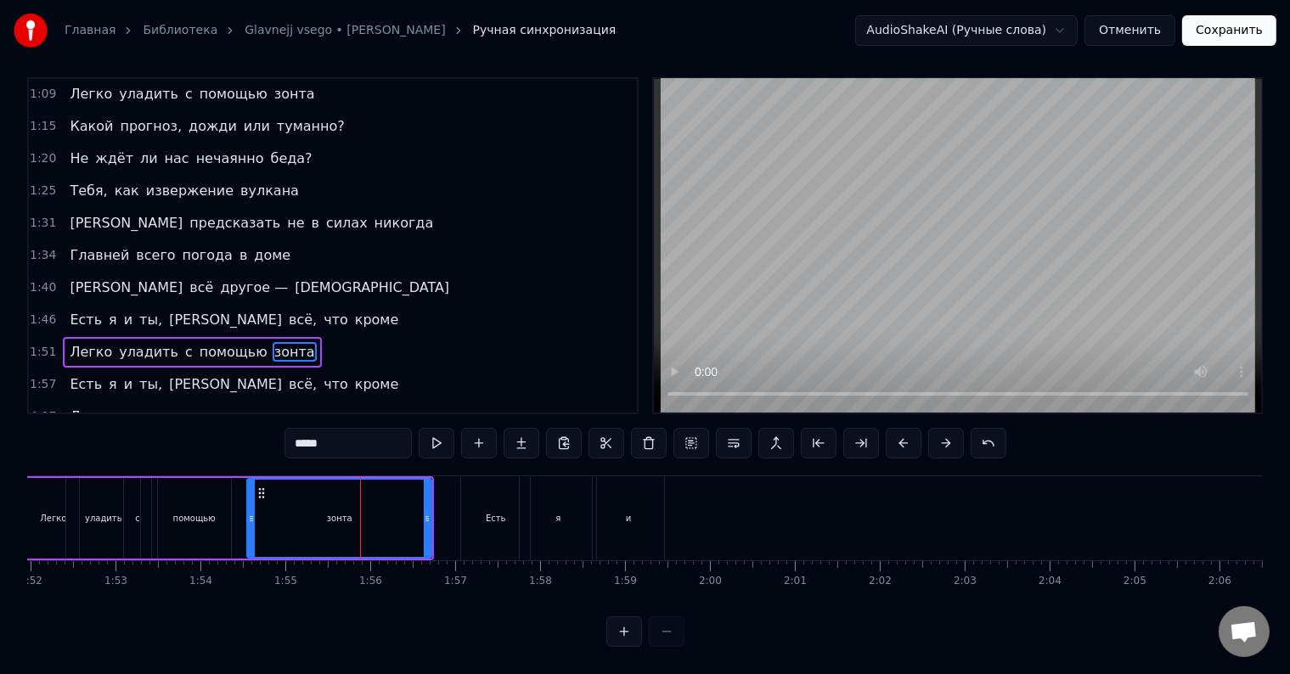
scroll to position [8, 0]
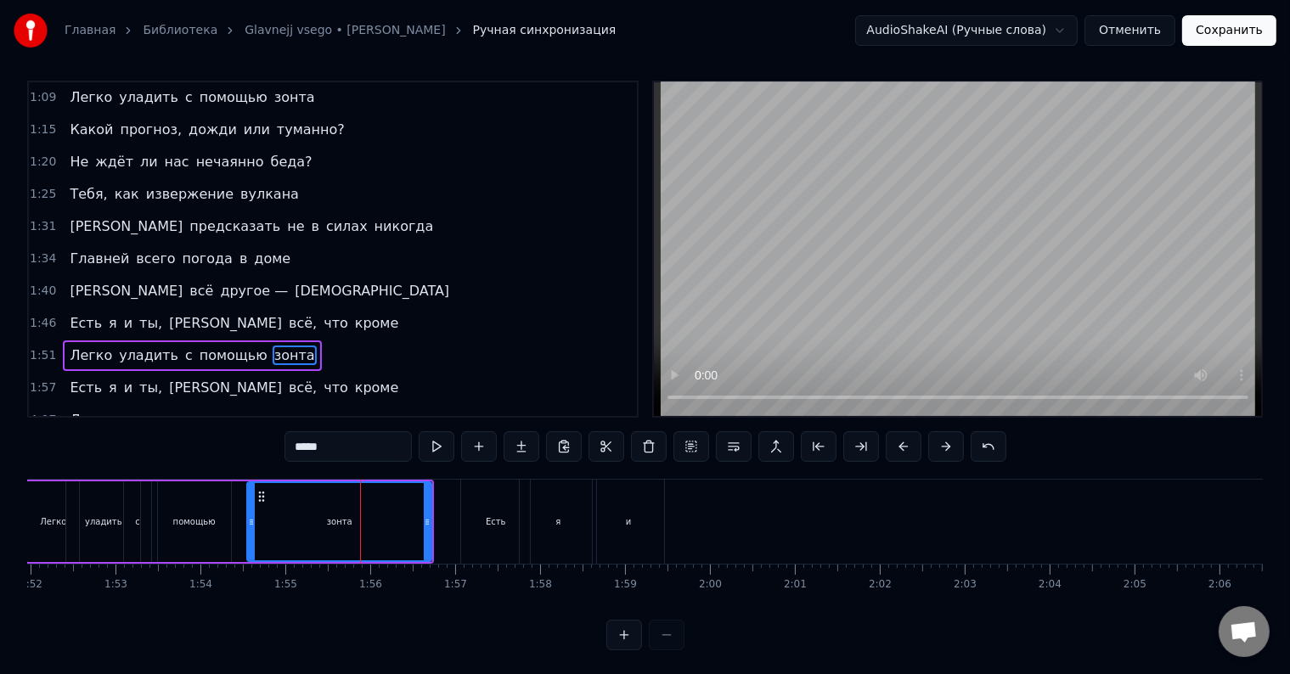
click at [75, 378] on span "Есть" at bounding box center [86, 388] width 36 height 20
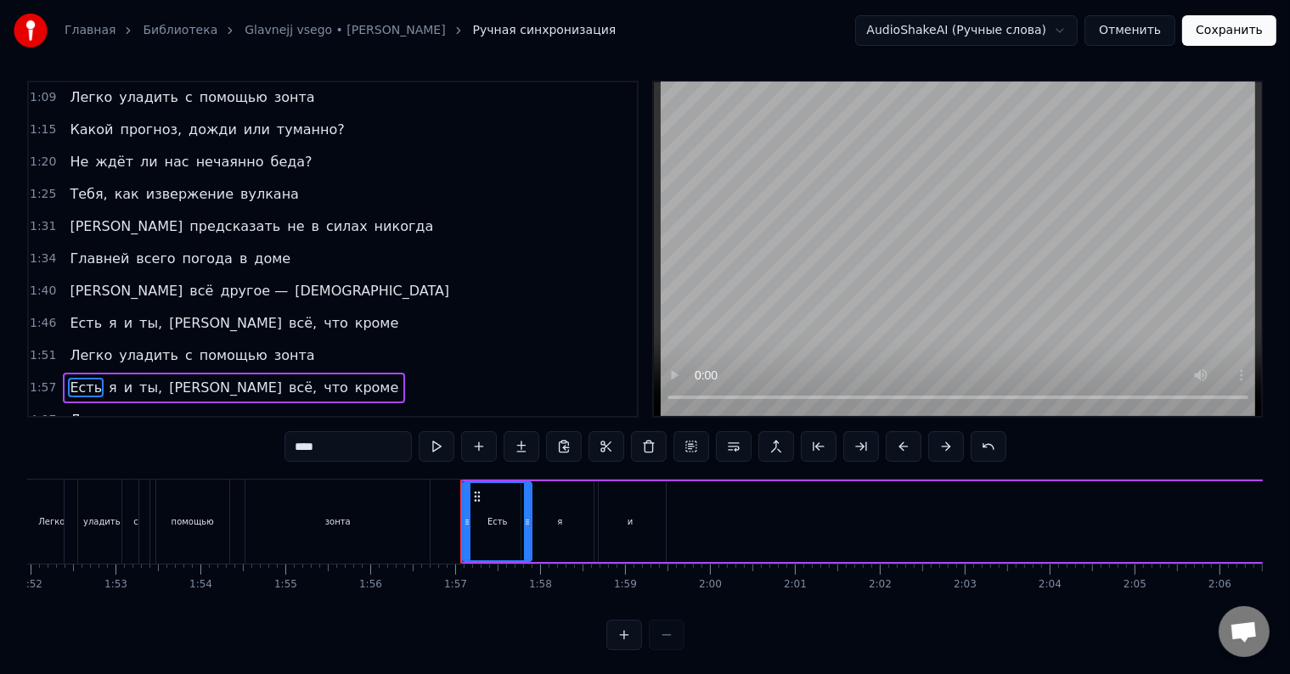
scroll to position [25, 0]
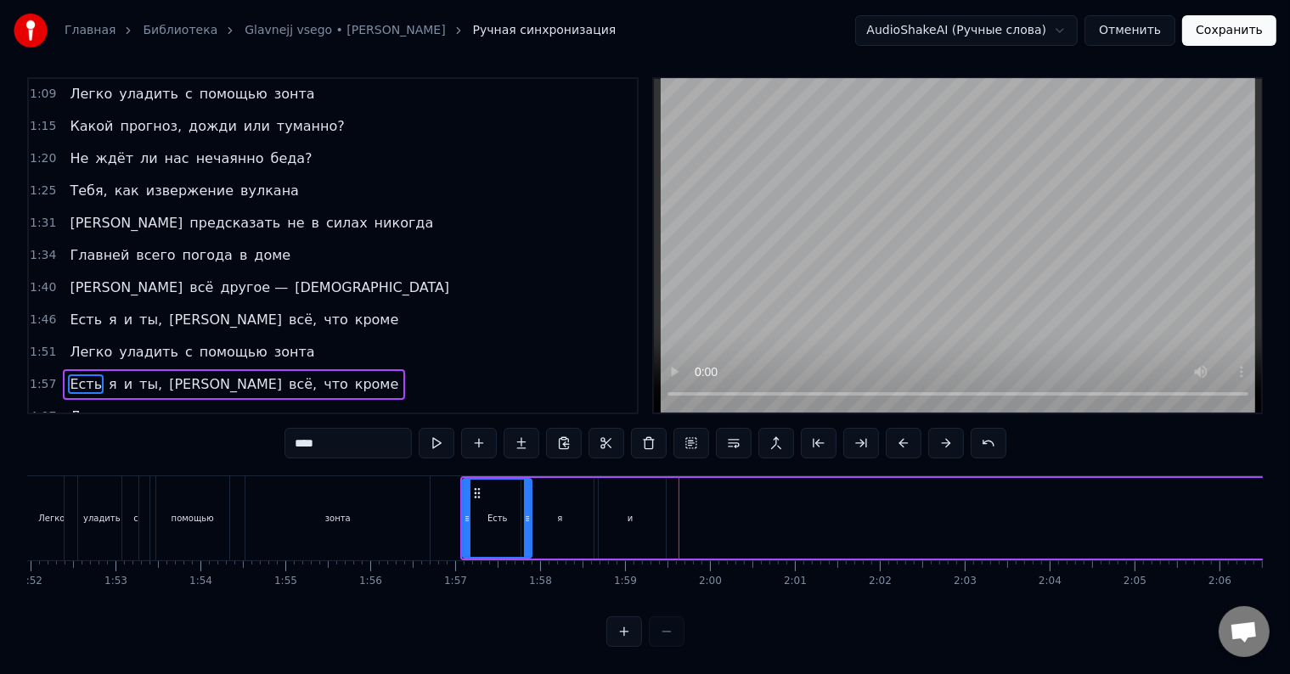
click at [578, 498] on div "я" at bounding box center [559, 518] width 76 height 81
type input "*"
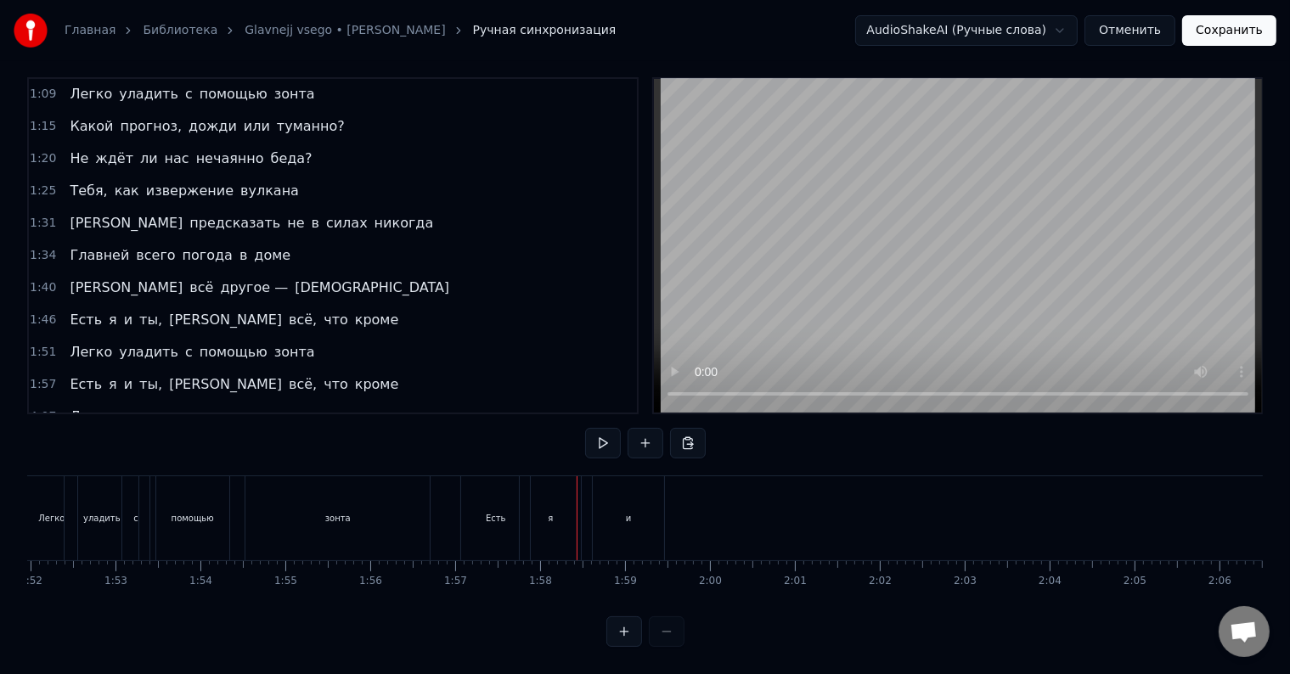
click at [611, 489] on div "и" at bounding box center [628, 518] width 71 height 84
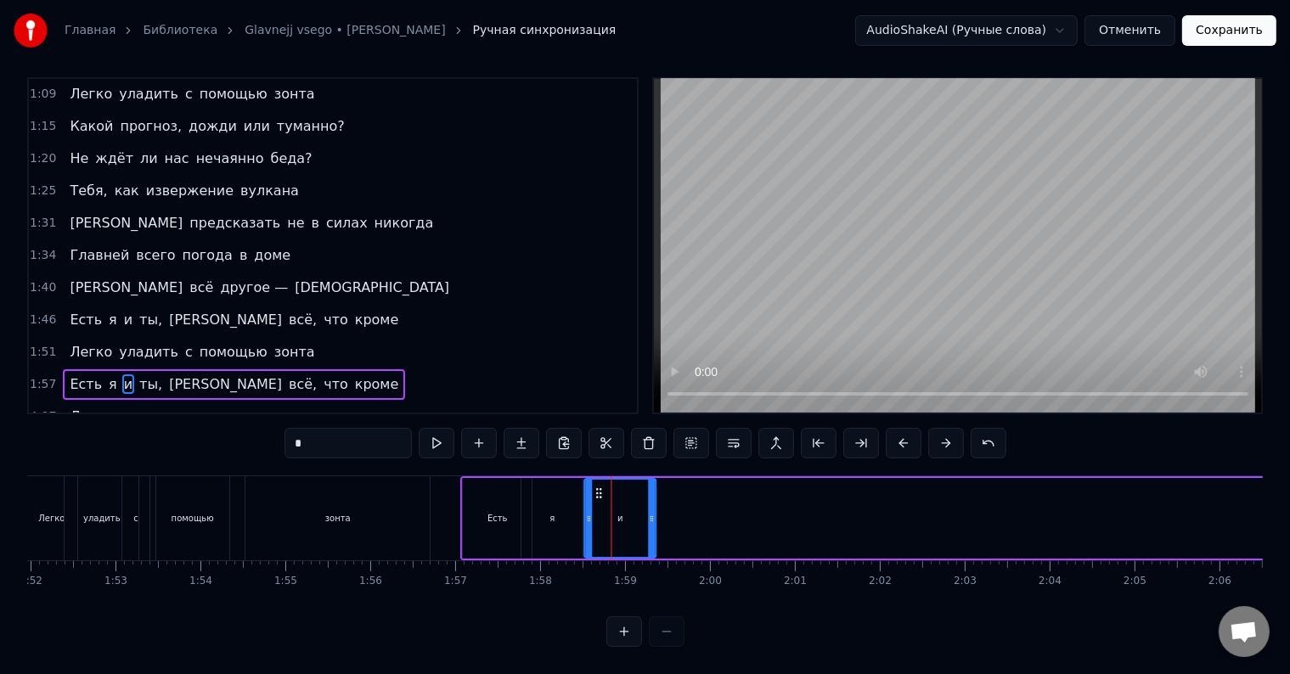
drag, startPoint x: 608, startPoint y: 476, endPoint x: 598, endPoint y: 476, distance: 10.2
click at [598, 487] on icon at bounding box center [600, 494] width 14 height 14
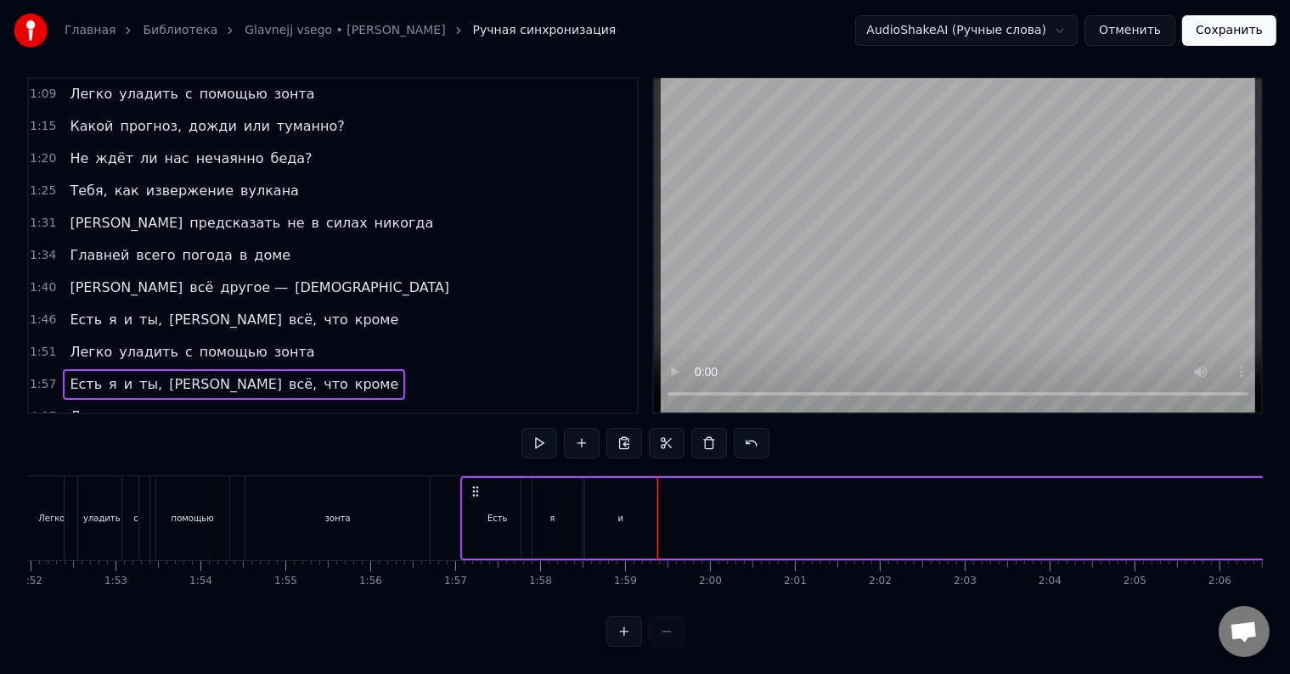
click at [643, 495] on div "и" at bounding box center [620, 518] width 71 height 81
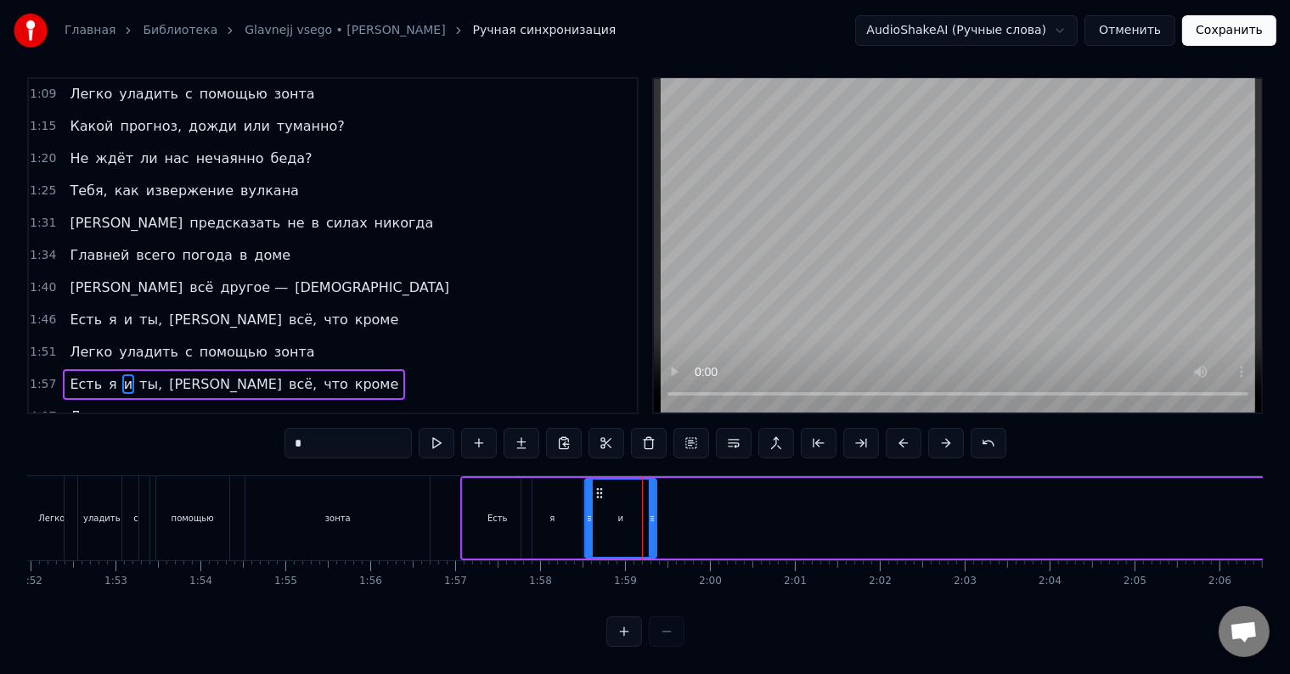
click at [653, 494] on div "и" at bounding box center [620, 518] width 73 height 81
drag, startPoint x: 653, startPoint y: 494, endPoint x: 631, endPoint y: 494, distance: 22.1
click at [631, 494] on div at bounding box center [630, 518] width 7 height 77
click at [138, 375] on span "ты," at bounding box center [151, 385] width 26 height 20
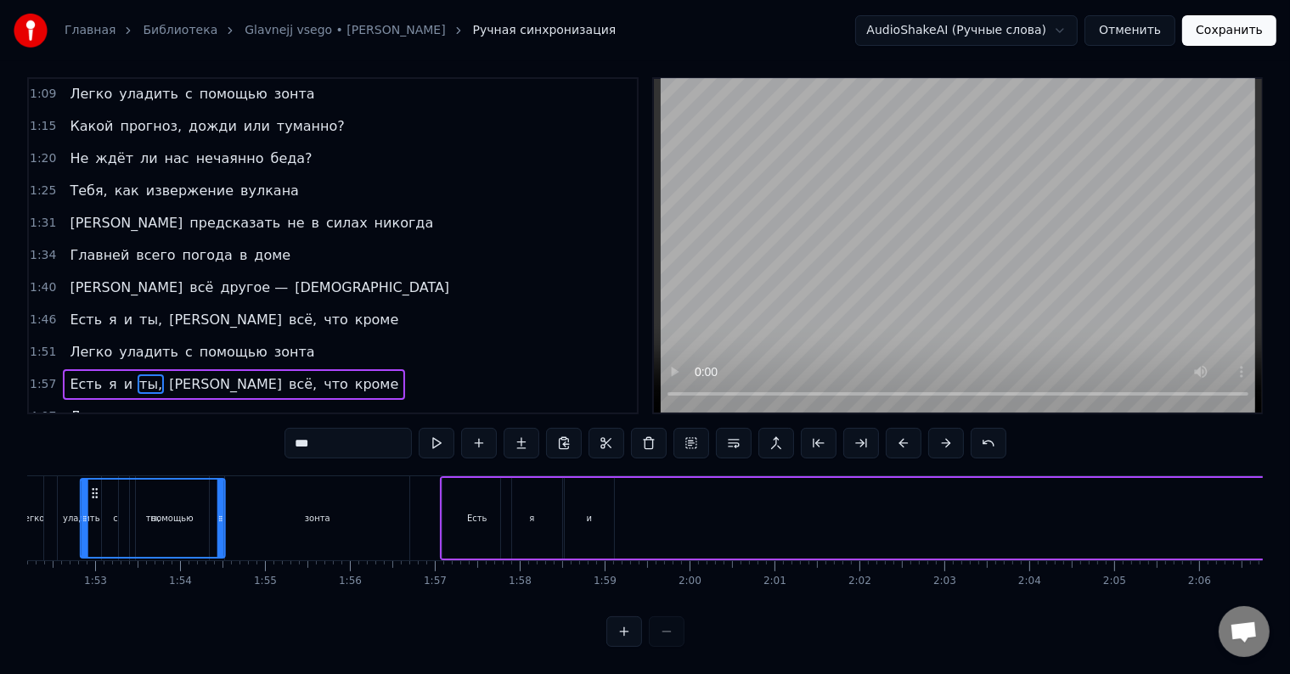
scroll to position [0, 9448]
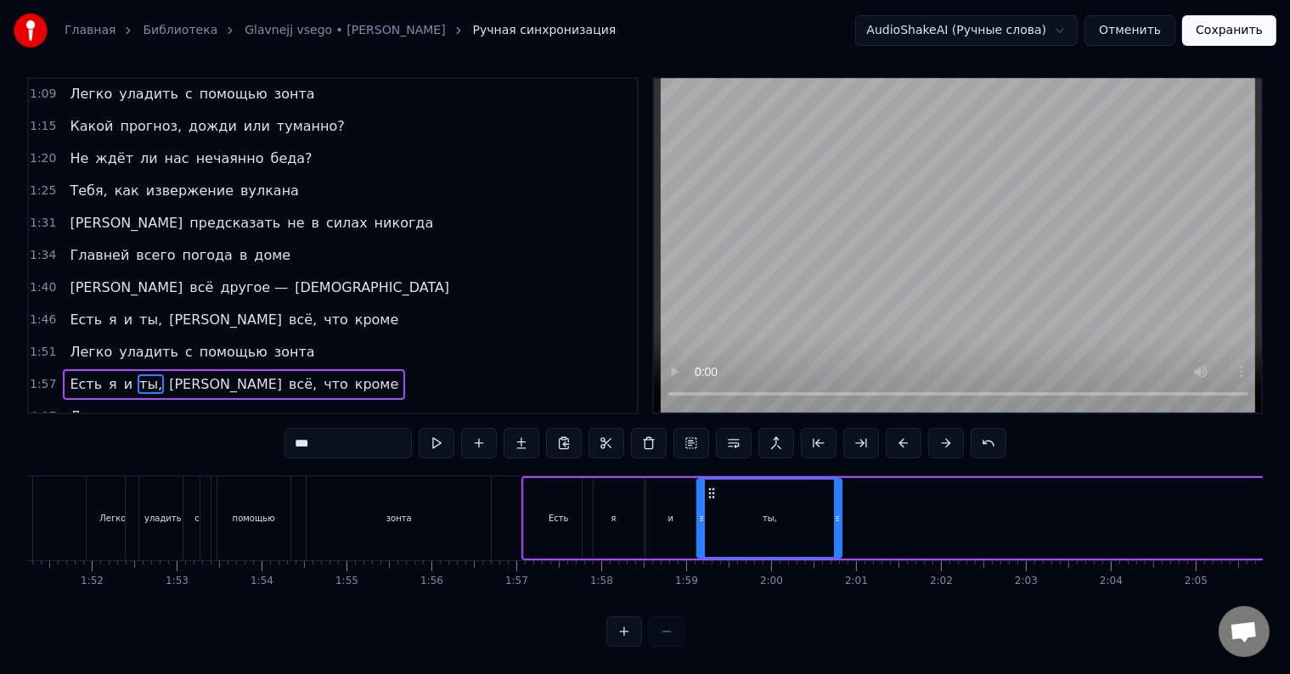
drag, startPoint x: 131, startPoint y: 479, endPoint x: 713, endPoint y: 487, distance: 582.7
click at [713, 487] on div "ты," at bounding box center [770, 518] width 143 height 77
drag, startPoint x: 839, startPoint y: 493, endPoint x: 751, endPoint y: 503, distance: 88.9
click at [751, 503] on div at bounding box center [750, 518] width 7 height 77
click at [167, 375] on span "[PERSON_NAME]" at bounding box center [225, 385] width 116 height 20
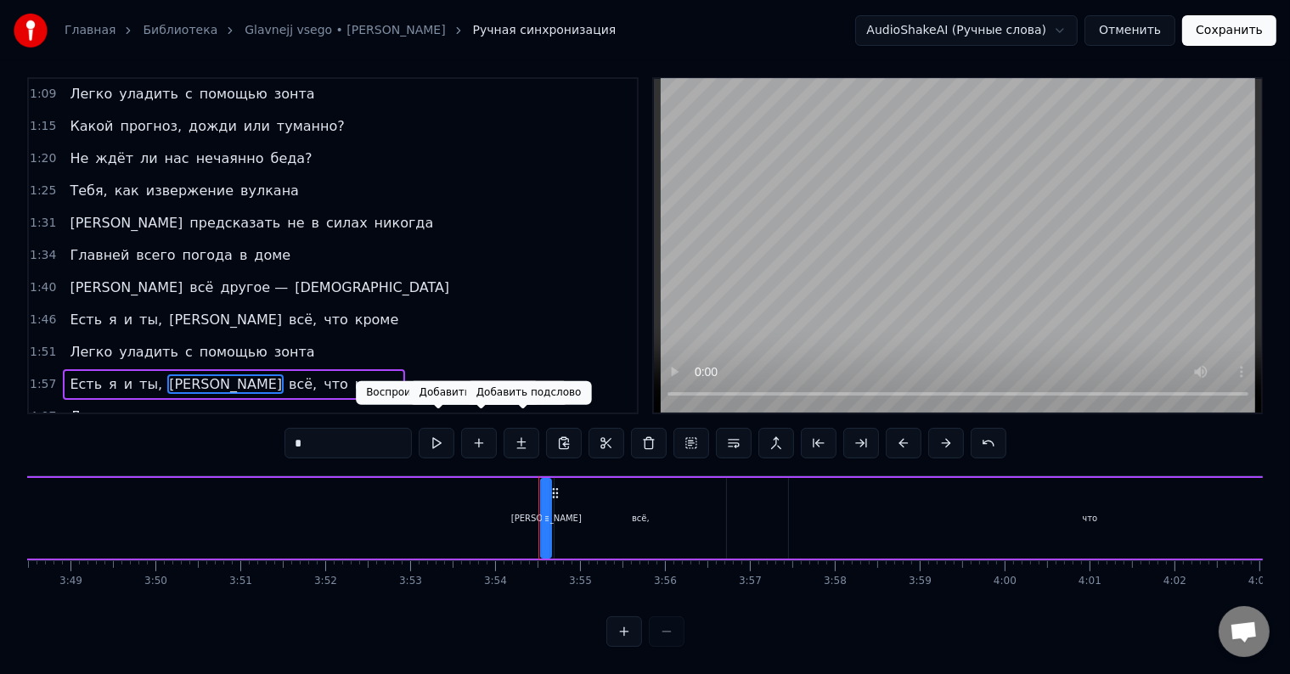
scroll to position [0, 19832]
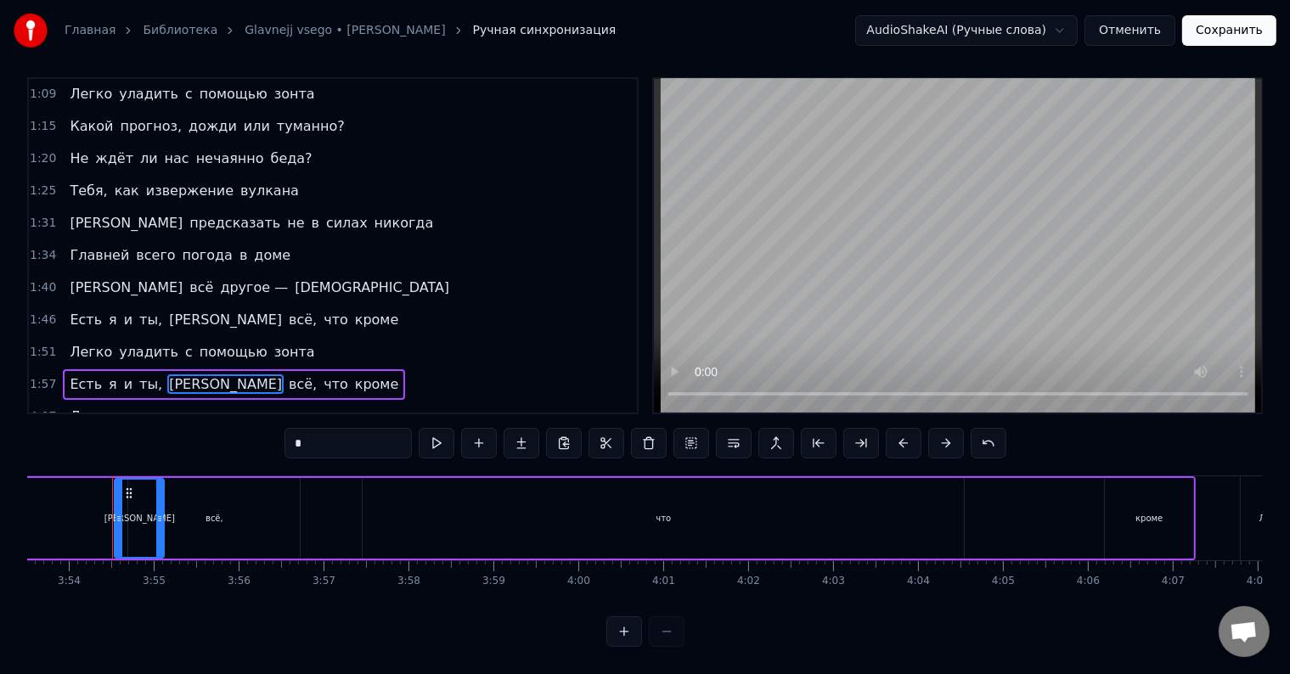
drag, startPoint x: 122, startPoint y: 504, endPoint x: 149, endPoint y: 498, distance: 28.0
click at [162, 512] on icon at bounding box center [159, 519] width 7 height 14
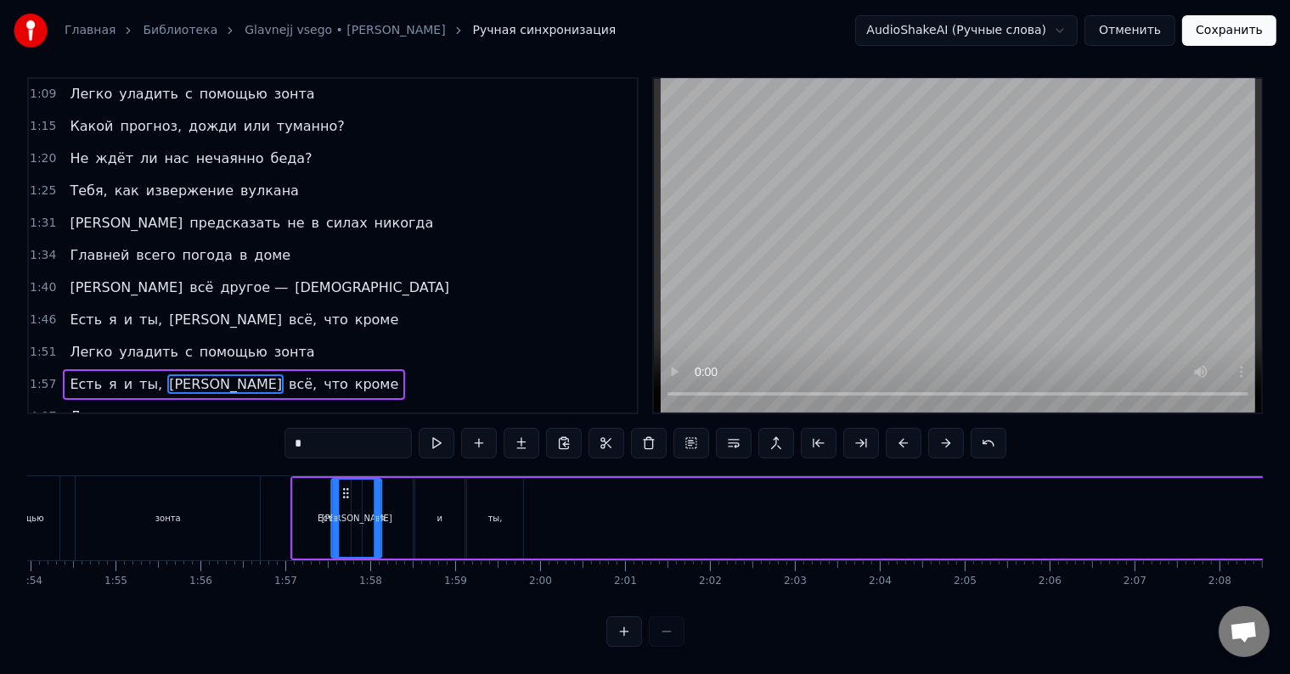
scroll to position [0, 9674]
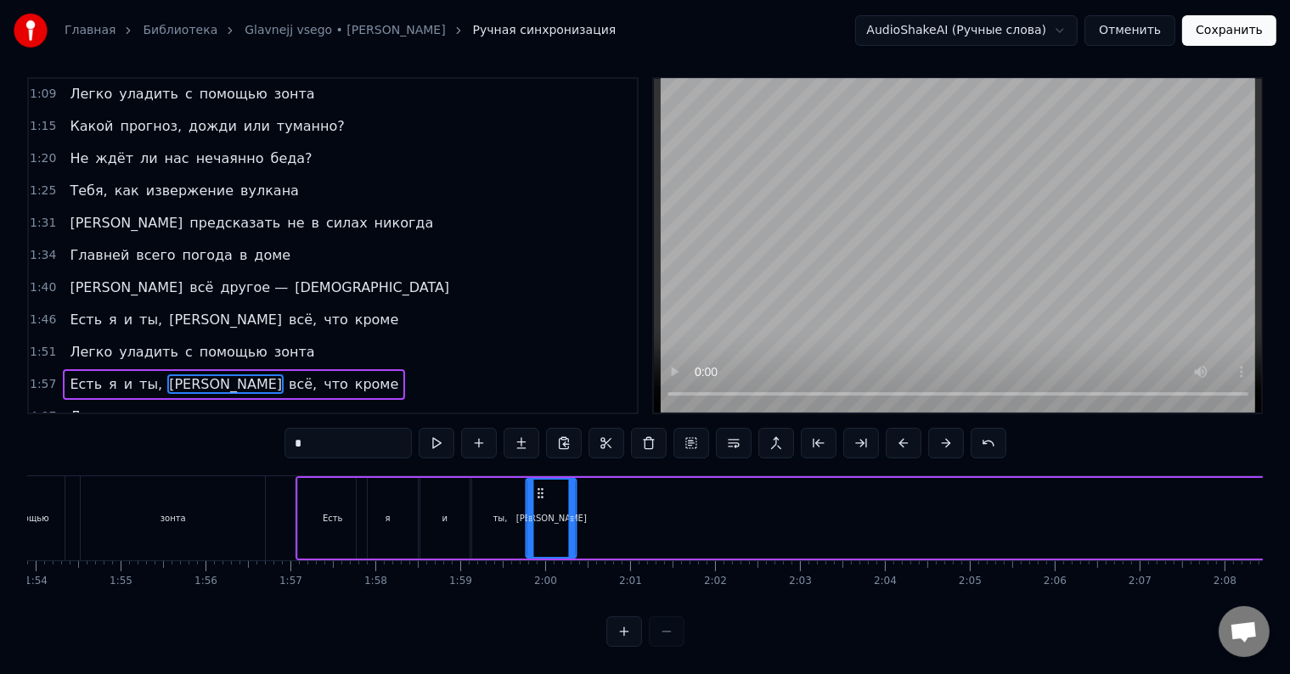
drag, startPoint x: 129, startPoint y: 478, endPoint x: 540, endPoint y: 503, distance: 411.8
click at [540, 503] on div "[PERSON_NAME]" at bounding box center [551, 518] width 48 height 77
click at [287, 375] on span "всё," at bounding box center [302, 385] width 31 height 20
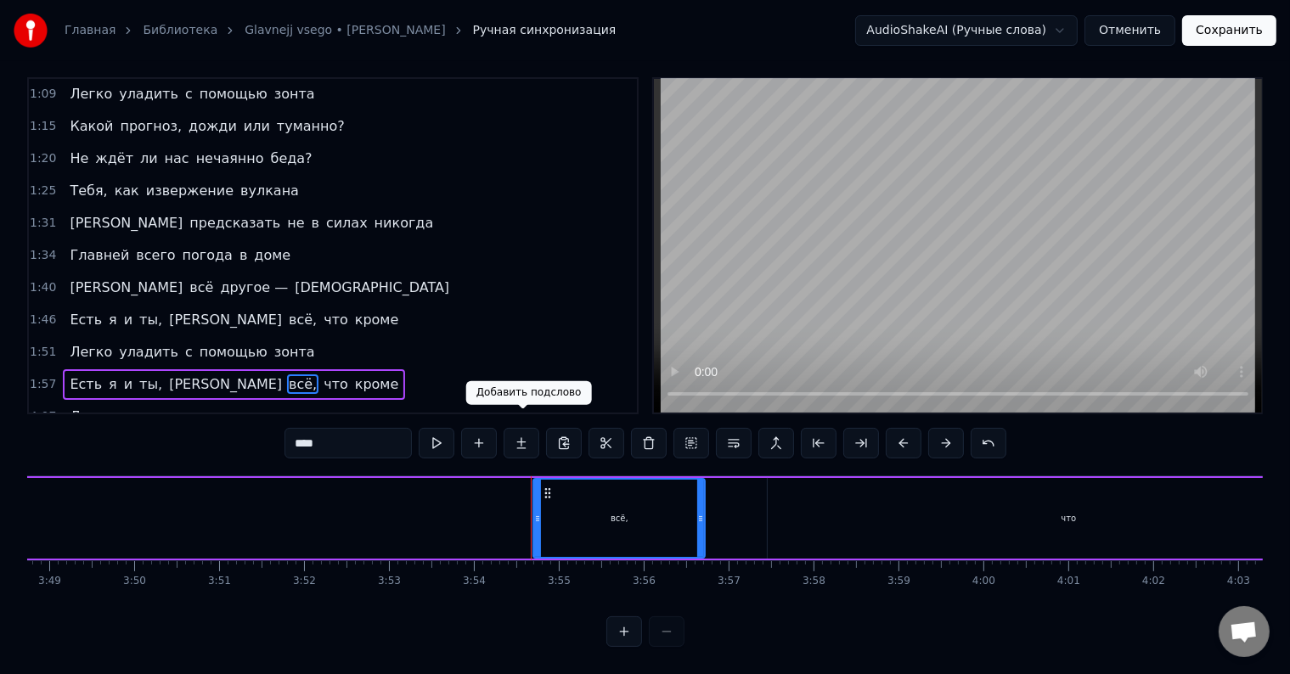
scroll to position [0, 19846]
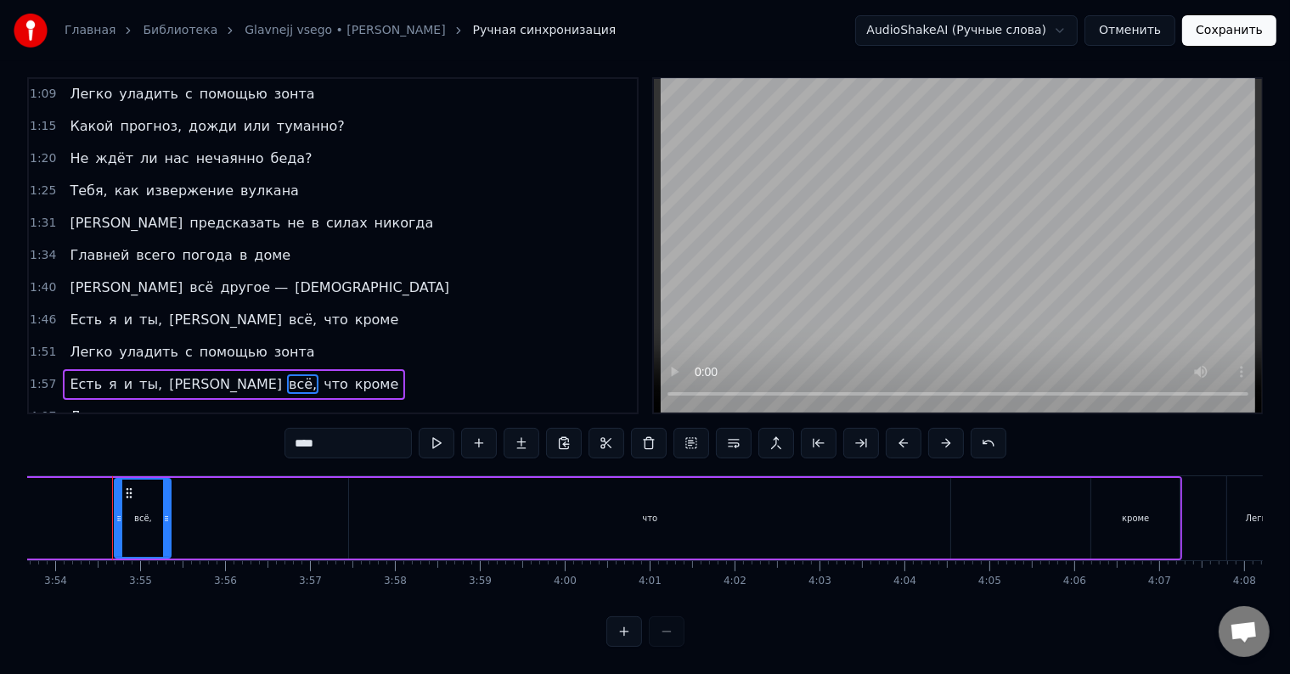
drag, startPoint x: 283, startPoint y: 497, endPoint x: 168, endPoint y: 509, distance: 115.3
click at [168, 512] on icon at bounding box center [166, 519] width 7 height 14
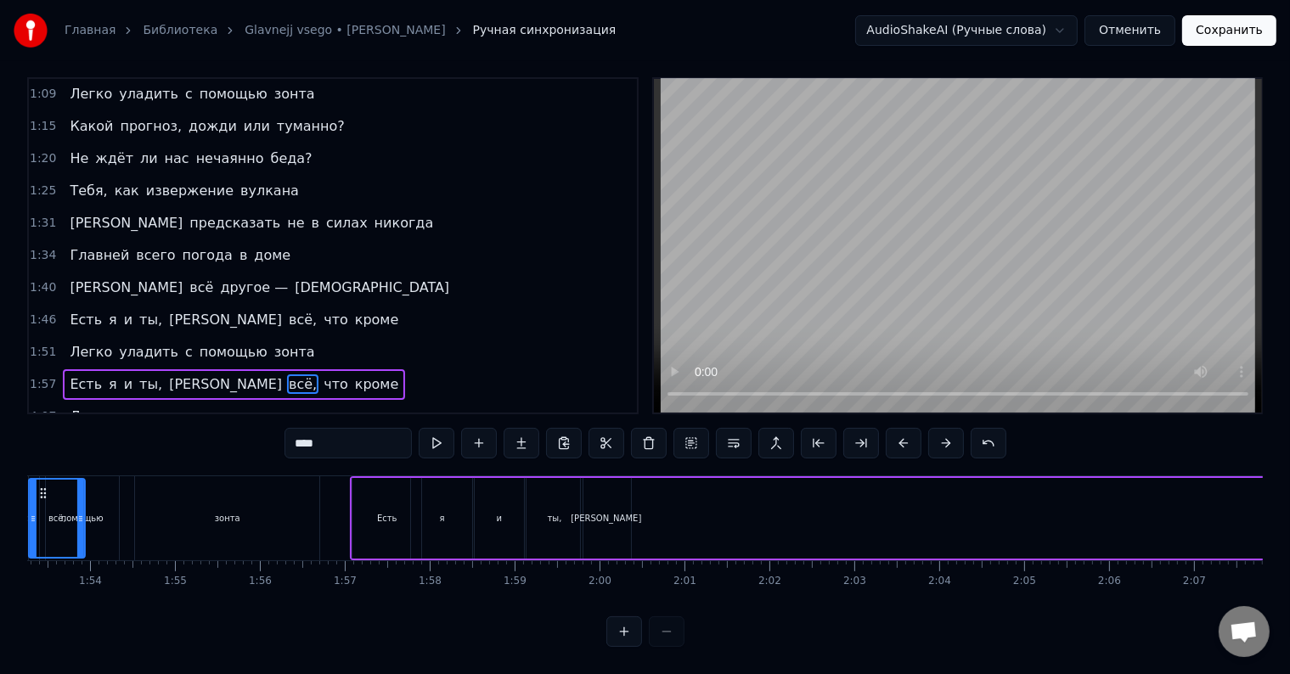
scroll to position [0, 9608]
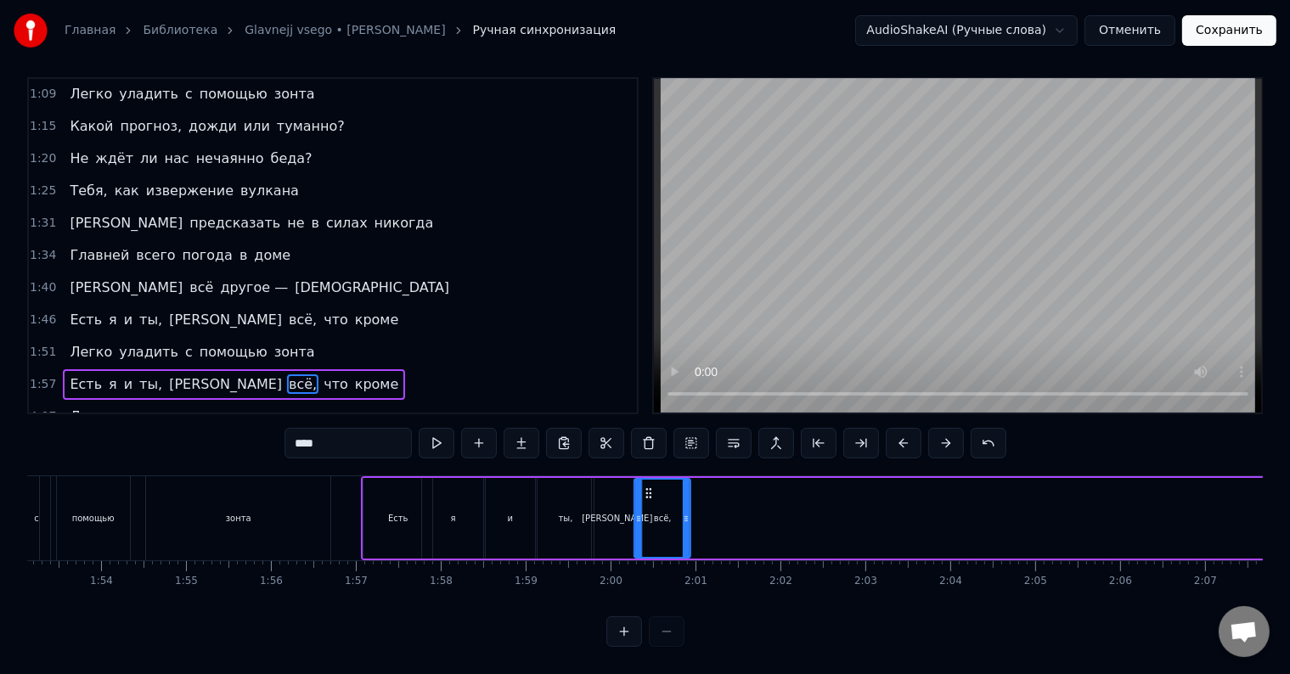
drag, startPoint x: 129, startPoint y: 476, endPoint x: 649, endPoint y: 527, distance: 522.3
click at [649, 527] on div "всё," at bounding box center [663, 518] width 54 height 77
click at [322, 375] on span "что" at bounding box center [336, 385] width 28 height 20
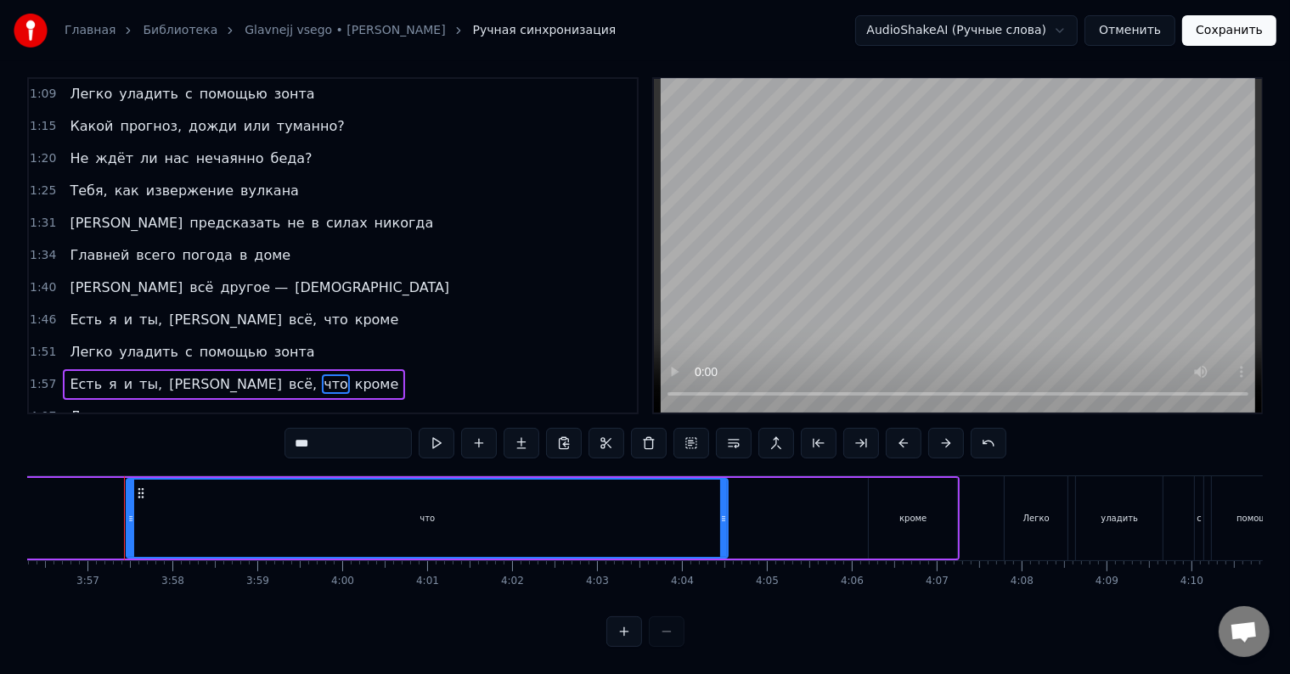
scroll to position [0, 20080]
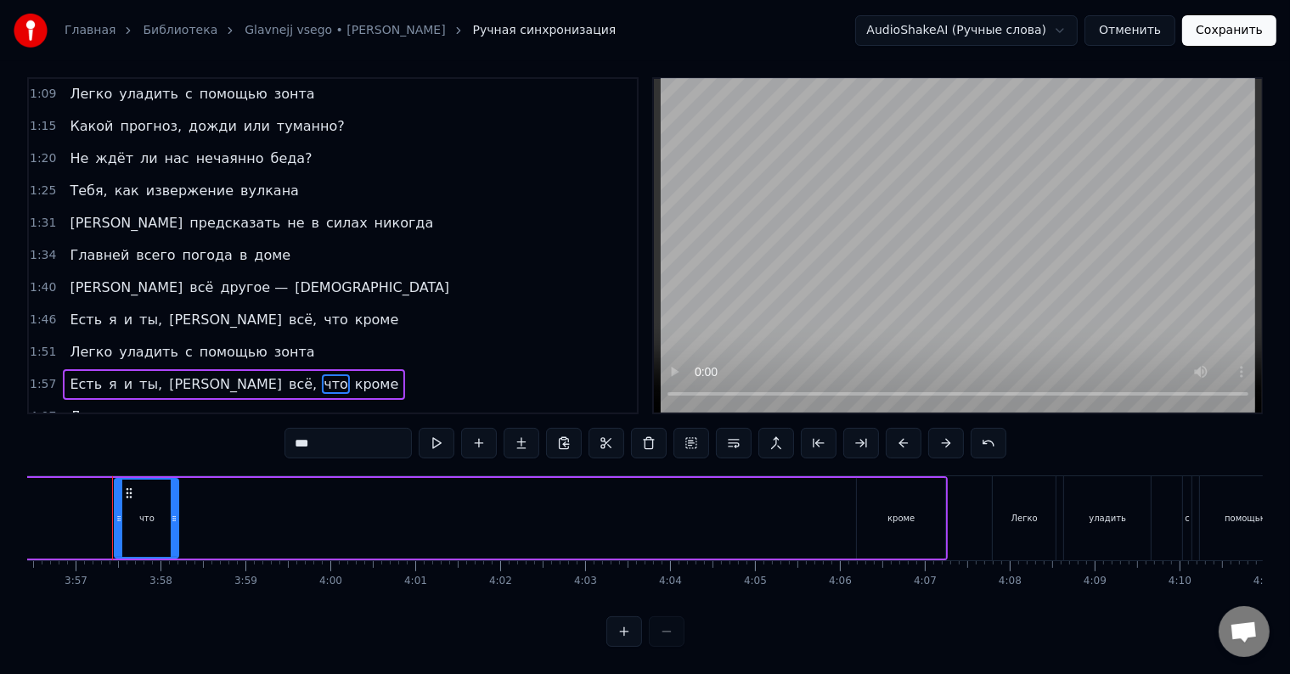
drag, startPoint x: 712, startPoint y: 502, endPoint x: 173, endPoint y: 506, distance: 538.5
click at [173, 512] on icon at bounding box center [174, 519] width 7 height 14
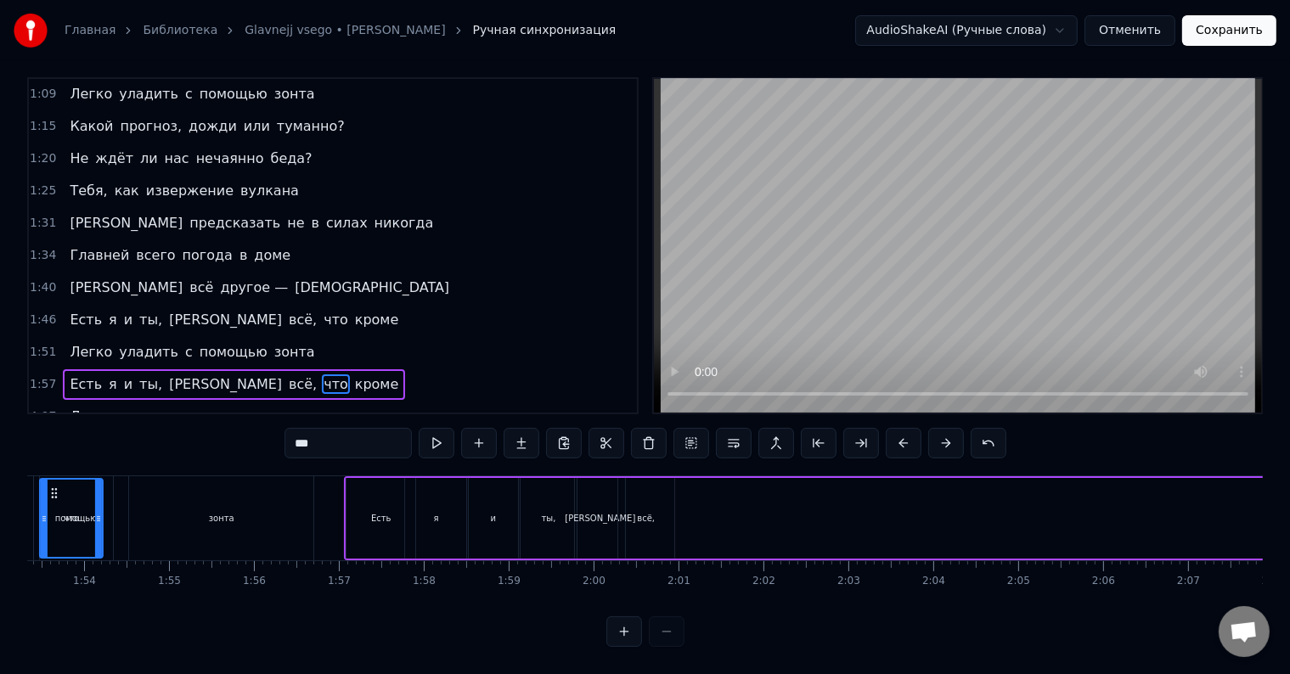
scroll to position [0, 9624]
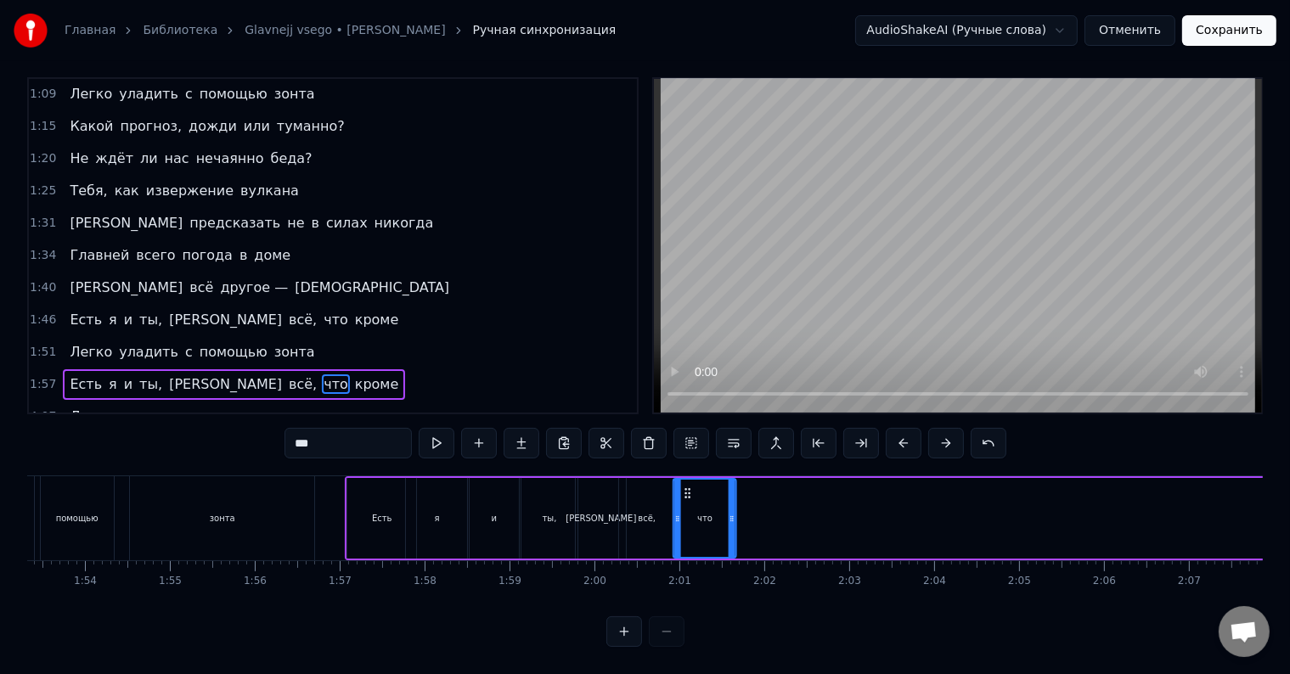
drag, startPoint x: 129, startPoint y: 479, endPoint x: 685, endPoint y: 555, distance: 560.6
click at [688, 557] on div "Какой прогноз у нас сегодня, милый? С чем ты опять проснулся не в ладу? Скажи м…" at bounding box center [645, 539] width 1236 height 127
click at [353, 375] on span "кроме" at bounding box center [377, 385] width 48 height 20
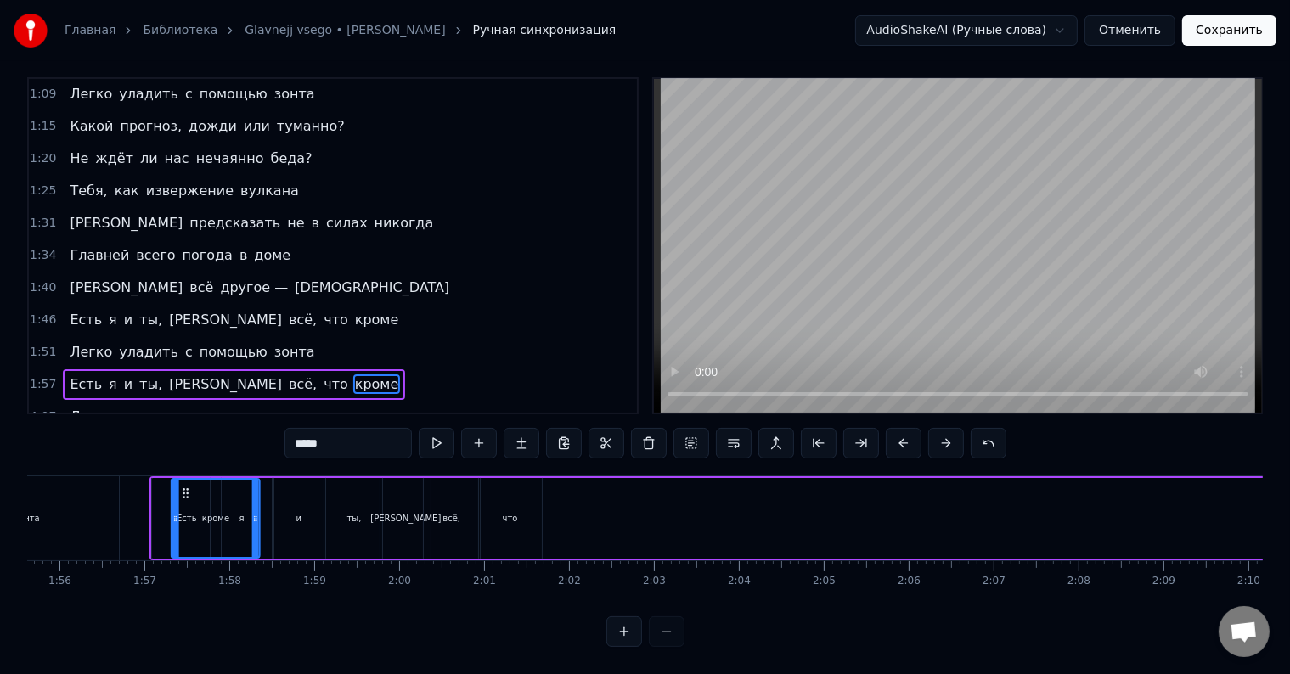
scroll to position [0, 9813]
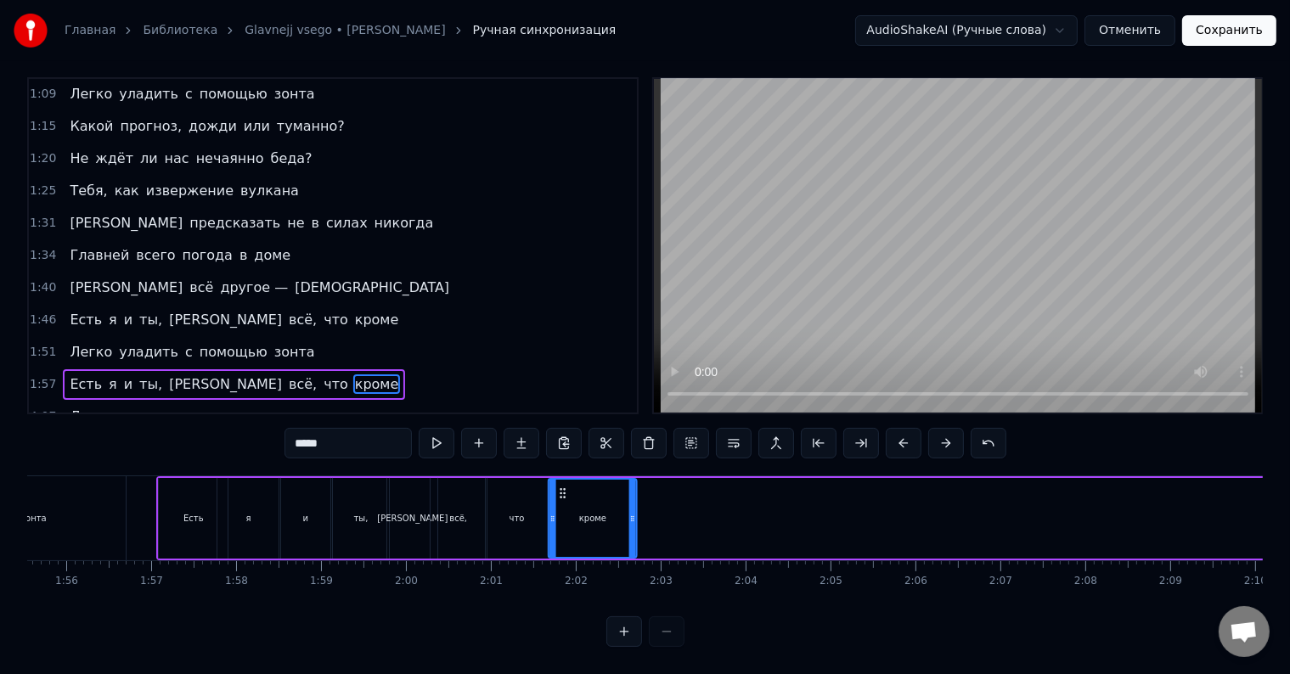
drag, startPoint x: 469, startPoint y: 478, endPoint x: 567, endPoint y: 544, distance: 118.2
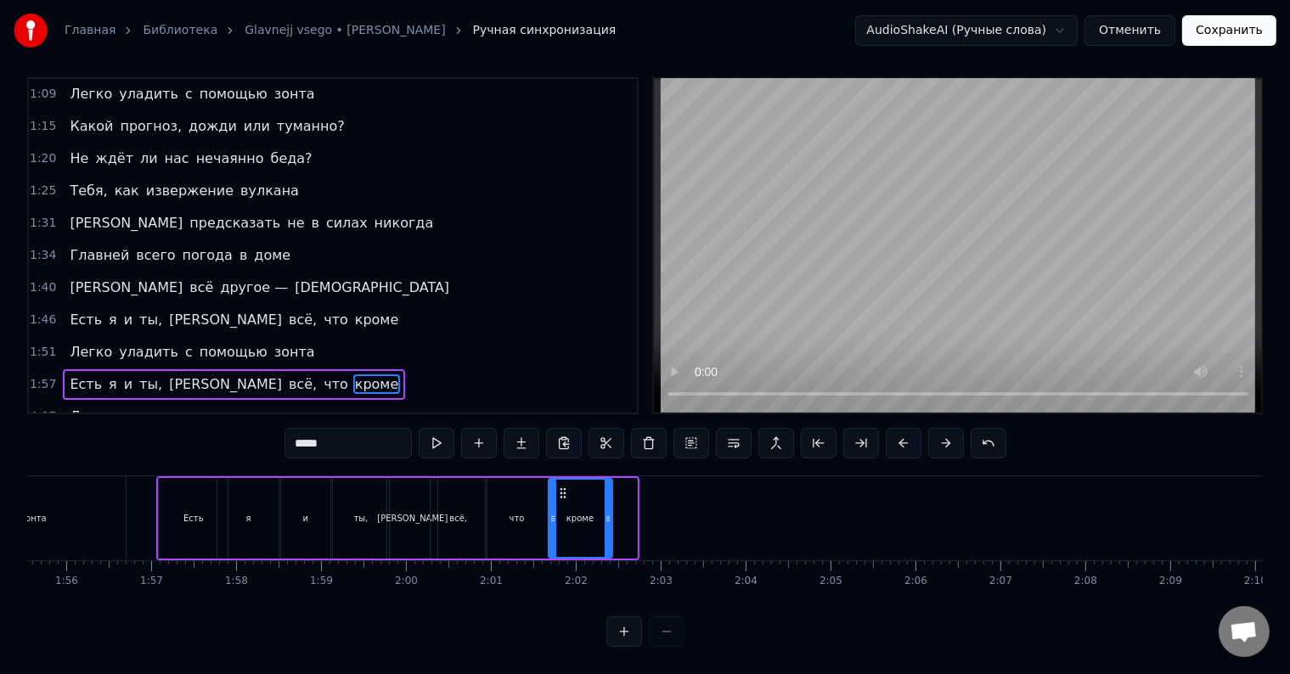
drag, startPoint x: 634, startPoint y: 493, endPoint x: 609, endPoint y: 496, distance: 24.9
click at [609, 496] on div at bounding box center [608, 518] width 7 height 77
click at [190, 493] on div "Есть" at bounding box center [193, 518] width 69 height 81
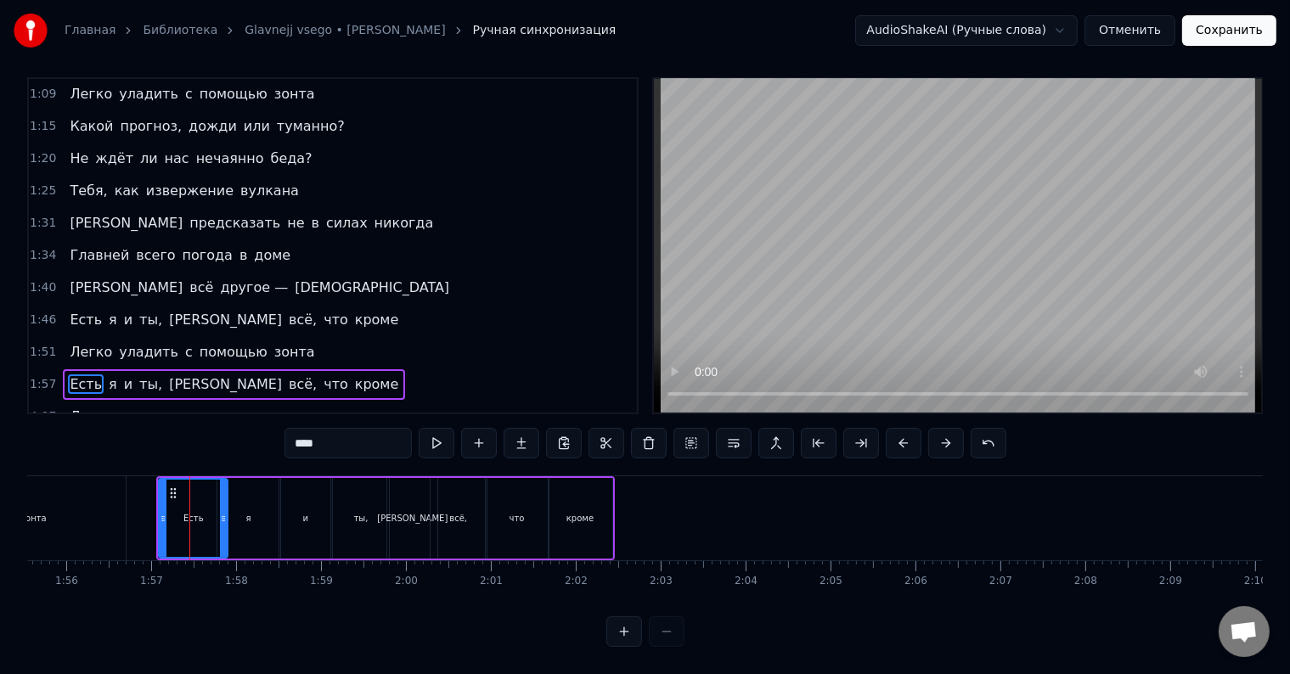
click at [257, 501] on div "я" at bounding box center [247, 518] width 61 height 81
click at [319, 489] on div "и" at bounding box center [305, 518] width 49 height 81
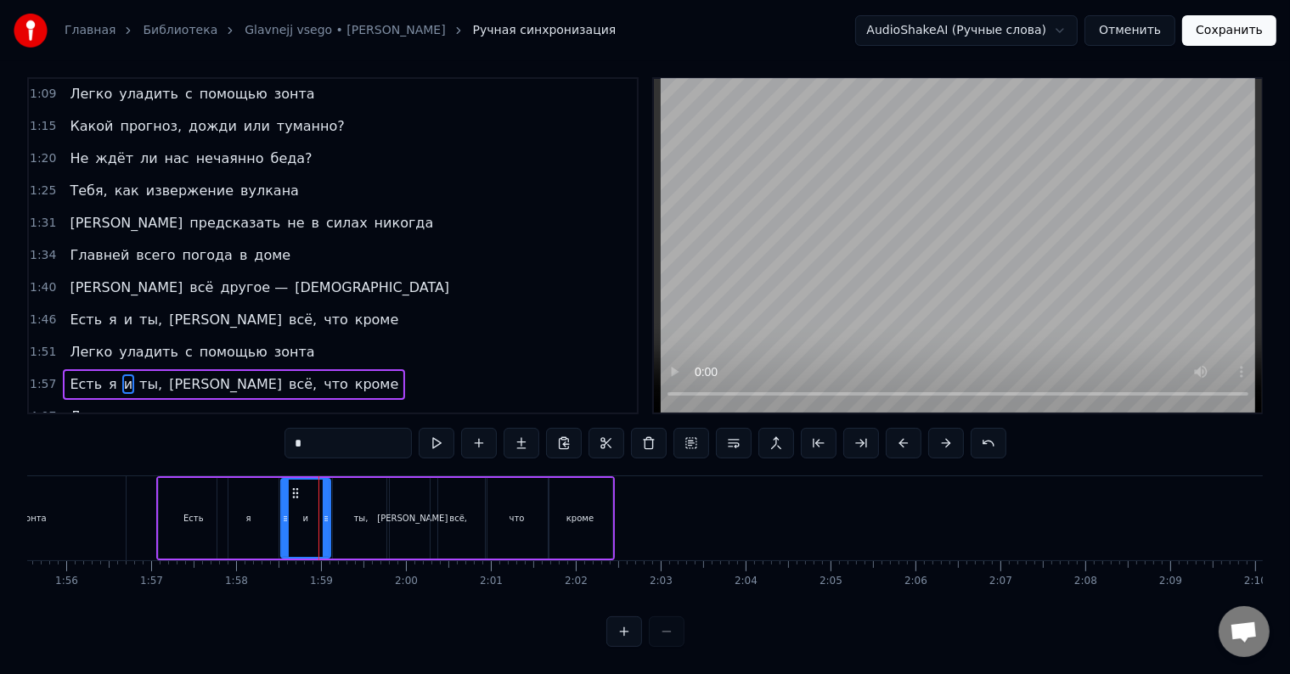
click at [358, 512] on div "ты," at bounding box center [361, 518] width 14 height 13
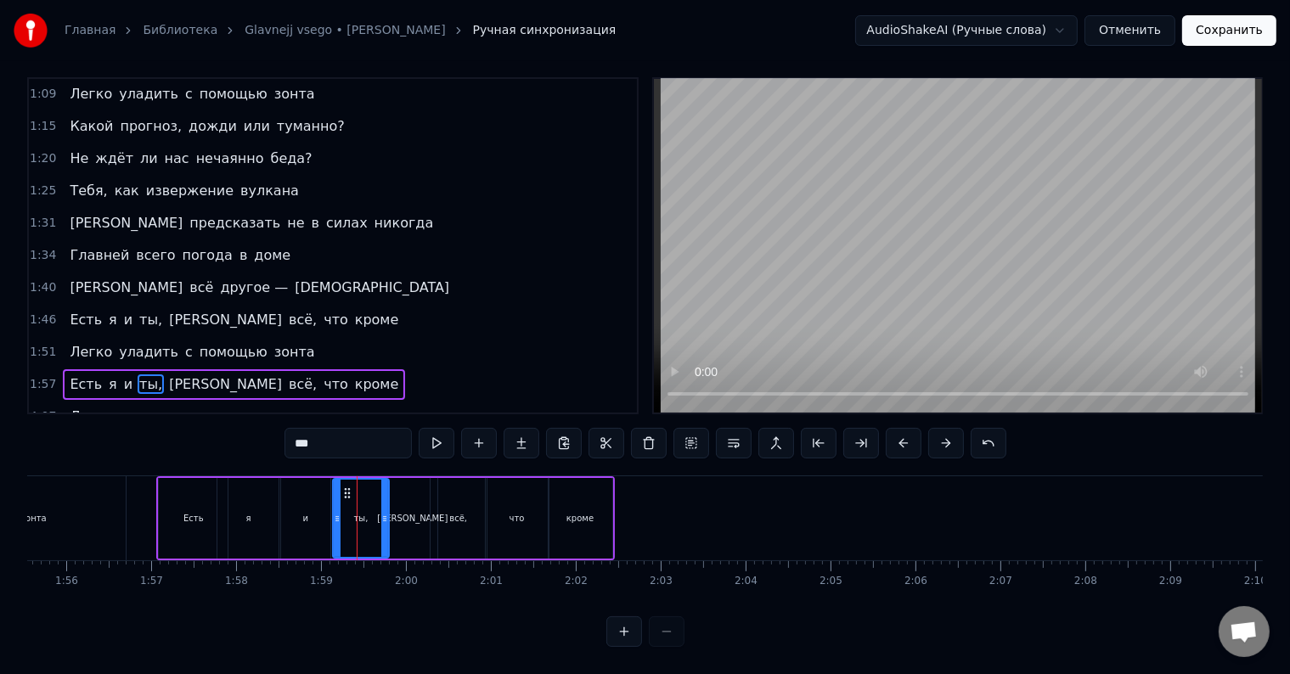
click at [69, 375] on span "Есть" at bounding box center [86, 385] width 36 height 20
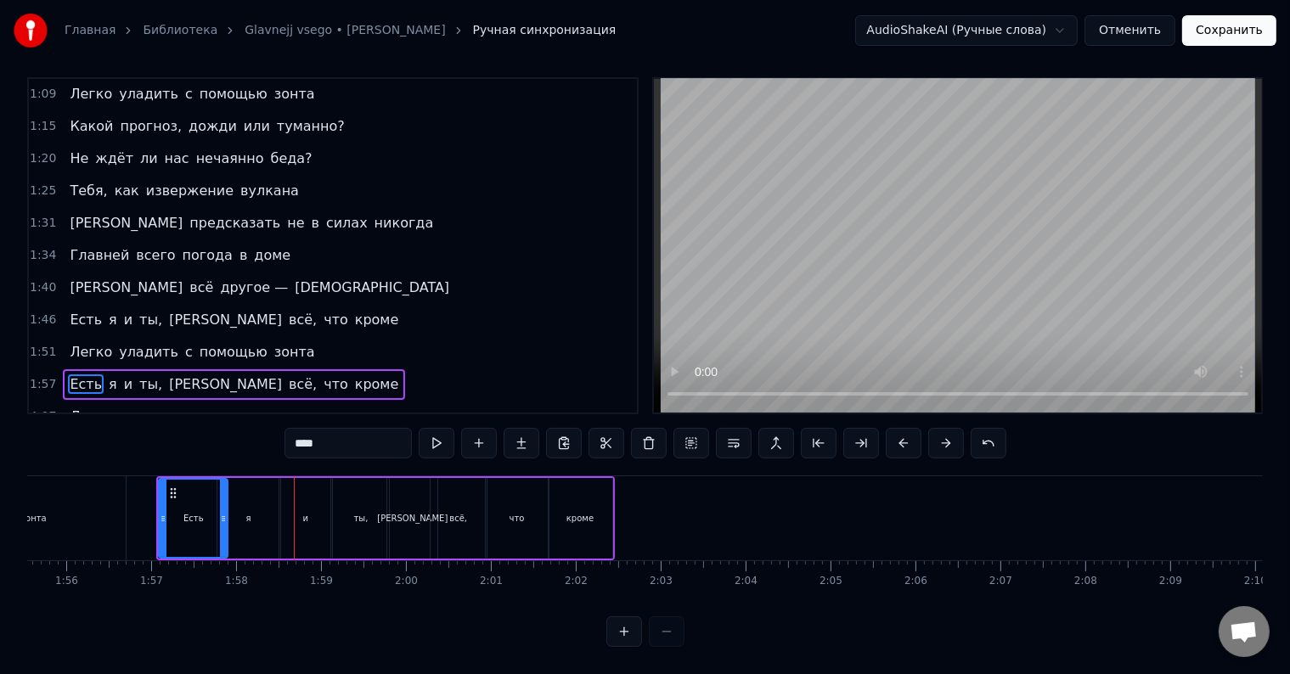
click at [214, 499] on div "Есть" at bounding box center [193, 518] width 67 height 77
drag, startPoint x: 221, startPoint y: 499, endPoint x: 209, endPoint y: 503, distance: 12.4
click at [209, 512] on icon at bounding box center [211, 519] width 7 height 14
click at [258, 512] on div "я" at bounding box center [247, 518] width 61 height 81
drag, startPoint x: 272, startPoint y: 495, endPoint x: 245, endPoint y: 497, distance: 26.4
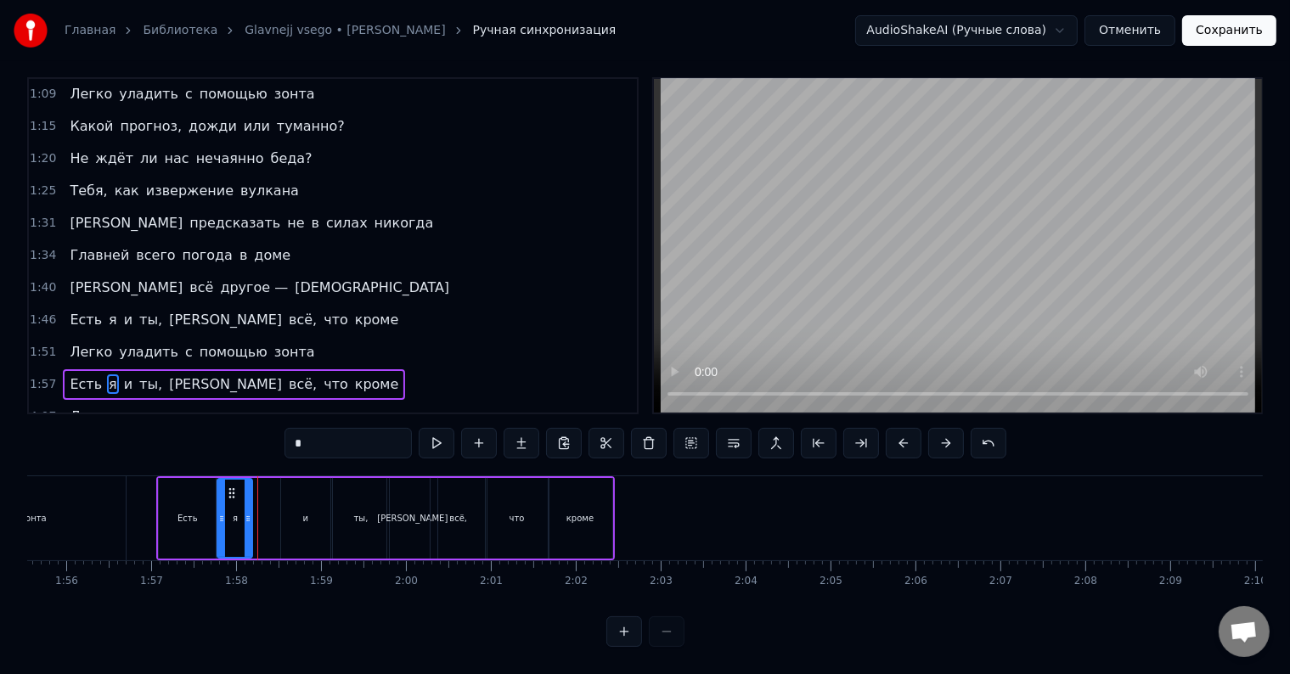
click at [245, 497] on div at bounding box center [248, 518] width 7 height 77
click at [307, 512] on div "и" at bounding box center [306, 518] width 6 height 13
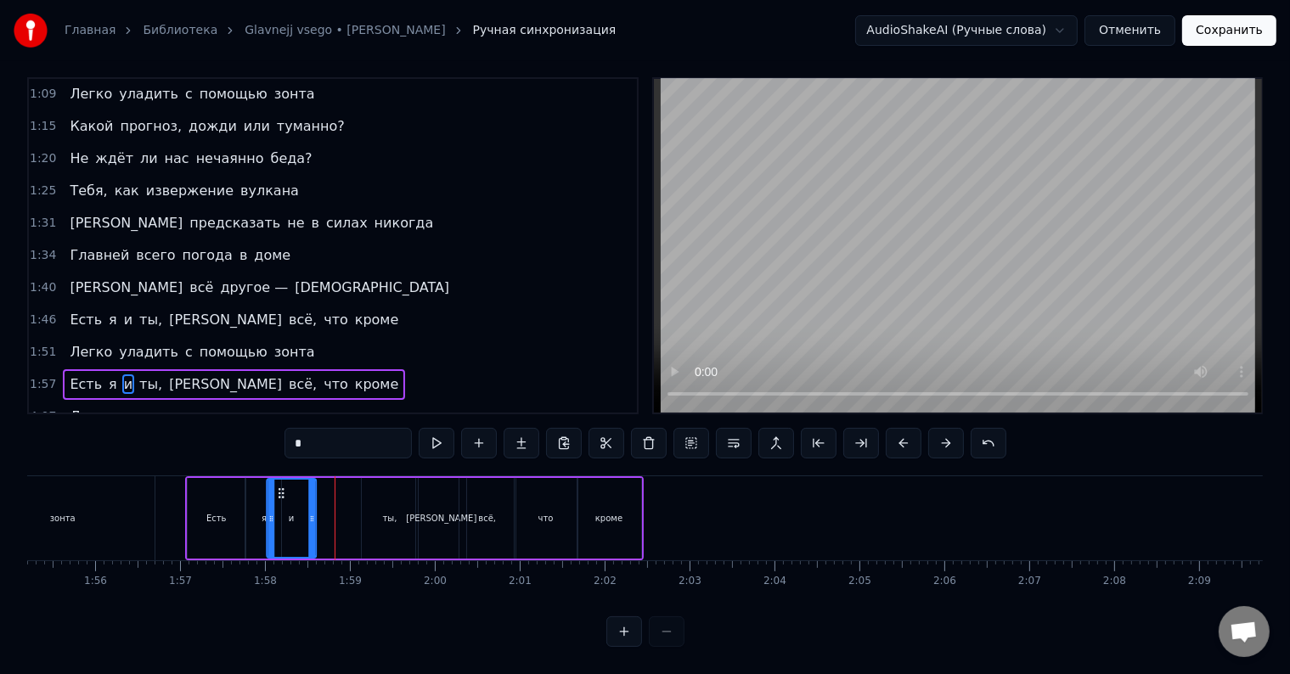
scroll to position [0, 9781]
drag, startPoint x: 292, startPoint y: 476, endPoint x: 296, endPoint y: 489, distance: 14.0
click at [296, 489] on div "и" at bounding box center [309, 518] width 48 height 77
click at [386, 493] on div "ты," at bounding box center [392, 518] width 56 height 81
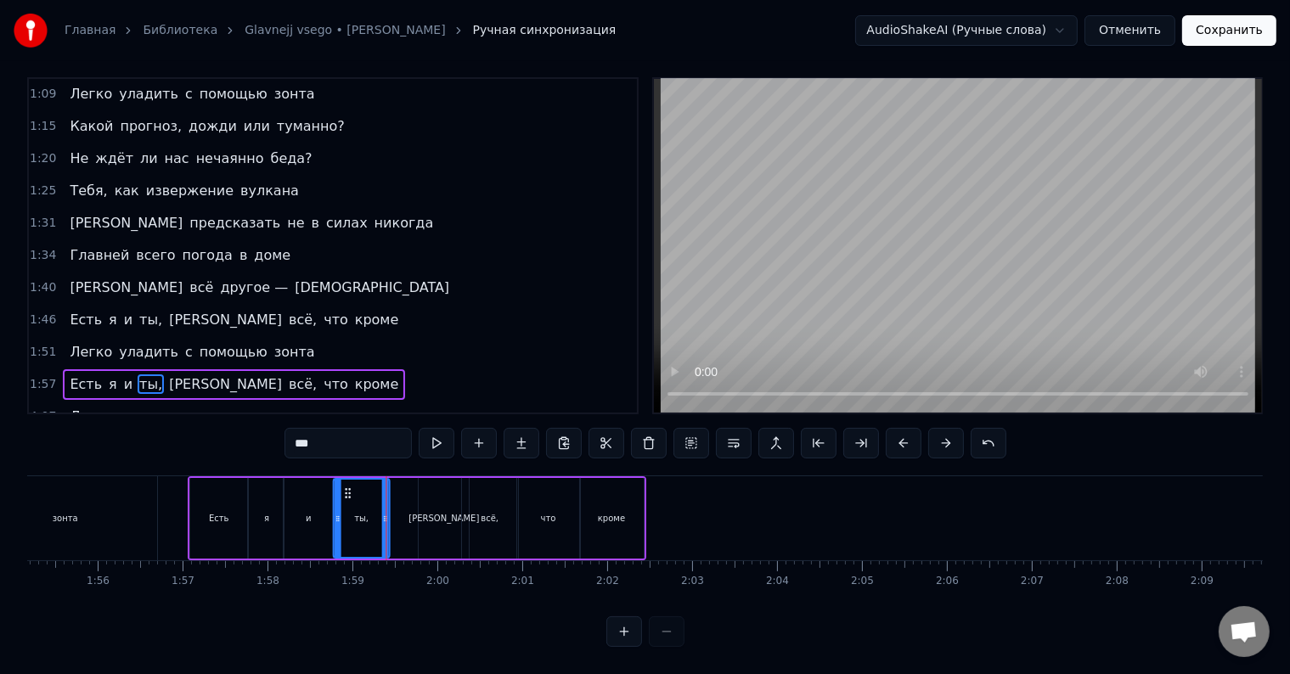
drag, startPoint x: 379, startPoint y: 476, endPoint x: 347, endPoint y: 484, distance: 32.6
click at [347, 484] on div "ты," at bounding box center [361, 518] width 54 height 77
click at [68, 375] on span "Есть" at bounding box center [86, 385] width 36 height 20
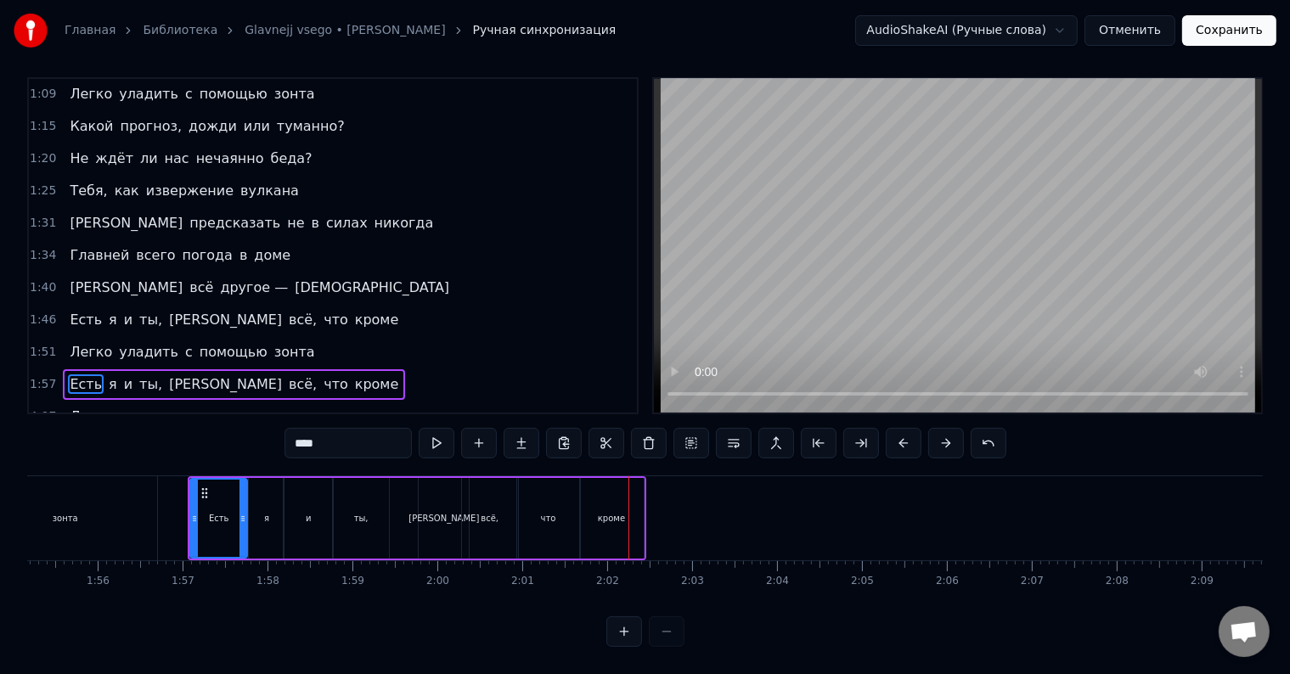
click at [538, 501] on div "что" at bounding box center [548, 518] width 63 height 81
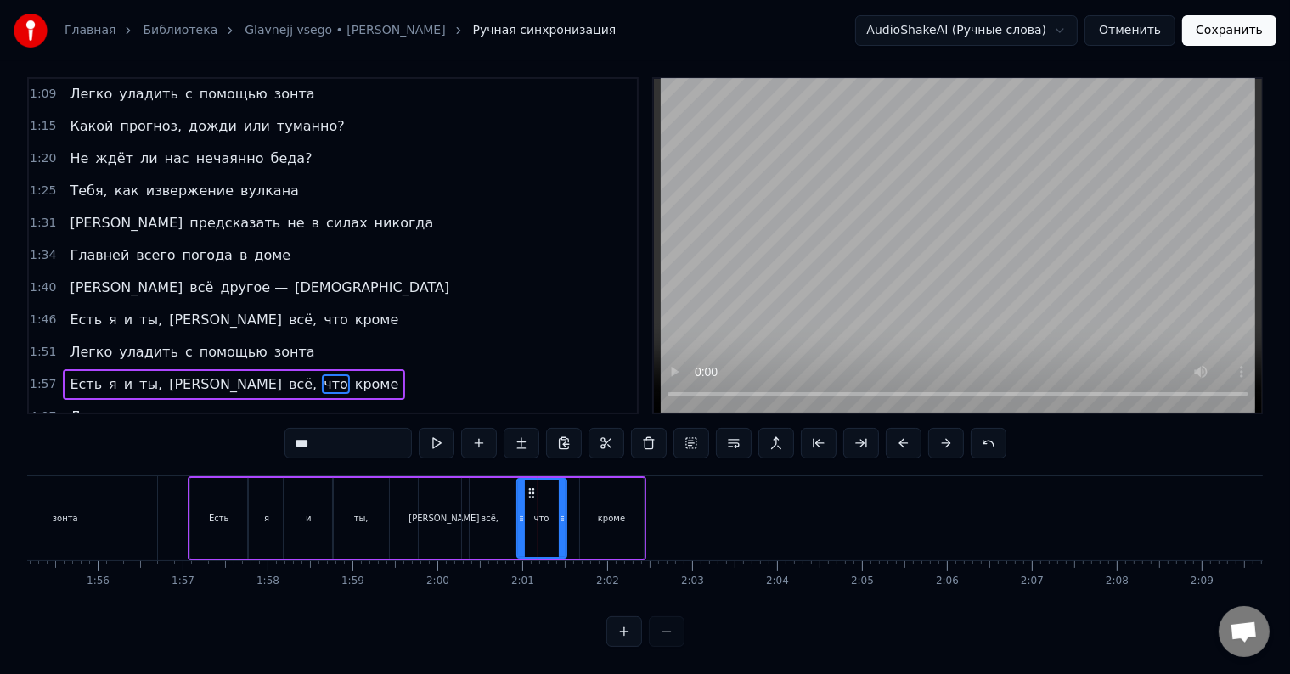
drag, startPoint x: 574, startPoint y: 490, endPoint x: 561, endPoint y: 491, distance: 13.6
click at [561, 491] on div at bounding box center [562, 518] width 7 height 77
drag, startPoint x: 533, startPoint y: 476, endPoint x: 523, endPoint y: 477, distance: 9.5
click at [523, 487] on icon at bounding box center [523, 494] width 14 height 14
click at [591, 491] on div "кроме" at bounding box center [612, 518] width 64 height 81
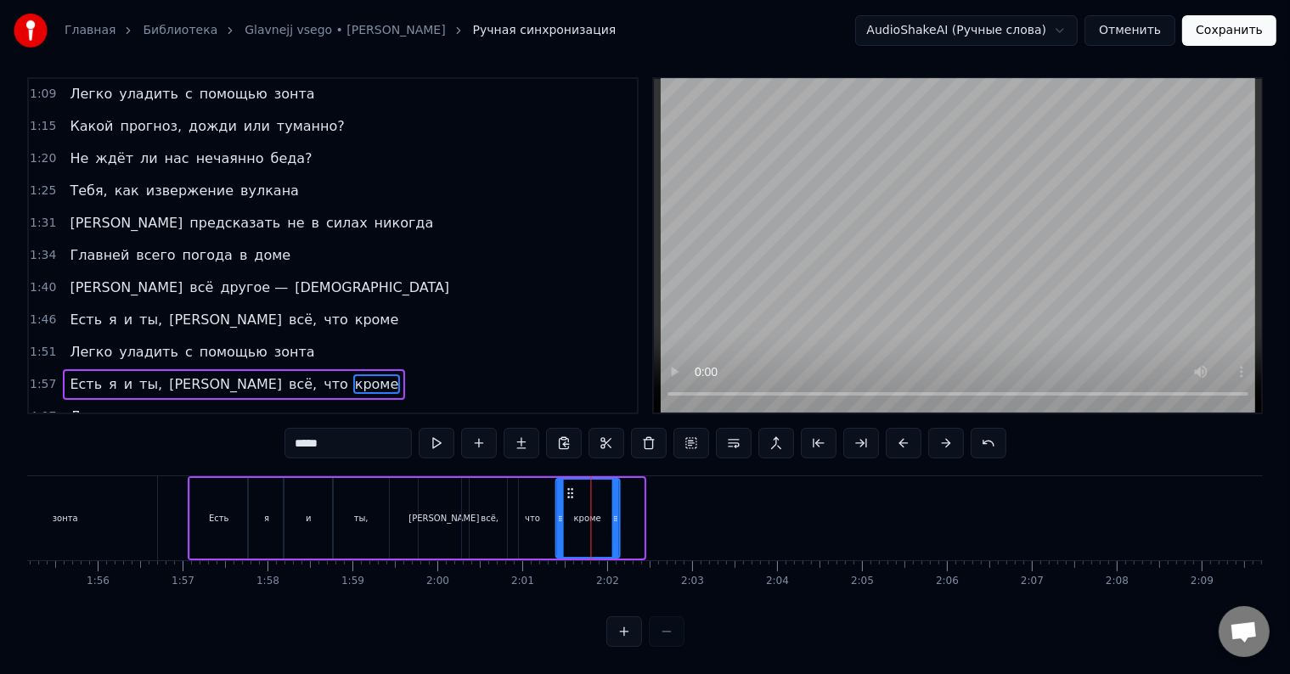
drag, startPoint x: 589, startPoint y: 474, endPoint x: 564, endPoint y: 476, distance: 24.8
click at [564, 487] on icon at bounding box center [570, 494] width 14 height 14
click at [68, 375] on span "Есть" at bounding box center [86, 385] width 36 height 20
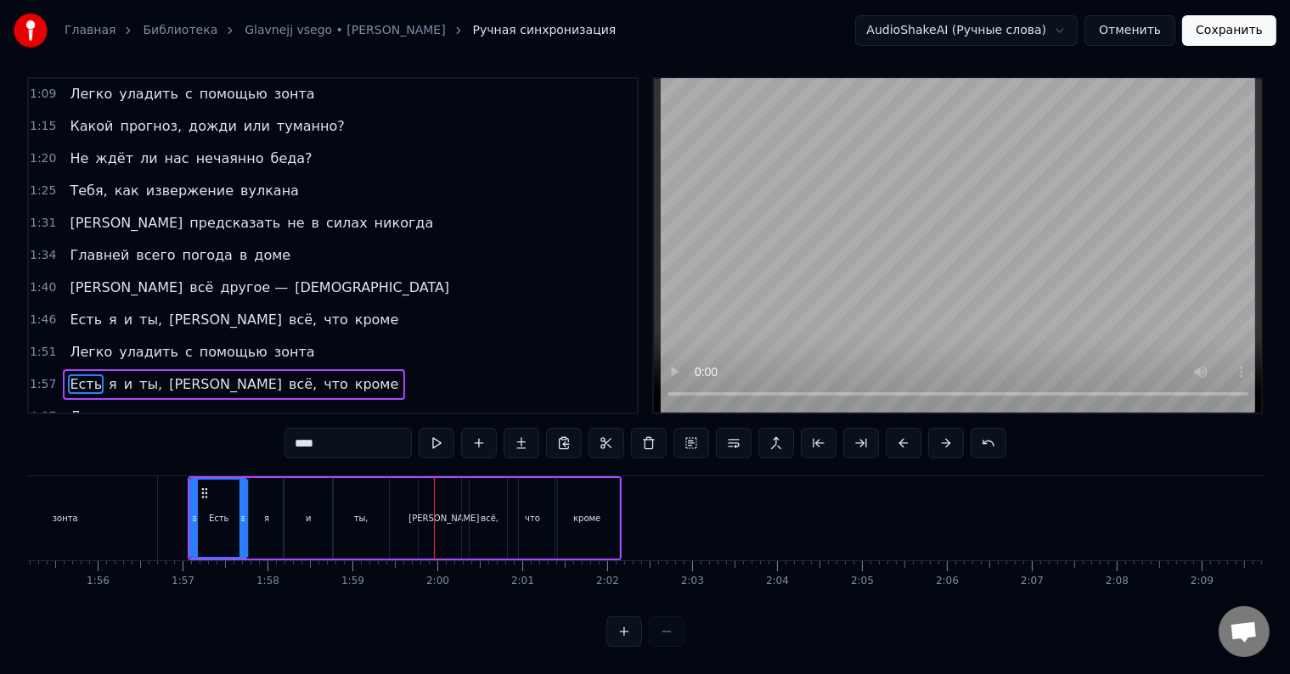
click at [376, 527] on div "ты," at bounding box center [361, 518] width 56 height 81
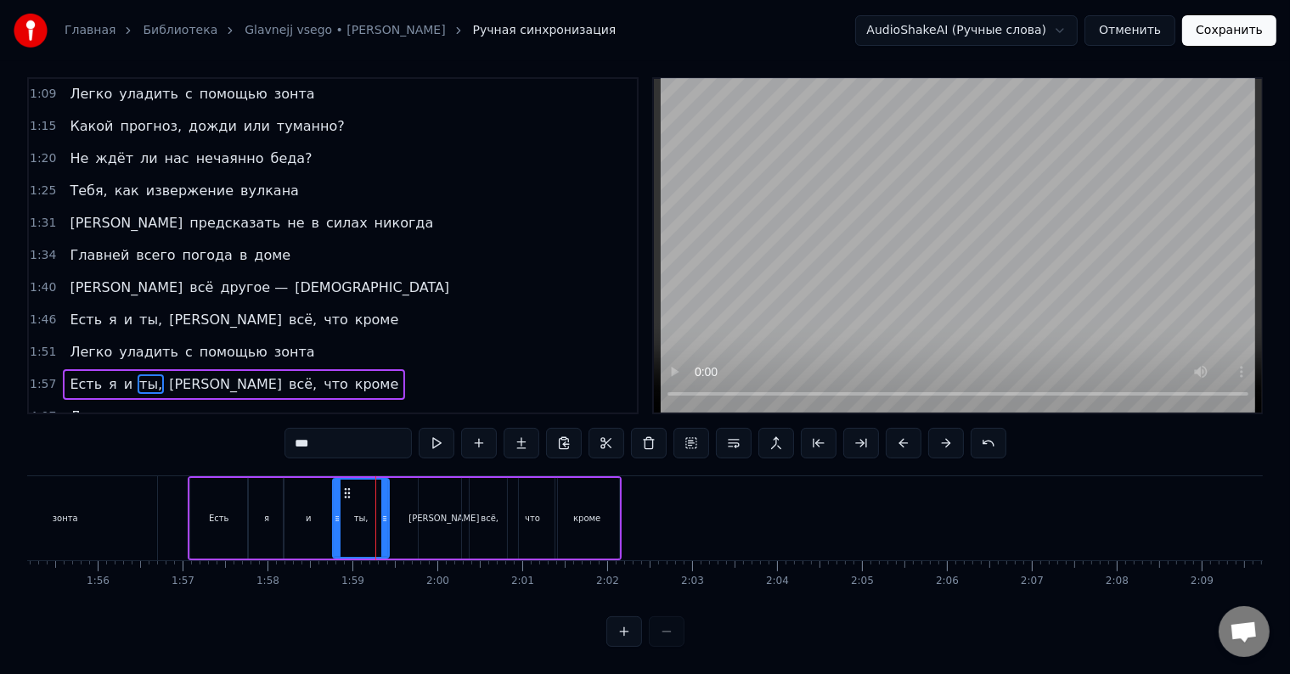
click at [380, 504] on div "ты," at bounding box center [361, 518] width 58 height 81
drag, startPoint x: 384, startPoint y: 501, endPoint x: 372, endPoint y: 501, distance: 11.9
click at [372, 512] on icon at bounding box center [372, 519] width 7 height 14
click at [438, 497] on div "[PERSON_NAME]" at bounding box center [444, 518] width 50 height 81
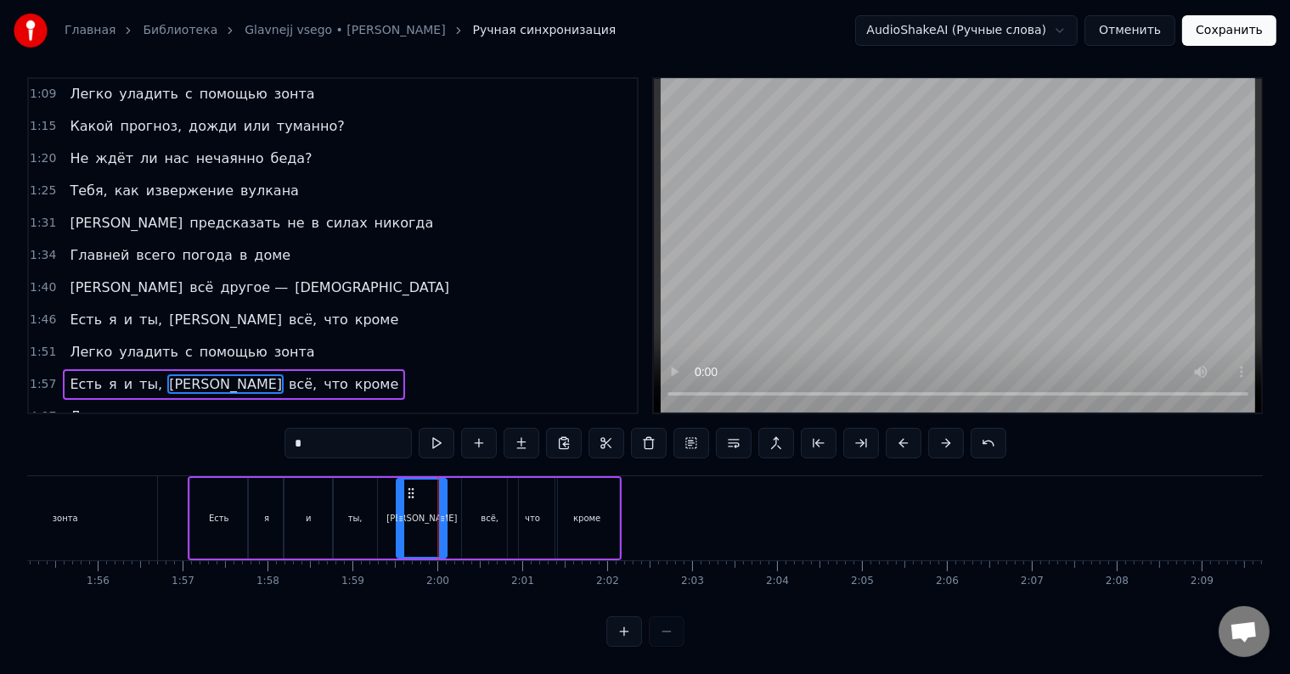
drag, startPoint x: 431, startPoint y: 475, endPoint x: 409, endPoint y: 478, distance: 23.2
click at [409, 487] on icon at bounding box center [411, 494] width 14 height 14
click at [482, 489] on div "всё," at bounding box center [490, 518] width 56 height 81
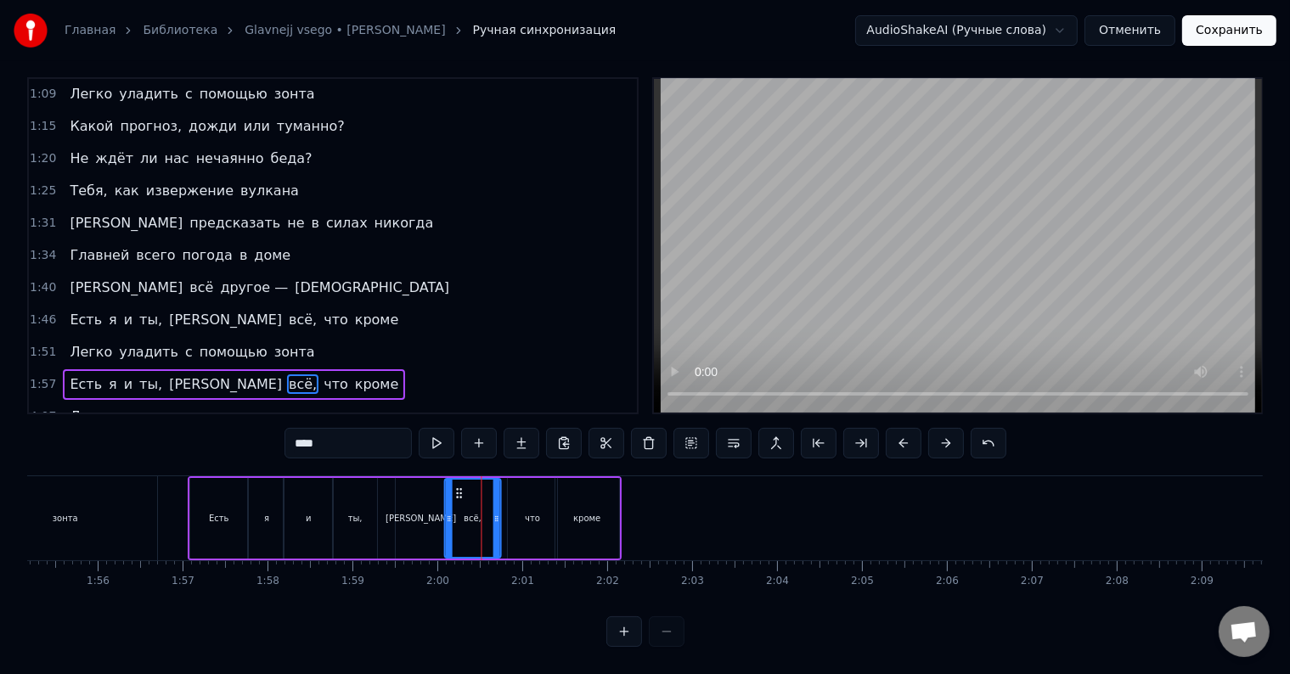
drag, startPoint x: 470, startPoint y: 476, endPoint x: 450, endPoint y: 476, distance: 19.5
click at [452, 487] on icon at bounding box center [459, 494] width 14 height 14
click at [516, 478] on div "что" at bounding box center [532, 518] width 49 height 81
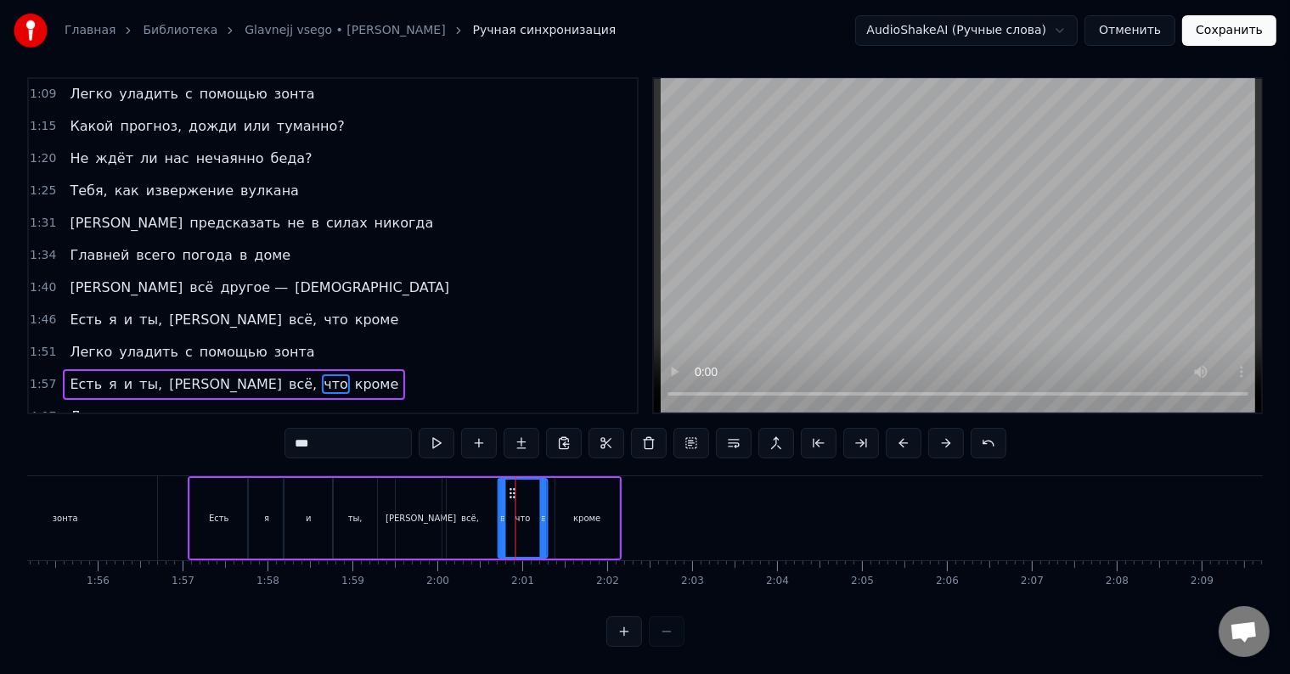
drag, startPoint x: 523, startPoint y: 476, endPoint x: 513, endPoint y: 477, distance: 10.3
click at [513, 487] on icon at bounding box center [512, 494] width 14 height 14
click at [78, 375] on span "Есть" at bounding box center [86, 385] width 36 height 20
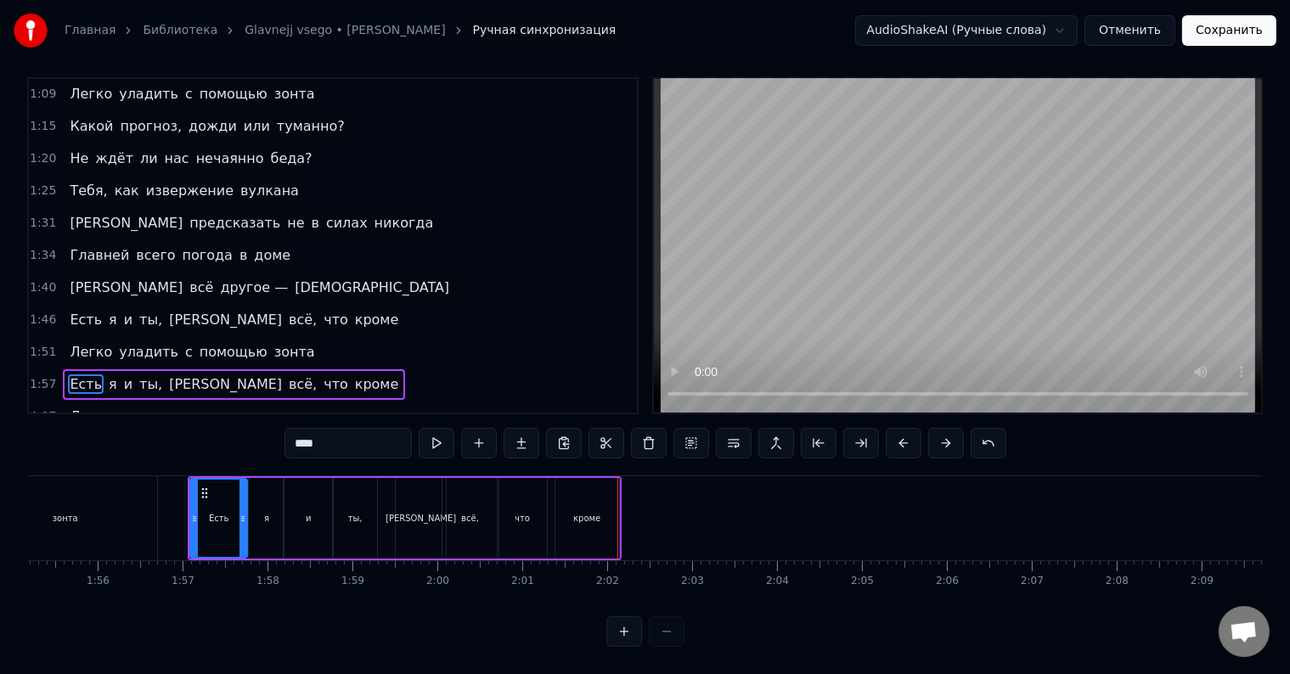
click at [515, 512] on div "что" at bounding box center [522, 518] width 15 height 13
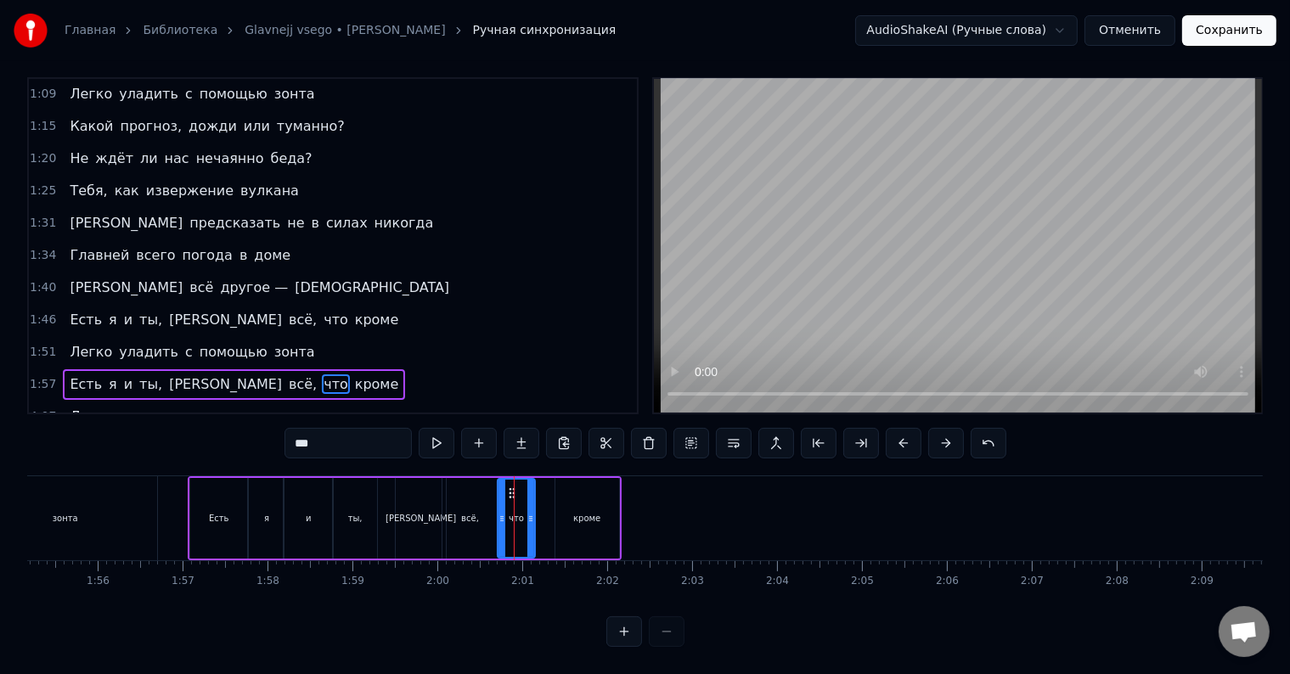
drag, startPoint x: 538, startPoint y: 496, endPoint x: 527, endPoint y: 498, distance: 12.0
click at [527, 512] on icon at bounding box center [530, 519] width 7 height 14
click at [591, 512] on div "кроме" at bounding box center [586, 518] width 27 height 13
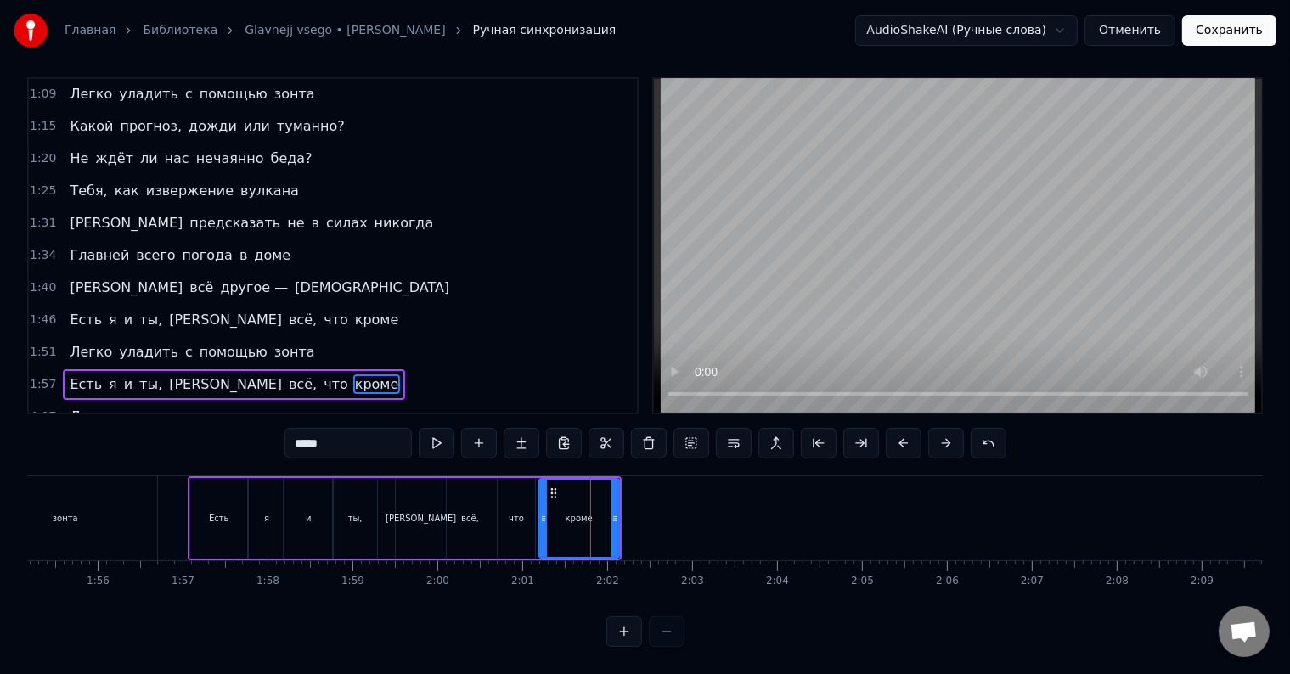
drag, startPoint x: 560, startPoint y: 478, endPoint x: 544, endPoint y: 482, distance: 16.5
click at [544, 482] on div at bounding box center [543, 518] width 7 height 77
drag, startPoint x: 615, startPoint y: 503, endPoint x: 601, endPoint y: 503, distance: 13.6
click at [601, 512] on icon at bounding box center [601, 519] width 7 height 14
click at [68, 375] on span "Есть" at bounding box center [86, 385] width 36 height 20
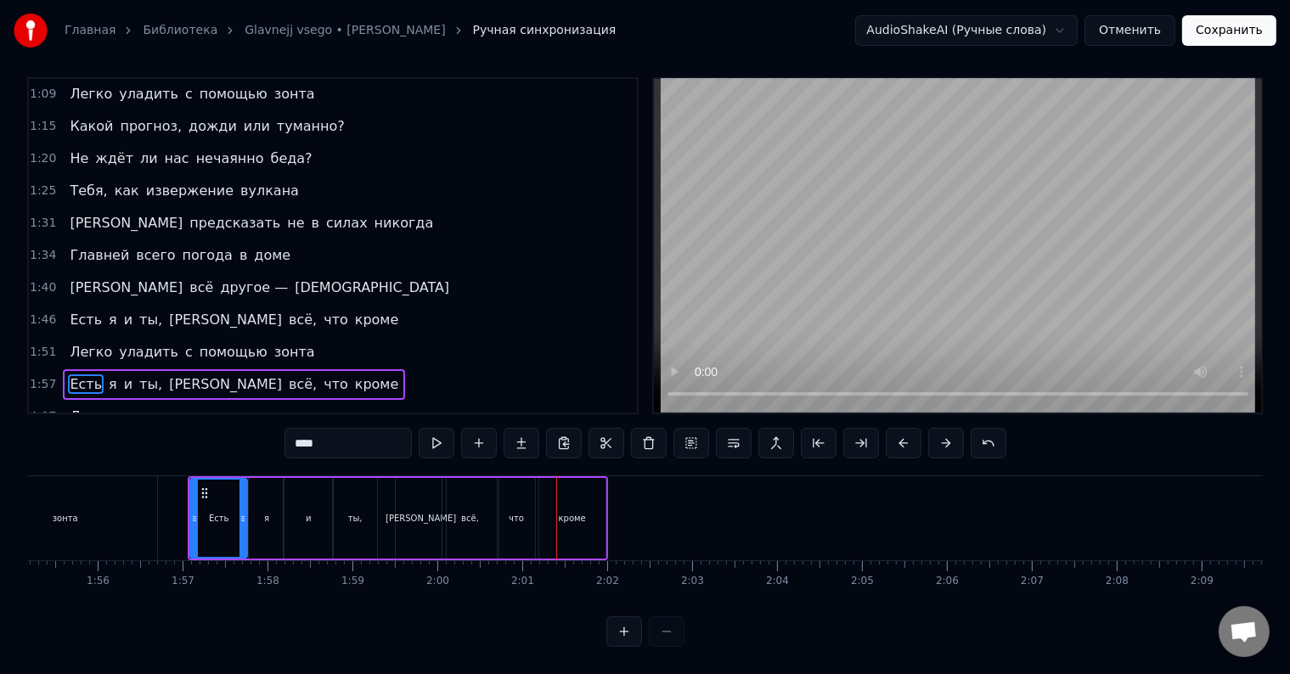
click at [467, 512] on div "всё," at bounding box center [470, 518] width 18 height 13
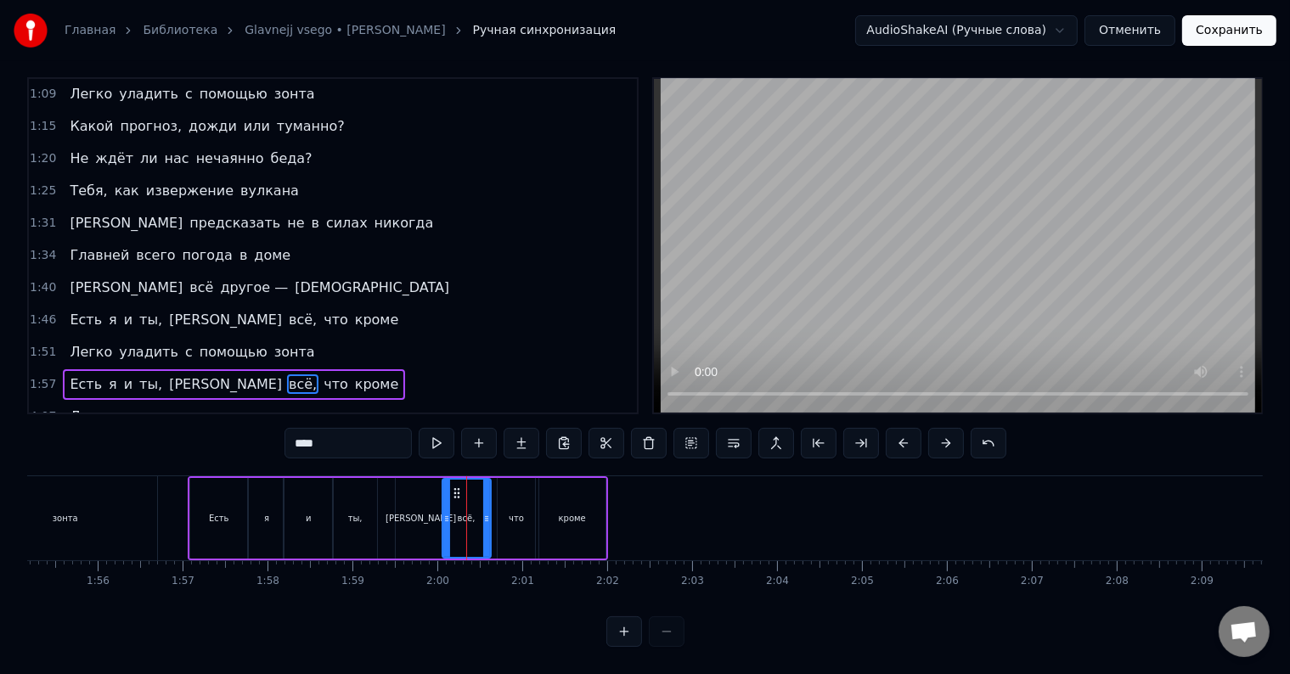
click at [483, 512] on icon at bounding box center [486, 519] width 7 height 14
click at [421, 512] on div "[PERSON_NAME]" at bounding box center [421, 518] width 70 height 13
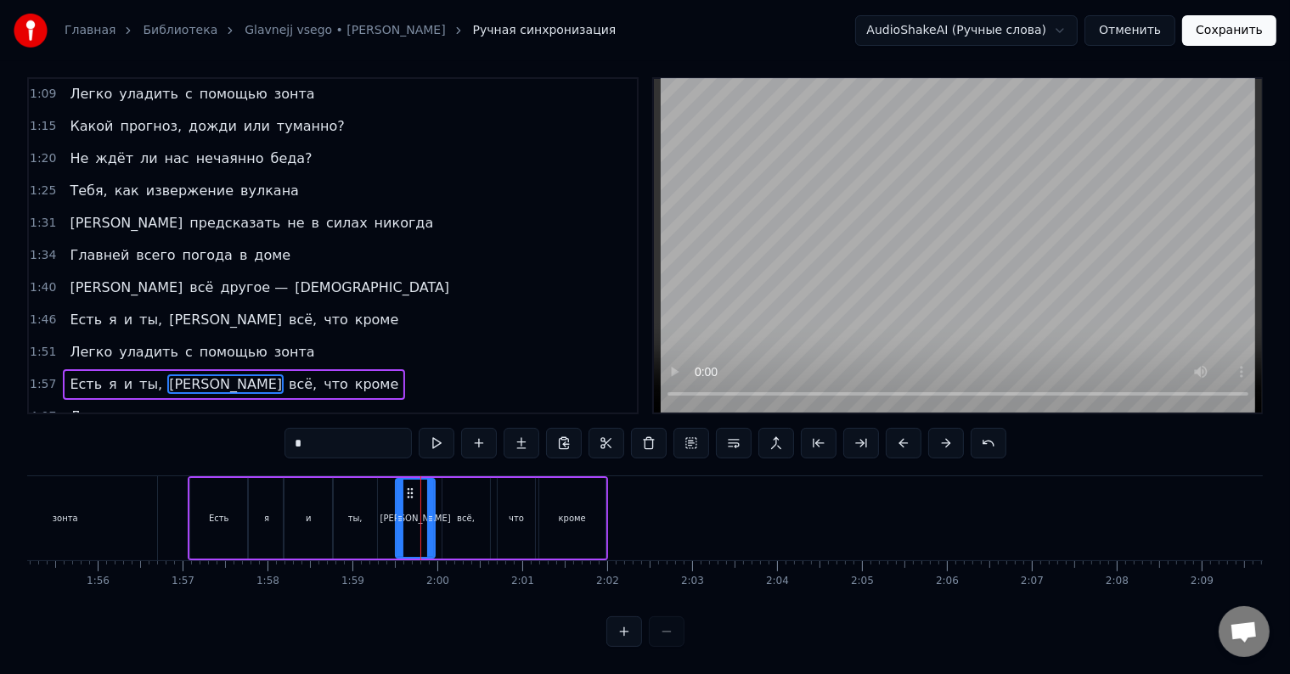
drag, startPoint x: 442, startPoint y: 493, endPoint x: 431, endPoint y: 496, distance: 11.3
click at [431, 496] on div at bounding box center [430, 518] width 7 height 77
click at [452, 496] on div "всё," at bounding box center [466, 518] width 48 height 81
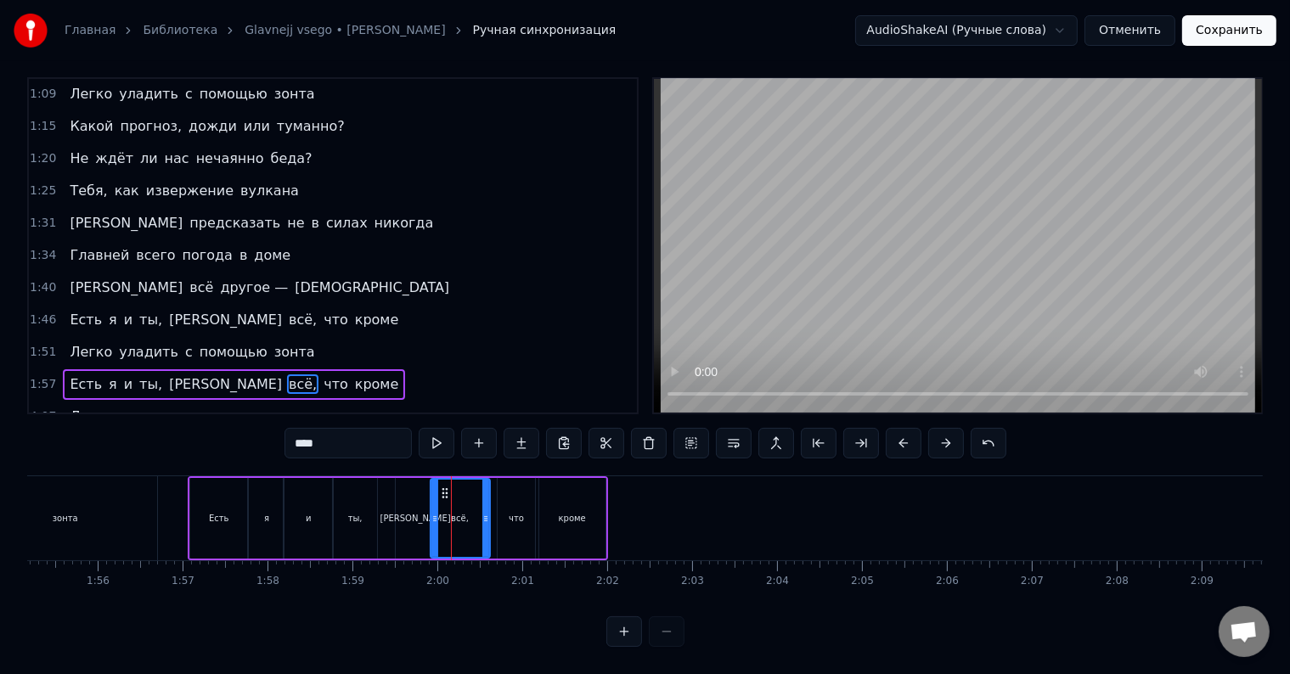
drag, startPoint x: 448, startPoint y: 479, endPoint x: 437, endPoint y: 480, distance: 11.9
click at [437, 480] on div "всё," at bounding box center [460, 518] width 58 height 77
drag, startPoint x: 487, startPoint y: 496, endPoint x: 478, endPoint y: 498, distance: 9.5
click at [478, 498] on div at bounding box center [476, 518] width 7 height 77
click at [509, 496] on div "что" at bounding box center [516, 518] width 37 height 81
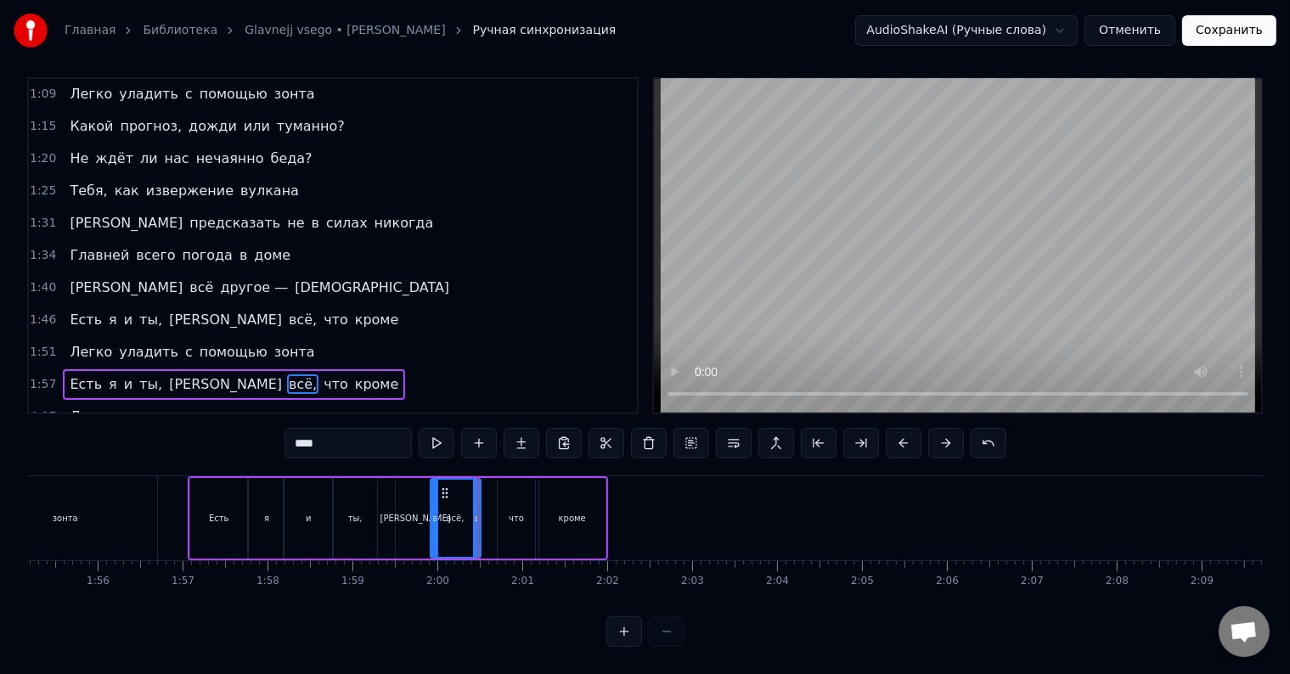
type input "***"
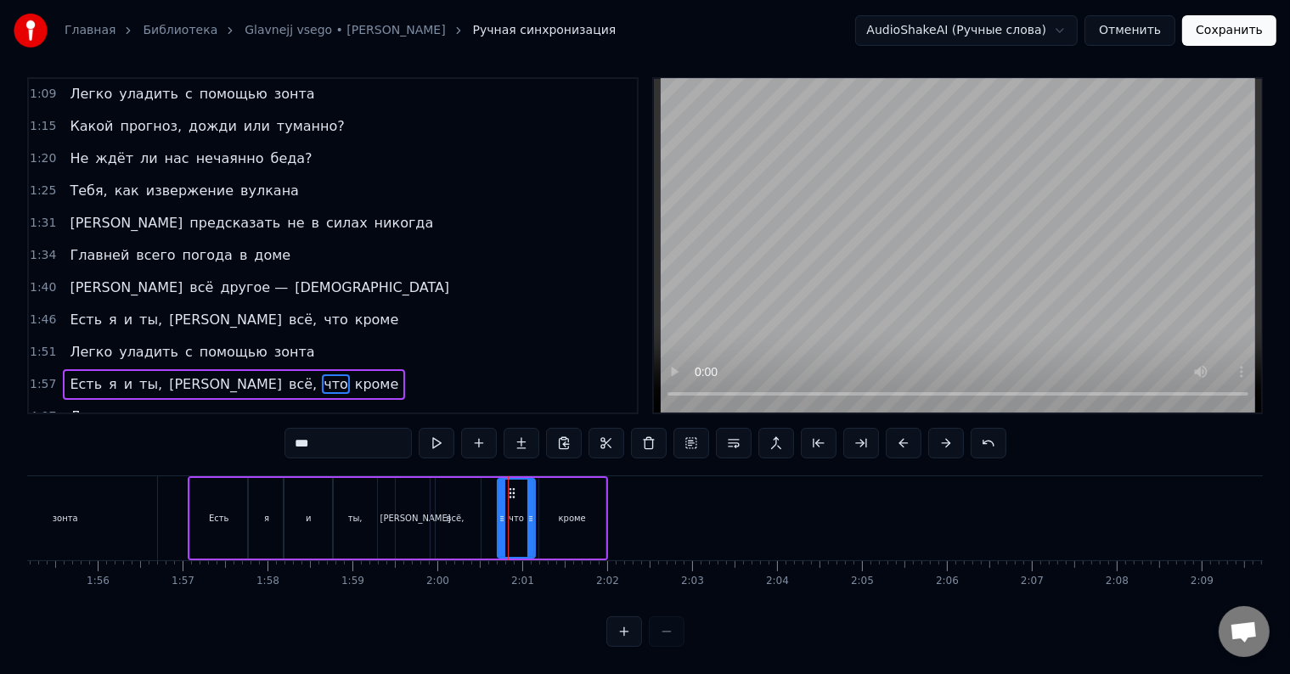
click at [504, 478] on div "Какой прогноз у нас сегодня, милый? С чем ты опять проснулся не в ладу? Скажи м…" at bounding box center [1107, 518] width 21723 height 85
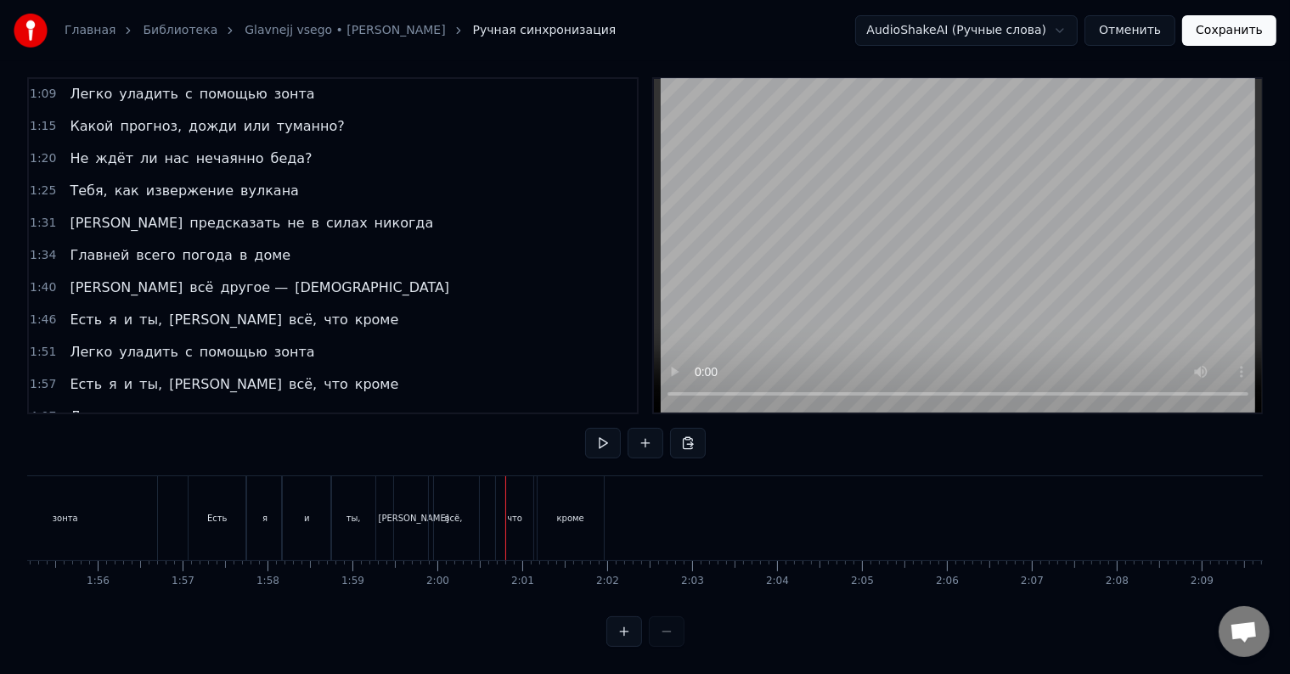
click at [506, 496] on div "что" at bounding box center [514, 518] width 37 height 84
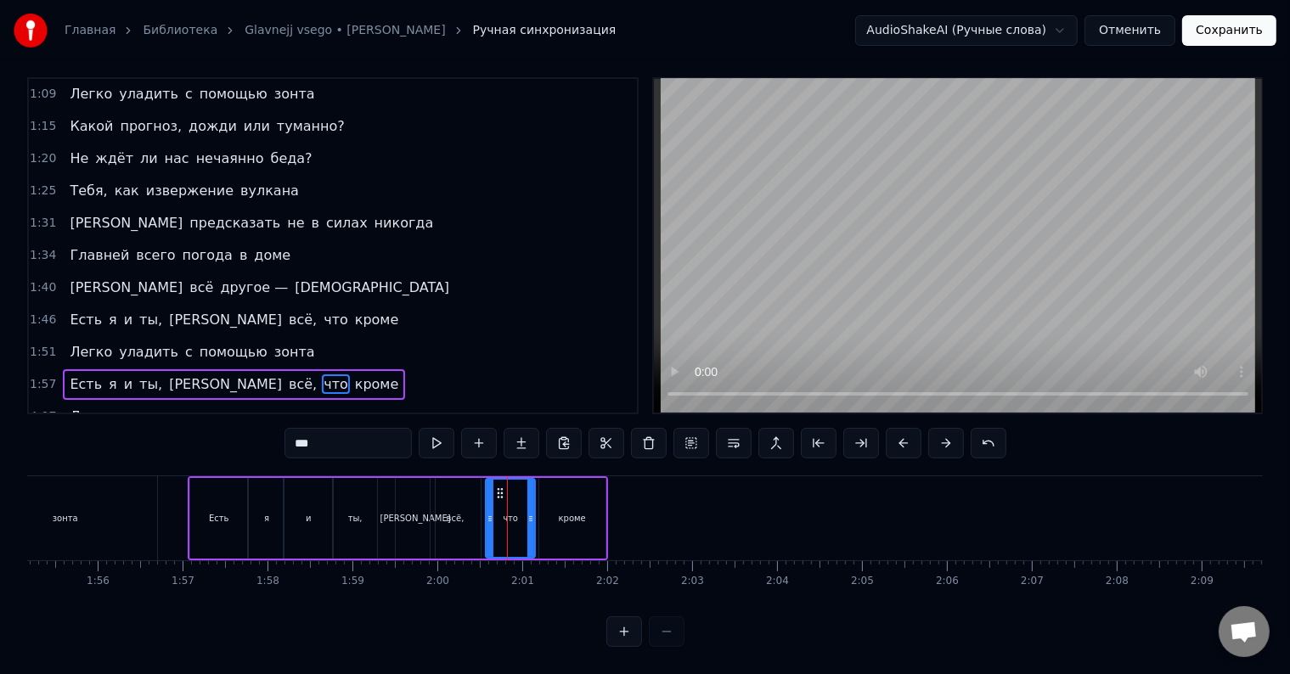
drag, startPoint x: 504, startPoint y: 499, endPoint x: 492, endPoint y: 499, distance: 11.9
click at [492, 512] on icon at bounding box center [490, 519] width 7 height 14
click at [528, 512] on icon at bounding box center [526, 519] width 7 height 14
click at [70, 375] on span "Есть" at bounding box center [86, 385] width 36 height 20
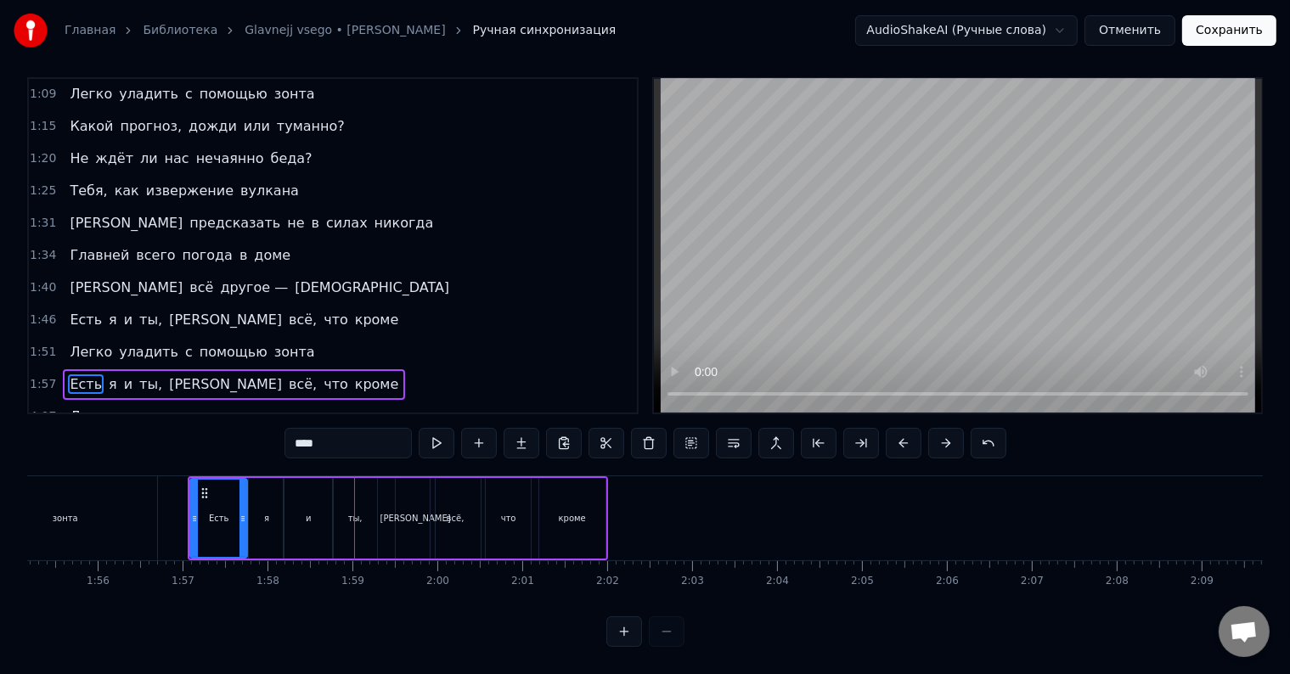
click at [237, 501] on div "Есть" at bounding box center [218, 518] width 55 height 77
drag, startPoint x: 241, startPoint y: 501, endPoint x: 230, endPoint y: 501, distance: 11.0
click at [231, 516] on circle at bounding box center [231, 516] width 1 height 1
click at [258, 499] on div "я" at bounding box center [266, 518] width 35 height 81
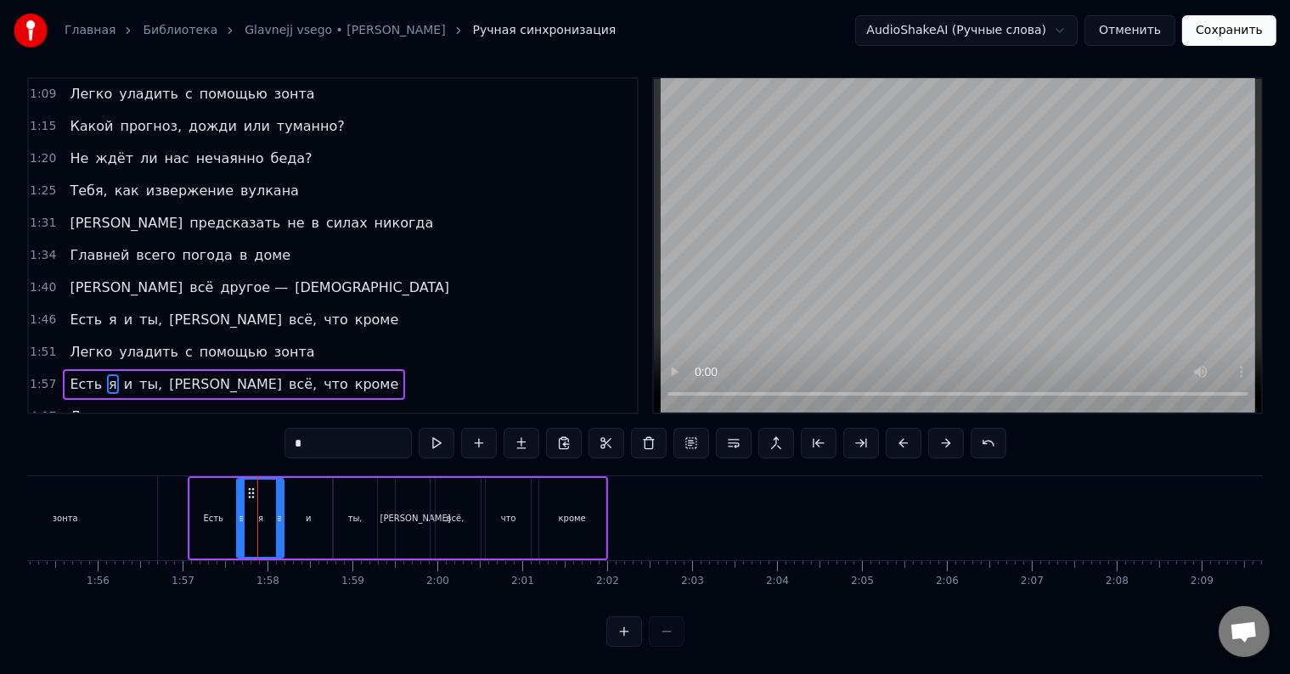
drag, startPoint x: 253, startPoint y: 489, endPoint x: 241, endPoint y: 493, distance: 12.4
click at [241, 493] on div at bounding box center [241, 518] width 7 height 77
click at [283, 494] on div "я" at bounding box center [260, 518] width 48 height 81
drag, startPoint x: 279, startPoint y: 495, endPoint x: 270, endPoint y: 496, distance: 8.5
click at [270, 496] on div at bounding box center [271, 518] width 7 height 77
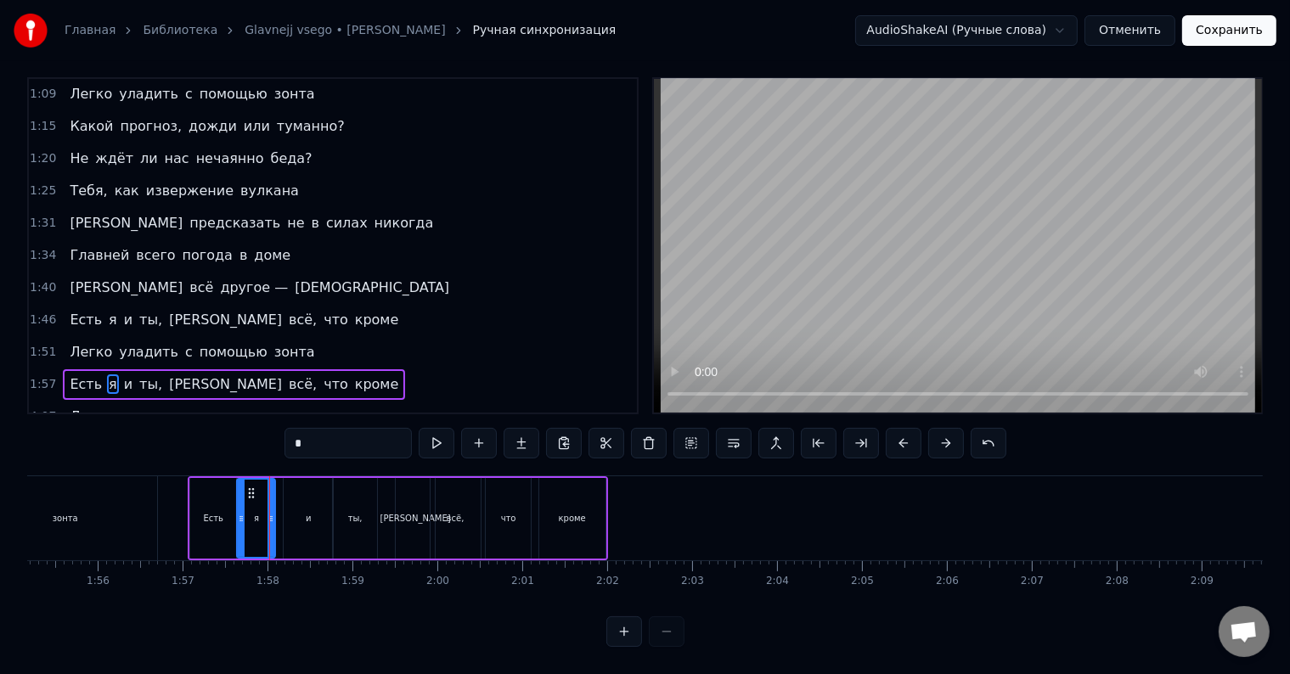
click at [68, 375] on span "Есть" at bounding box center [86, 385] width 36 height 20
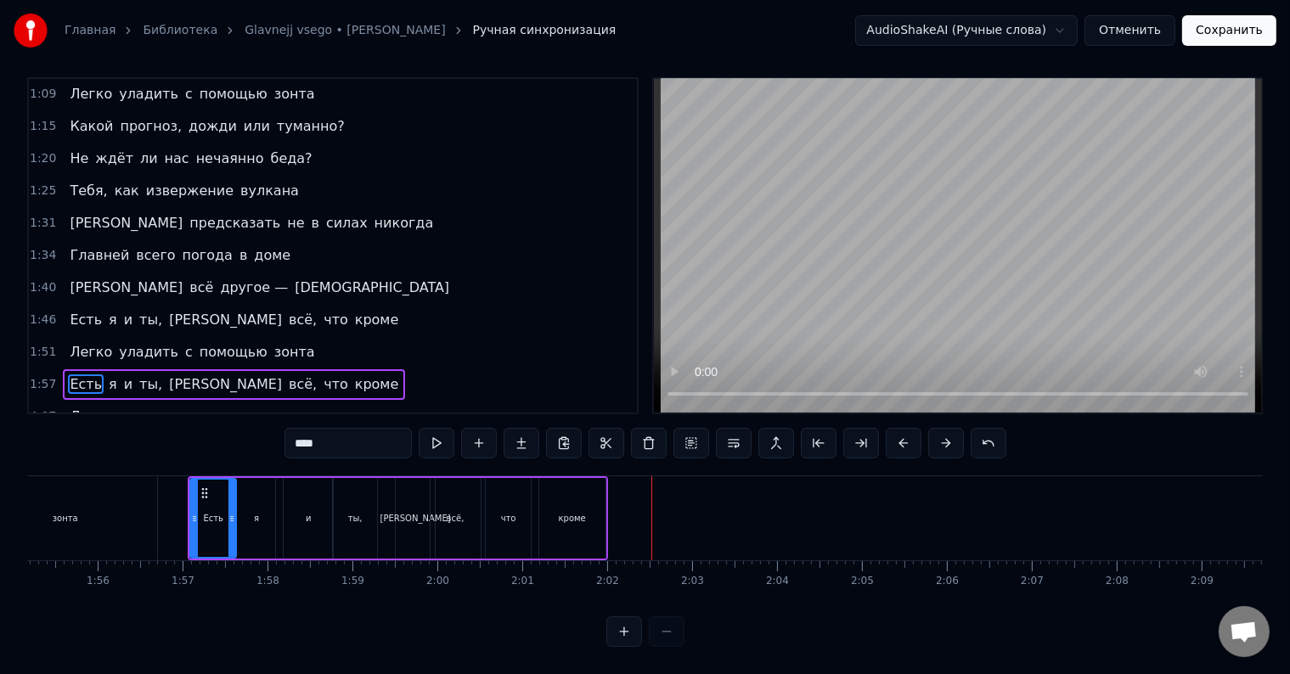
click at [579, 512] on div "кроме" at bounding box center [572, 518] width 27 height 13
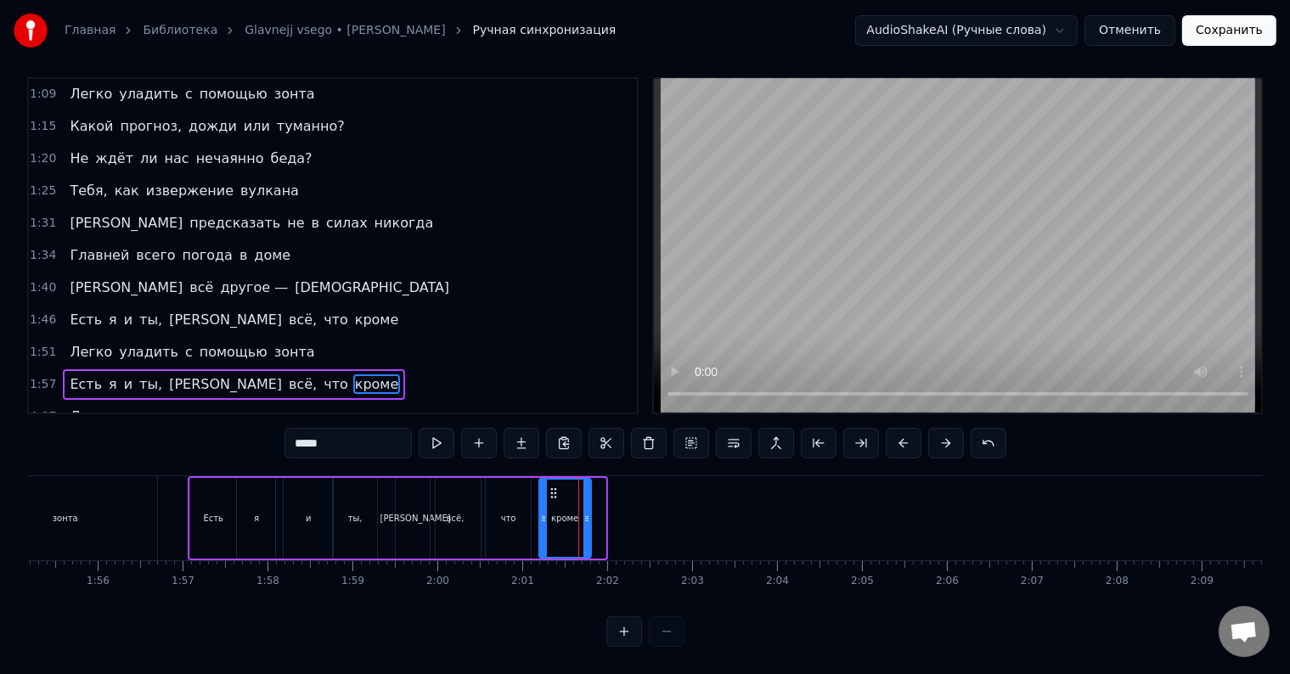
drag, startPoint x: 599, startPoint y: 496, endPoint x: 584, endPoint y: 498, distance: 14.5
click at [584, 512] on icon at bounding box center [586, 519] width 7 height 14
click at [68, 375] on span "Есть" at bounding box center [86, 385] width 36 height 20
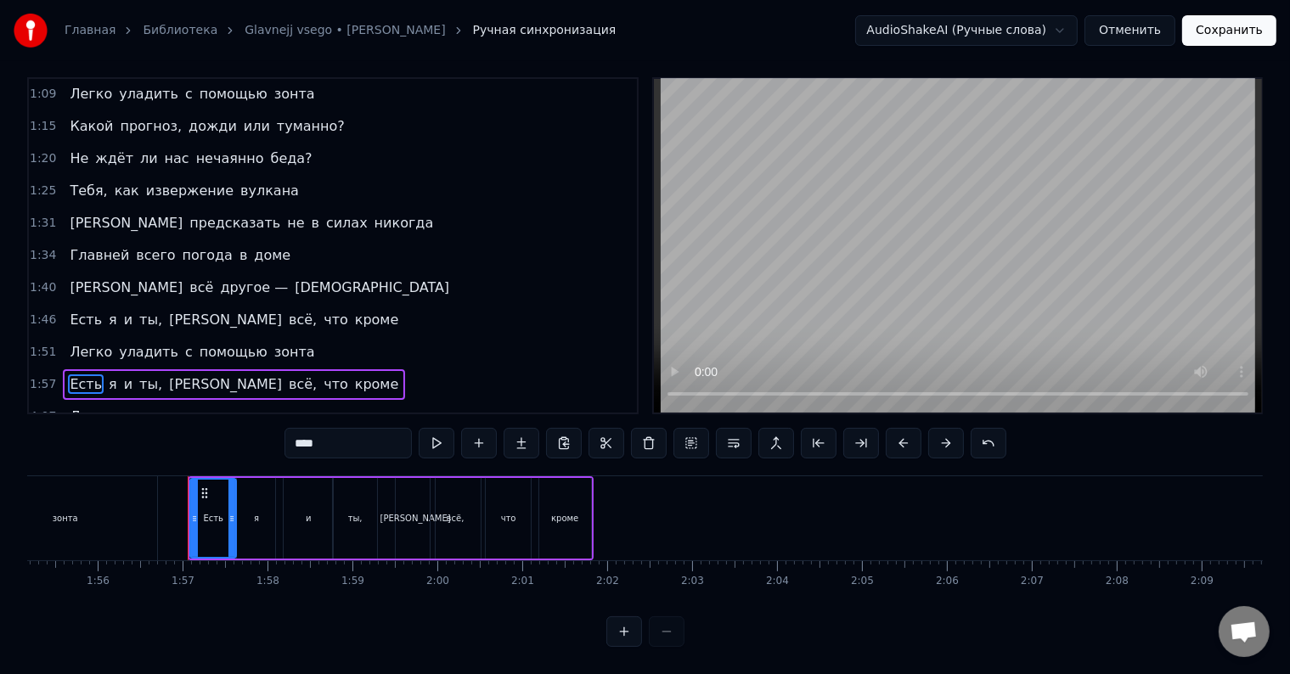
click at [245, 502] on div "я" at bounding box center [256, 518] width 38 height 81
drag, startPoint x: 270, startPoint y: 502, endPoint x: 262, endPoint y: 501, distance: 8.5
click at [262, 512] on icon at bounding box center [262, 519] width 7 height 14
click at [308, 512] on div "и" at bounding box center [309, 518] width 6 height 13
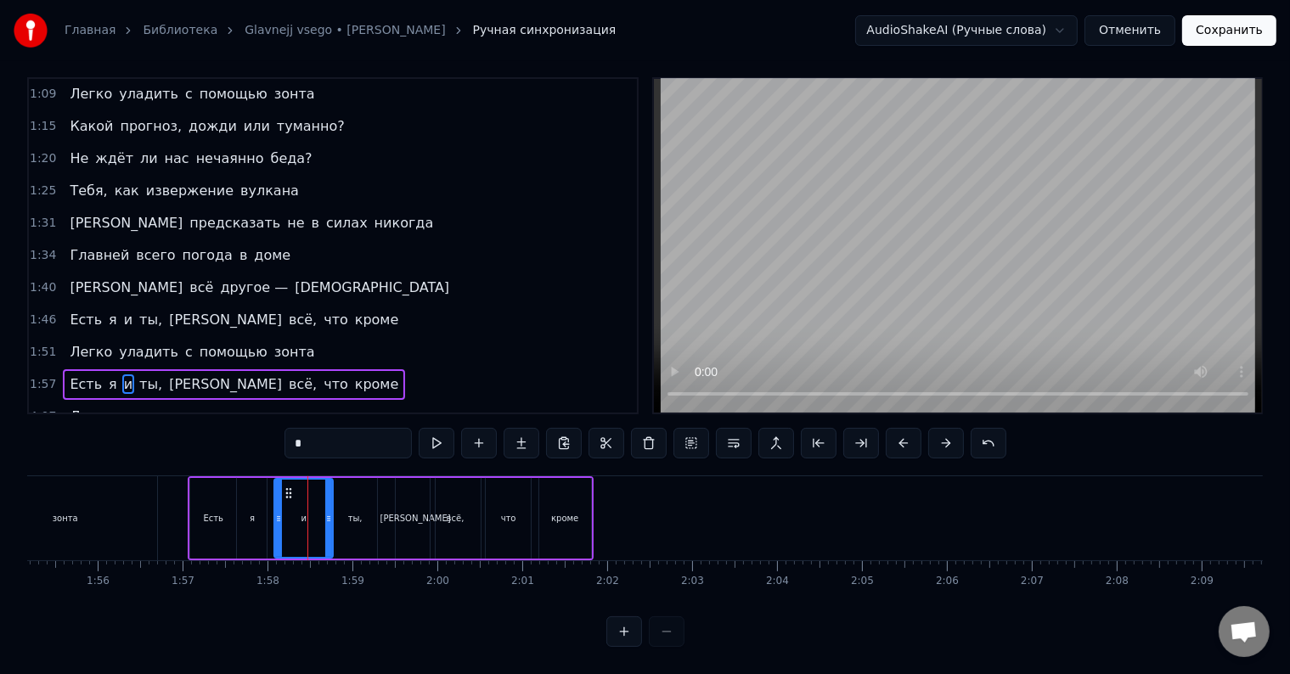
drag, startPoint x: 290, startPoint y: 493, endPoint x: 280, endPoint y: 493, distance: 9.3
click at [280, 493] on div at bounding box center [278, 518] width 7 height 77
drag, startPoint x: 327, startPoint y: 505, endPoint x: 308, endPoint y: 510, distance: 19.2
click at [308, 512] on icon at bounding box center [310, 519] width 7 height 14
click at [340, 509] on div "ты," at bounding box center [355, 518] width 44 height 81
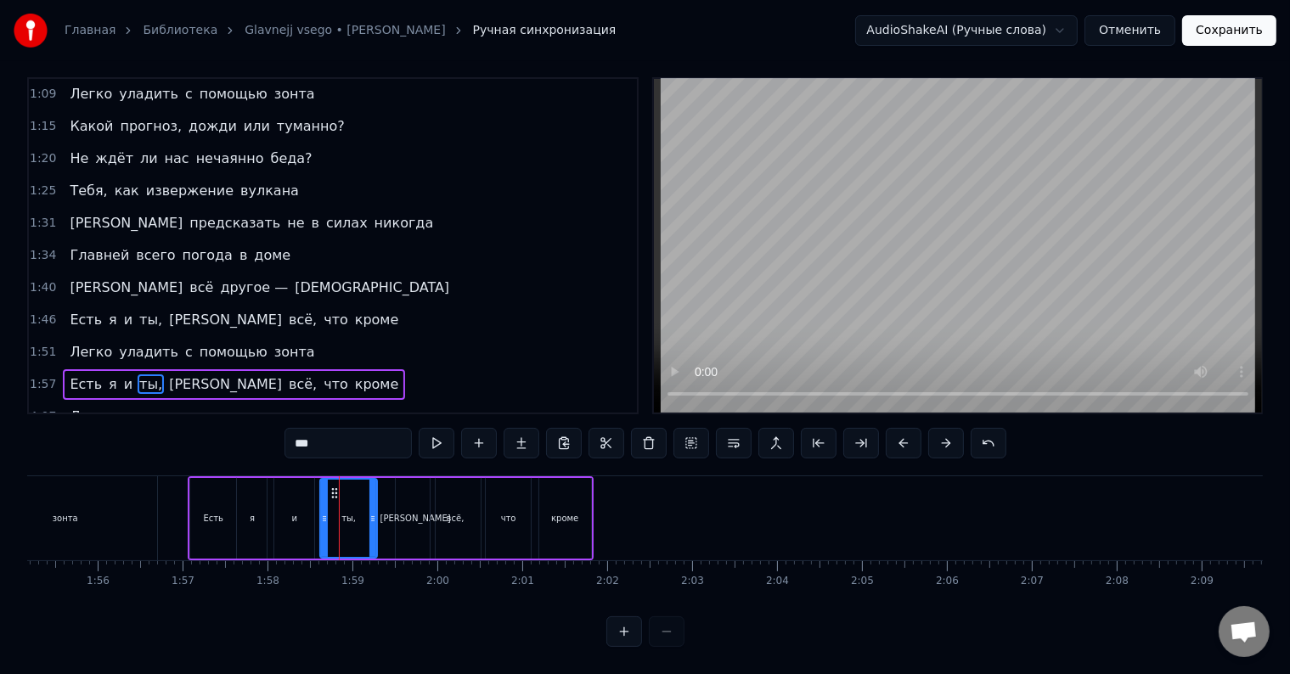
drag, startPoint x: 335, startPoint y: 499, endPoint x: 323, endPoint y: 500, distance: 12.8
click at [323, 512] on icon at bounding box center [324, 519] width 7 height 14
drag, startPoint x: 371, startPoint y: 500, endPoint x: 354, endPoint y: 504, distance: 17.3
click at [354, 512] on icon at bounding box center [355, 519] width 7 height 14
click at [405, 504] on div "[PERSON_NAME]" at bounding box center [415, 518] width 39 height 81
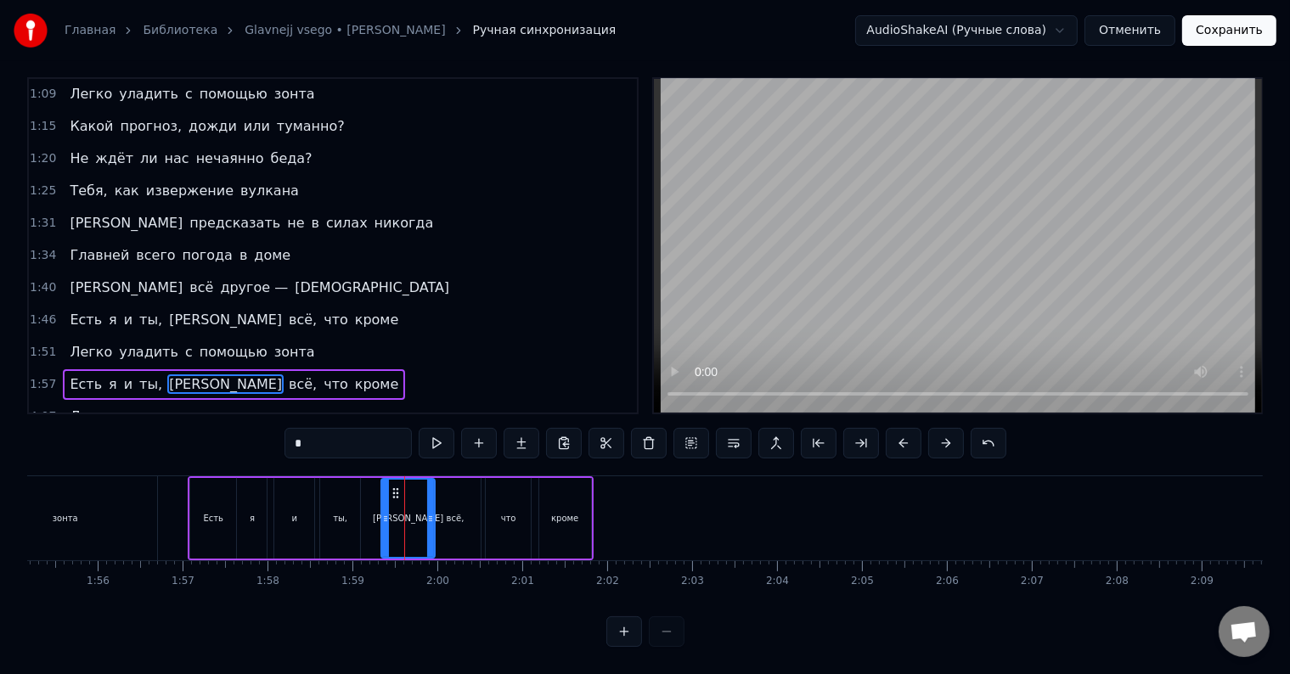
drag, startPoint x: 402, startPoint y: 499, endPoint x: 387, endPoint y: 504, distance: 15.0
click at [387, 504] on div "[PERSON_NAME]" at bounding box center [408, 518] width 52 height 77
drag, startPoint x: 430, startPoint y: 499, endPoint x: 418, endPoint y: 503, distance: 12.4
click at [418, 512] on icon at bounding box center [418, 519] width 7 height 14
click at [449, 512] on div "всё," at bounding box center [456, 518] width 18 height 13
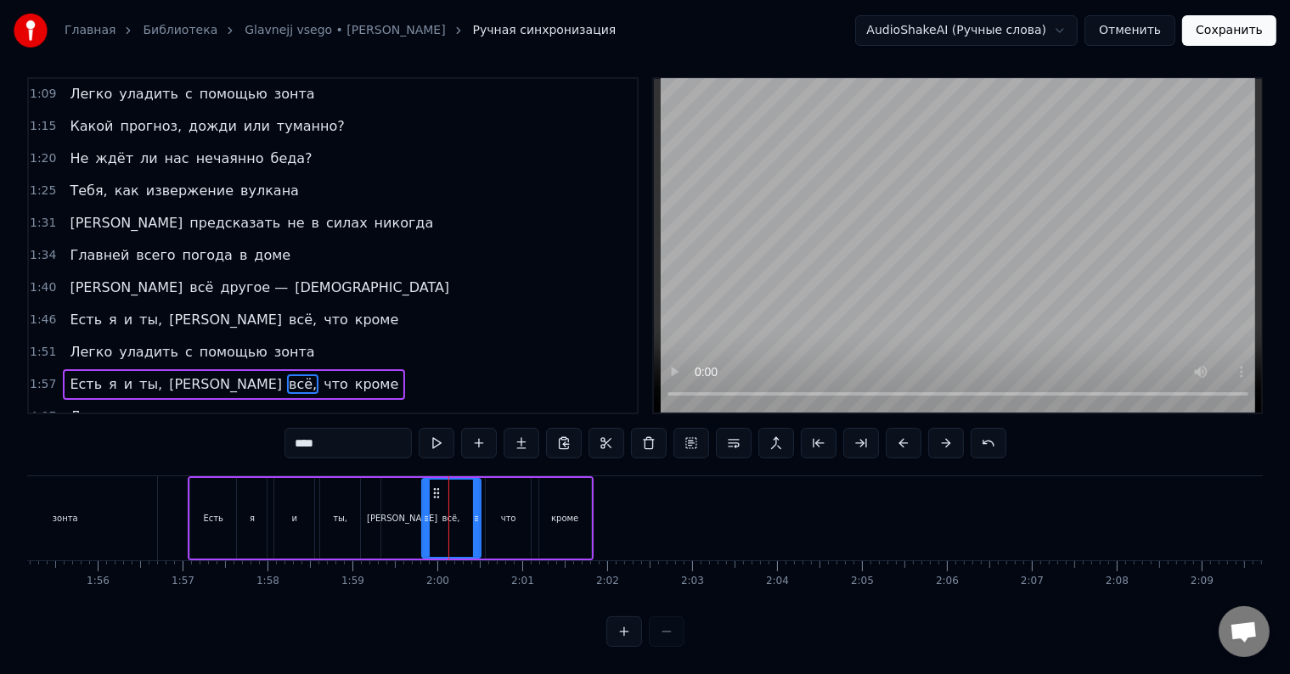
drag, startPoint x: 432, startPoint y: 500, endPoint x: 422, endPoint y: 503, distance: 10.5
click at [423, 512] on icon at bounding box center [426, 519] width 7 height 14
drag, startPoint x: 474, startPoint y: 501, endPoint x: 465, endPoint y: 503, distance: 8.7
click at [465, 512] on icon at bounding box center [468, 519] width 7 height 14
click at [497, 503] on div "что" at bounding box center [508, 518] width 45 height 81
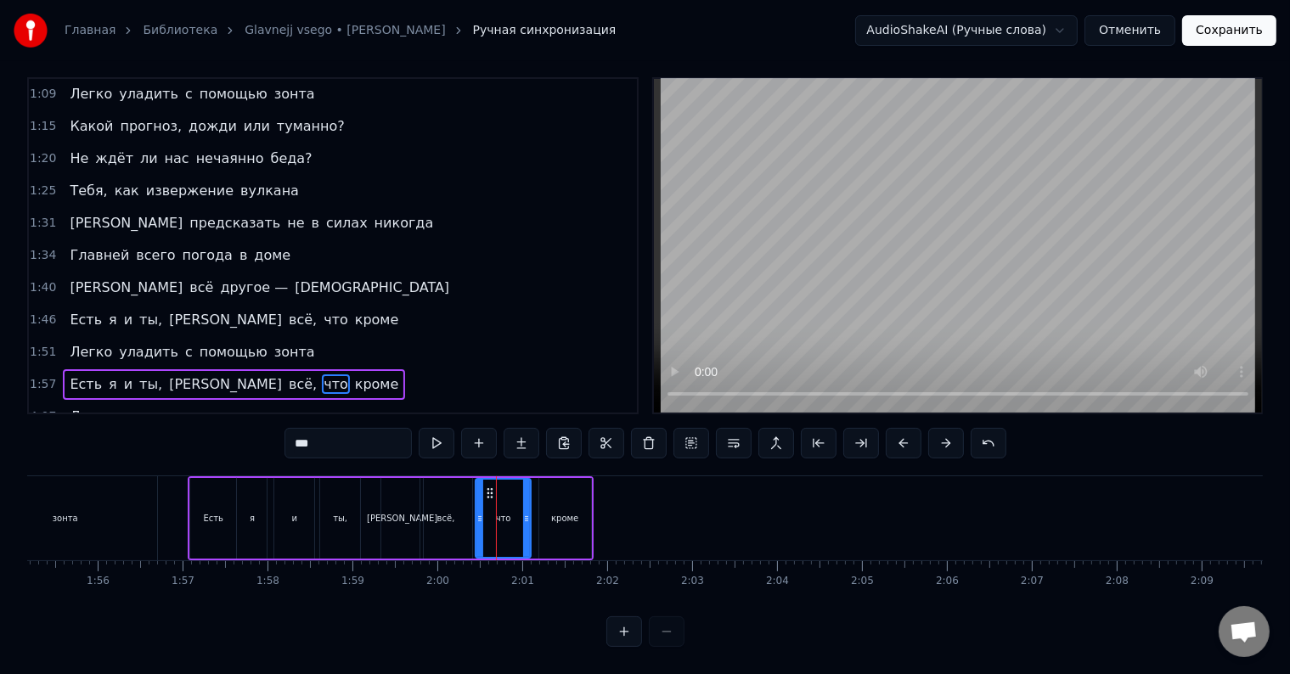
drag, startPoint x: 489, startPoint y: 499, endPoint x: 479, endPoint y: 501, distance: 10.3
click at [479, 512] on icon at bounding box center [479, 519] width 7 height 14
click at [520, 512] on icon at bounding box center [519, 519] width 7 height 14
click at [538, 503] on div "кроме" at bounding box center [565, 518] width 54 height 81
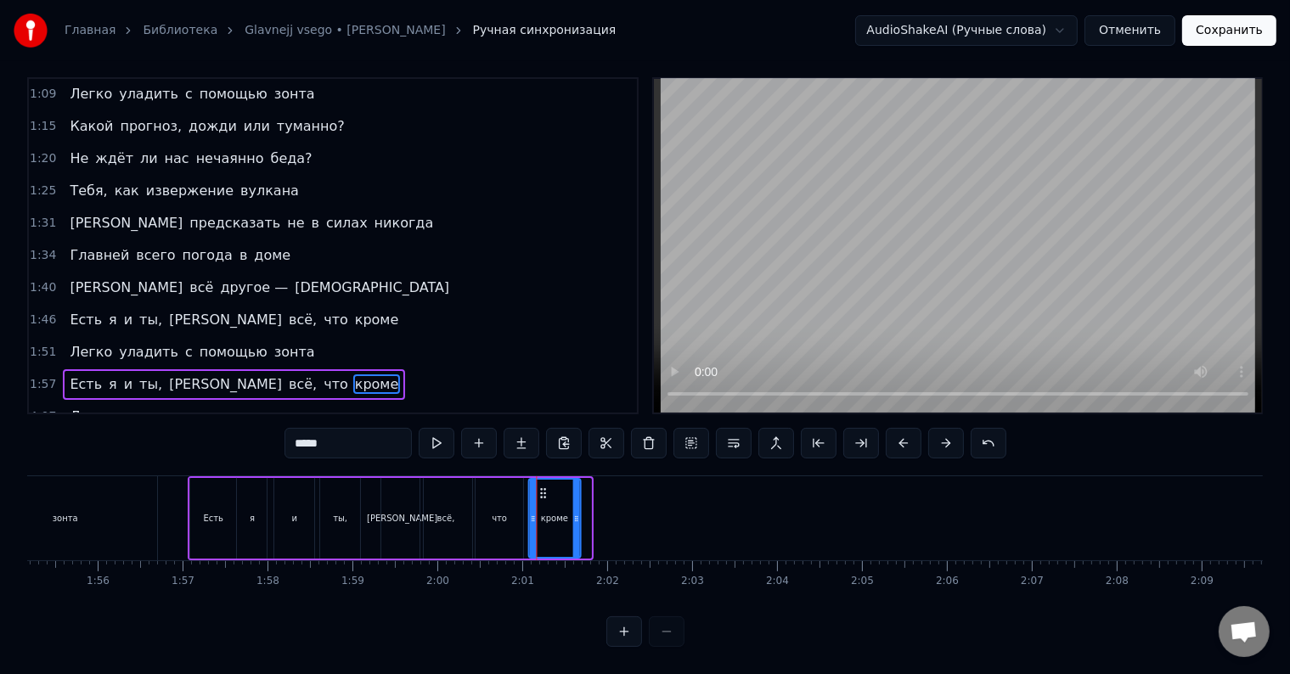
drag, startPoint x: 549, startPoint y: 476, endPoint x: 538, endPoint y: 476, distance: 11.0
click at [538, 487] on icon at bounding box center [543, 494] width 14 height 14
click at [69, 375] on span "Есть" at bounding box center [86, 385] width 36 height 20
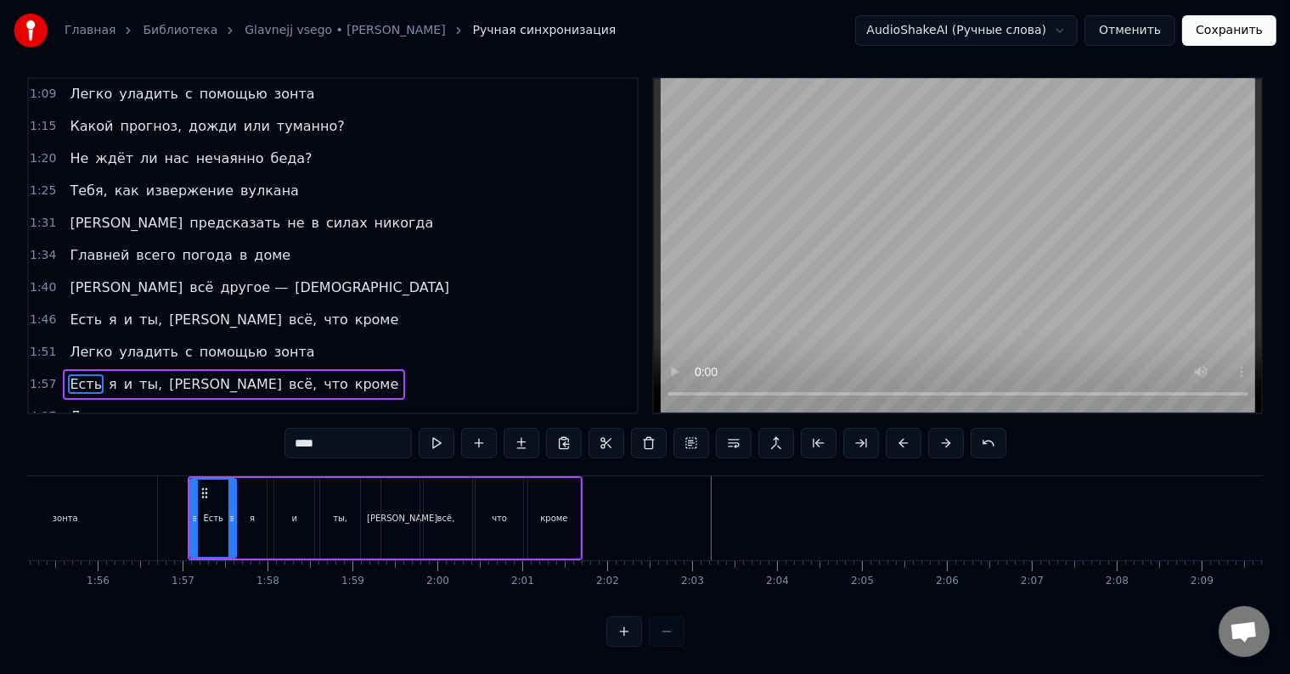
click at [71, 407] on span "Легко" at bounding box center [91, 417] width 46 height 20
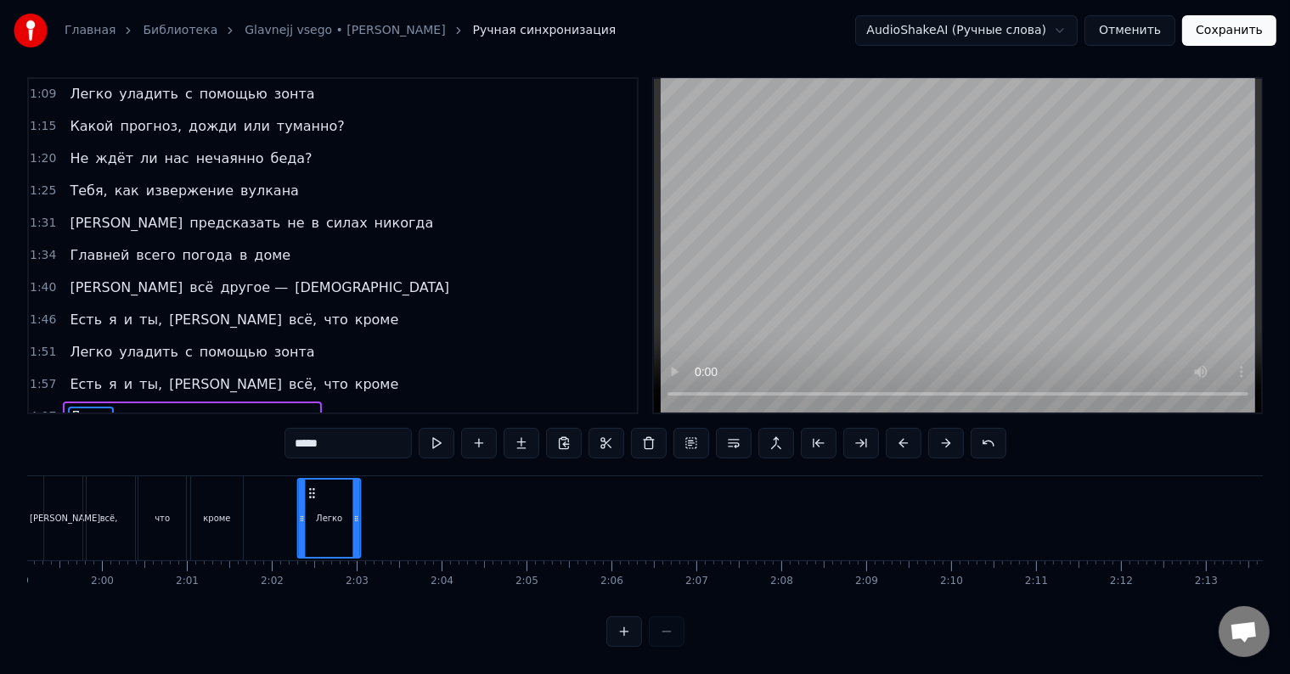
scroll to position [0, 10096]
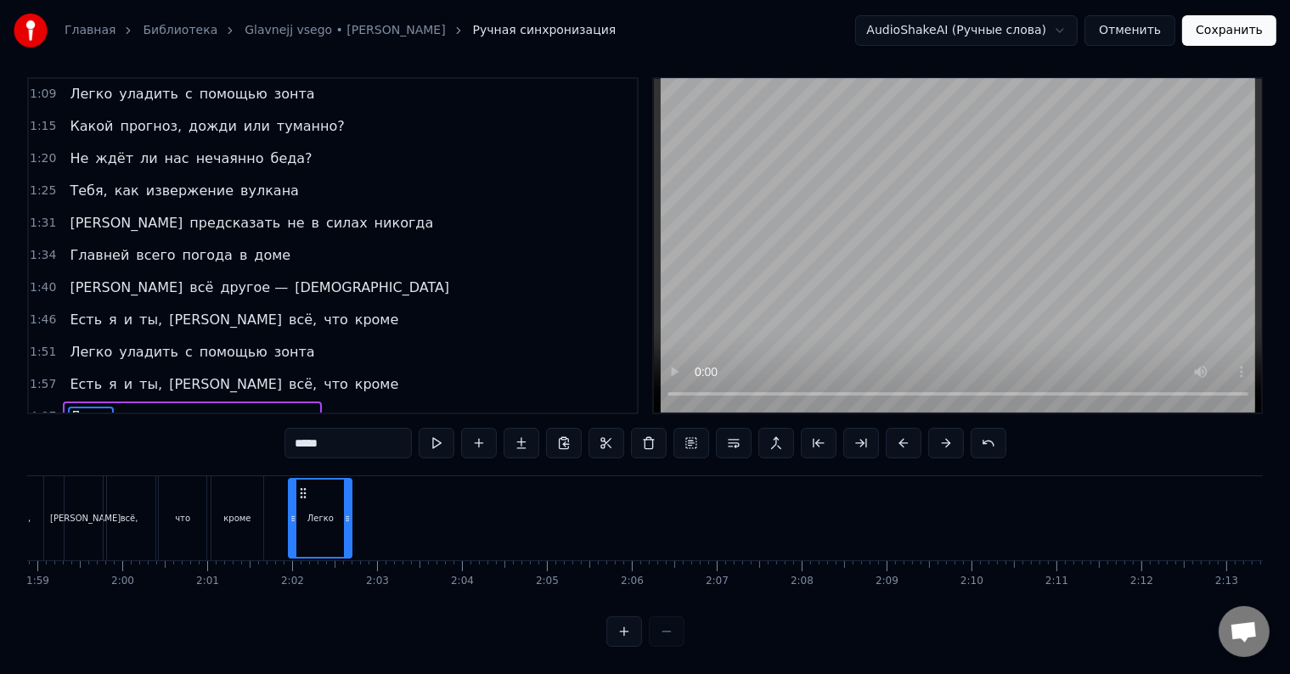
drag, startPoint x: 599, startPoint y: 478, endPoint x: 301, endPoint y: 479, distance: 298.1
click at [301, 487] on icon at bounding box center [303, 494] width 14 height 14
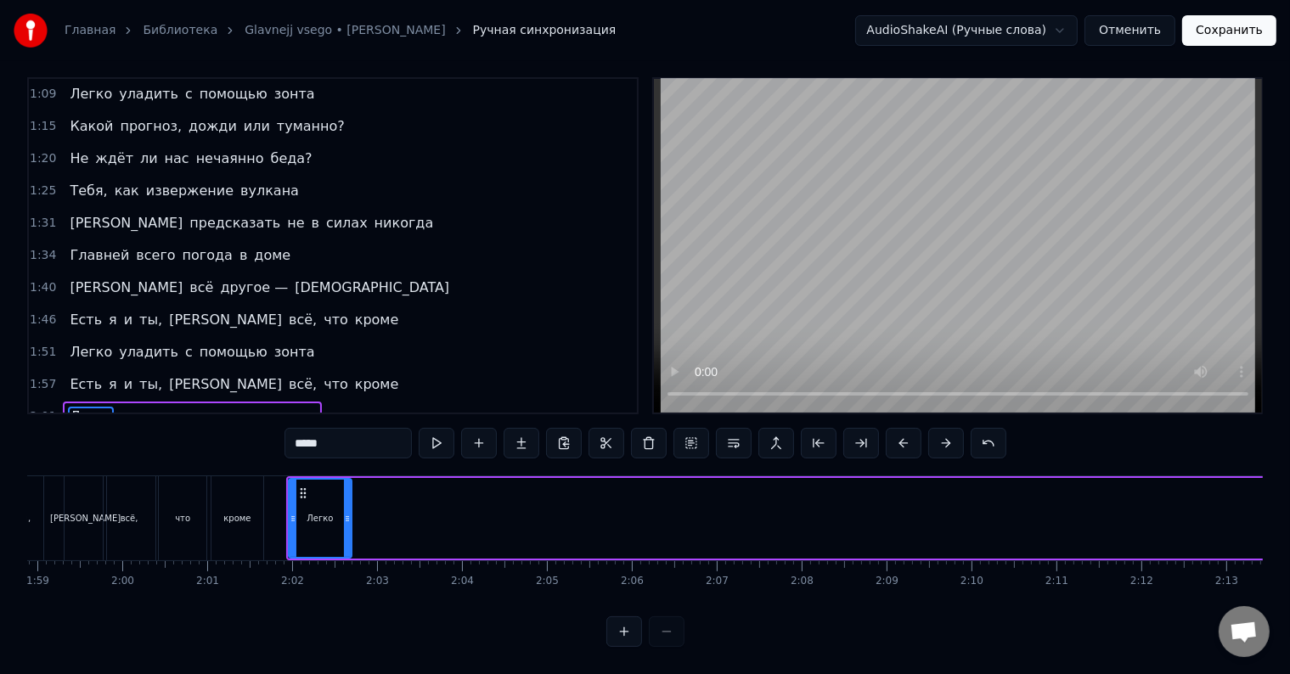
drag, startPoint x: 139, startPoint y: 384, endPoint x: 224, endPoint y: 407, distance: 88.0
click at [138, 407] on span "уладить" at bounding box center [148, 417] width 63 height 20
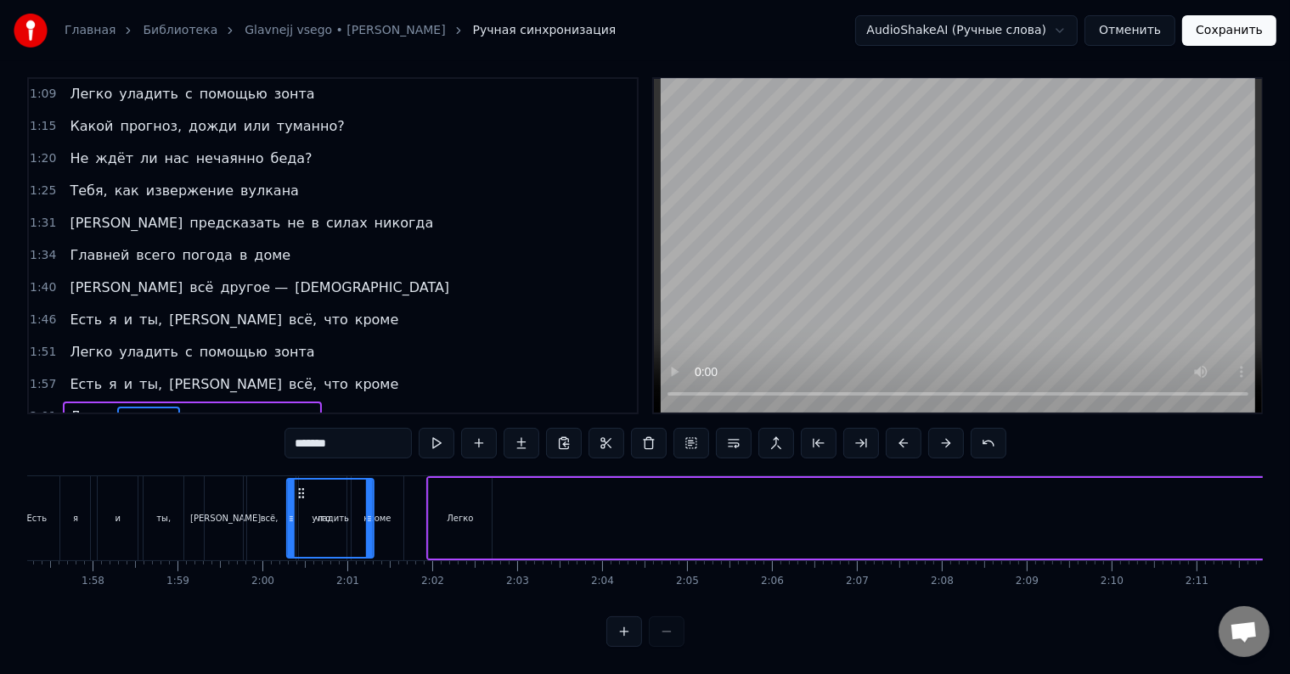
scroll to position [0, 9939]
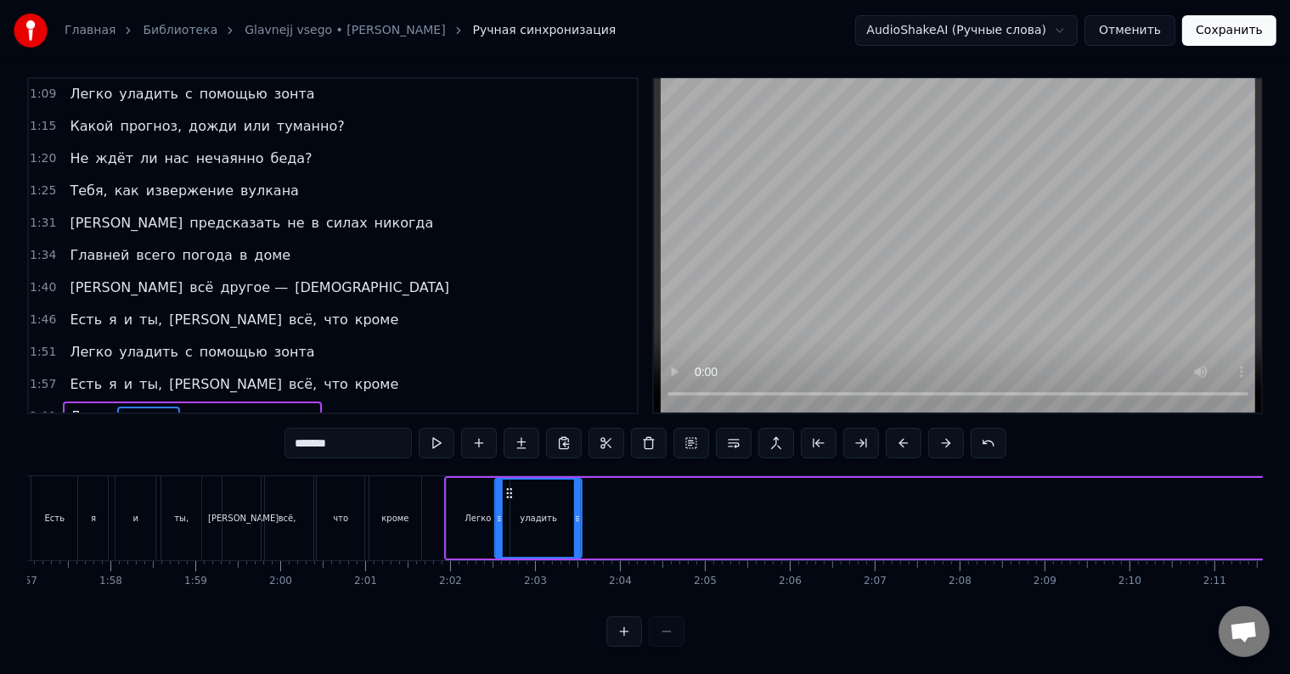
drag, startPoint x: 671, startPoint y: 477, endPoint x: 507, endPoint y: 493, distance: 164.6
click at [507, 493] on div "уладить" at bounding box center [538, 518] width 85 height 77
click at [183, 407] on span "с" at bounding box center [188, 417] width 11 height 20
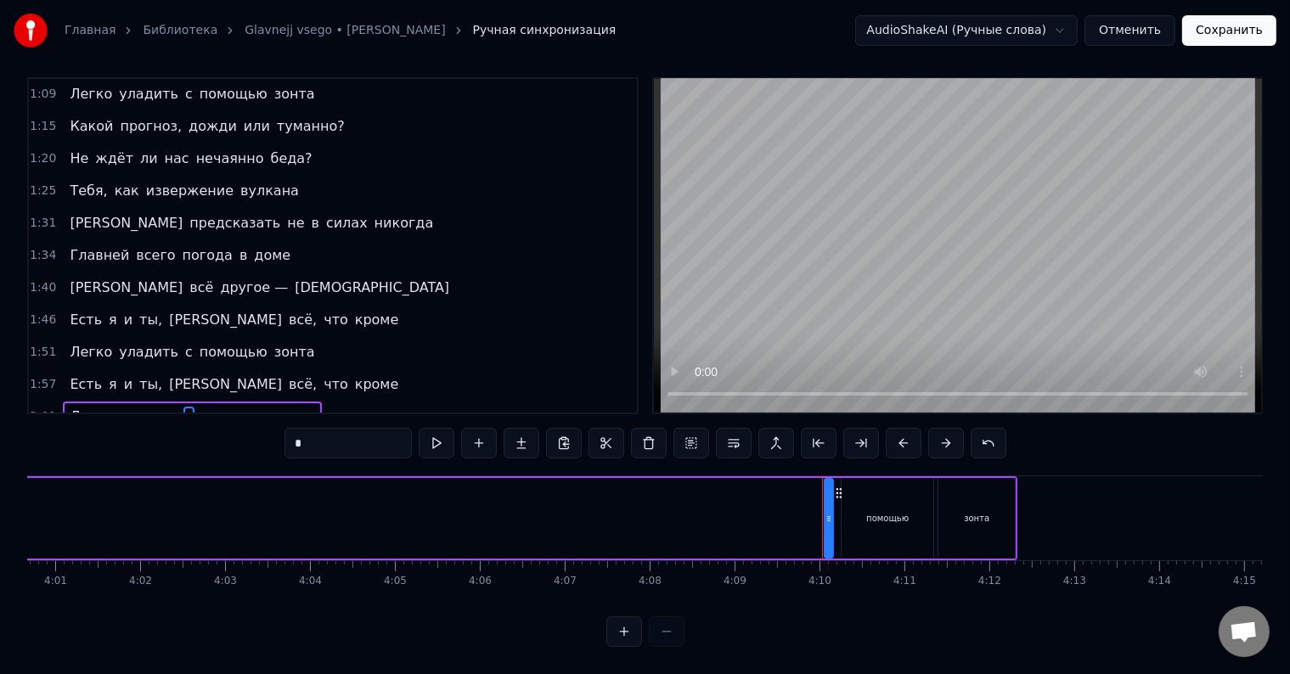
scroll to position [0, 20488]
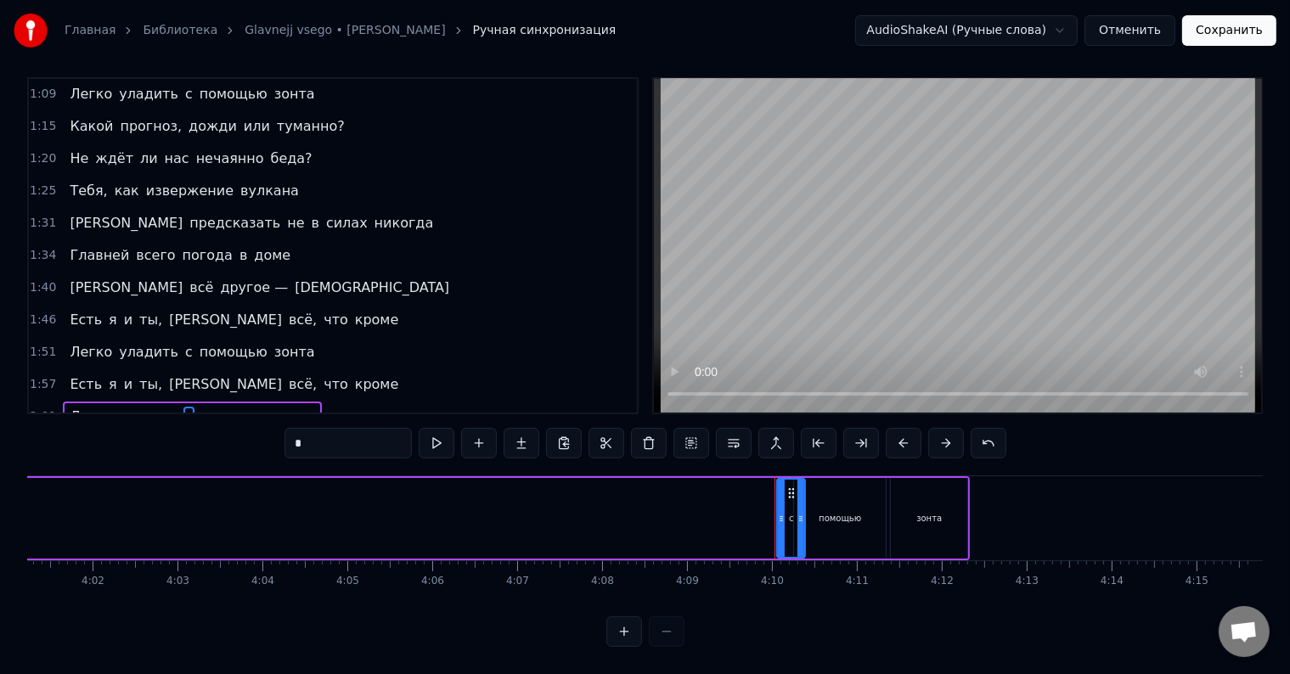
drag, startPoint x: 781, startPoint y: 489, endPoint x: 801, endPoint y: 492, distance: 19.7
click at [801, 492] on div at bounding box center [800, 518] width 7 height 77
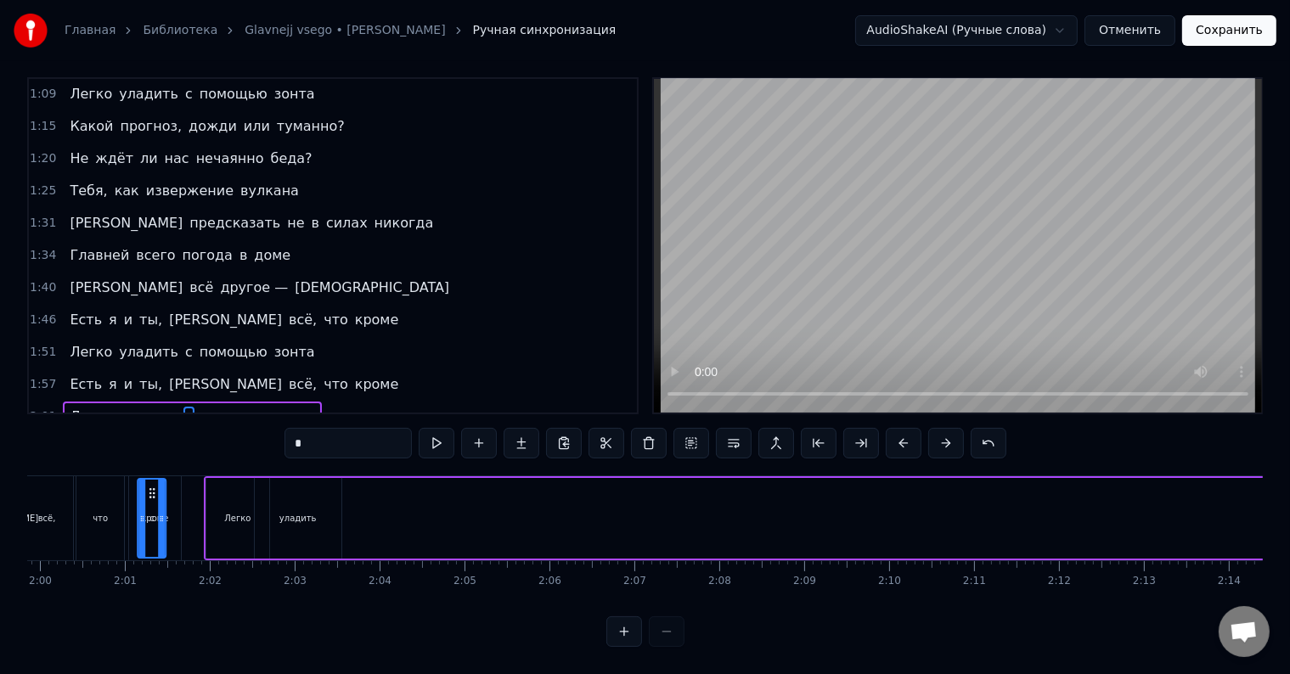
scroll to position [0, 10168]
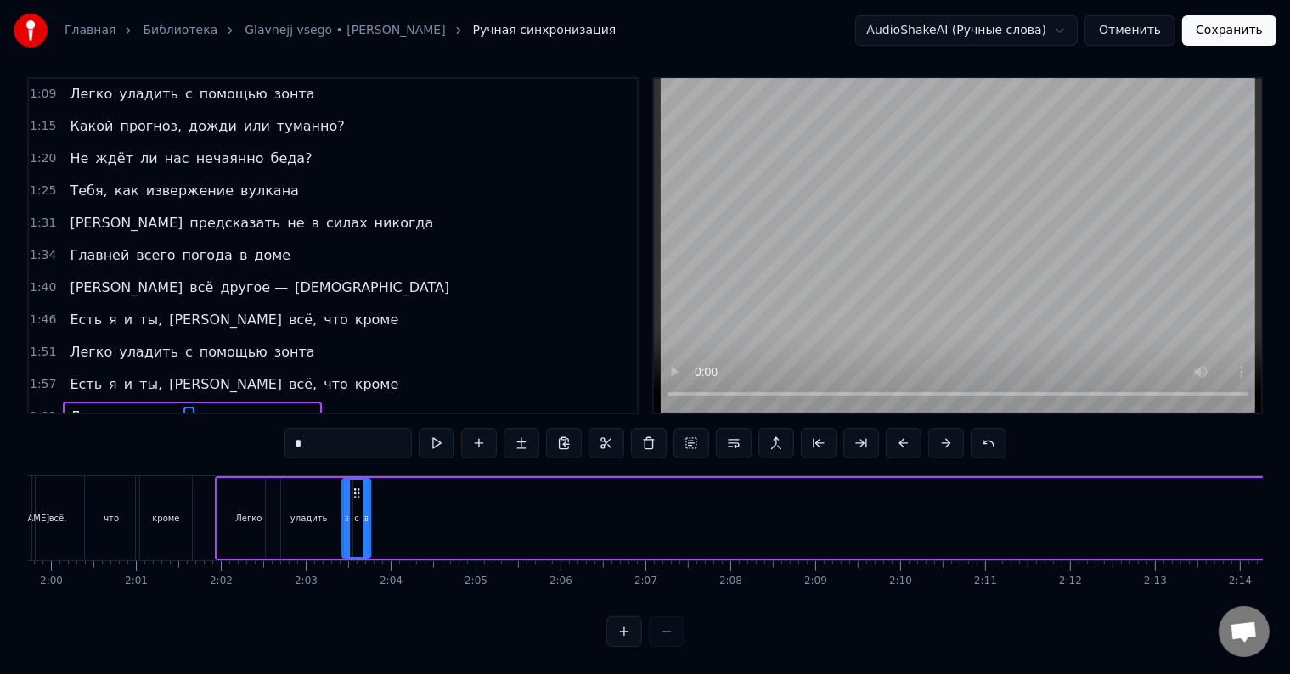
drag, startPoint x: 792, startPoint y: 480, endPoint x: 357, endPoint y: 510, distance: 435.9
click at [357, 510] on div "с" at bounding box center [356, 518] width 26 height 77
click at [212, 407] on span "помощью" at bounding box center [233, 417] width 71 height 20
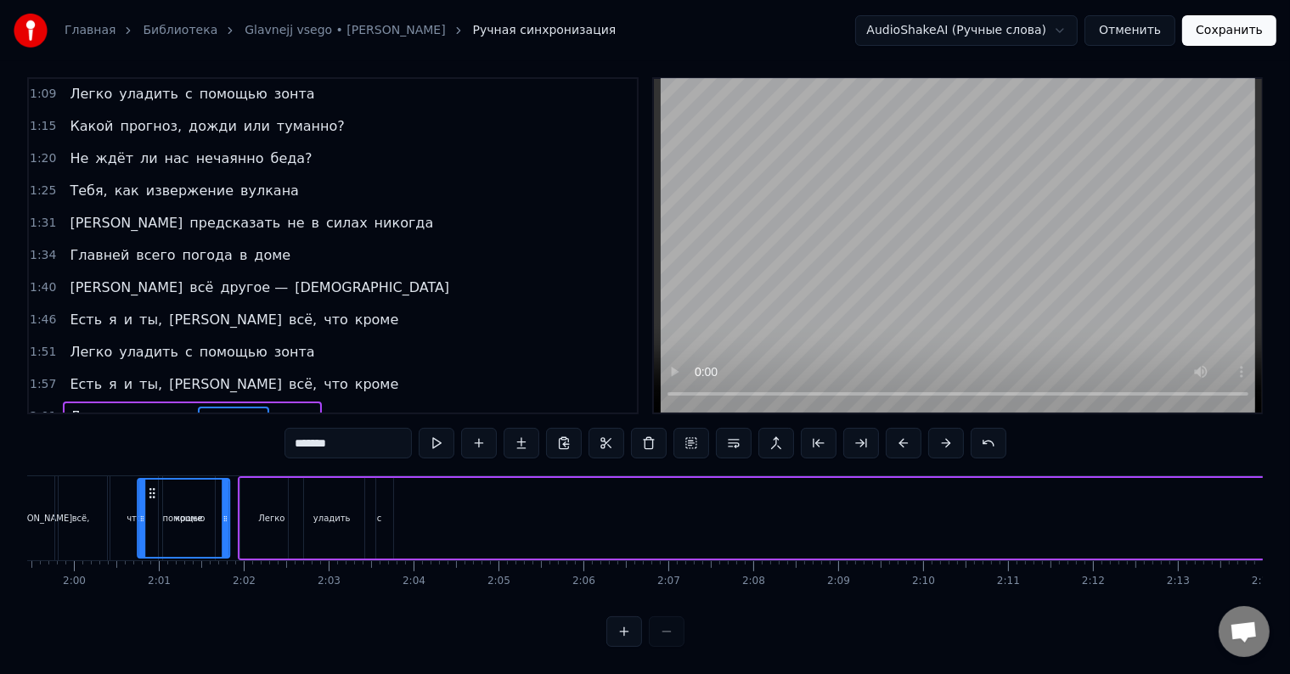
scroll to position [0, 10109]
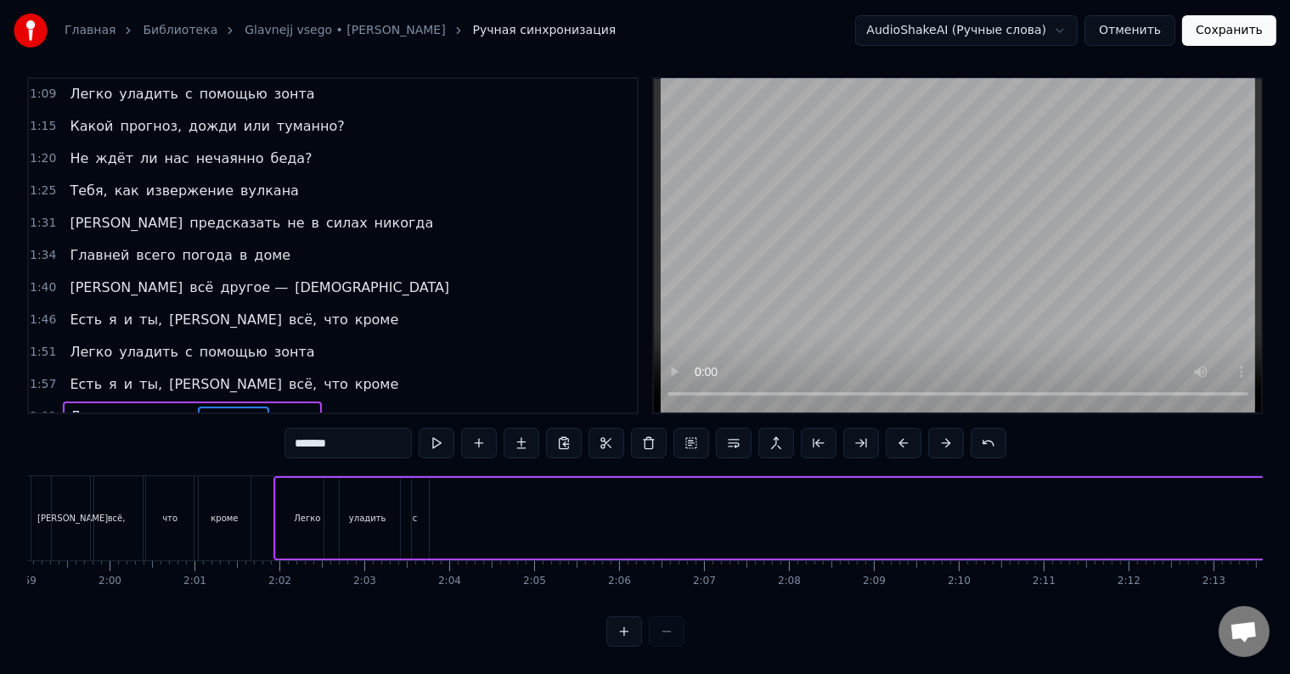
drag, startPoint x: 809, startPoint y: 473, endPoint x: 435, endPoint y: 504, distance: 374.9
drag, startPoint x: 411, startPoint y: 484, endPoint x: 433, endPoint y: 486, distance: 22.1
click at [433, 486] on div at bounding box center [431, 518] width 7 height 77
click at [273, 407] on span "зонта" at bounding box center [295, 417] width 44 height 20
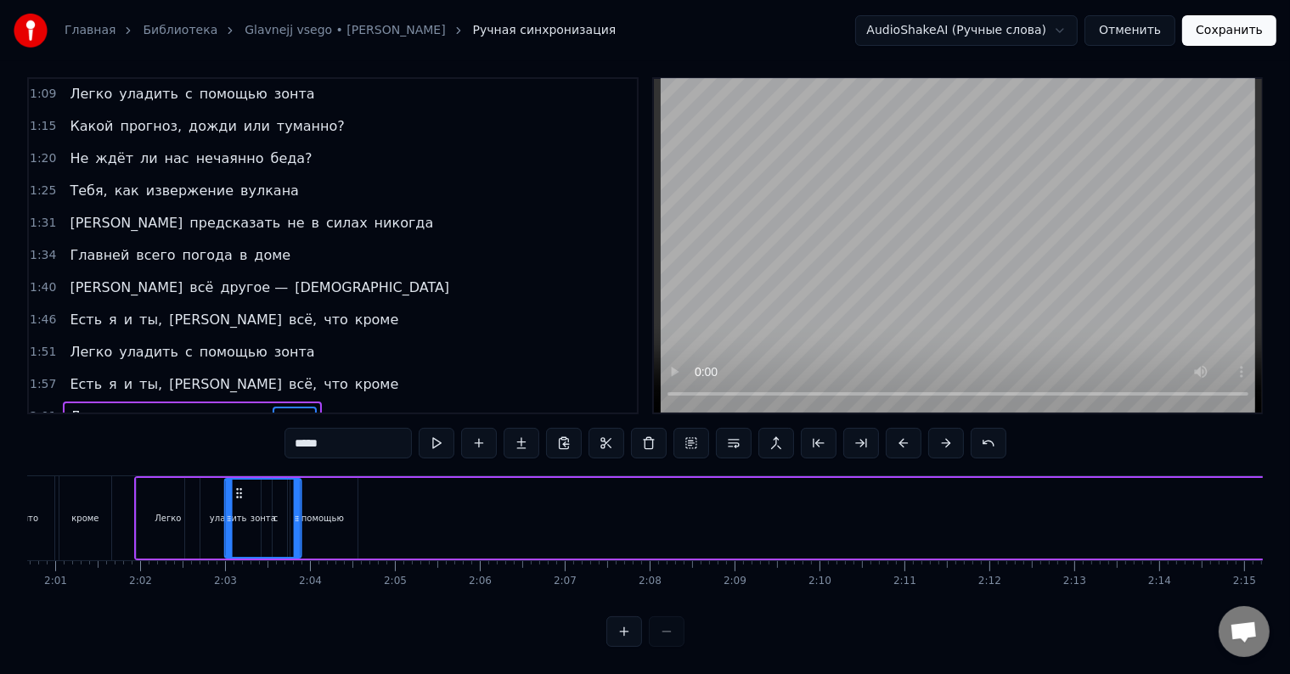
scroll to position [0, 10246]
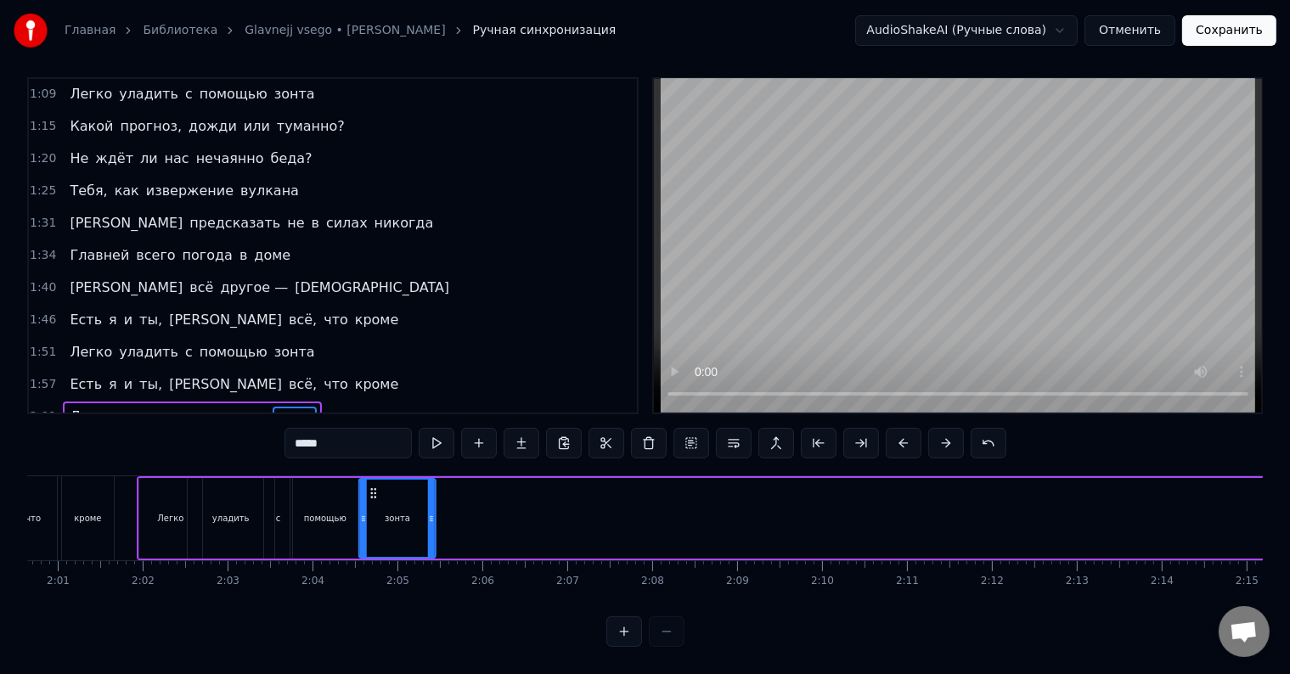
drag, startPoint x: 907, startPoint y: 479, endPoint x: 374, endPoint y: 516, distance: 534.7
click at [374, 516] on div "зонта" at bounding box center [397, 518] width 75 height 77
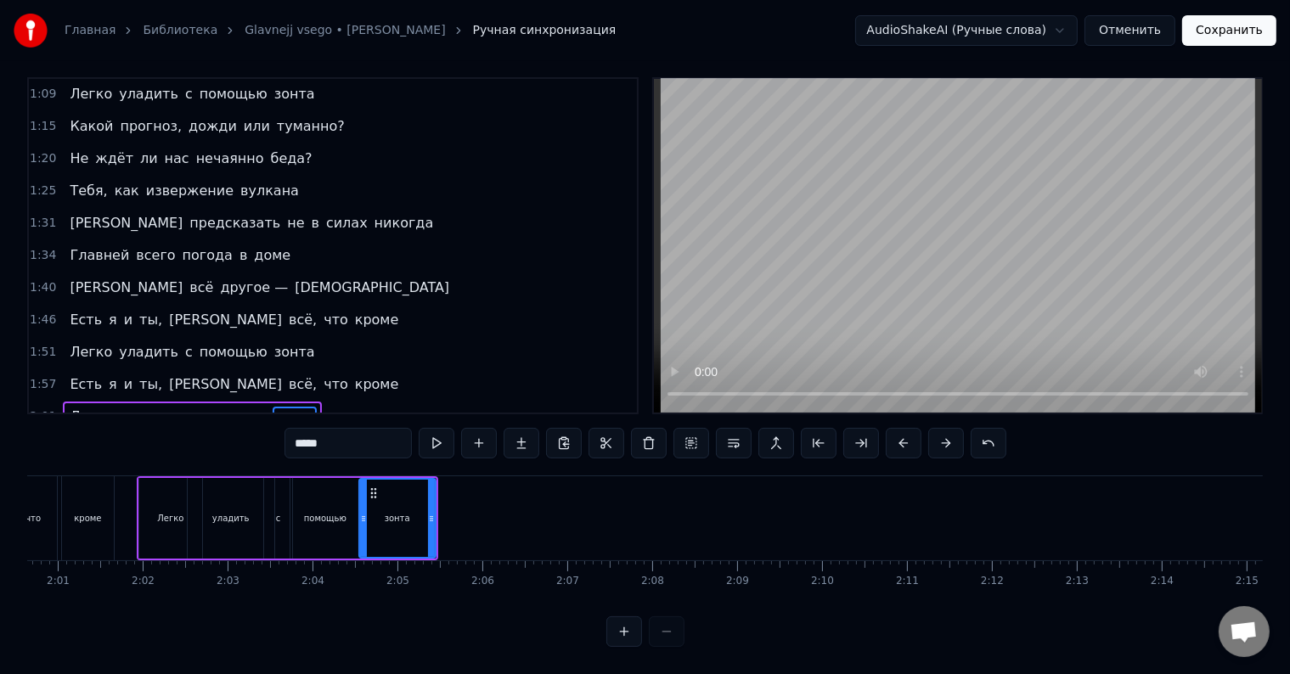
click at [68, 375] on span "Есть" at bounding box center [86, 385] width 36 height 20
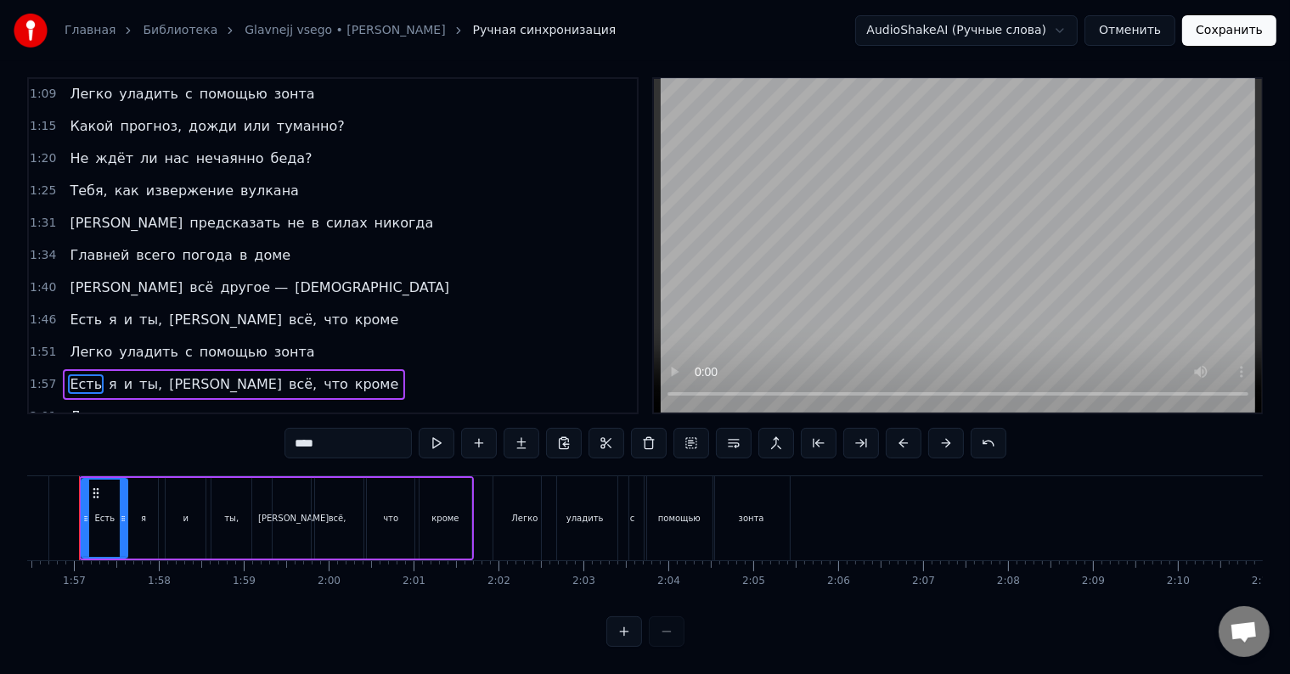
scroll to position [0, 9856]
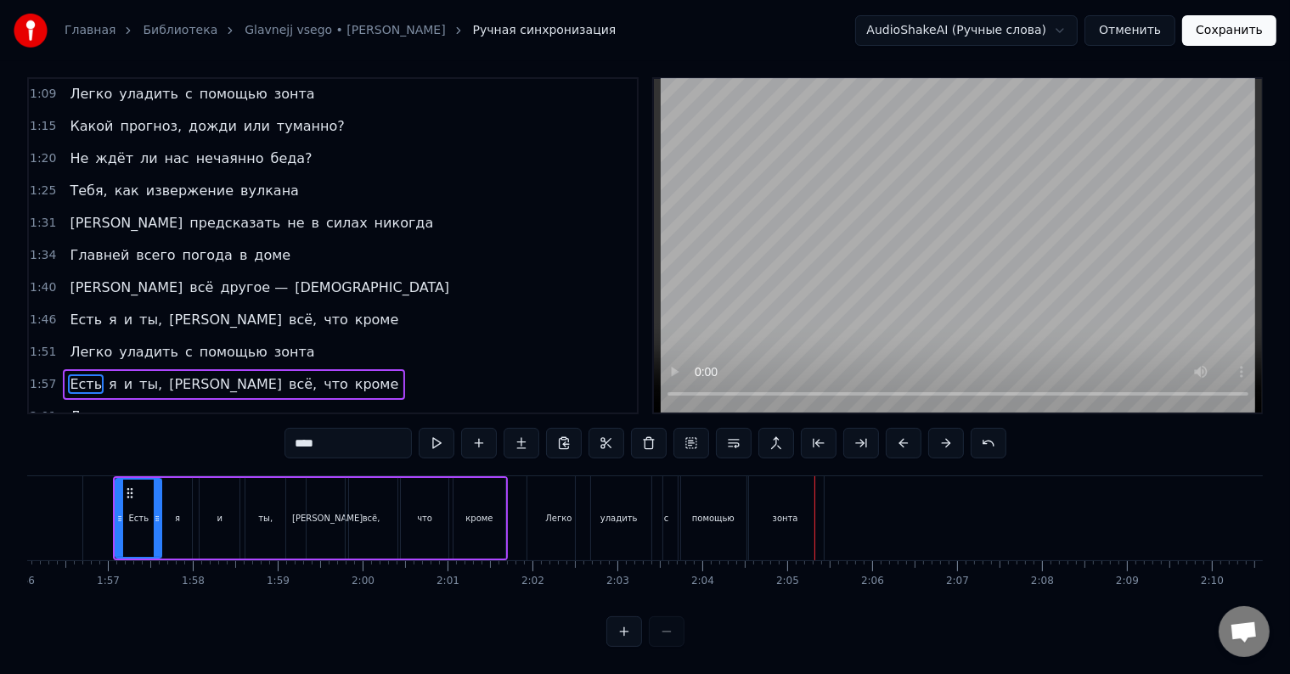
click at [786, 510] on div "зонта" at bounding box center [785, 518] width 76 height 84
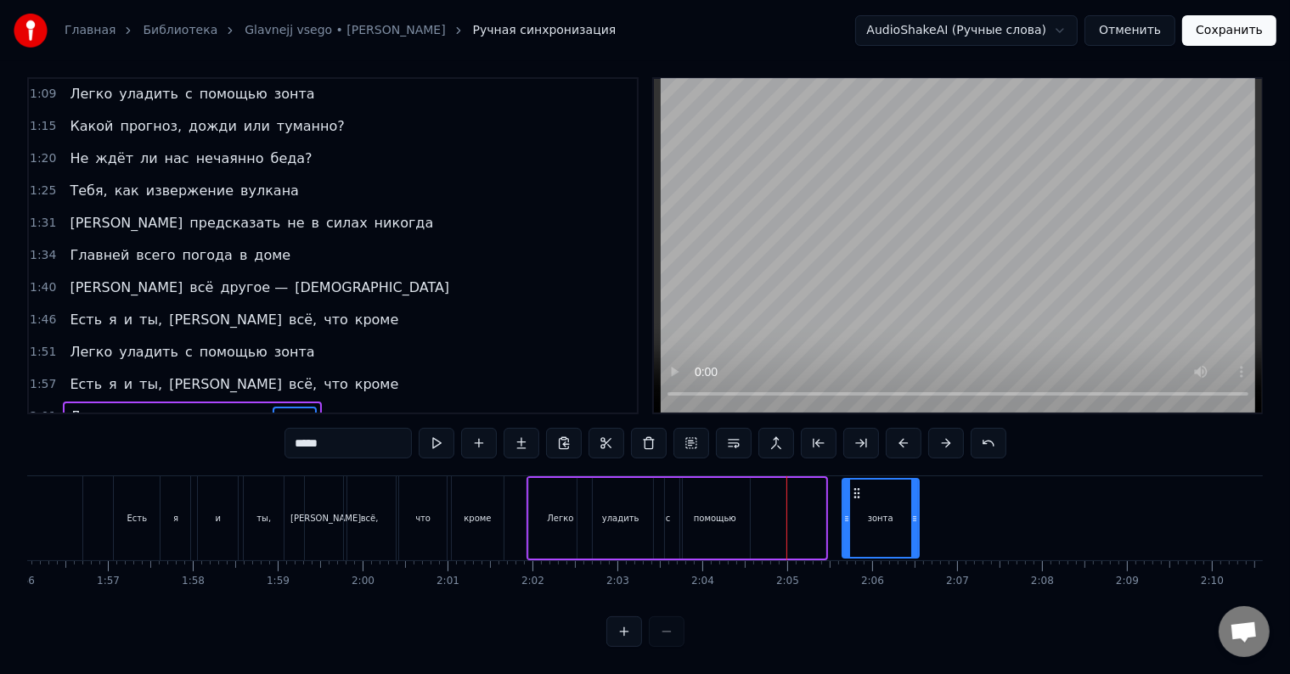
drag, startPoint x: 761, startPoint y: 476, endPoint x: 849, endPoint y: 470, distance: 88.5
click at [854, 480] on div "зонта" at bounding box center [880, 518] width 75 height 77
click at [708, 490] on div "помощью" at bounding box center [715, 518] width 70 height 81
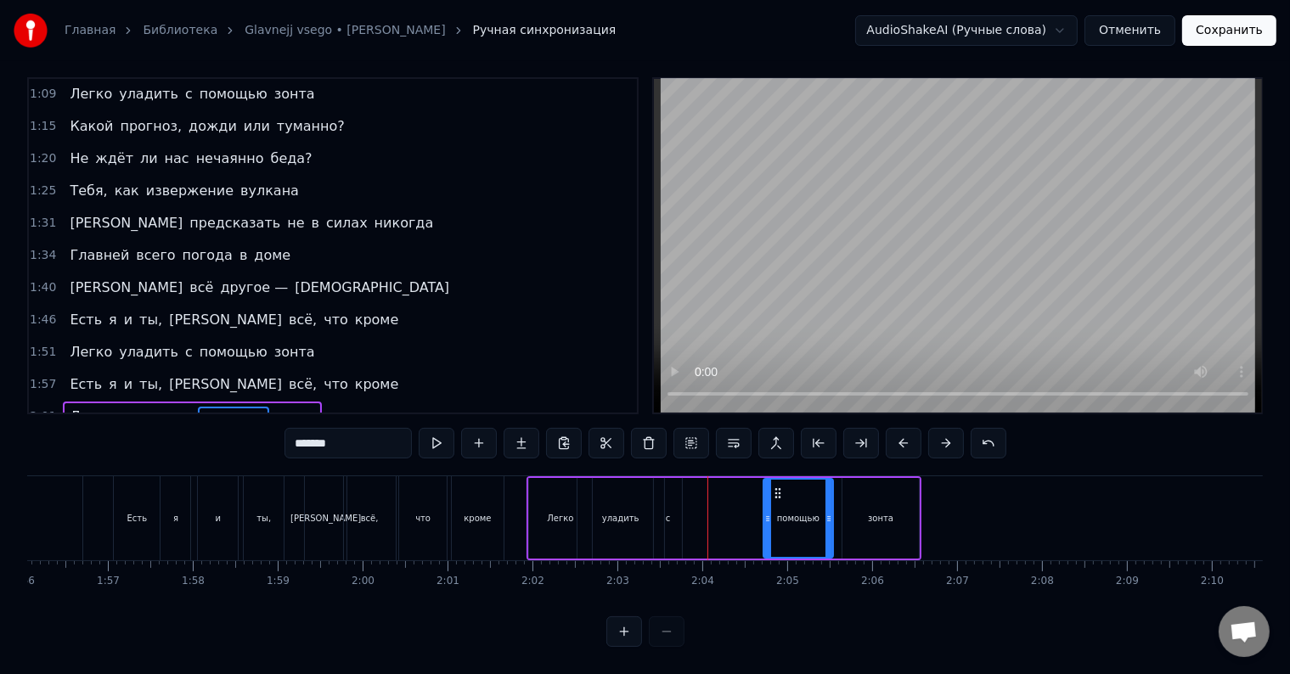
drag, startPoint x: 694, startPoint y: 477, endPoint x: 777, endPoint y: 481, distance: 83.3
click at [777, 487] on icon at bounding box center [777, 494] width 14 height 14
click at [658, 495] on div "с" at bounding box center [668, 518] width 28 height 81
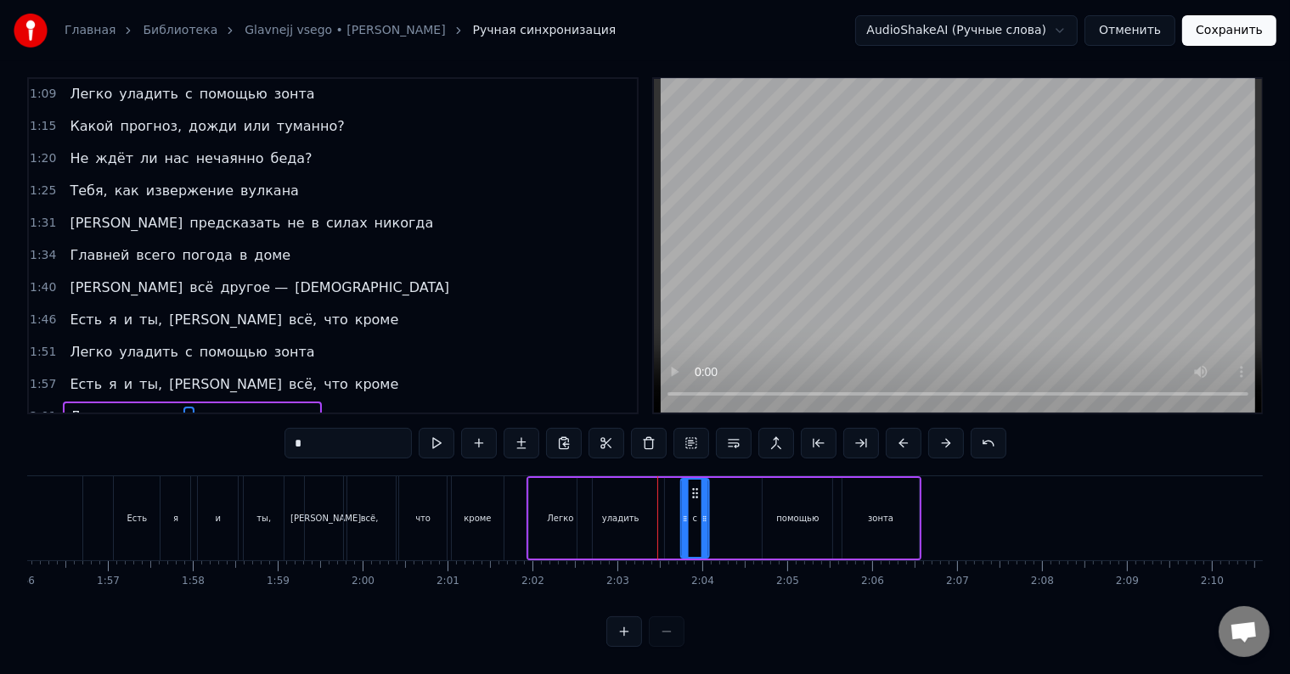
drag, startPoint x: 670, startPoint y: 479, endPoint x: 698, endPoint y: 476, distance: 28.1
click at [698, 487] on icon at bounding box center [695, 494] width 14 height 14
click at [604, 491] on div "уладить" at bounding box center [621, 518] width 87 height 81
drag, startPoint x: 587, startPoint y: 473, endPoint x: 609, endPoint y: 476, distance: 22.2
click at [609, 487] on icon at bounding box center [613, 494] width 14 height 14
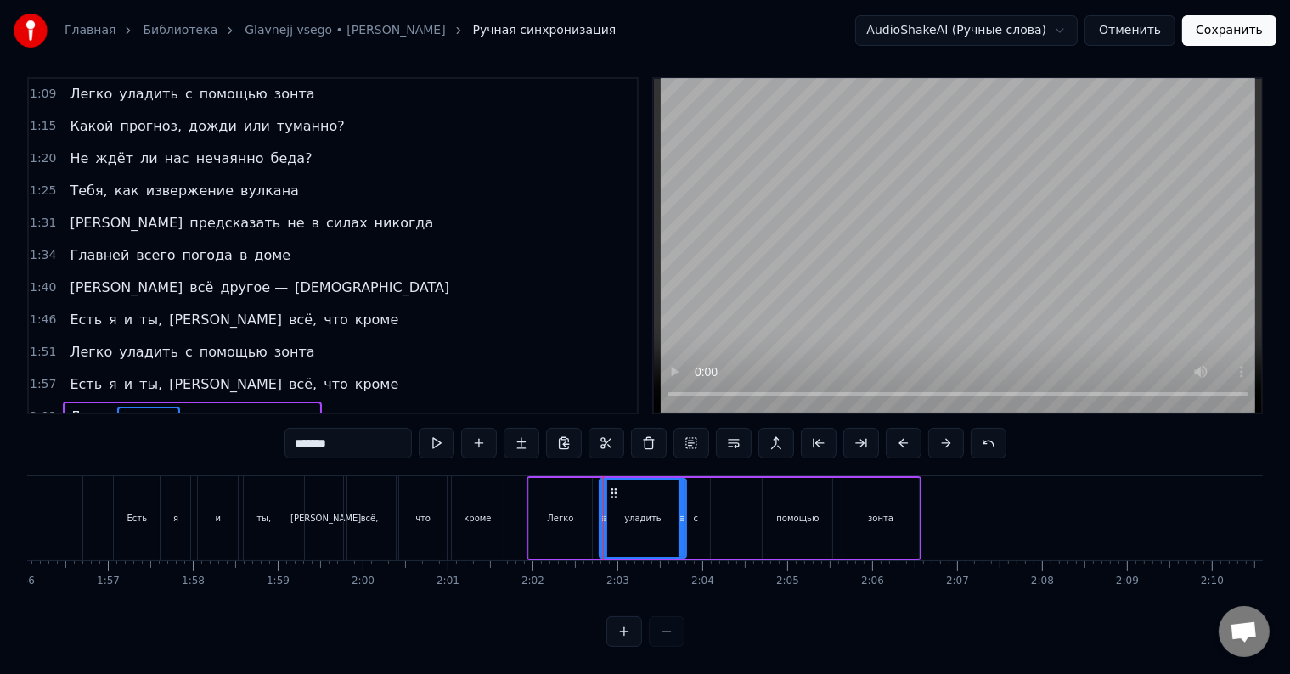
click at [68, 407] on span "Легко" at bounding box center [91, 417] width 46 height 20
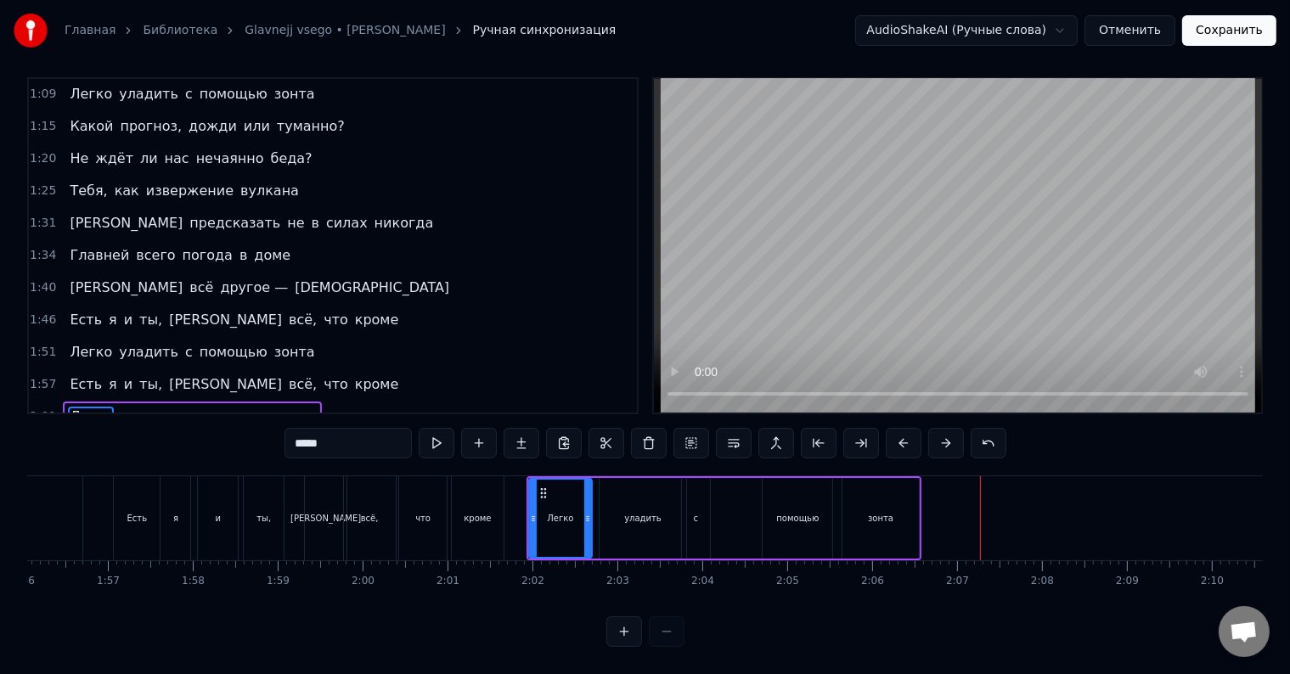
click at [870, 508] on div "зонта" at bounding box center [881, 518] width 76 height 81
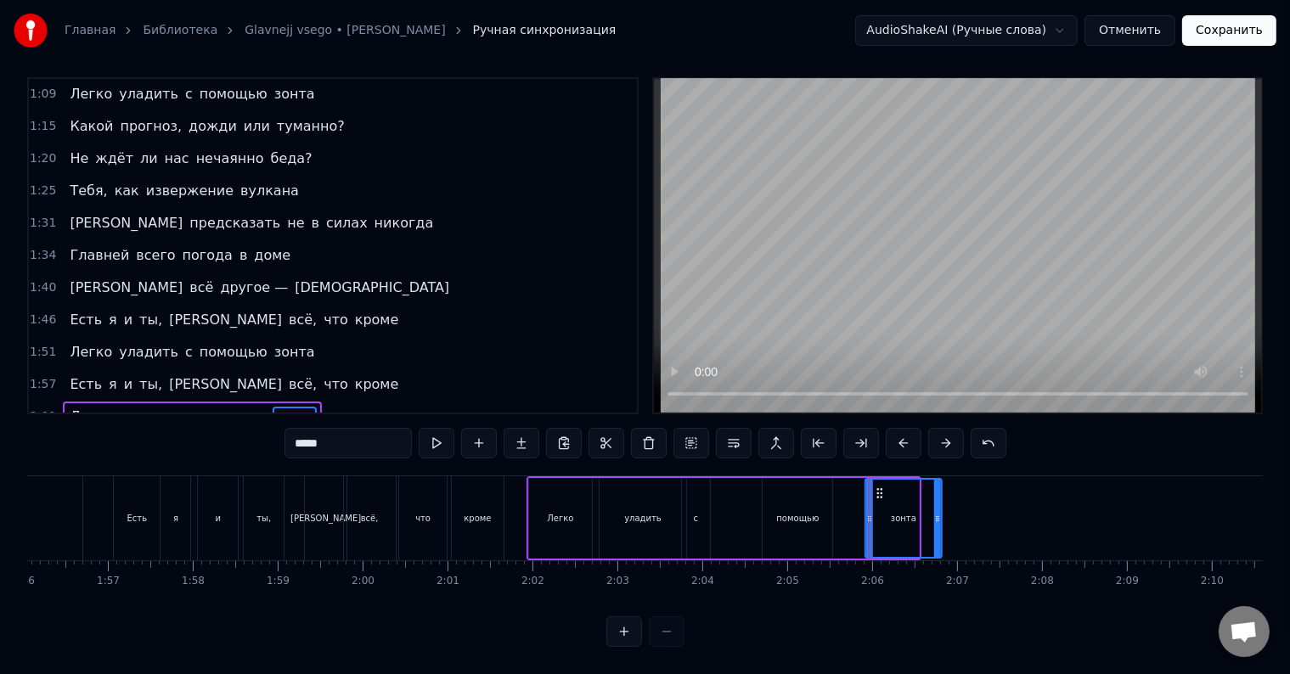
drag, startPoint x: 859, startPoint y: 478, endPoint x: 882, endPoint y: 477, distance: 22.9
click at [882, 487] on icon at bounding box center [879, 494] width 14 height 14
drag, startPoint x: 937, startPoint y: 503, endPoint x: 1019, endPoint y: 510, distance: 82.7
click at [1019, 512] on icon at bounding box center [1019, 519] width 7 height 14
drag, startPoint x: 1019, startPoint y: 510, endPoint x: 1029, endPoint y: 510, distance: 10.2
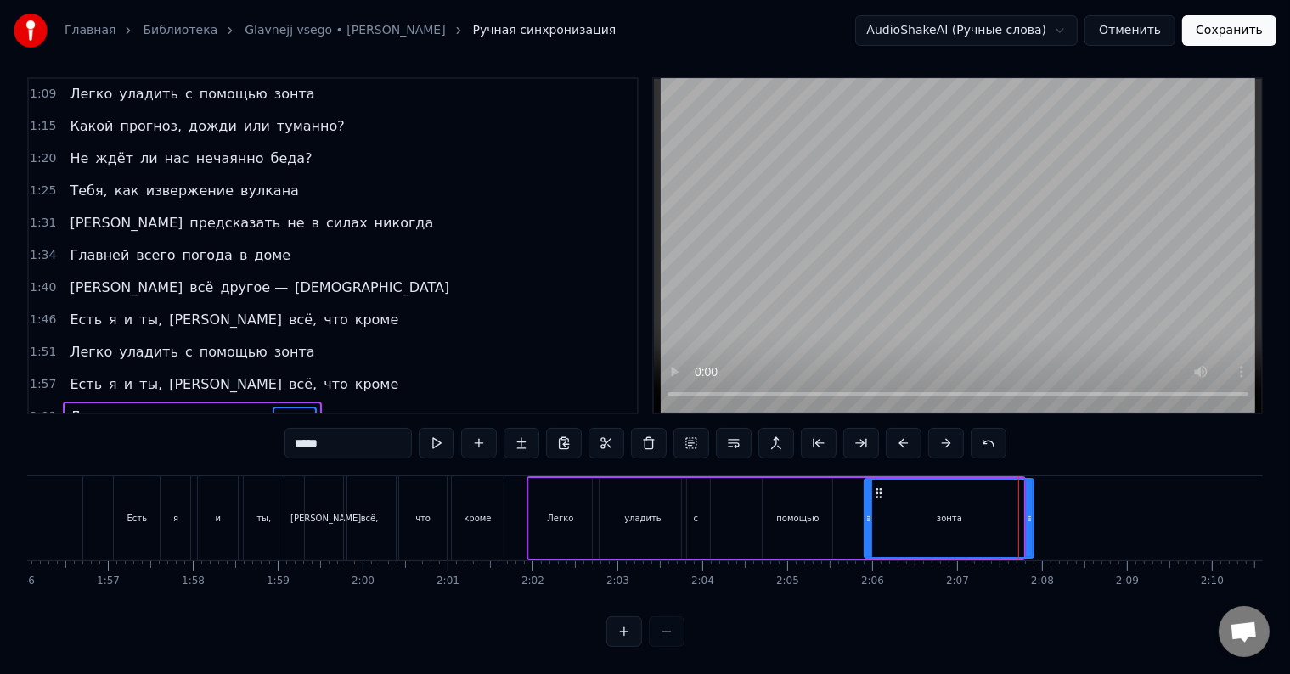
click at [1029, 512] on icon at bounding box center [1029, 519] width 7 height 14
click at [810, 512] on div "помощью" at bounding box center [797, 518] width 42 height 13
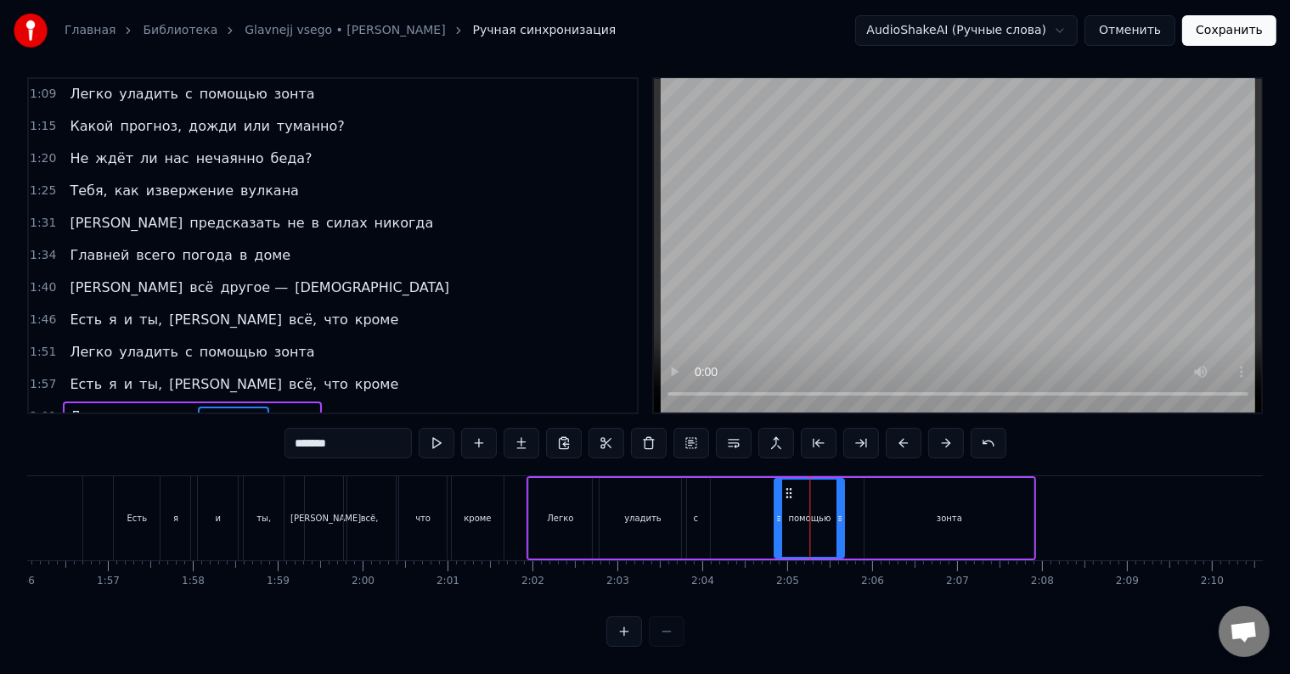
drag, startPoint x: 775, startPoint y: 478, endPoint x: 787, endPoint y: 476, distance: 12.0
click at [787, 487] on icon at bounding box center [789, 494] width 14 height 14
click at [698, 489] on div "с" at bounding box center [696, 518] width 28 height 81
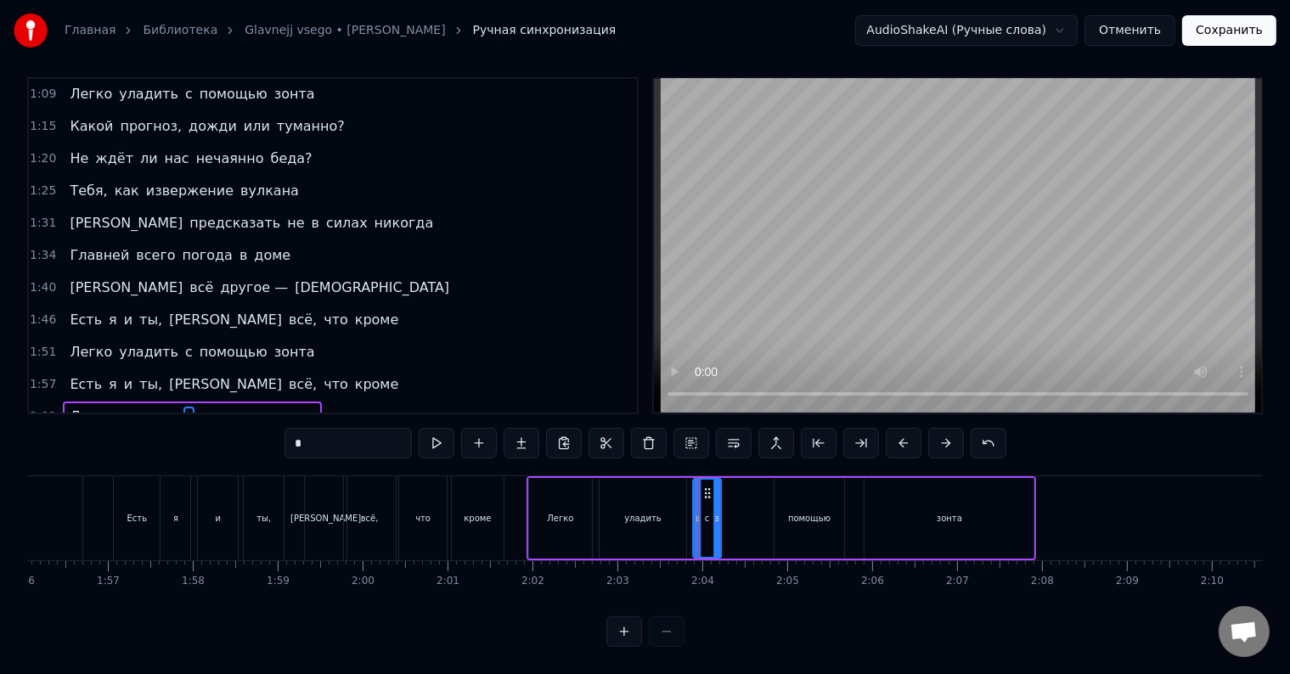
drag, startPoint x: 692, startPoint y: 476, endPoint x: 703, endPoint y: 474, distance: 11.2
click at [703, 487] on icon at bounding box center [708, 494] width 14 height 14
click at [636, 481] on div "уладить" at bounding box center [643, 518] width 87 height 81
drag, startPoint x: 614, startPoint y: 476, endPoint x: 625, endPoint y: 476, distance: 11.0
click at [625, 487] on icon at bounding box center [626, 494] width 14 height 14
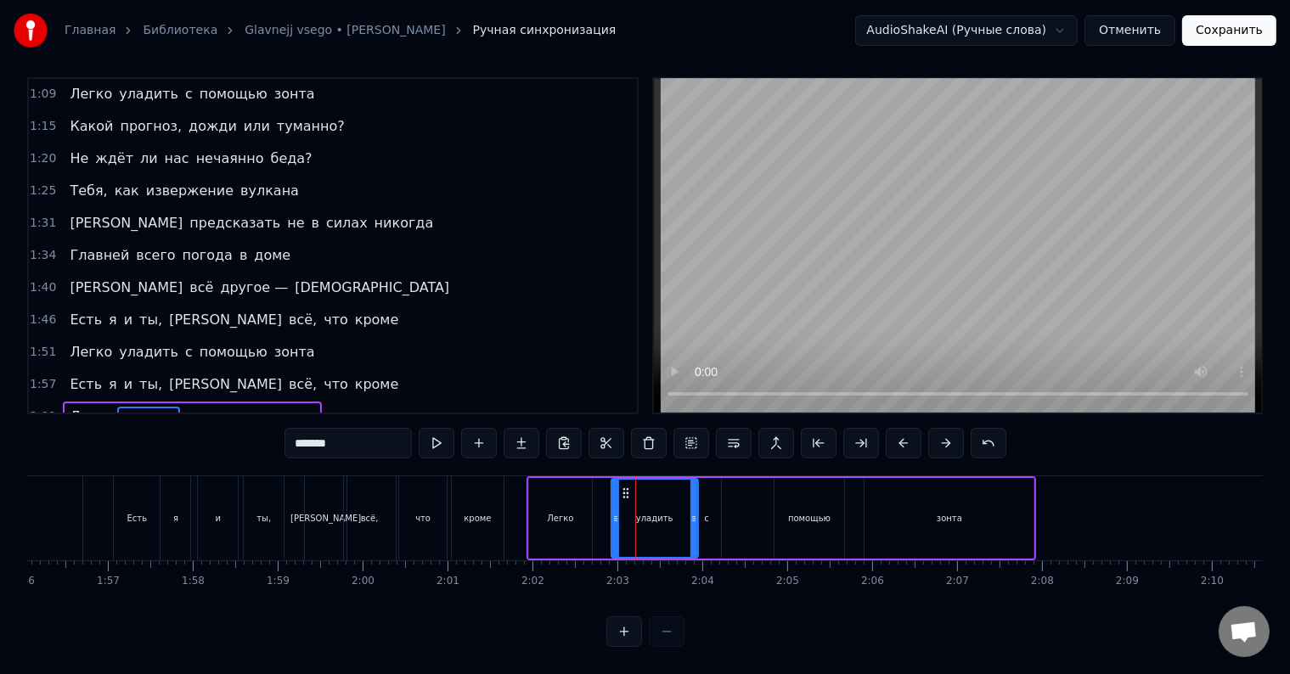
click at [547, 496] on div "Легко" at bounding box center [560, 518] width 63 height 81
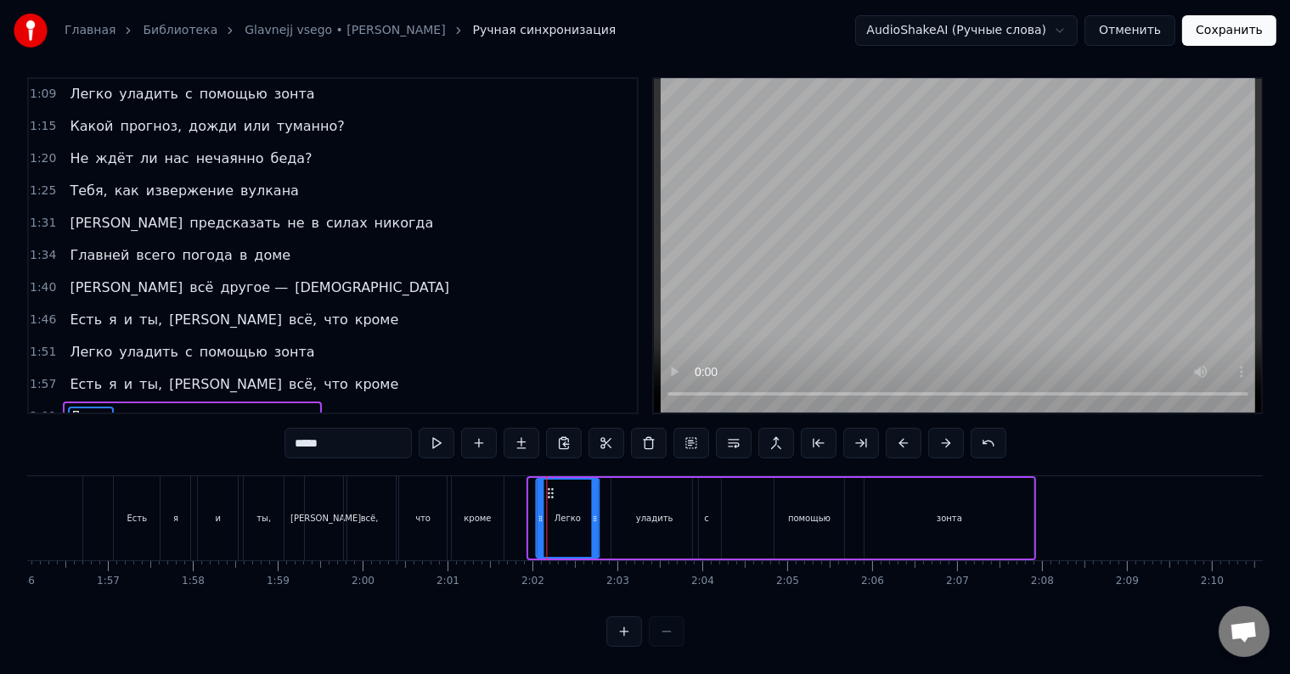
click at [550, 487] on icon at bounding box center [551, 494] width 14 height 14
click at [68, 407] on span "Легко" at bounding box center [91, 417] width 46 height 20
drag, startPoint x: 539, startPoint y: 484, endPoint x: 549, endPoint y: 482, distance: 10.3
click at [549, 482] on div at bounding box center [551, 518] width 7 height 77
click at [78, 375] on span "Есть" at bounding box center [86, 385] width 36 height 20
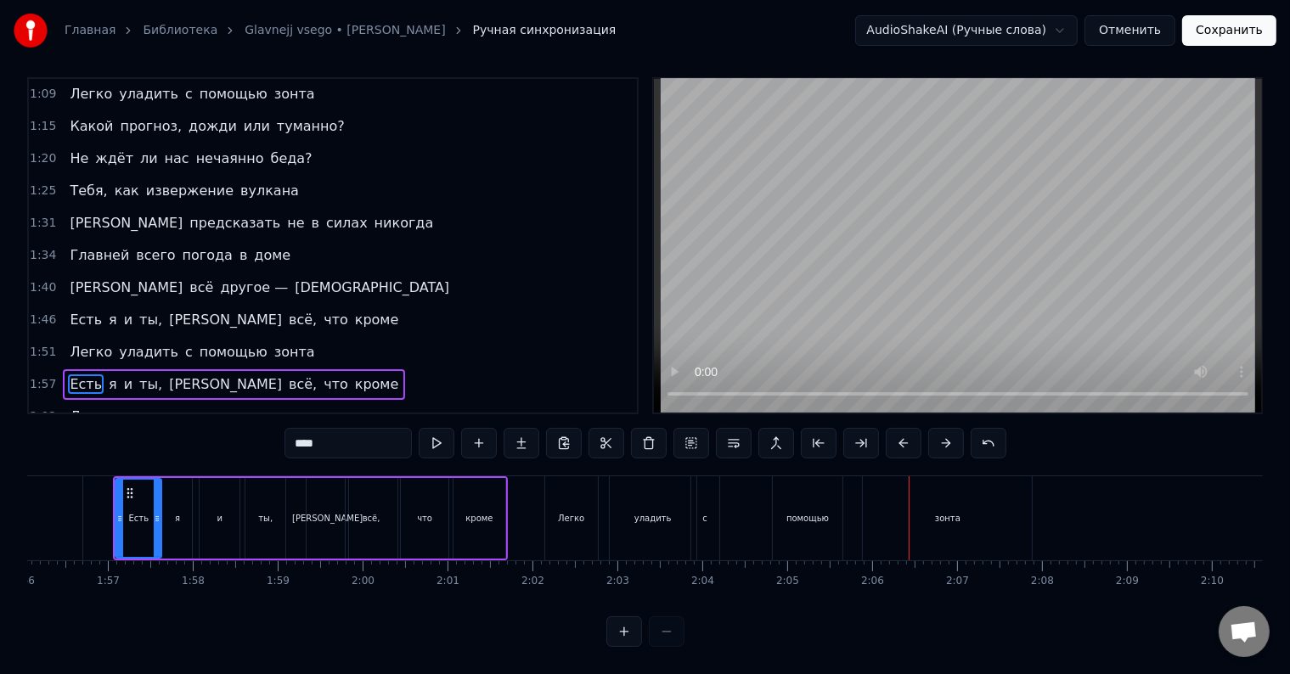
click at [706, 493] on div "с" at bounding box center [705, 518] width 28 height 84
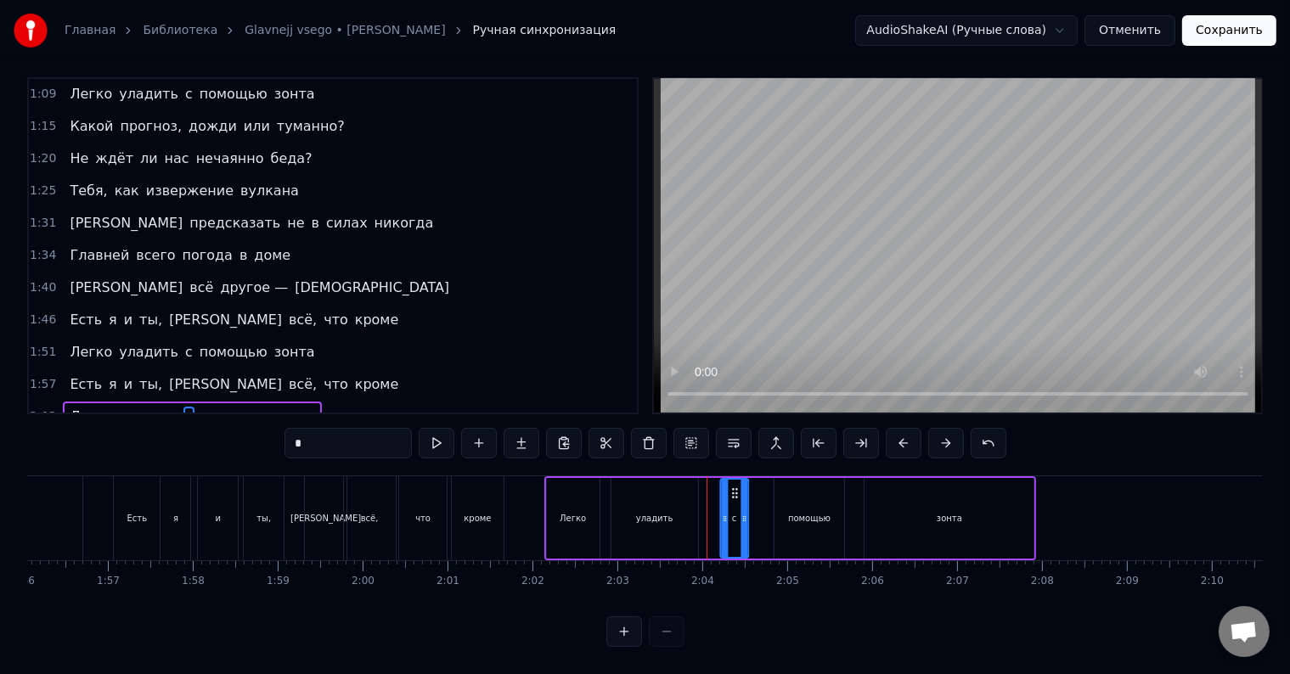
drag, startPoint x: 703, startPoint y: 476, endPoint x: 730, endPoint y: 472, distance: 27.5
click at [730, 487] on icon at bounding box center [735, 494] width 14 height 14
click at [68, 407] on span "Легко" at bounding box center [91, 417] width 46 height 20
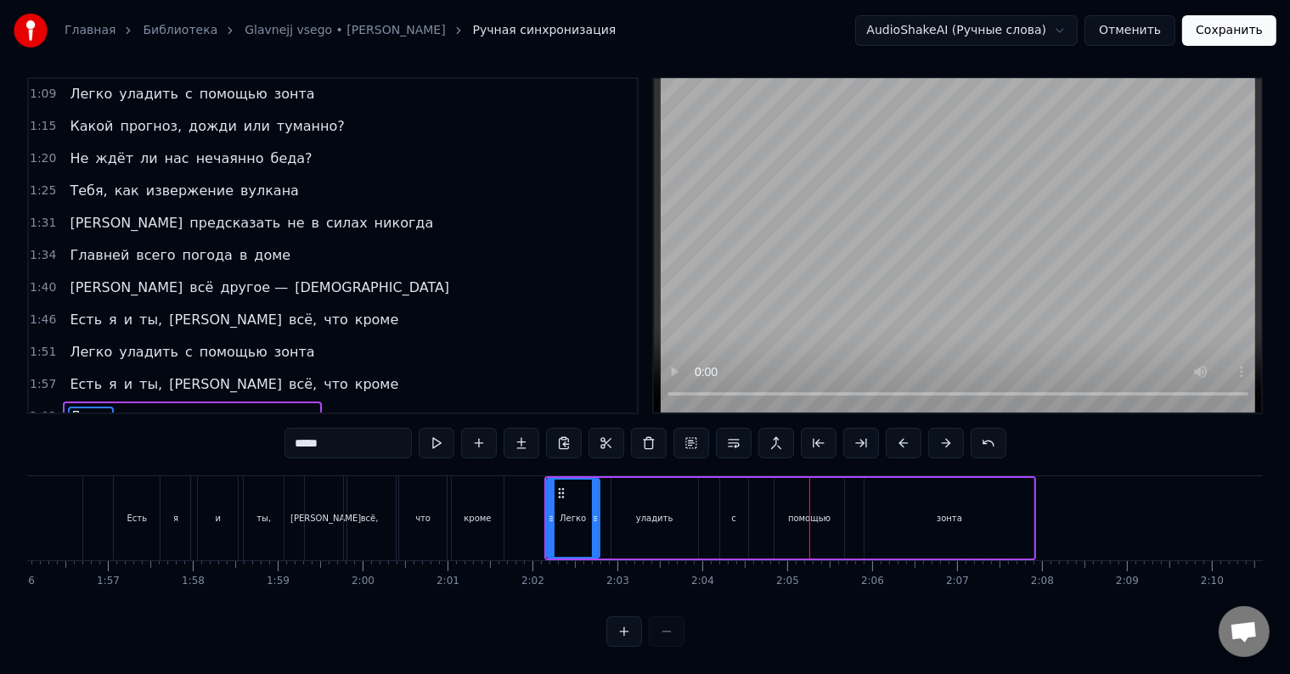
click at [738, 507] on div "с" at bounding box center [734, 518] width 28 height 81
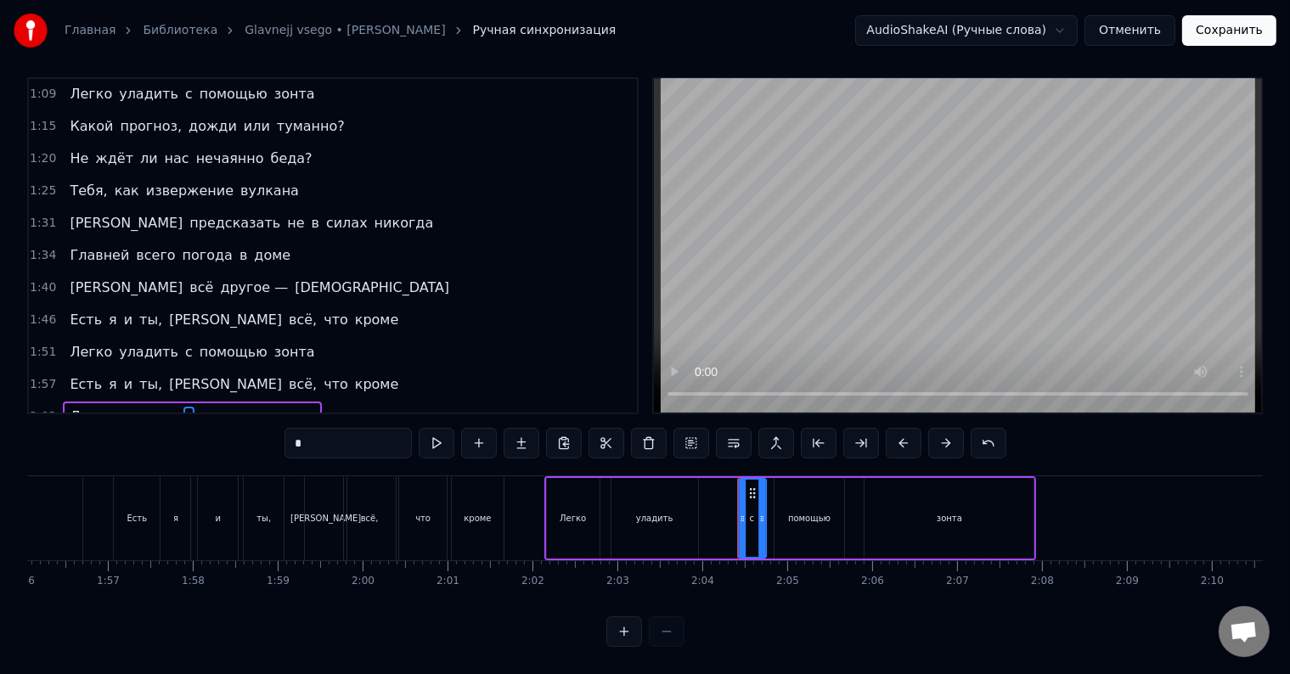
drag, startPoint x: 732, startPoint y: 476, endPoint x: 750, endPoint y: 473, distance: 18.2
click at [750, 487] on icon at bounding box center [752, 494] width 14 height 14
click at [68, 407] on span "Легко" at bounding box center [91, 417] width 46 height 20
type input "*****"
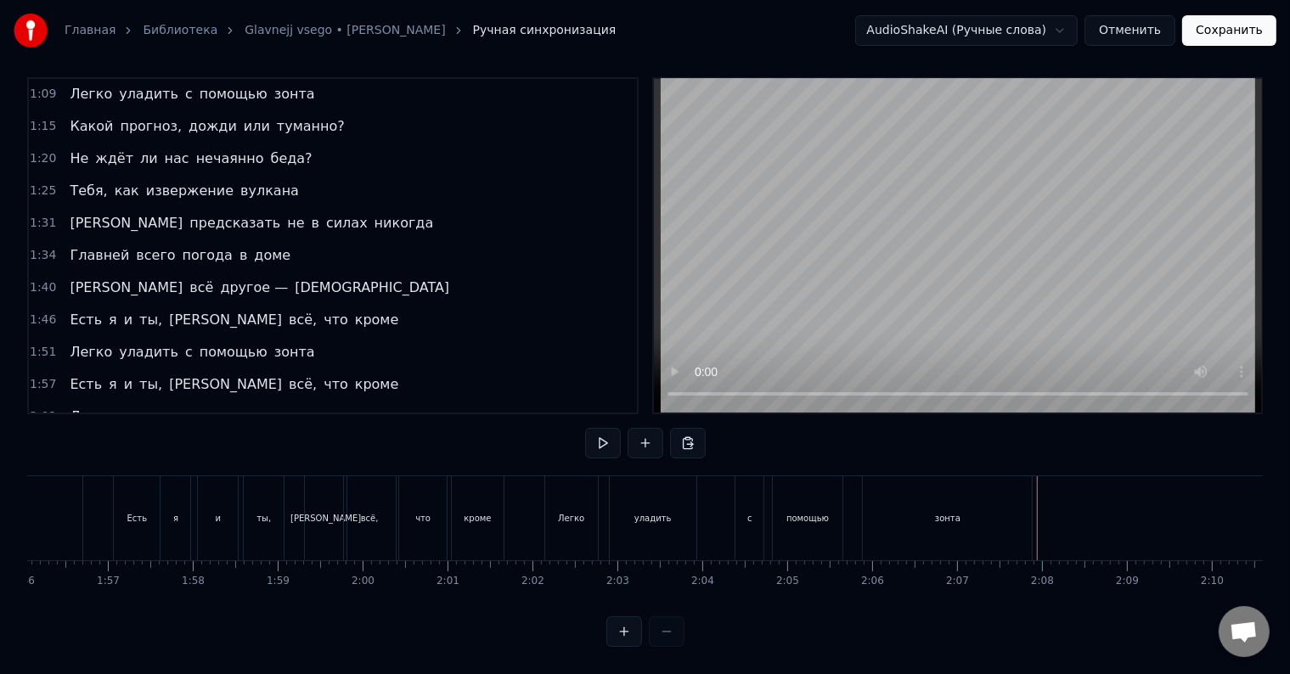
click at [1033, 495] on div "Легко уладить с помощью зонта" at bounding box center [790, 518] width 493 height 84
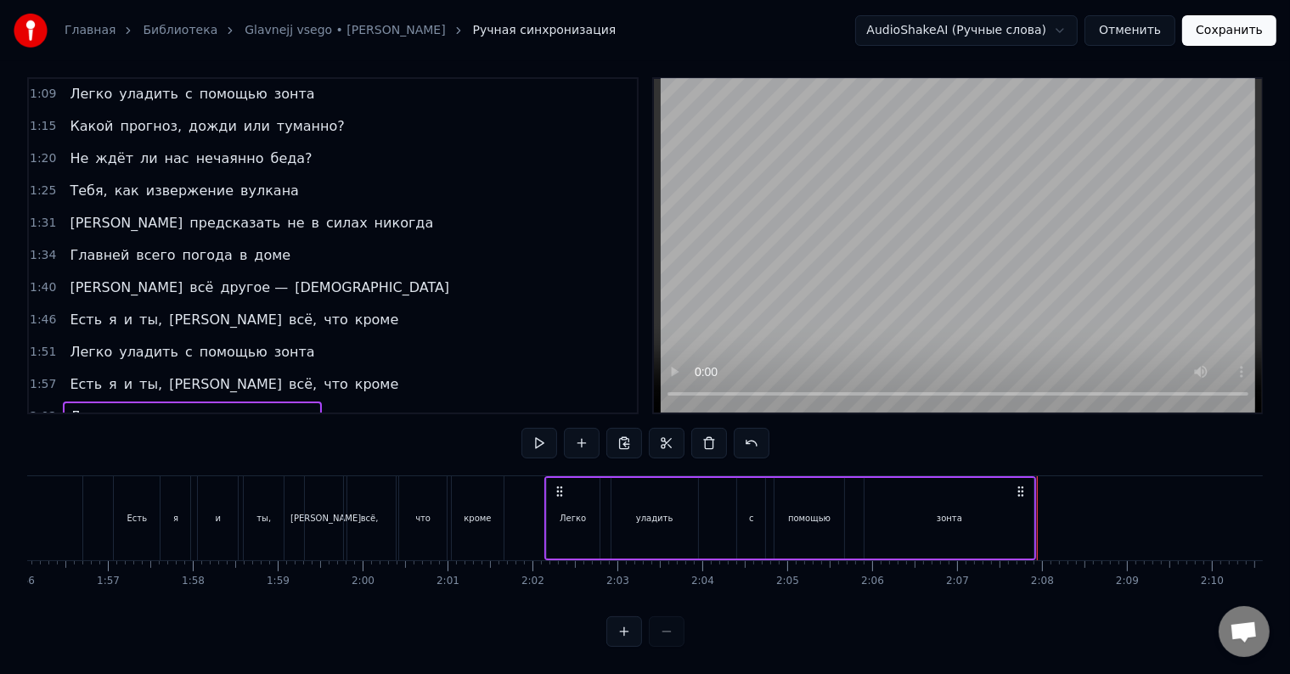
click at [1037, 494] on div at bounding box center [1037, 518] width 1 height 84
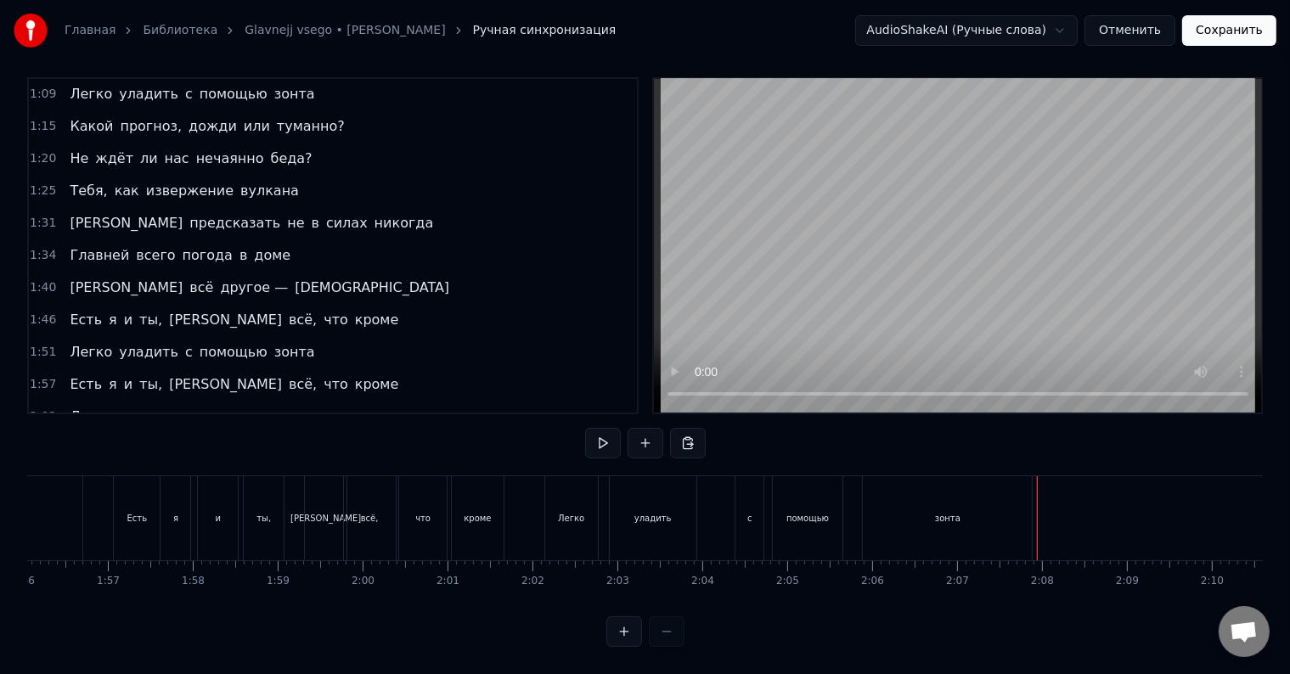
click at [975, 484] on div "зонта" at bounding box center [947, 518] width 169 height 84
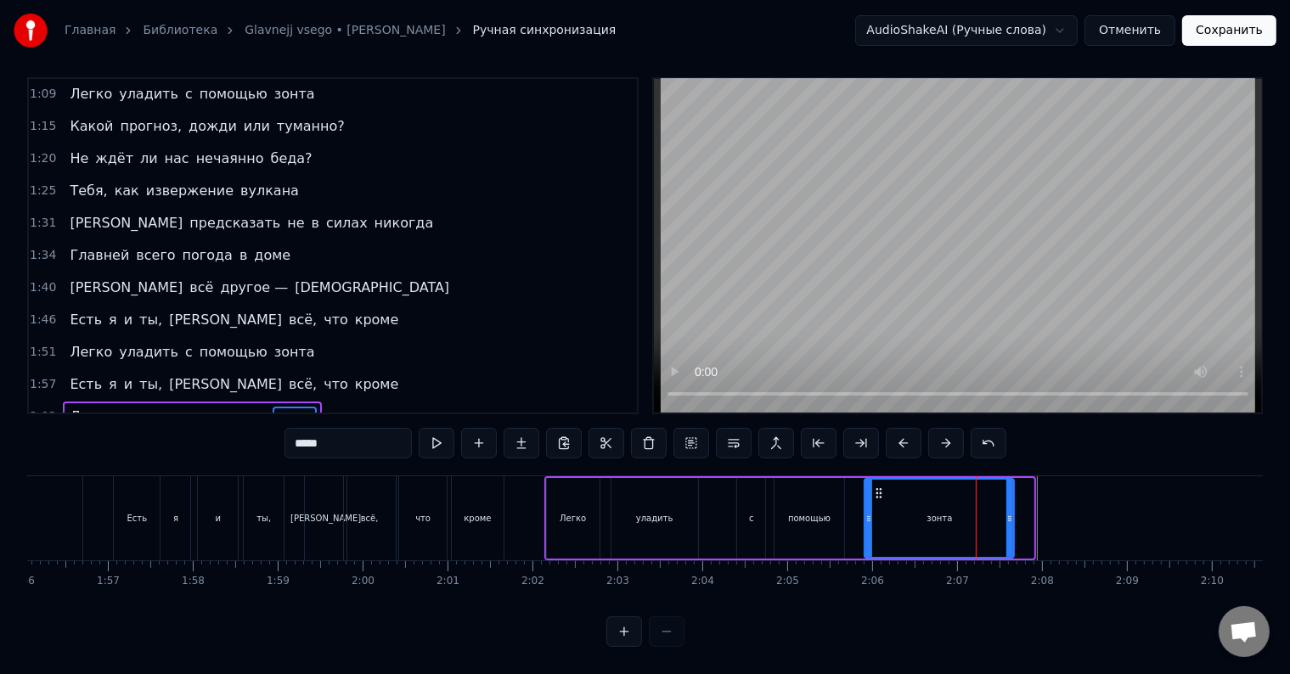
drag, startPoint x: 1031, startPoint y: 503, endPoint x: 979, endPoint y: 503, distance: 51.8
click at [1007, 512] on icon at bounding box center [1009, 519] width 7 height 14
click at [183, 407] on span "с" at bounding box center [188, 417] width 11 height 20
type input "*"
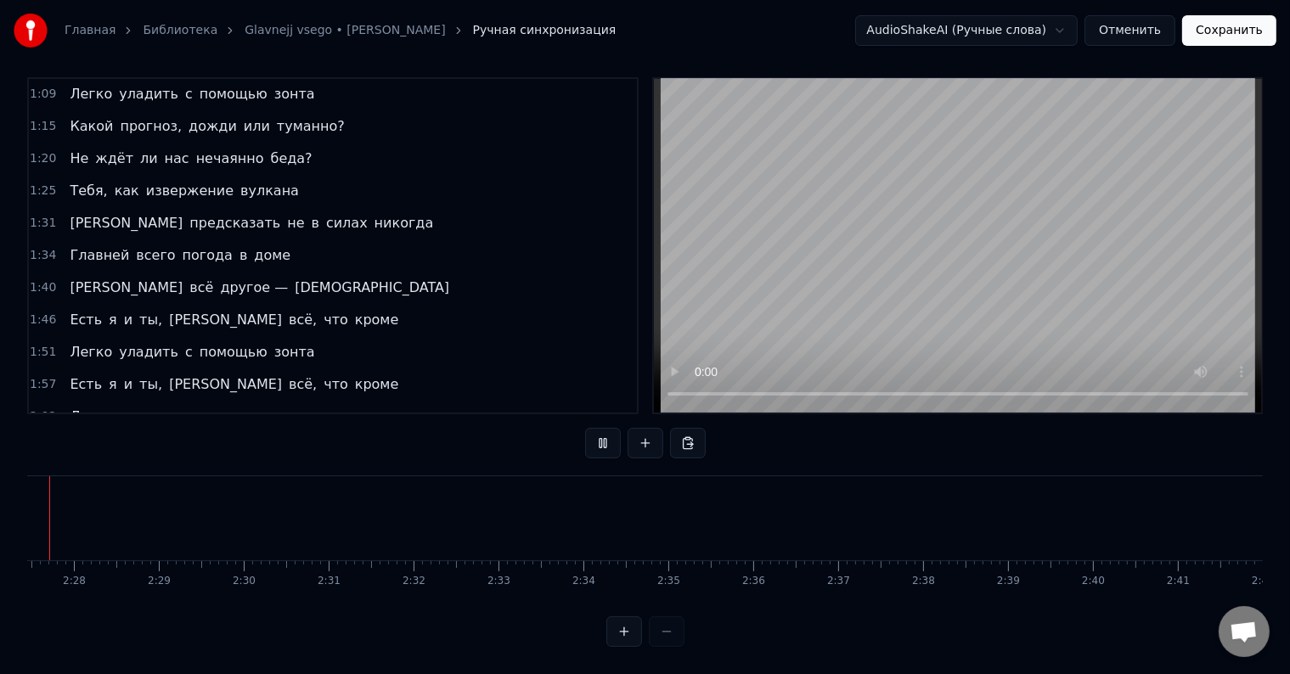
scroll to position [0, 12451]
click at [606, 428] on button at bounding box center [603, 443] width 36 height 31
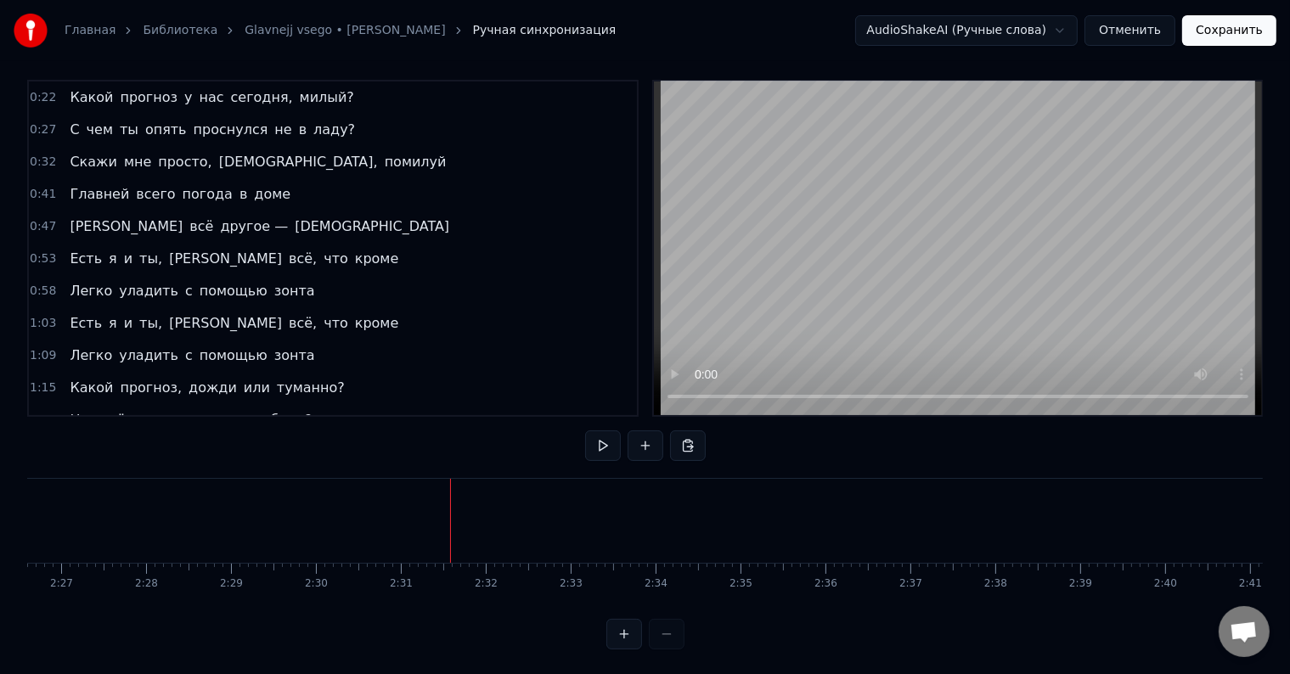
scroll to position [0, 0]
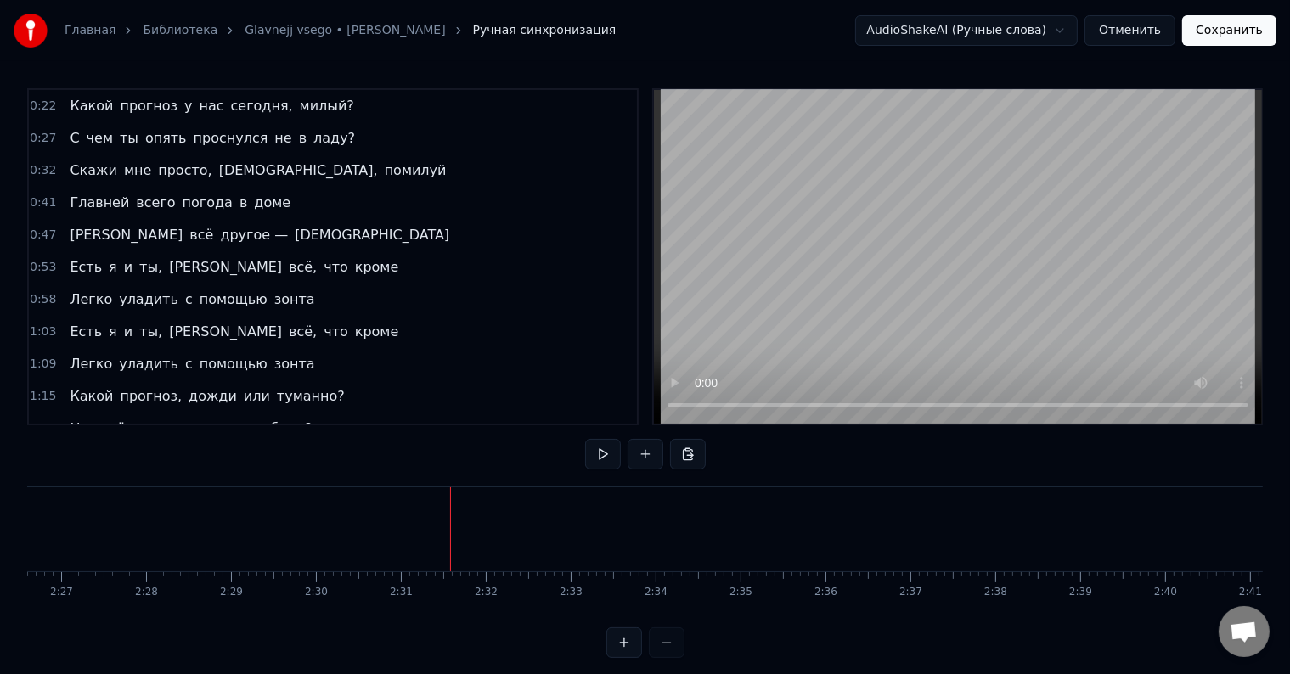
click at [1243, 25] on button "Сохранить" at bounding box center [1229, 30] width 94 height 31
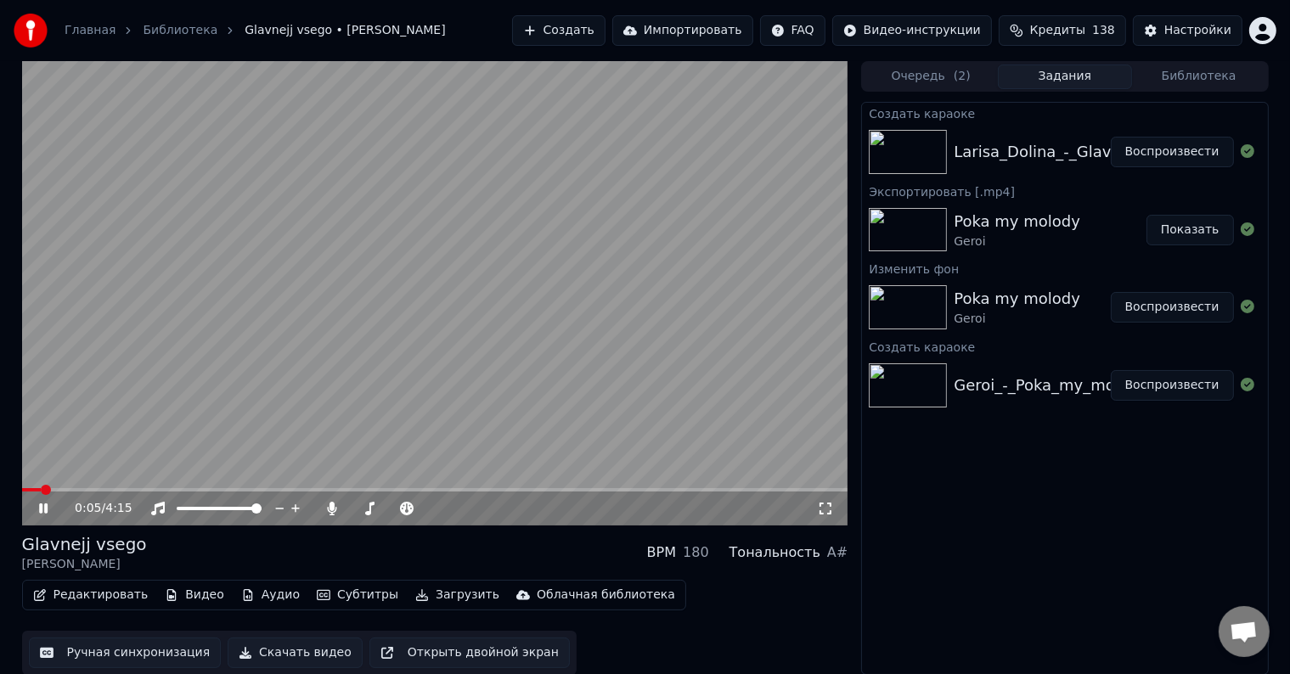
click at [76, 490] on span at bounding box center [435, 489] width 826 height 3
click at [102, 490] on span at bounding box center [435, 489] width 826 height 3
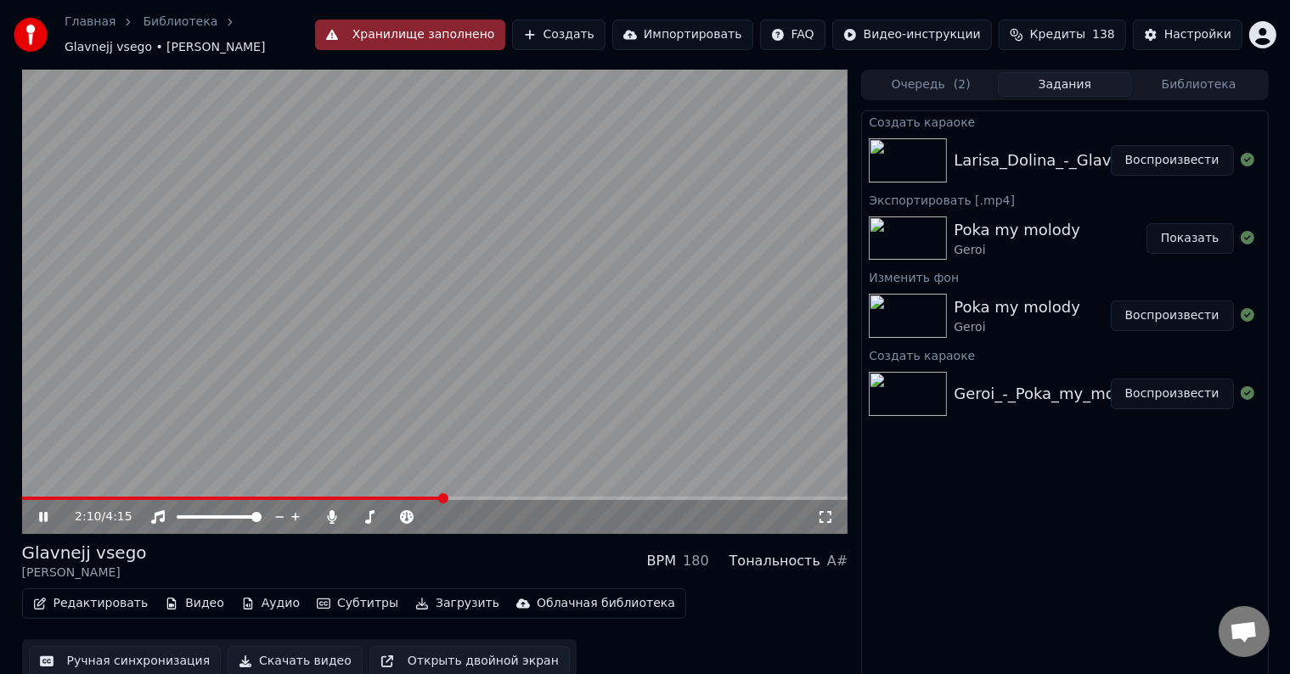
click at [341, 510] on div "2:10 / 4:15" at bounding box center [446, 517] width 742 height 17
click at [333, 516] on icon at bounding box center [332, 517] width 9 height 14
click at [272, 662] on button "Скачать видео" at bounding box center [295, 661] width 135 height 31
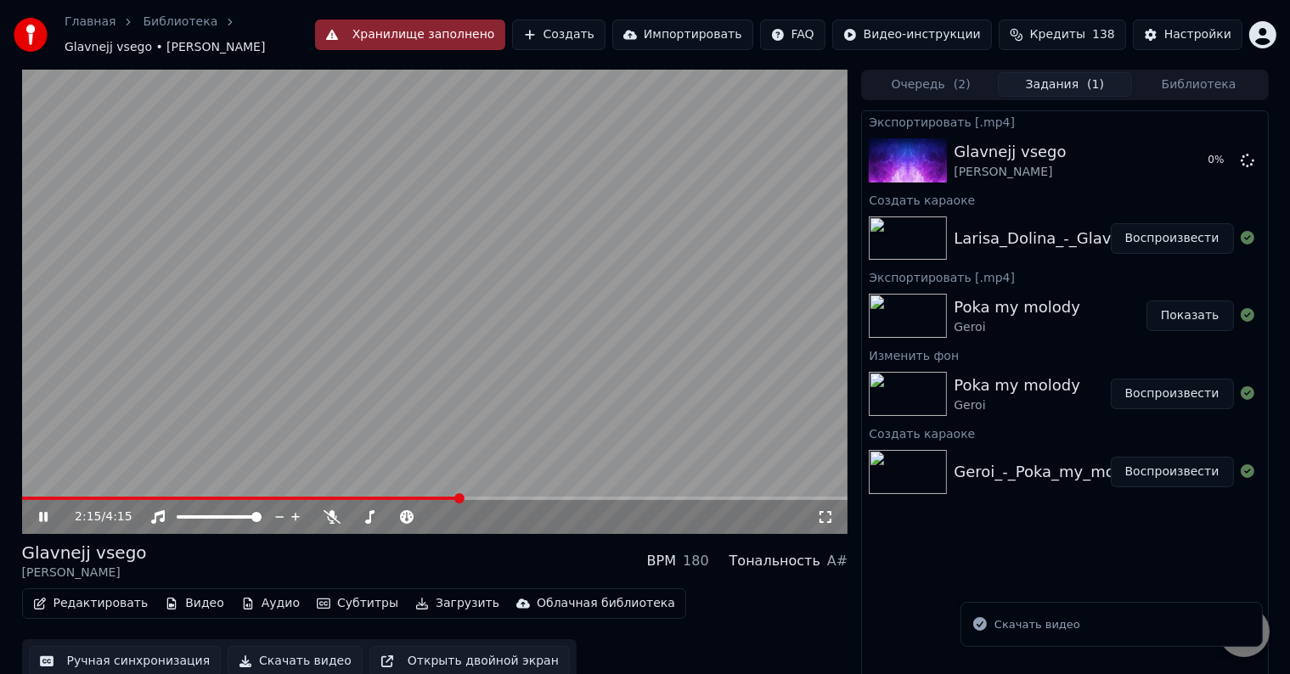
click at [41, 520] on icon at bounding box center [43, 517] width 8 height 10
click at [1203, 163] on button "Показать" at bounding box center [1190, 160] width 87 height 31
